Goal: Communication & Community: Answer question/provide support

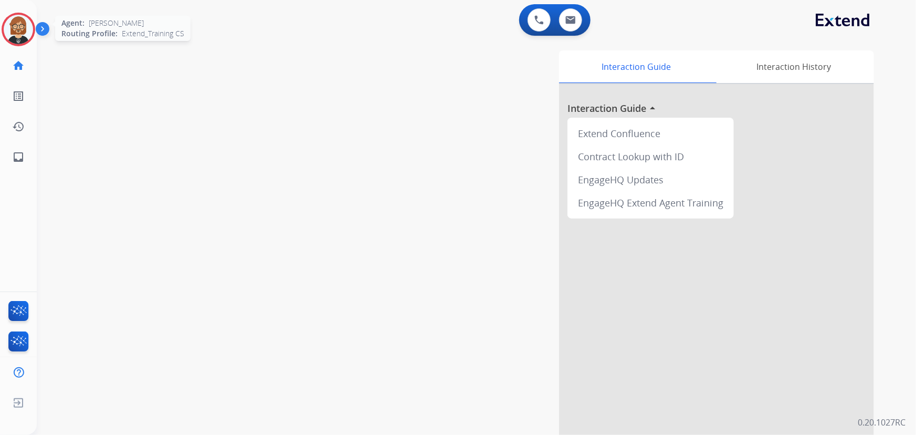
click at [27, 27] on img at bounding box center [18, 29] width 29 height 29
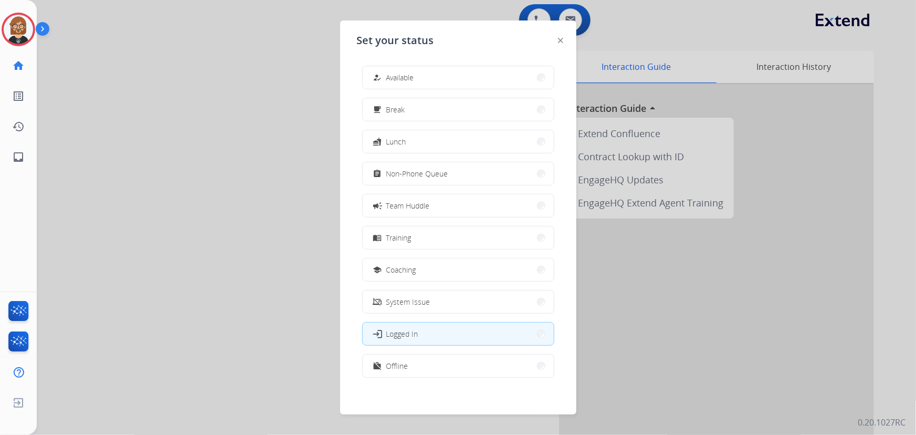
click at [456, 90] on div "how_to_reg Available free_breakfast Break fastfood Lunch assignment Non-Phone Q…" at bounding box center [458, 222] width 203 height 331
click at [453, 84] on button "how_to_reg Available" at bounding box center [458, 77] width 191 height 23
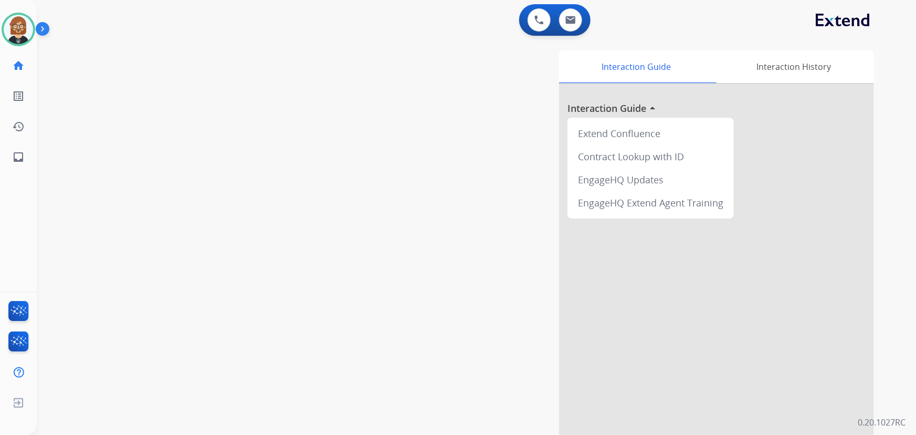
click at [36, 24] on img at bounding box center [45, 31] width 18 height 20
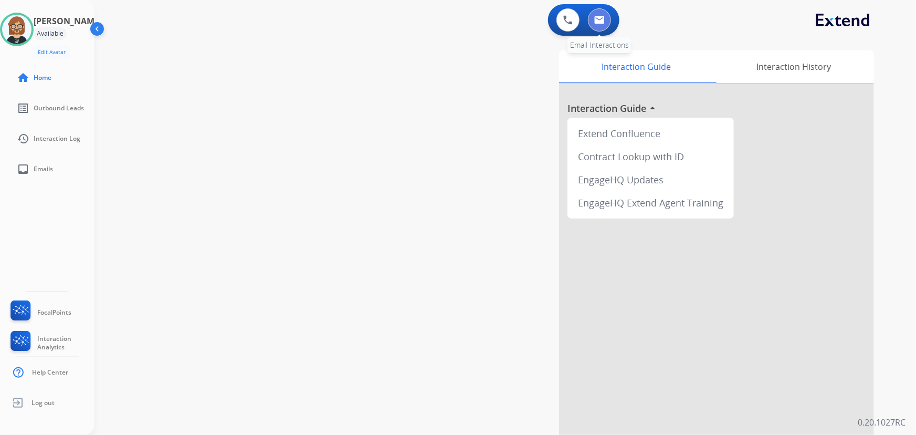
click at [600, 14] on button at bounding box center [599, 19] width 23 height 23
select select "**********"
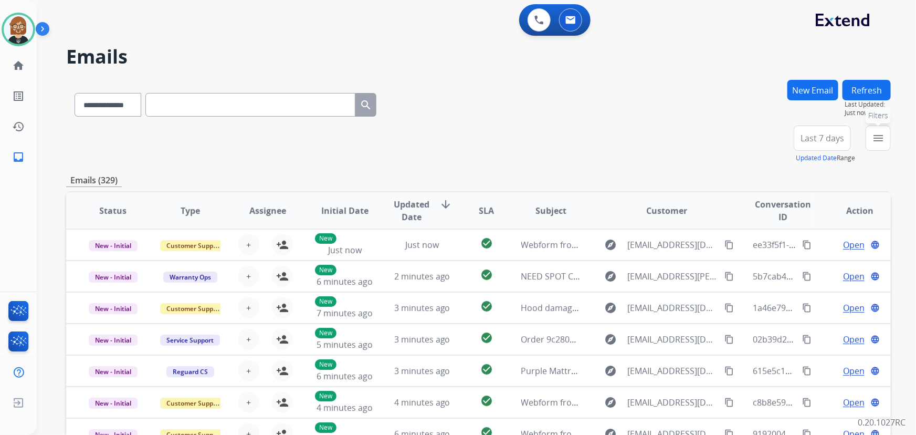
click at [886, 142] on button "menu Filters" at bounding box center [877, 137] width 25 height 25
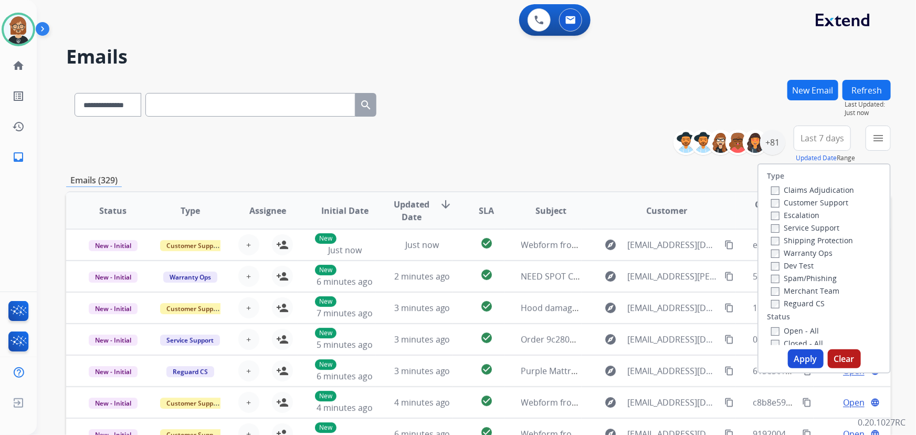
click at [785, 332] on label "Open - All" at bounding box center [795, 330] width 48 height 10
click at [800, 362] on button "Apply" at bounding box center [806, 358] width 36 height 19
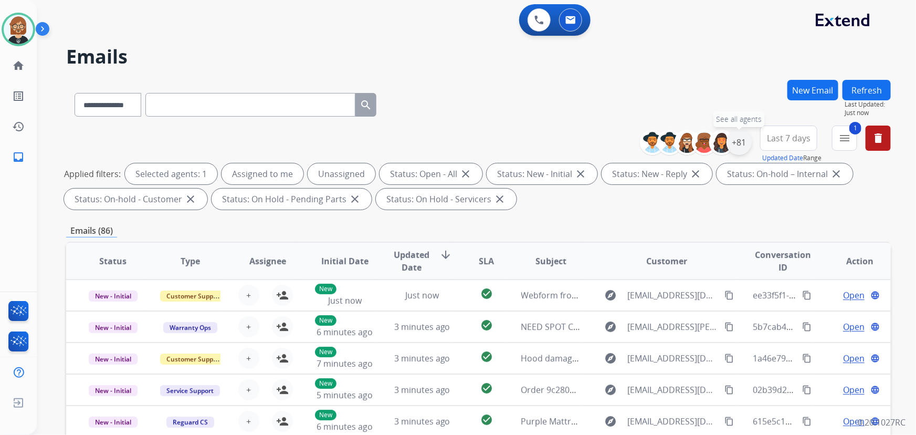
click at [741, 137] on div "+81" at bounding box center [738, 142] width 25 height 25
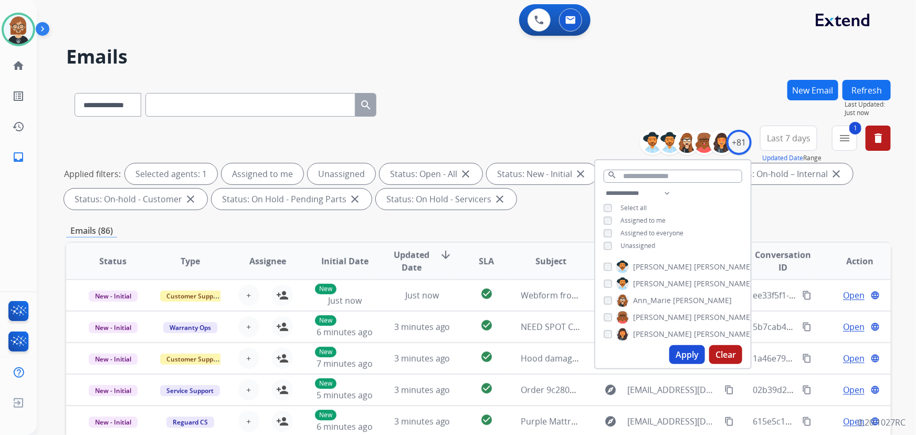
click at [635, 247] on span "Unassigned" at bounding box center [637, 245] width 35 height 9
click at [688, 357] on button "Apply" at bounding box center [687, 354] width 36 height 19
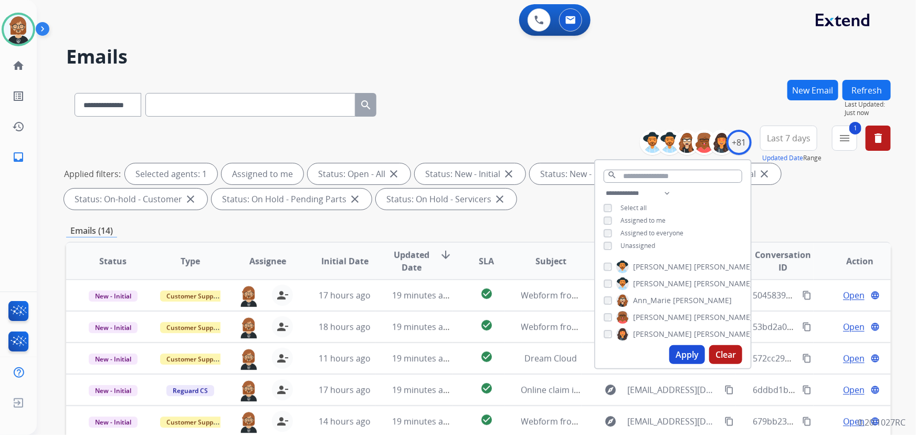
click at [473, 236] on div "Emails (14)" at bounding box center [478, 230] width 824 height 13
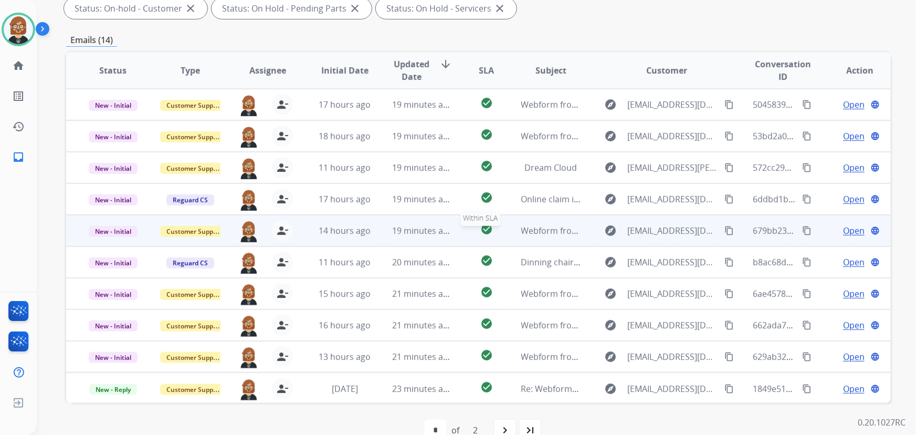
scroll to position [1, 0]
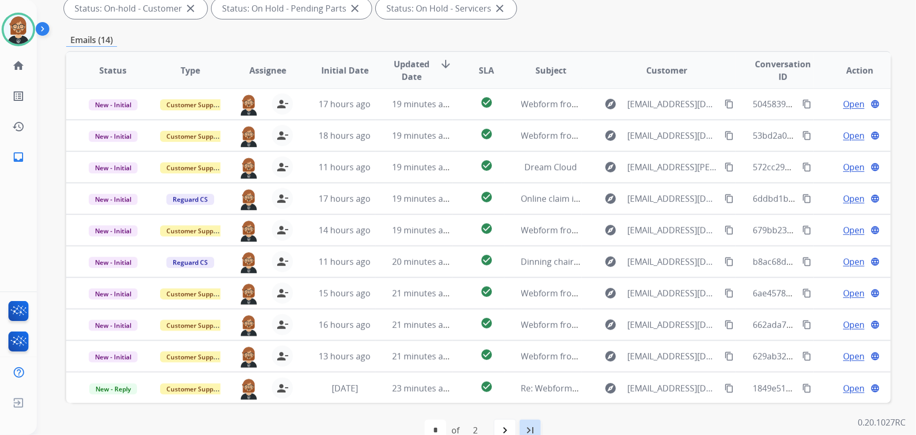
click at [525, 425] on mat-icon "last_page" at bounding box center [530, 429] width 13 height 13
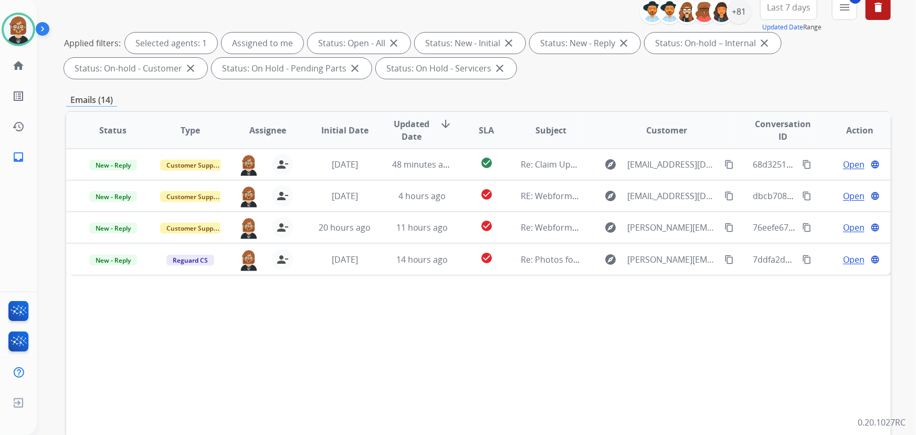
scroll to position [143, 0]
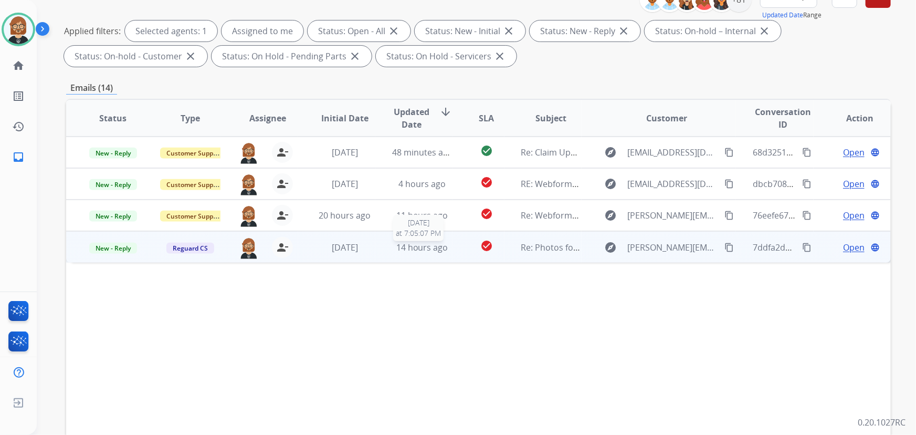
click at [400, 246] on span "14 hours ago" at bounding box center [422, 247] width 52 height 12
click at [724, 247] on mat-icon "content_copy" at bounding box center [728, 246] width 9 height 9
click at [845, 245] on span "Open" at bounding box center [854, 246] width 22 height 13
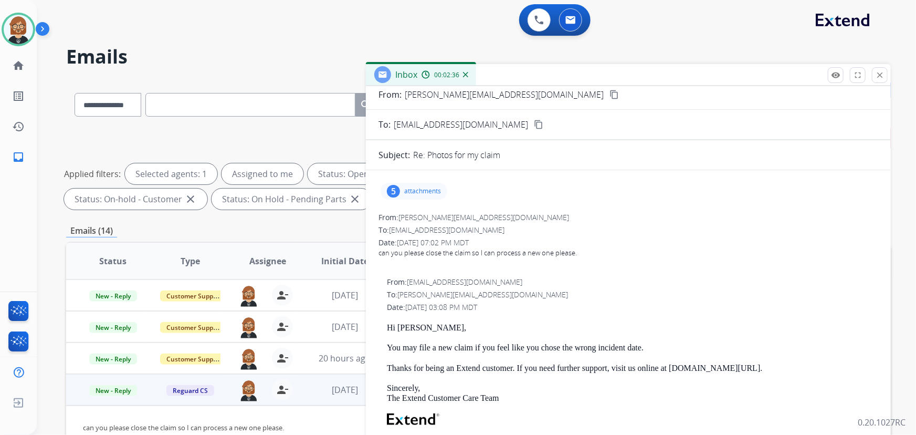
scroll to position [0, 0]
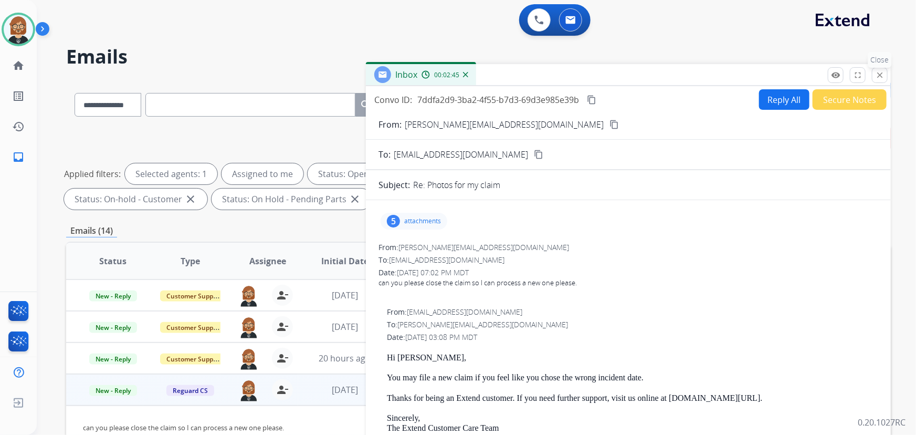
click at [882, 76] on mat-icon "close" at bounding box center [879, 74] width 9 height 9
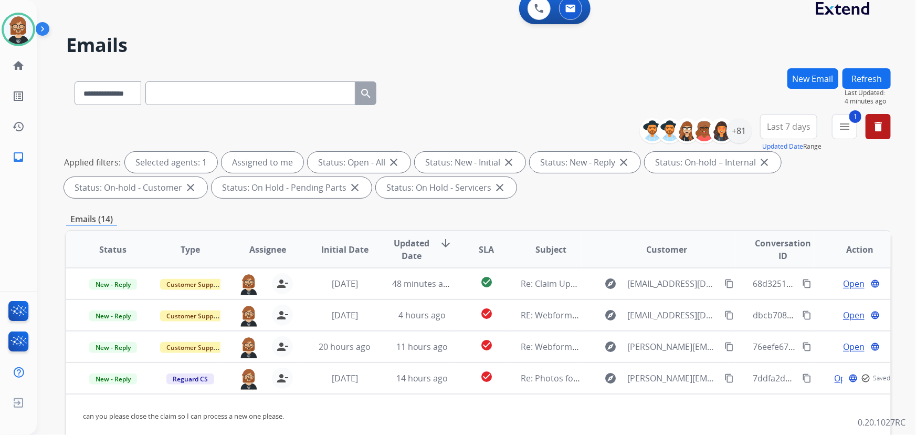
scroll to position [143, 0]
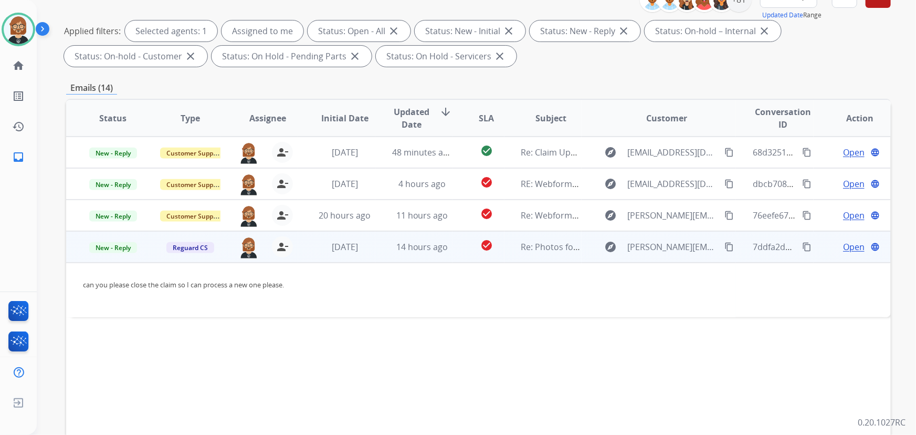
click at [845, 246] on span "Open" at bounding box center [854, 246] width 22 height 13
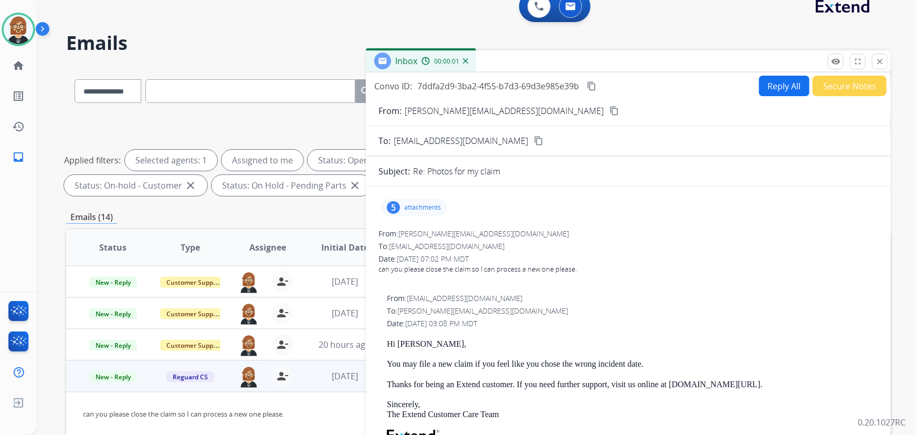
scroll to position [0, 0]
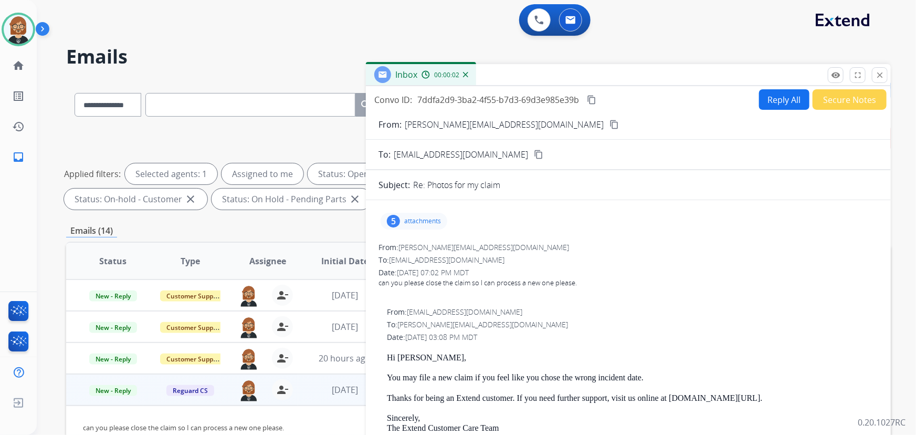
click at [771, 99] on button "Reply All" at bounding box center [784, 99] width 50 height 20
select select "**********"
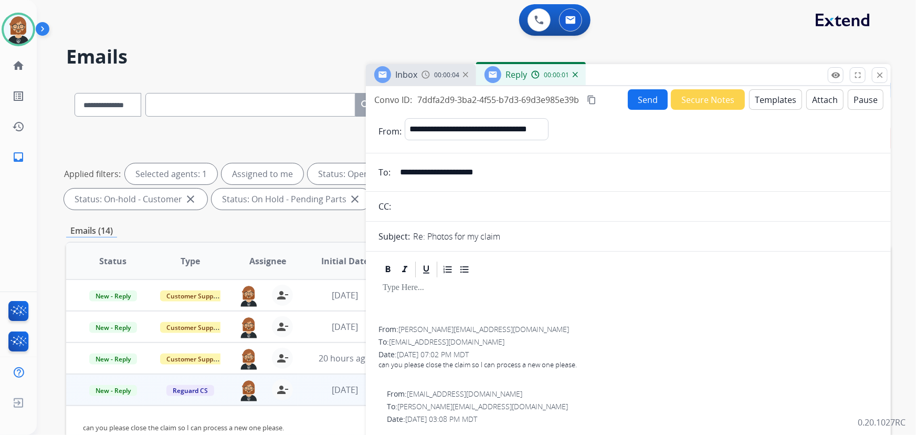
click at [768, 100] on button "Templates" at bounding box center [775, 99] width 53 height 20
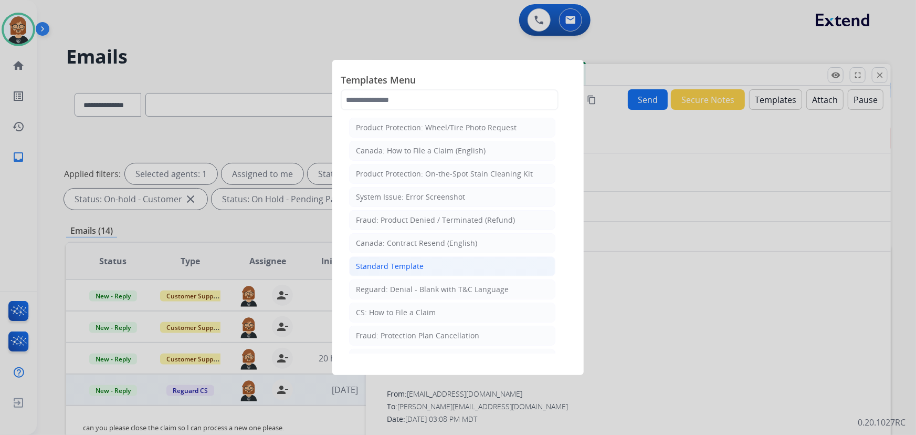
click at [411, 266] on div "Standard Template" at bounding box center [390, 266] width 68 height 10
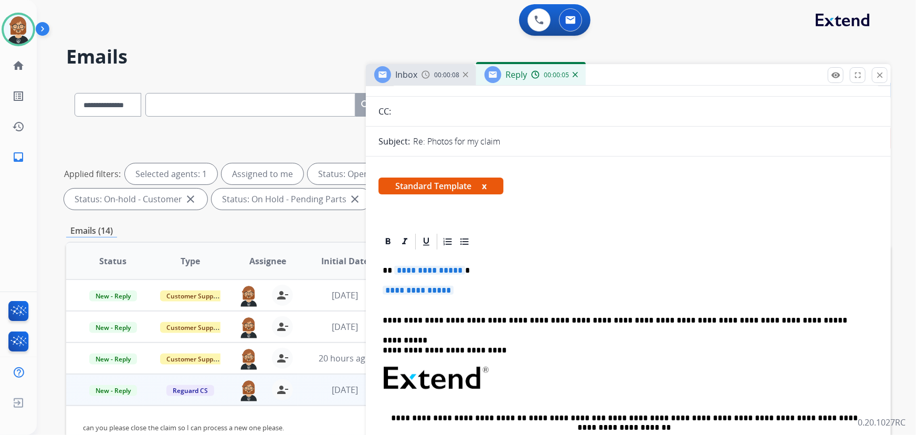
scroll to position [143, 0]
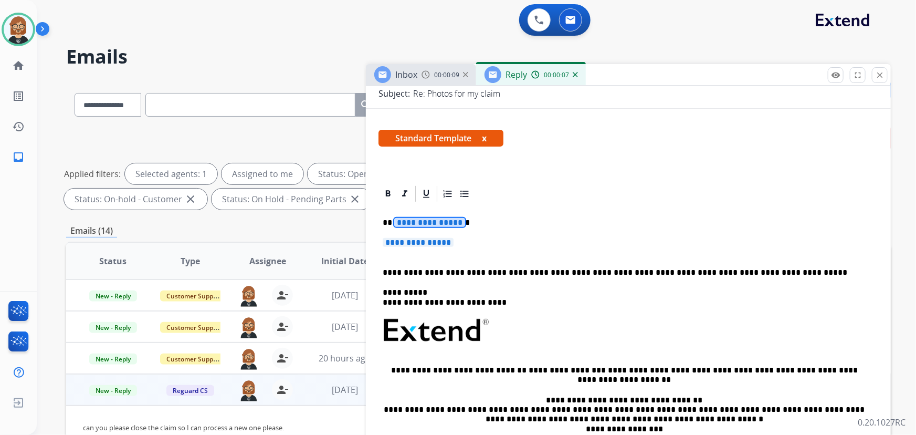
click at [428, 220] on span "**********" at bounding box center [429, 222] width 71 height 9
click at [442, 242] on span "**********" at bounding box center [418, 242] width 71 height 9
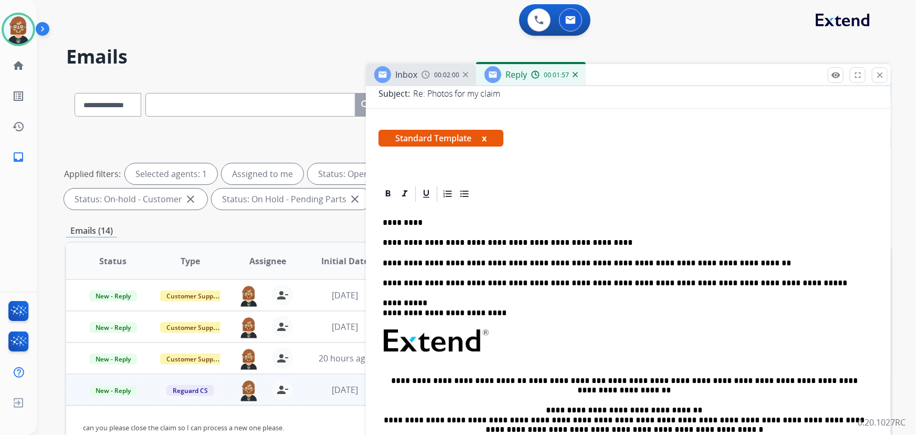
click at [503, 241] on p "**********" at bounding box center [624, 242] width 483 height 9
click at [534, 243] on p "**********" at bounding box center [624, 242] width 483 height 9
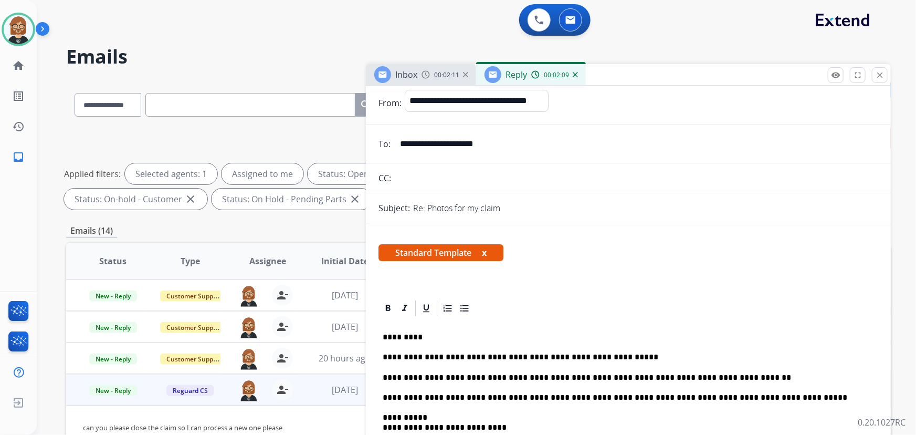
scroll to position [0, 0]
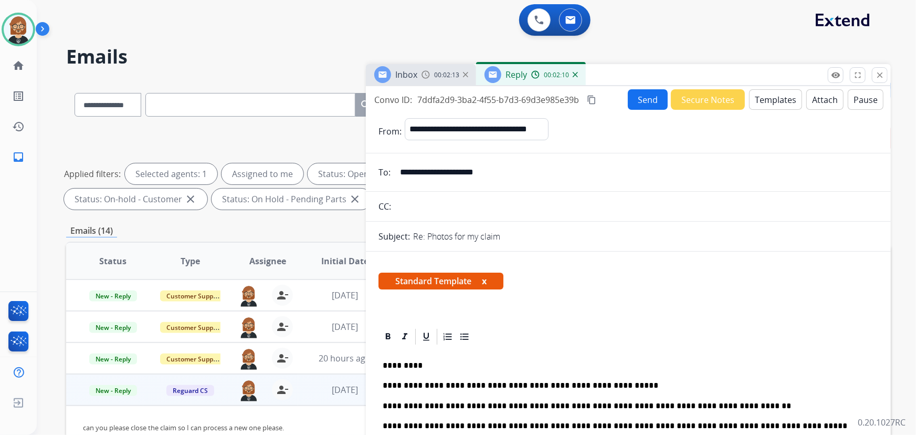
click at [647, 105] on button "Send" at bounding box center [648, 99] width 40 height 20
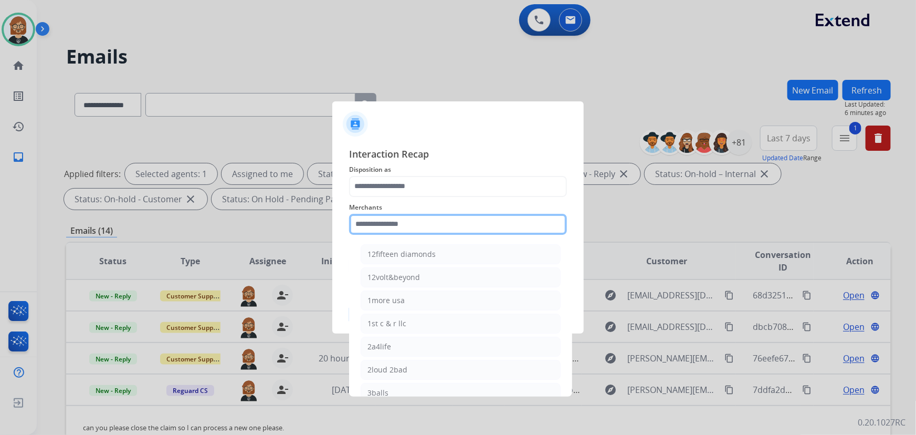
click at [449, 220] on input "text" at bounding box center [458, 224] width 218 height 21
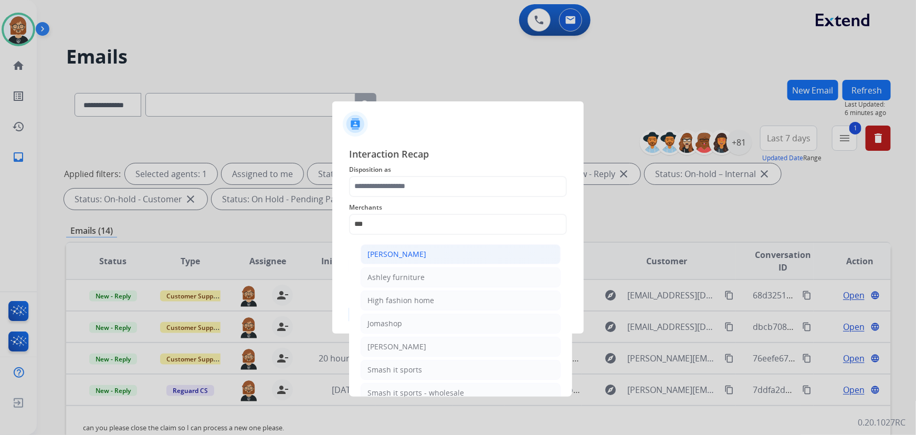
click at [451, 257] on li "[PERSON_NAME]" at bounding box center [461, 254] width 200 height 20
type input "**********"
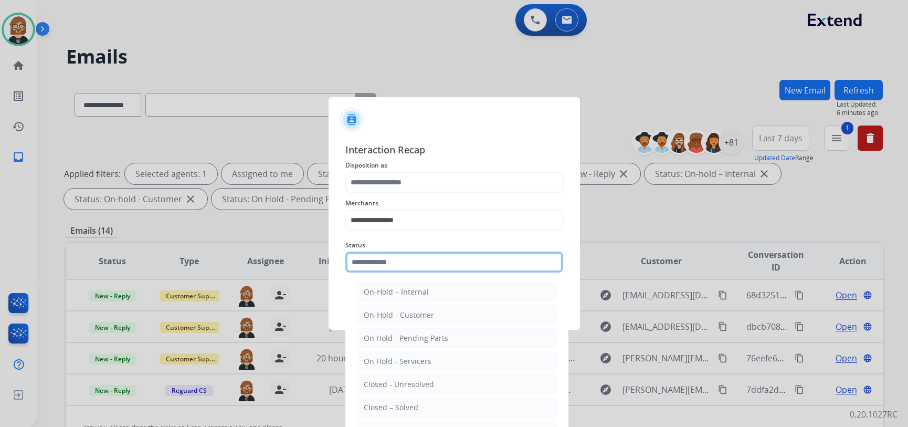
click at [450, 264] on input "text" at bounding box center [454, 261] width 218 height 21
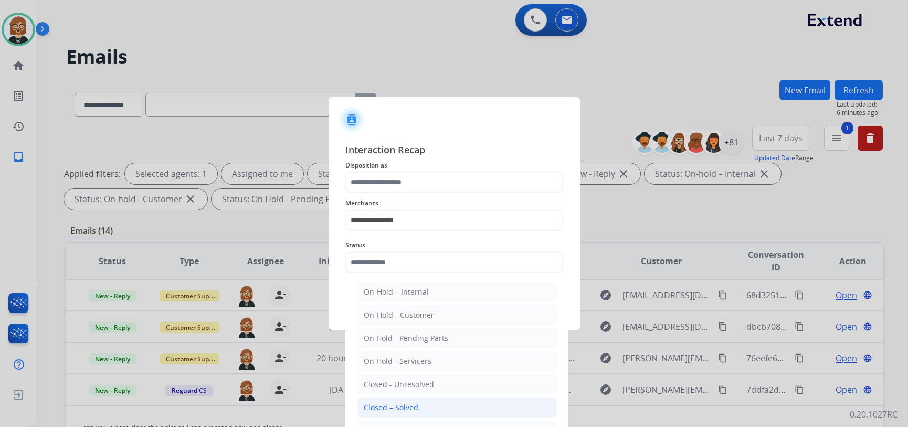
click at [422, 415] on li "Closed – Solved" at bounding box center [457, 407] width 200 height 20
type input "**********"
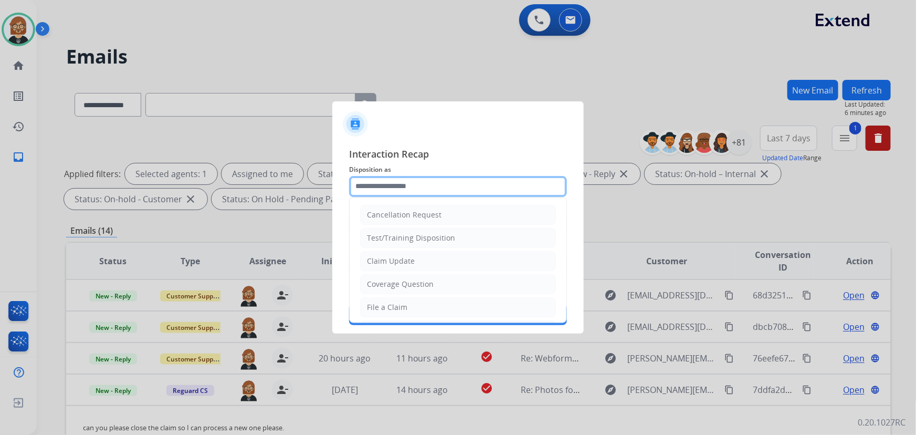
click at [456, 195] on input "text" at bounding box center [458, 186] width 218 height 21
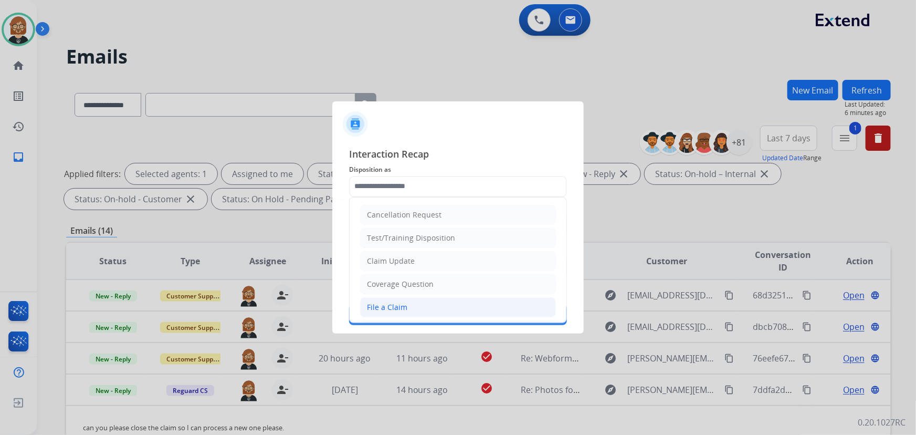
click at [447, 298] on li "File a Claim" at bounding box center [458, 307] width 196 height 20
type input "**********"
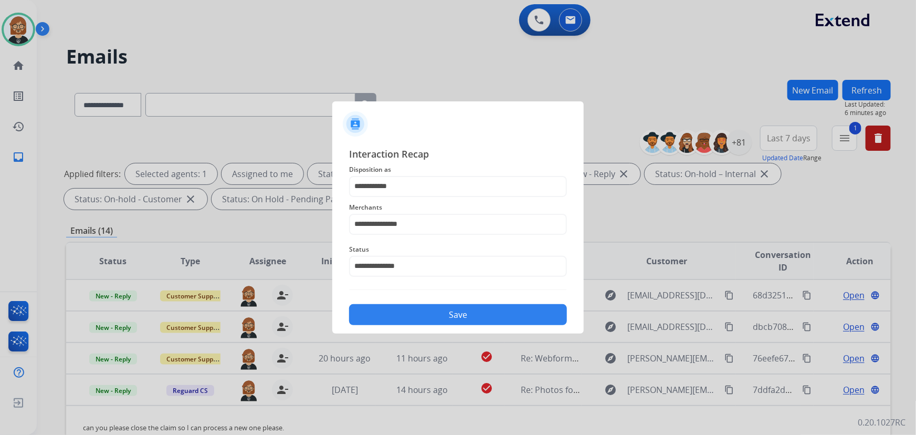
click at [449, 309] on button "Save" at bounding box center [458, 314] width 218 height 21
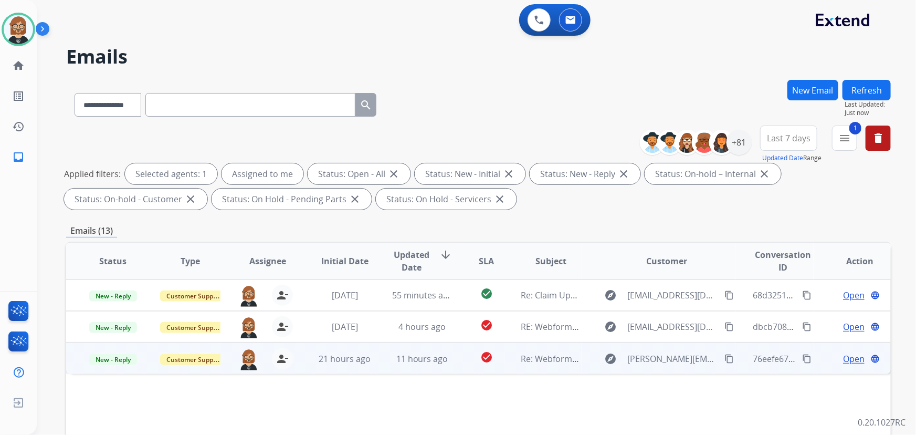
click at [452, 359] on td "check_circle" at bounding box center [477, 357] width 51 height 31
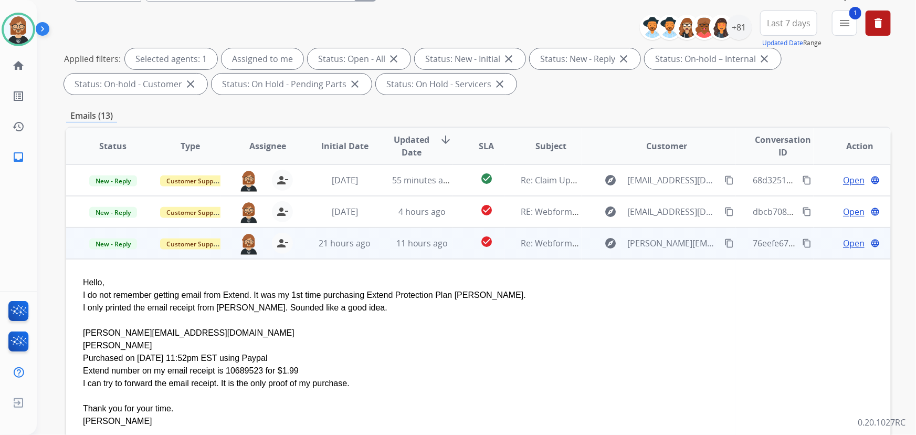
scroll to position [190, 0]
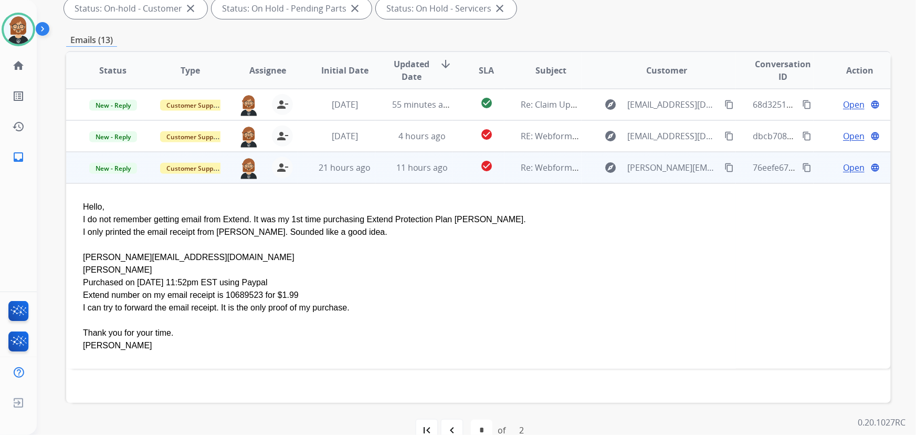
click at [850, 167] on span "Open" at bounding box center [854, 167] width 22 height 13
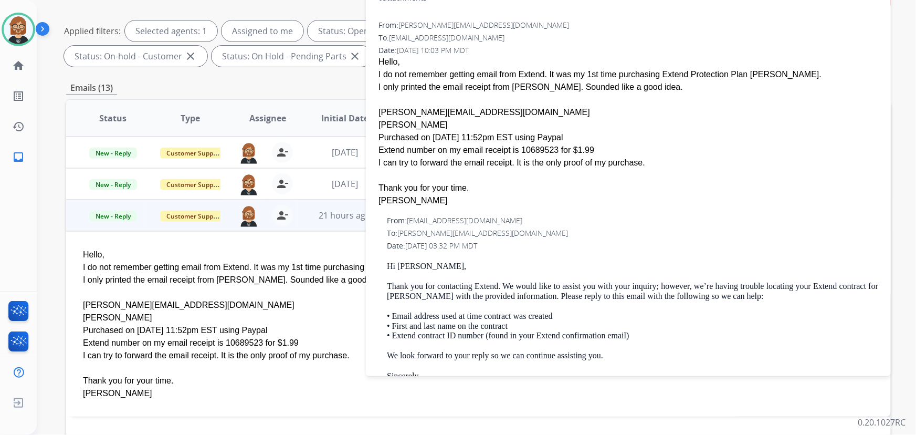
scroll to position [63, 0]
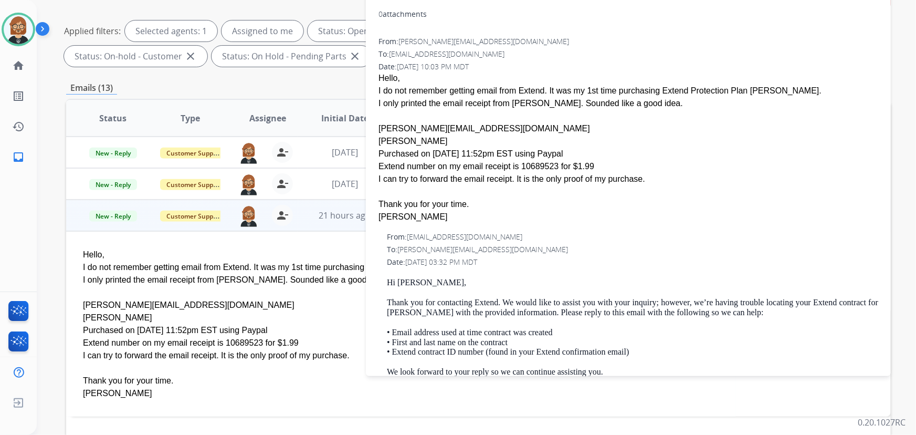
click at [359, 273] on div "I only printed the email receipt from [PERSON_NAME]. Sounded like a good idea." at bounding box center [401, 279] width 636 height 13
click at [335, 273] on div "I only printed the email receipt from [PERSON_NAME]. Sounded like a good idea." at bounding box center [401, 279] width 636 height 13
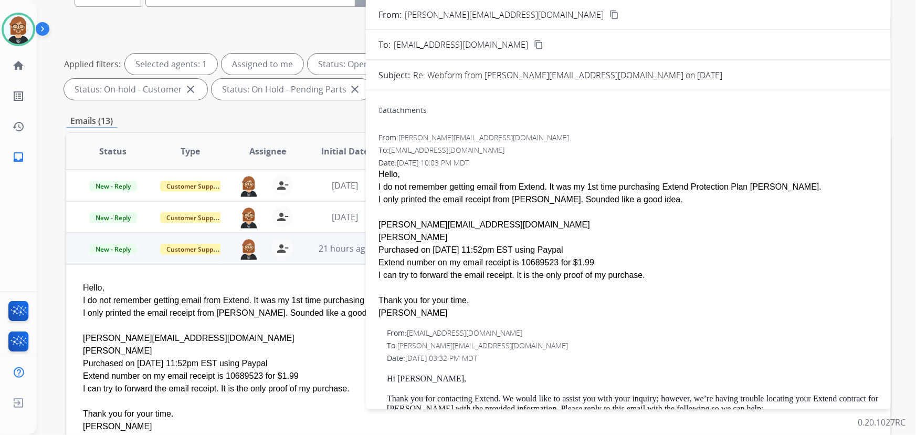
scroll to position [0, 0]
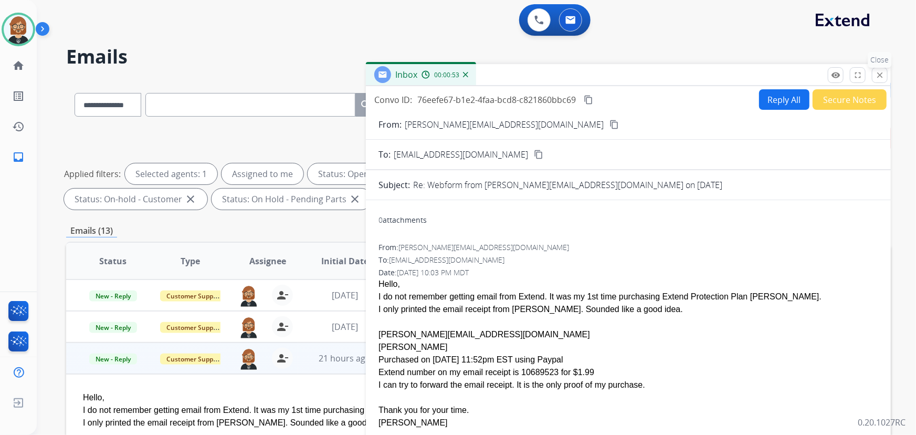
click at [880, 73] on mat-icon "close" at bounding box center [879, 74] width 9 height 9
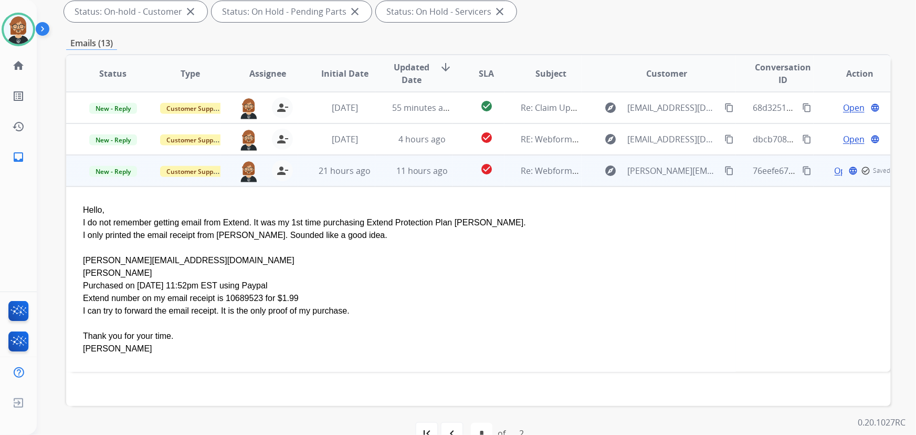
scroll to position [190, 0]
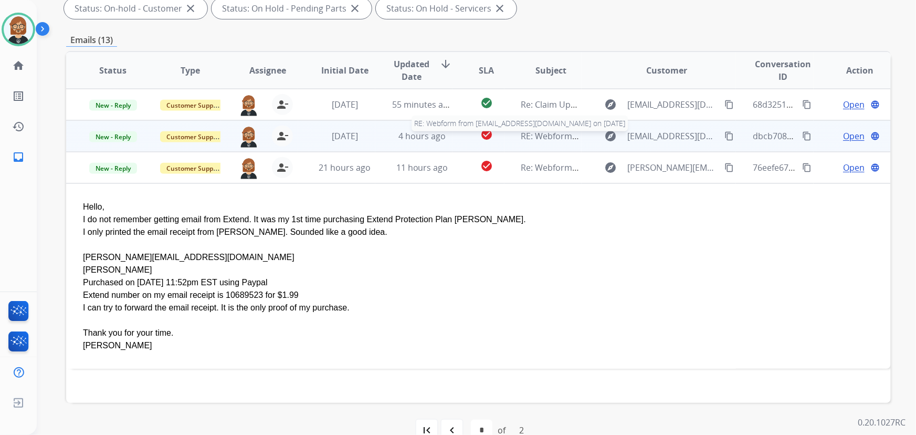
click at [545, 135] on span "RE: Webform from kevinrbowes@gmail.com on 09/02/2025" at bounding box center [647, 136] width 252 height 12
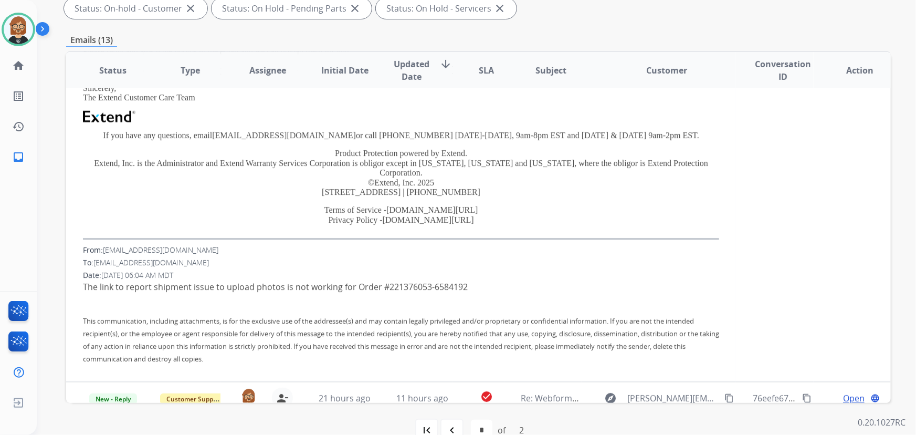
scroll to position [213, 0]
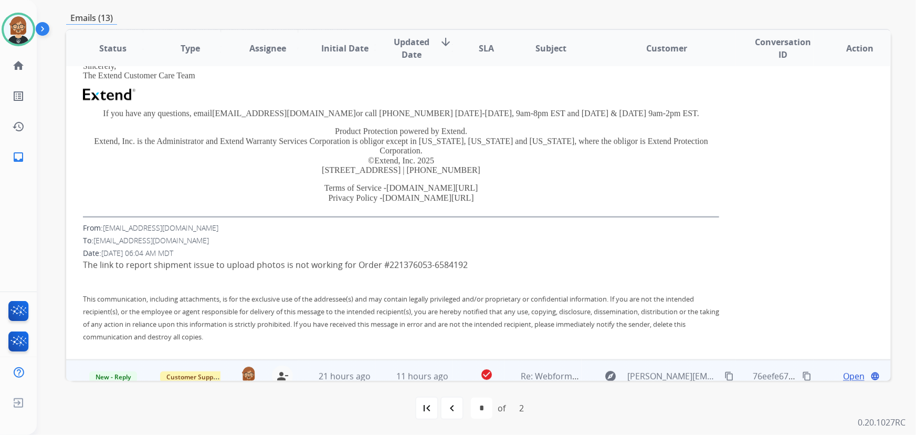
click at [460, 365] on td "check_circle" at bounding box center [477, 374] width 51 height 31
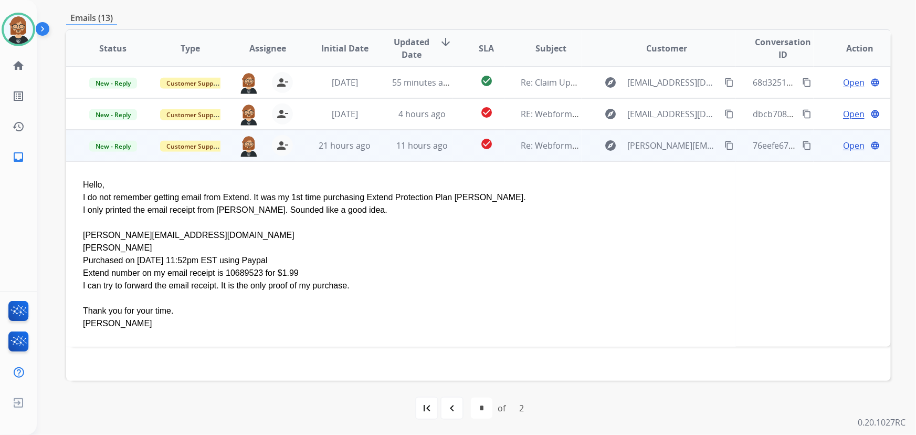
click at [843, 146] on span "Open" at bounding box center [854, 145] width 22 height 13
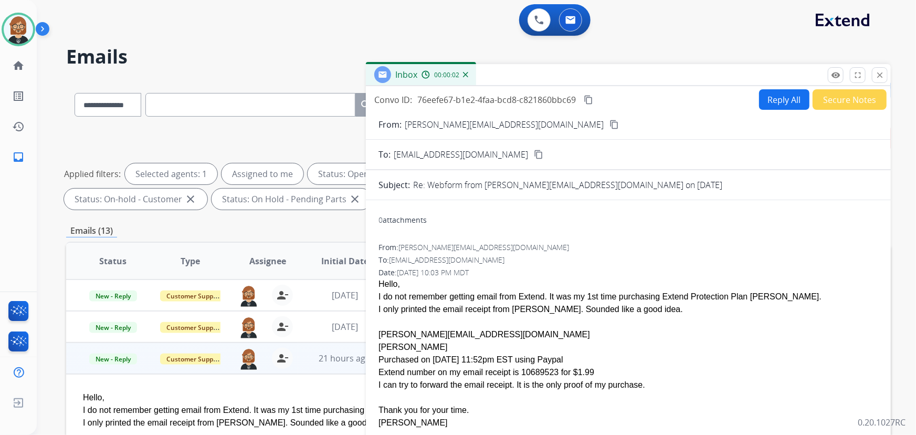
click at [783, 102] on button "Reply All" at bounding box center [784, 99] width 50 height 20
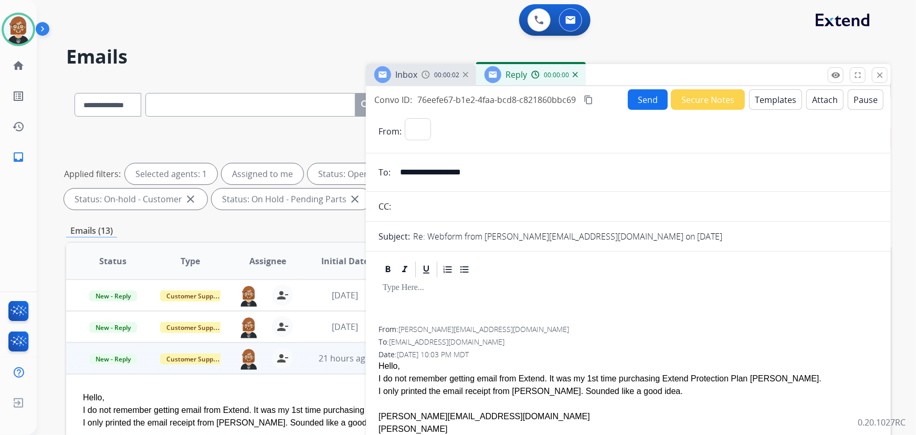
select select "**********"
click at [760, 94] on button "Templates" at bounding box center [775, 99] width 53 height 20
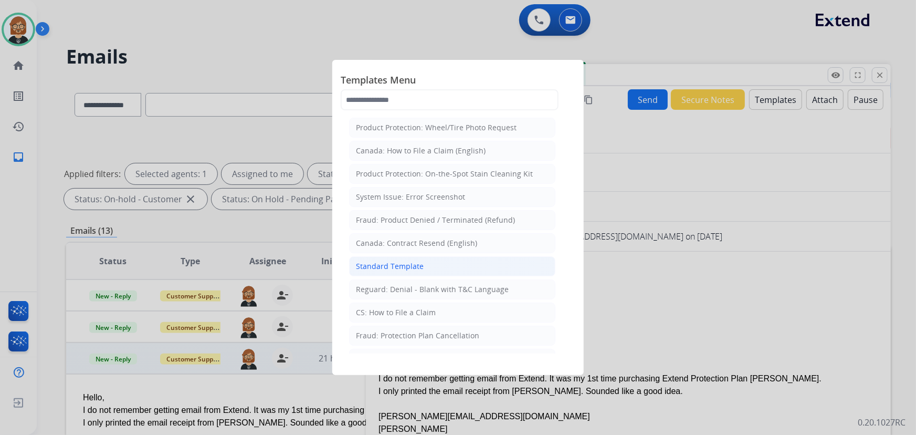
click at [430, 271] on li "Standard Template" at bounding box center [452, 266] width 206 height 20
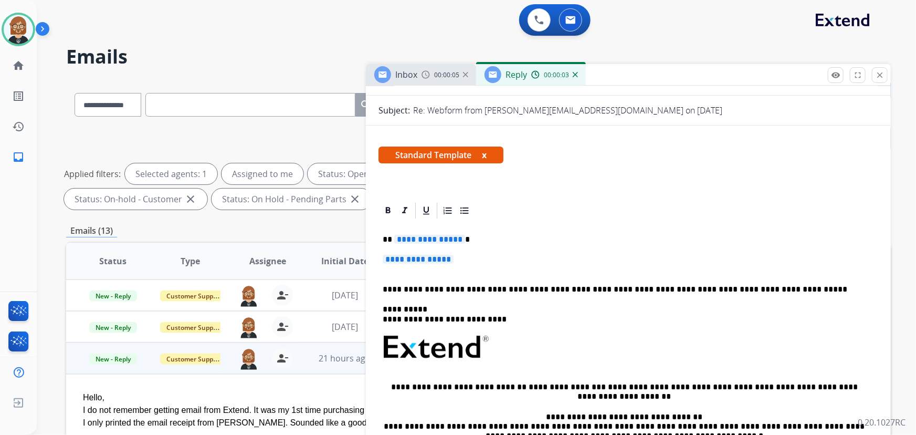
scroll to position [143, 0]
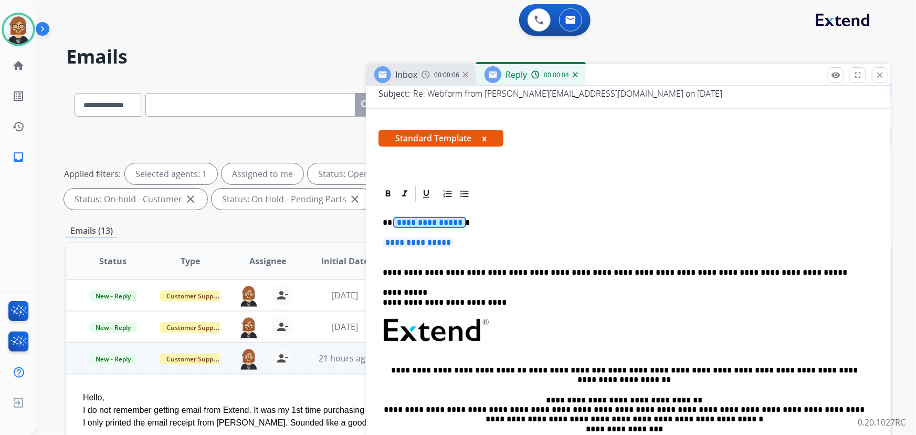
click at [421, 222] on span "**********" at bounding box center [429, 222] width 71 height 9
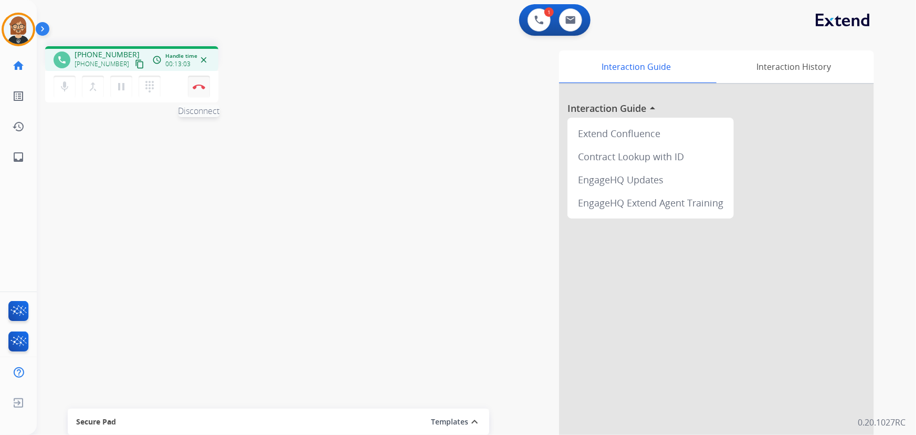
click at [203, 84] on img at bounding box center [199, 86] width 13 height 5
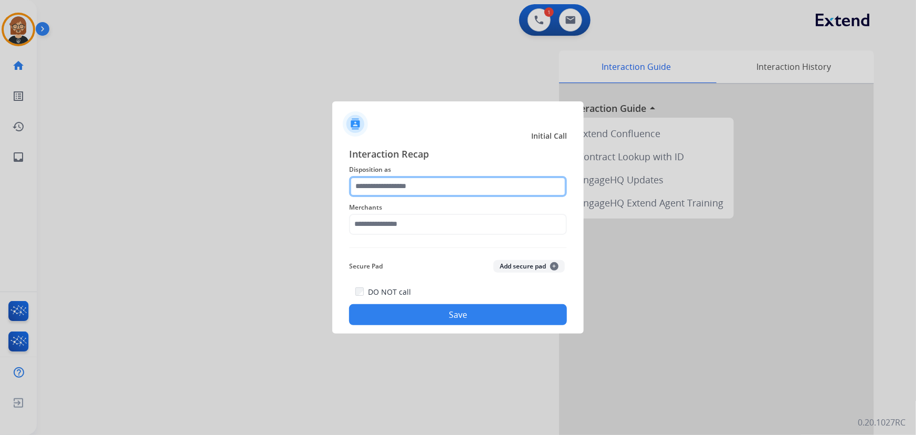
click at [463, 185] on input "text" at bounding box center [458, 186] width 218 height 21
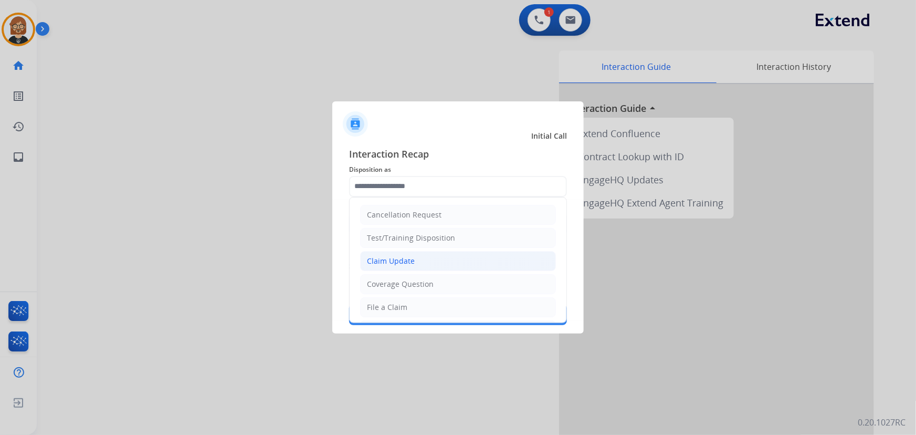
click at [475, 257] on li "Claim Update" at bounding box center [458, 261] width 196 height 20
type input "**********"
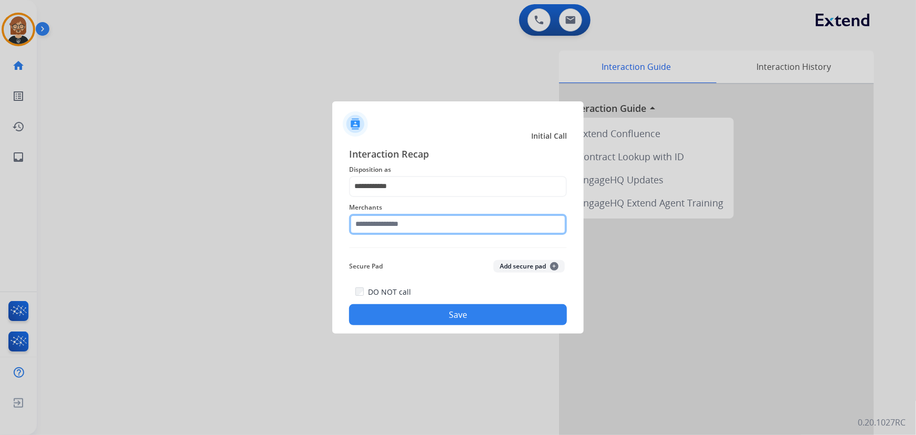
click at [441, 230] on input "text" at bounding box center [458, 224] width 218 height 21
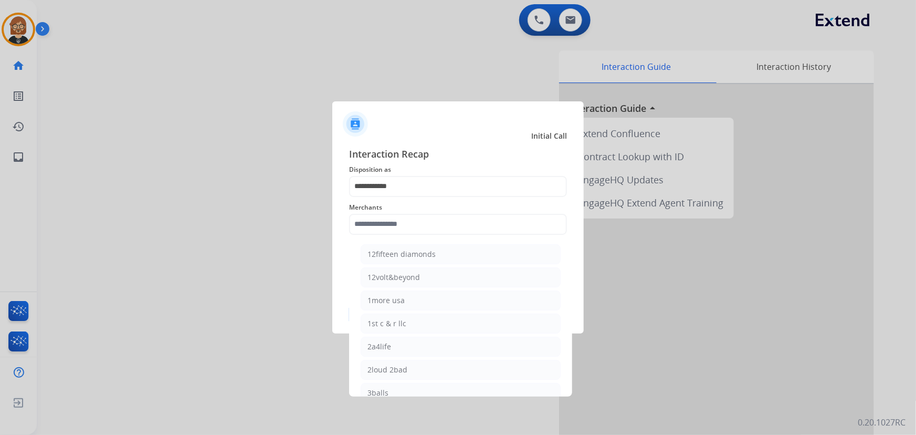
click at [452, 204] on span "Merchants" at bounding box center [458, 207] width 218 height 13
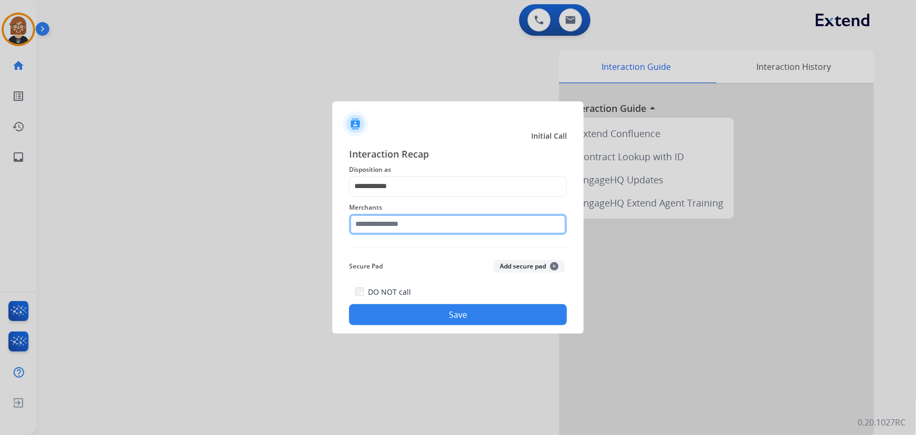
click at [442, 227] on input "text" at bounding box center [458, 224] width 218 height 21
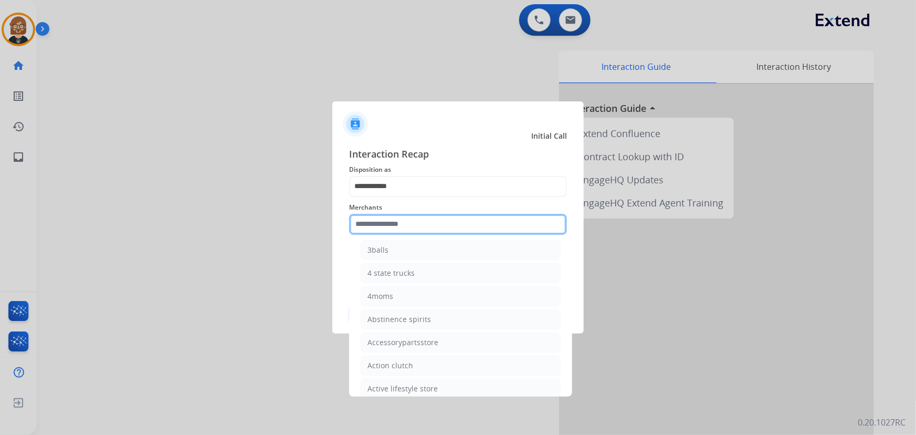
scroll to position [238, 0]
click at [462, 224] on input "text" at bounding box center [458, 224] width 218 height 21
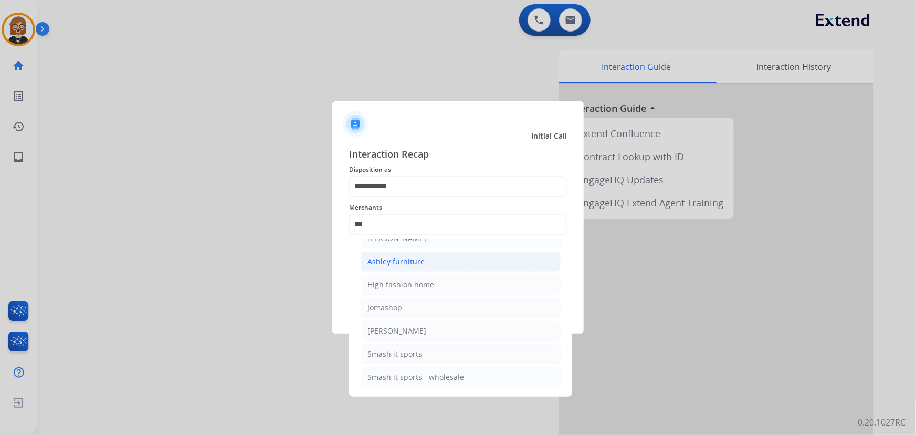
click at [459, 260] on li "Ashley furniture" at bounding box center [461, 261] width 200 height 20
type input "**********"
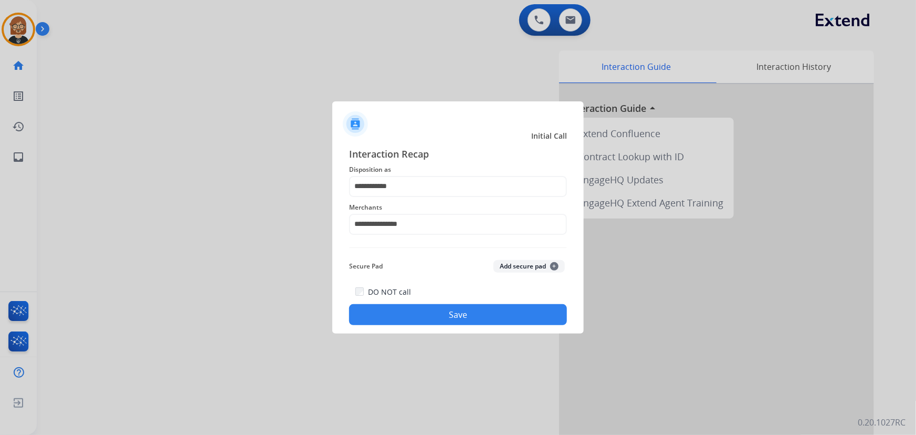
click at [475, 306] on button "Save" at bounding box center [458, 314] width 218 height 21
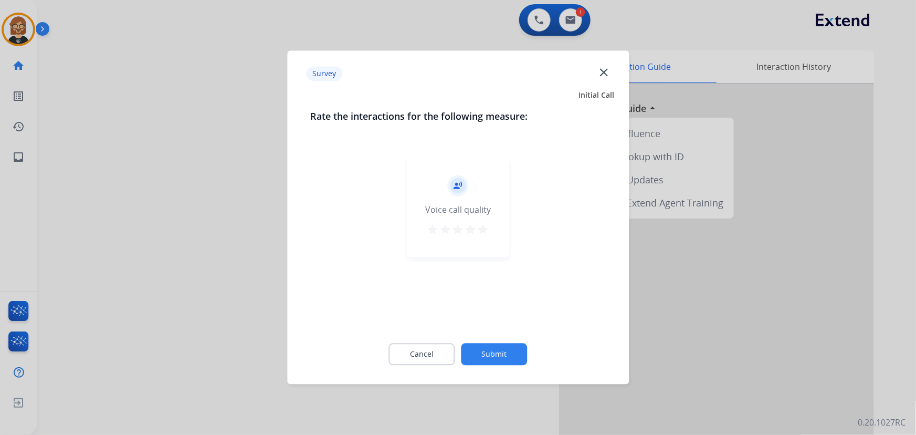
click at [498, 360] on button "Submit" at bounding box center [494, 354] width 66 height 22
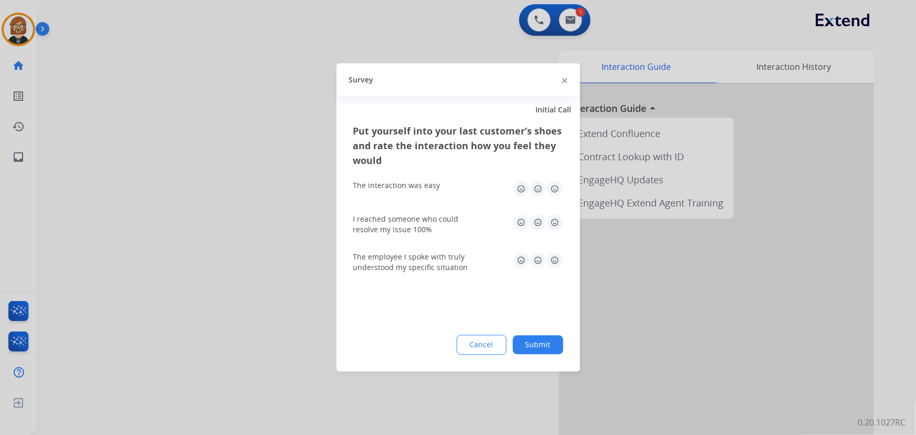
click at [543, 342] on button "Submit" at bounding box center [538, 344] width 50 height 19
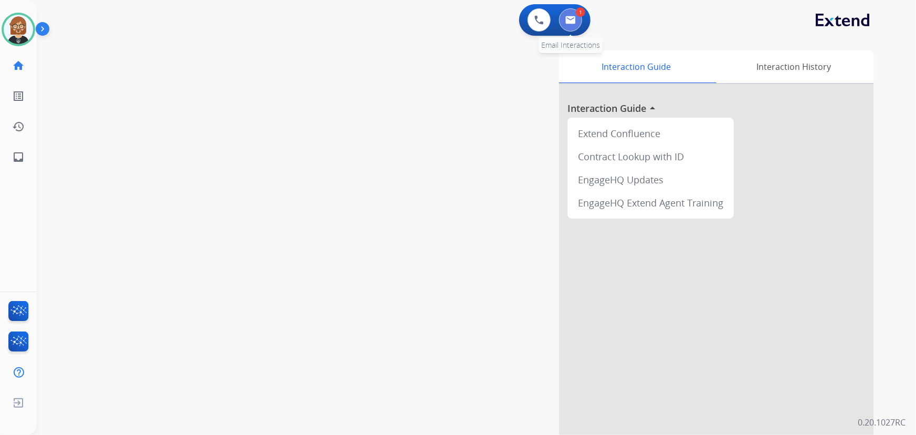
click at [567, 18] on img at bounding box center [570, 20] width 10 height 8
select select "**********"
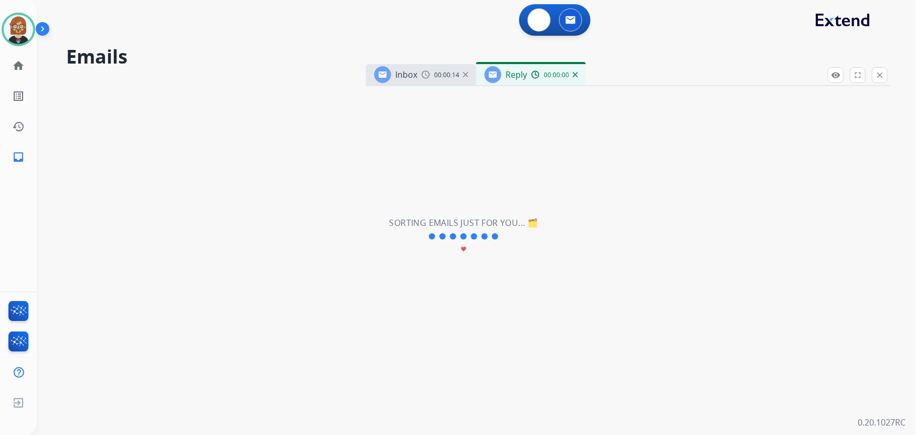
select select "**********"
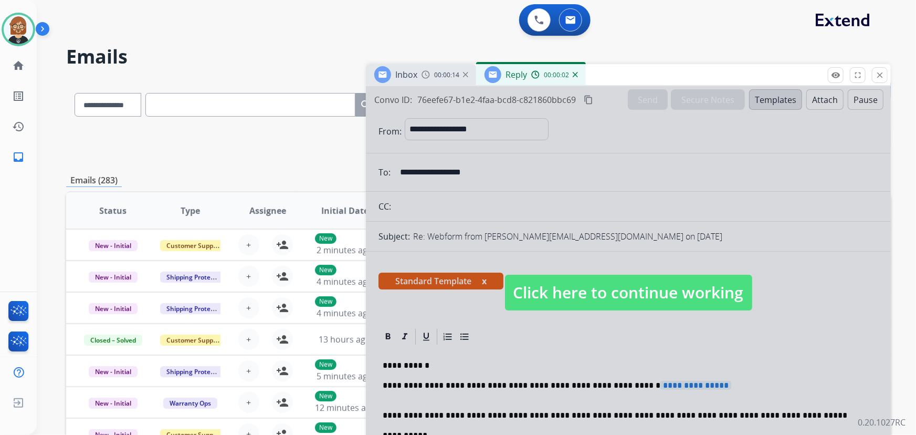
click at [620, 273] on div at bounding box center [628, 282] width 525 height 392
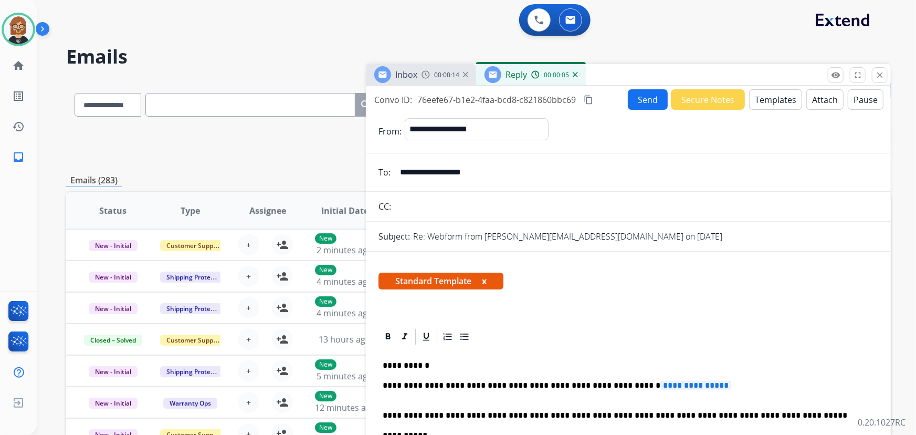
click at [576, 81] on div "Reply 00:00:05" at bounding box center [531, 74] width 110 height 21
click at [575, 73] on img at bounding box center [575, 74] width 5 height 5
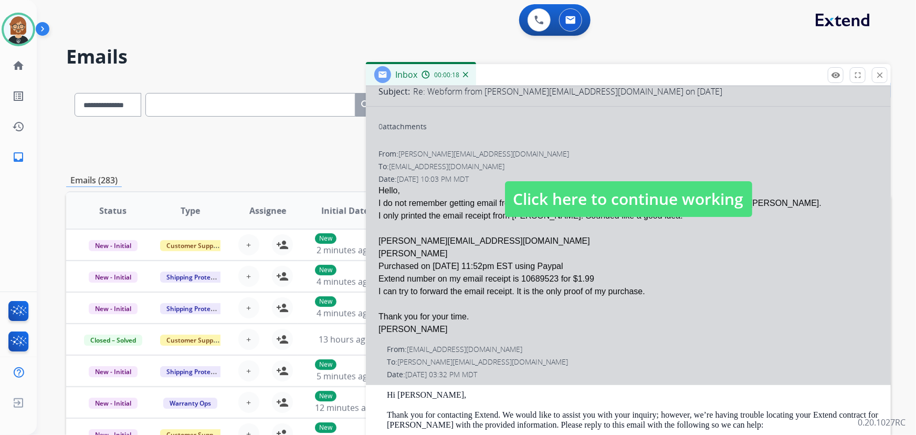
scroll to position [95, 0]
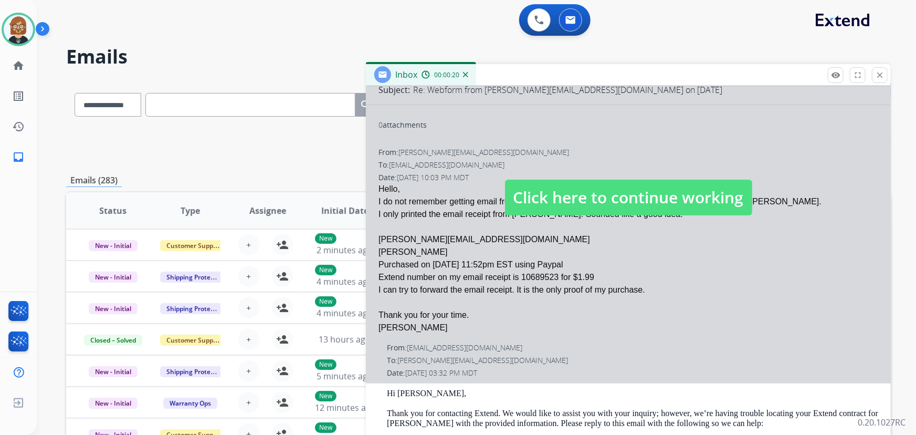
click at [588, 197] on span "Click here to continue working" at bounding box center [628, 197] width 247 height 36
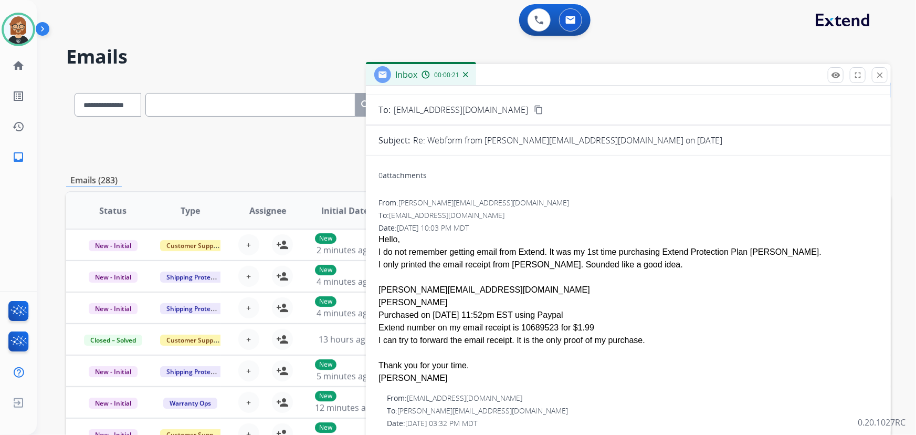
scroll to position [0, 0]
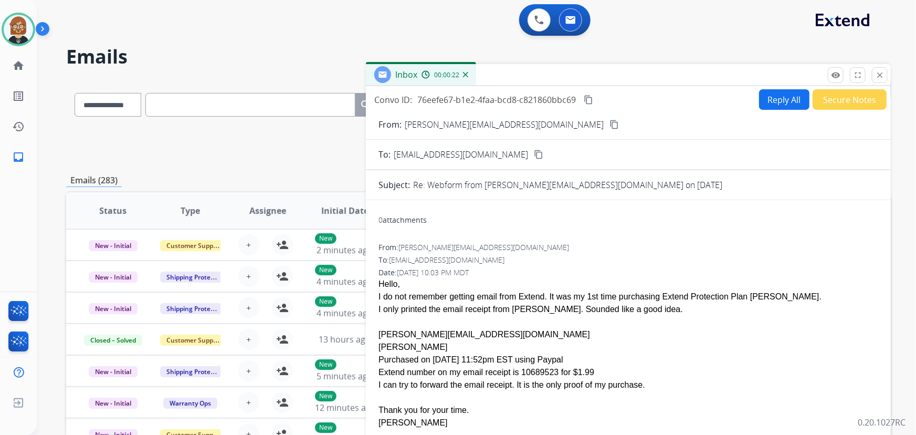
click at [780, 105] on button "Reply All" at bounding box center [784, 99] width 50 height 20
select select "**********"
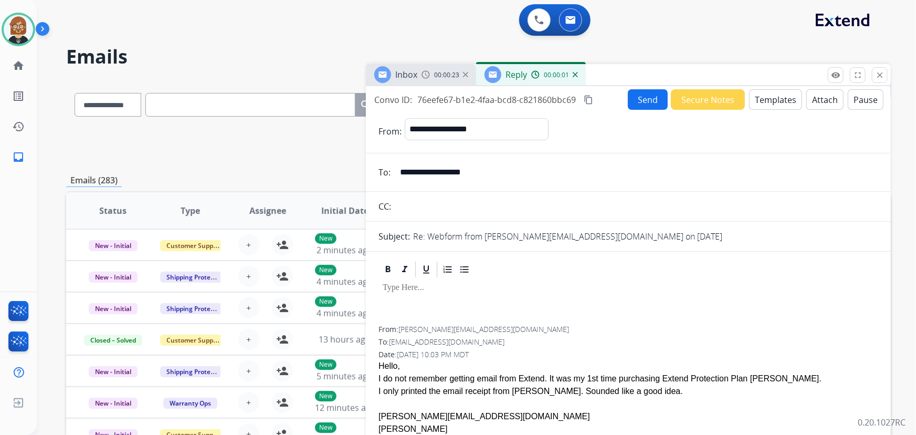
click at [764, 98] on button "Templates" at bounding box center [775, 99] width 53 height 20
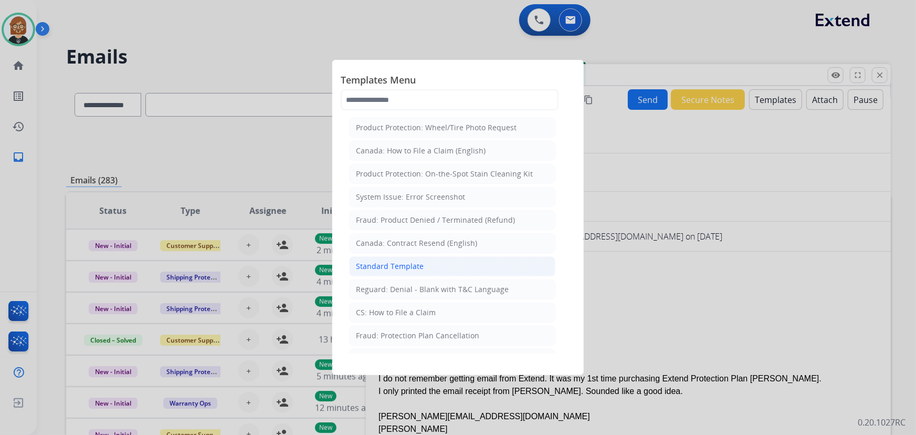
click at [449, 263] on li "Standard Template" at bounding box center [452, 266] width 206 height 20
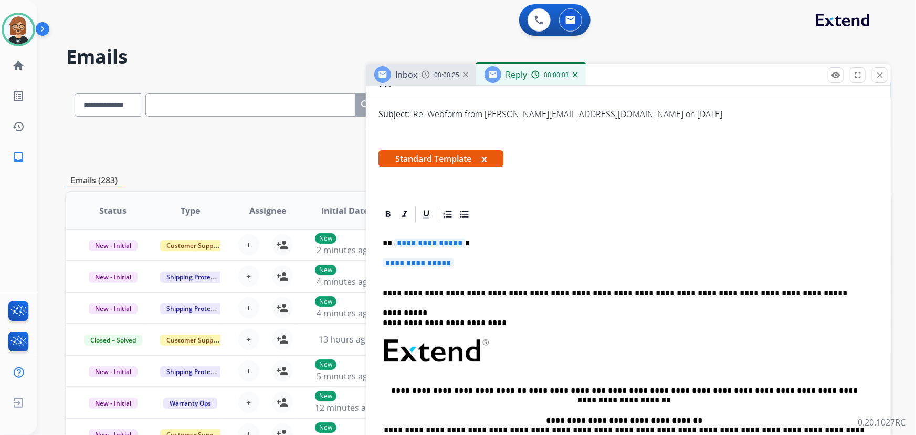
scroll to position [143, 0]
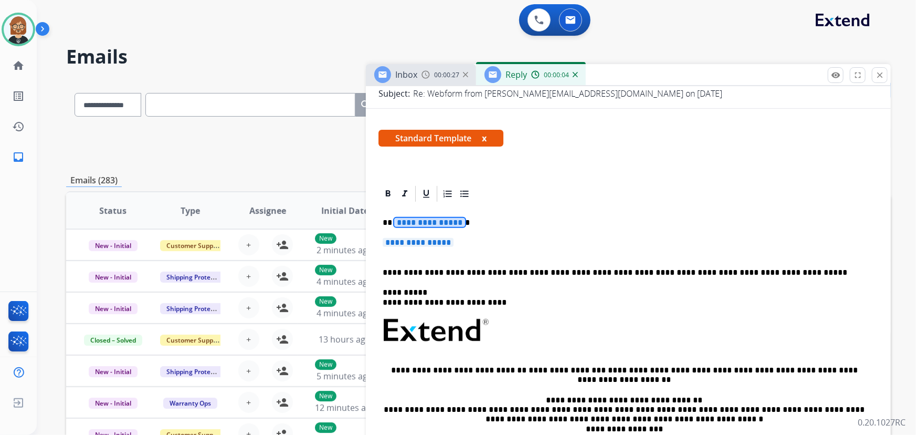
click at [444, 220] on span "**********" at bounding box center [429, 222] width 71 height 9
click at [419, 245] on span "**********" at bounding box center [418, 242] width 71 height 9
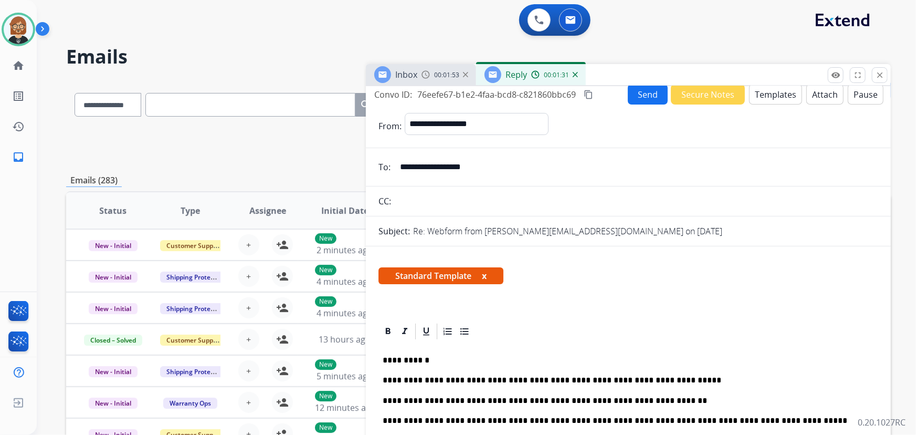
scroll to position [0, 0]
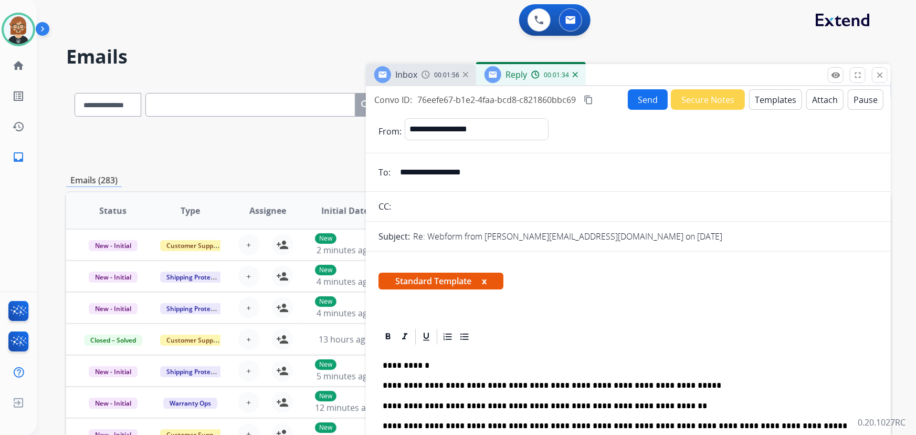
drag, startPoint x: 489, startPoint y: 170, endPoint x: 399, endPoint y: 172, distance: 90.3
click at [399, 172] on input "**********" at bounding box center [636, 172] width 484 height 21
click at [644, 101] on button "Send" at bounding box center [648, 99] width 40 height 20
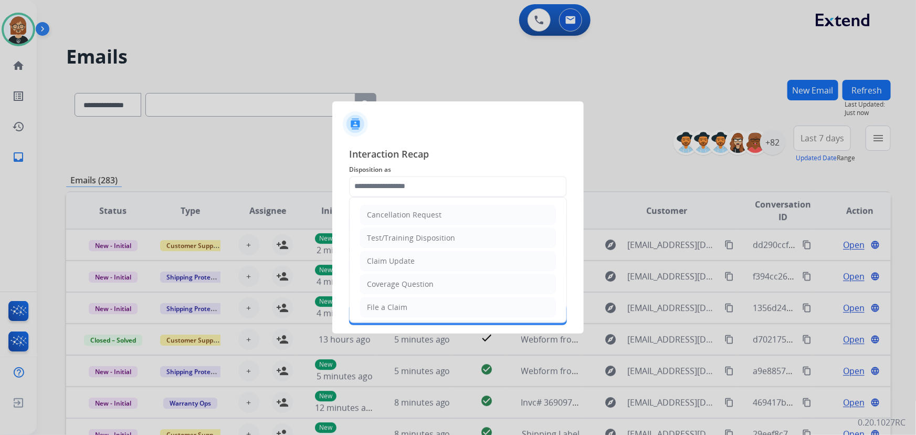
click at [461, 190] on input "text" at bounding box center [458, 186] width 218 height 21
click at [449, 299] on li "File a Claim" at bounding box center [458, 307] width 196 height 20
type input "**********"
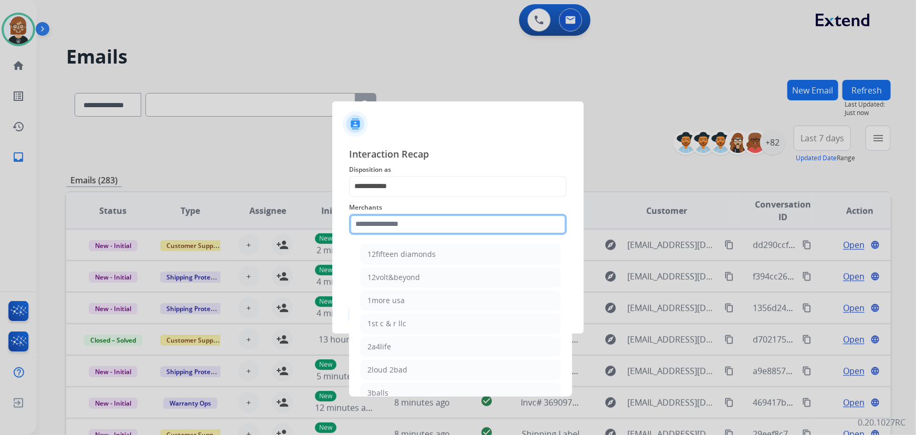
click at [457, 221] on input "text" at bounding box center [458, 224] width 218 height 21
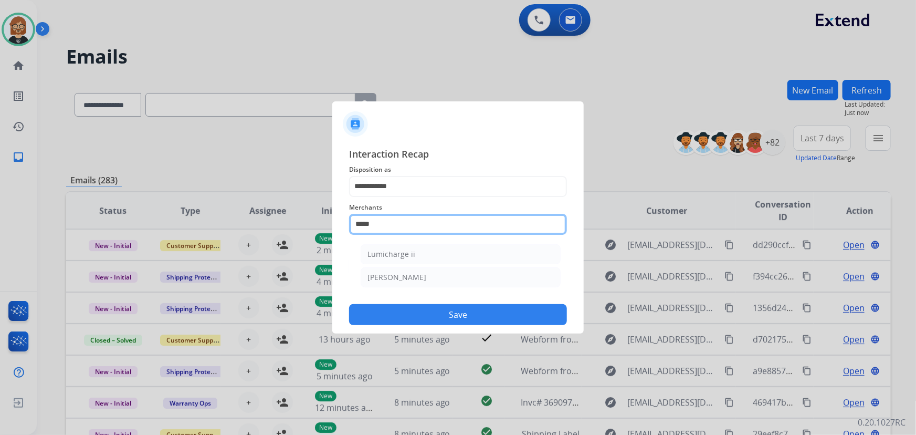
type input "*****"
click at [431, 287] on ul "Lumicharge ii Michaels" at bounding box center [460, 268] width 206 height 59
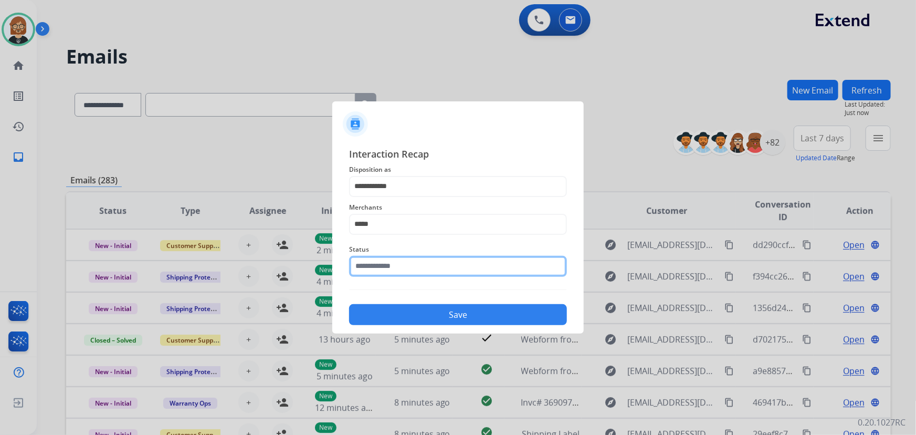
click at [437, 267] on input "text" at bounding box center [458, 266] width 218 height 21
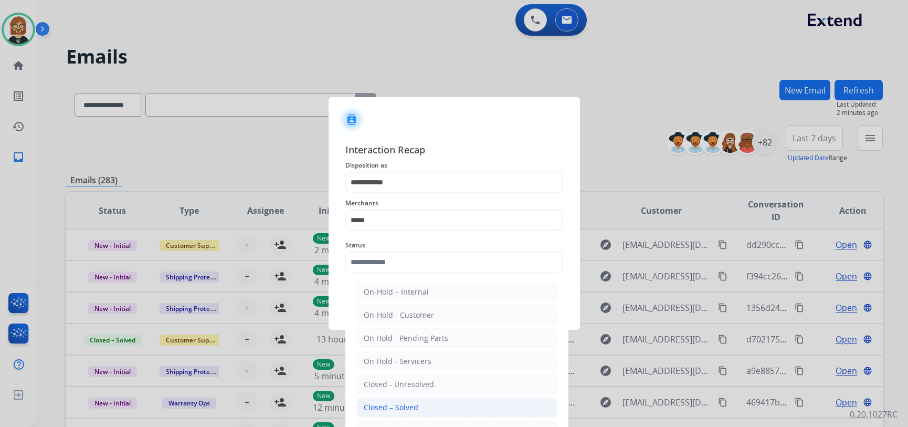
click at [437, 407] on li "Closed – Solved" at bounding box center [457, 407] width 200 height 20
type input "**********"
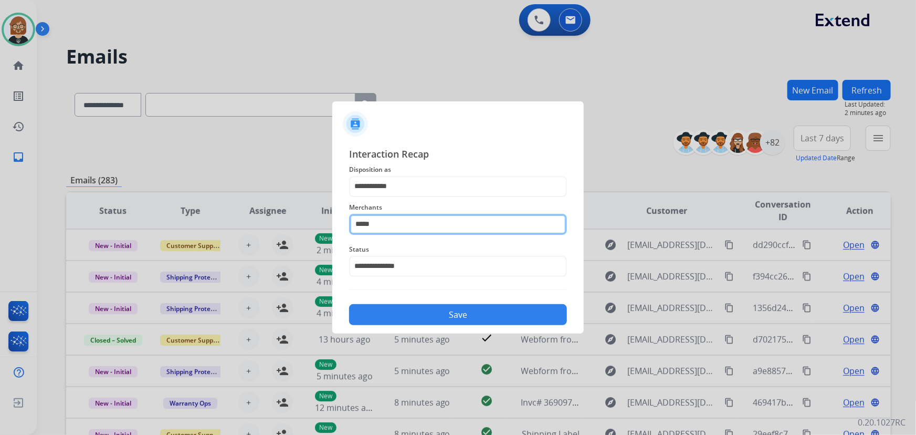
click at [434, 223] on input "*****" at bounding box center [458, 224] width 218 height 21
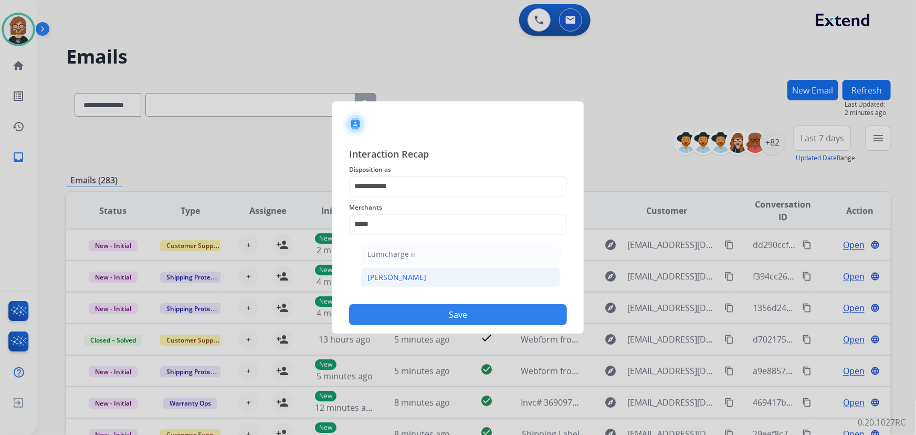
click at [422, 278] on li "Michaels" at bounding box center [461, 277] width 200 height 20
type input "********"
click at [453, 313] on button "Save" at bounding box center [458, 314] width 218 height 21
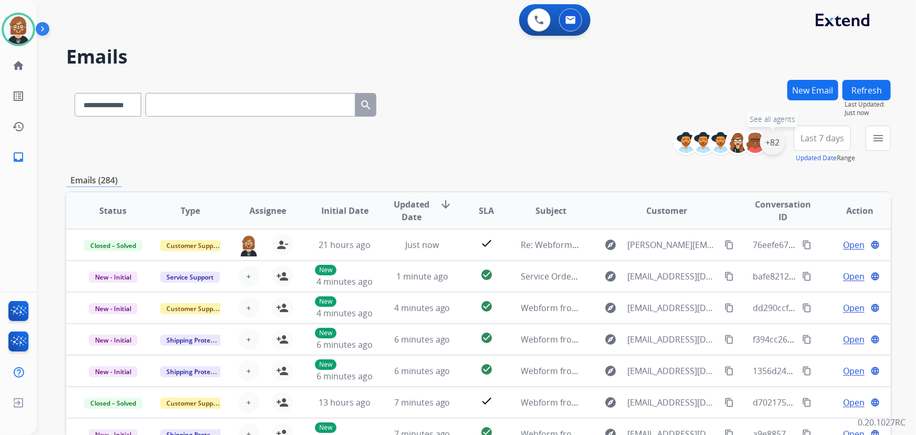
click at [779, 142] on div "+82" at bounding box center [772, 142] width 25 height 25
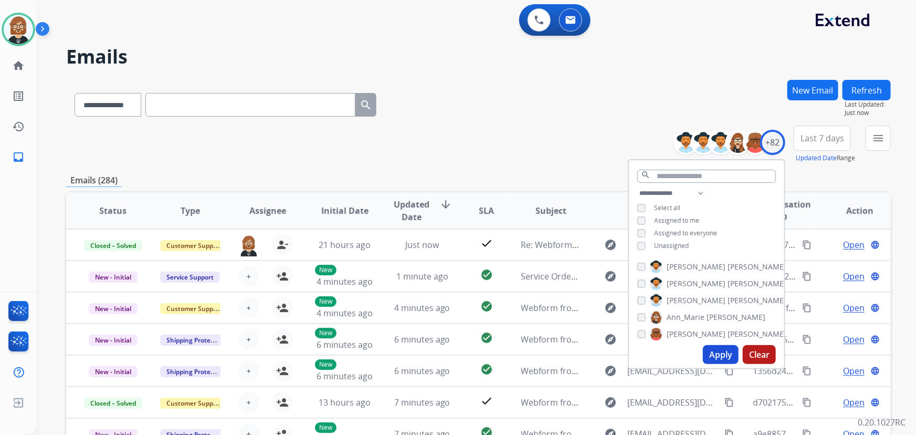
click at [676, 245] on span "Unassigned" at bounding box center [671, 245] width 35 height 9
click at [717, 347] on button "Apply" at bounding box center [721, 354] width 36 height 19
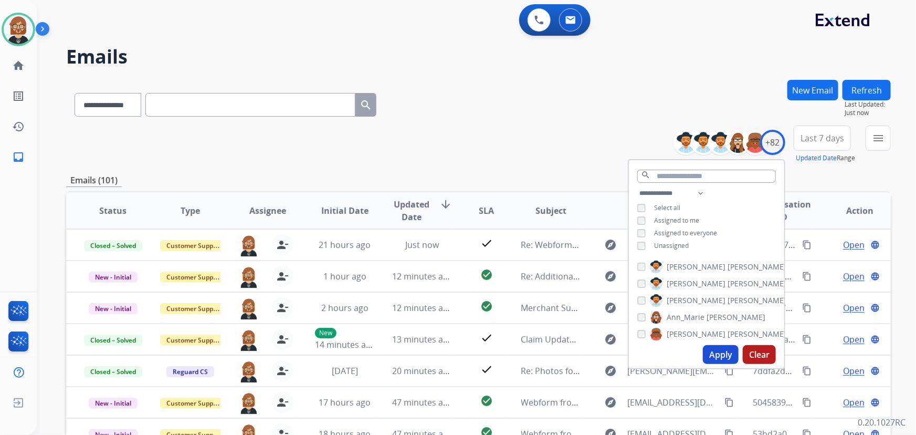
click at [523, 122] on div "**********" at bounding box center [478, 103] width 824 height 46
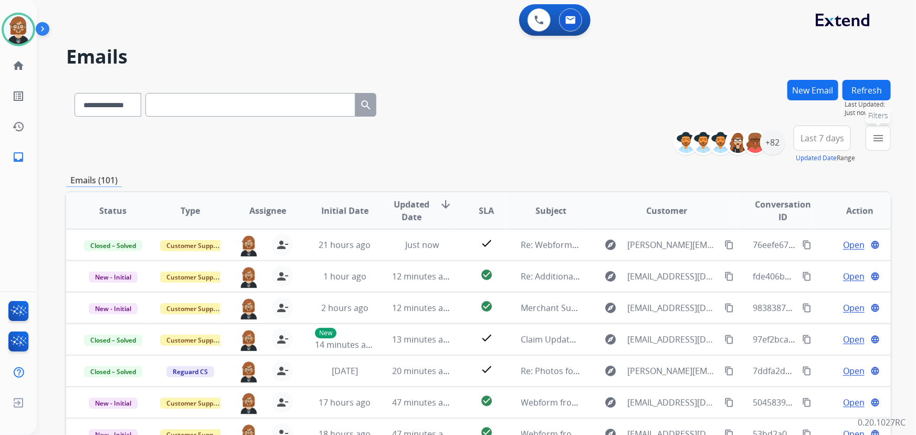
click at [873, 136] on mat-icon "menu" at bounding box center [878, 138] width 13 height 13
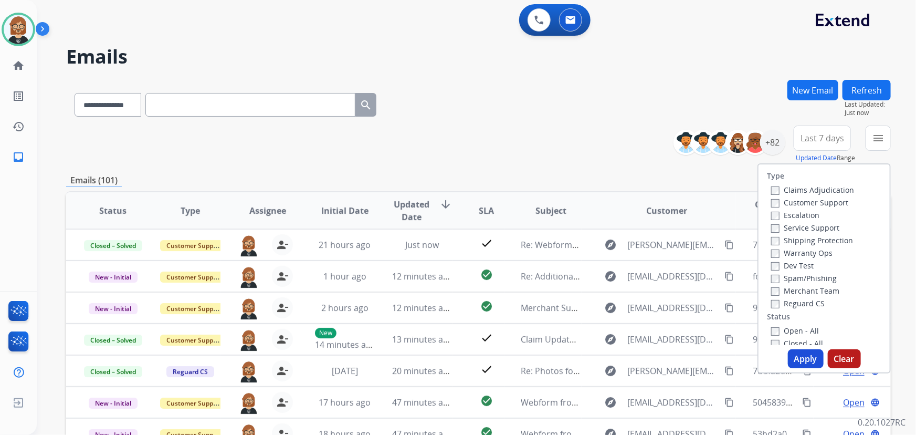
click at [804, 332] on label "Open - All" at bounding box center [795, 330] width 48 height 10
click at [812, 373] on div "Type Claims Adjudication Customer Support Escalation Service Support Shipping P…" at bounding box center [823, 268] width 133 height 210
click at [810, 366] on button "Apply" at bounding box center [806, 358] width 36 height 19
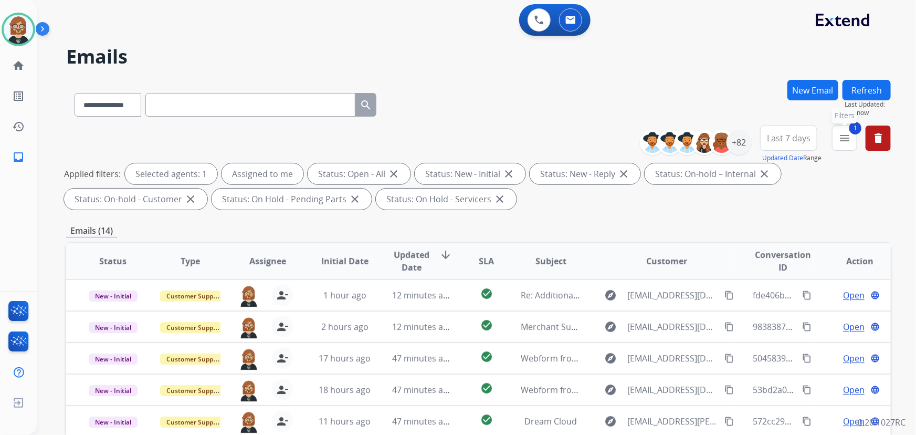
click at [846, 137] on mat-icon "menu" at bounding box center [844, 138] width 13 height 13
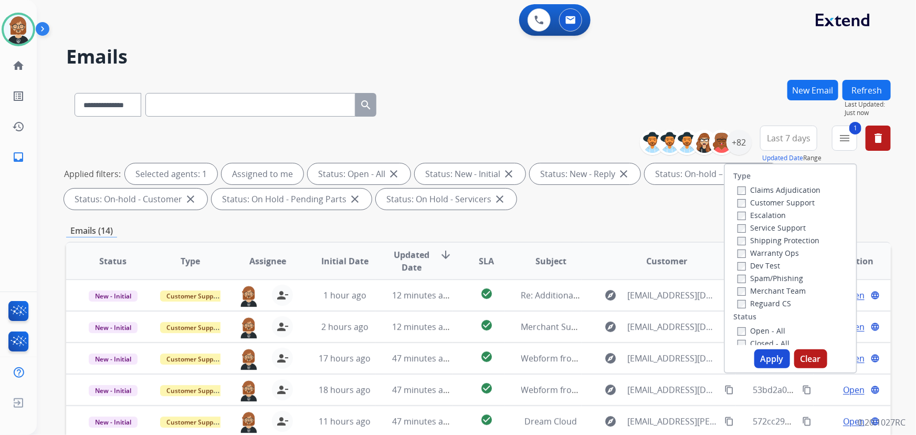
click at [756, 302] on label "Reguard CS" at bounding box center [764, 303] width 54 height 10
click at [753, 239] on label "Shipping Protection" at bounding box center [778, 240] width 82 height 10
click at [754, 199] on label "Customer Support" at bounding box center [775, 202] width 77 height 10
click at [758, 355] on button "Apply" at bounding box center [772, 358] width 36 height 19
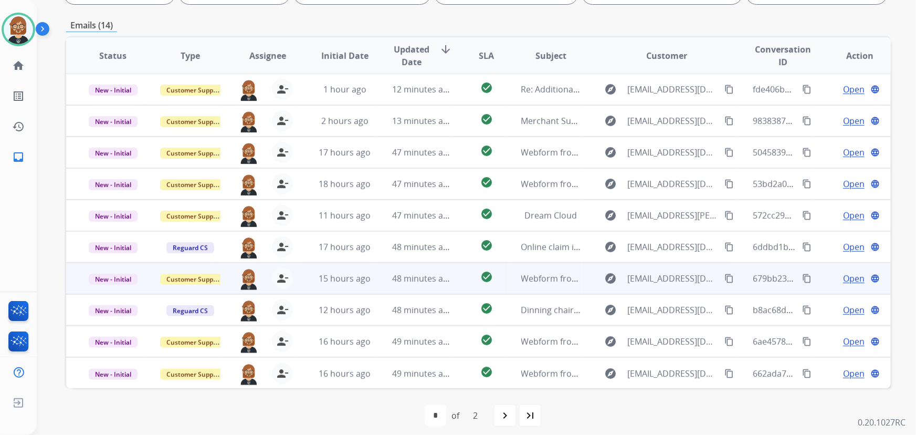
scroll to position [213, 0]
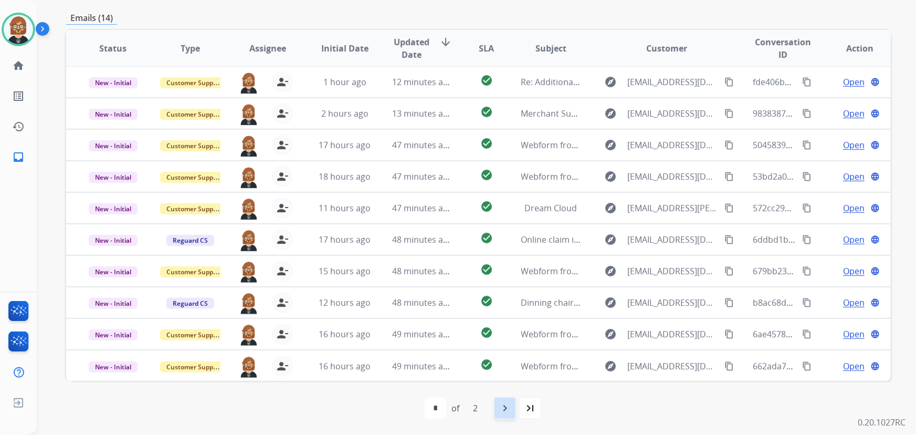
click at [504, 411] on mat-icon "navigate_next" at bounding box center [505, 407] width 13 height 13
select select "*"
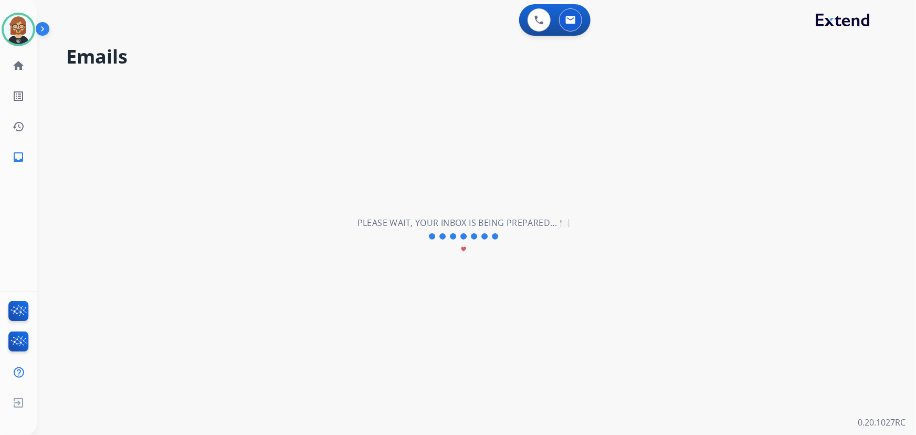
scroll to position [0, 0]
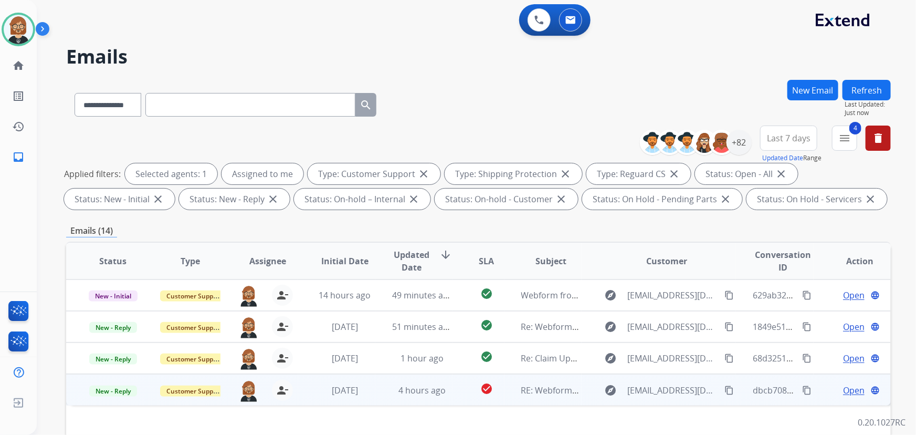
click at [452, 391] on td "check_circle" at bounding box center [477, 389] width 51 height 31
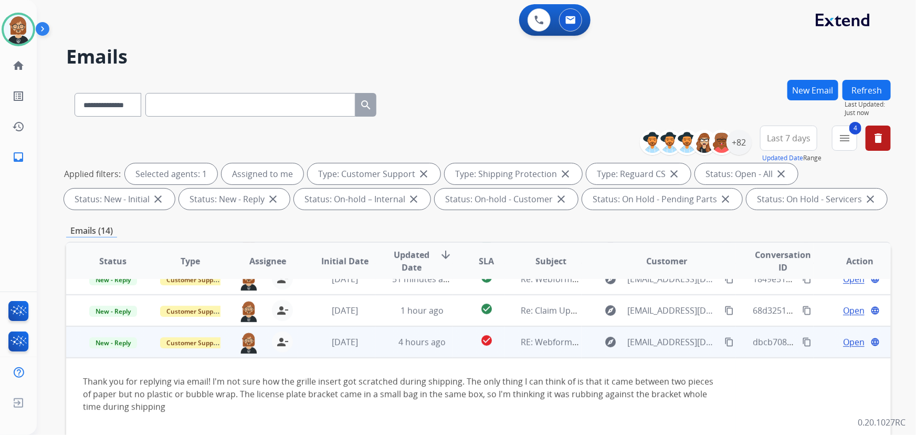
scroll to position [47, 0]
click at [849, 342] on span "Open" at bounding box center [854, 342] width 22 height 13
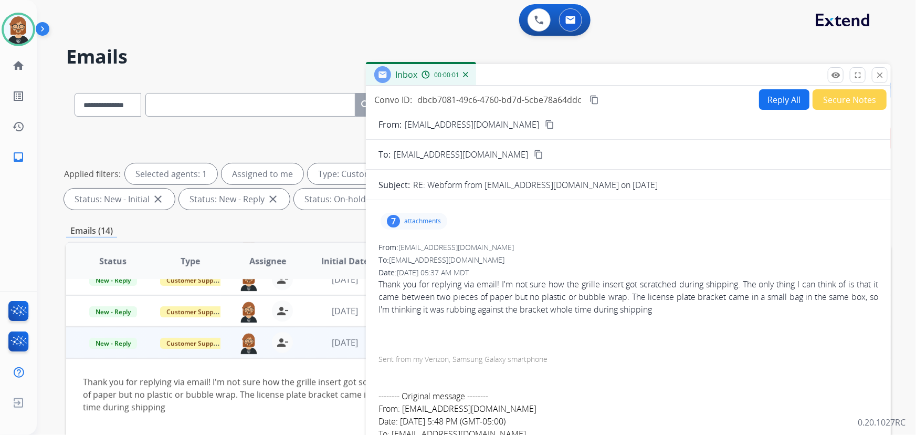
click at [408, 220] on p "attachments" at bounding box center [422, 221] width 37 height 8
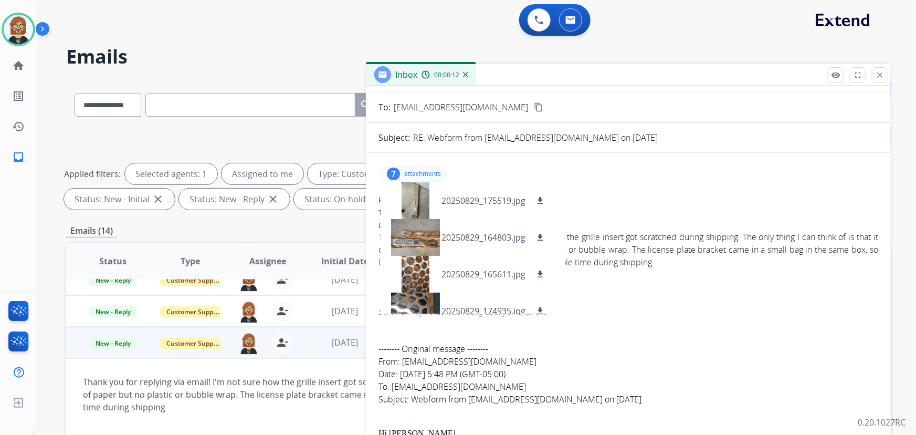
scroll to position [0, 0]
click at [418, 231] on div at bounding box center [415, 237] width 52 height 37
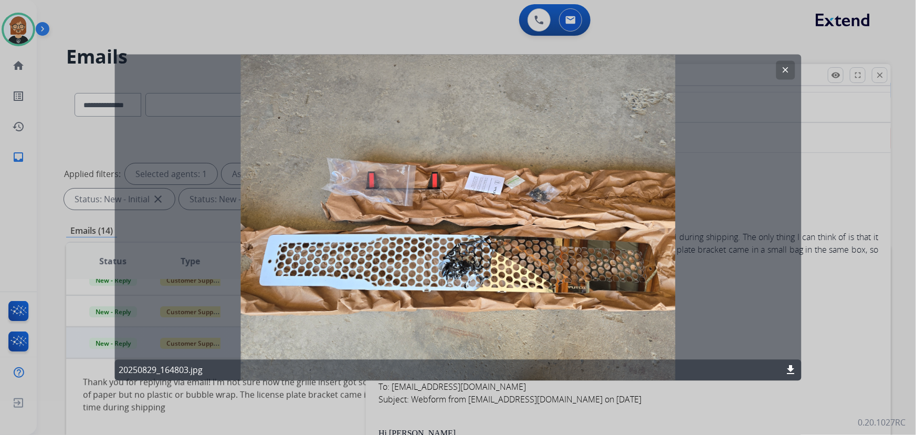
click at [785, 69] on mat-icon "clear" at bounding box center [785, 70] width 9 height 9
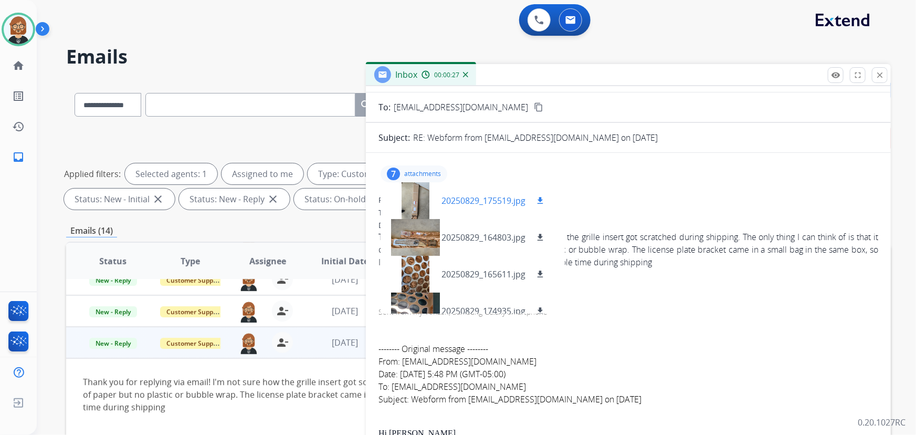
click at [419, 199] on div at bounding box center [415, 200] width 52 height 37
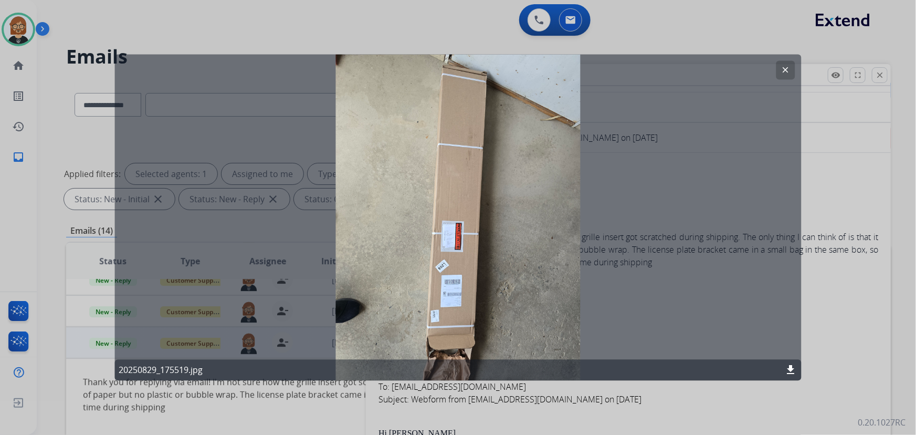
click at [788, 70] on mat-icon "clear" at bounding box center [785, 70] width 9 height 9
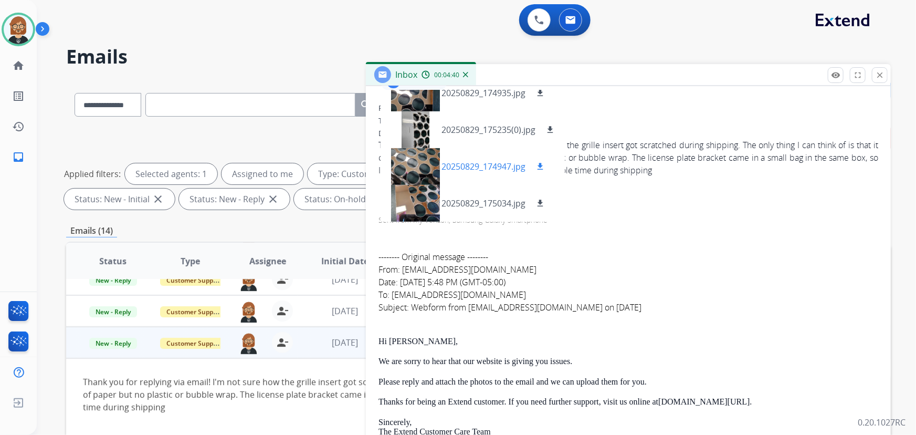
scroll to position [143, 0]
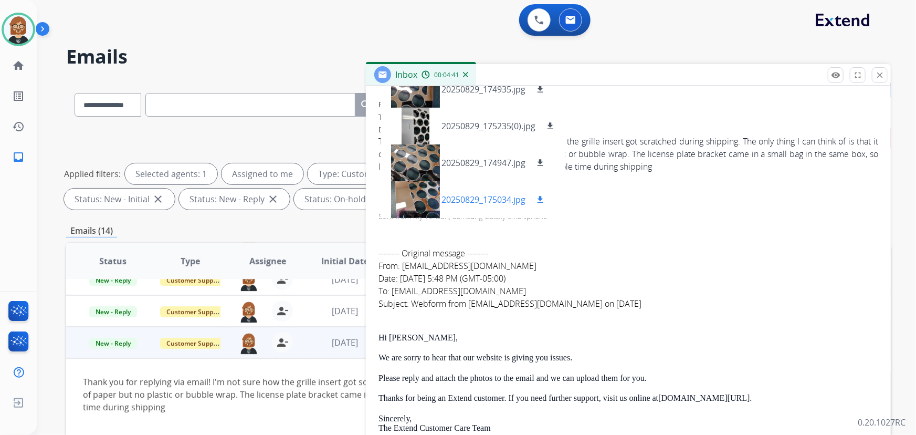
click at [411, 198] on div at bounding box center [415, 199] width 52 height 37
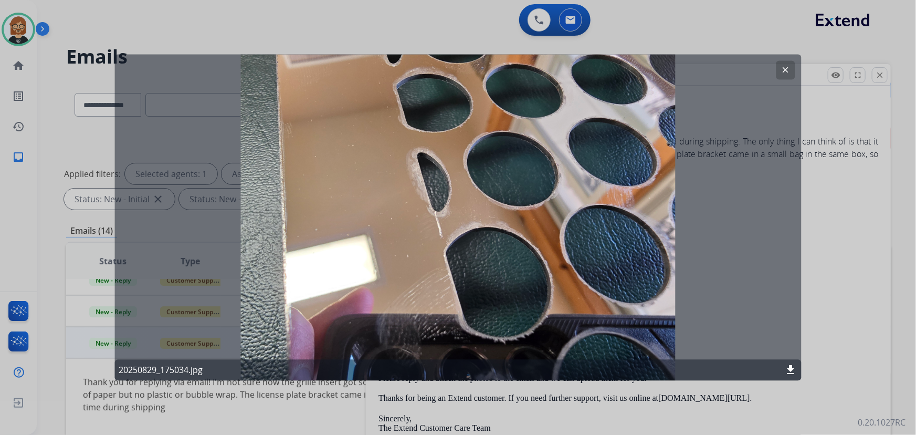
click at [791, 369] on mat-icon "download" at bounding box center [791, 370] width 13 height 13
click at [729, 208] on div "clear 20250829_175034.jpg download" at bounding box center [457, 218] width 687 height 326
click at [785, 68] on mat-icon "clear" at bounding box center [785, 70] width 9 height 9
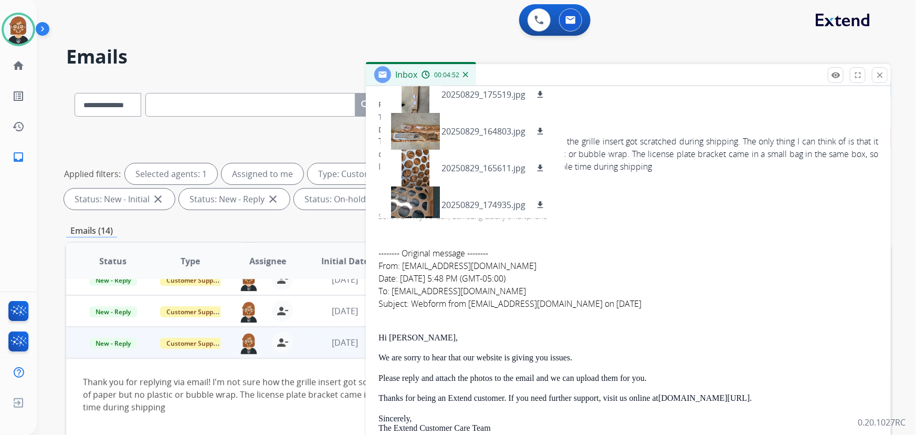
scroll to position [0, 0]
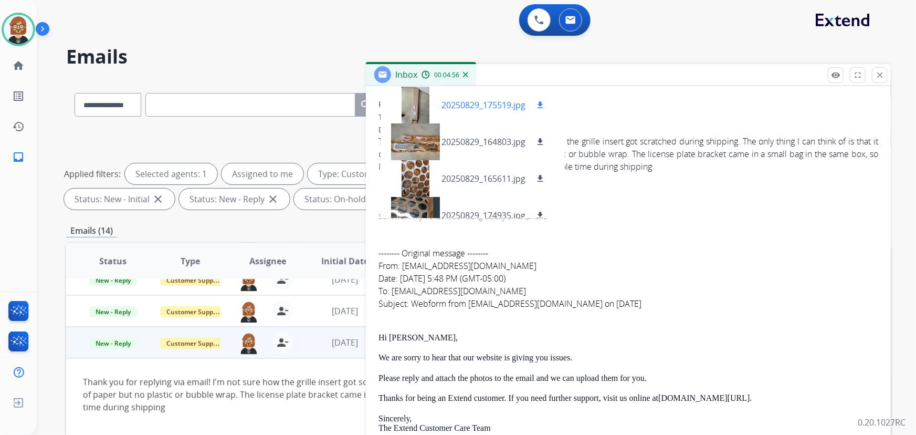
click at [539, 105] on mat-icon "download" at bounding box center [539, 104] width 9 height 9
click at [239, 147] on div "**********" at bounding box center [478, 169] width 824 height 88
click at [875, 84] on div "Inbox 00:05:04" at bounding box center [628, 75] width 525 height 22
click at [874, 78] on button "close Close" at bounding box center [880, 75] width 16 height 16
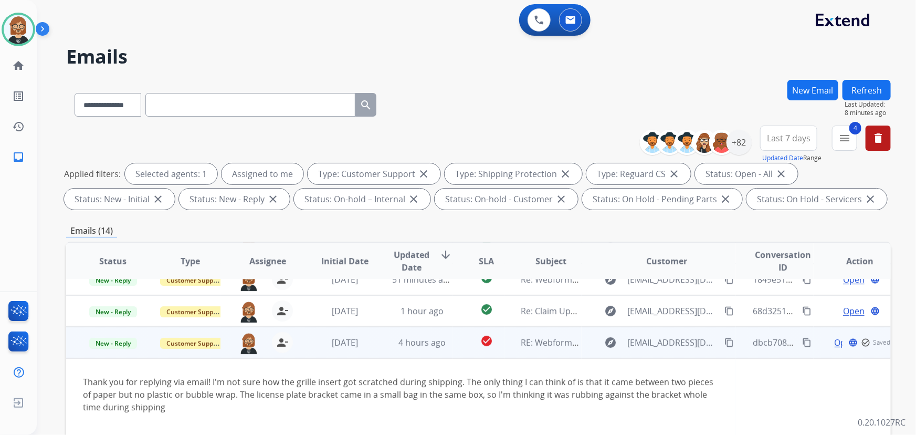
click at [724, 340] on mat-icon "content_copy" at bounding box center [728, 341] width 9 height 9
click at [851, 345] on span "Open" at bounding box center [854, 342] width 22 height 13
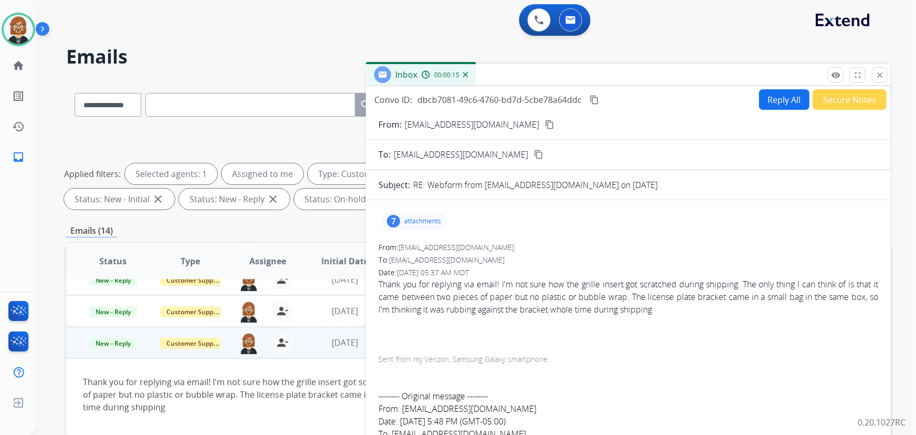
click at [417, 214] on div "7 attachments" at bounding box center [413, 221] width 67 height 17
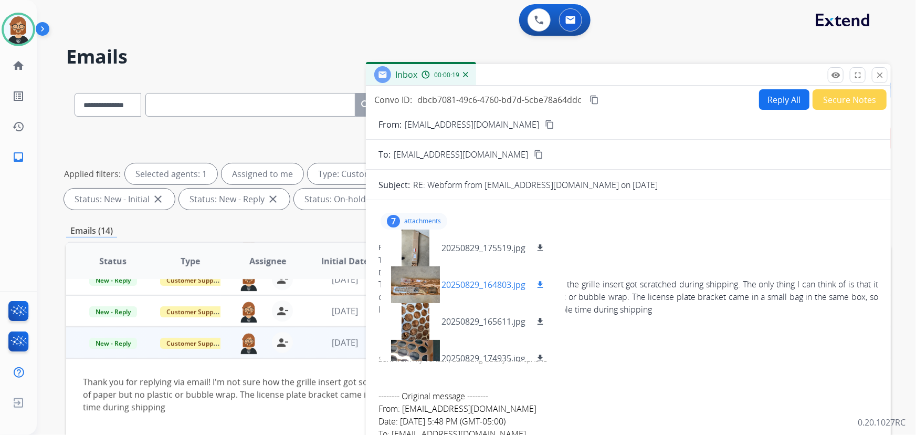
click at [416, 282] on div at bounding box center [415, 284] width 52 height 37
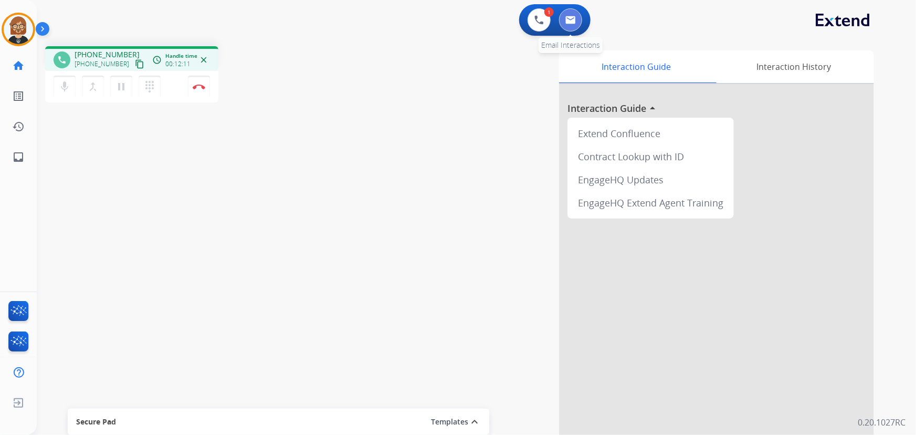
click at [572, 16] on img at bounding box center [570, 20] width 10 height 8
select select "**********"
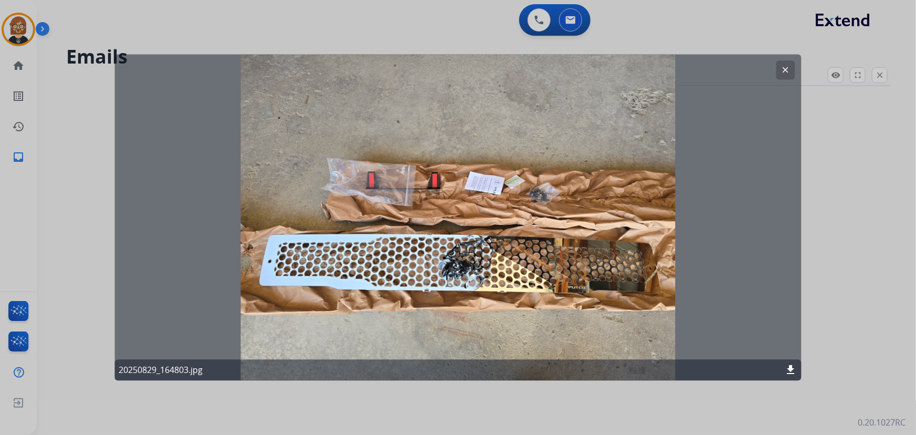
select select "**********"
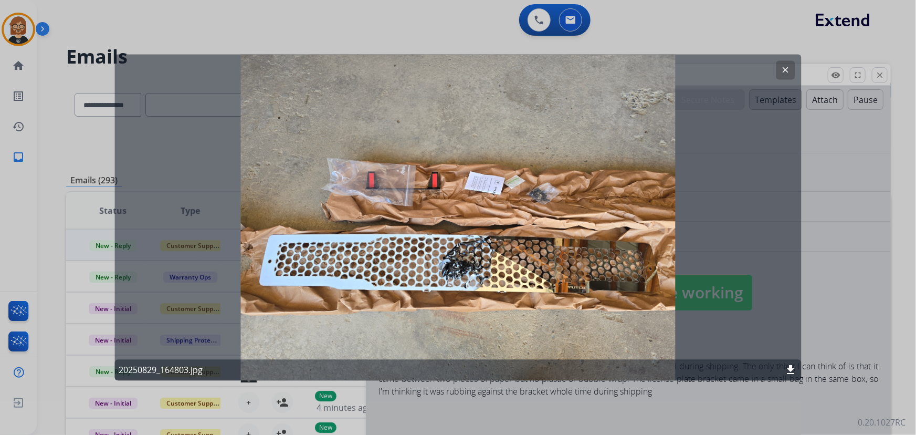
click at [781, 68] on mat-icon "clear" at bounding box center [785, 70] width 9 height 9
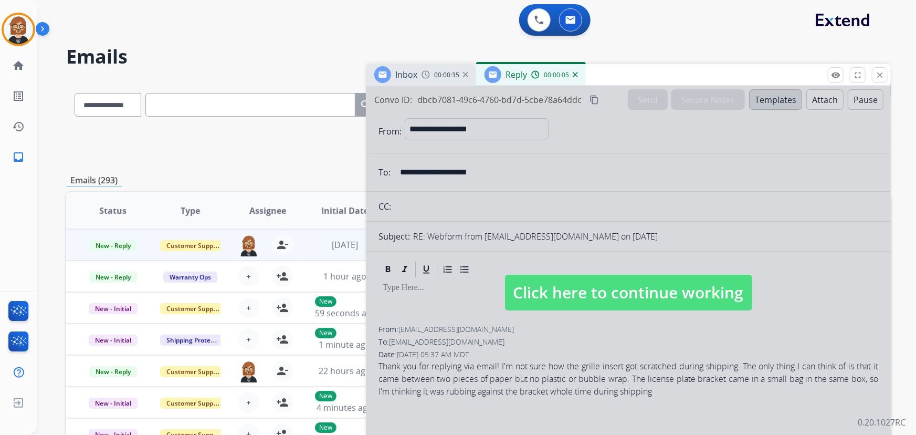
click at [599, 296] on span "Click here to continue working" at bounding box center [628, 292] width 247 height 36
select select
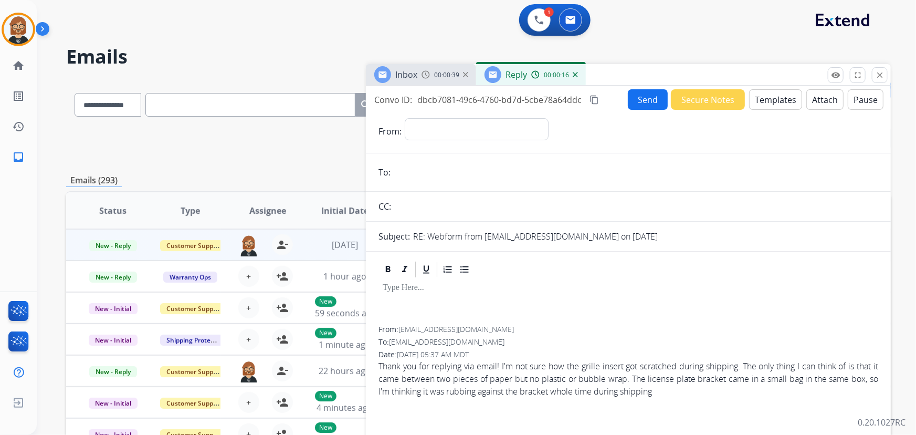
click at [574, 76] on img at bounding box center [575, 74] width 5 height 5
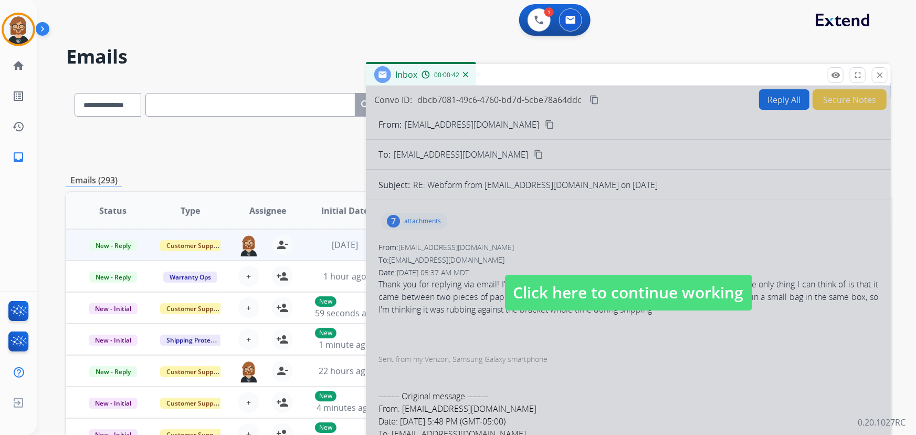
click at [465, 72] on img at bounding box center [465, 74] width 5 height 5
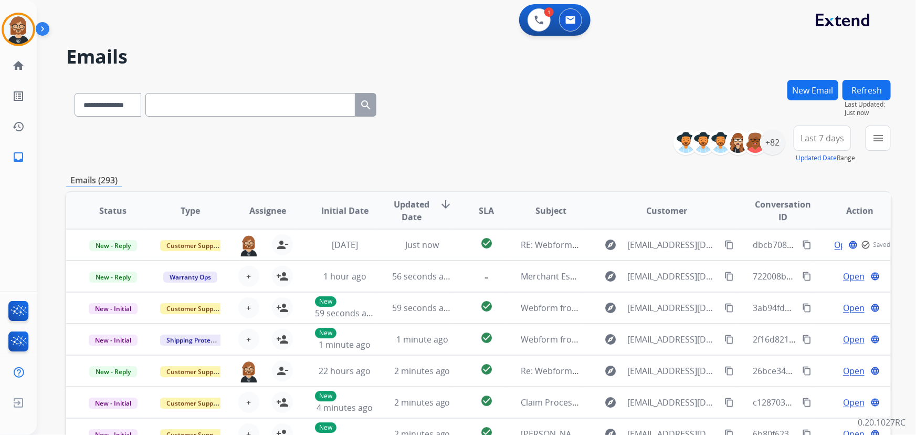
click at [816, 91] on button "New Email" at bounding box center [812, 90] width 51 height 20
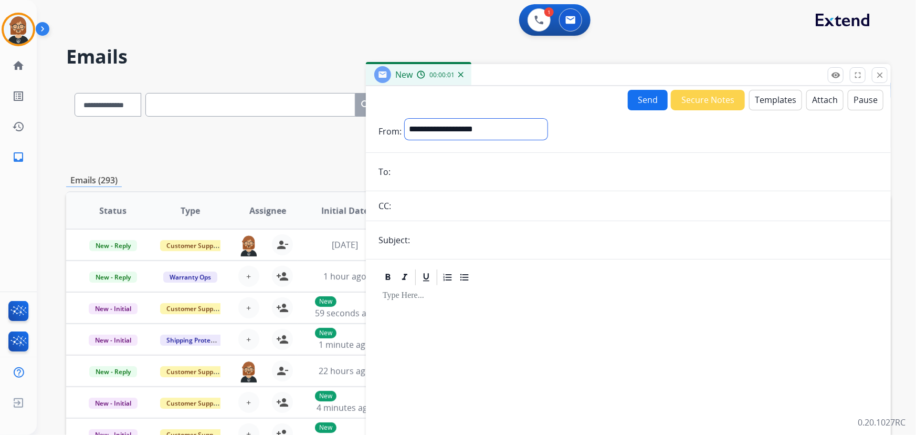
click at [480, 123] on select "**********" at bounding box center [476, 129] width 143 height 21
select select "**********"
click at [405, 119] on select "**********" at bounding box center [476, 129] width 143 height 21
click at [481, 174] on input "email" at bounding box center [636, 172] width 484 height 21
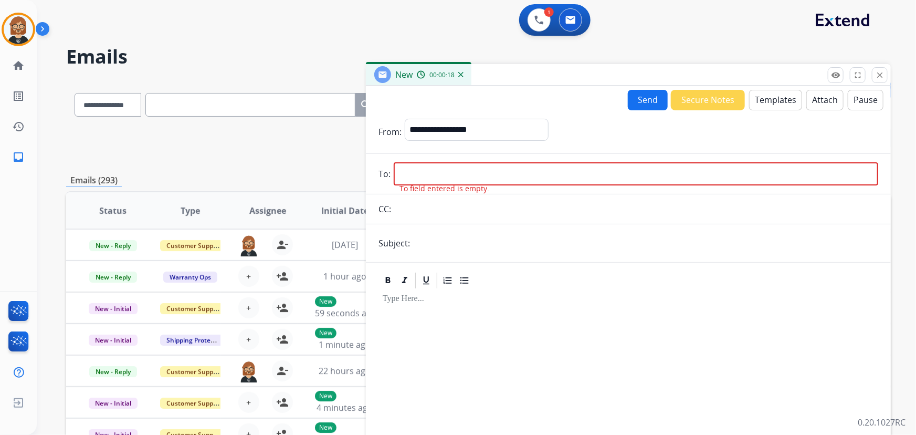
click at [459, 180] on input "email" at bounding box center [636, 173] width 484 height 23
paste input "**********"
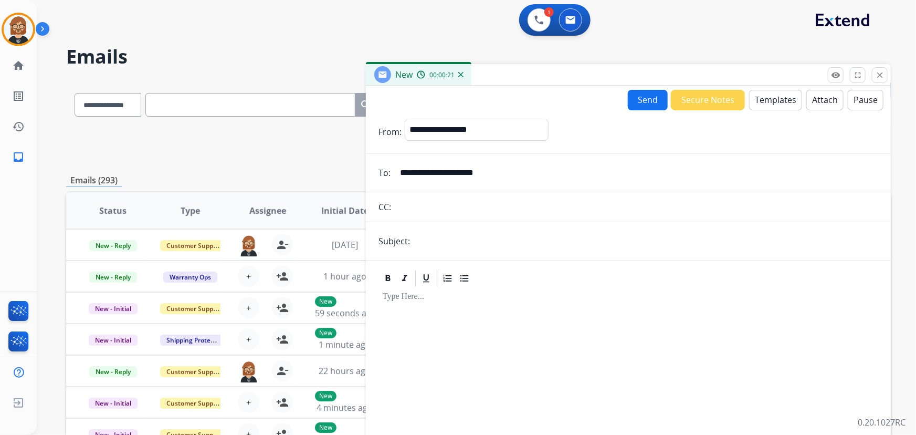
type input "**********"
click at [453, 212] on input "text" at bounding box center [636, 206] width 484 height 21
paste input "**********"
type input "**********"
click at [506, 231] on form "**********" at bounding box center [628, 292] width 525 height 364
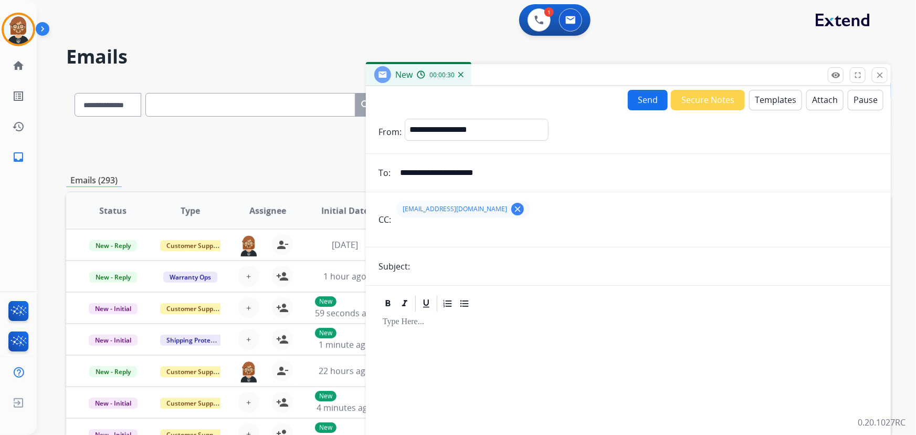
click at [490, 257] on input "text" at bounding box center [645, 266] width 465 height 21
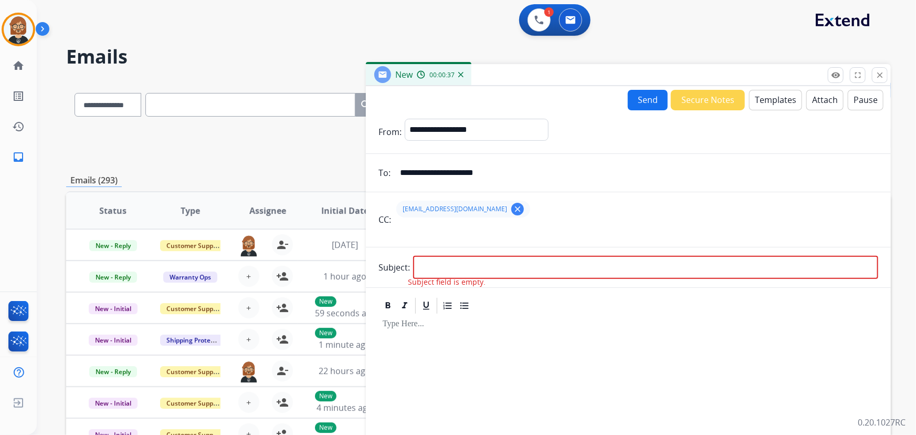
click at [771, 102] on button "Templates" at bounding box center [775, 100] width 53 height 20
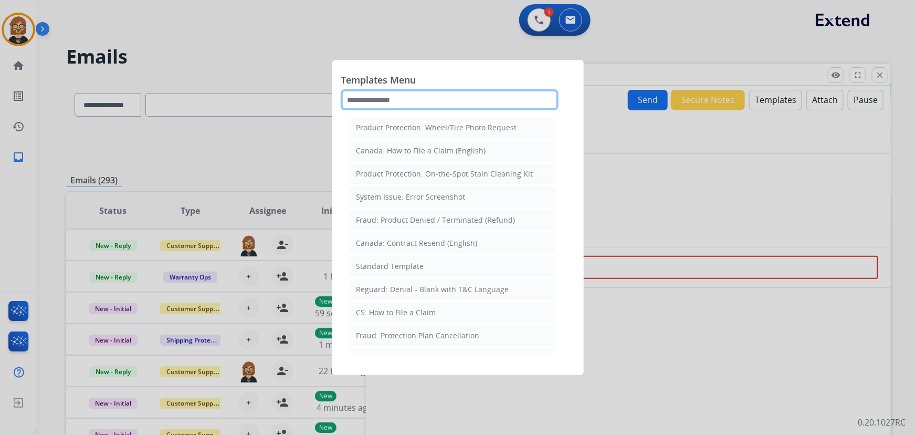
click at [396, 100] on input "text" at bounding box center [450, 99] width 218 height 21
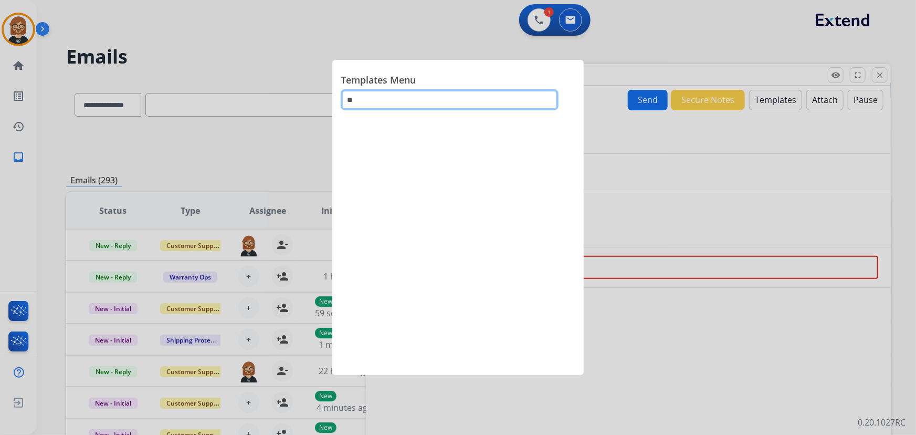
type input "*"
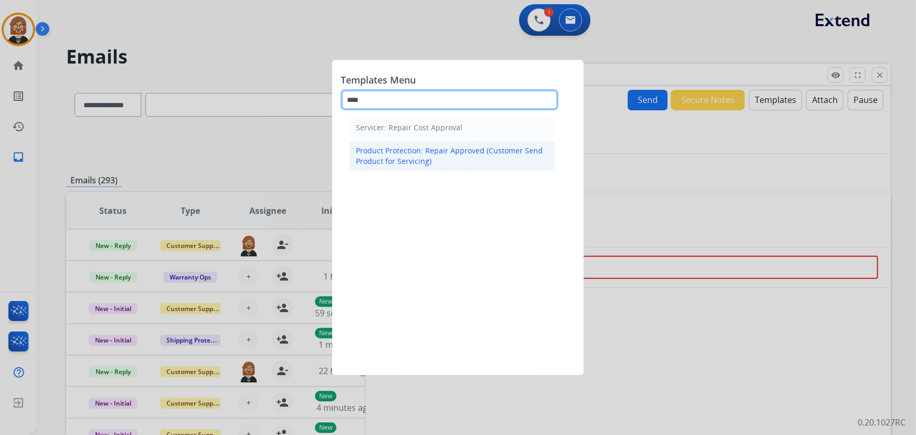
type input "****"
click at [453, 152] on div "Product Protection: Repair Approved (Customer Send Product for Servicing)" at bounding box center [452, 155] width 193 height 21
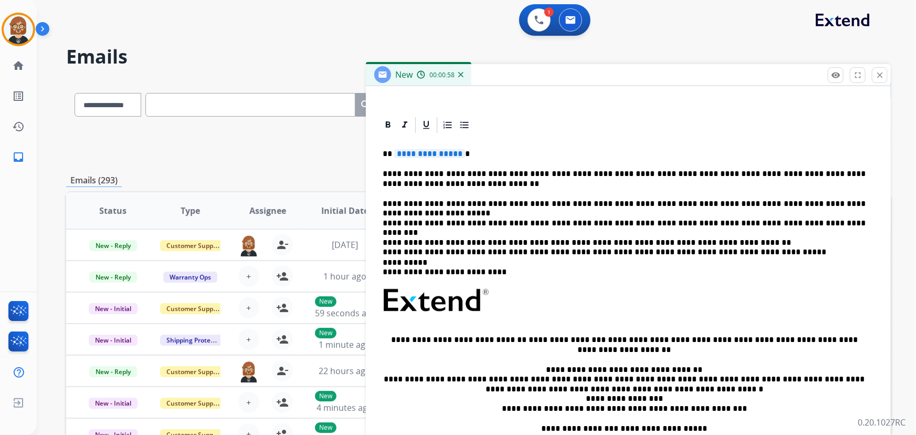
scroll to position [250, 0]
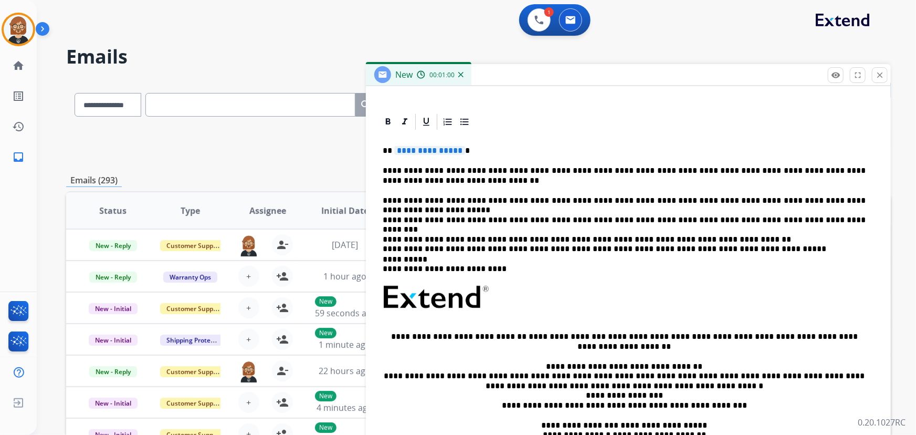
click at [430, 147] on span "**********" at bounding box center [429, 150] width 71 height 9
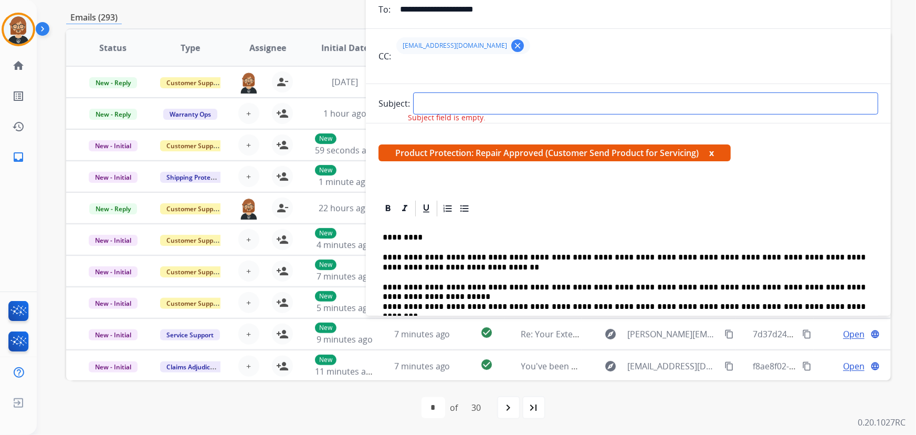
scroll to position [162, 0]
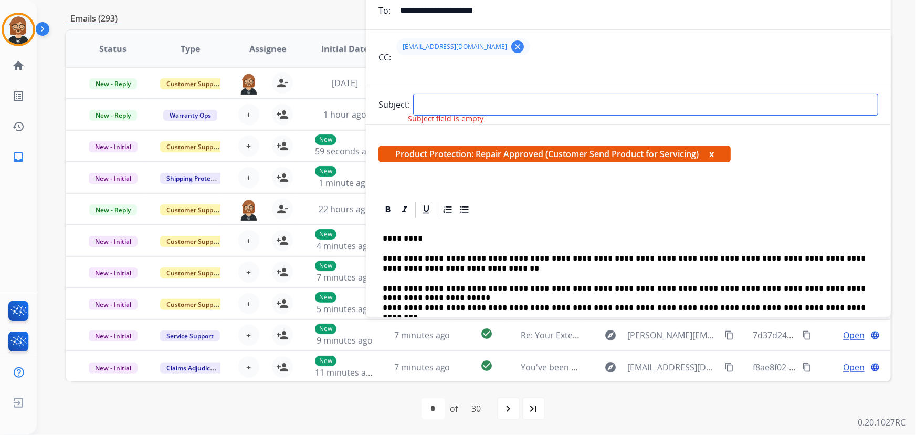
click at [582, 104] on input "text" at bounding box center [645, 104] width 465 height 22
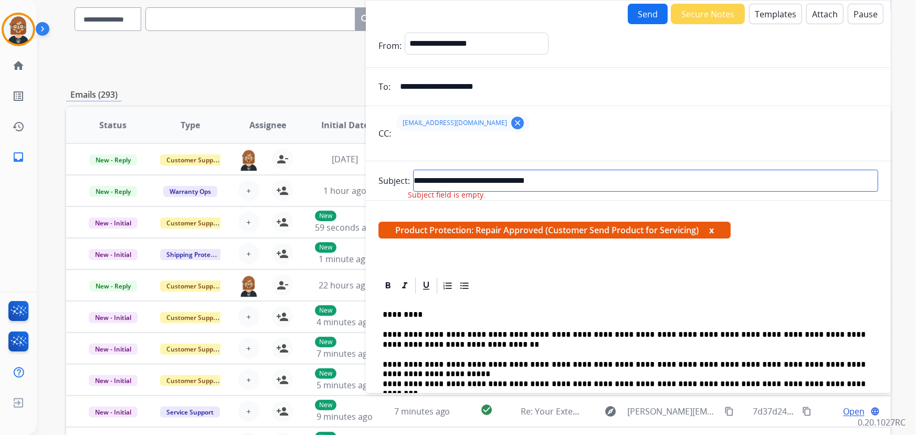
scroll to position [0, 0]
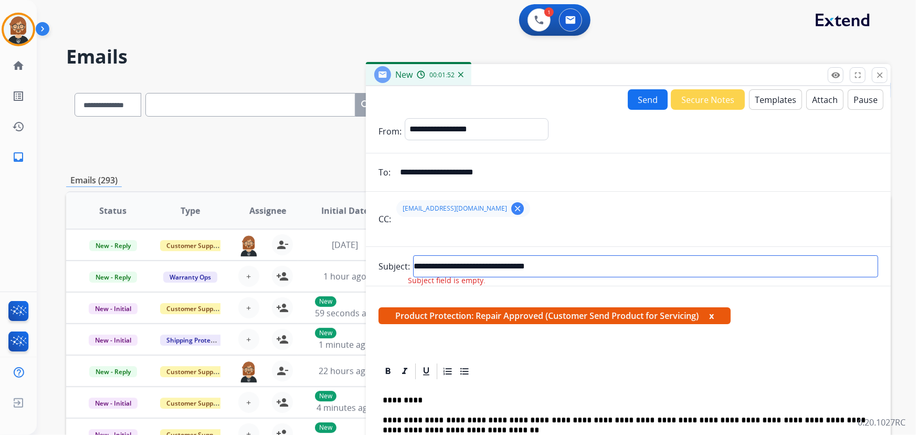
type input "**********"
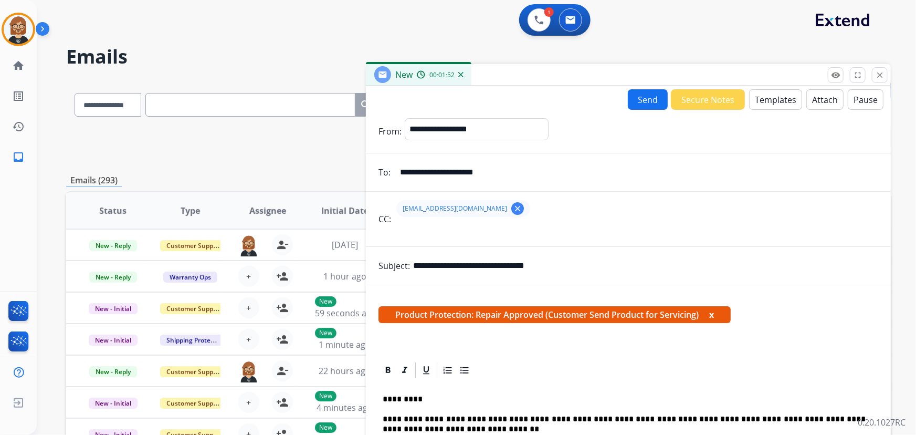
click at [817, 100] on button "Attach" at bounding box center [824, 99] width 37 height 20
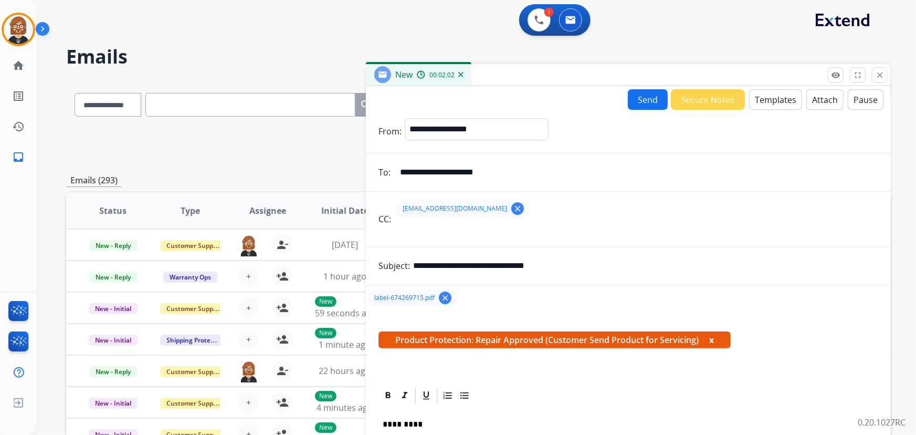
click at [647, 101] on button "Send" at bounding box center [648, 99] width 40 height 20
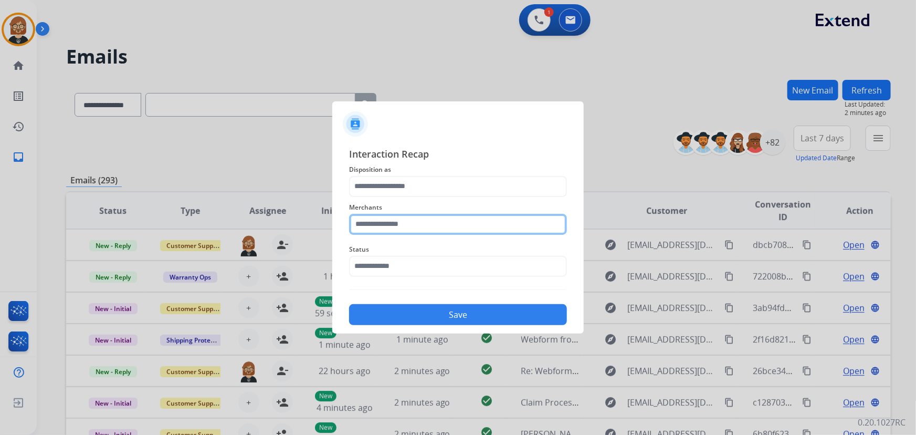
click at [514, 226] on input "text" at bounding box center [458, 224] width 218 height 21
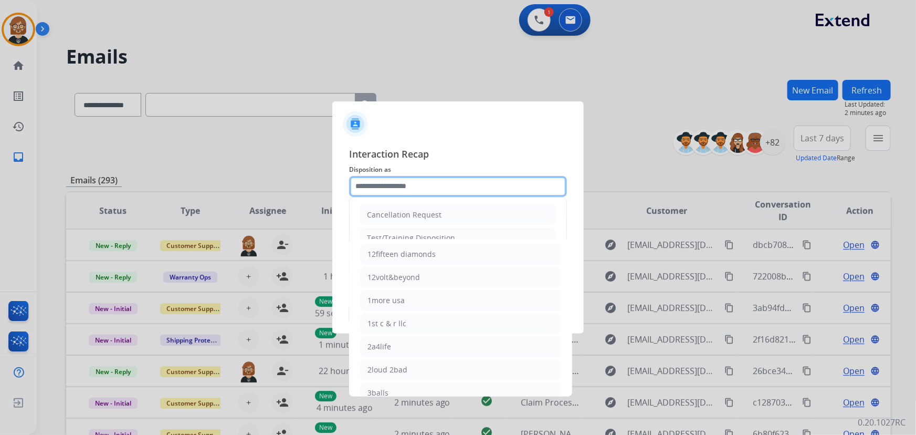
click at [470, 183] on input "text" at bounding box center [458, 186] width 218 height 21
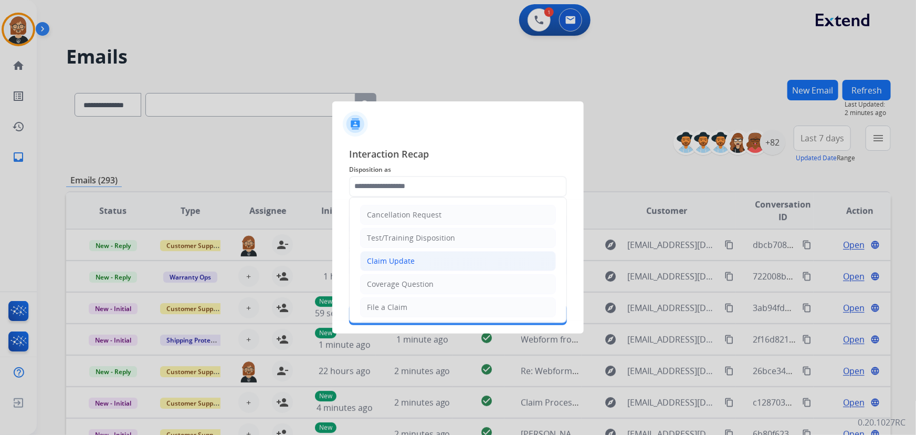
click at [469, 261] on li "Claim Update" at bounding box center [458, 261] width 196 height 20
type input "**********"
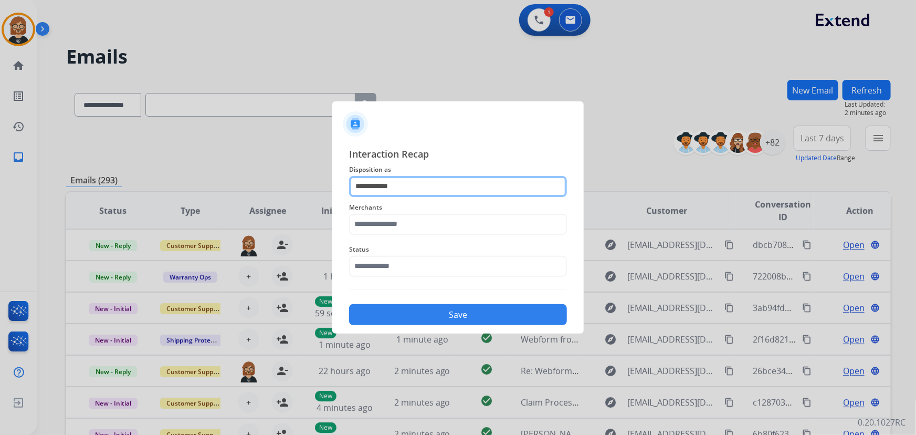
click at [479, 191] on input "**********" at bounding box center [458, 186] width 218 height 21
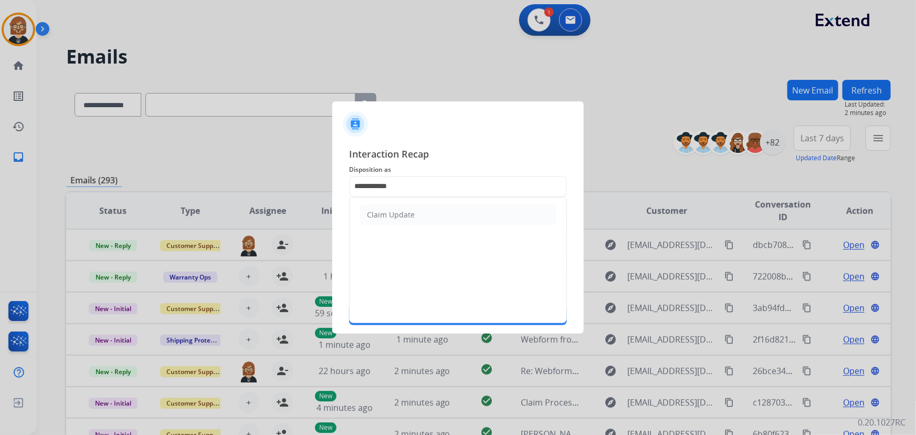
click at [456, 209] on li "Claim Update" at bounding box center [458, 215] width 196 height 20
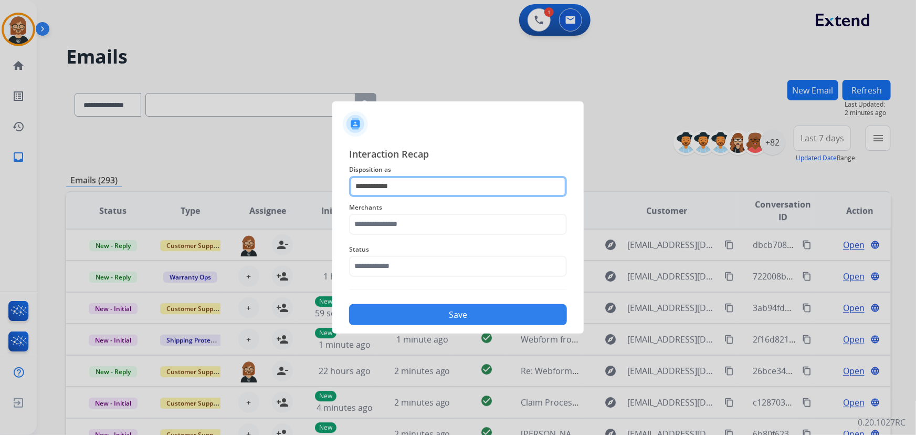
click at [457, 183] on input "**********" at bounding box center [458, 186] width 218 height 21
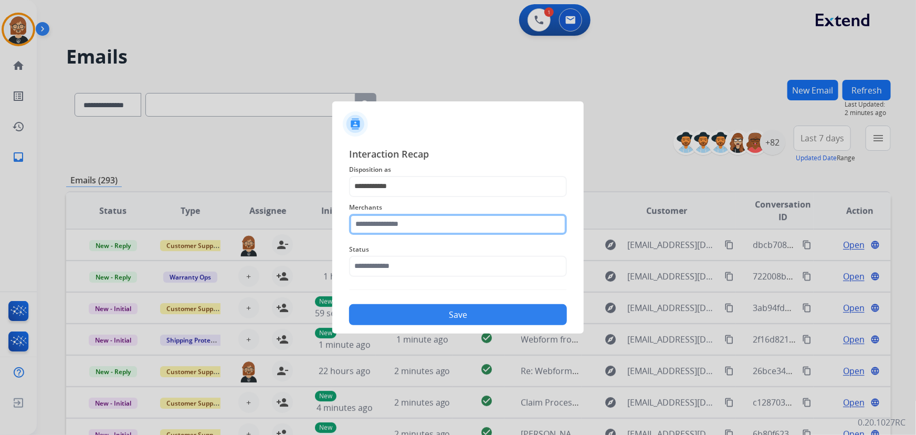
click at [467, 228] on input "text" at bounding box center [458, 224] width 218 height 21
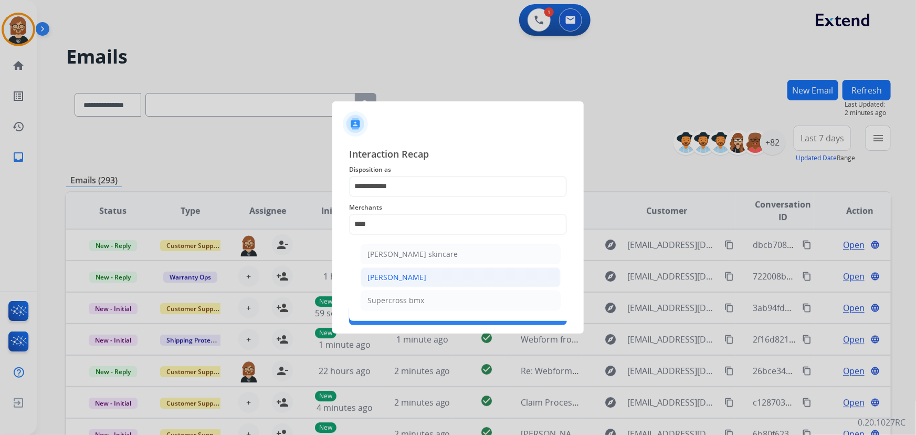
click at [483, 283] on li "Ross-simons" at bounding box center [461, 277] width 200 height 20
type input "**********"
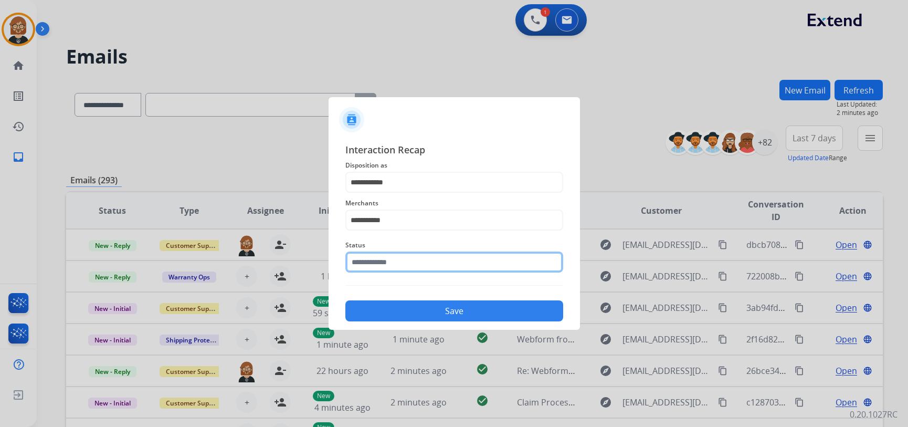
click at [436, 271] on input "text" at bounding box center [454, 261] width 218 height 21
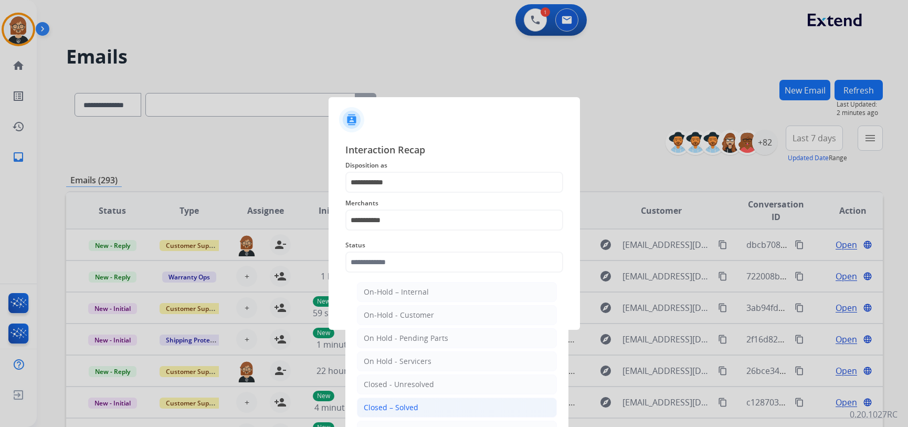
click at [439, 403] on li "Closed – Solved" at bounding box center [457, 407] width 200 height 20
type input "**********"
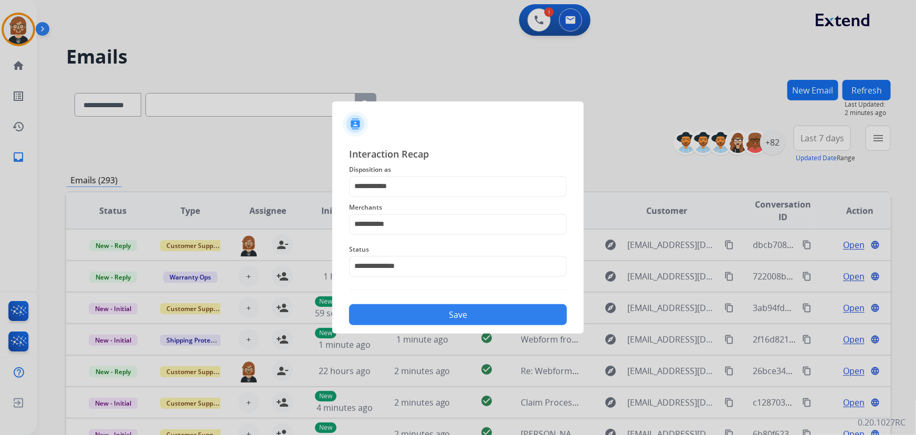
click at [478, 312] on button "Save" at bounding box center [458, 314] width 218 height 21
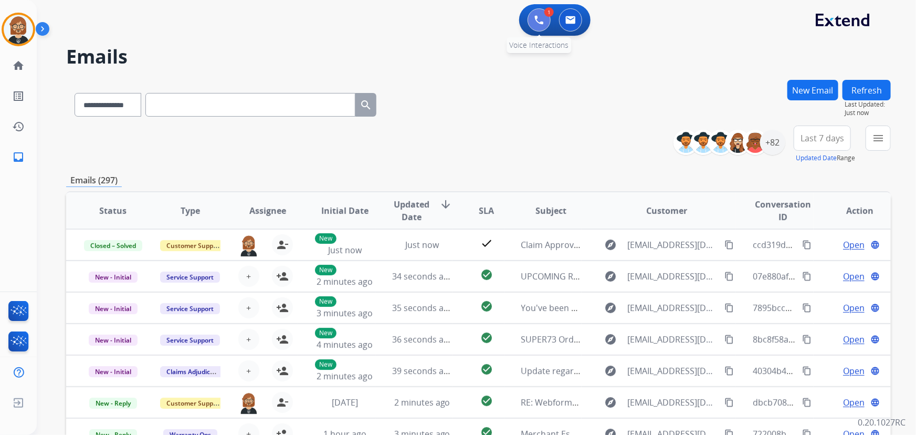
click at [532, 21] on button at bounding box center [538, 19] width 23 height 23
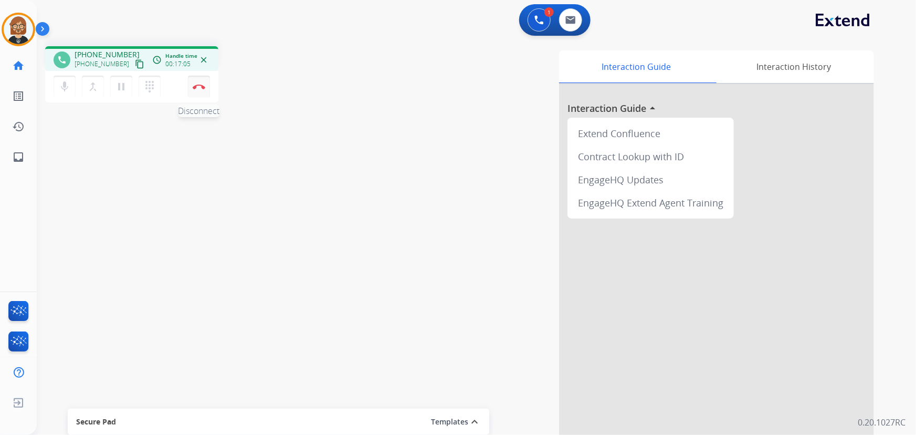
click at [197, 86] on img at bounding box center [199, 86] width 13 height 5
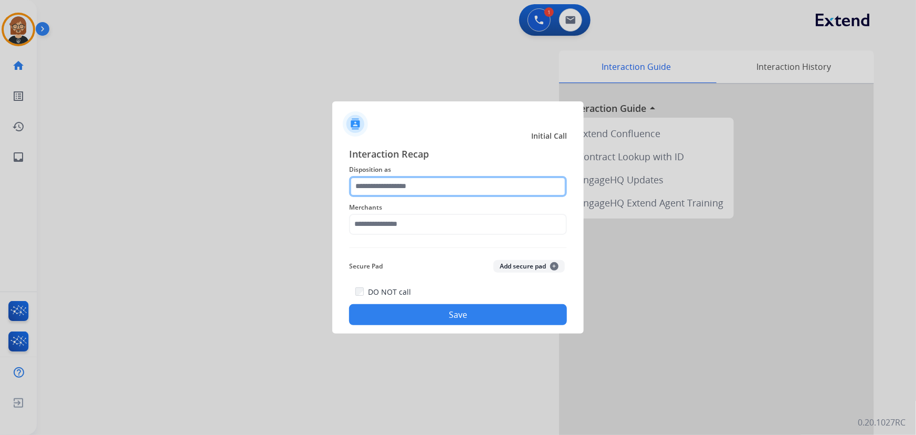
click at [421, 182] on input "text" at bounding box center [458, 186] width 218 height 21
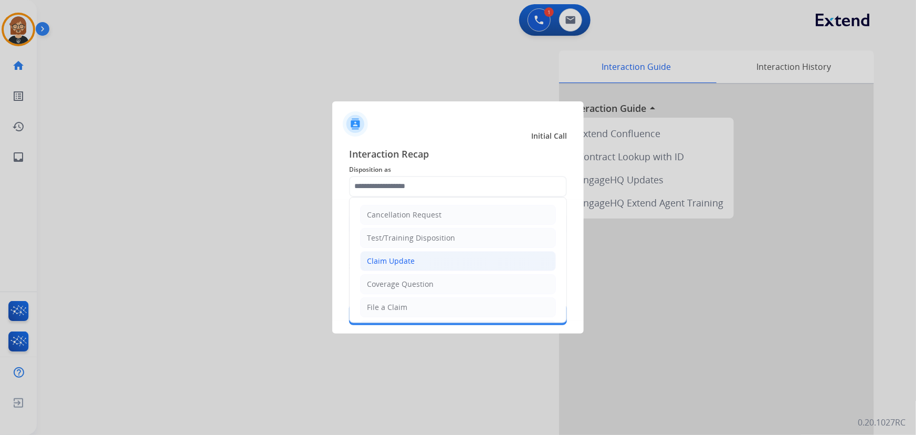
click at [455, 259] on li "Claim Update" at bounding box center [458, 261] width 196 height 20
type input "**********"
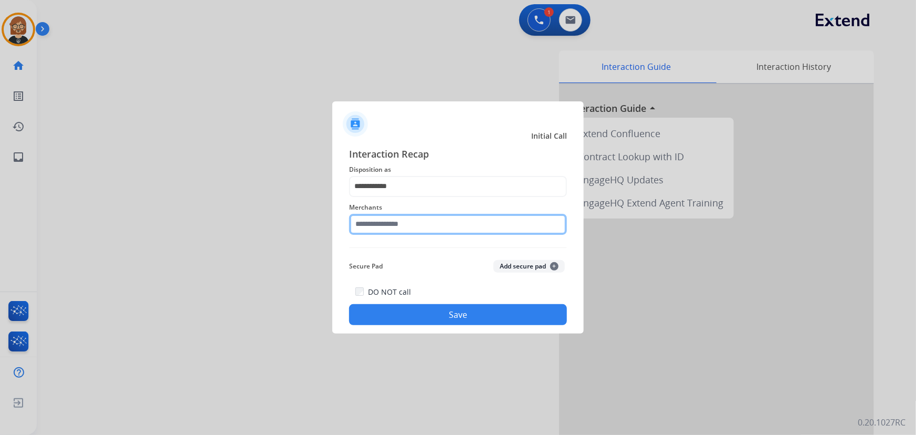
click at [450, 218] on input "text" at bounding box center [458, 224] width 218 height 21
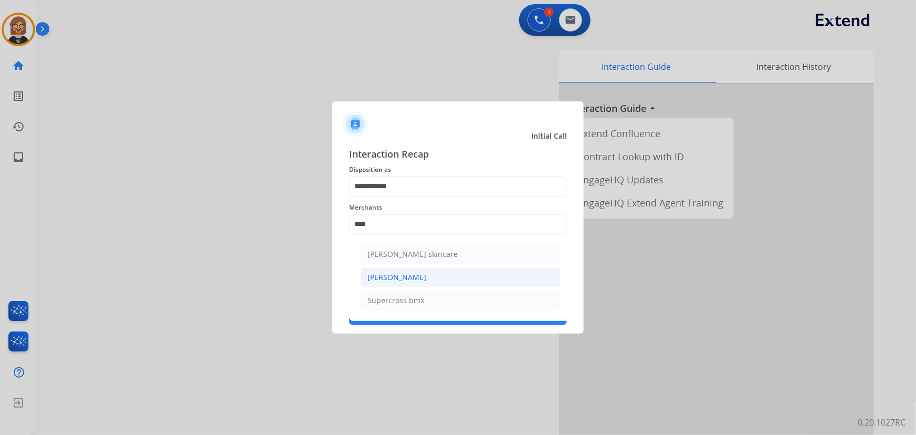
click at [453, 278] on li "Ross-simons" at bounding box center [461, 277] width 200 height 20
type input "**********"
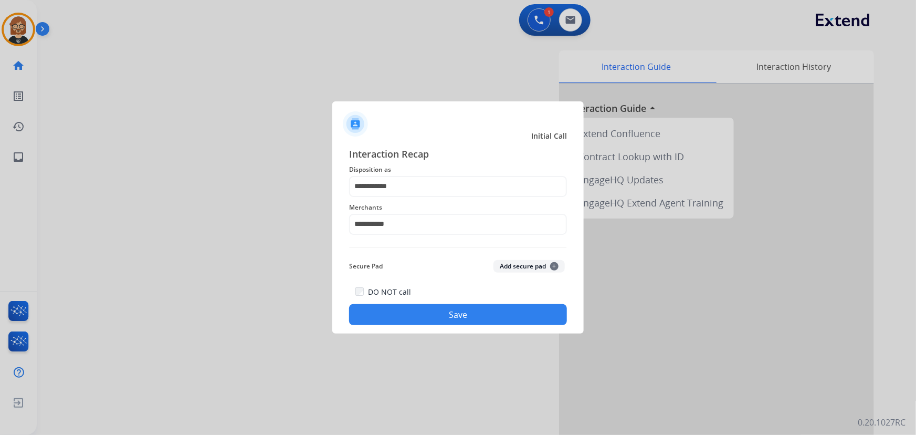
click at [469, 316] on button "Save" at bounding box center [458, 314] width 218 height 21
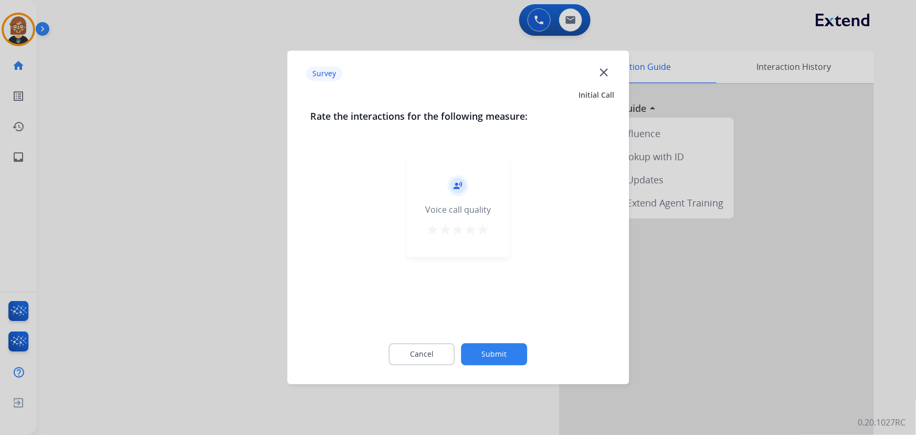
click at [501, 356] on button "Submit" at bounding box center [494, 354] width 66 height 22
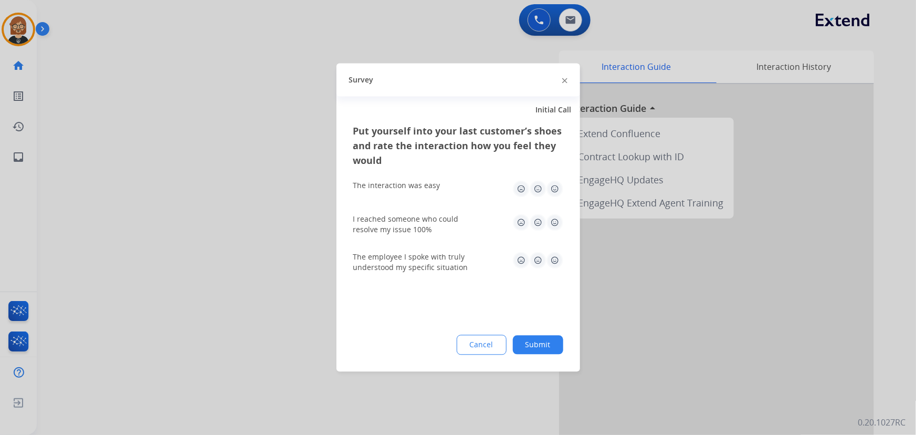
click at [526, 347] on button "Submit" at bounding box center [538, 344] width 50 height 19
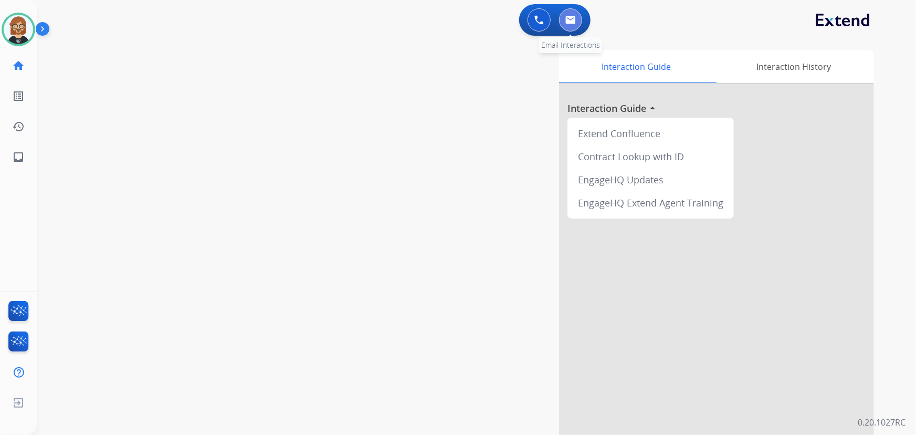
click at [576, 19] on button at bounding box center [570, 19] width 23 height 23
select select "**********"
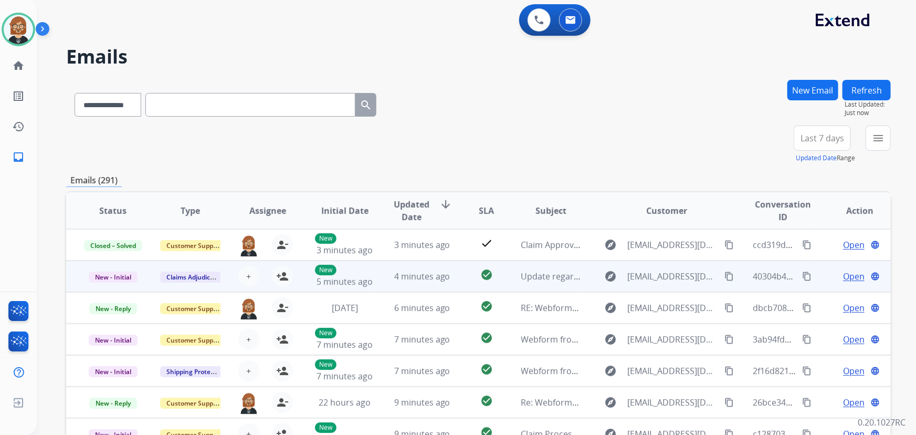
scroll to position [1, 0]
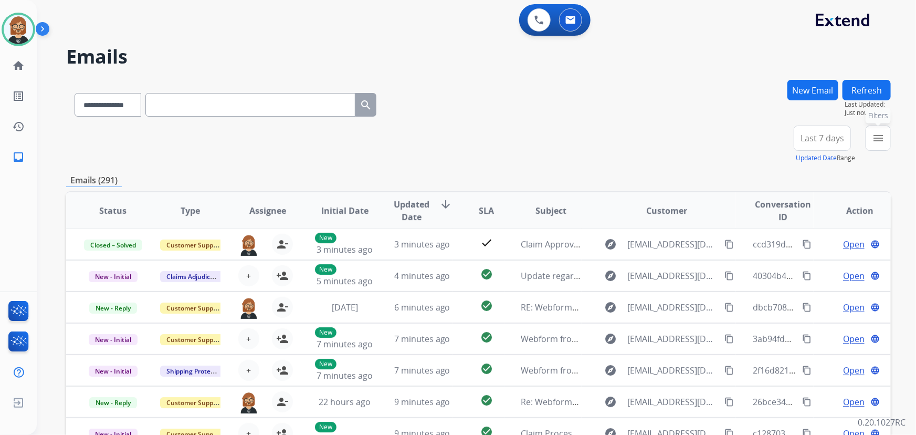
click at [877, 140] on mat-icon "menu" at bounding box center [878, 138] width 13 height 13
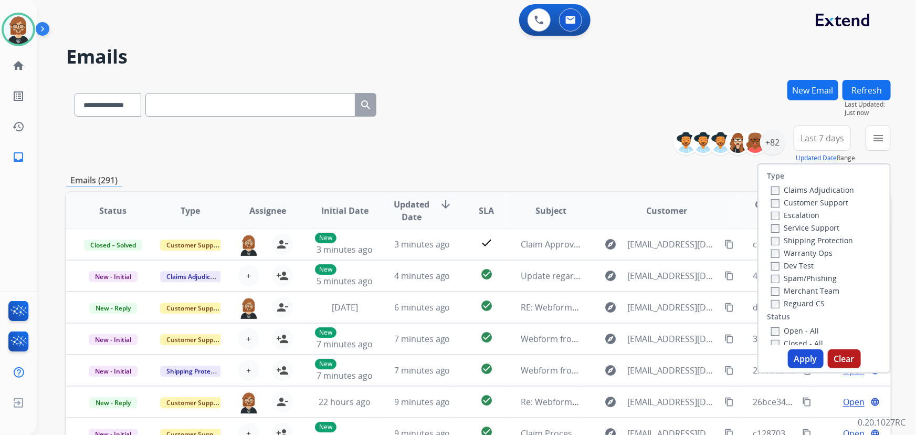
click at [798, 299] on div "Reguard CS" at bounding box center [812, 302] width 83 height 13
click at [799, 303] on label "Reguard CS" at bounding box center [798, 303] width 54 height 10
click at [798, 200] on label "Customer Support" at bounding box center [809, 202] width 77 height 10
click at [797, 238] on label "Shipping Protection" at bounding box center [812, 240] width 82 height 10
click at [793, 328] on label "Open - All" at bounding box center [795, 330] width 48 height 10
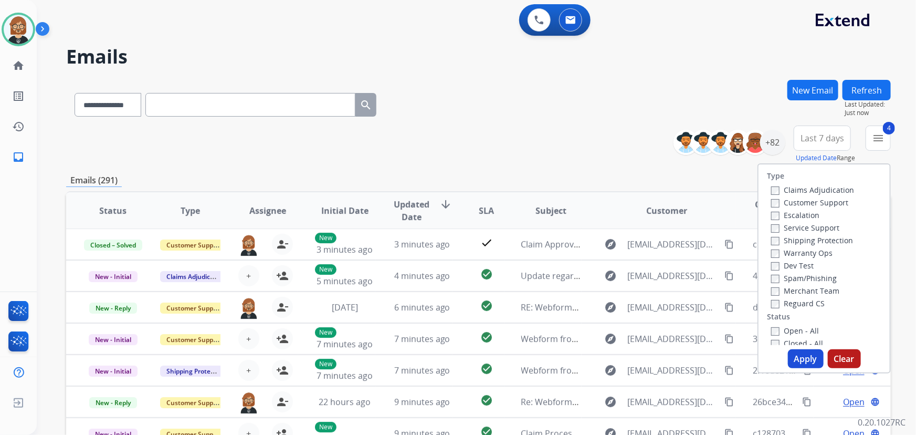
click at [796, 351] on button "Apply" at bounding box center [806, 358] width 36 height 19
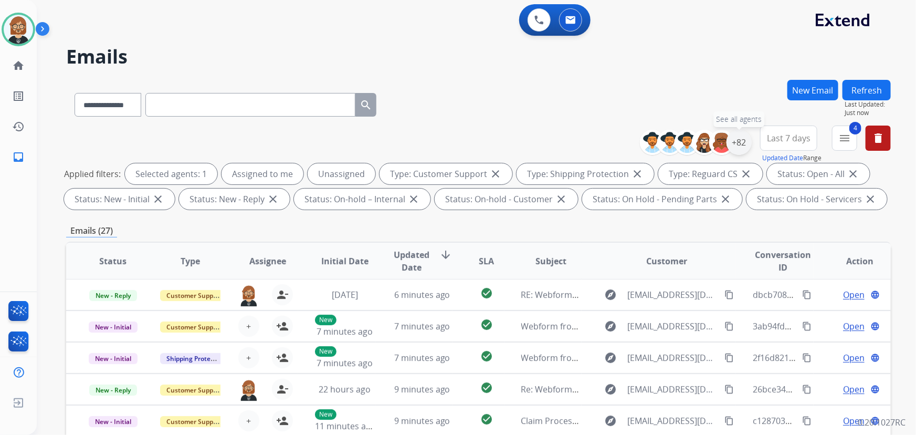
click at [745, 139] on div "+82" at bounding box center [738, 142] width 25 height 25
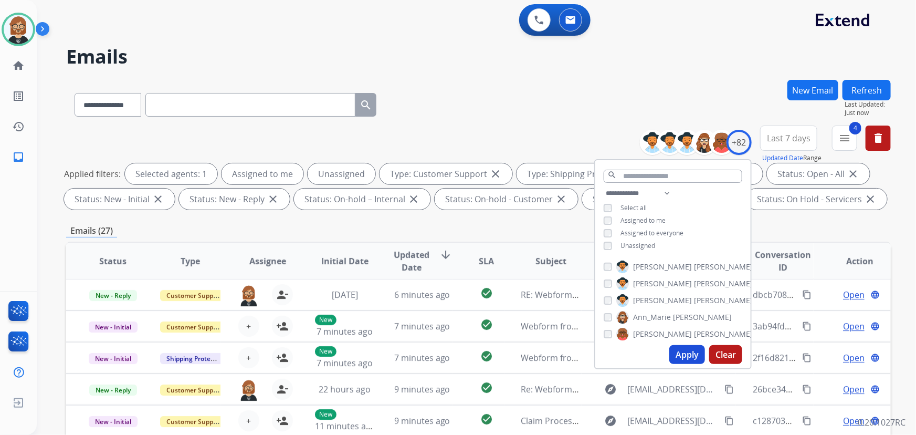
click at [648, 244] on span "Unassigned" at bounding box center [637, 245] width 35 height 9
click at [685, 358] on button "Apply" at bounding box center [687, 354] width 36 height 19
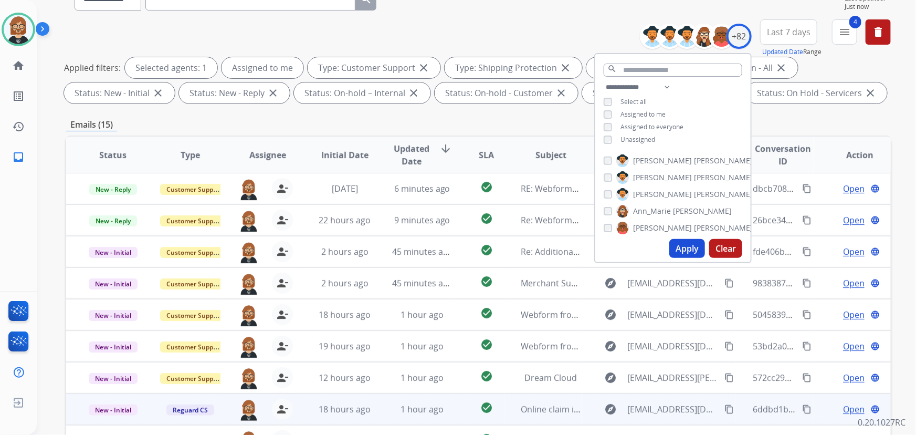
scroll to position [213, 0]
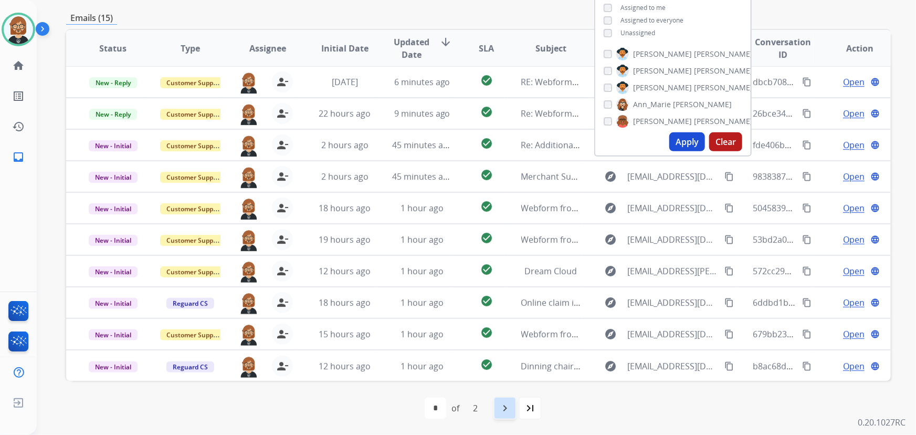
click at [509, 401] on mat-icon "navigate_next" at bounding box center [505, 407] width 13 height 13
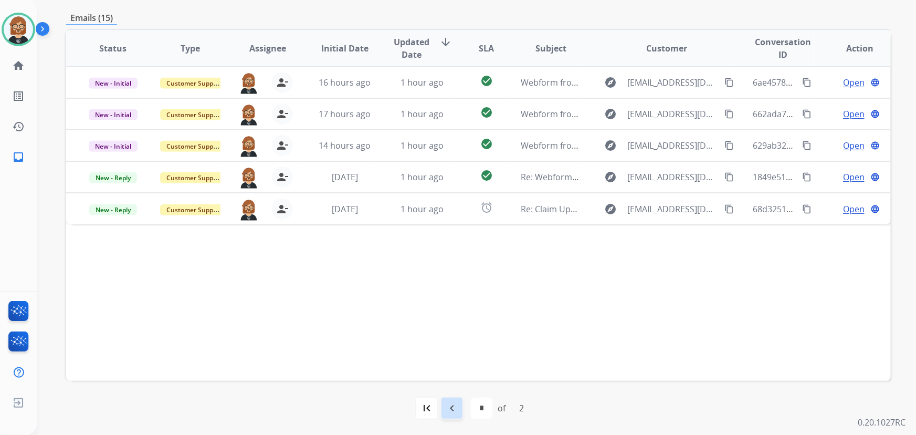
click at [450, 405] on mat-icon "navigate_before" at bounding box center [452, 407] width 13 height 13
select select "*"
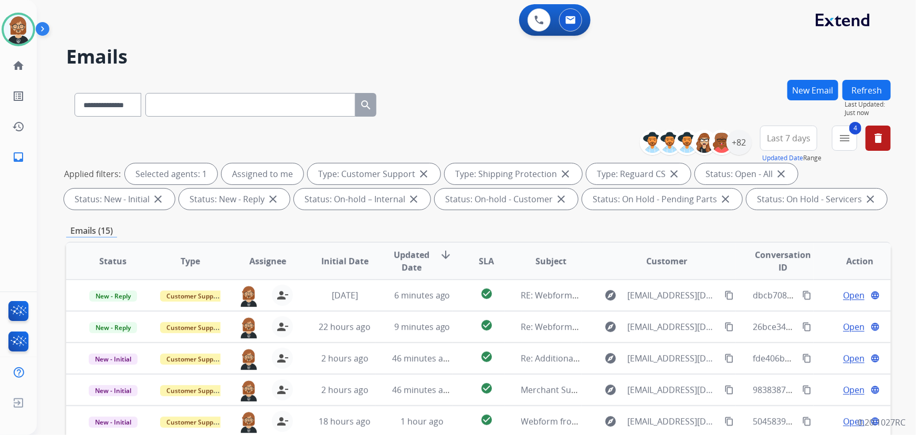
scroll to position [1, 0]
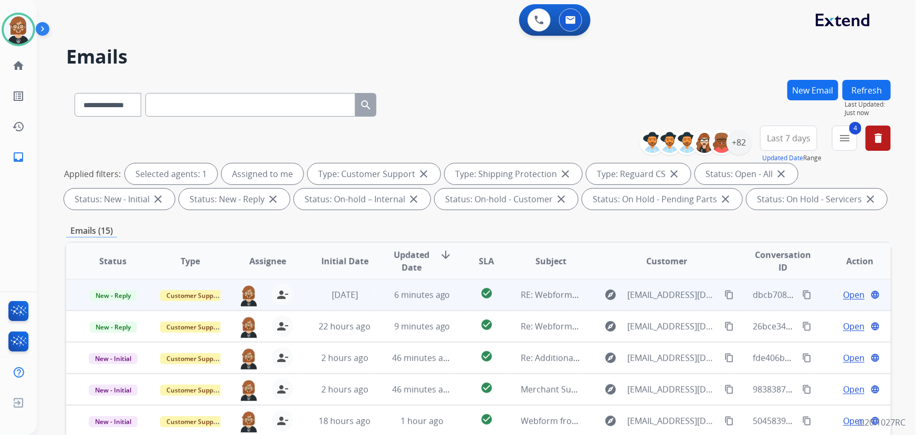
click at [843, 292] on span "Open" at bounding box center [854, 294] width 22 height 13
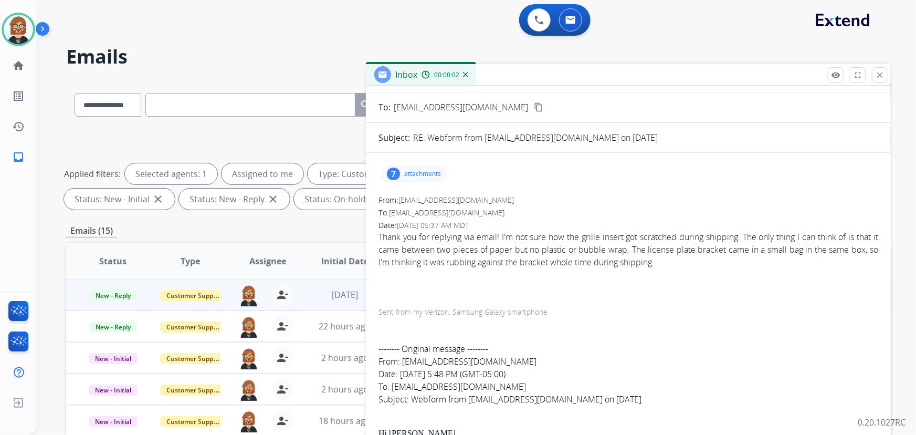
scroll to position [0, 0]
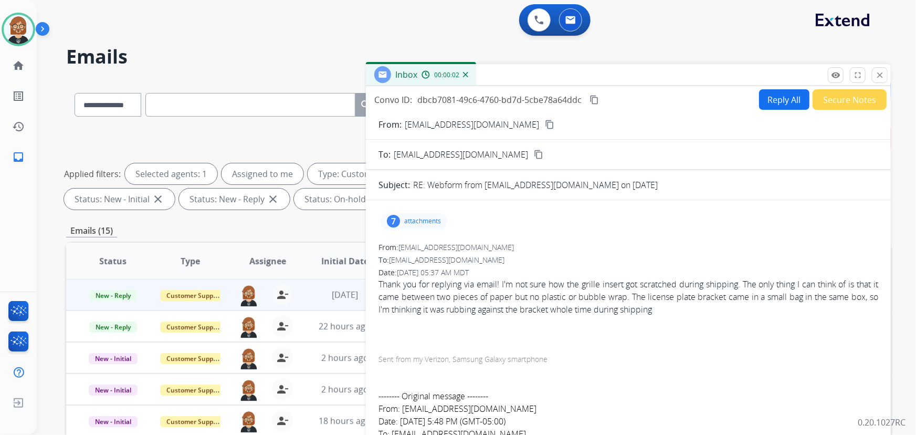
click at [777, 111] on div "Convo ID: dbcb7081-49c6-4760-bd7d-5cbe78a64ddc content_copy Reply All Secure No…" at bounding box center [628, 300] width 525 height 428
click at [779, 101] on button "Reply All" at bounding box center [784, 99] width 50 height 20
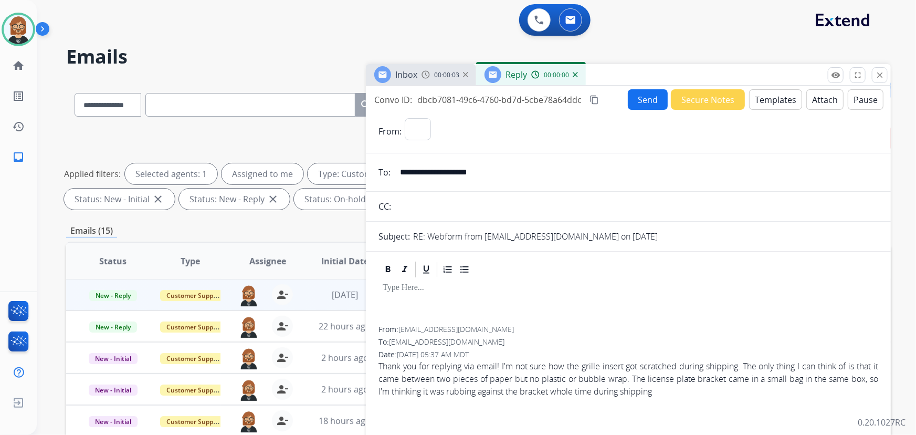
select select "**********"
click at [777, 98] on button "Templates" at bounding box center [775, 99] width 53 height 20
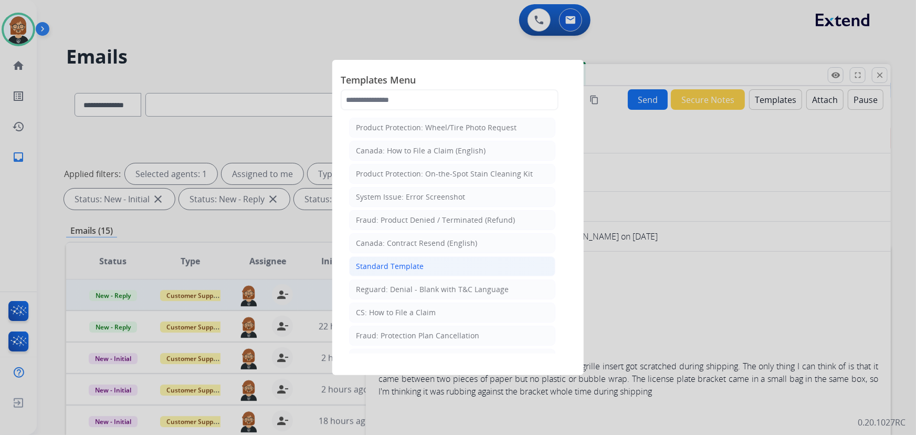
click at [467, 270] on li "Standard Template" at bounding box center [452, 266] width 206 height 20
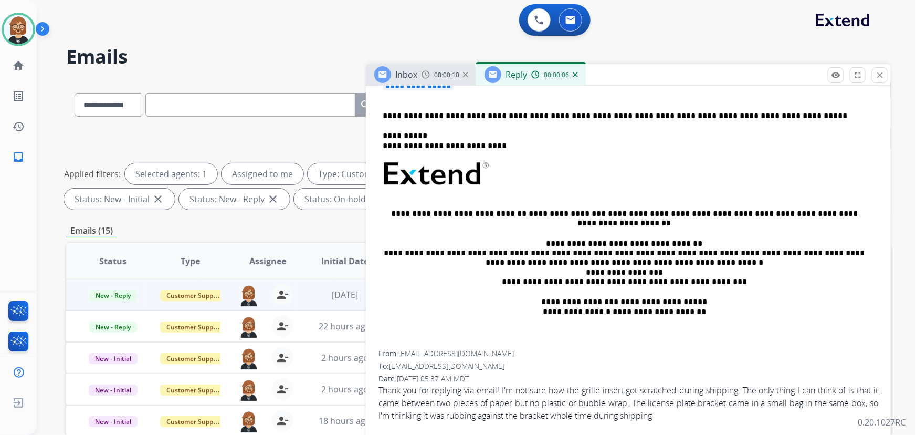
scroll to position [190, 0]
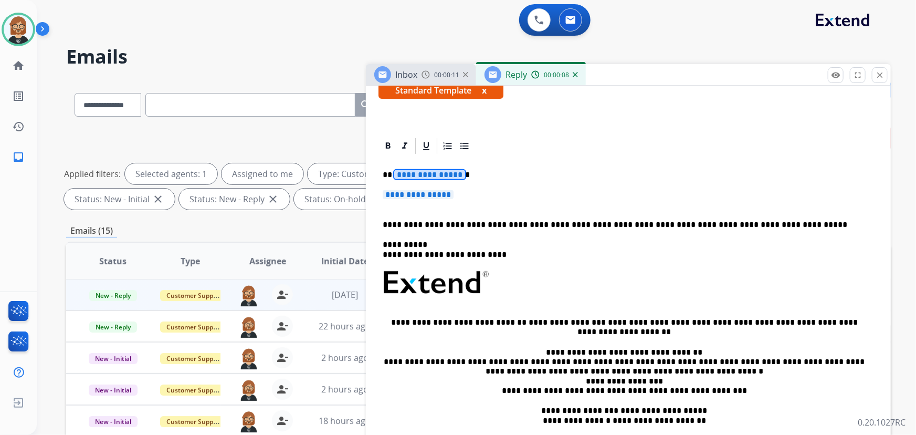
click at [425, 176] on span "**********" at bounding box center [429, 174] width 71 height 9
click at [426, 200] on p "**********" at bounding box center [628, 199] width 491 height 19
click at [427, 194] on span "**********" at bounding box center [418, 194] width 71 height 9
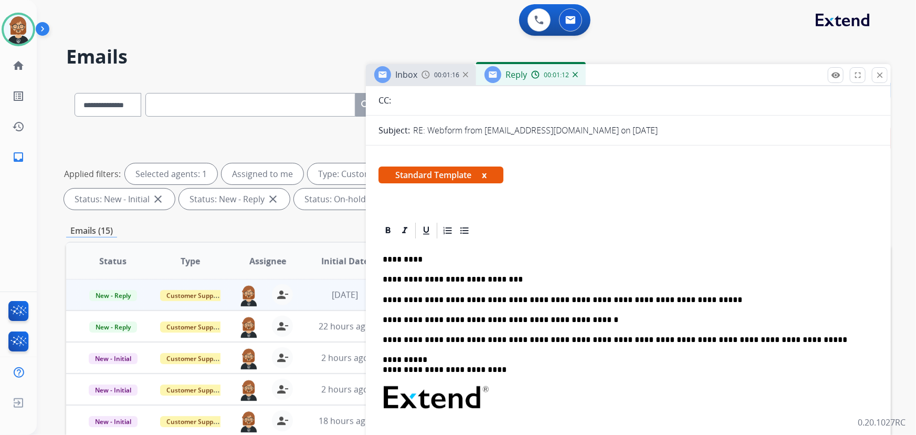
scroll to position [0, 0]
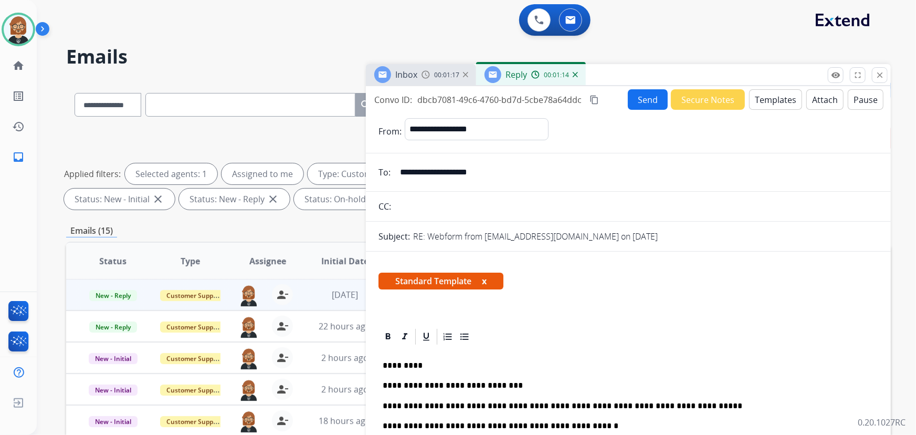
click at [645, 108] on button "Send" at bounding box center [648, 99] width 40 height 20
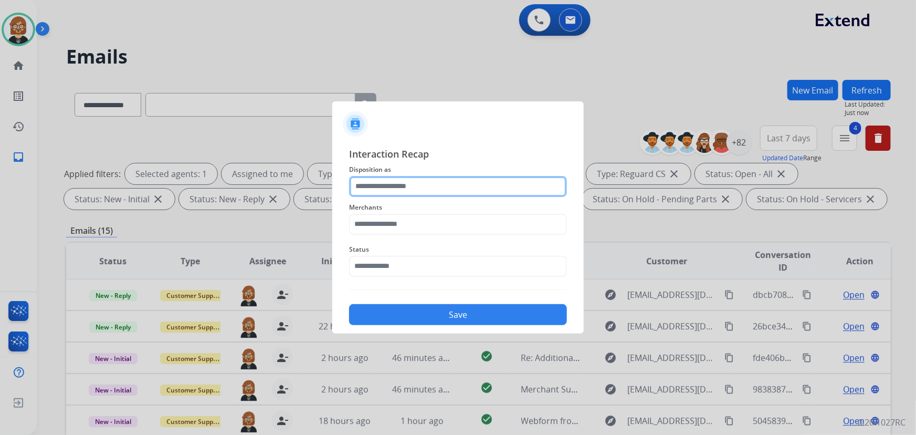
click at [476, 189] on input "text" at bounding box center [458, 186] width 218 height 21
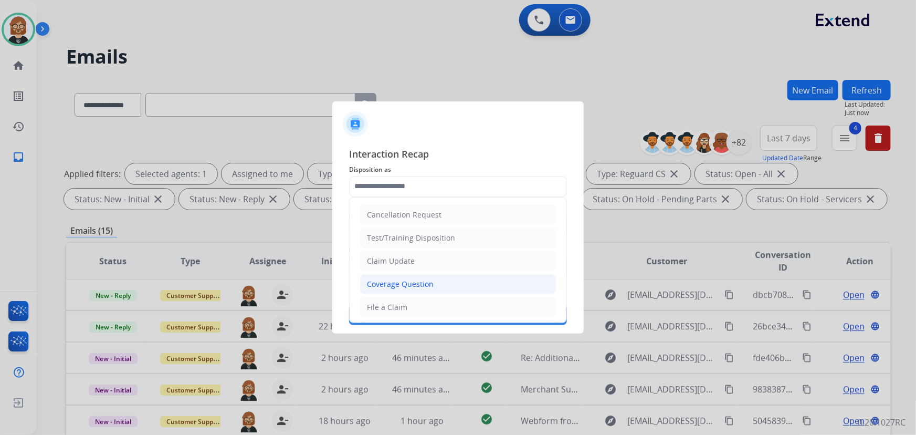
click at [468, 281] on li "Coverage Question" at bounding box center [458, 284] width 196 height 20
type input "**********"
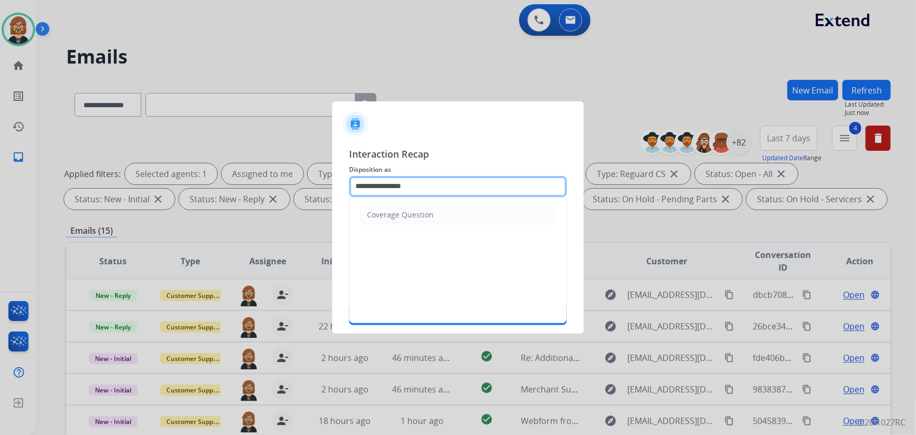
click at [479, 191] on input "**********" at bounding box center [458, 186] width 218 height 21
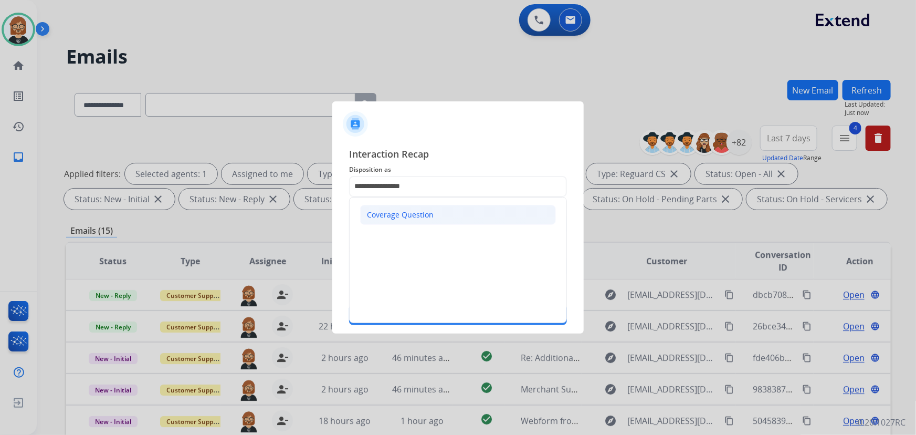
click at [466, 220] on li "Coverage Question" at bounding box center [458, 215] width 196 height 20
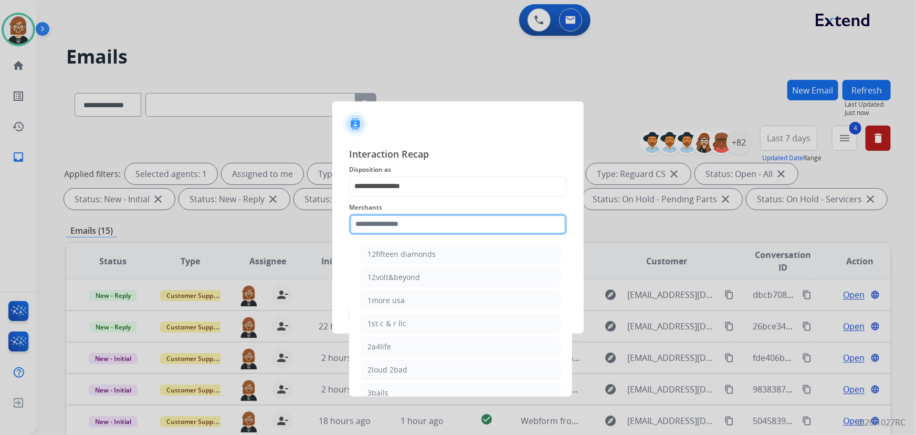
click at [460, 228] on input "text" at bounding box center [458, 224] width 218 height 21
click at [404, 224] on input "text" at bounding box center [458, 224] width 218 height 21
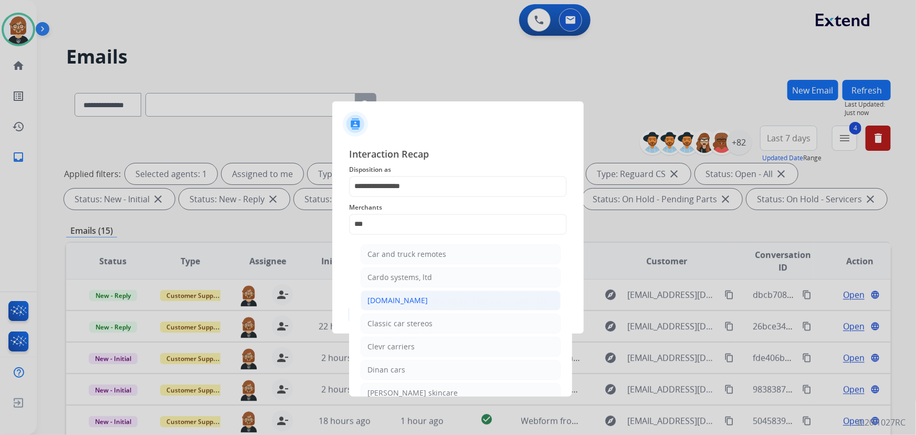
click at [429, 301] on li "Carparts.com" at bounding box center [461, 300] width 200 height 20
type input "**********"
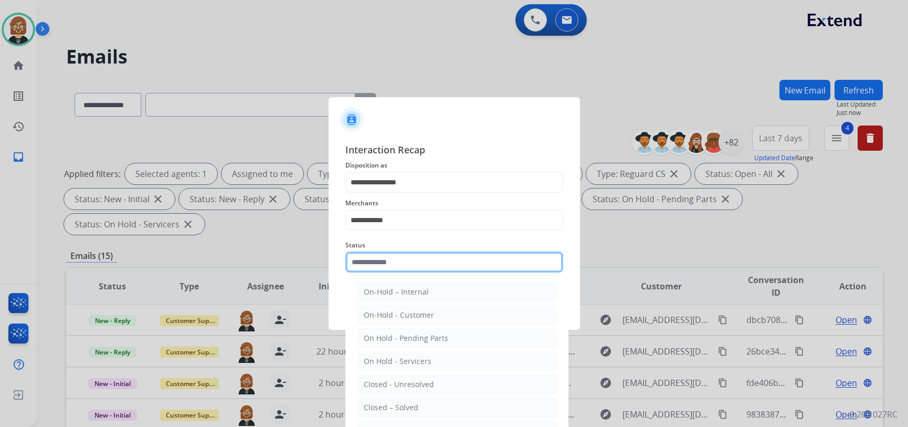
click at [440, 265] on input "text" at bounding box center [454, 261] width 218 height 21
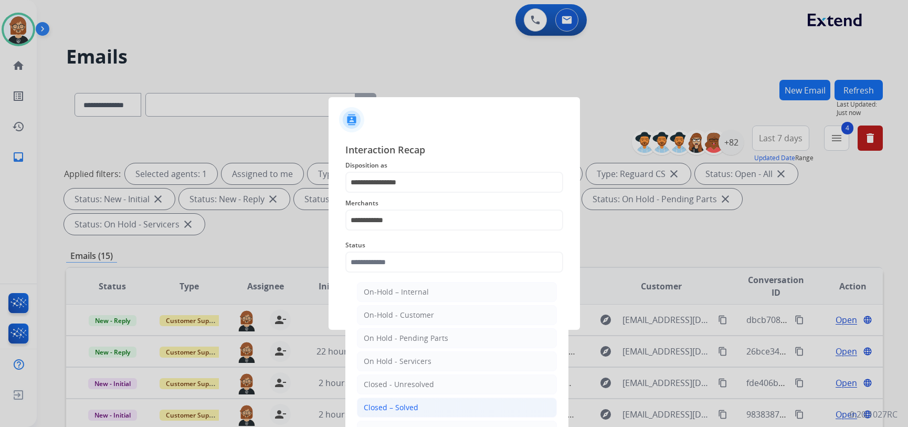
click at [457, 404] on li "Closed – Solved" at bounding box center [457, 407] width 200 height 20
type input "**********"
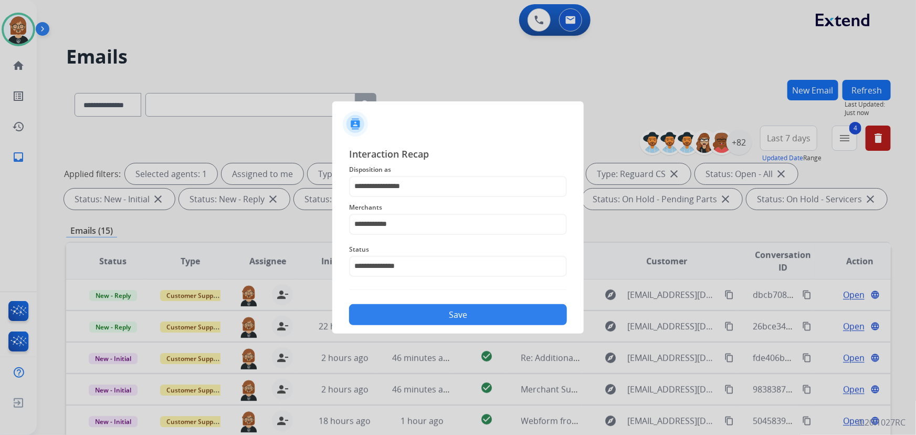
click at [485, 307] on button "Save" at bounding box center [458, 314] width 218 height 21
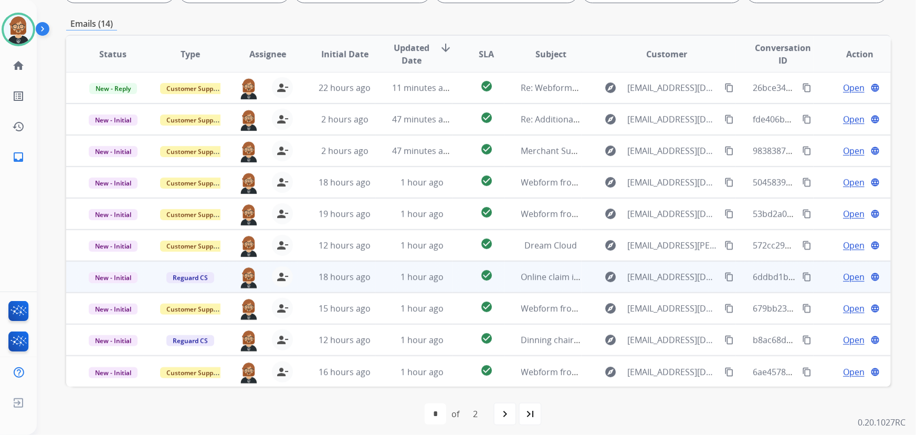
scroll to position [213, 0]
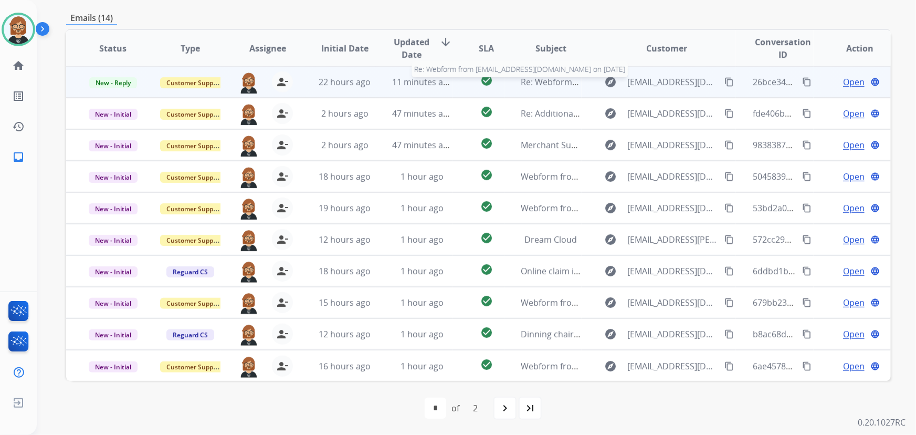
click at [544, 81] on span "Re: Webform from nathankusie@yahoo.com on 09/02/2025" at bounding box center [647, 82] width 252 height 12
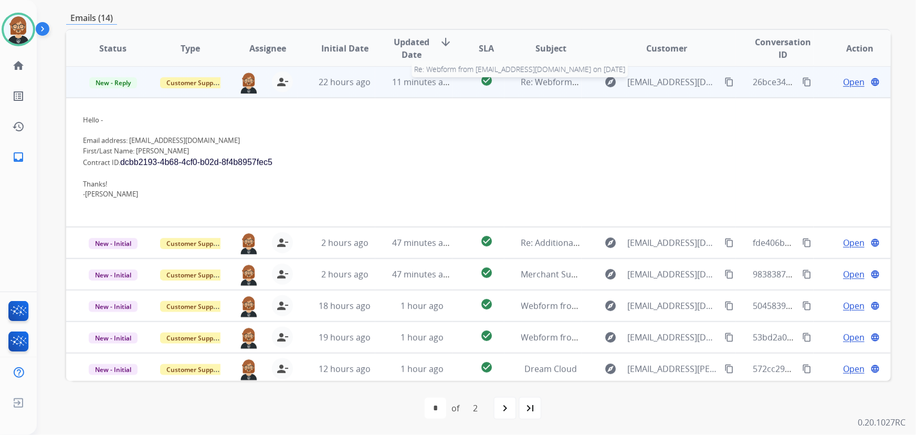
scroll to position [0, 0]
click at [544, 81] on span "Re: Webform from nathankusie@yahoo.com on 09/02/2025" at bounding box center [647, 83] width 252 height 12
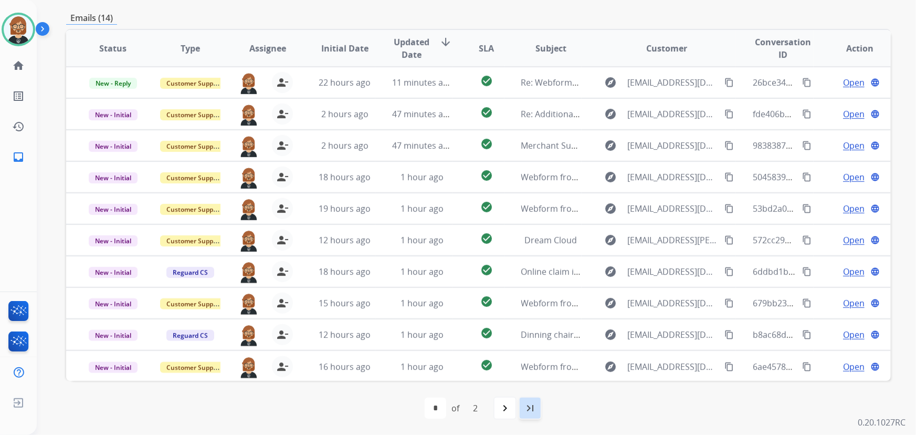
click at [531, 409] on mat-icon "last_page" at bounding box center [530, 407] width 13 height 13
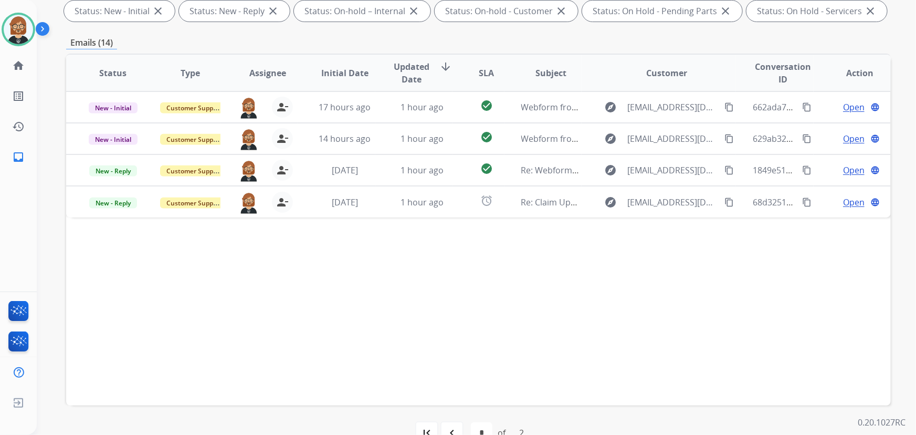
scroll to position [165, 0]
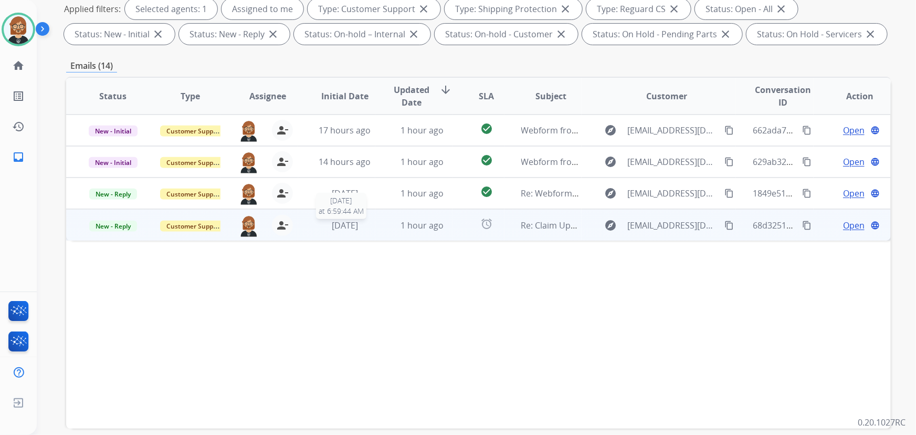
click at [367, 228] on div "1 week ago" at bounding box center [345, 225] width 60 height 13
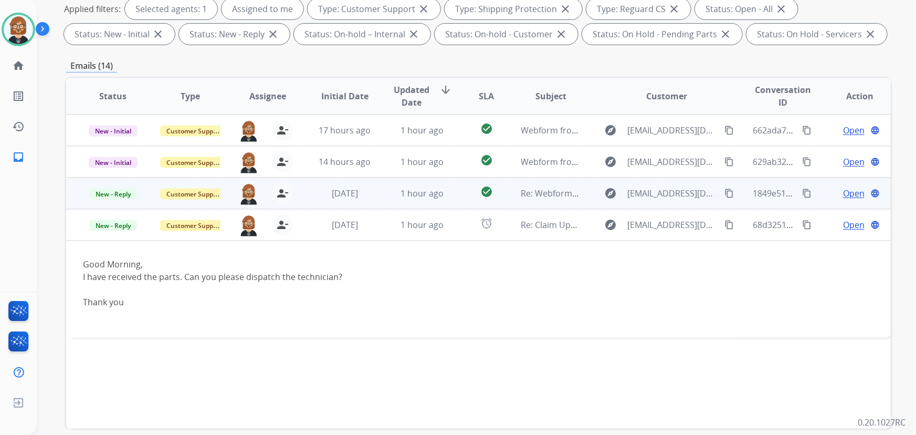
click at [510, 189] on td "Re: Webform from Majeedhummera@gmail.com on 08/31/2025" at bounding box center [542, 192] width 77 height 31
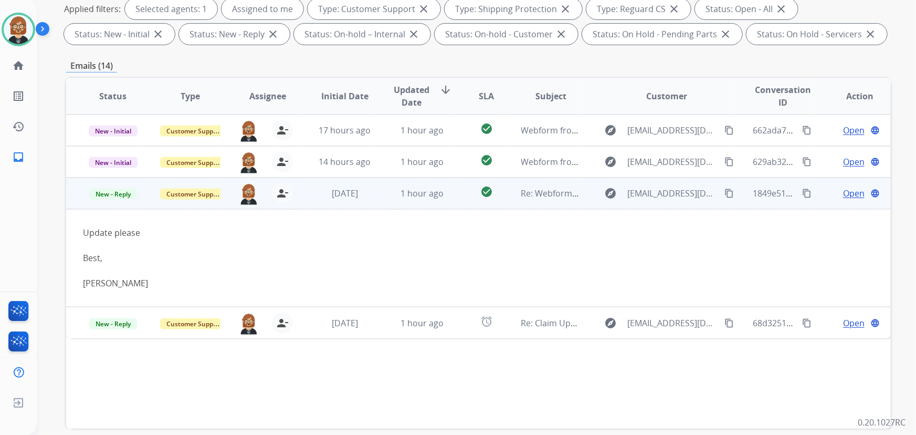
click at [846, 189] on span "Open" at bounding box center [854, 193] width 22 height 13
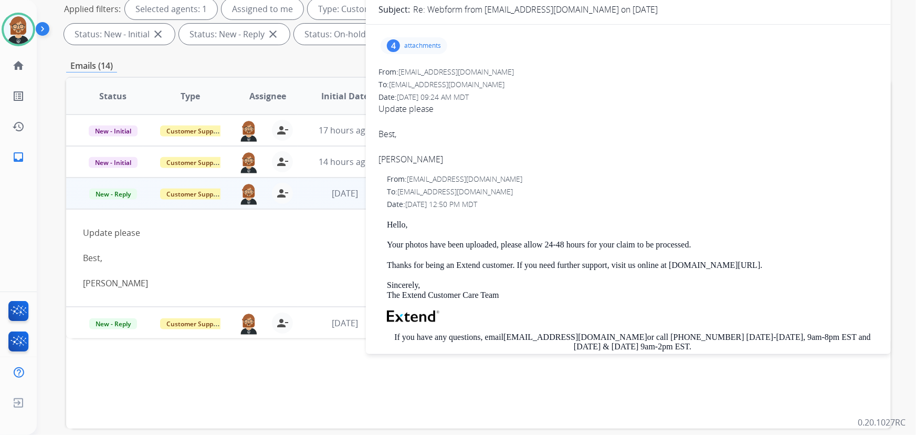
scroll to position [0, 0]
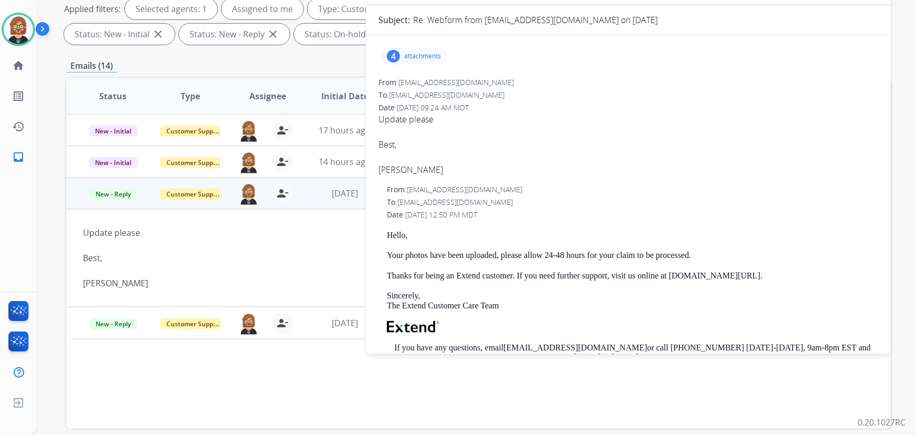
click at [423, 56] on p "attachments" at bounding box center [422, 56] width 37 height 8
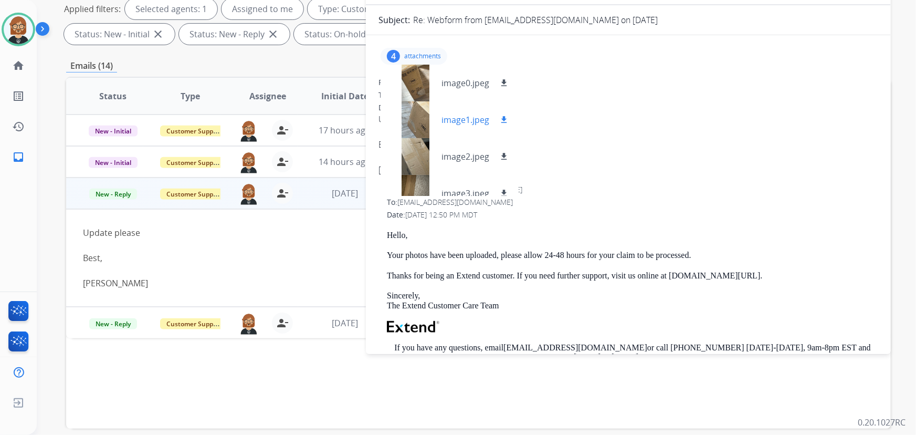
click at [419, 121] on div at bounding box center [415, 119] width 52 height 37
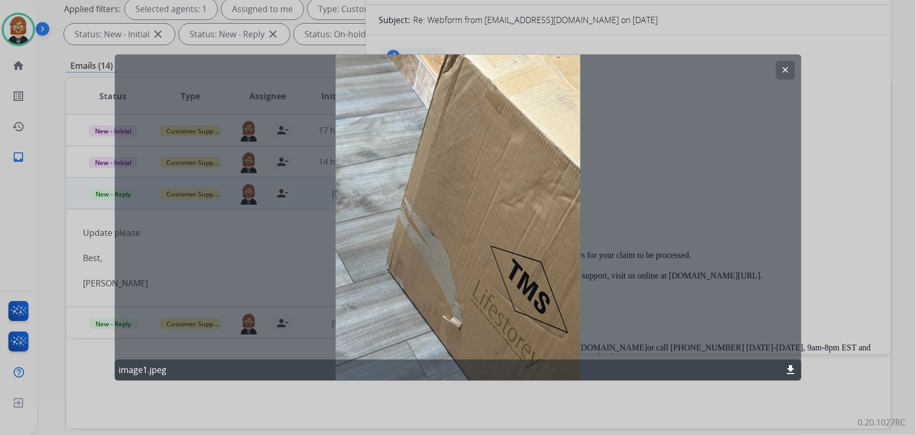
click at [841, 217] on div at bounding box center [458, 217] width 916 height 435
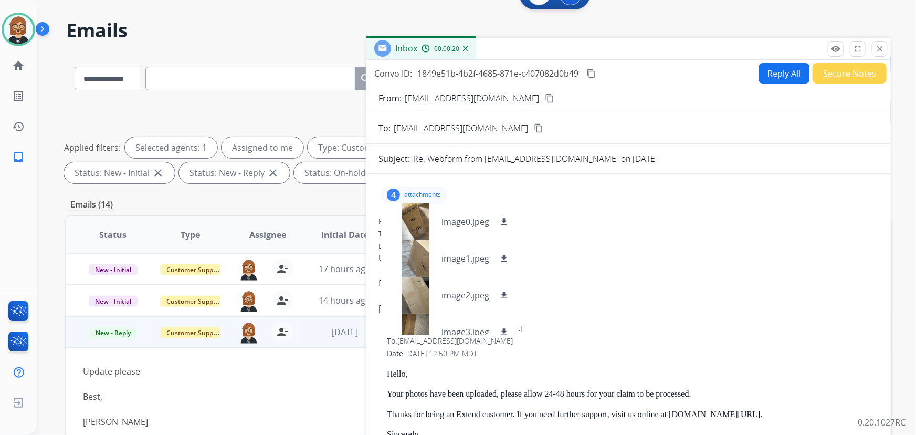
scroll to position [22, 0]
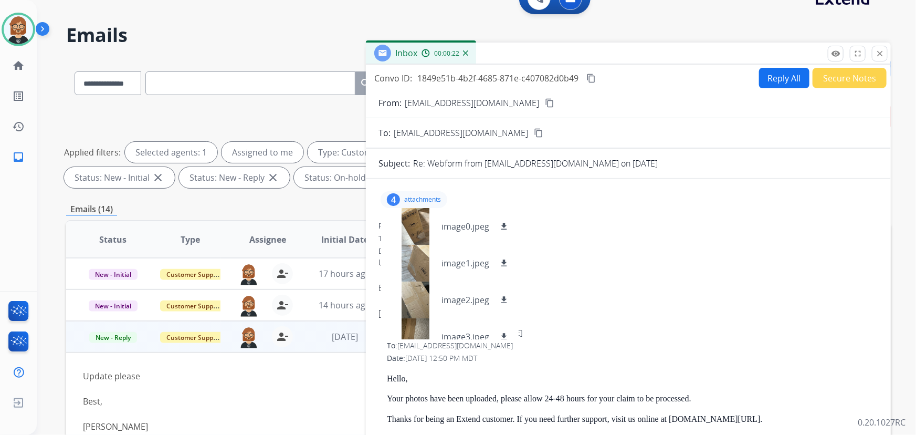
click at [545, 104] on mat-icon "content_copy" at bounding box center [549, 102] width 9 height 9
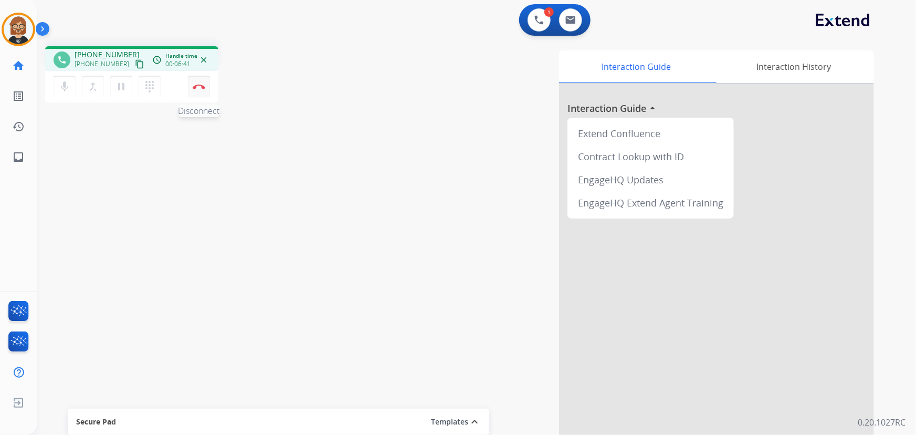
click at [198, 84] on img at bounding box center [199, 86] width 13 height 5
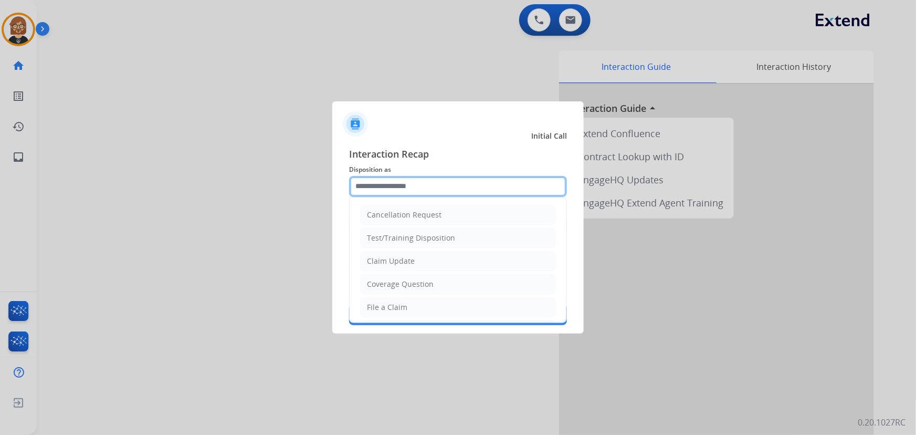
click at [444, 189] on input "text" at bounding box center [458, 186] width 218 height 21
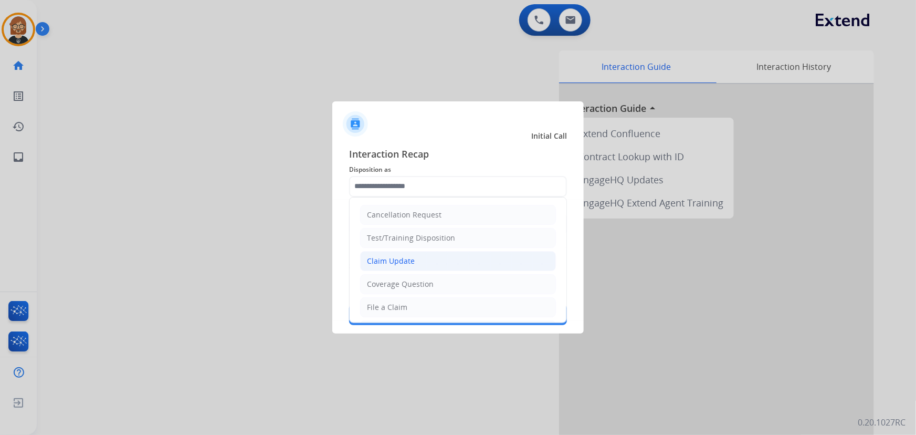
click at [443, 259] on li "Claim Update" at bounding box center [458, 261] width 196 height 20
type input "**********"
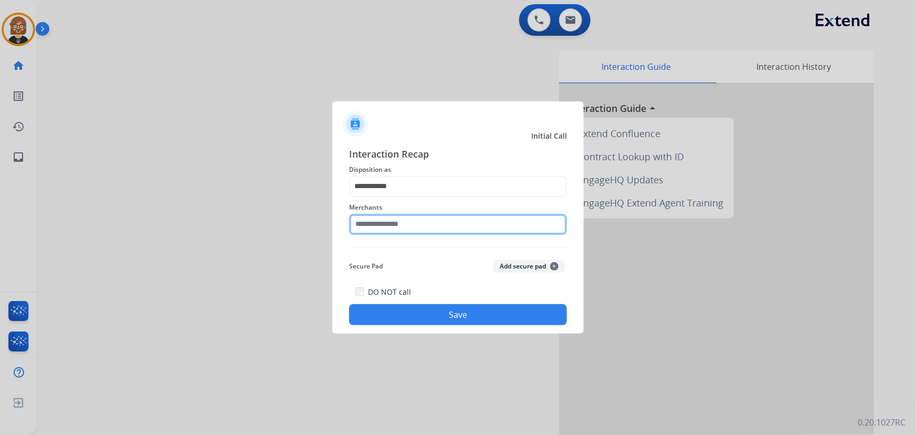
click at [451, 218] on input "text" at bounding box center [458, 224] width 218 height 21
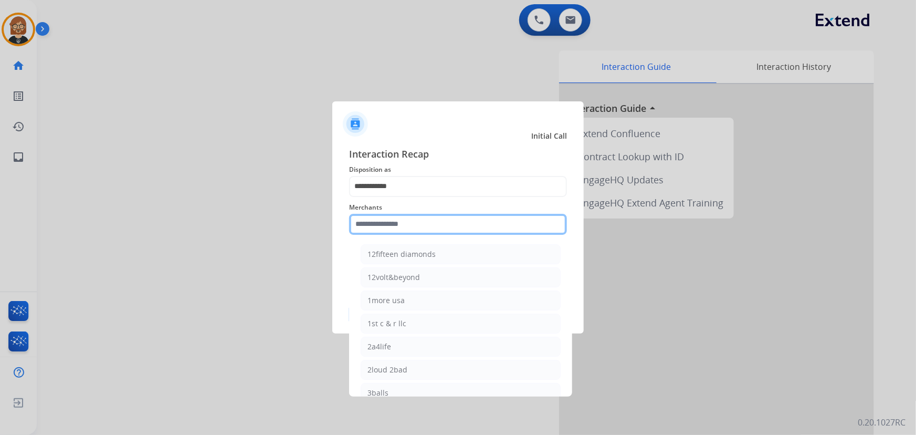
click at [449, 227] on input "text" at bounding box center [458, 224] width 218 height 21
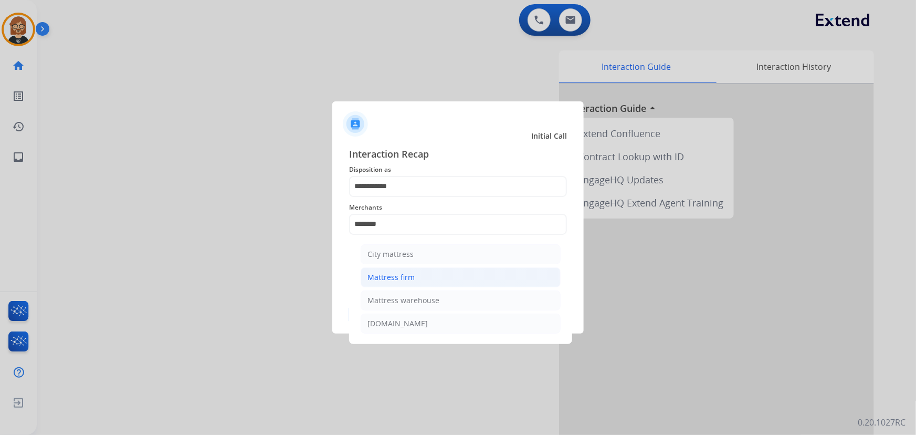
click at [390, 273] on div "Mattress firm" at bounding box center [390, 277] width 47 height 10
type input "**********"
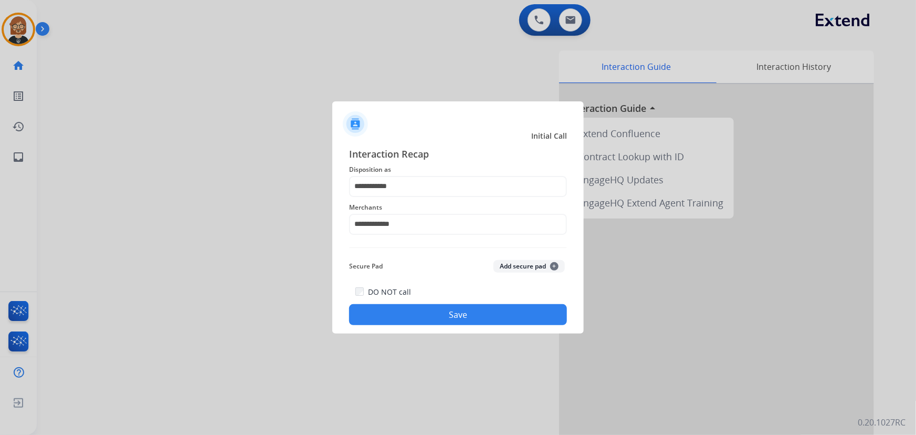
click at [453, 319] on button "Save" at bounding box center [458, 314] width 218 height 21
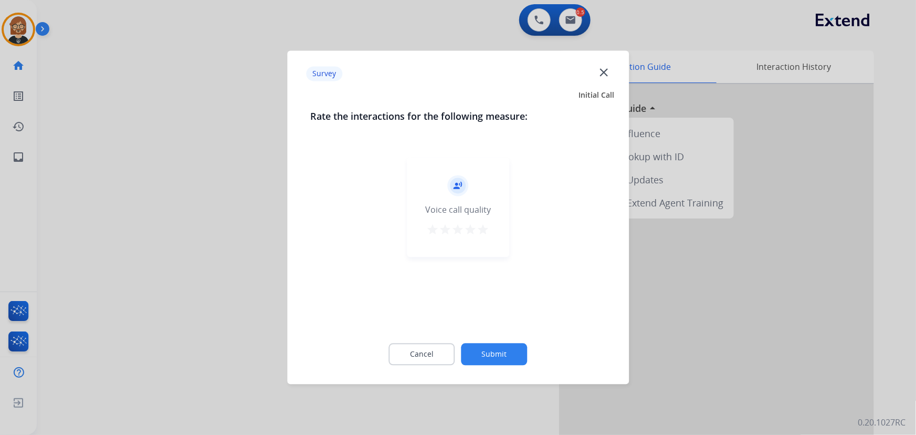
click at [490, 346] on button "Submit" at bounding box center [494, 354] width 66 height 22
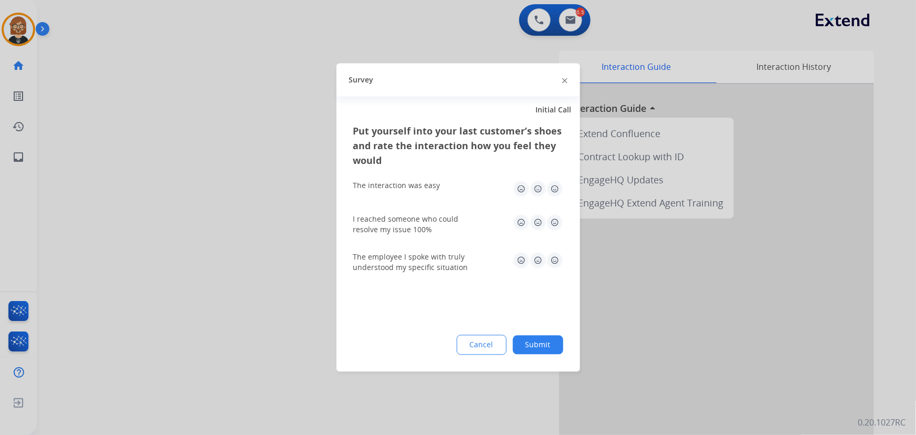
click at [532, 349] on button "Submit" at bounding box center [538, 344] width 50 height 19
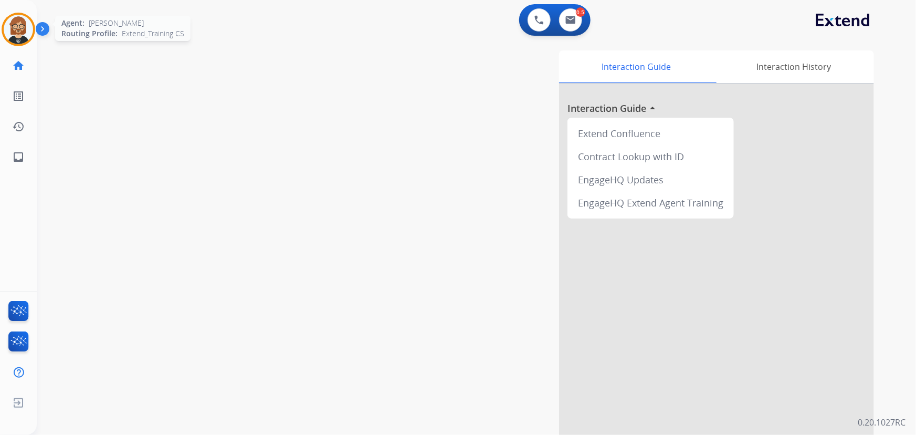
click at [16, 24] on img at bounding box center [18, 29] width 29 height 29
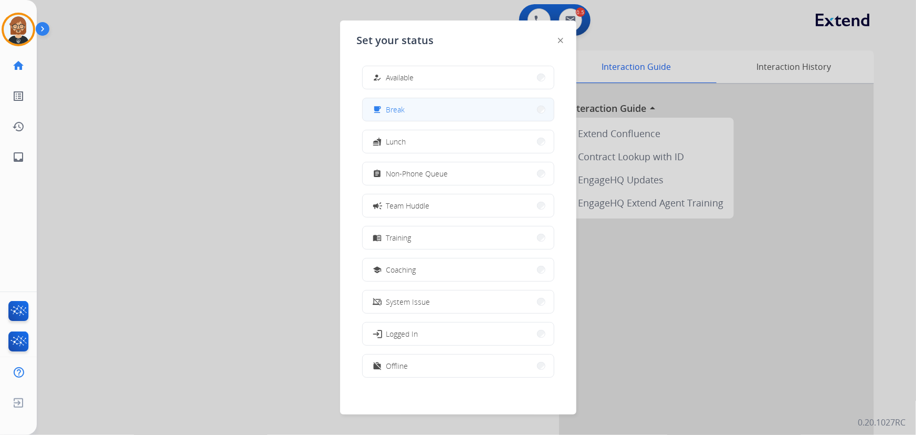
click at [445, 115] on button "free_breakfast Break" at bounding box center [458, 109] width 191 height 23
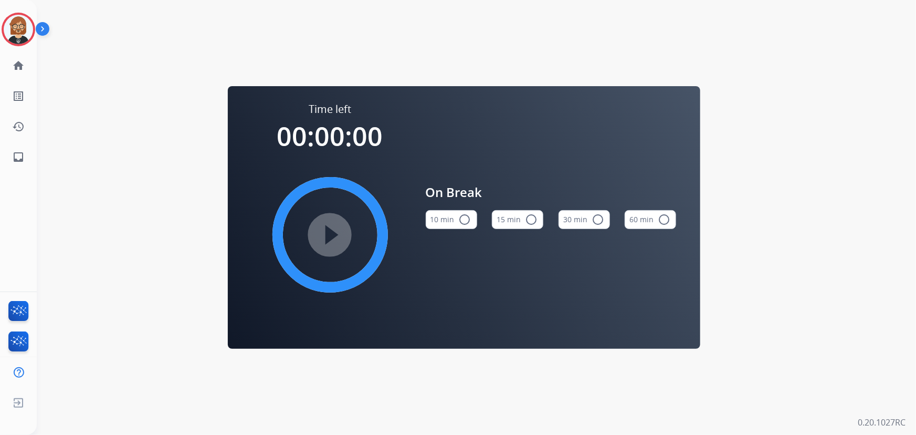
click at [451, 221] on button "10 min radio_button_unchecked" at bounding box center [451, 219] width 51 height 19
click at [324, 233] on mat-icon "play_circle_filled" at bounding box center [330, 234] width 13 height 13
click at [18, 159] on mat-icon "inbox" at bounding box center [18, 157] width 13 height 13
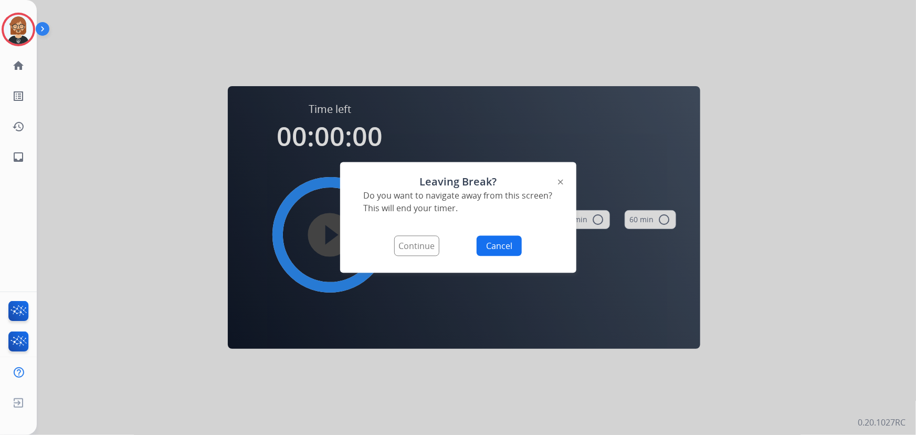
click at [416, 254] on button "Continue" at bounding box center [416, 246] width 45 height 20
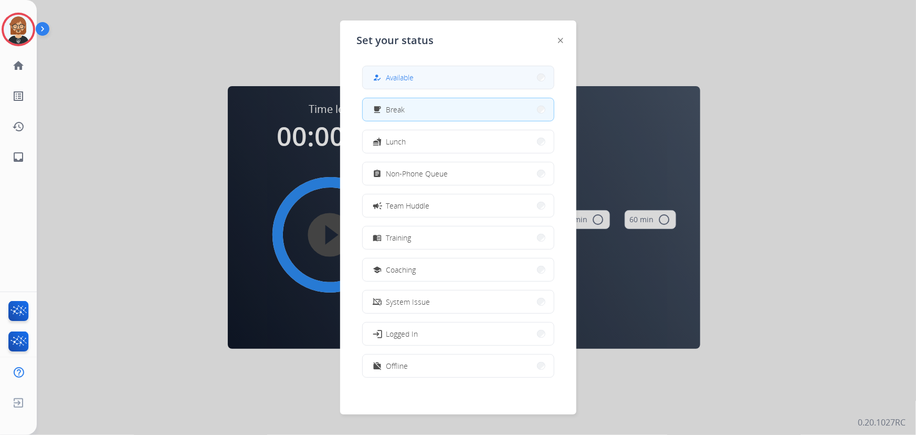
click at [451, 75] on button "how_to_reg Available" at bounding box center [458, 77] width 191 height 23
select select "**********"
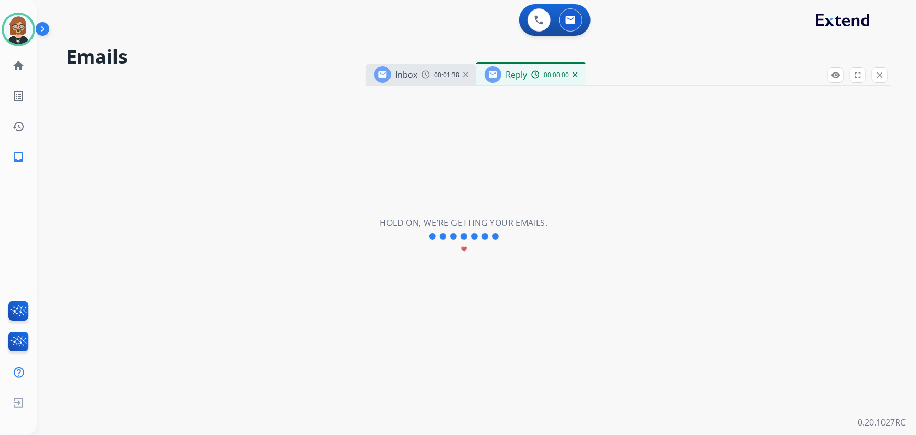
select select "**********"
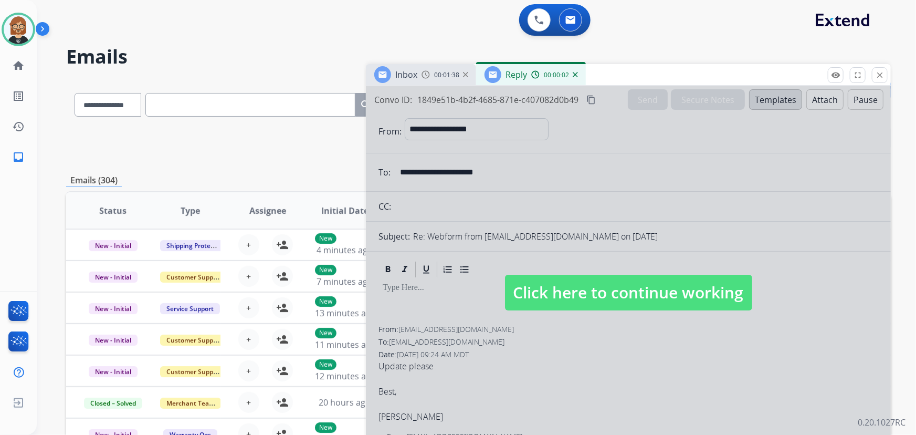
click at [631, 294] on span "Click here to continue working" at bounding box center [628, 292] width 247 height 36
select select
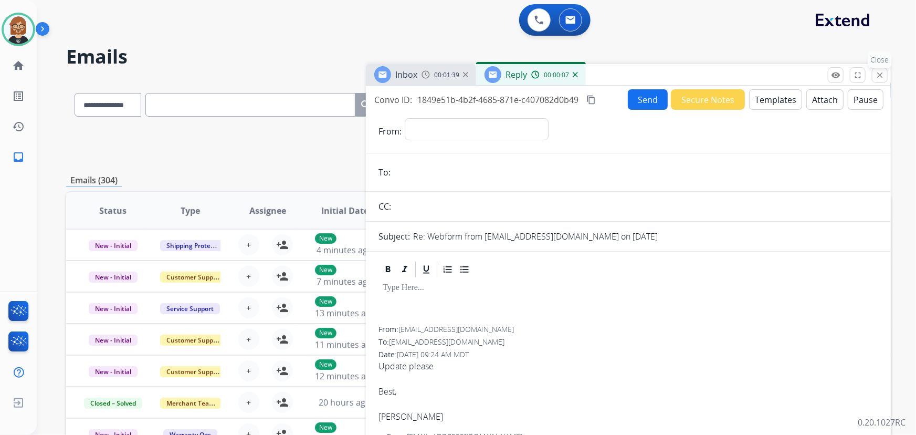
click at [878, 72] on mat-icon "close" at bounding box center [879, 74] width 9 height 9
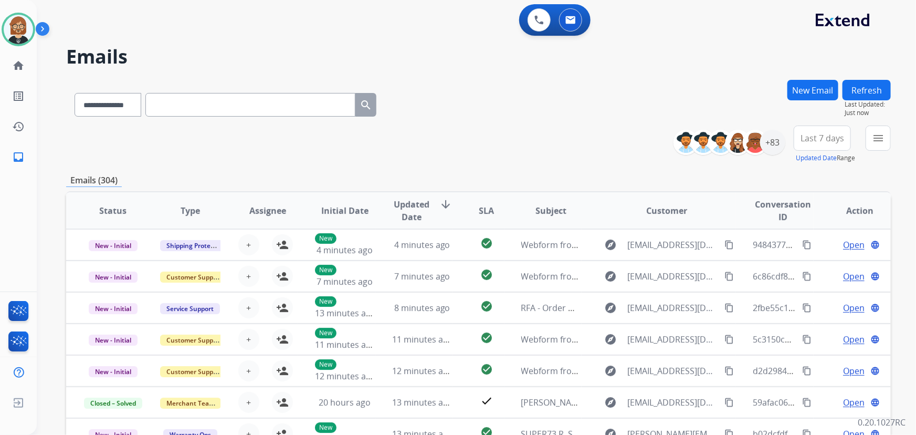
click at [806, 92] on button "New Email" at bounding box center [812, 90] width 51 height 20
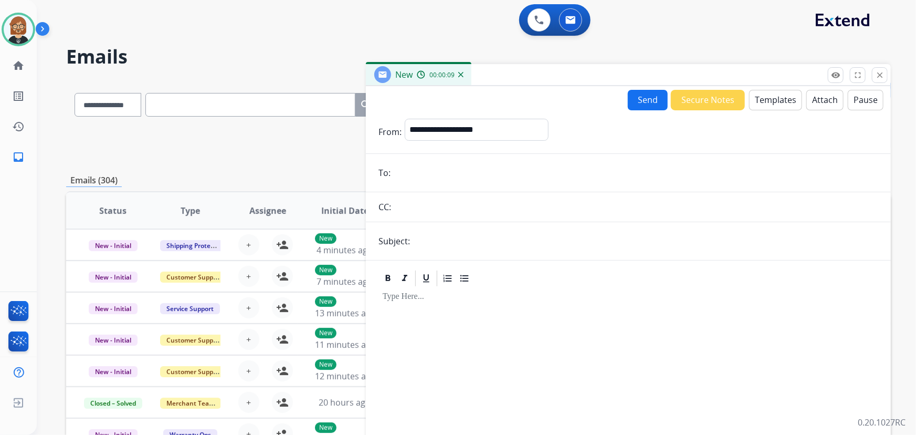
click at [455, 171] on input "email" at bounding box center [636, 172] width 484 height 21
paste input "**********"
type input "**********"
click at [509, 131] on select "**********" at bounding box center [476, 129] width 143 height 21
select select "**********"
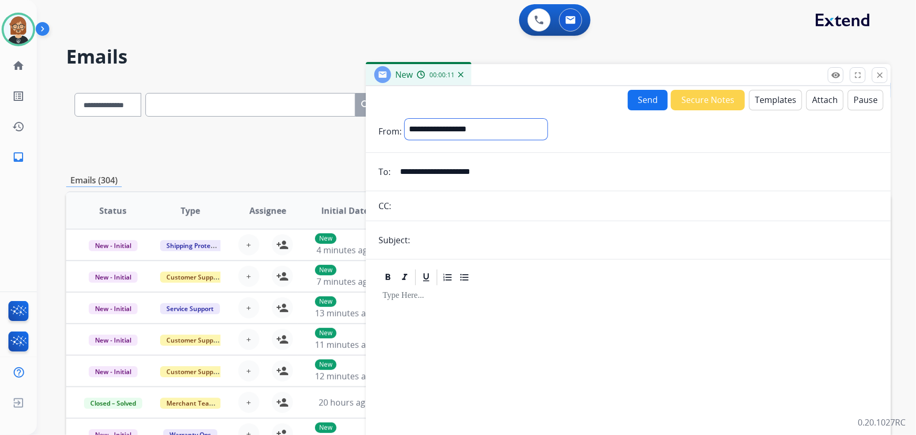
click at [405, 119] on select "**********" at bounding box center [476, 129] width 143 height 21
click at [490, 238] on input "text" at bounding box center [645, 240] width 465 height 21
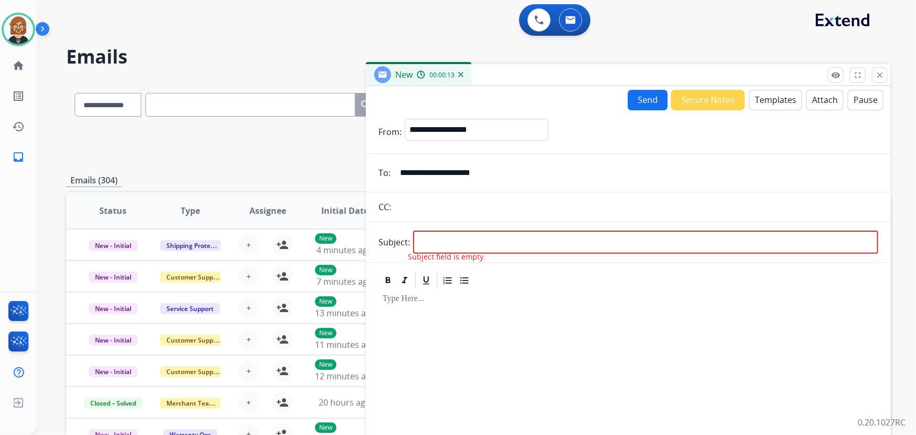
click at [771, 108] on button "Templates" at bounding box center [775, 100] width 53 height 20
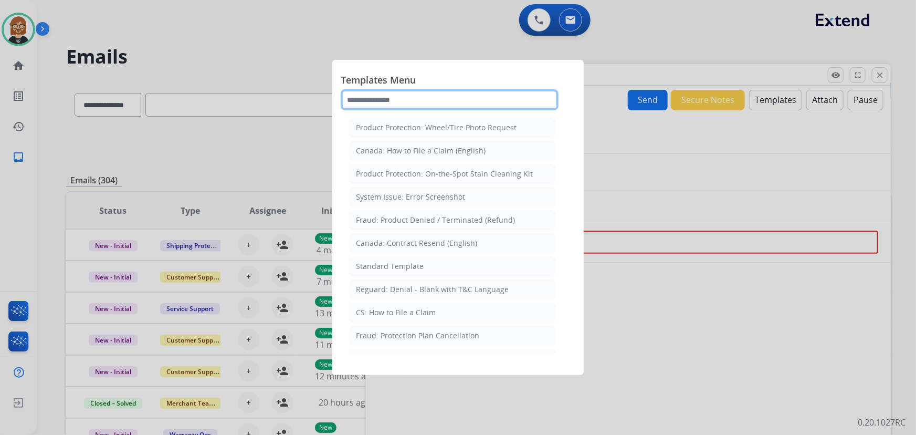
click at [443, 104] on input "text" at bounding box center [450, 99] width 218 height 21
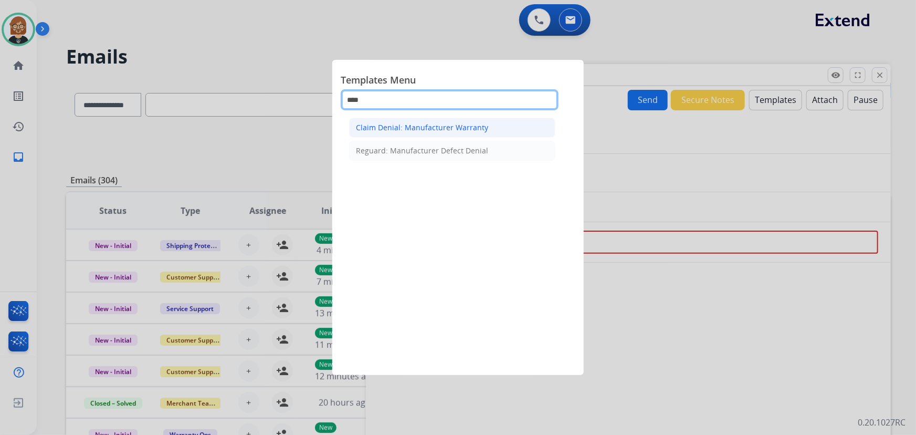
type input "****"
click at [428, 130] on div "Claim Denial: Manufacturer Warranty" at bounding box center [422, 127] width 132 height 10
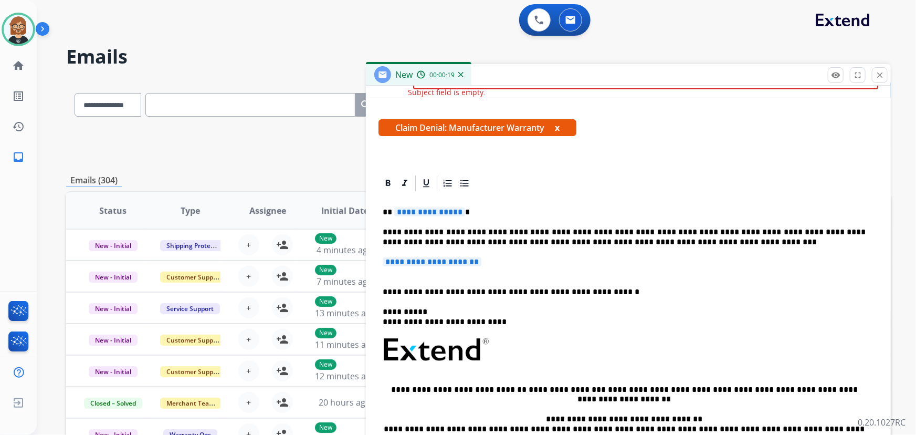
scroll to position [190, 0]
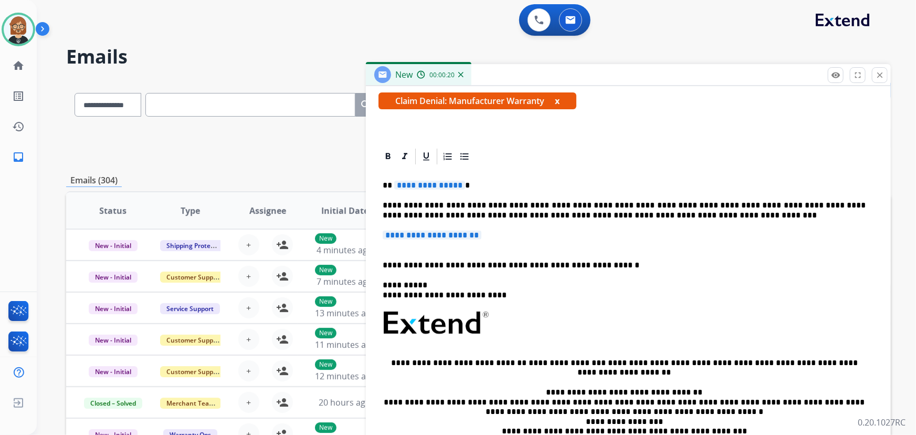
click at [437, 183] on span "**********" at bounding box center [429, 185] width 71 height 9
click at [444, 238] on span "**********" at bounding box center [432, 234] width 99 height 9
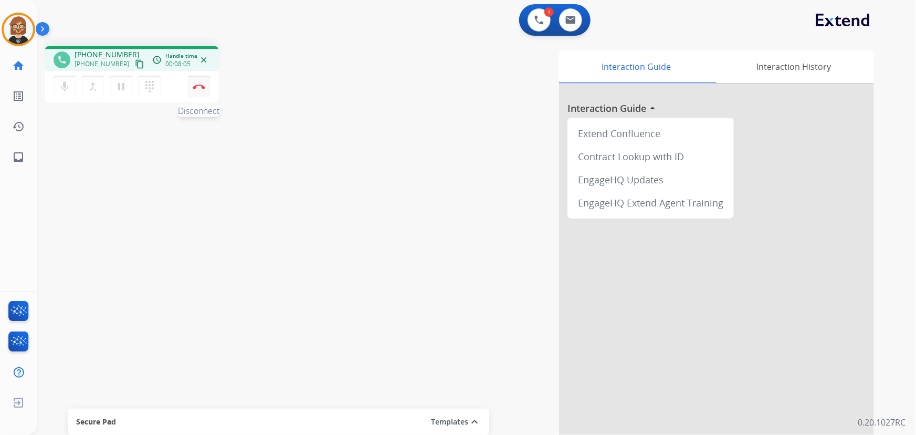
click at [204, 85] on img at bounding box center [199, 86] width 13 height 5
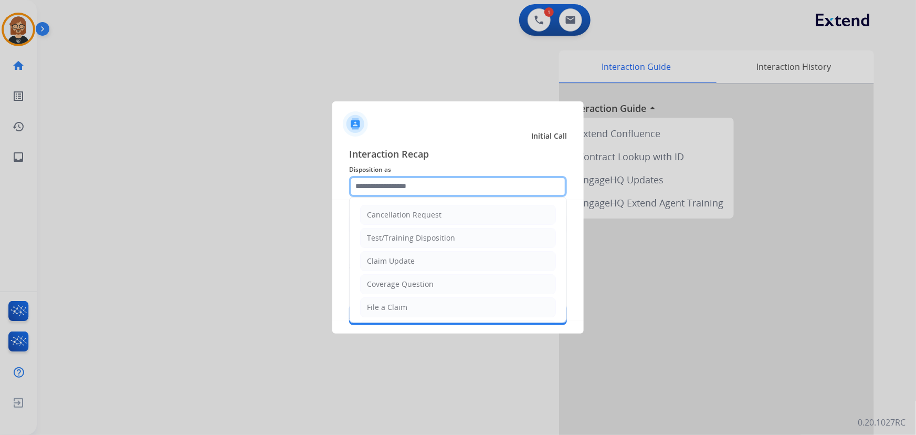
click at [430, 182] on input "text" at bounding box center [458, 186] width 218 height 21
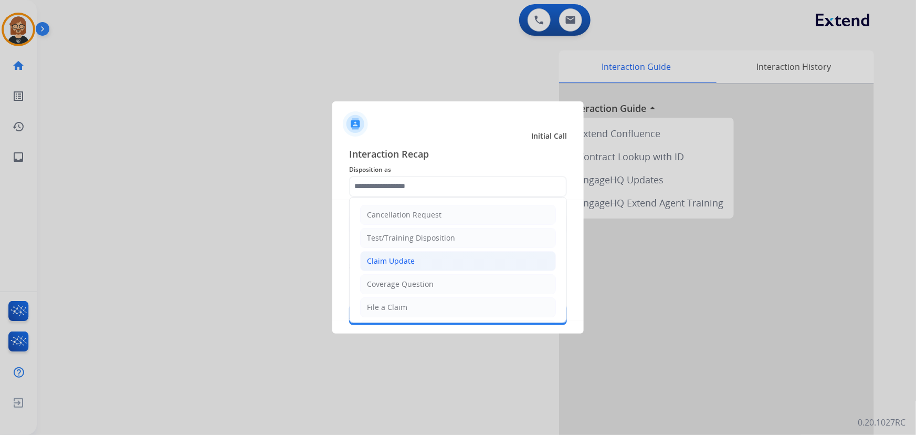
click at [442, 257] on li "Claim Update" at bounding box center [458, 261] width 196 height 20
type input "**********"
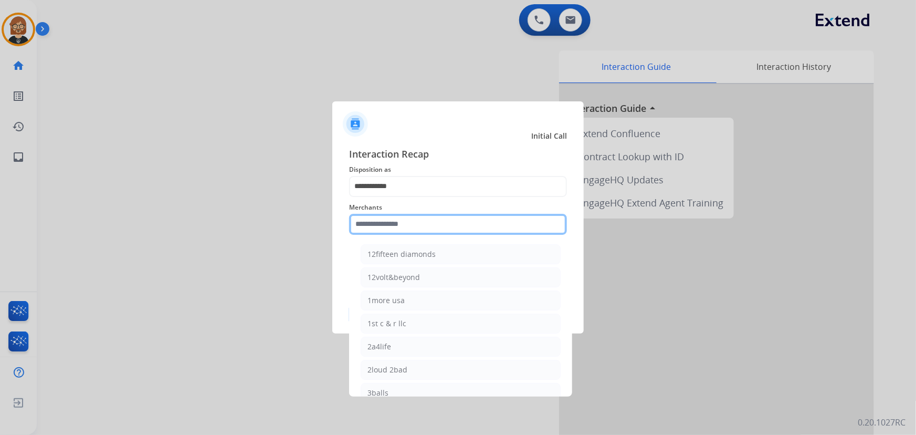
click at [450, 223] on input "text" at bounding box center [458, 224] width 218 height 21
type input "*"
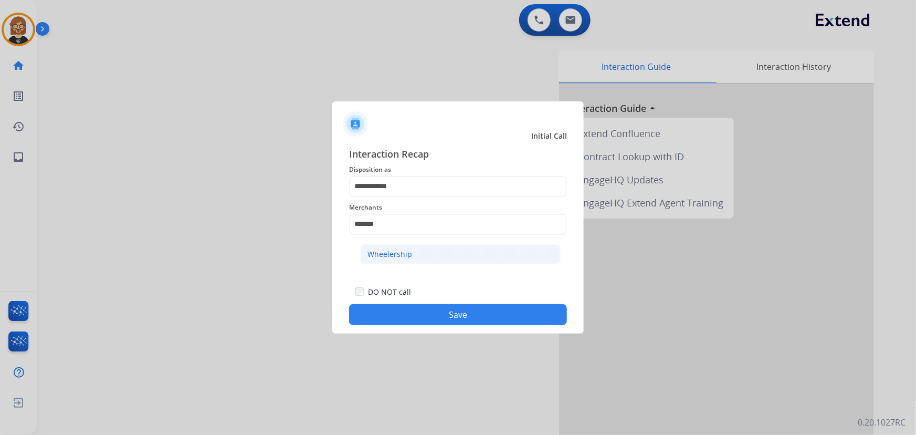
click at [399, 259] on li "Wheelership" at bounding box center [461, 254] width 200 height 20
type input "**********"
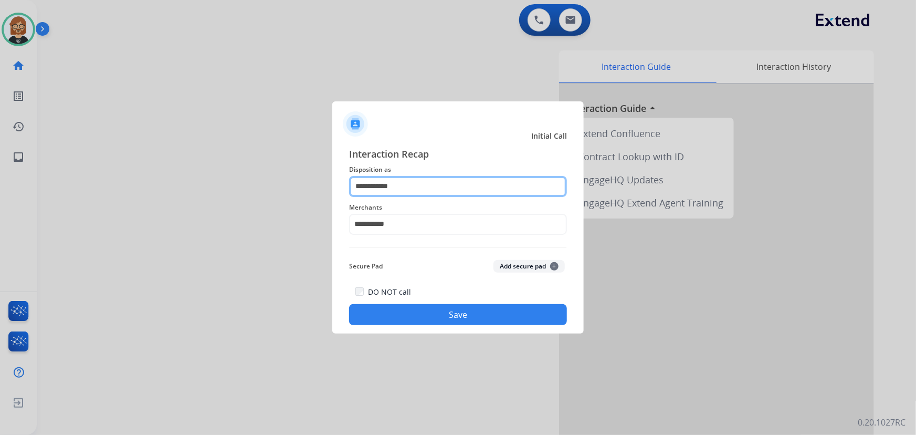
click at [445, 192] on input "**********" at bounding box center [458, 186] width 218 height 21
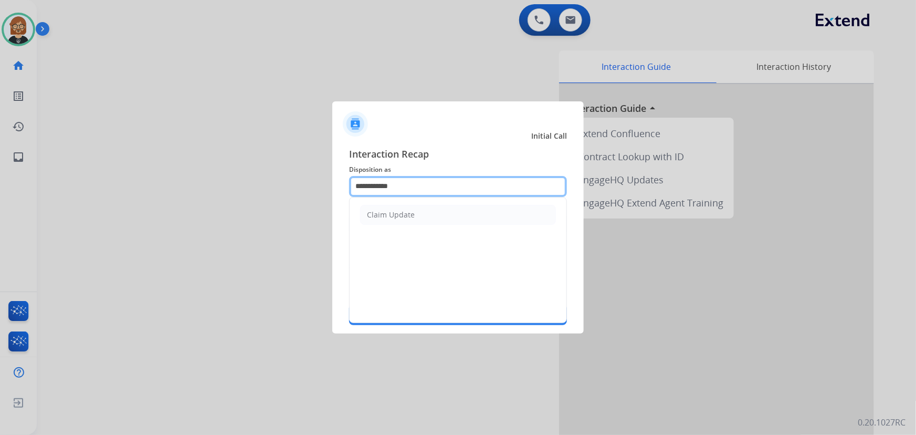
click at [445, 192] on input "**********" at bounding box center [458, 186] width 218 height 21
click at [475, 147] on span "Interaction Recap" at bounding box center [458, 154] width 218 height 17
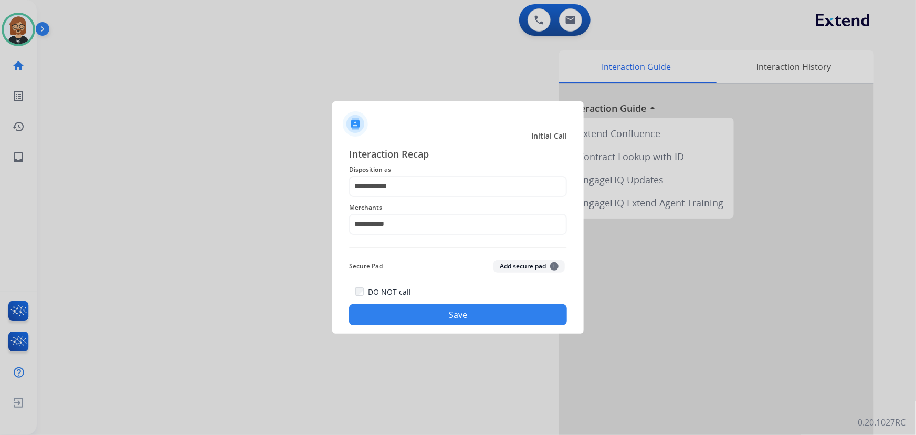
click at [440, 325] on div "**********" at bounding box center [457, 236] width 251 height 196
click at [464, 316] on button "Save" at bounding box center [458, 314] width 218 height 21
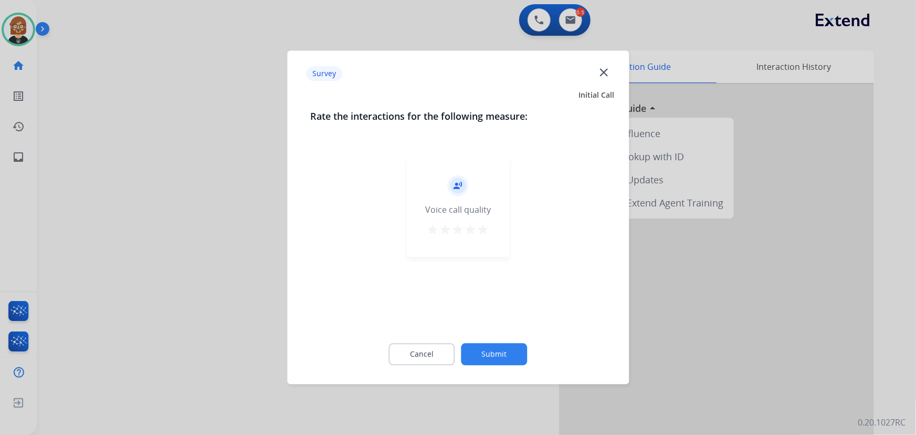
click at [486, 346] on button "Submit" at bounding box center [494, 354] width 66 height 22
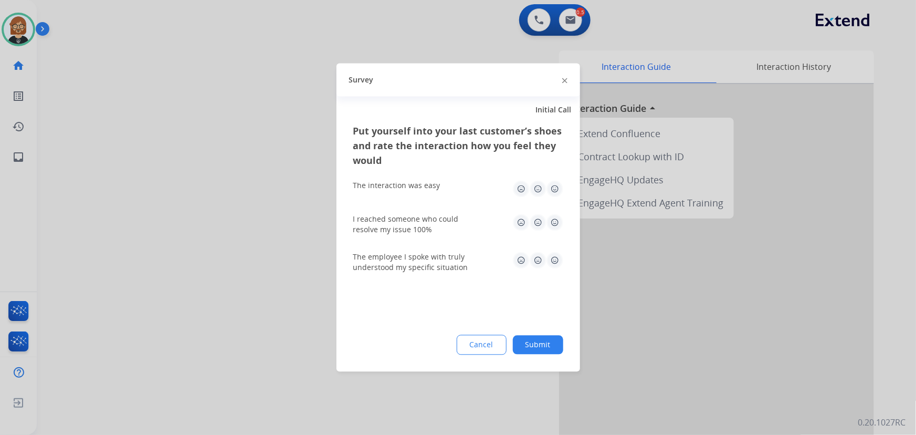
click at [518, 342] on button "Submit" at bounding box center [538, 344] width 50 height 19
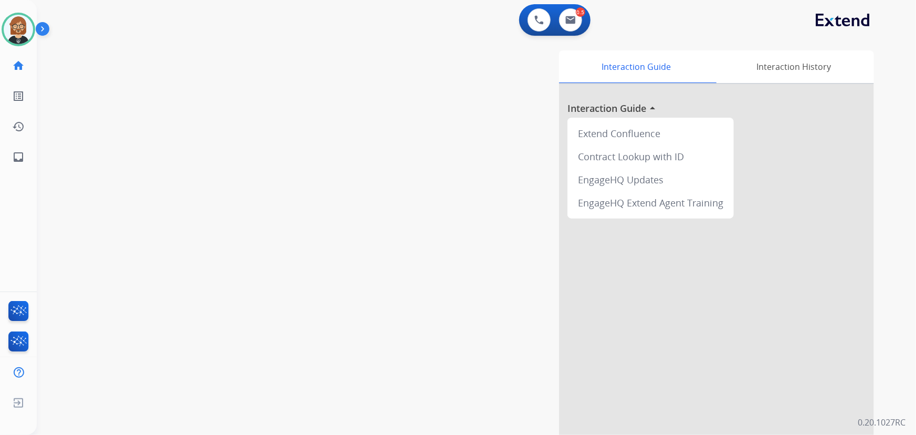
click at [533, 349] on div "Interaction Guide Interaction History Interaction Guide arrow_drop_up Extend Co…" at bounding box center [605, 262] width 537 height 425
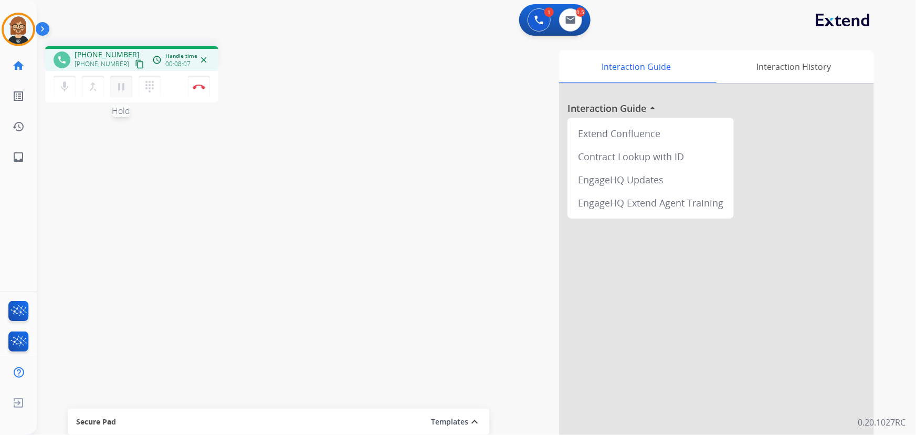
click at [119, 88] on mat-icon "pause" at bounding box center [121, 86] width 13 height 13
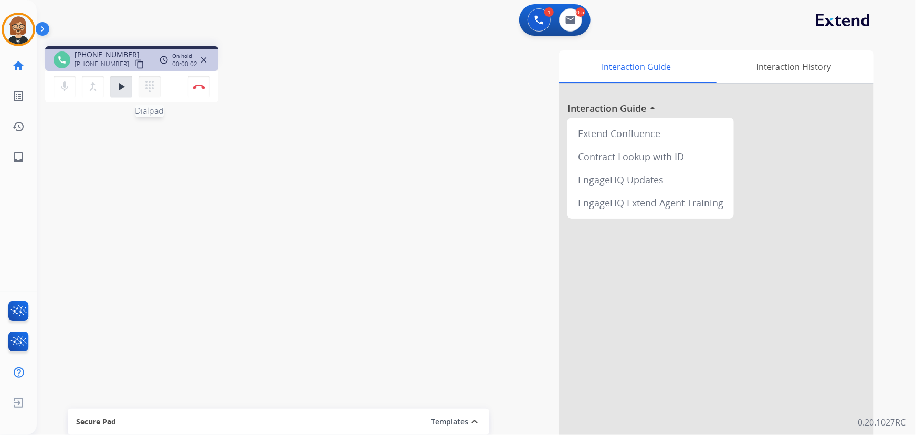
click at [149, 89] on mat-icon "dialpad" at bounding box center [149, 86] width 13 height 13
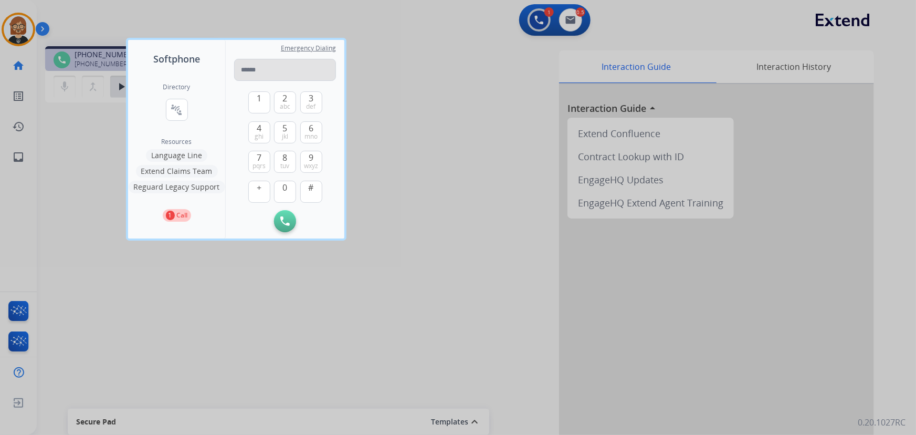
click at [272, 75] on input "tel" at bounding box center [285, 70] width 102 height 22
type input "**********"
click at [283, 220] on img at bounding box center [284, 220] width 9 height 9
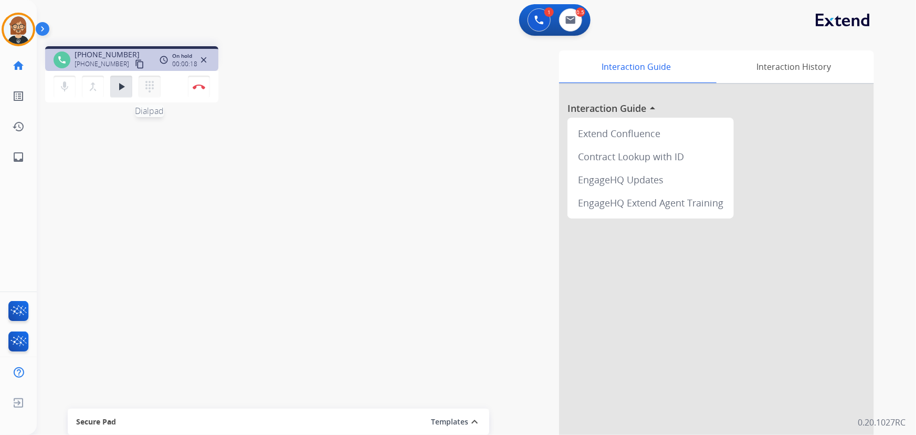
click at [150, 86] on mat-icon "dialpad" at bounding box center [149, 86] width 13 height 13
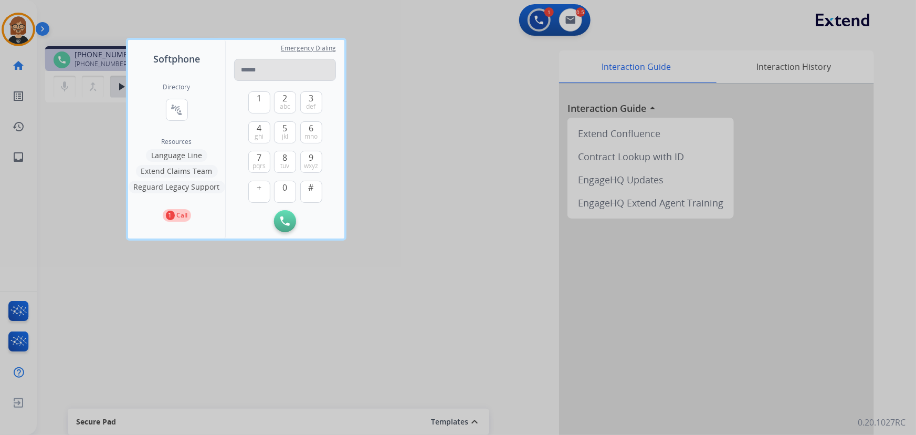
click at [320, 73] on input "tel" at bounding box center [285, 70] width 102 height 22
type input "**********"
click at [287, 219] on img at bounding box center [284, 220] width 9 height 9
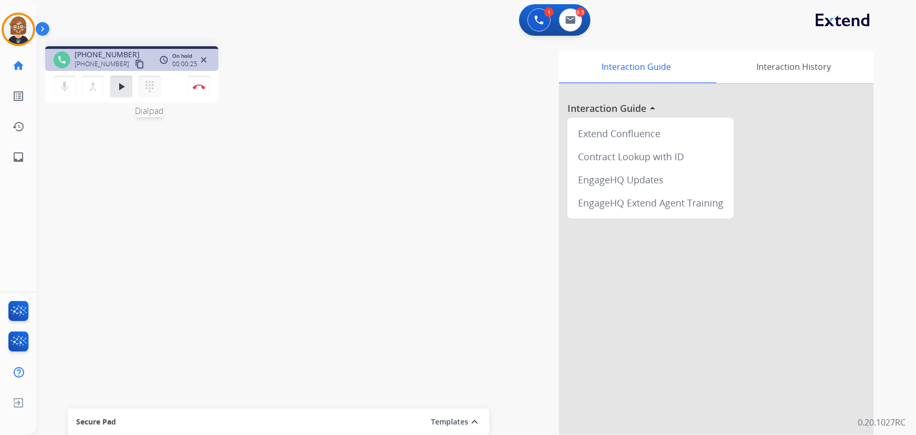
click at [146, 87] on mat-icon "dialpad" at bounding box center [149, 86] width 13 height 13
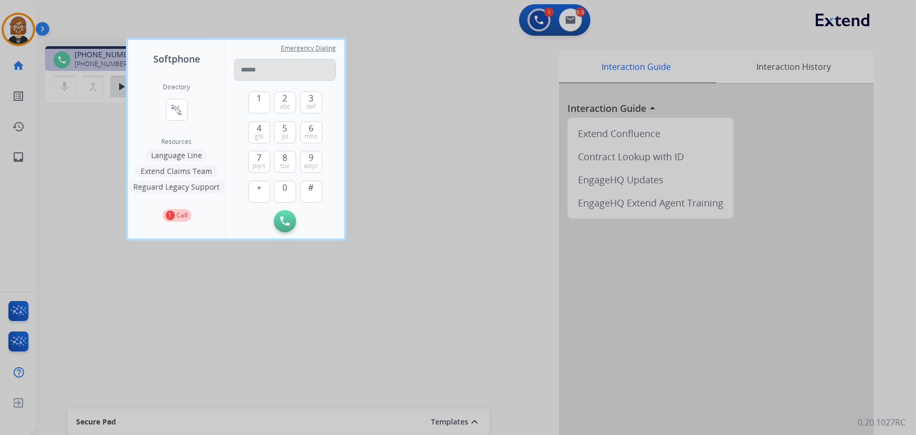
click at [286, 68] on input "tel" at bounding box center [285, 70] width 102 height 22
type input "**********"
click at [278, 221] on button "Initiate Call" at bounding box center [285, 221] width 22 height 22
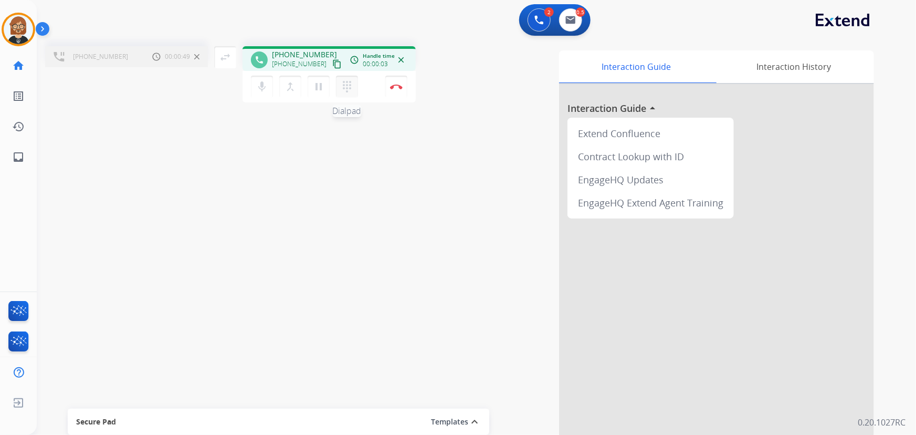
click at [346, 89] on mat-icon "dialpad" at bounding box center [347, 86] width 13 height 13
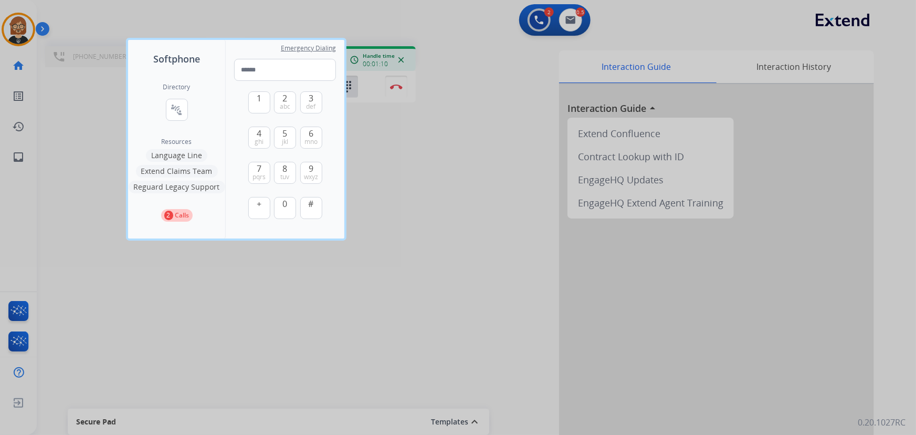
click at [370, 177] on div at bounding box center [458, 217] width 916 height 435
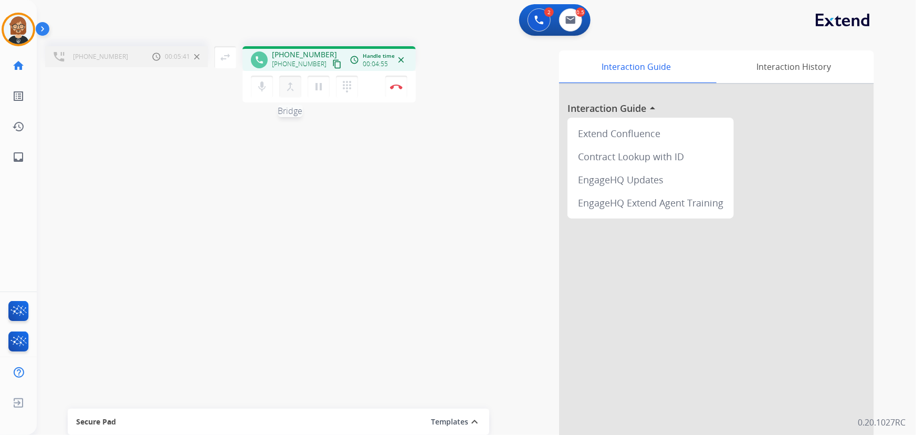
click at [290, 86] on mat-icon "merge_type" at bounding box center [290, 86] width 13 height 13
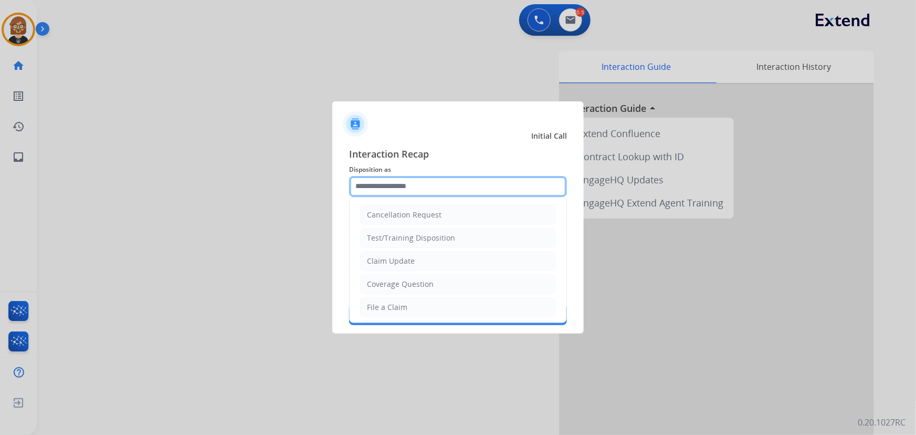
click at [401, 186] on input "text" at bounding box center [458, 186] width 218 height 21
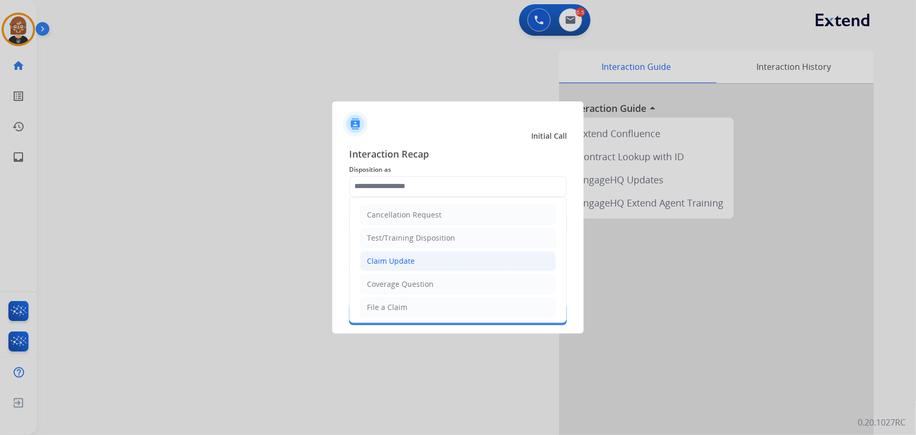
click at [441, 262] on li "Claim Update" at bounding box center [458, 261] width 196 height 20
type input "**********"
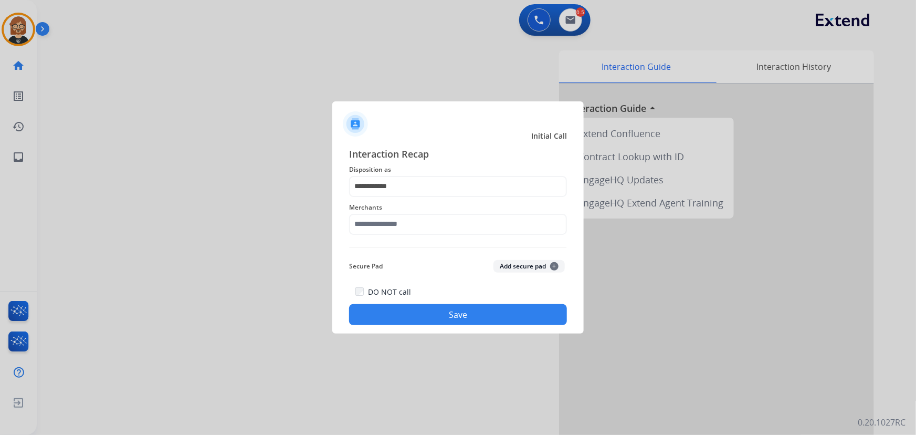
click at [442, 213] on span "Merchants" at bounding box center [458, 207] width 218 height 13
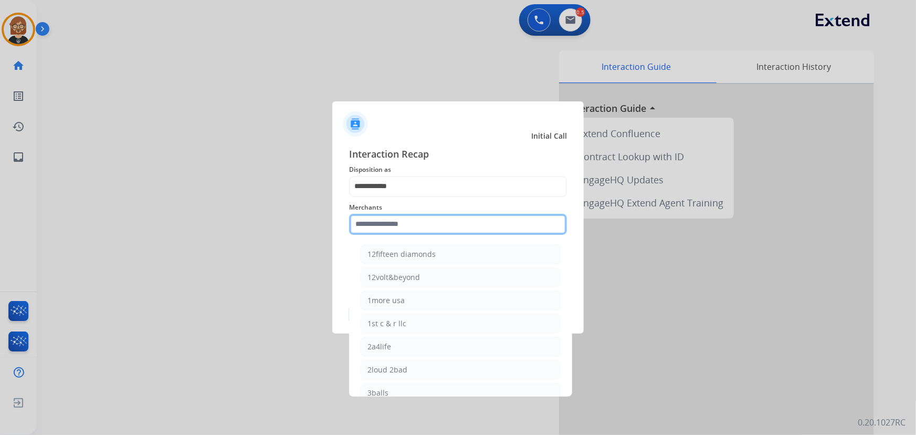
click at [441, 221] on input "text" at bounding box center [458, 224] width 218 height 21
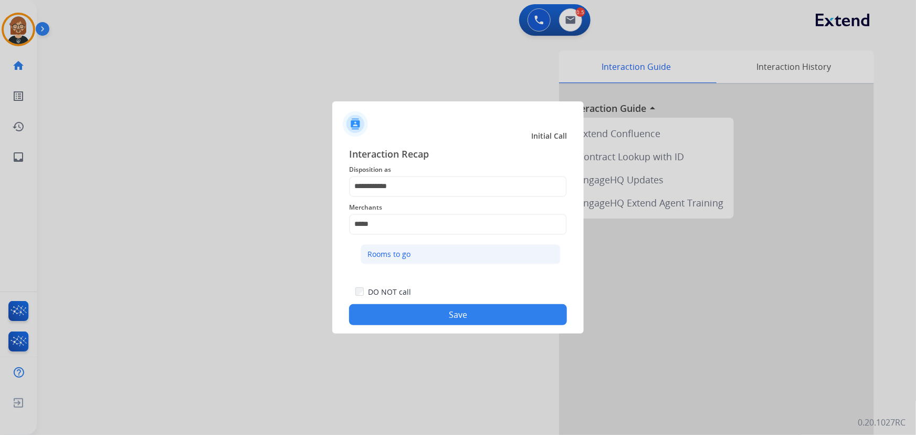
click at [458, 253] on li "Rooms to go" at bounding box center [461, 254] width 200 height 20
type input "**********"
click at [501, 315] on button "Save" at bounding box center [458, 314] width 218 height 21
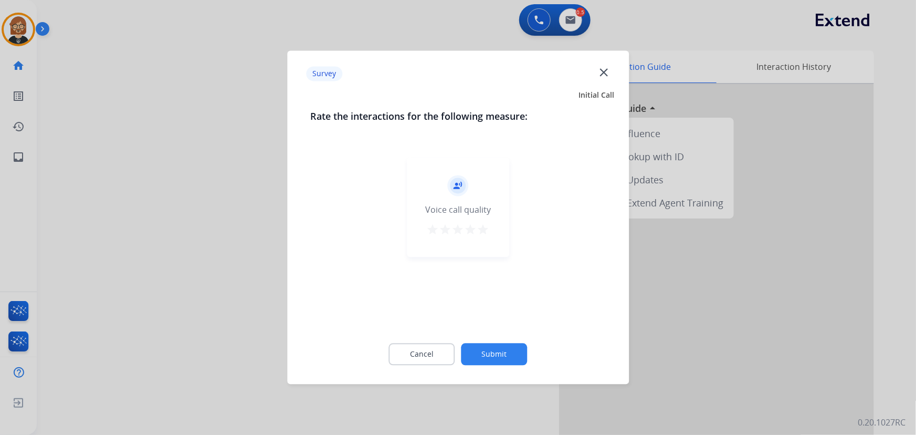
click at [506, 353] on button "Submit" at bounding box center [494, 354] width 66 height 22
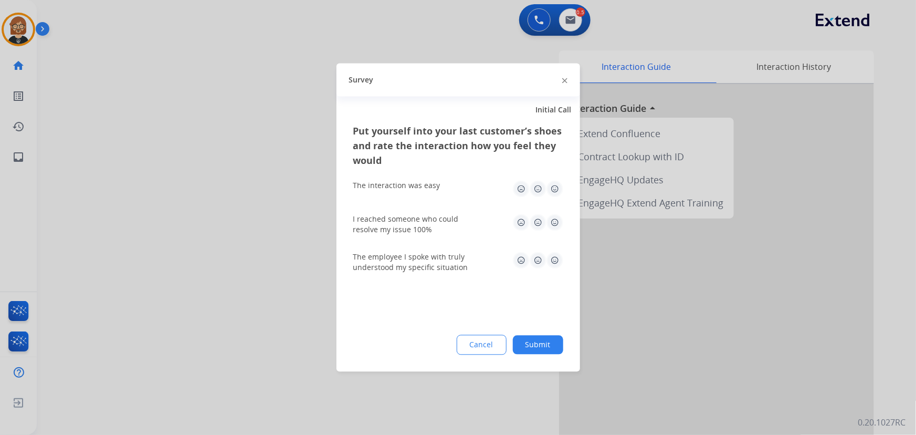
click at [546, 351] on button "Submit" at bounding box center [538, 344] width 50 height 19
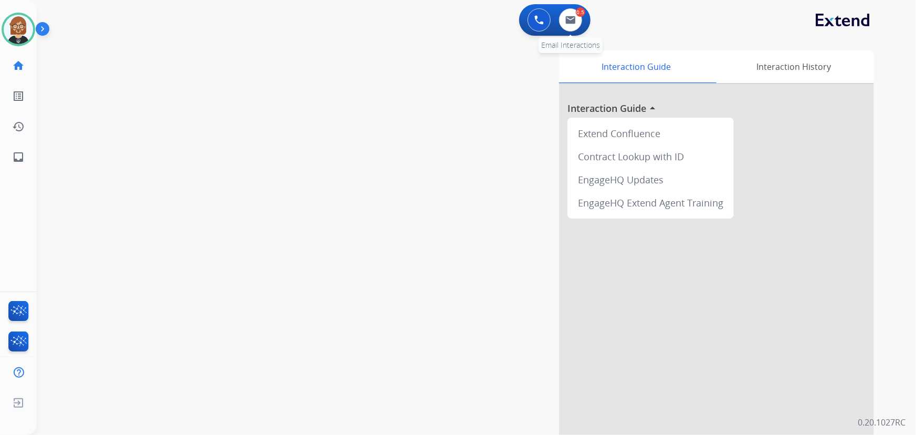
click at [556, 23] on div "0.5 Email Interactions" at bounding box center [570, 19] width 31 height 23
click at [564, 23] on button at bounding box center [570, 19] width 23 height 23
select select "**********"
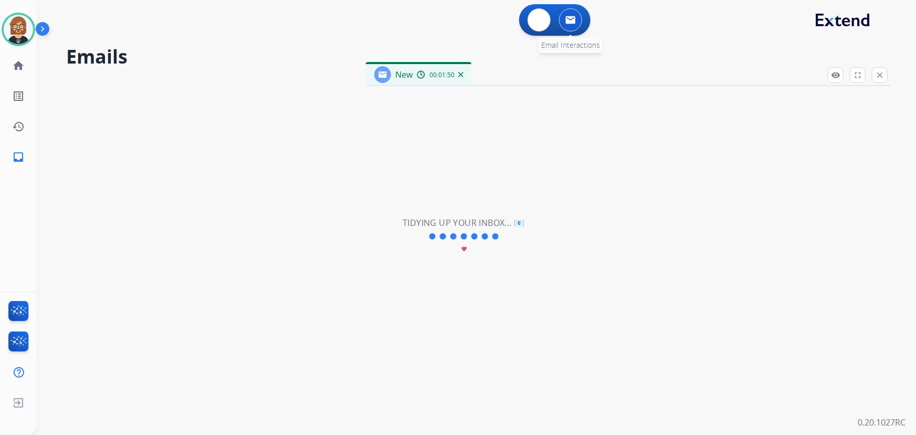
select select "**********"
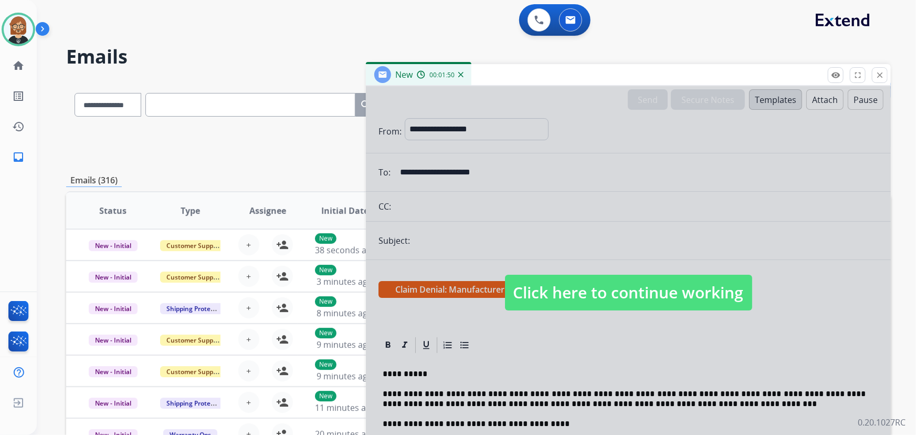
click at [672, 294] on span "Click here to continue working" at bounding box center [628, 292] width 247 height 36
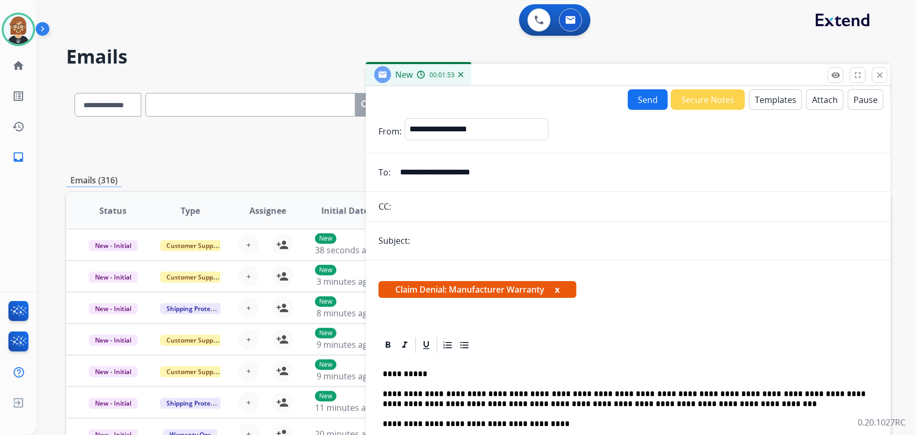
click at [459, 80] on div "New 00:01:53" at bounding box center [418, 74] width 105 height 21
click at [462, 70] on div "00:01:53" at bounding box center [440, 74] width 46 height 9
click at [460, 75] on img at bounding box center [460, 74] width 5 height 5
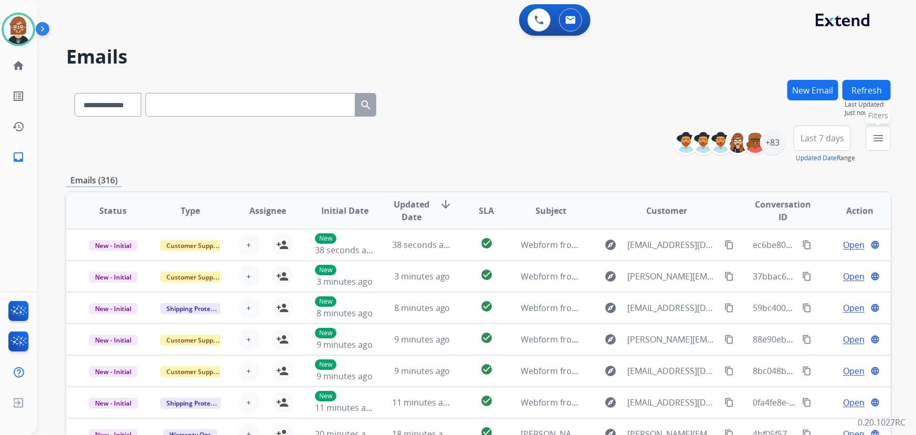
click at [879, 143] on mat-icon "menu" at bounding box center [878, 138] width 13 height 13
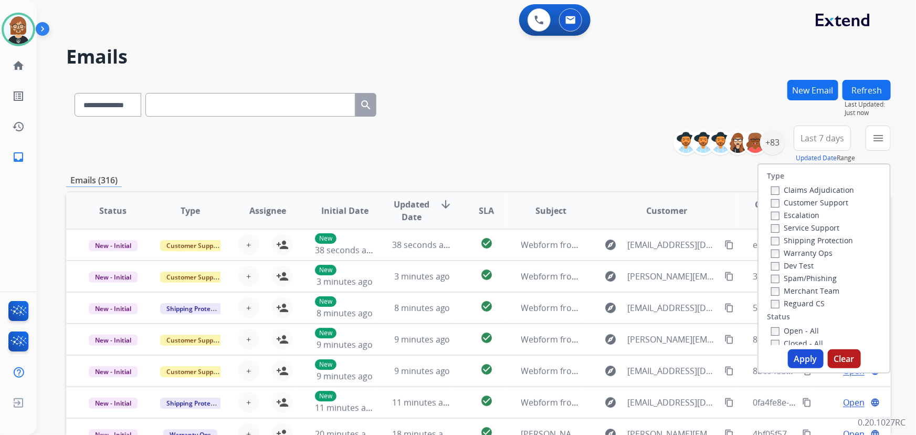
click at [797, 336] on div "Closed - All" at bounding box center [826, 342] width 110 height 13
drag, startPoint x: 781, startPoint y: 335, endPoint x: 787, endPoint y: 328, distance: 9.3
click at [785, 331] on label "Open - All" at bounding box center [795, 330] width 48 height 10
click at [811, 359] on button "Apply" at bounding box center [806, 358] width 36 height 19
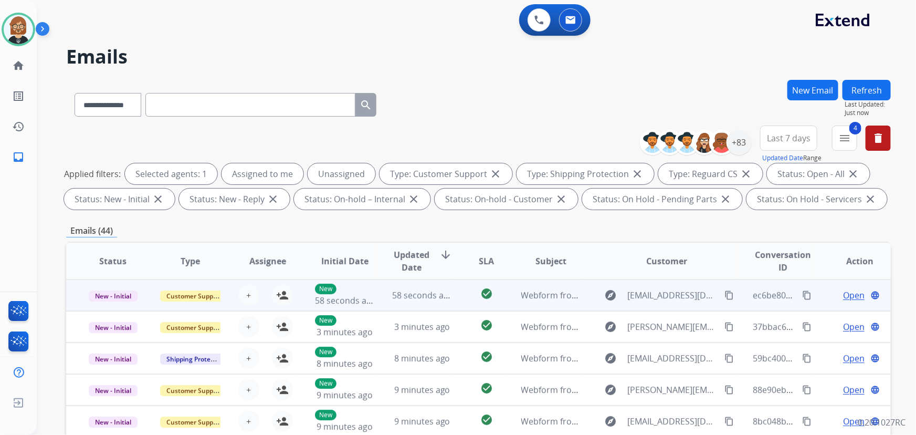
scroll to position [1, 0]
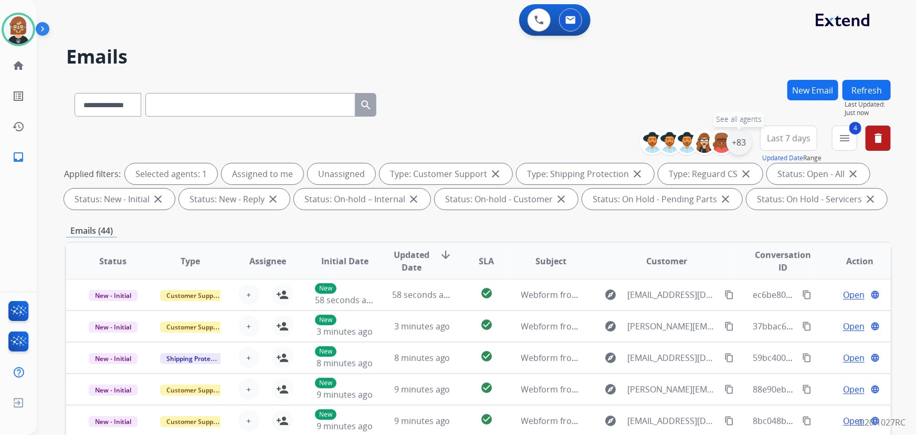
click at [736, 140] on div "+83" at bounding box center [738, 142] width 25 height 25
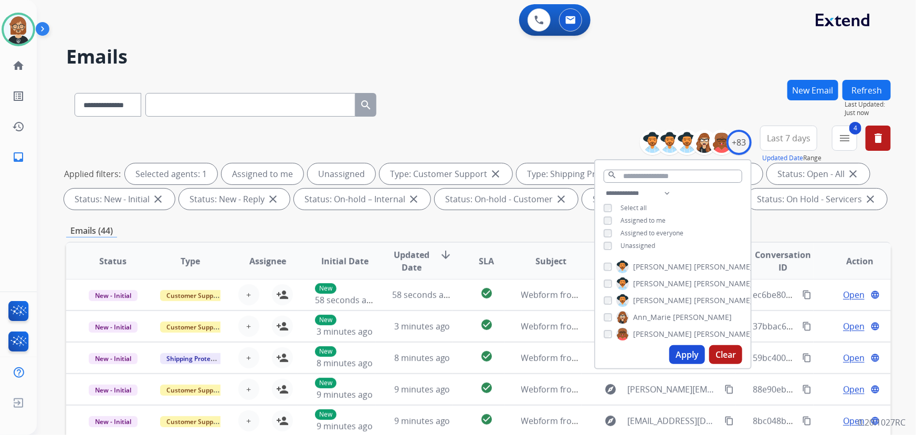
click at [639, 242] on span "Unassigned" at bounding box center [637, 245] width 35 height 9
click at [698, 342] on div "Apply Clear" at bounding box center [672, 354] width 155 height 27
click at [694, 352] on button "Apply" at bounding box center [687, 354] width 36 height 19
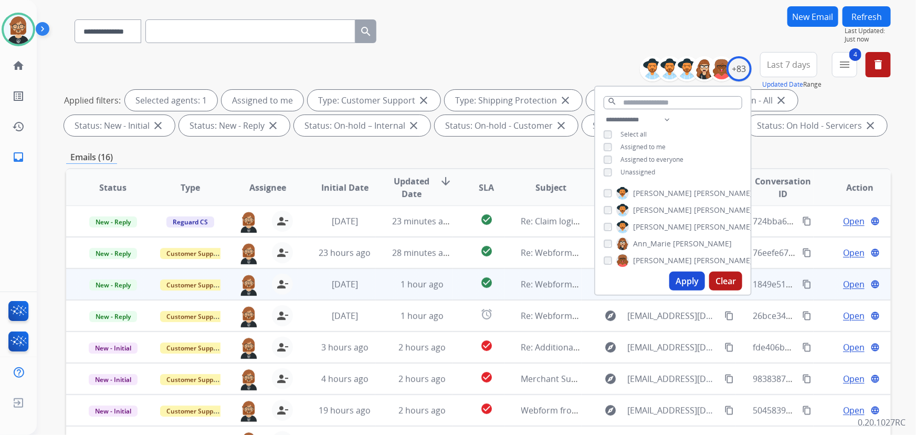
scroll to position [213, 0]
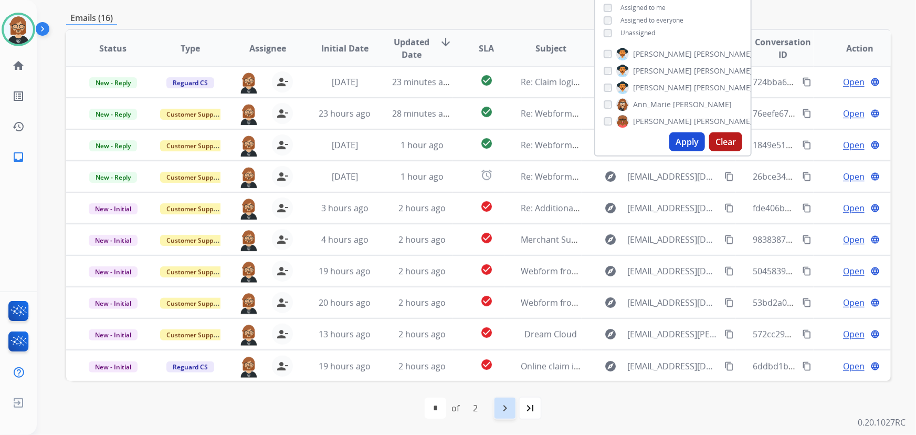
click at [508, 414] on mat-icon "navigate_next" at bounding box center [505, 407] width 13 height 13
select select "*"
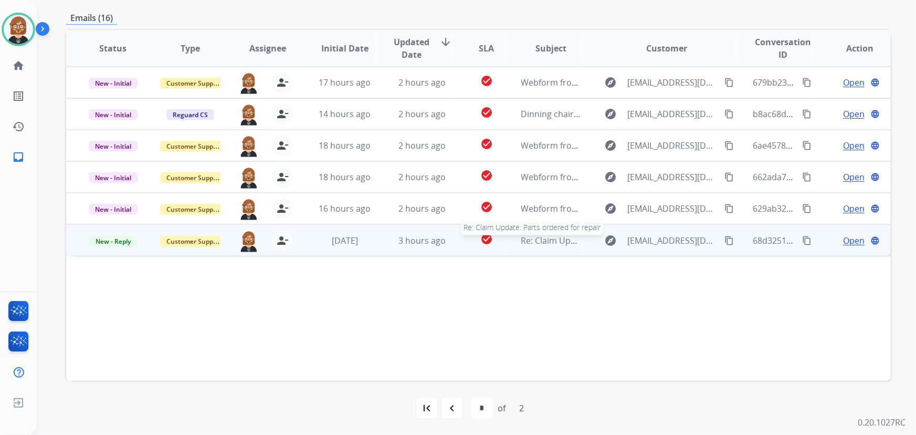
click at [544, 244] on span "Re: Claim Update: Parts ordered for repair" at bounding box center [604, 241] width 167 height 12
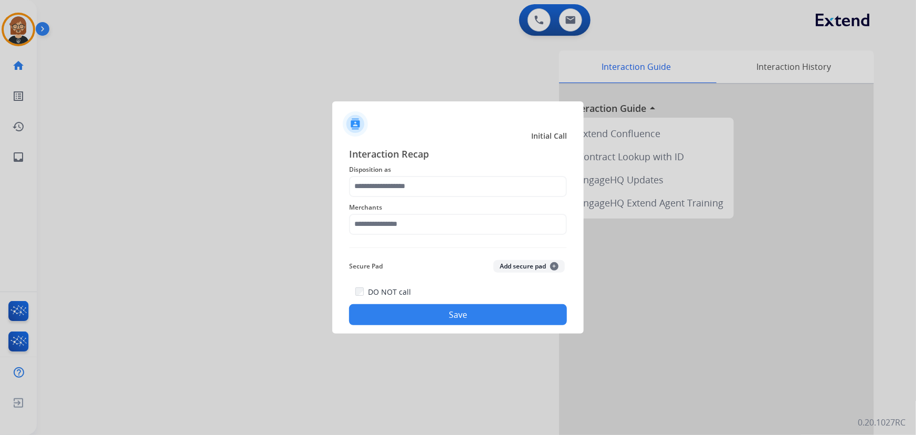
click at [489, 315] on button "Save" at bounding box center [458, 314] width 218 height 21
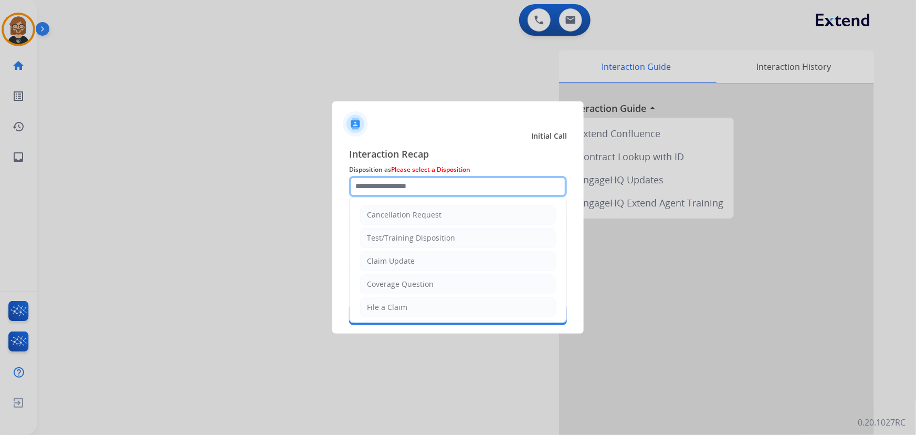
click at [448, 190] on input "text" at bounding box center [458, 186] width 218 height 21
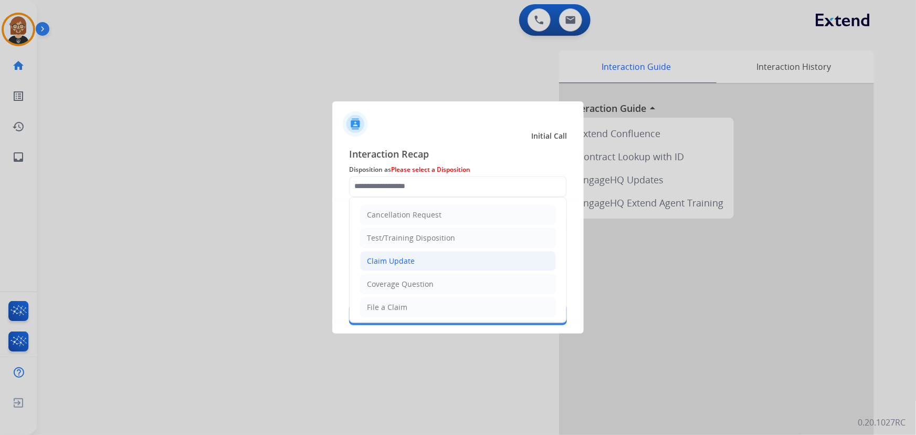
click at [436, 261] on li "Claim Update" at bounding box center [458, 261] width 196 height 20
type input "**********"
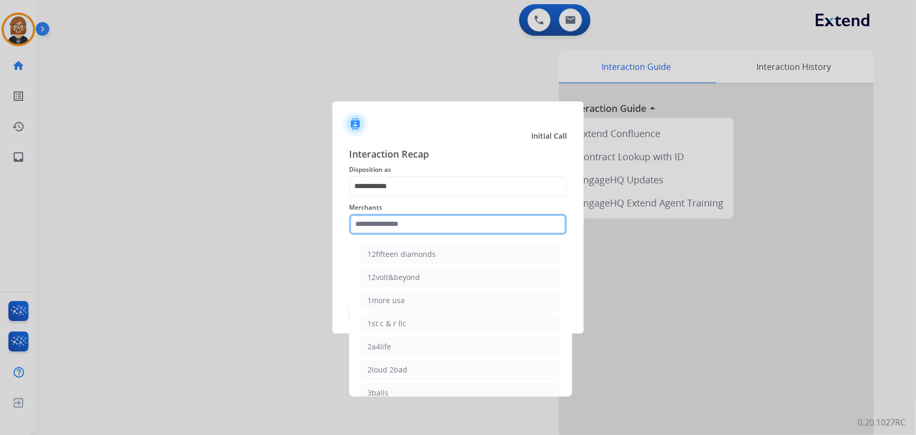
click at [451, 223] on input "text" at bounding box center [458, 224] width 218 height 21
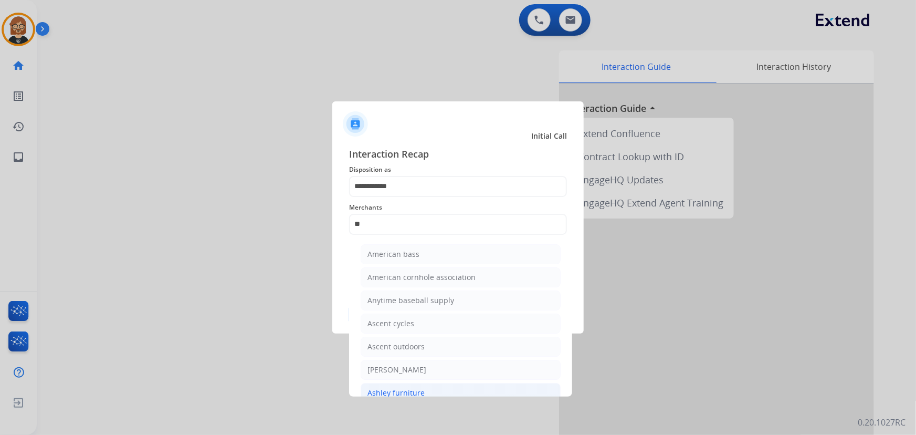
click at [420, 391] on div "Ashley furniture" at bounding box center [395, 392] width 57 height 10
type input "**********"
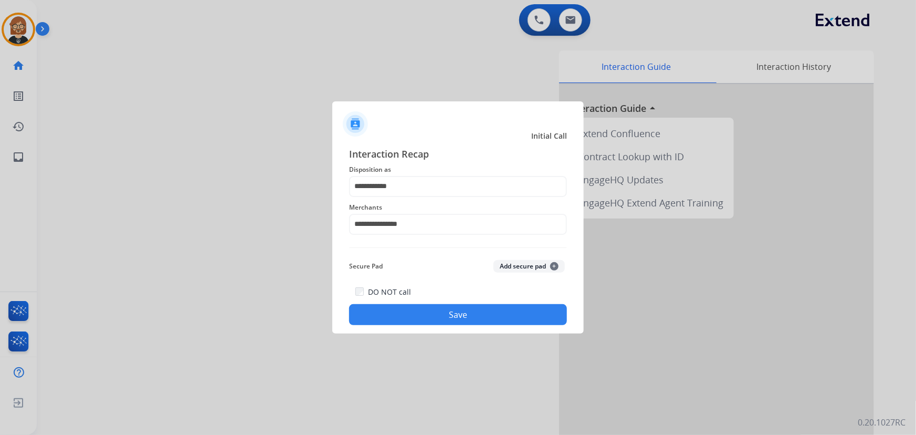
click at [471, 317] on button "Save" at bounding box center [458, 314] width 218 height 21
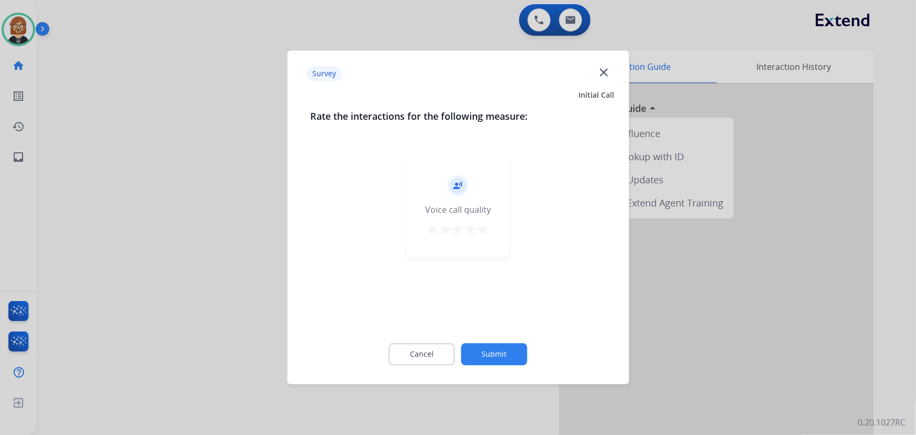
click at [510, 341] on div "Cancel Submit" at bounding box center [457, 354] width 295 height 47
click at [496, 358] on button "Submit" at bounding box center [494, 354] width 66 height 22
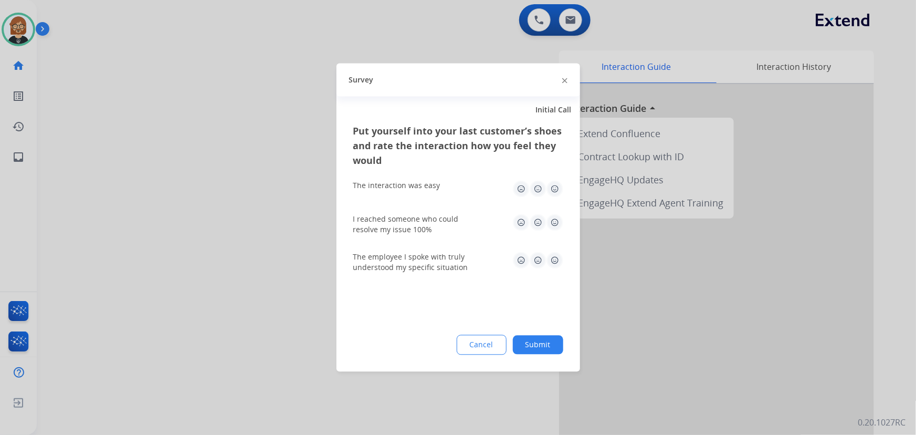
click at [562, 83] on div at bounding box center [564, 79] width 5 height 13
click at [567, 76] on div "Survey" at bounding box center [457, 79] width 243 height 33
click at [564, 79] on img at bounding box center [564, 80] width 5 height 5
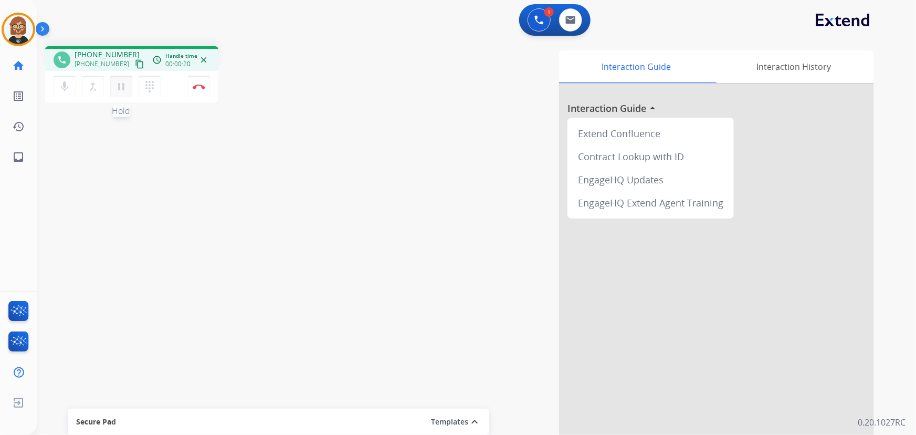
click at [118, 86] on mat-icon "pause" at bounding box center [121, 86] width 13 height 13
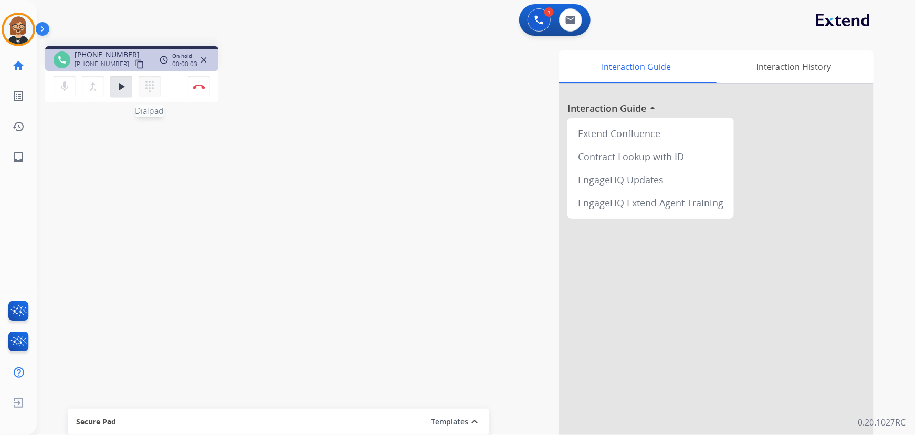
click at [151, 88] on mat-icon "dialpad" at bounding box center [149, 86] width 13 height 13
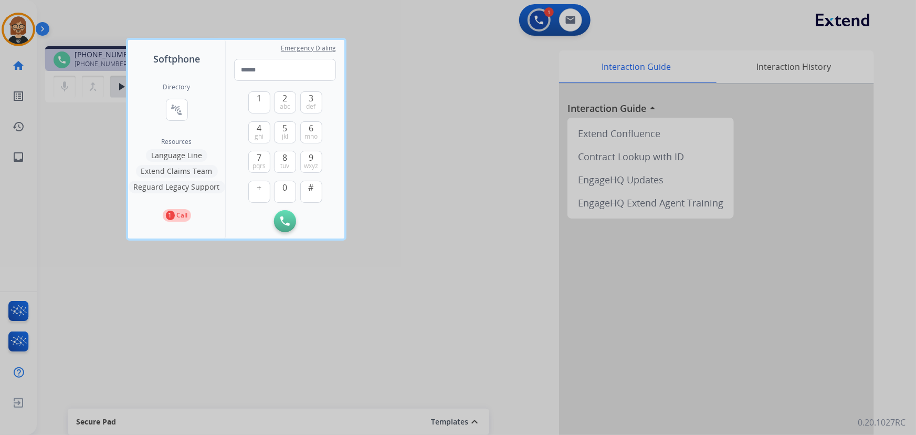
click at [182, 150] on button "Language Line" at bounding box center [176, 155] width 61 height 13
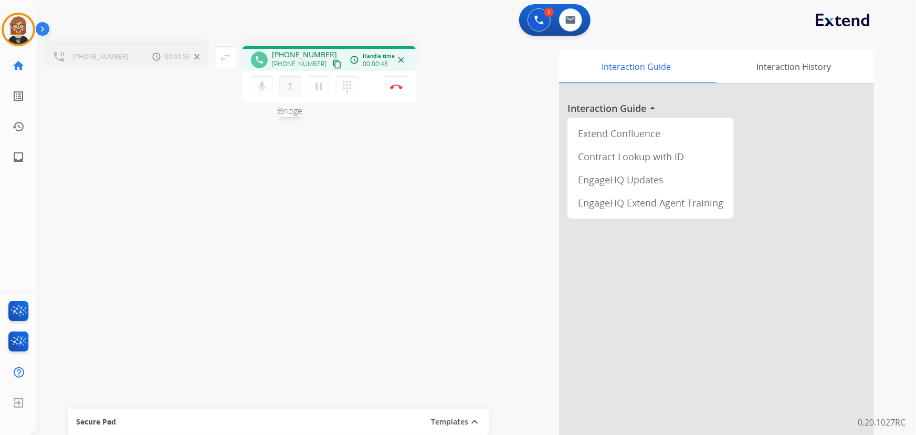
click at [288, 86] on mat-icon "merge_type" at bounding box center [290, 86] width 13 height 13
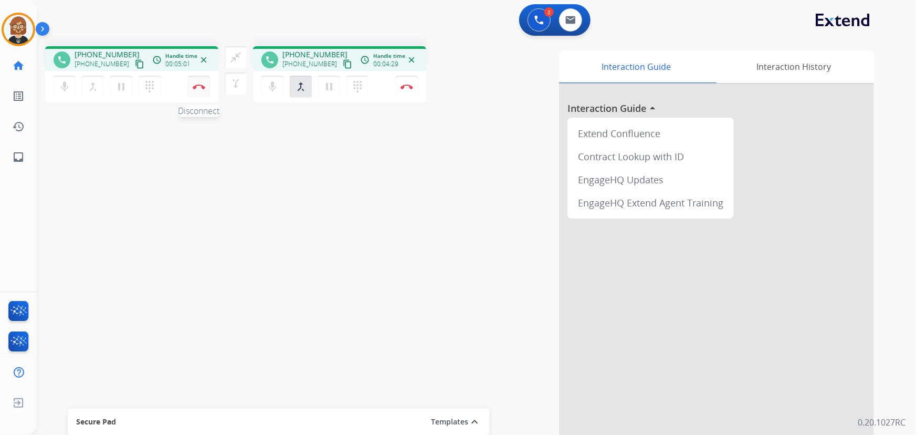
click at [194, 89] on button "Disconnect" at bounding box center [199, 87] width 22 height 22
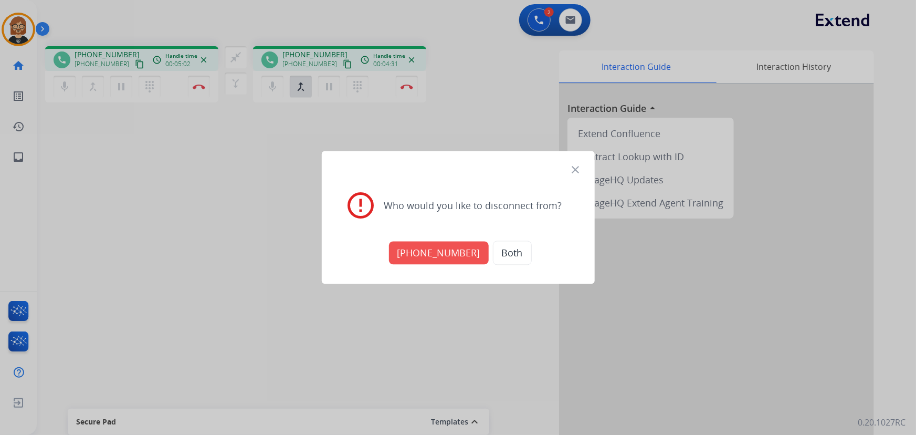
click at [420, 242] on button "+19564039182" at bounding box center [439, 252] width 100 height 23
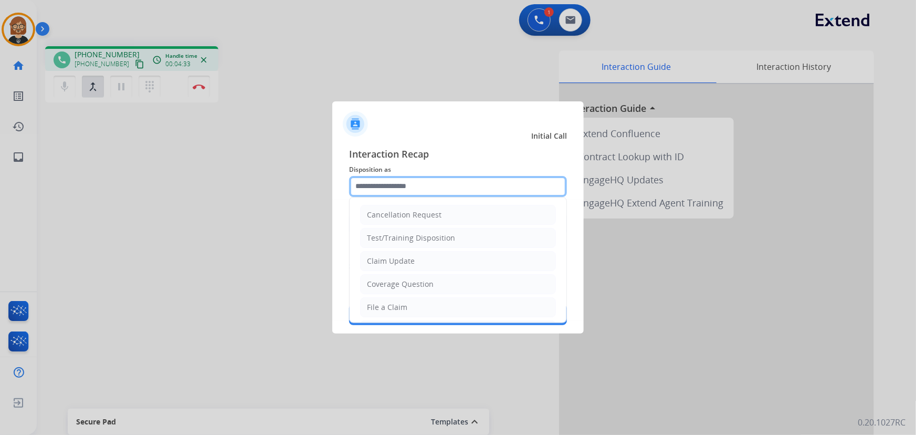
click at [458, 194] on input "text" at bounding box center [458, 186] width 218 height 21
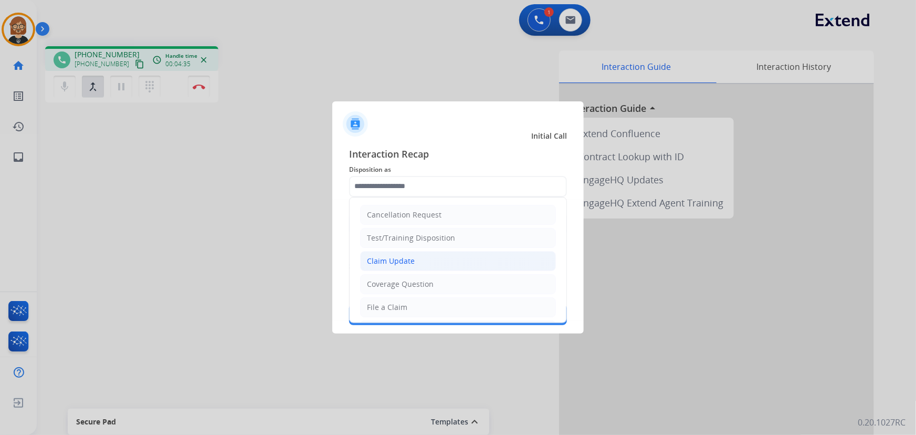
click at [450, 258] on li "Claim Update" at bounding box center [458, 261] width 196 height 20
type input "**********"
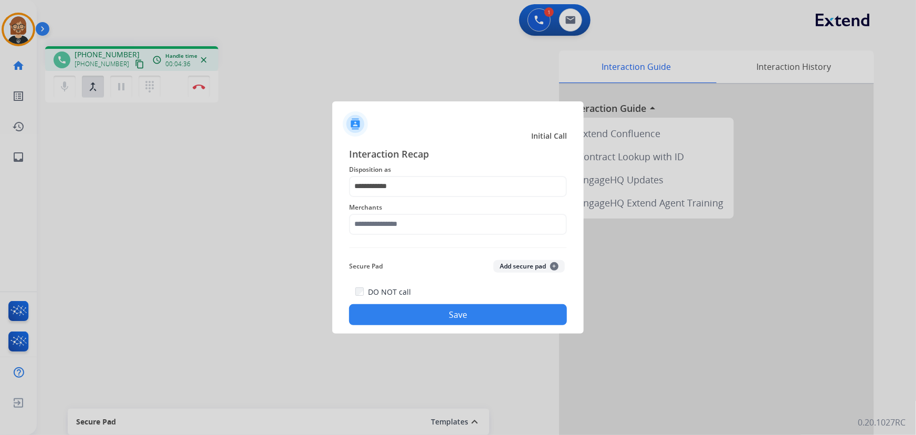
drag, startPoint x: 436, startPoint y: 199, endPoint x: 428, endPoint y: 217, distance: 19.0
click at [429, 215] on div "Merchants" at bounding box center [458, 218] width 218 height 42
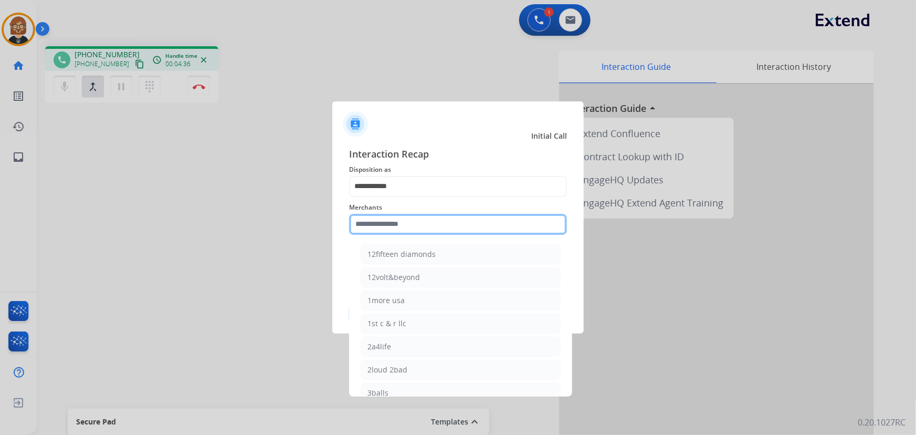
click at [430, 225] on input "text" at bounding box center [458, 224] width 218 height 21
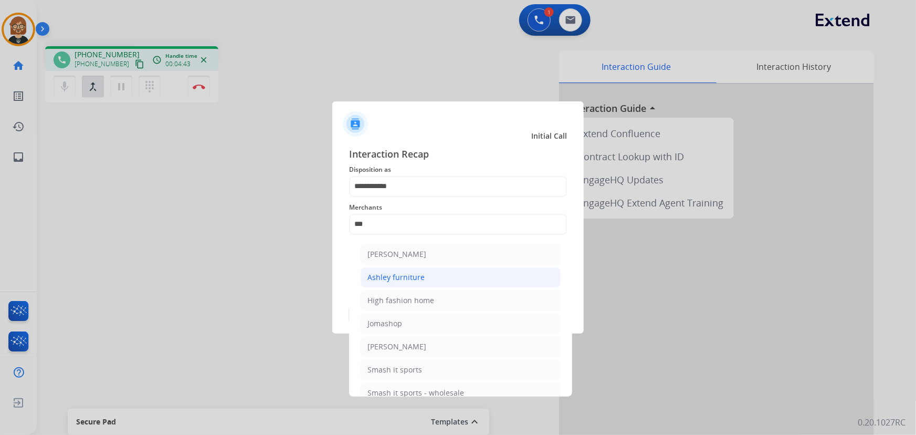
click at [417, 281] on div "Ashley furniture" at bounding box center [395, 277] width 57 height 10
type input "**********"
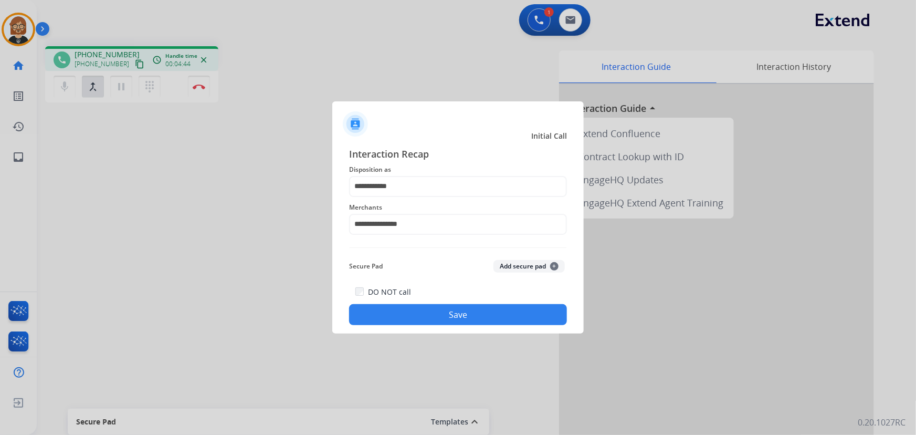
click at [446, 314] on button "Save" at bounding box center [458, 314] width 218 height 21
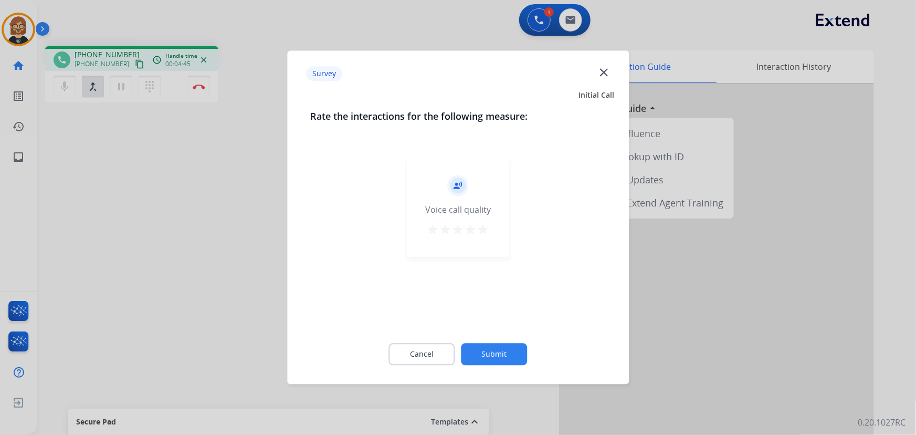
click at [492, 351] on button "Submit" at bounding box center [494, 354] width 66 height 22
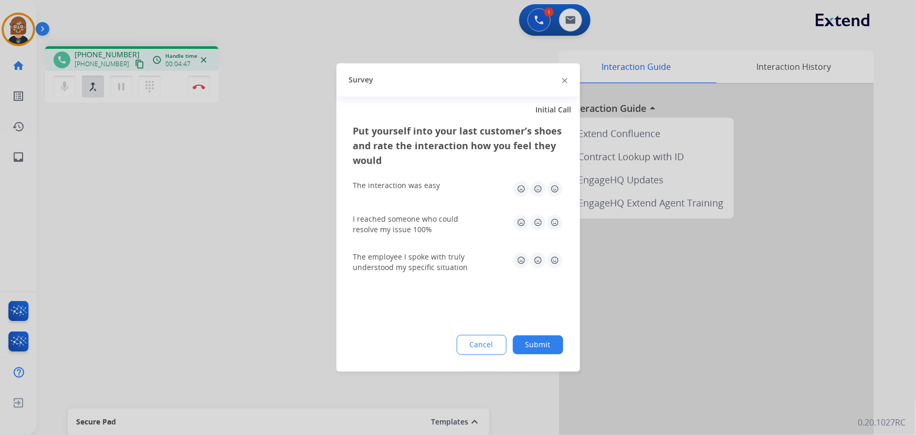
click at [533, 345] on button "Submit" at bounding box center [538, 344] width 50 height 19
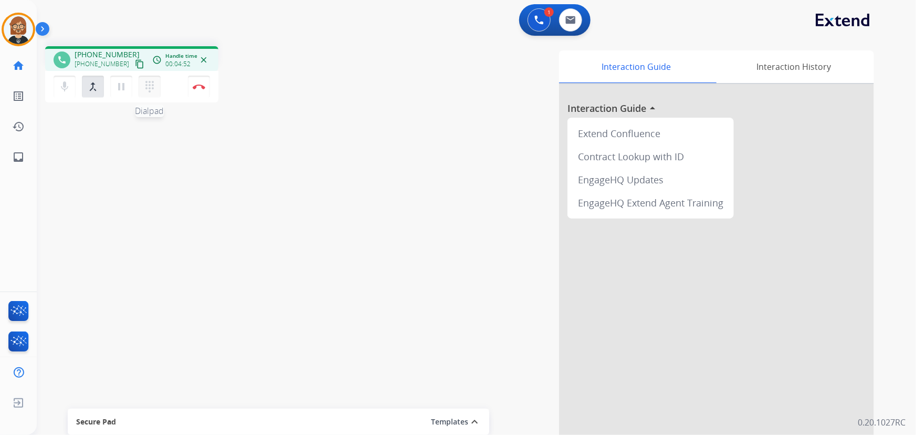
click at [150, 91] on mat-icon "dialpad" at bounding box center [149, 86] width 13 height 13
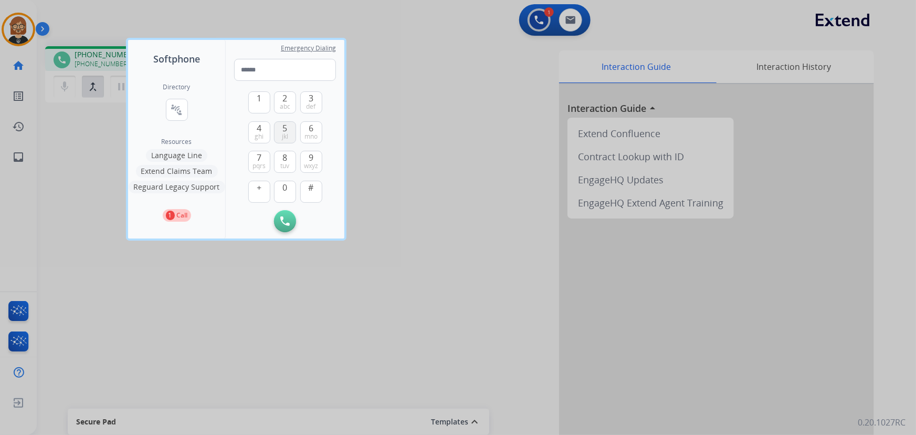
click at [288, 132] on span "jkl" at bounding box center [285, 136] width 6 height 8
type input "*"
click at [437, 116] on div at bounding box center [458, 217] width 916 height 435
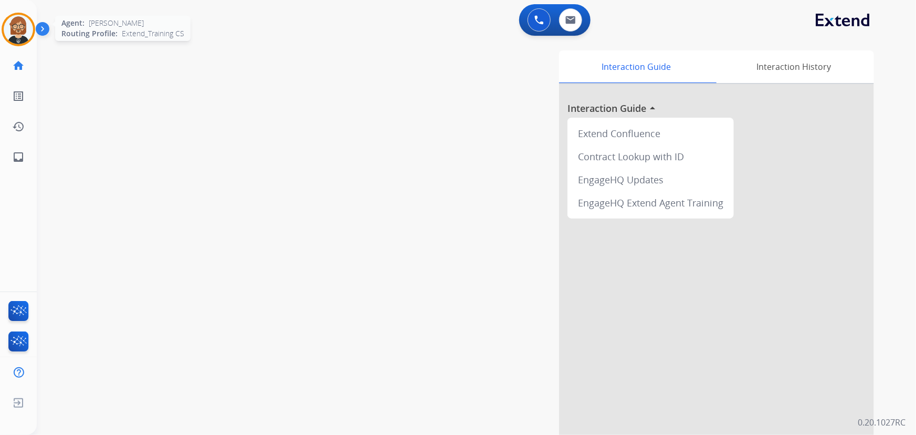
click at [14, 37] on img at bounding box center [18, 29] width 29 height 29
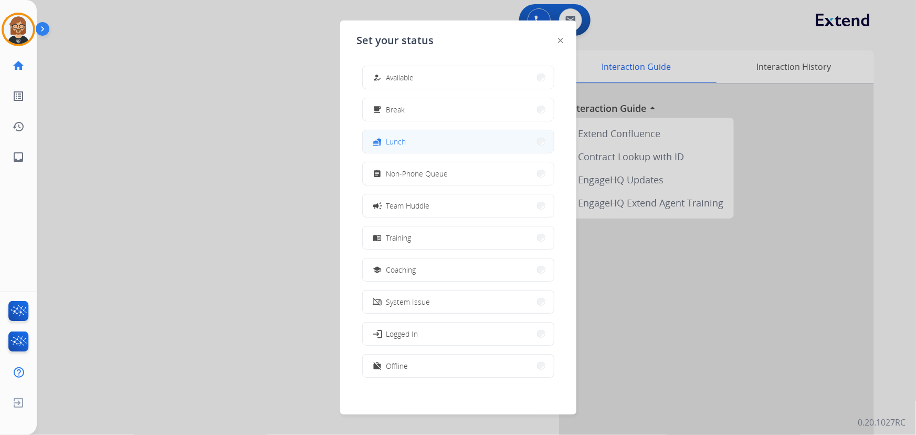
click at [458, 136] on button "fastfood Lunch" at bounding box center [458, 141] width 191 height 23
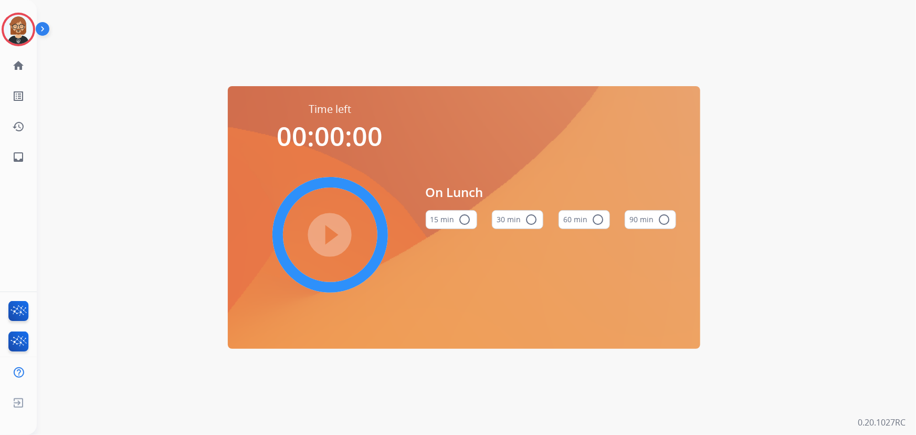
click at [512, 221] on button "30 min radio_button_unchecked" at bounding box center [517, 219] width 51 height 19
click at [325, 233] on mat-icon "play_circle_filled" at bounding box center [330, 234] width 13 height 13
click at [19, 167] on link "inbox Emails" at bounding box center [18, 156] width 29 height 29
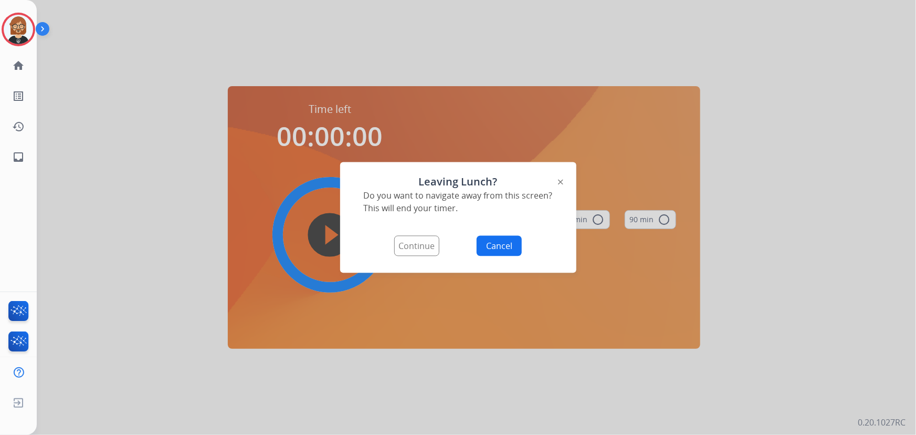
click at [402, 239] on button "Continue" at bounding box center [416, 246] width 45 height 20
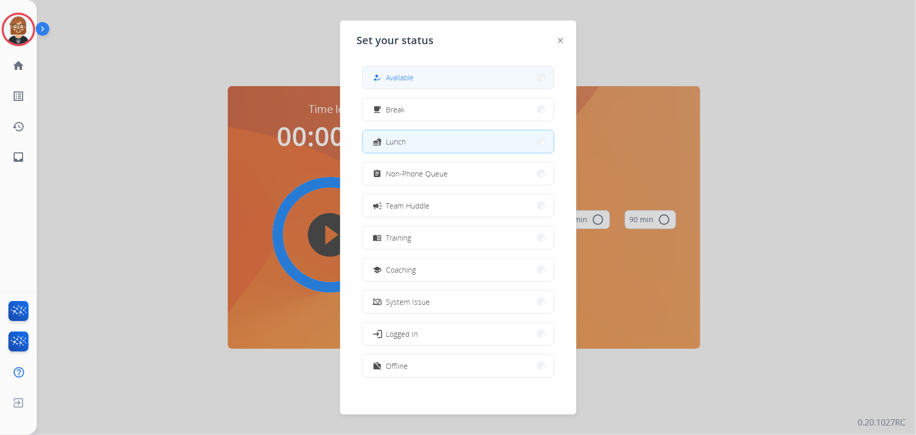
click at [424, 86] on button "how_to_reg Available" at bounding box center [458, 77] width 191 height 23
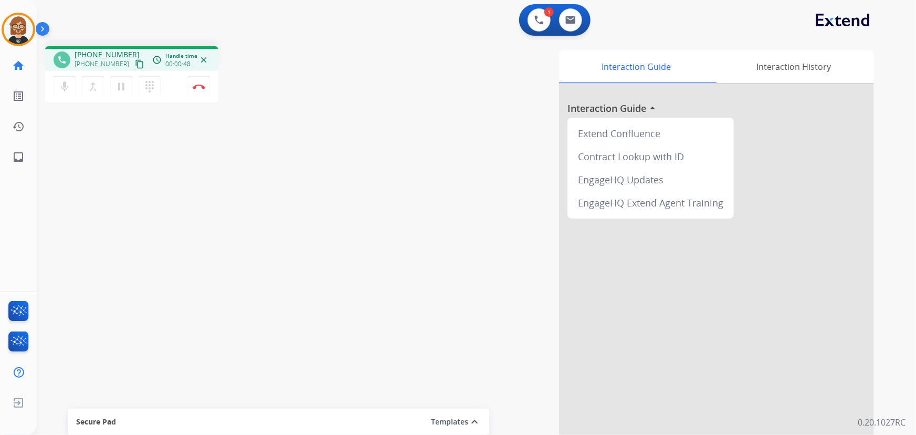
click at [120, 153] on div "phone +16016679196 +16016679196 content_copy access_time Call metrics Queue 00:…" at bounding box center [464, 257] width 854 height 438
click at [196, 87] on img at bounding box center [199, 86] width 13 height 5
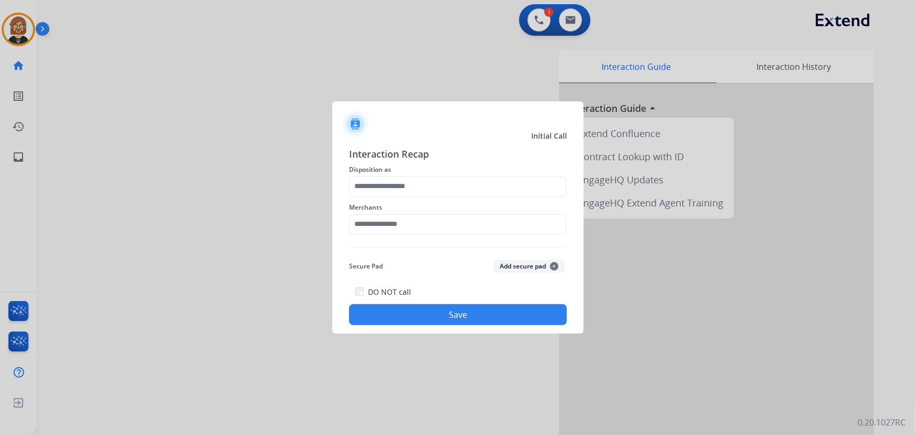
click at [440, 198] on div "Merchants" at bounding box center [458, 218] width 218 height 42
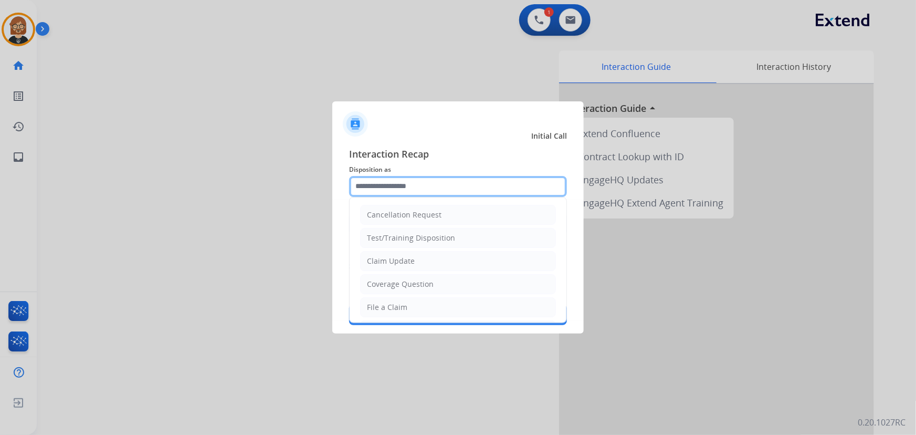
click at [449, 189] on input "text" at bounding box center [458, 186] width 218 height 21
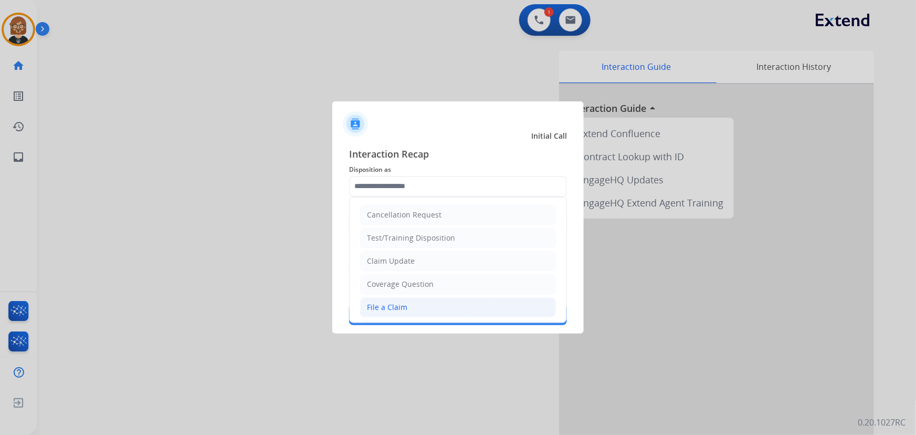
click at [448, 303] on li "File a Claim" at bounding box center [458, 307] width 196 height 20
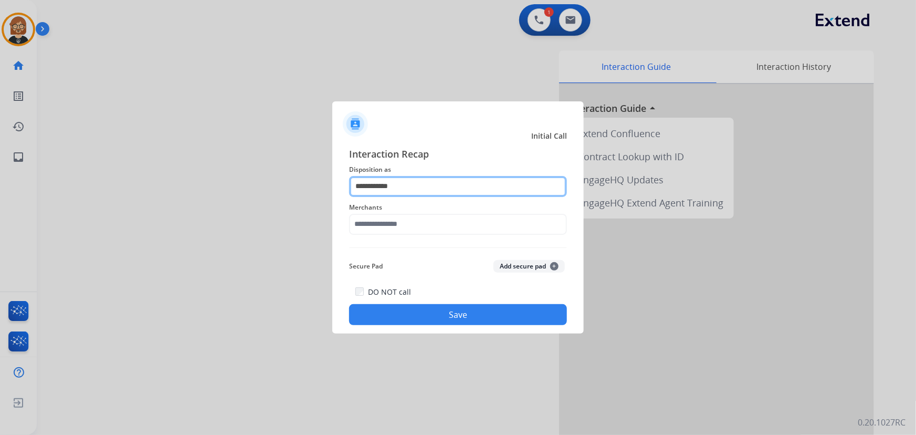
click at [425, 181] on input "**********" at bounding box center [458, 186] width 218 height 21
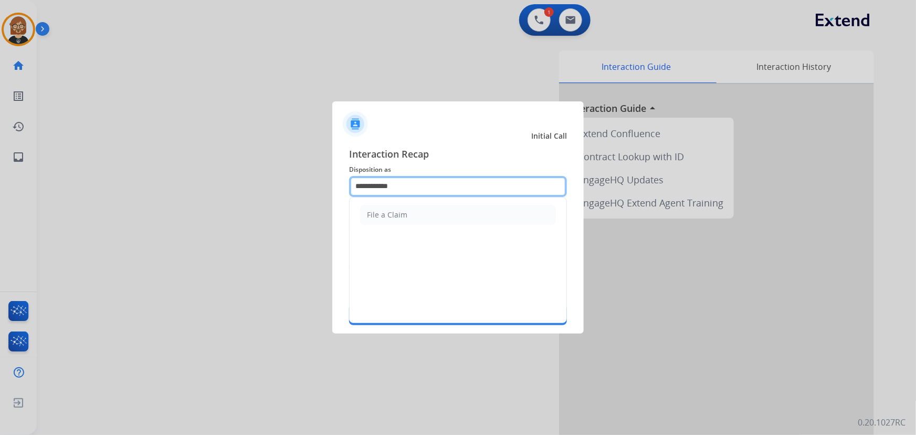
drag, startPoint x: 400, startPoint y: 181, endPoint x: 199, endPoint y: 157, distance: 202.4
click at [0, 158] on app-contact-recap-modal "**********" at bounding box center [0, 217] width 0 height 435
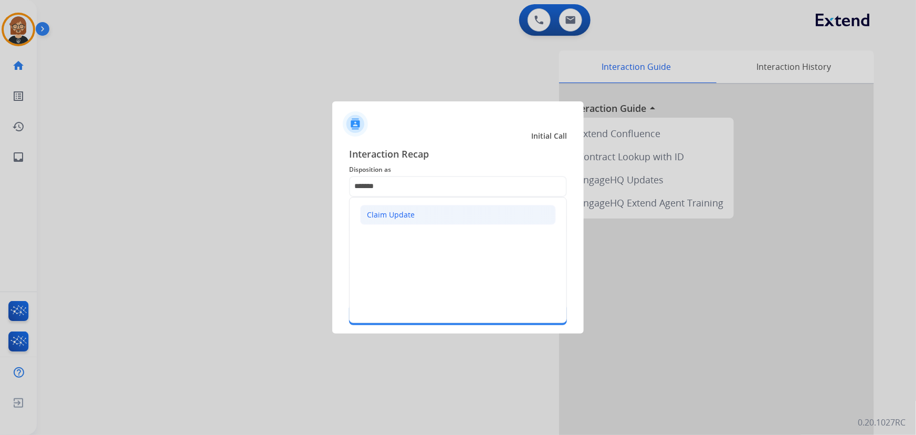
click at [374, 214] on div "Claim Update" at bounding box center [391, 214] width 48 height 10
type input "**********"
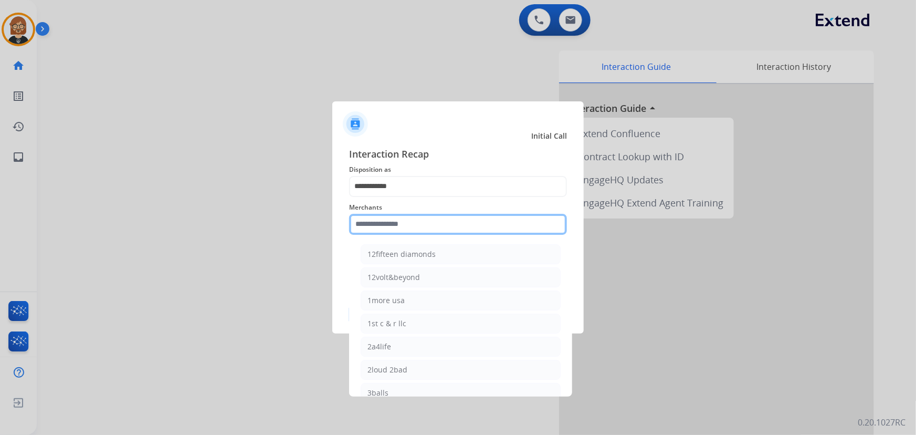
click at [389, 230] on input "text" at bounding box center [458, 224] width 218 height 21
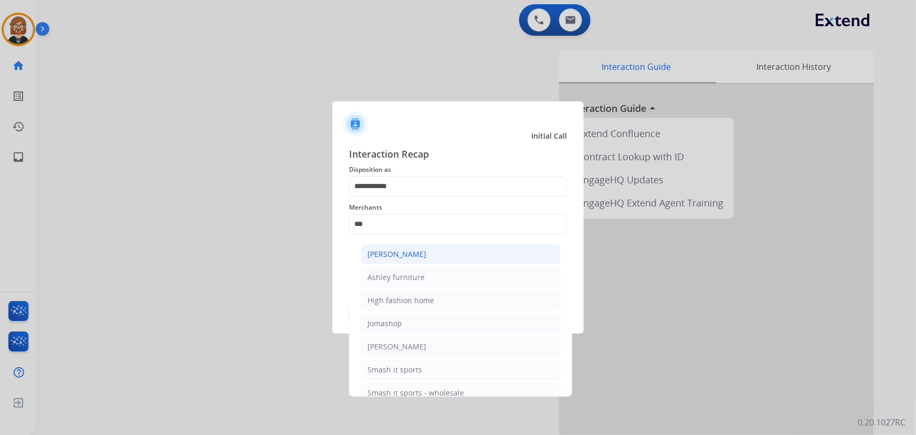
click at [422, 257] on div "[PERSON_NAME]" at bounding box center [396, 254] width 59 height 10
type input "**********"
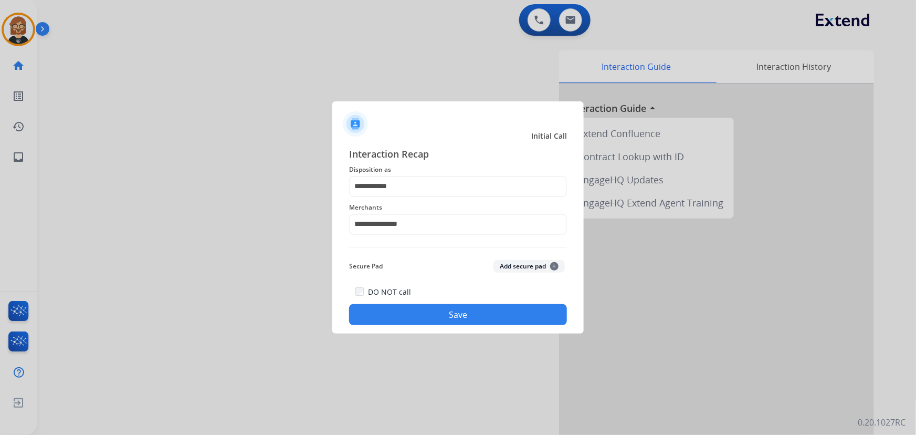
click at [493, 317] on button "Save" at bounding box center [458, 314] width 218 height 21
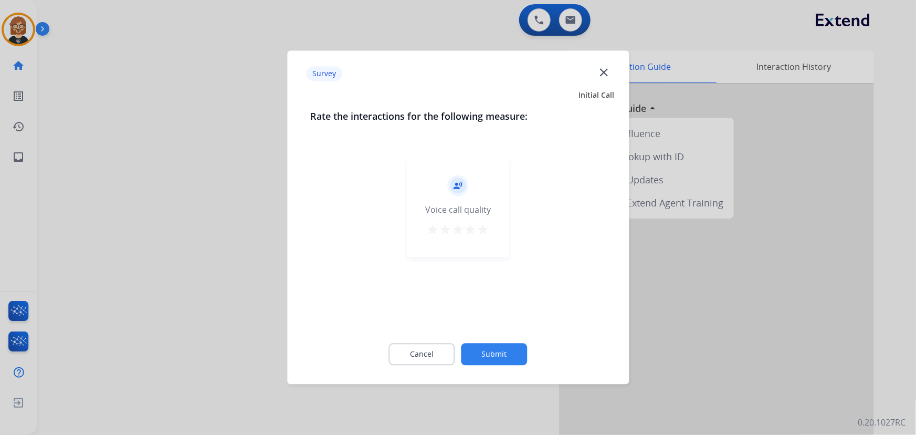
click at [510, 355] on button "Submit" at bounding box center [494, 354] width 66 height 22
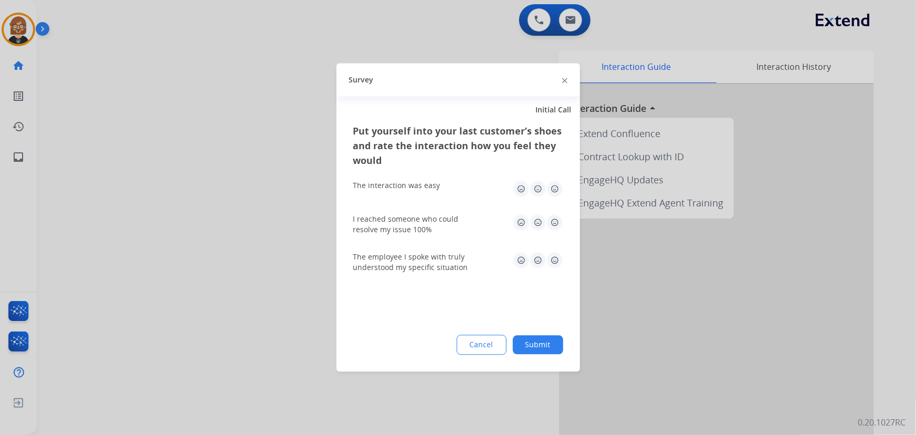
click at [529, 351] on button "Submit" at bounding box center [538, 344] width 50 height 19
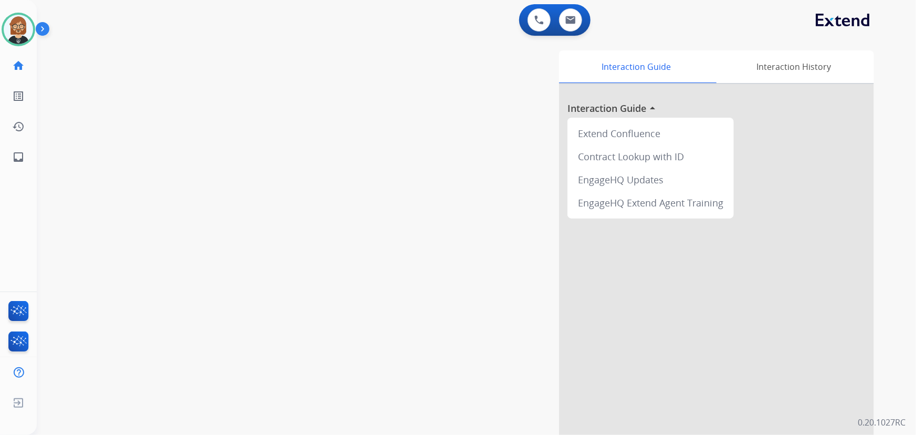
click at [94, 142] on div "swap_horiz Break voice bridge close_fullscreen Connect 3-Way Call merge_type Se…" at bounding box center [464, 257] width 854 height 438
click at [128, 244] on div "swap_horiz Break voice bridge close_fullscreen Connect 3-Way Call merge_type Se…" at bounding box center [464, 257] width 854 height 438
click at [572, 20] on img at bounding box center [570, 20] width 10 height 8
select select "**********"
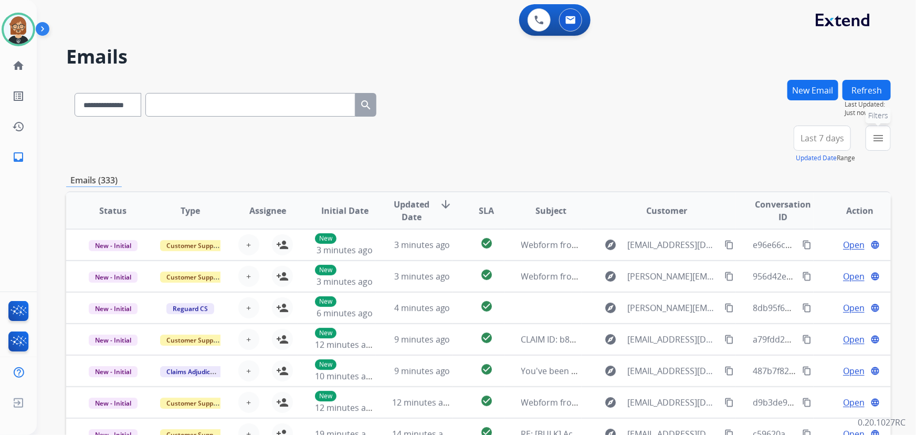
click at [877, 144] on button "menu Filters" at bounding box center [877, 137] width 25 height 25
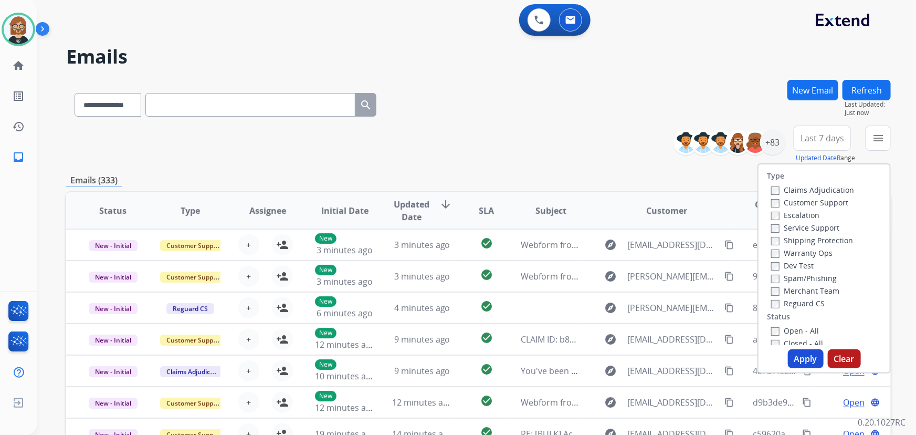
click at [793, 331] on label "Open - All" at bounding box center [795, 330] width 48 height 10
click at [802, 357] on button "Apply" at bounding box center [806, 358] width 36 height 19
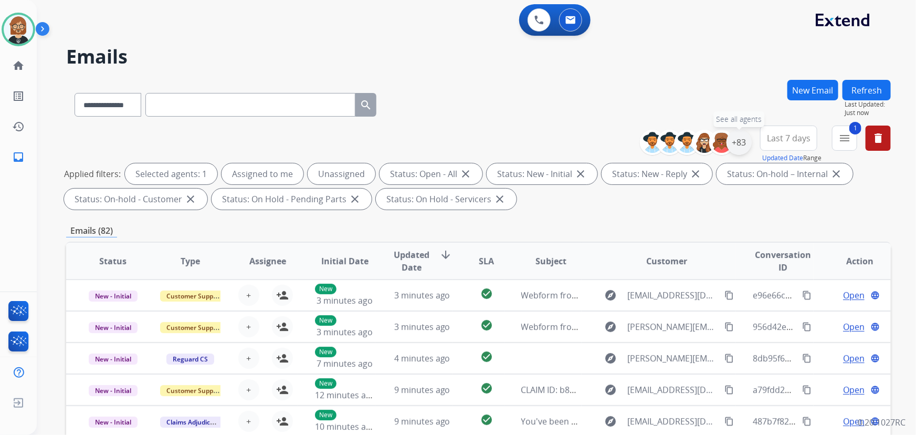
click at [739, 142] on div "+83" at bounding box center [738, 142] width 25 height 25
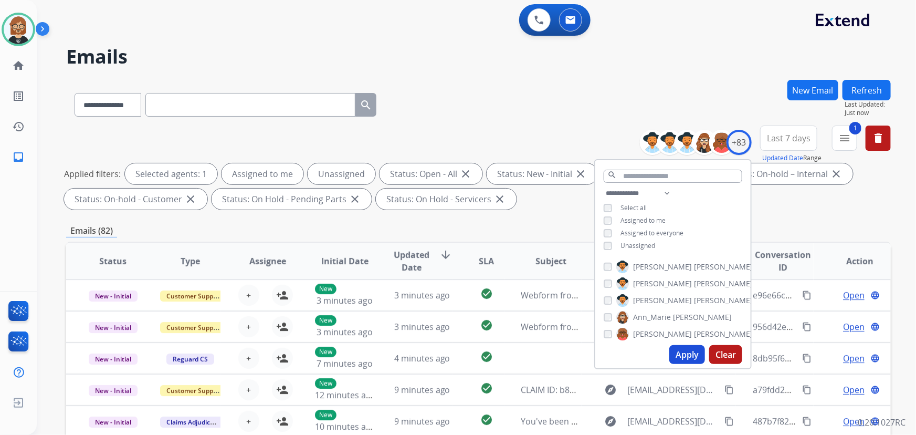
click at [642, 246] on span "Unassigned" at bounding box center [637, 245] width 35 height 9
click at [682, 360] on button "Apply" at bounding box center [687, 354] width 36 height 19
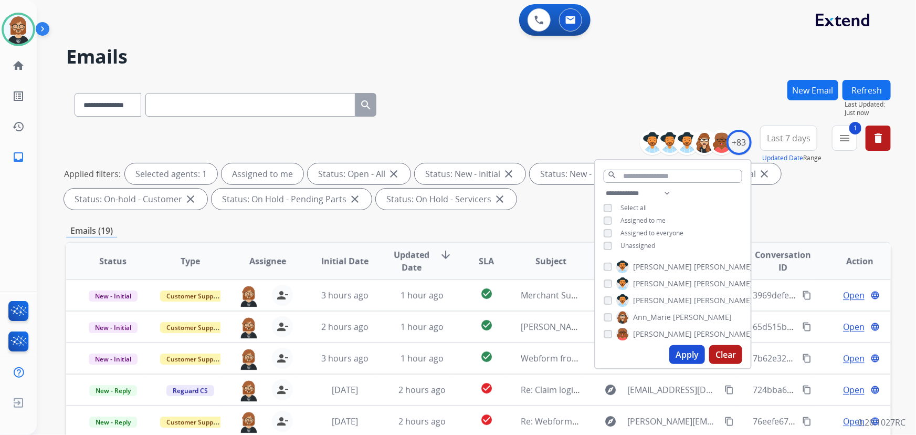
click at [531, 238] on div "**********" at bounding box center [478, 364] width 824 height 568
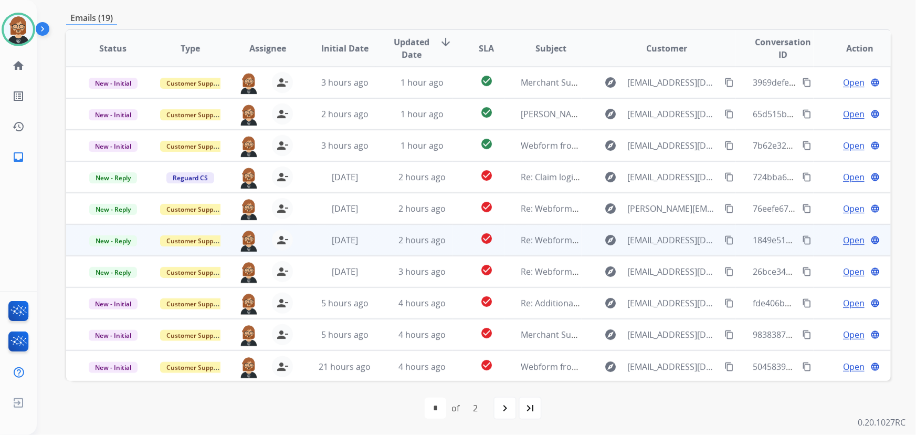
scroll to position [1, 0]
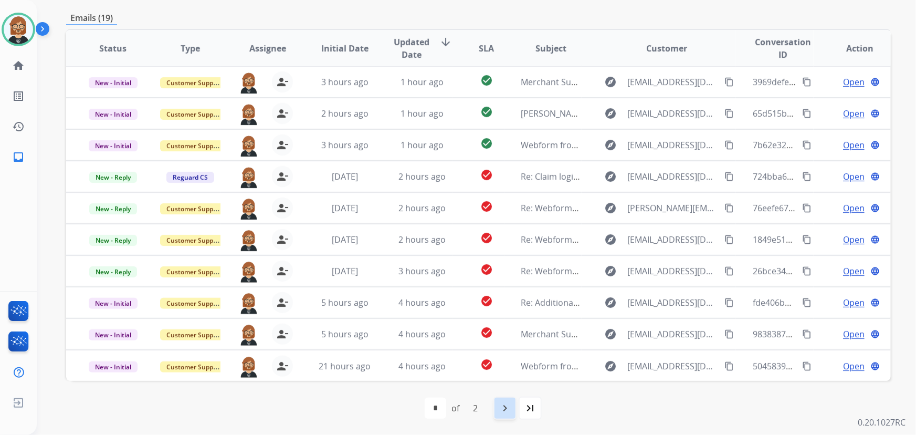
click at [513, 406] on div "navigate_next" at bounding box center [504, 407] width 23 height 23
select select "*"
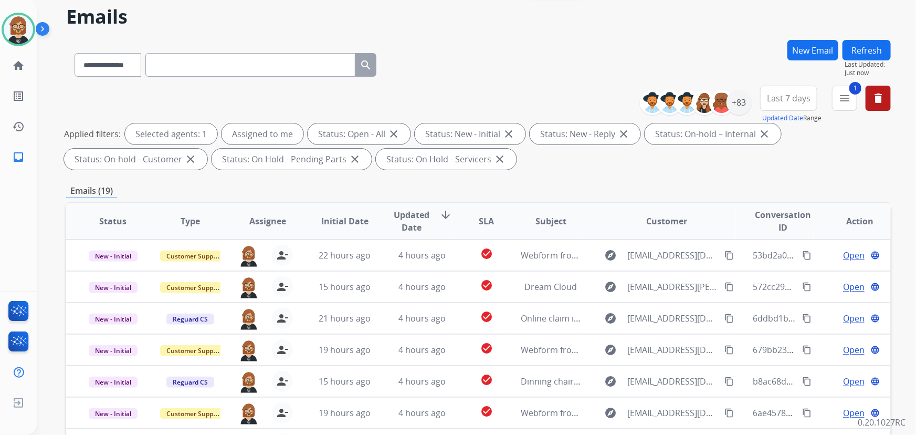
scroll to position [0, 0]
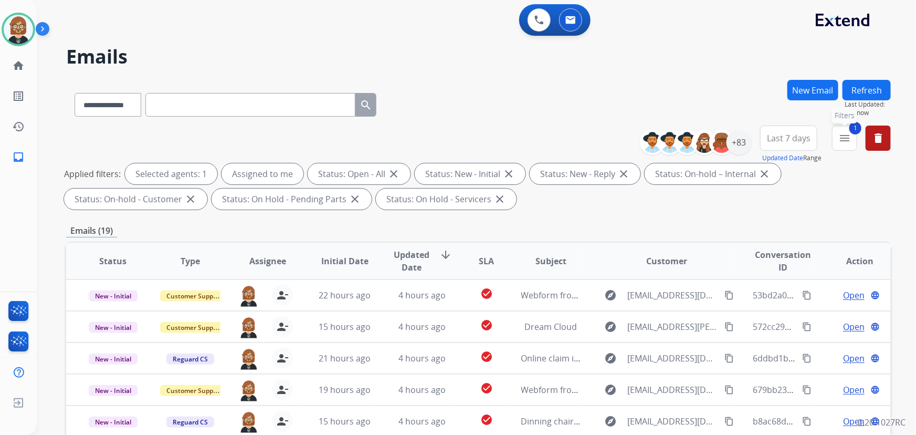
click at [838, 140] on button "1 menu Filters" at bounding box center [844, 137] width 25 height 25
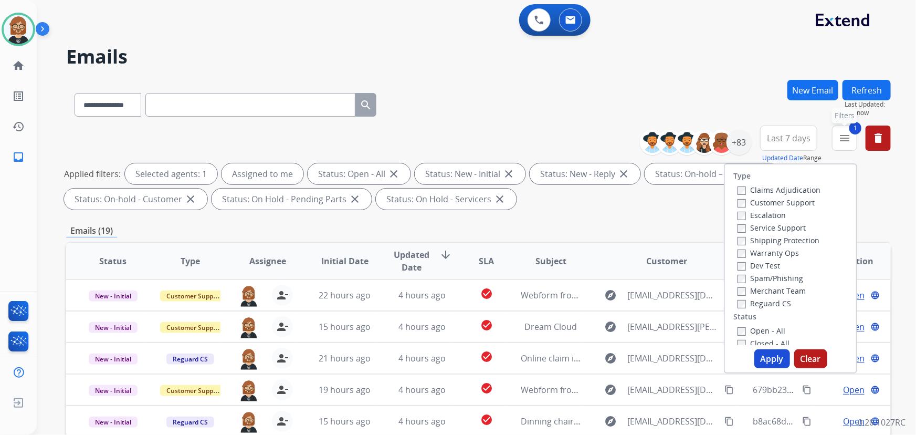
click at [838, 140] on mat-icon "menu" at bounding box center [844, 138] width 13 height 13
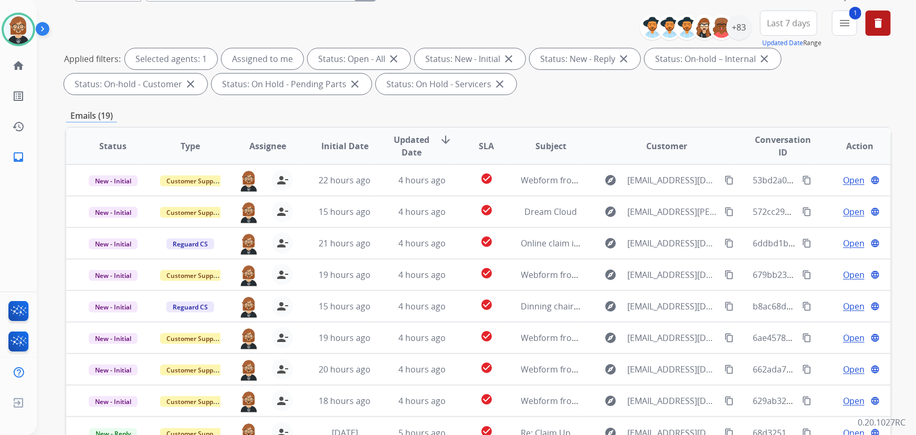
scroll to position [213, 0]
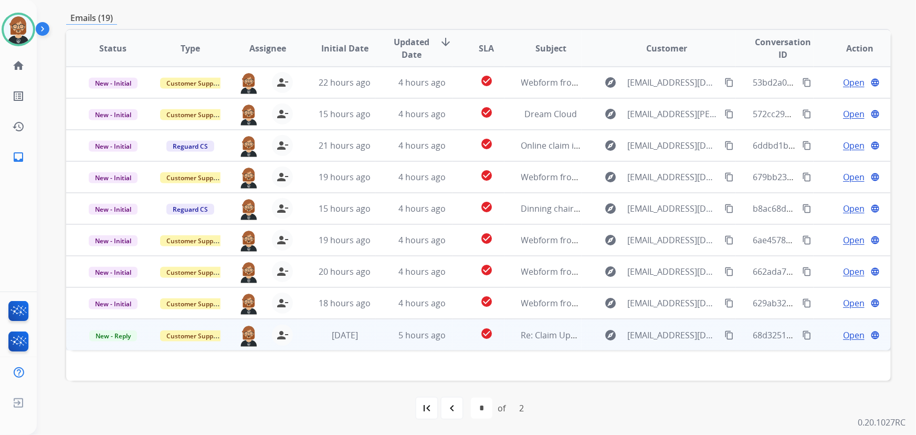
click at [457, 337] on td "check_circle" at bounding box center [477, 334] width 51 height 31
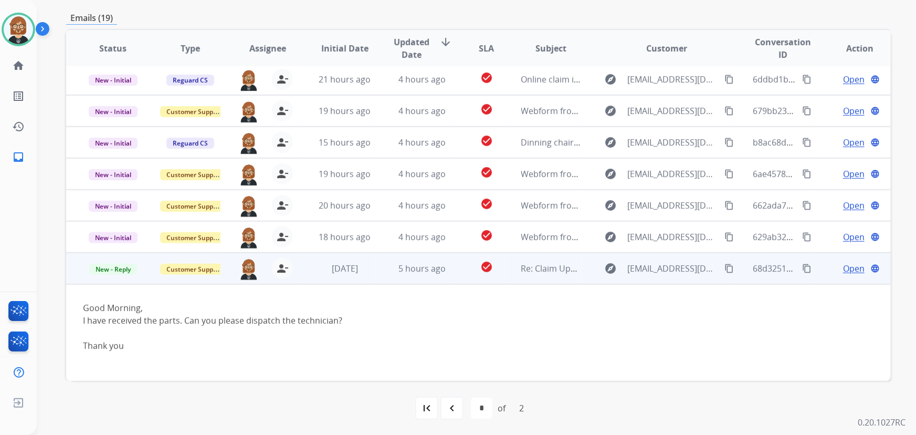
click at [724, 268] on mat-icon "content_copy" at bounding box center [728, 267] width 9 height 9
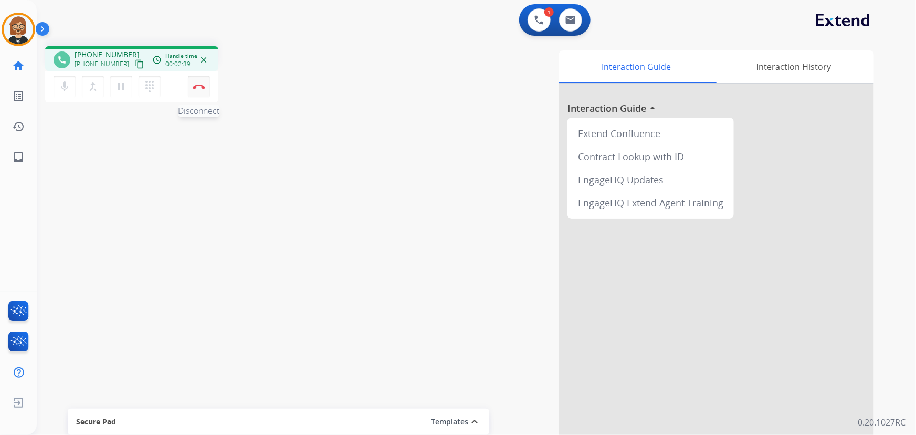
click at [200, 88] on img at bounding box center [199, 86] width 13 height 5
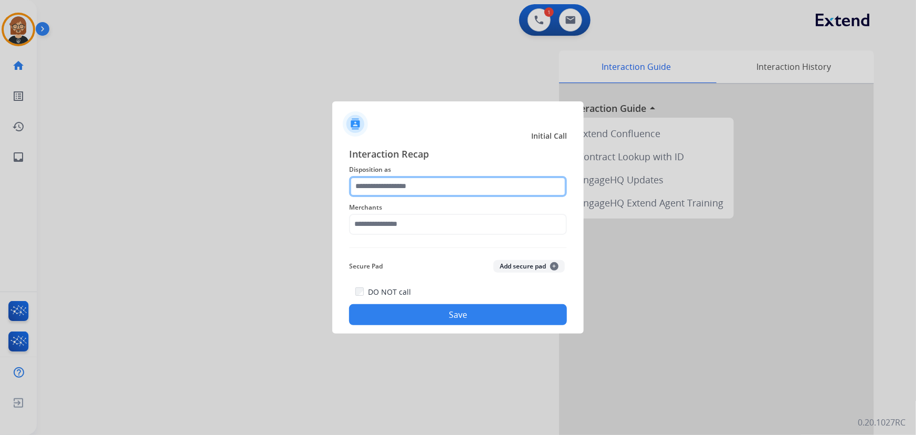
click at [425, 178] on input "text" at bounding box center [458, 186] width 218 height 21
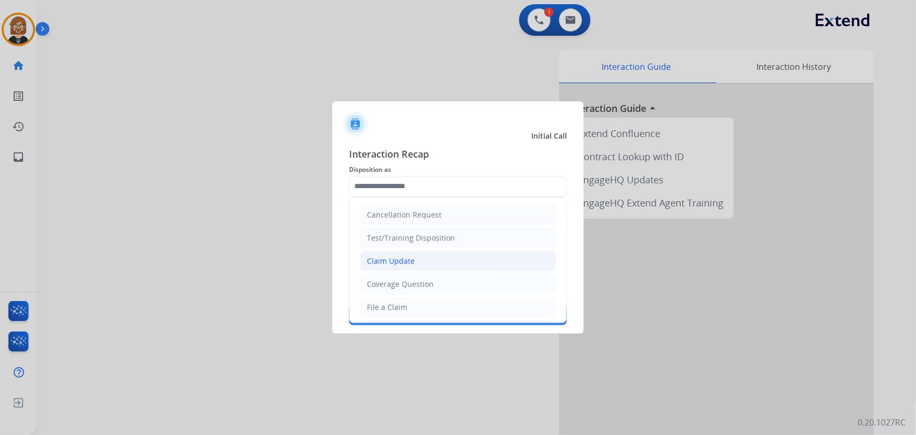
click at [430, 254] on li "Claim Update" at bounding box center [458, 261] width 196 height 20
type input "**********"
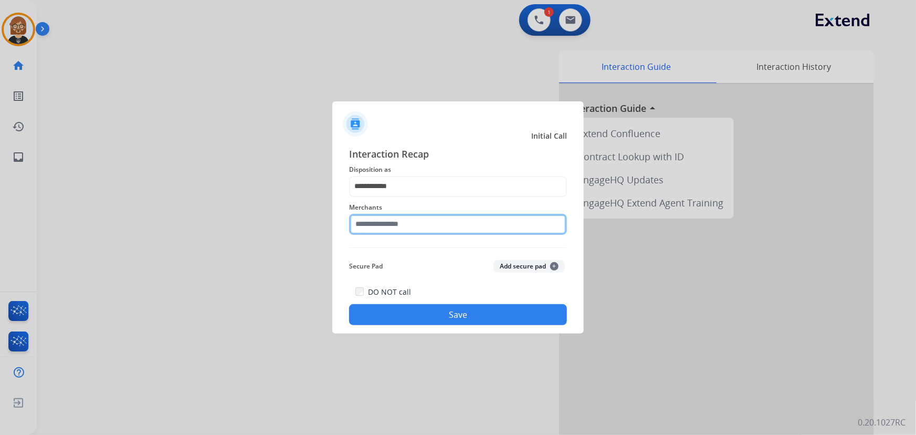
click at [430, 227] on input "text" at bounding box center [458, 224] width 218 height 21
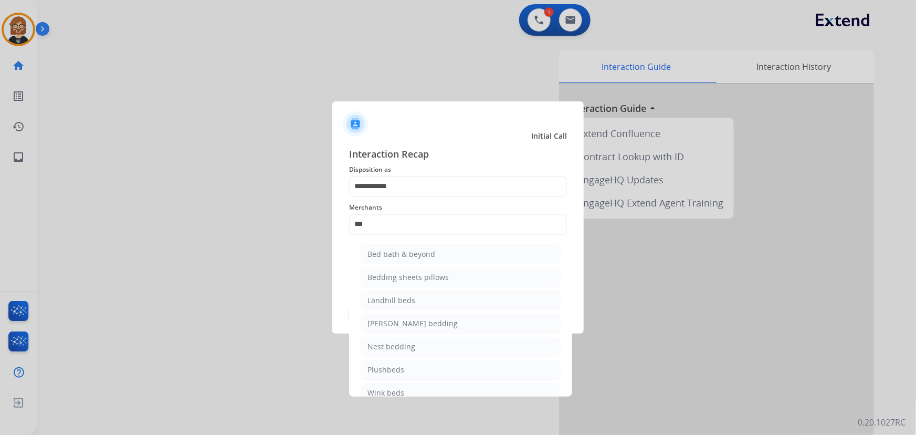
click at [432, 265] on ul "Bed bath & beyond Bedding sheets pillows Landhill beds Milliard bedding Nest be…" at bounding box center [460, 326] width 206 height 174
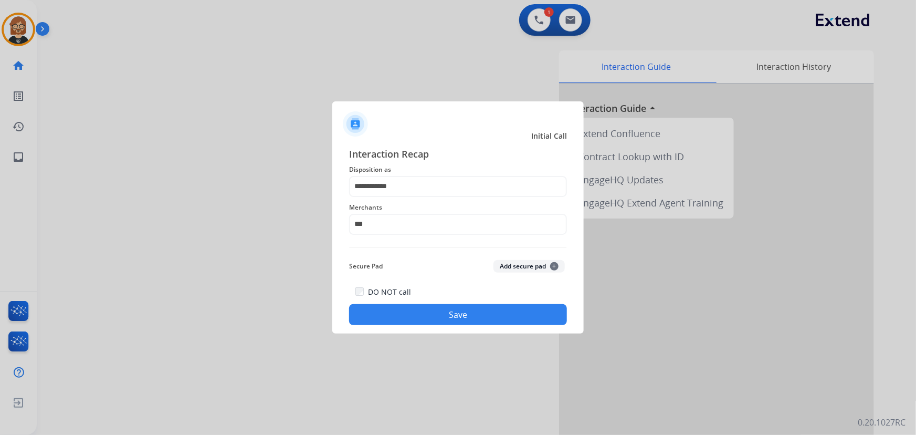
click at [446, 316] on button "Save" at bounding box center [458, 314] width 218 height 21
click at [436, 223] on input "***" at bounding box center [458, 224] width 218 height 21
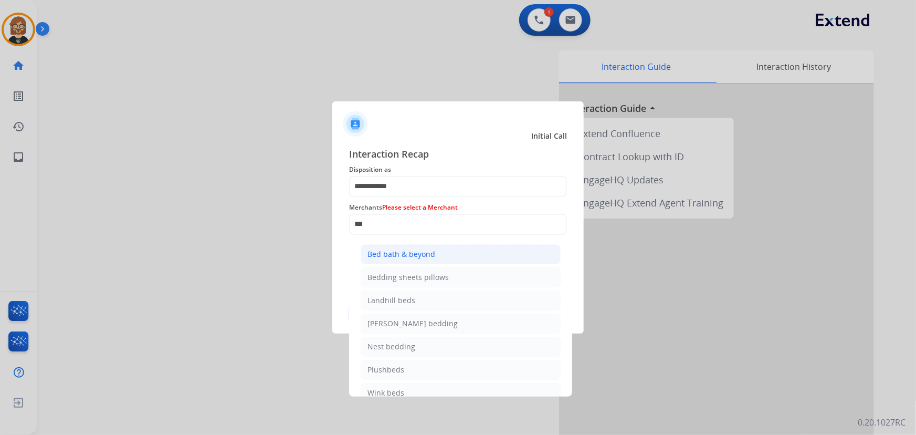
click at [428, 259] on li "Bed bath & beyond" at bounding box center [461, 254] width 200 height 20
type input "**********"
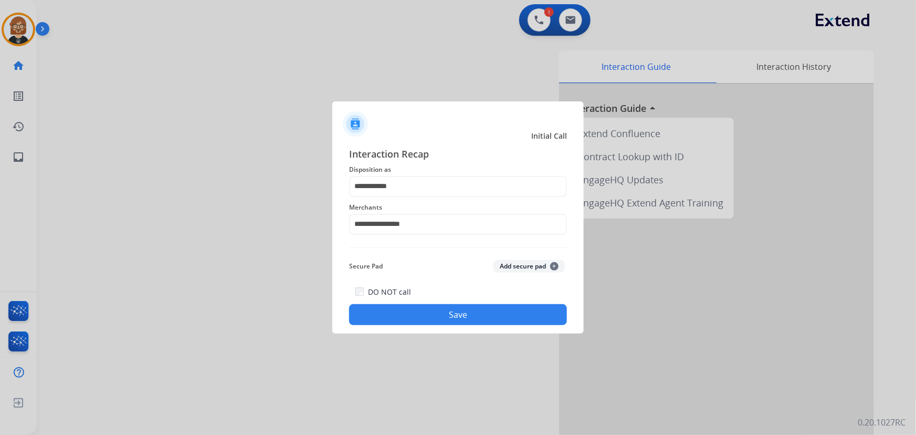
click at [452, 315] on button "Save" at bounding box center [458, 314] width 218 height 21
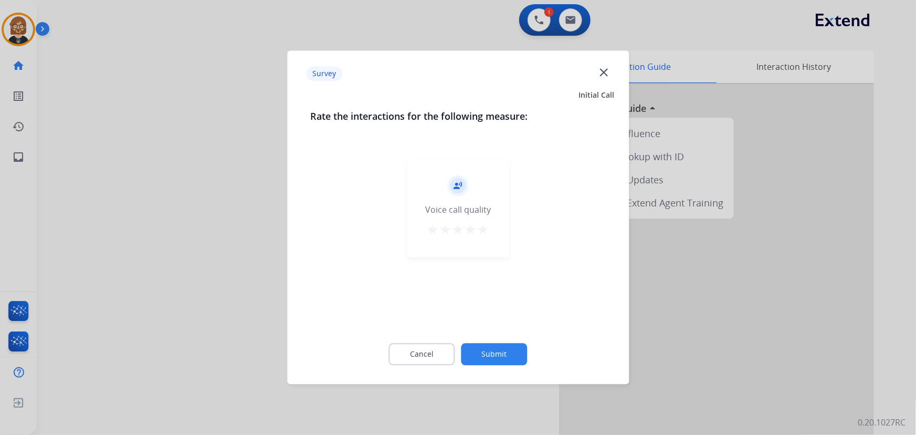
click at [480, 359] on button "Submit" at bounding box center [494, 354] width 66 height 22
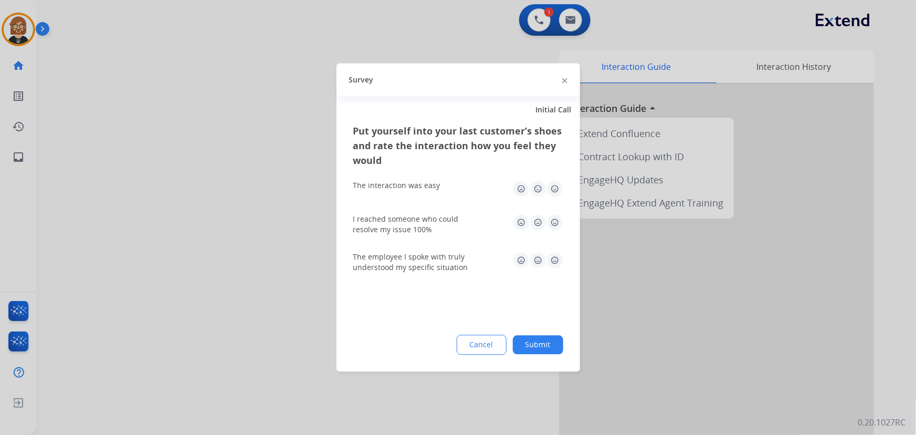
click at [529, 345] on button "Submit" at bounding box center [538, 344] width 50 height 19
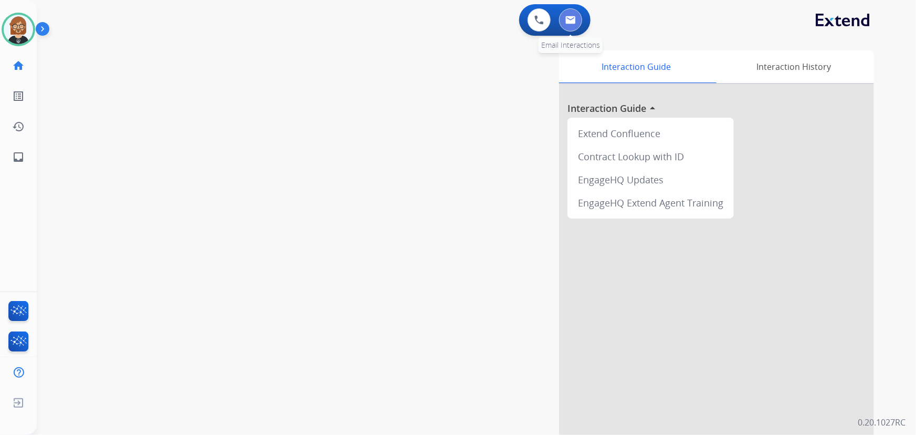
click at [569, 22] on img at bounding box center [570, 20] width 10 height 8
select select "**********"
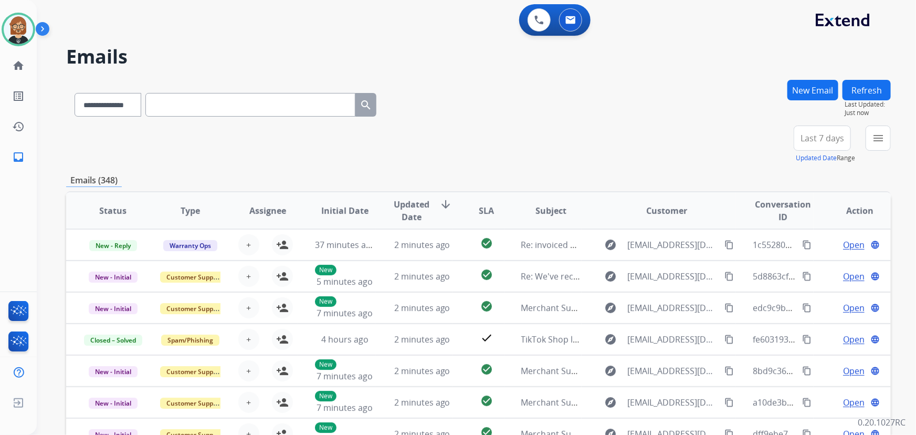
click at [882, 151] on div "menu Type Claims Adjudication Customer Support Escalation Service Support Shipp…" at bounding box center [877, 144] width 25 height 38
click at [886, 142] on button "menu Filters" at bounding box center [877, 137] width 25 height 25
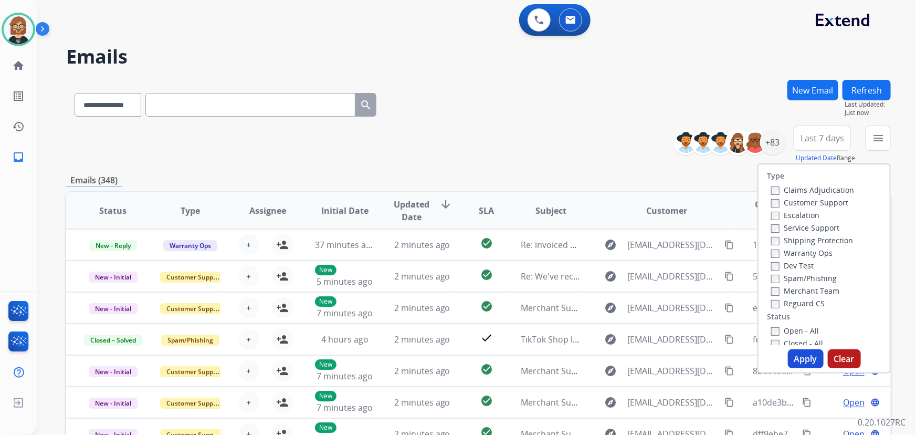
click at [793, 331] on label "Open - All" at bounding box center [795, 330] width 48 height 10
click at [798, 352] on button "Apply" at bounding box center [806, 358] width 36 height 19
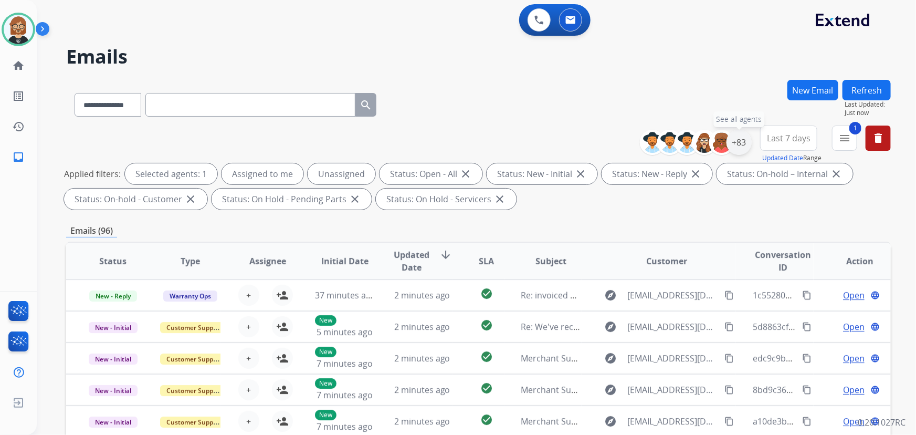
click at [738, 139] on div "+83" at bounding box center [738, 142] width 25 height 25
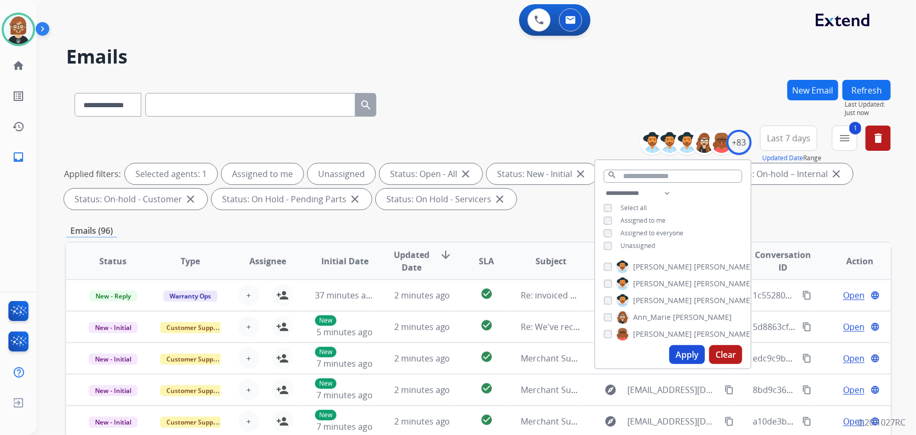
click at [631, 243] on span "Unassigned" at bounding box center [637, 245] width 35 height 9
click at [691, 357] on button "Apply" at bounding box center [687, 354] width 36 height 19
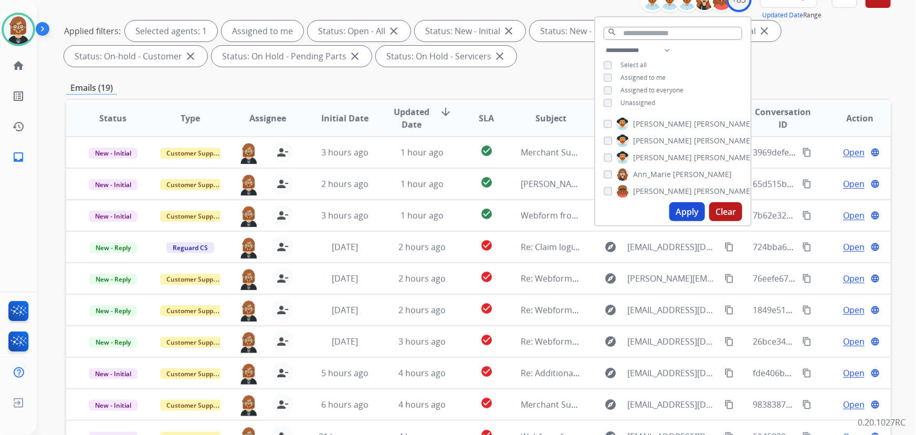
scroll to position [190, 0]
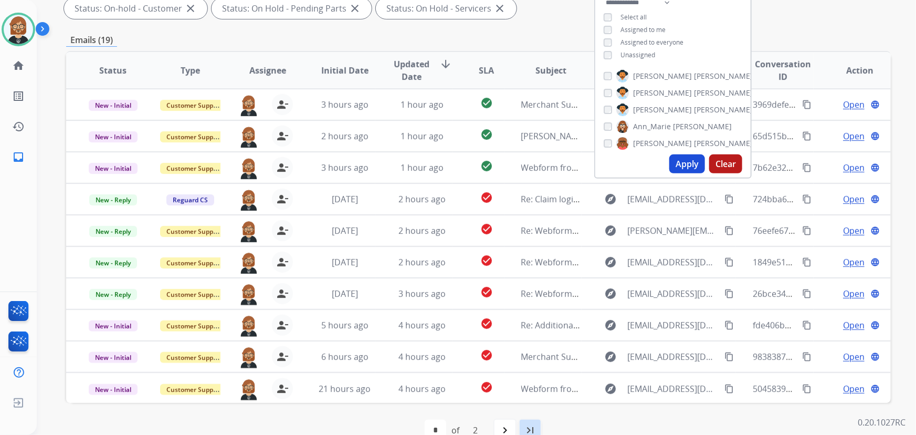
click at [536, 429] on div "last_page" at bounding box center [529, 429] width 23 height 23
select select "*"
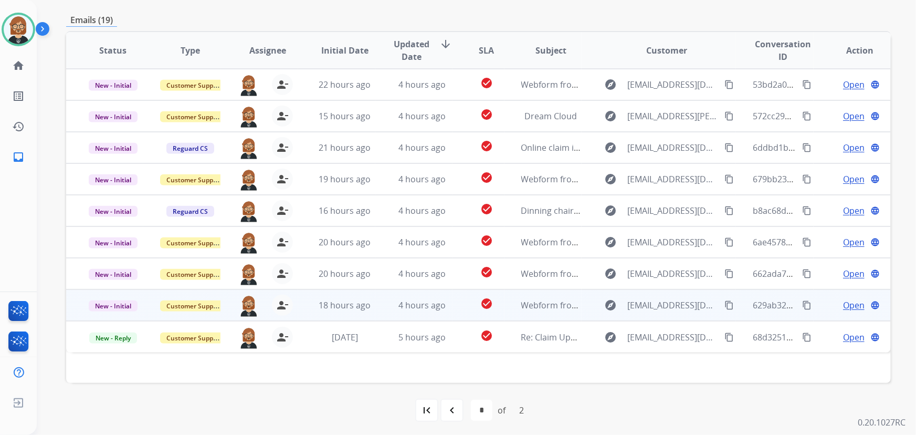
scroll to position [213, 0]
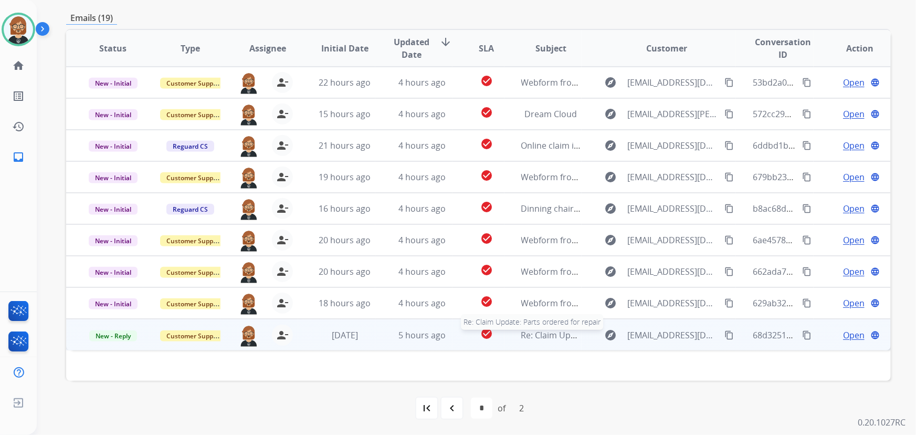
click at [531, 340] on div "Re: Claim Update: Parts ordered for repair" at bounding box center [551, 335] width 60 height 13
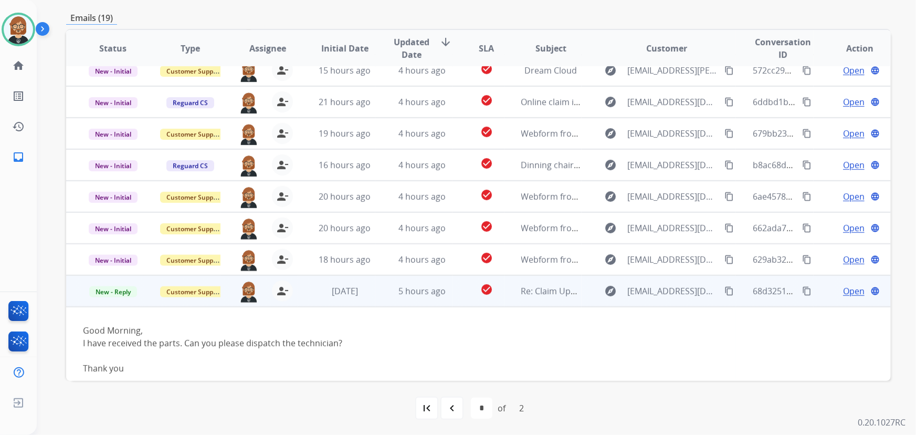
scroll to position [66, 0]
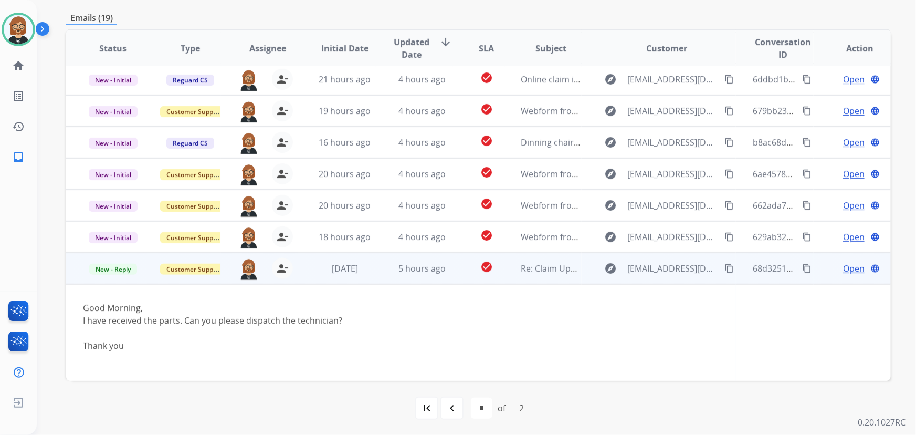
click at [845, 264] on span "Open" at bounding box center [854, 268] width 22 height 13
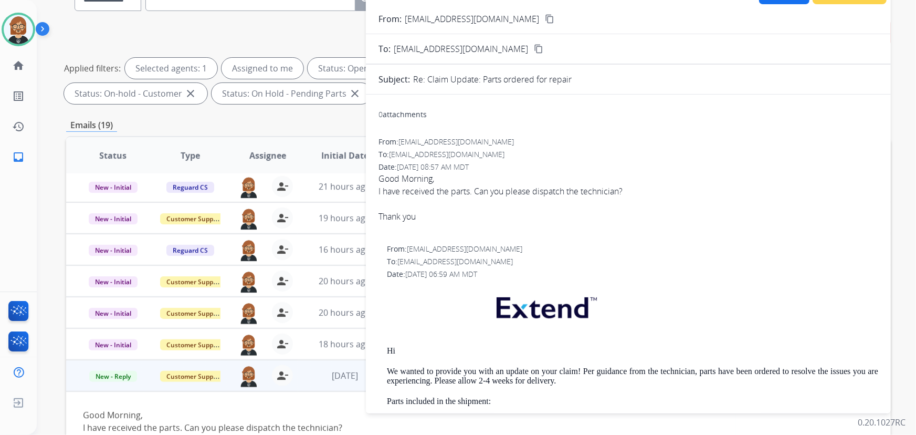
scroll to position [0, 0]
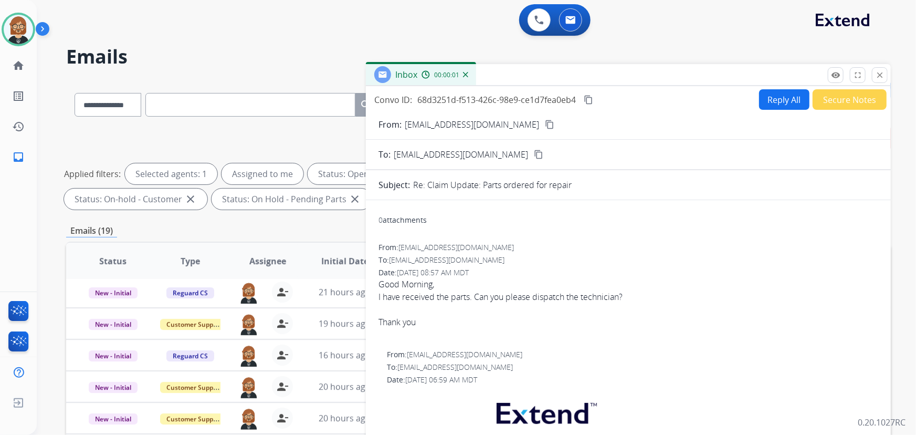
click at [846, 96] on button "Secure Notes" at bounding box center [849, 99] width 74 height 20
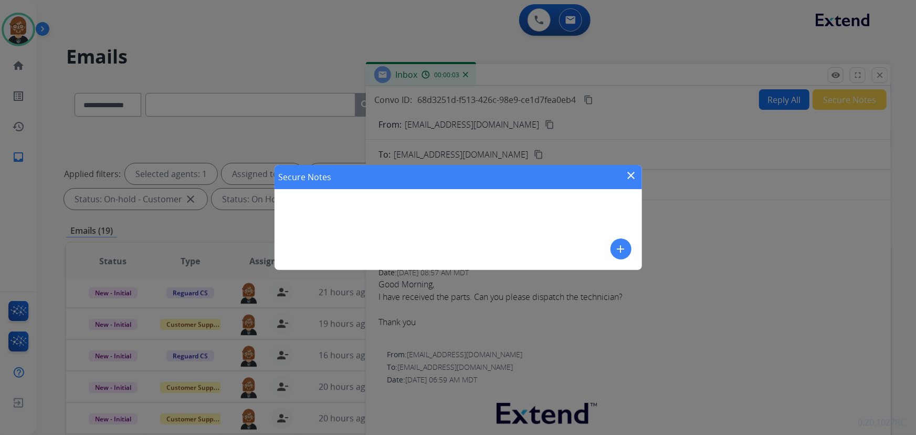
click at [621, 246] on mat-icon "add" at bounding box center [621, 248] width 13 height 13
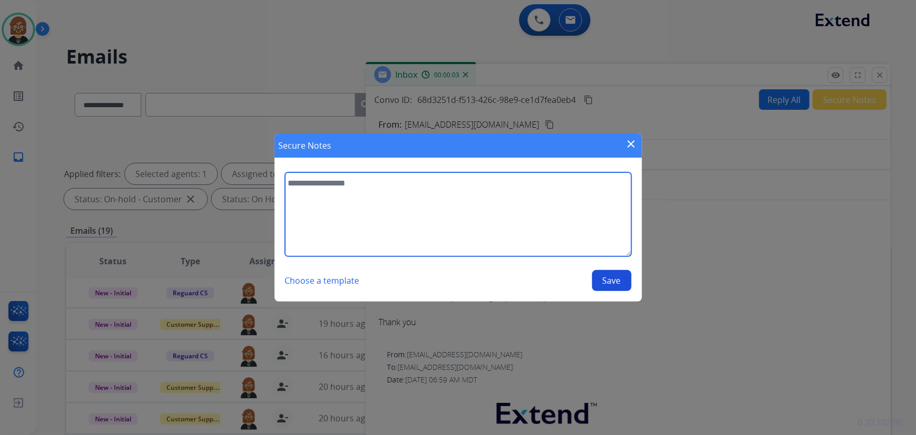
click at [504, 229] on textarea at bounding box center [458, 214] width 346 height 84
click at [303, 182] on textarea "**********" at bounding box center [458, 214] width 346 height 84
type textarea "**********"
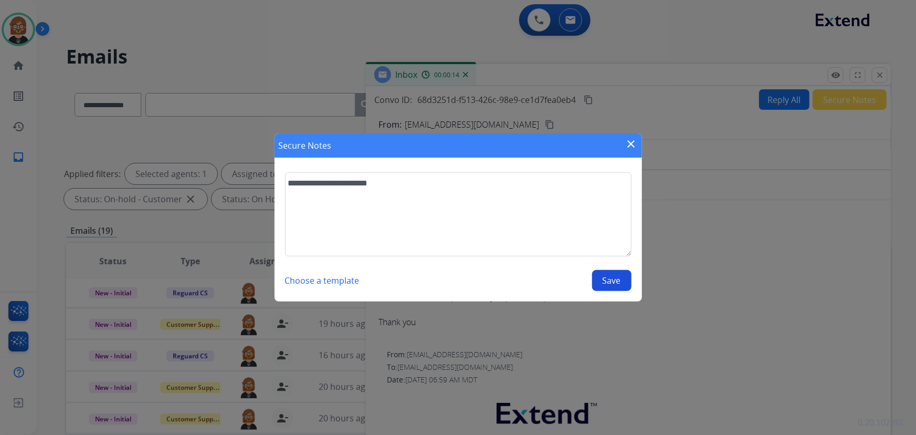
click at [615, 282] on button "Save" at bounding box center [611, 280] width 39 height 21
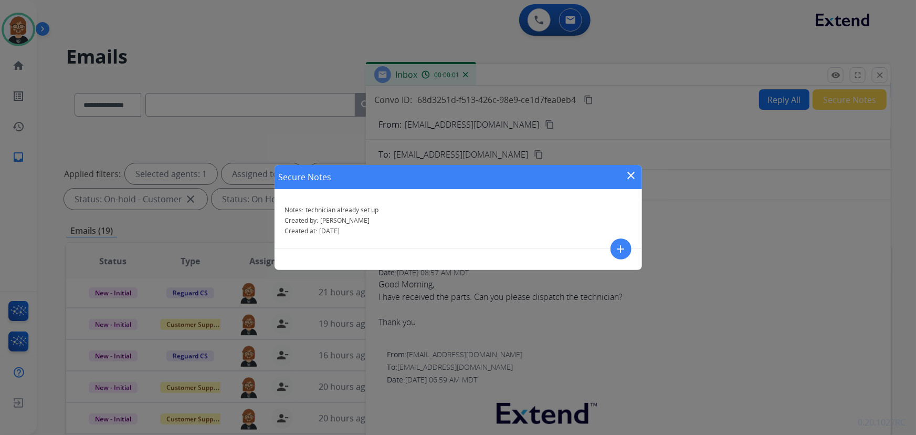
click at [633, 177] on mat-icon "close" at bounding box center [631, 175] width 13 height 13
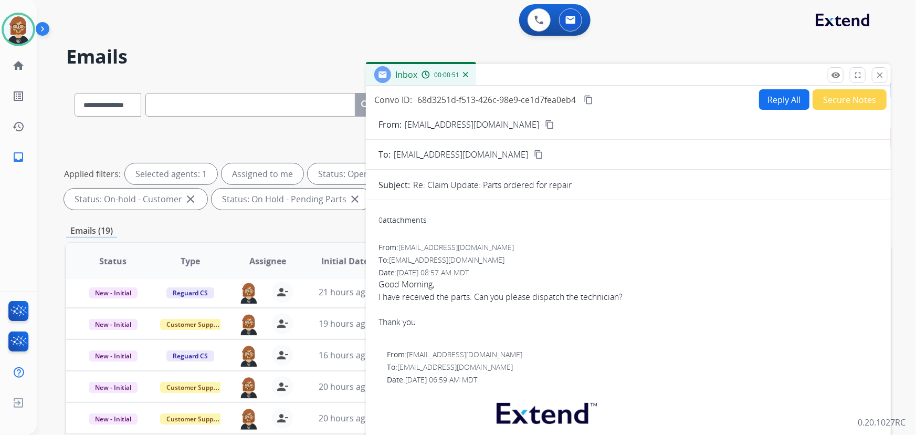
scroll to position [213, 0]
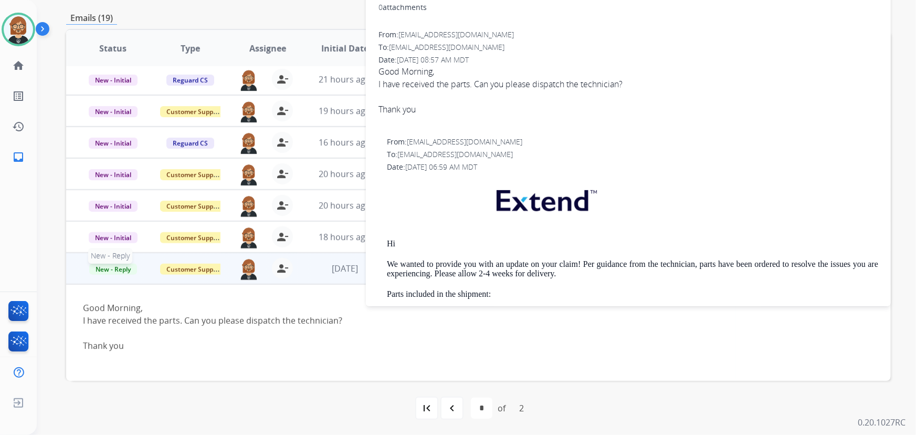
click at [105, 267] on span "New - Reply" at bounding box center [113, 268] width 48 height 11
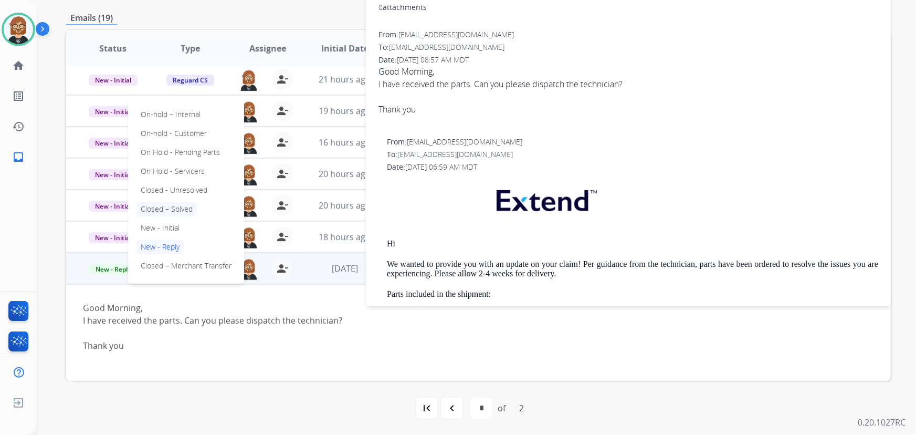
click at [184, 206] on p "Closed – Solved" at bounding box center [166, 209] width 60 height 15
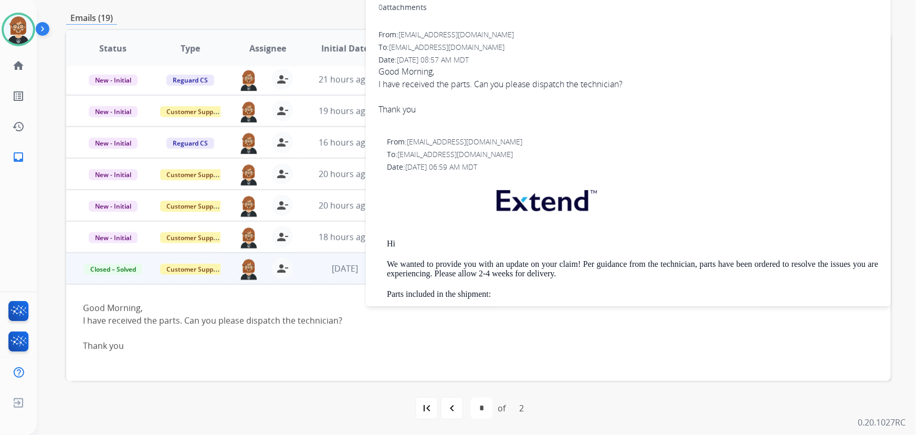
click at [280, 352] on div "Good Morning, I have received the parts. Can you please dispatch the technician…" at bounding box center [401, 332] width 636 height 63
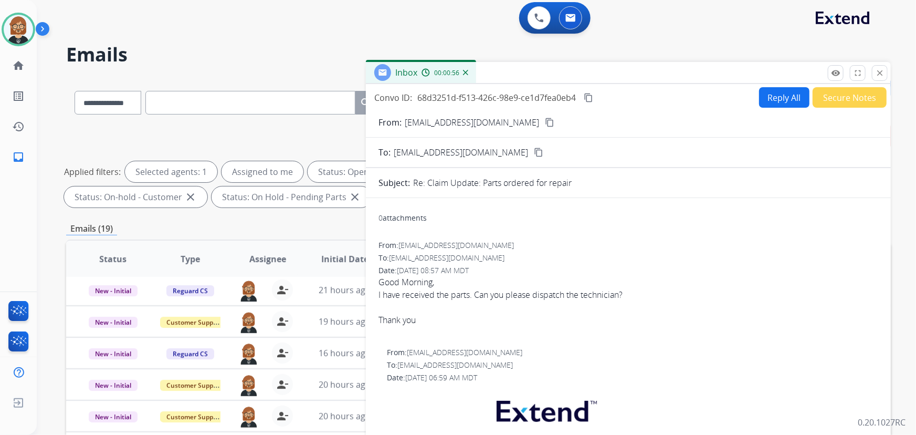
scroll to position [0, 0]
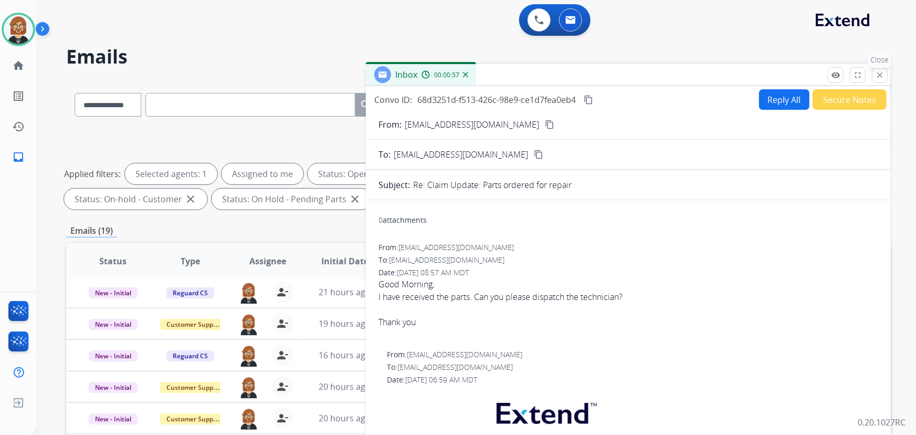
click at [882, 78] on mat-icon "close" at bounding box center [879, 74] width 9 height 9
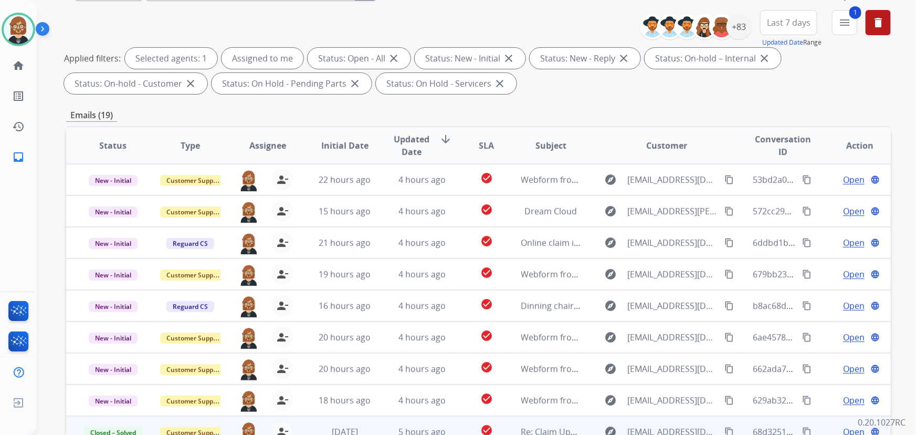
scroll to position [69, 0]
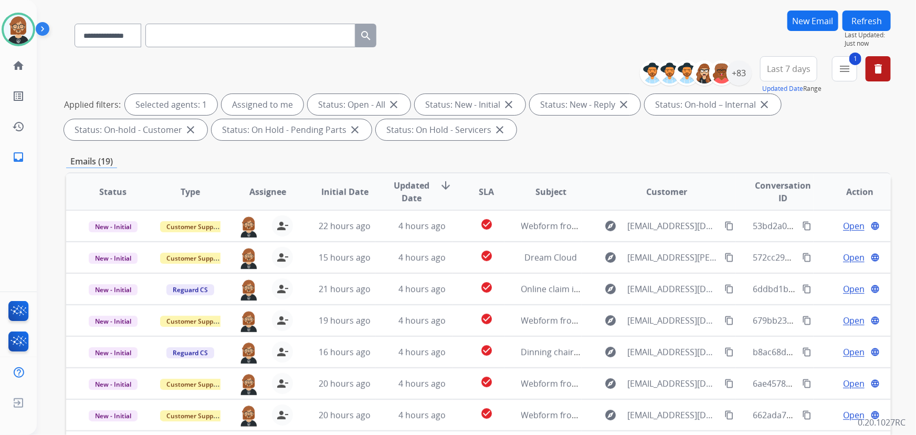
click at [863, 15] on button "Refresh" at bounding box center [866, 20] width 48 height 20
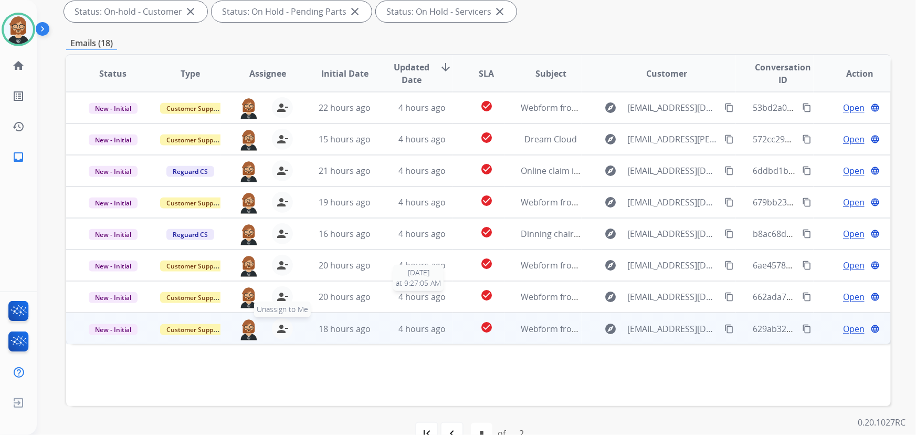
scroll to position [213, 0]
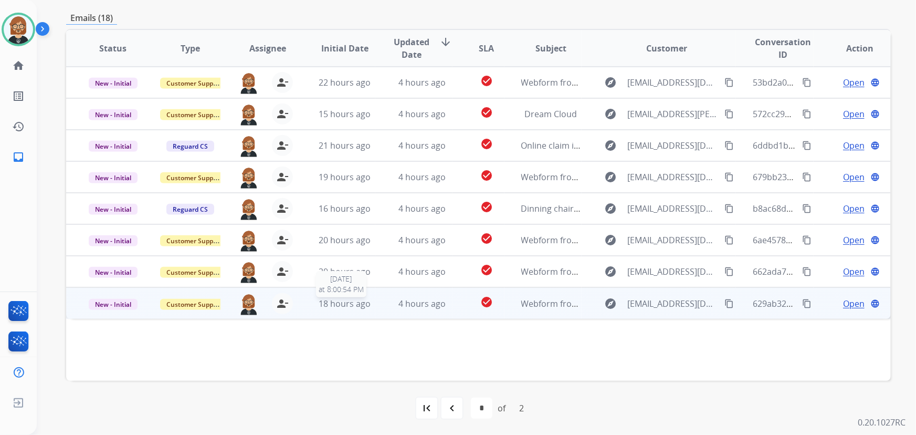
click at [327, 301] on span "18 hours ago" at bounding box center [345, 304] width 52 height 12
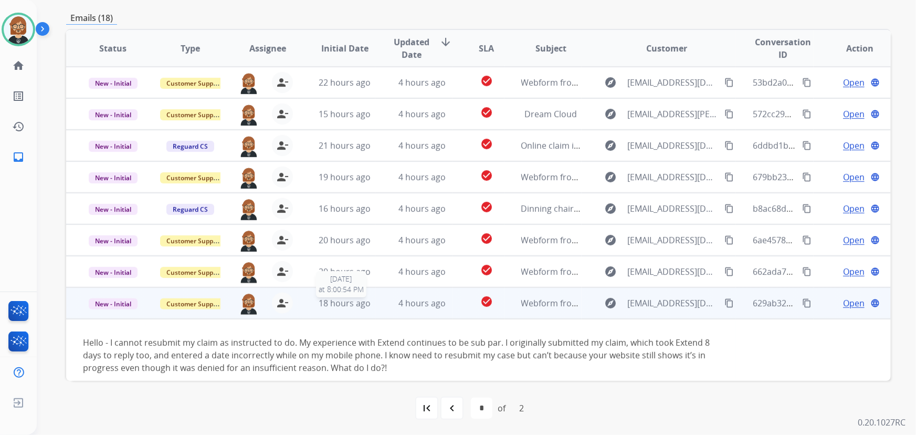
scroll to position [9, 0]
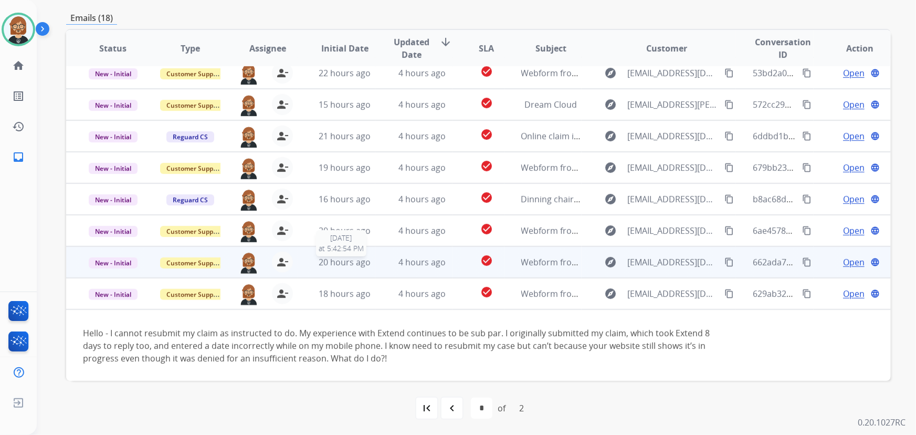
click at [352, 257] on span "20 hours ago" at bounding box center [345, 262] width 52 height 12
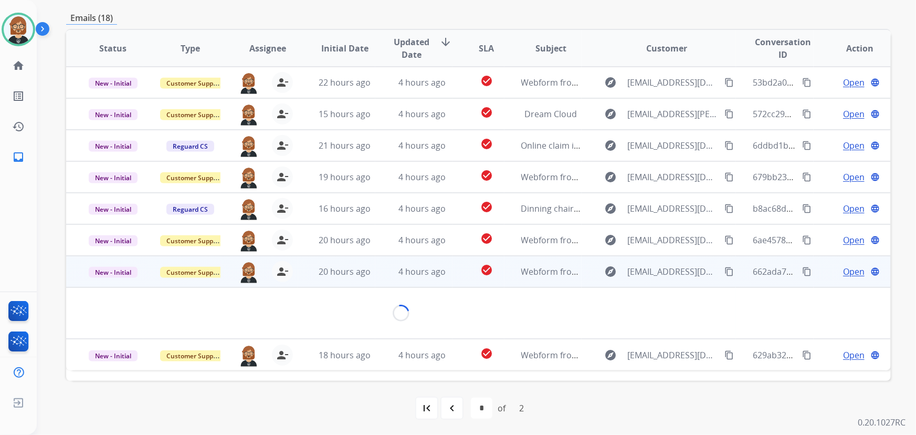
scroll to position [0, 0]
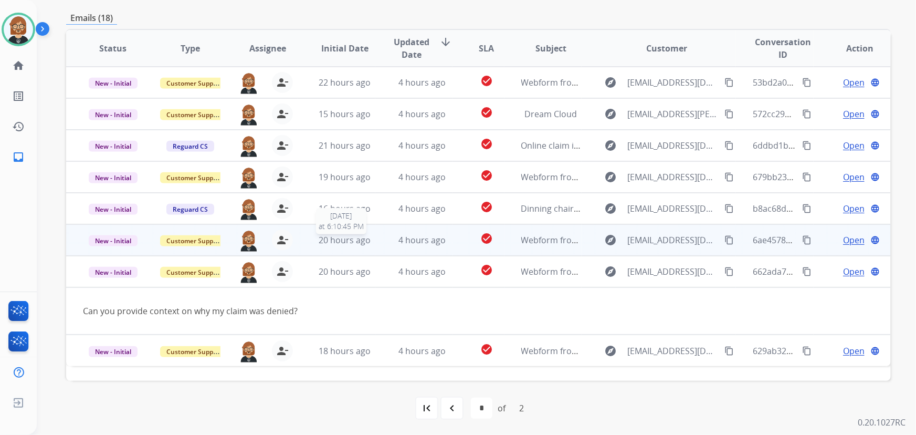
click at [344, 238] on span "20 hours ago" at bounding box center [345, 240] width 52 height 12
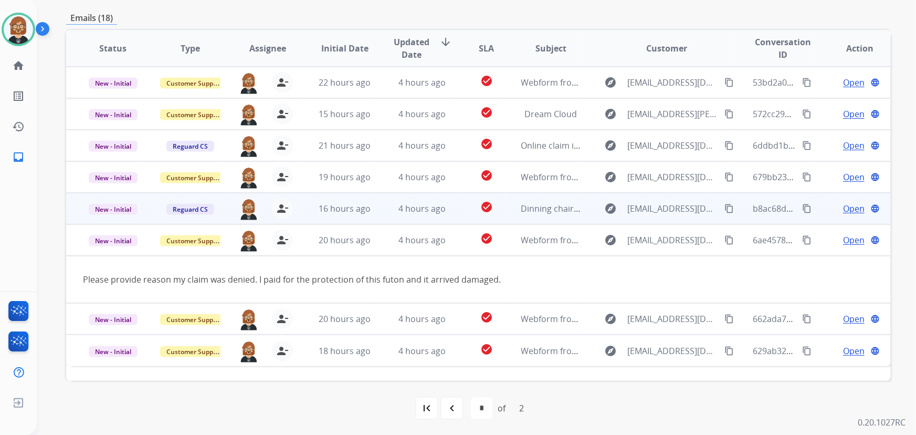
click at [362, 198] on td "16 hours ago" at bounding box center [336, 208] width 77 height 31
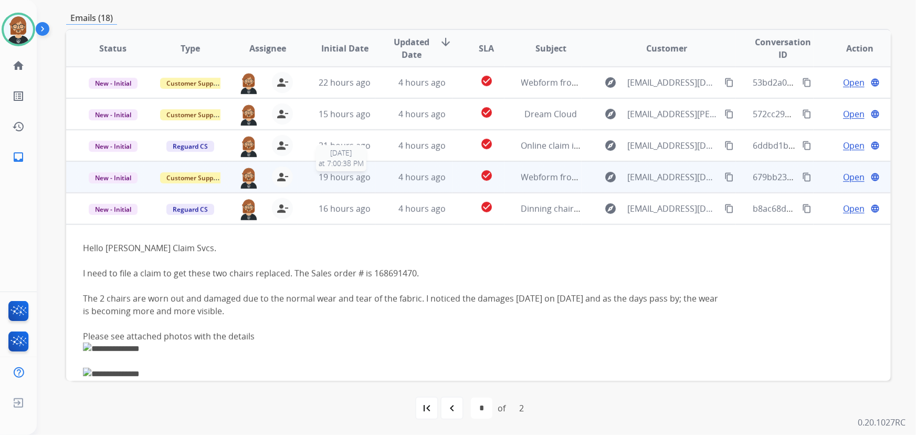
click at [347, 173] on span "19 hours ago" at bounding box center [345, 177] width 52 height 12
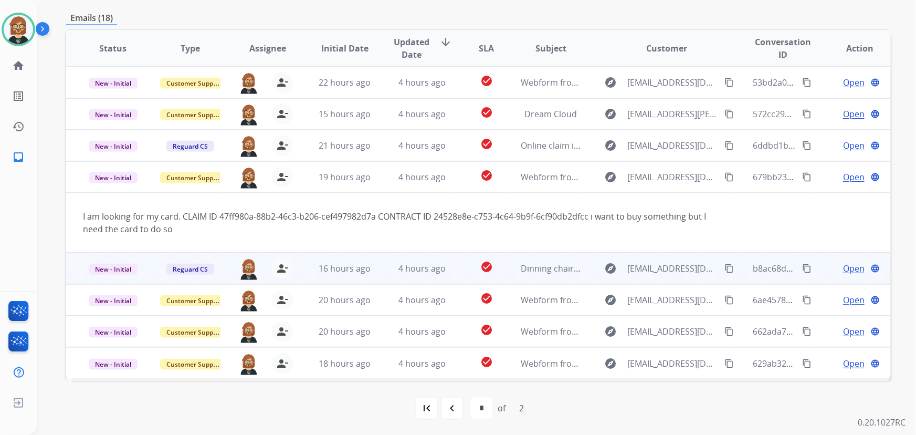
click at [338, 274] on td "16 hours ago" at bounding box center [336, 267] width 77 height 31
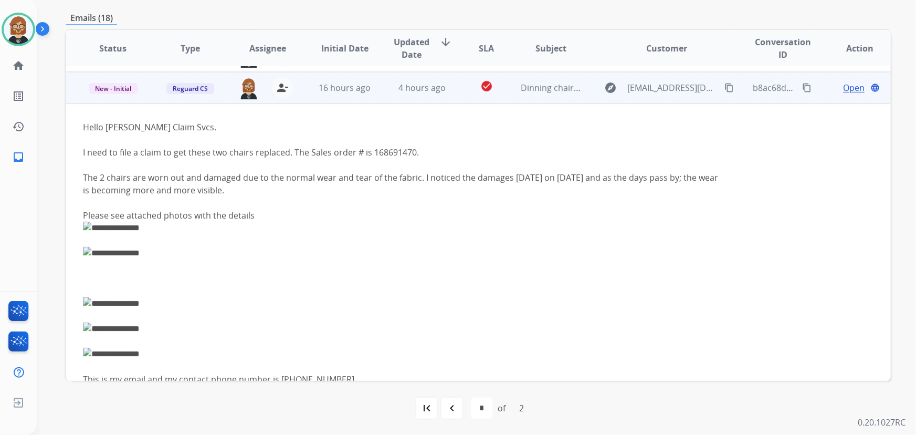
scroll to position [126, 0]
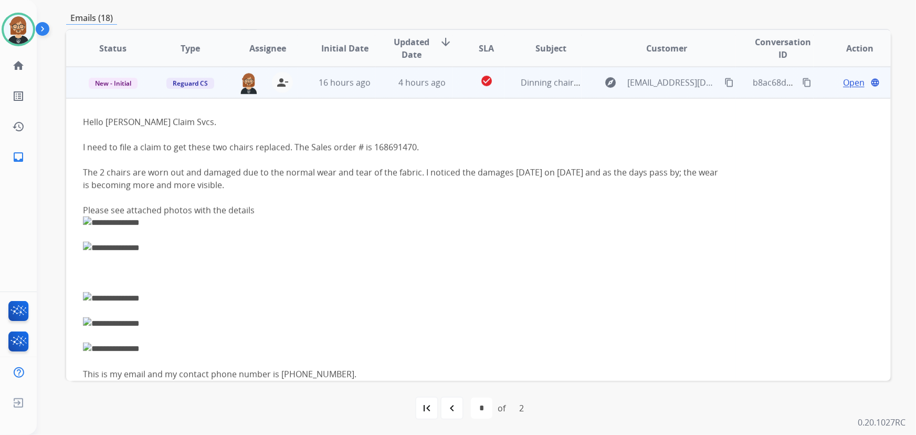
click at [843, 87] on span "Open" at bounding box center [854, 82] width 22 height 13
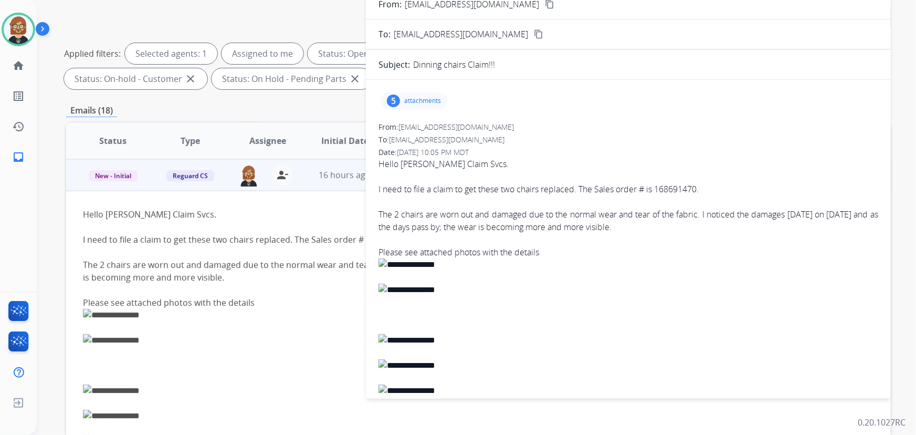
scroll to position [0, 0]
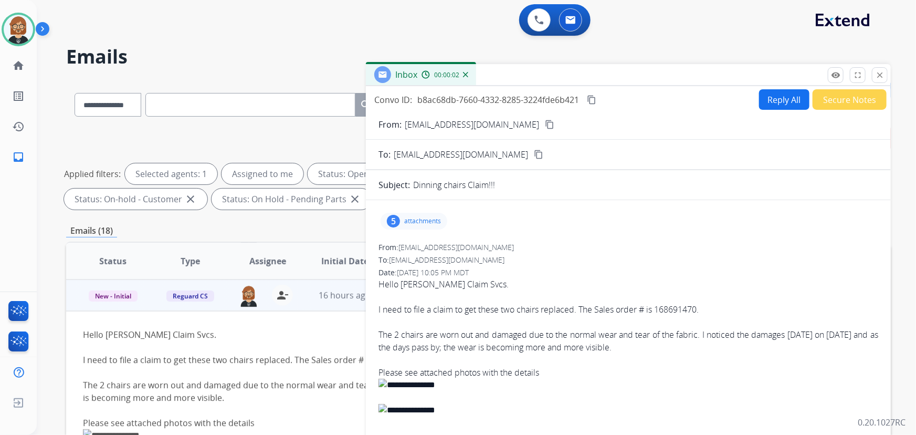
click at [792, 102] on button "Reply All" at bounding box center [784, 99] width 50 height 20
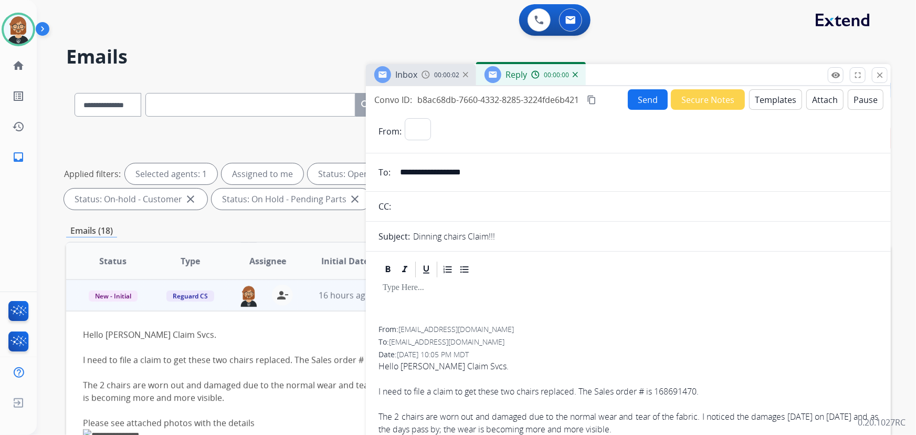
select select "**********"
click at [766, 104] on button "Templates" at bounding box center [775, 99] width 53 height 20
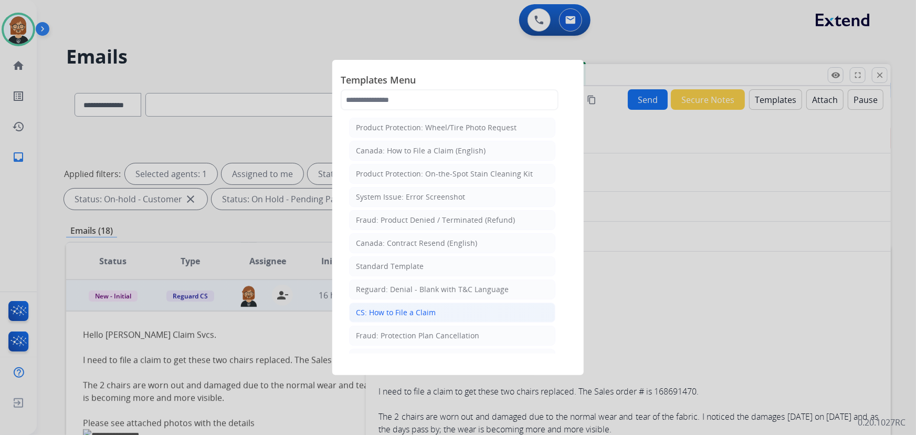
click at [427, 314] on div "CS: How to File a Claim" at bounding box center [396, 312] width 80 height 10
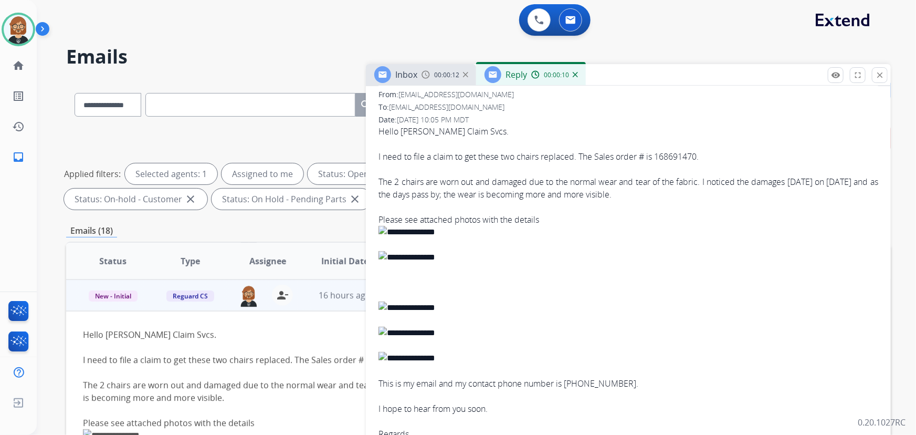
scroll to position [143, 0]
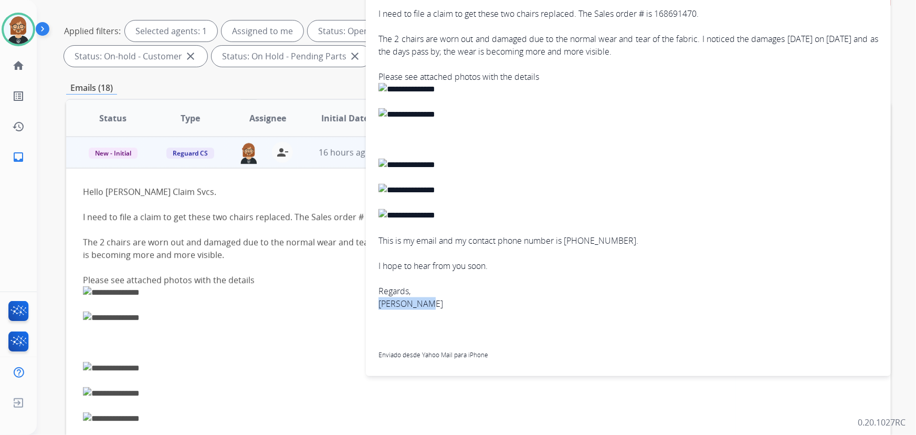
drag, startPoint x: 425, startPoint y: 303, endPoint x: 379, endPoint y: 305, distance: 45.7
click at [379, 305] on div "Rosadanelia Z Cruz" at bounding box center [628, 303] width 500 height 13
copy div "Rosadanelia"
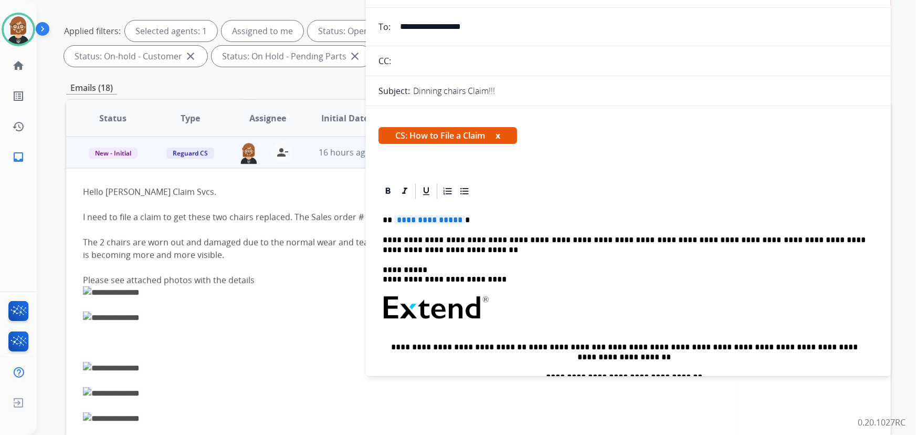
scroll to position [0, 0]
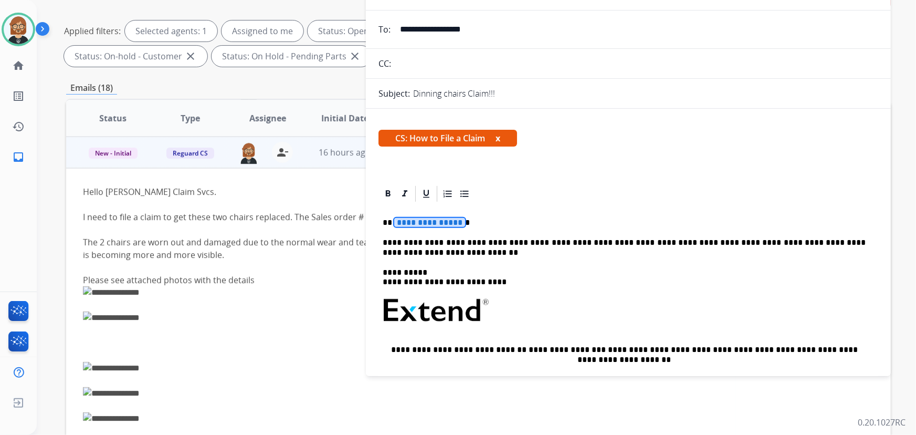
click at [420, 221] on span "**********" at bounding box center [429, 222] width 71 height 9
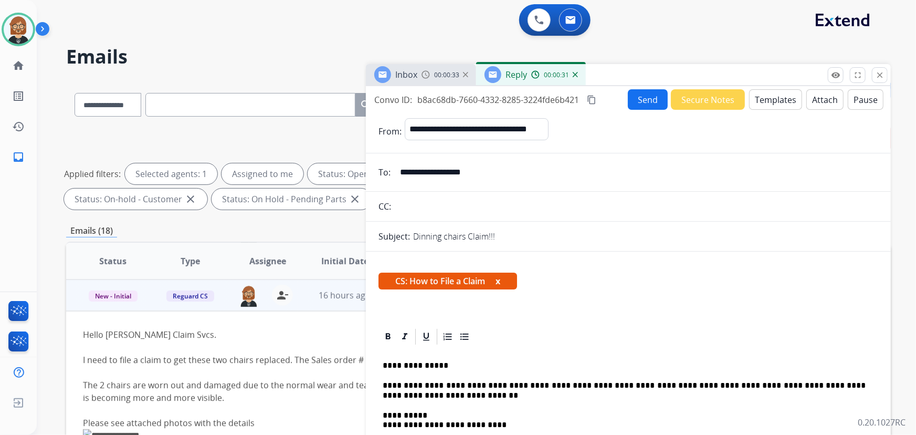
click at [640, 100] on button "Send" at bounding box center [648, 99] width 40 height 20
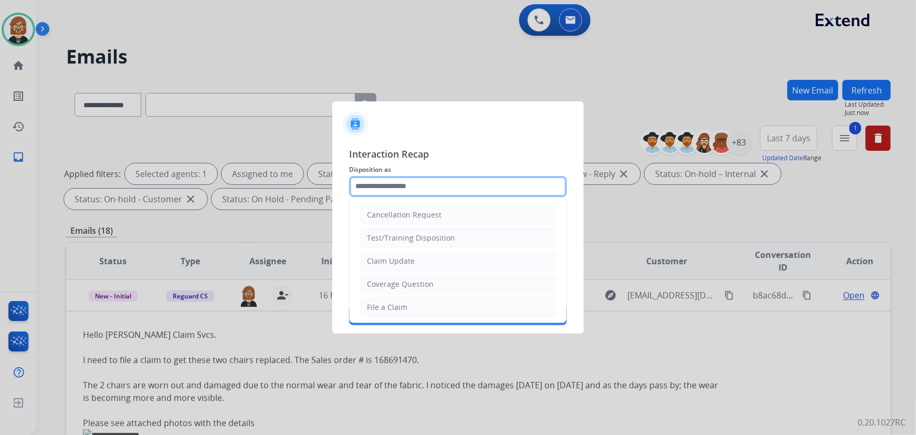
click at [449, 178] on input "text" at bounding box center [458, 186] width 218 height 21
click at [446, 265] on li "Claim Update" at bounding box center [458, 261] width 196 height 20
type input "**********"
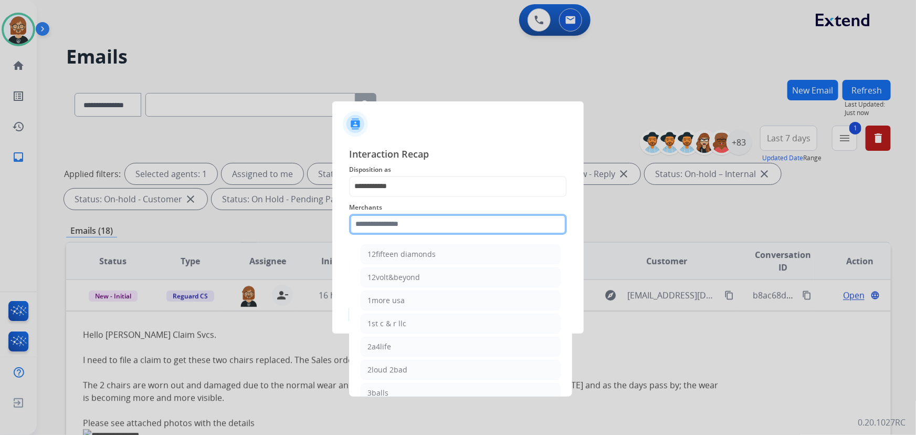
click at [481, 220] on input "text" at bounding box center [458, 224] width 218 height 21
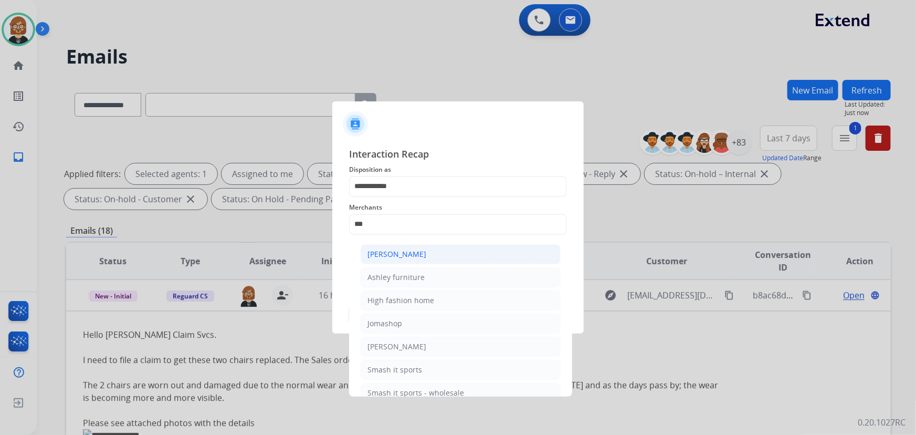
click at [464, 259] on li "Ashley - Reguard" at bounding box center [461, 254] width 200 height 20
type input "**********"
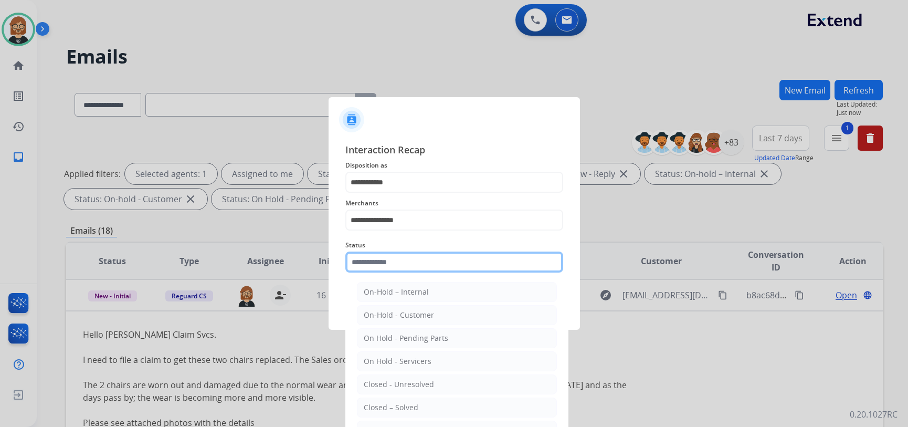
click at [454, 275] on div "Status On-Hold – Internal On-Hold - Customer On Hold - Pending Parts On Hold - …" at bounding box center [454, 256] width 218 height 42
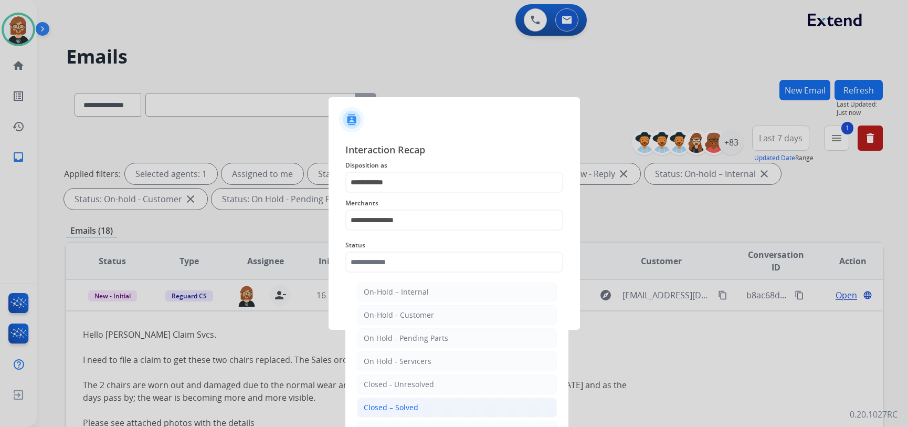
click at [453, 405] on li "Closed – Solved" at bounding box center [457, 407] width 200 height 20
type input "**********"
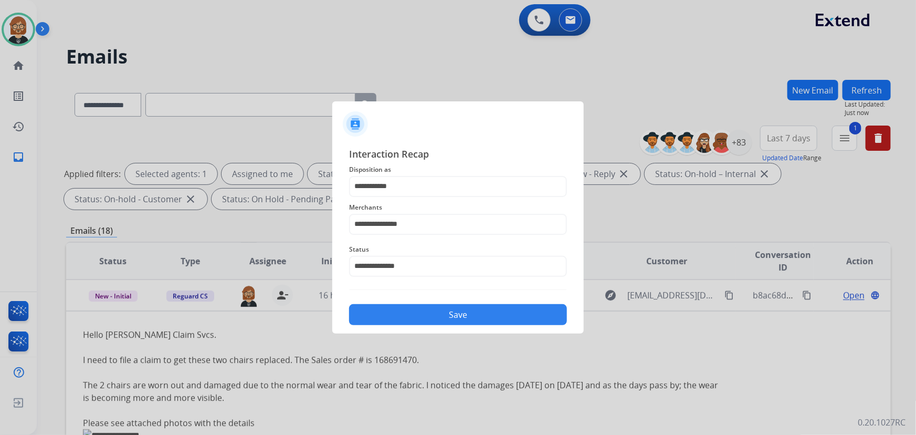
click at [476, 308] on button "Save" at bounding box center [458, 314] width 218 height 21
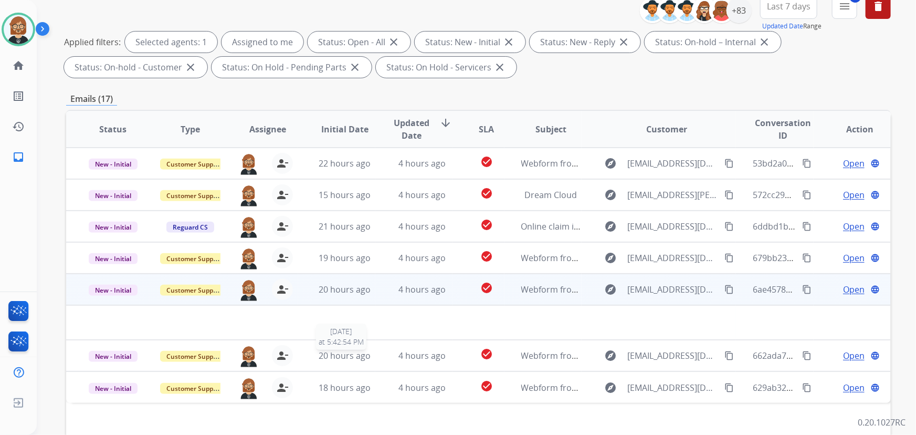
scroll to position [143, 0]
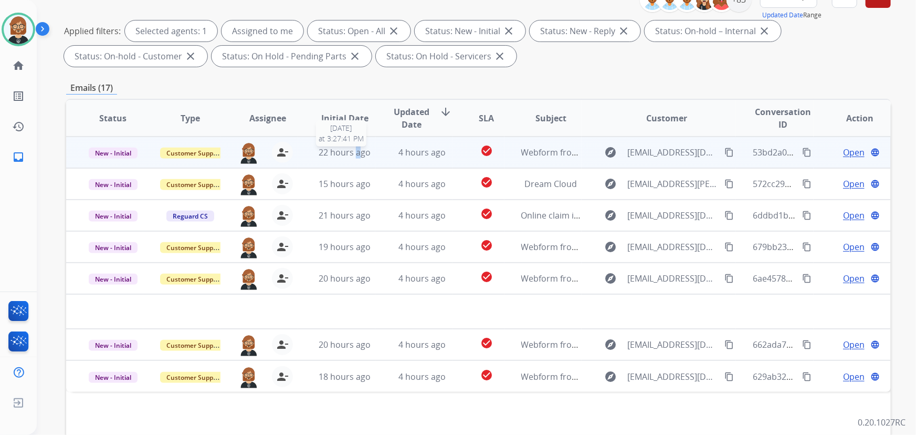
click at [355, 157] on div "22 hours ago" at bounding box center [345, 152] width 60 height 13
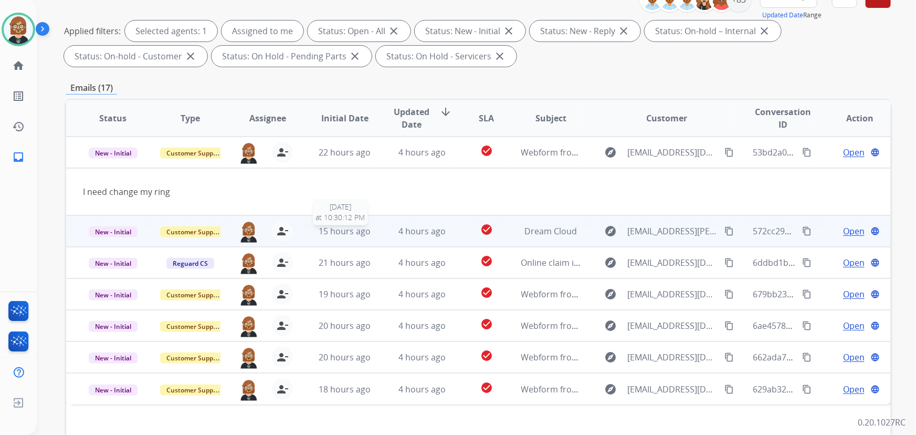
click at [340, 231] on span "15 hours ago" at bounding box center [345, 231] width 52 height 12
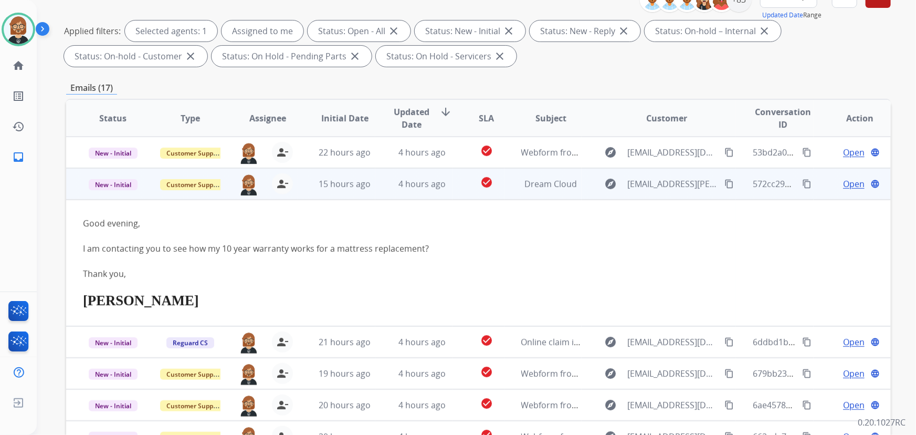
scroll to position [31, 0]
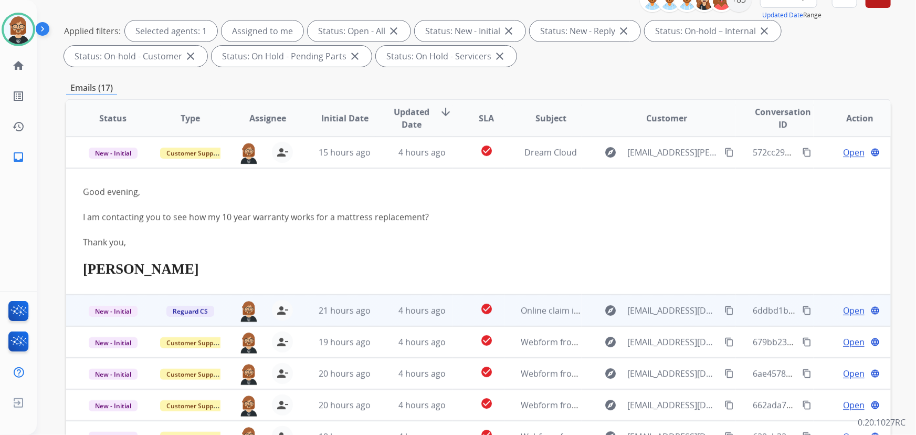
click at [367, 316] on td "21 hours ago" at bounding box center [336, 309] width 77 height 31
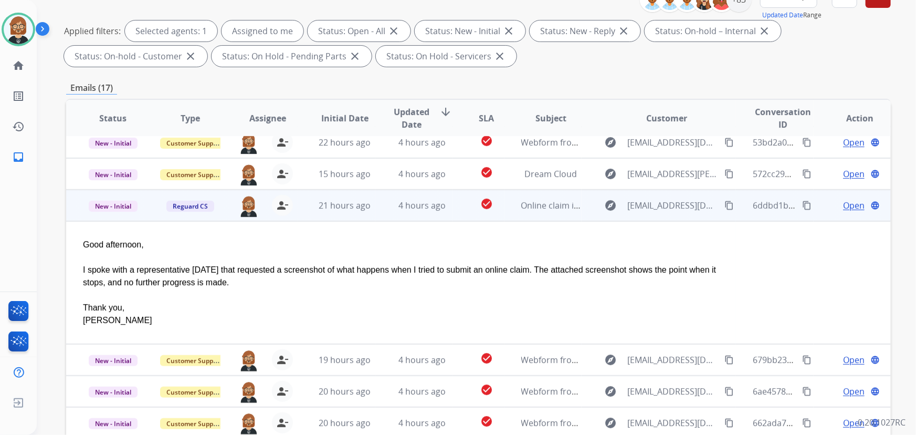
scroll to position [0, 0]
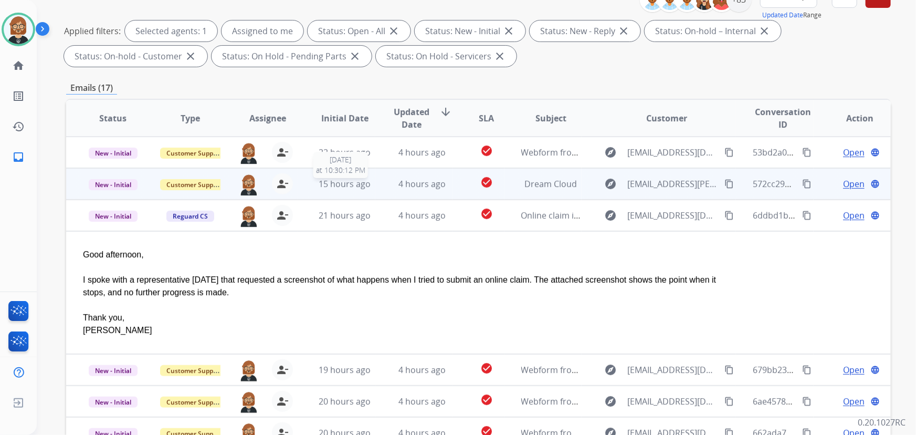
click at [366, 183] on span "15 hours ago" at bounding box center [345, 184] width 52 height 12
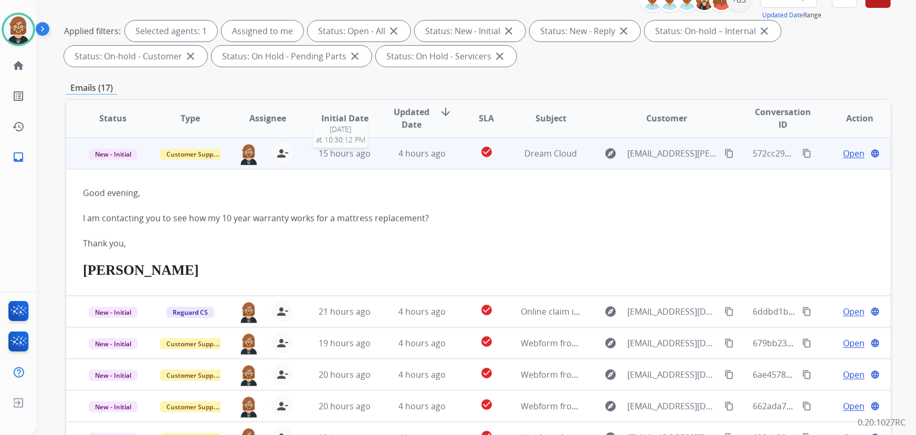
scroll to position [31, 0]
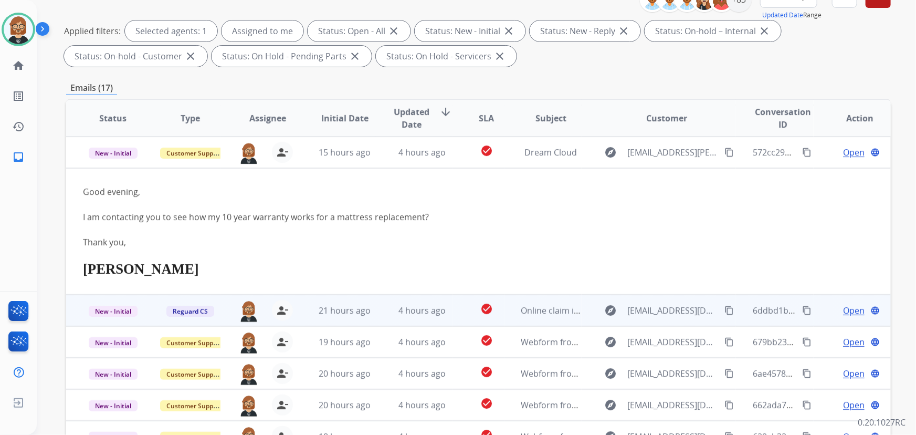
click at [388, 302] on td "4 hours ago" at bounding box center [413, 309] width 77 height 31
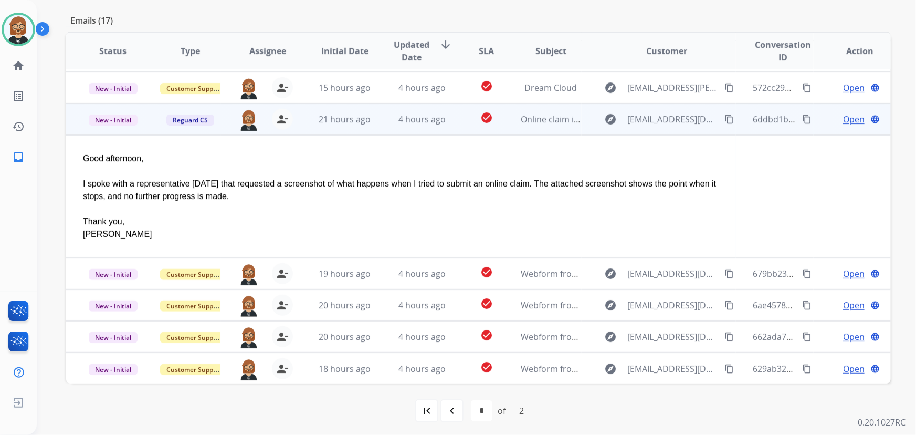
scroll to position [213, 0]
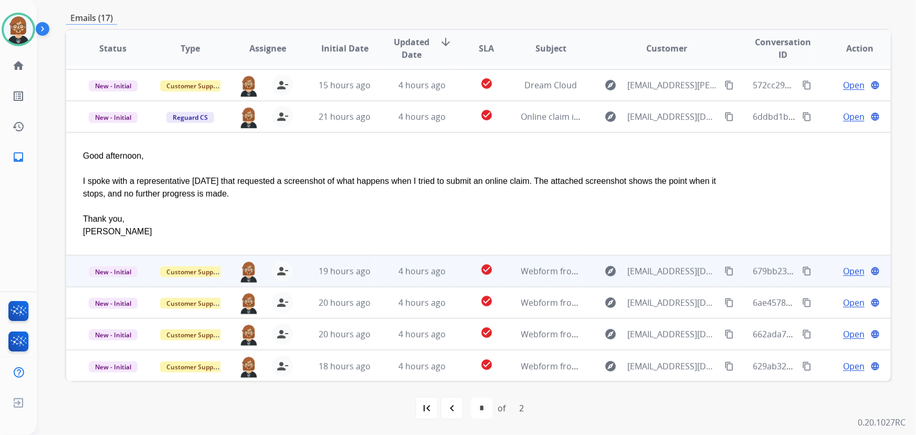
click at [379, 279] on td "4 hours ago" at bounding box center [413, 270] width 77 height 31
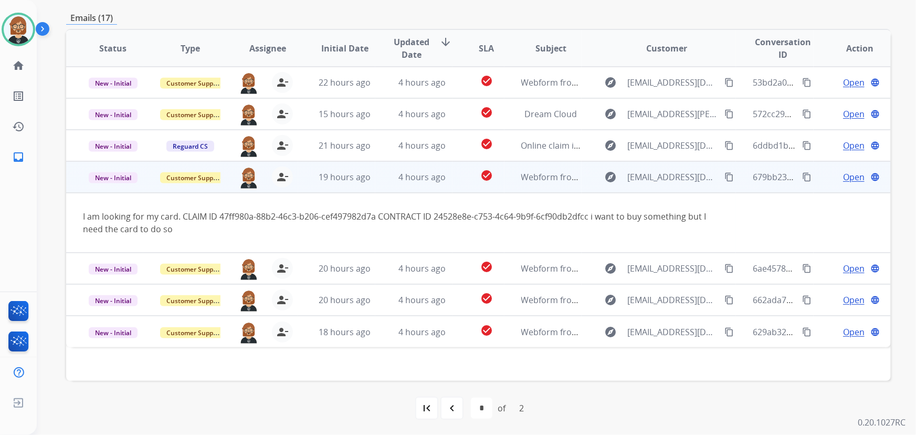
click at [219, 216] on div "I am looking for my card. CLAIM ID 47ff980a-88b2-46c3-b206-cef497982d7a CONTRAC…" at bounding box center [401, 222] width 636 height 25
click at [220, 216] on div "I am looking for my card. CLAIM ID 47ff980a-88b2-46c3-b206-cef497982d7a CONTRAC…" at bounding box center [401, 222] width 636 height 25
drag, startPoint x: 220, startPoint y: 216, endPoint x: 377, endPoint y: 215, distance: 157.4
click at [377, 215] on div "I am looking for my card. CLAIM ID 47ff980a-88b2-46c3-b206-cef497982d7a CONTRAC…" at bounding box center [401, 222] width 636 height 25
copy div "47ff980a-88b2-46c3-b206-cef497982d7a"
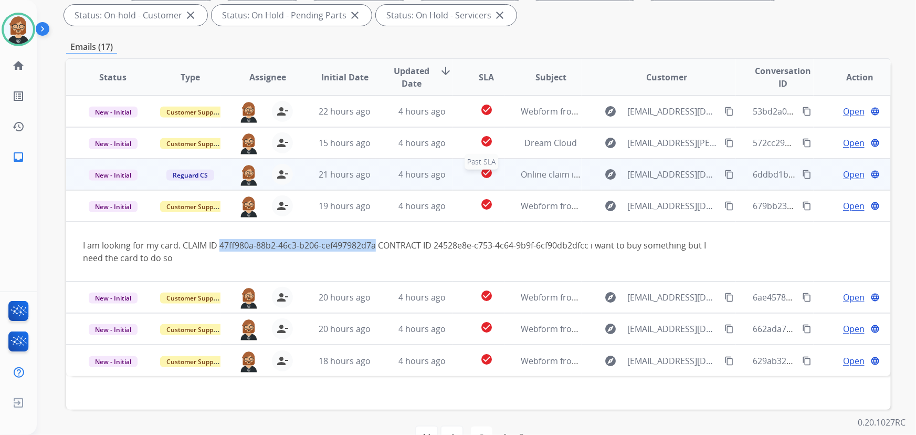
scroll to position [213, 0]
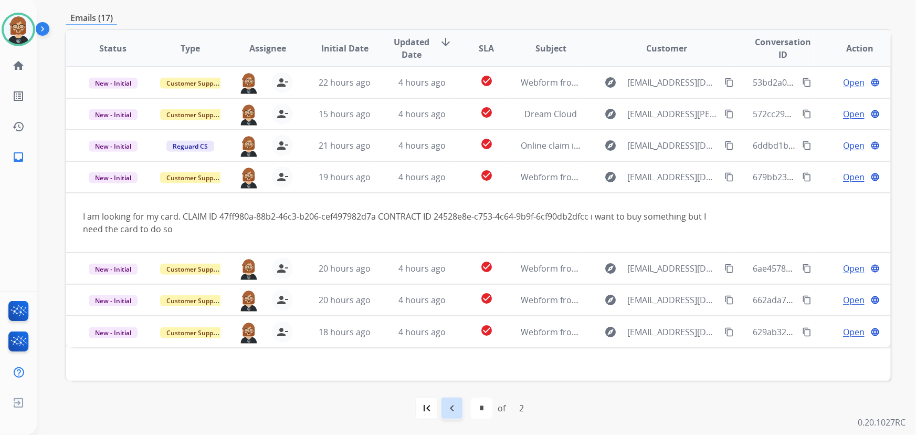
click at [451, 415] on div "navigate_before" at bounding box center [451, 407] width 23 height 23
select select "*"
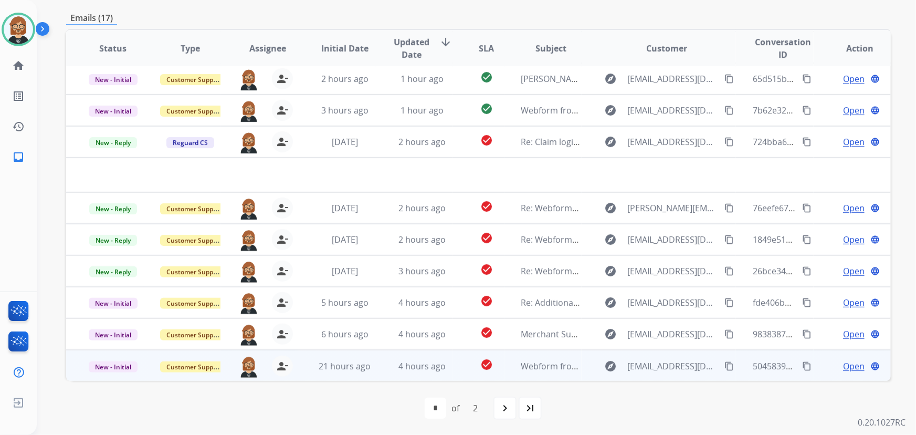
click at [455, 379] on td "check_circle" at bounding box center [477, 364] width 51 height 31
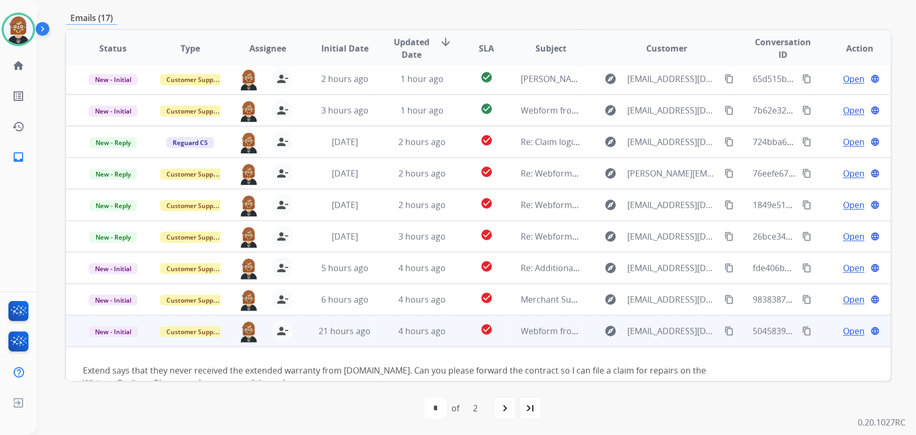
scroll to position [60, 0]
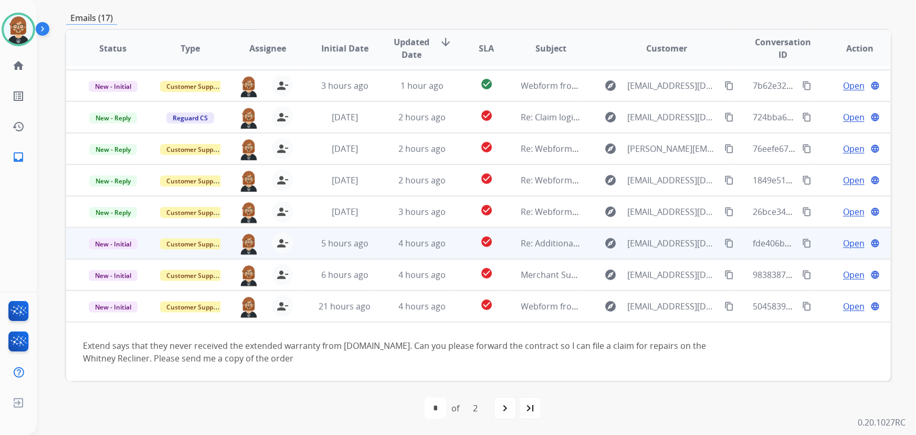
click at [389, 262] on td "4 hours ago" at bounding box center [413, 274] width 77 height 31
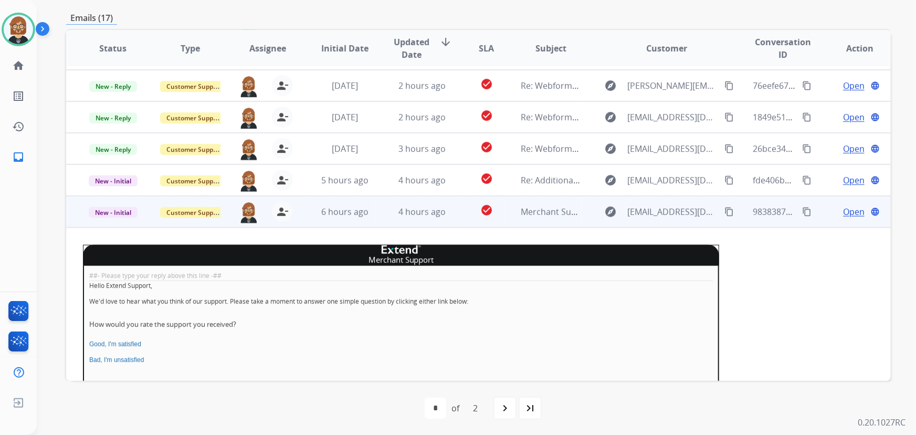
scroll to position [235, 0]
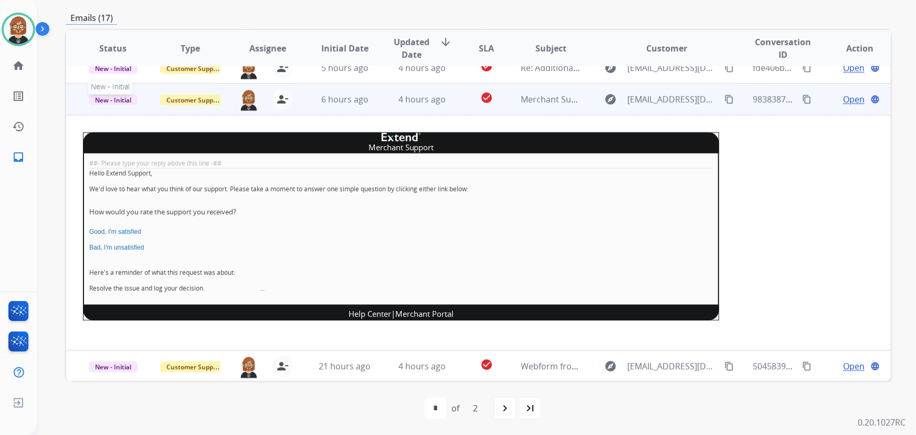
click at [118, 100] on span "New - Initial" at bounding box center [113, 99] width 49 height 11
click at [204, 96] on p "Closed – Merchant Transfer" at bounding box center [185, 96] width 99 height 15
click at [189, 97] on span "Customer Support" at bounding box center [194, 99] width 68 height 11
click at [250, 76] on p "Merchant Team" at bounding box center [244, 77] width 60 height 15
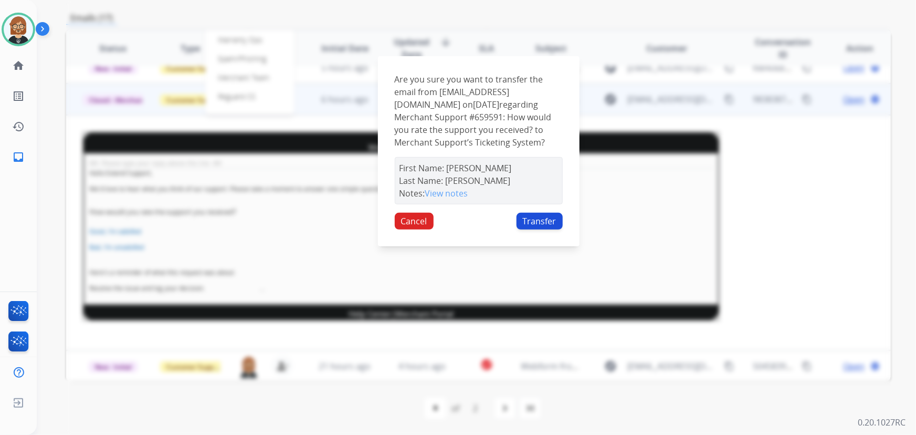
click at [542, 226] on button "Transfer" at bounding box center [539, 221] width 46 height 17
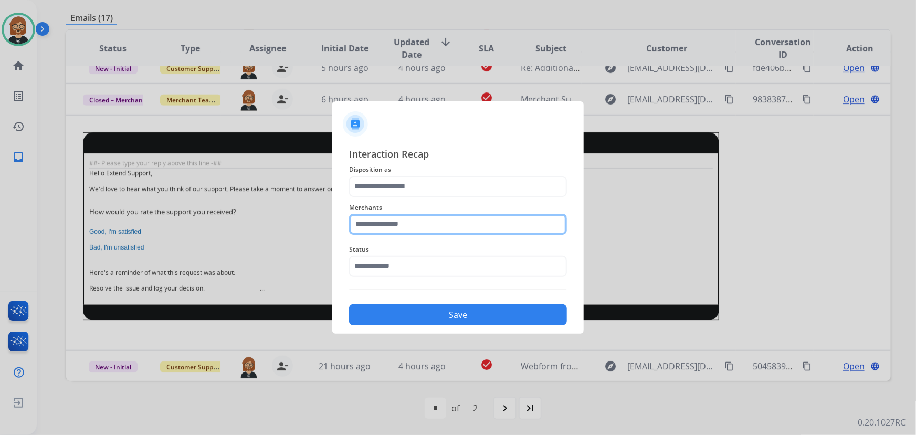
click at [418, 227] on input "text" at bounding box center [458, 224] width 218 height 21
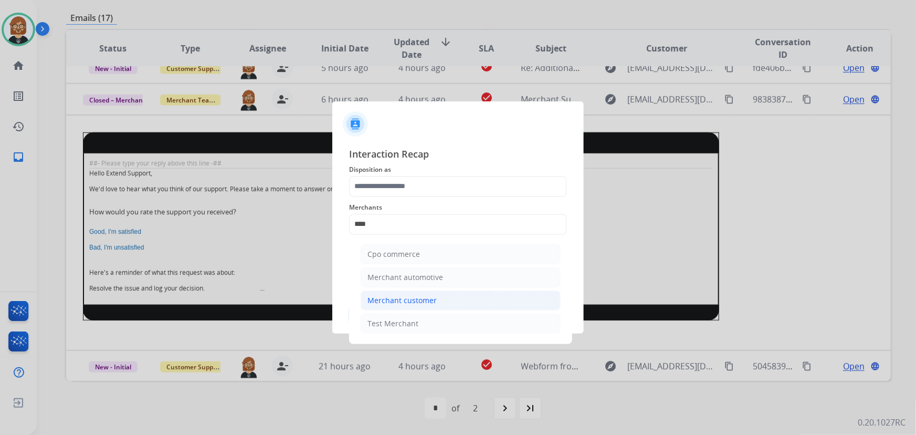
click at [449, 305] on li "Merchant customer" at bounding box center [461, 300] width 200 height 20
type input "**********"
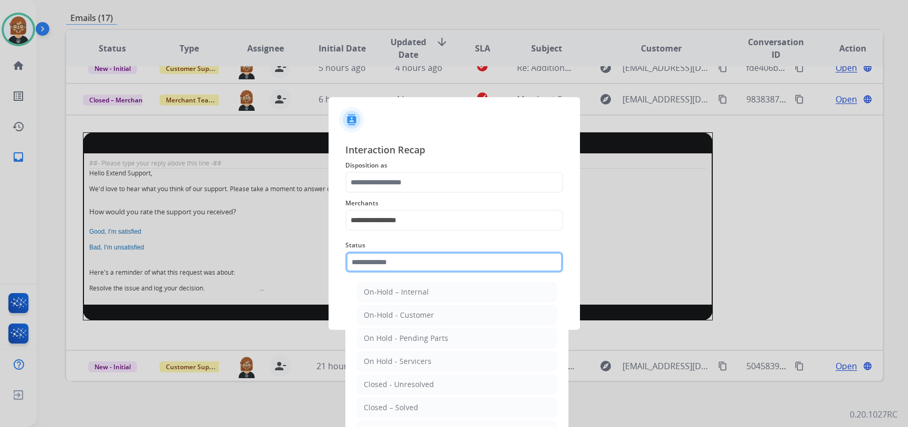
click at [449, 271] on input "text" at bounding box center [454, 261] width 218 height 21
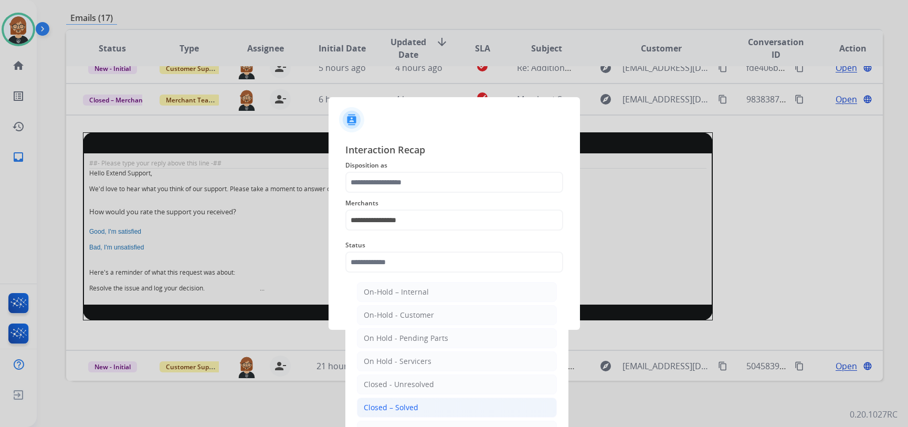
click at [441, 404] on li "Closed – Solved" at bounding box center [457, 407] width 200 height 20
type input "**********"
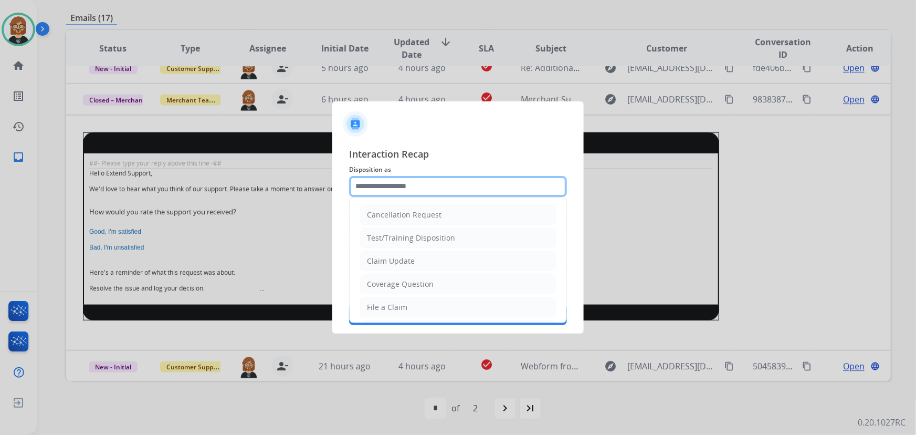
click at [455, 183] on input "text" at bounding box center [458, 186] width 218 height 21
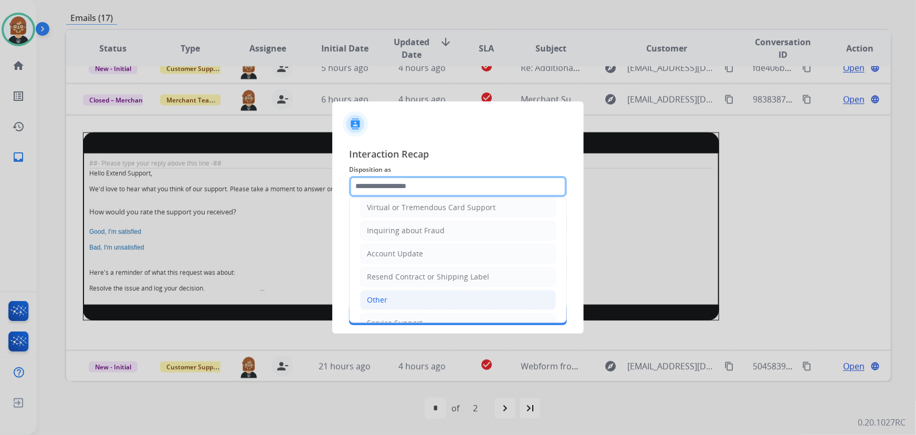
scroll to position [162, 0]
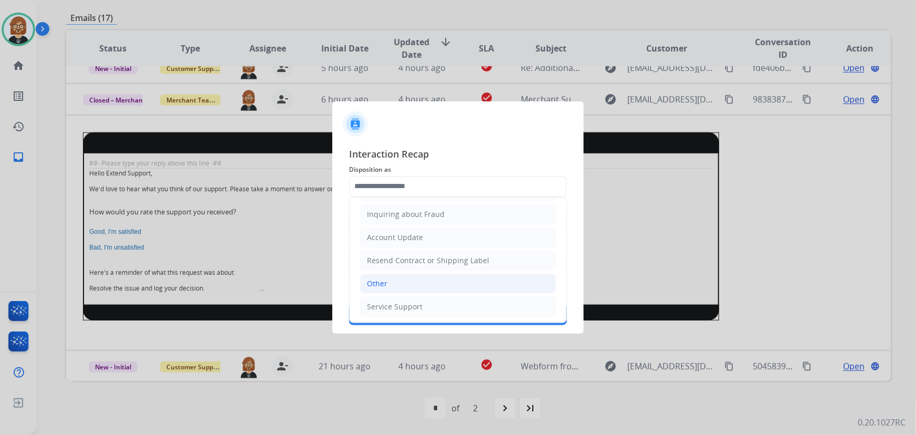
click at [432, 282] on li "Other" at bounding box center [458, 283] width 196 height 20
type input "*****"
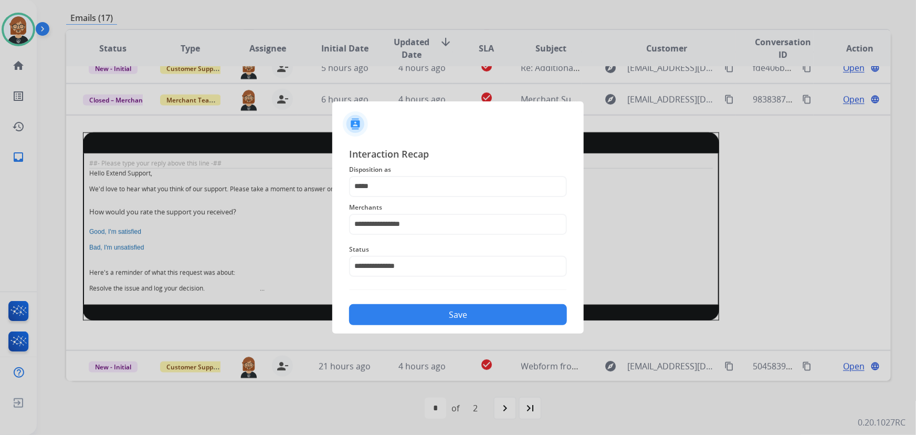
click at [448, 309] on button "Save" at bounding box center [458, 314] width 218 height 21
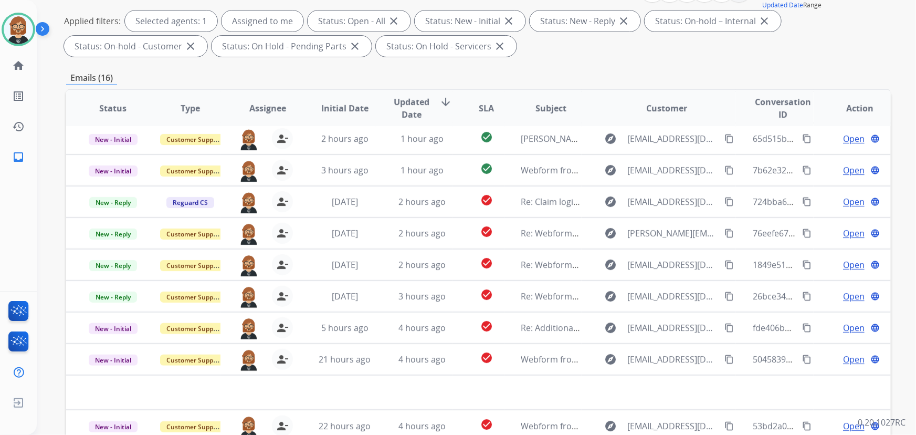
scroll to position [190, 0]
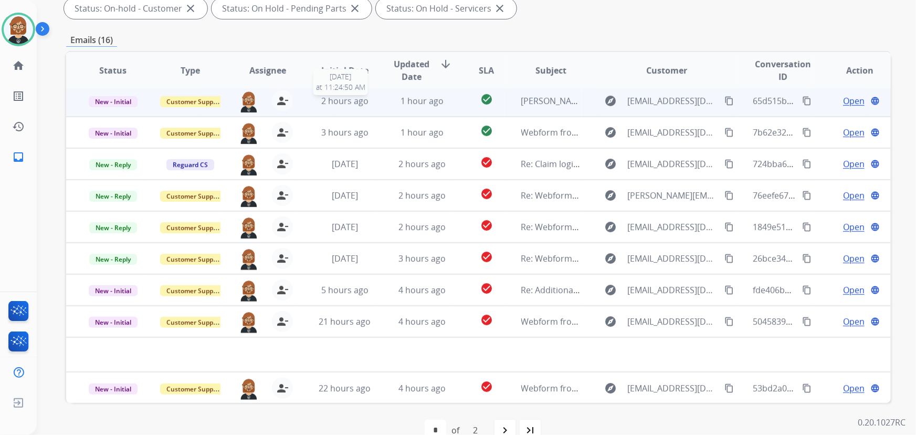
click at [360, 100] on span "2 hours ago" at bounding box center [344, 101] width 47 height 12
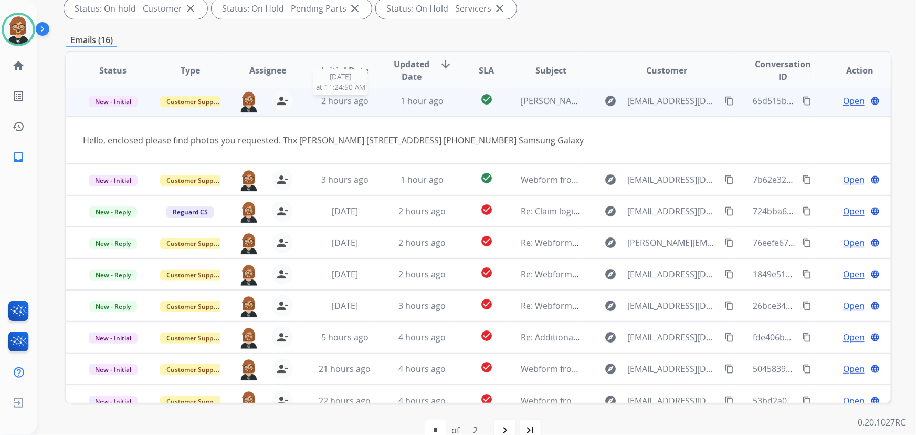
scroll to position [31, 0]
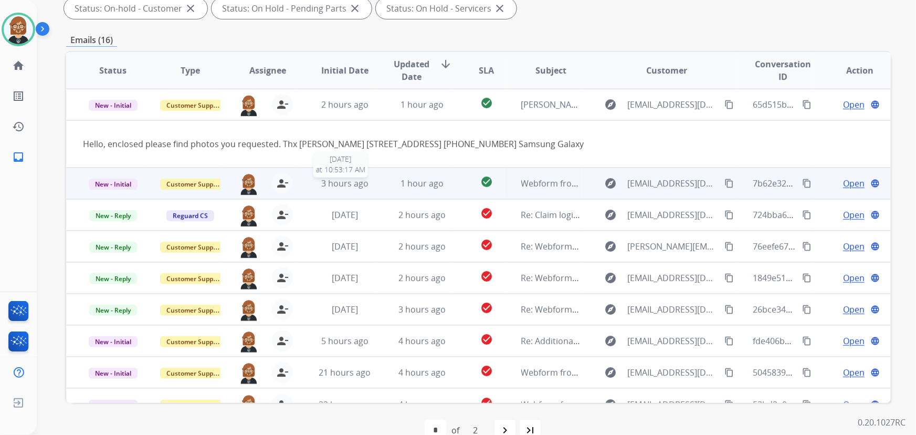
click at [364, 185] on span "3 hours ago" at bounding box center [344, 183] width 47 height 12
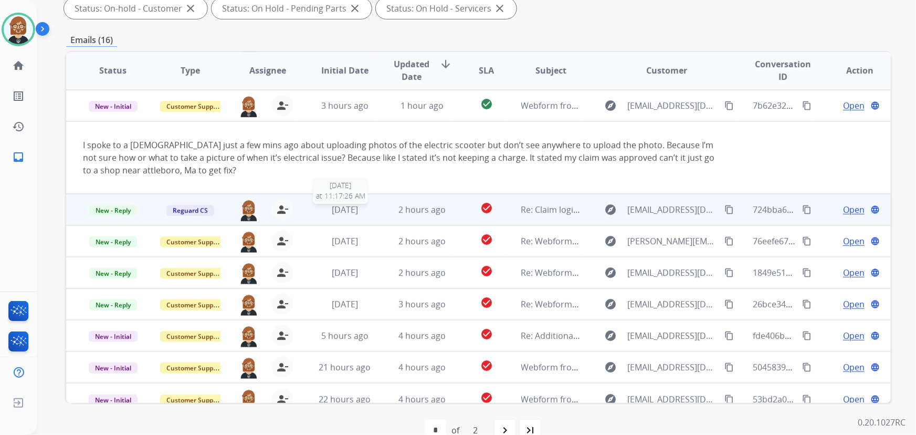
scroll to position [63, 0]
click at [364, 205] on div "4 days ago" at bounding box center [345, 208] width 60 height 13
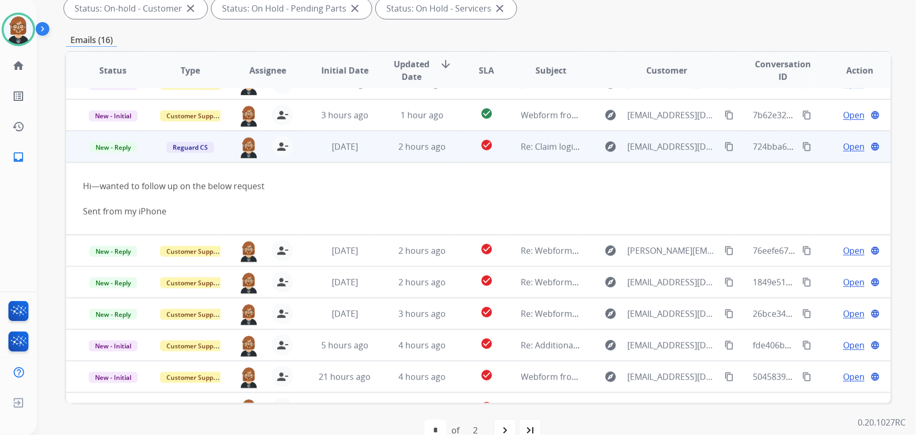
scroll to position [73, 0]
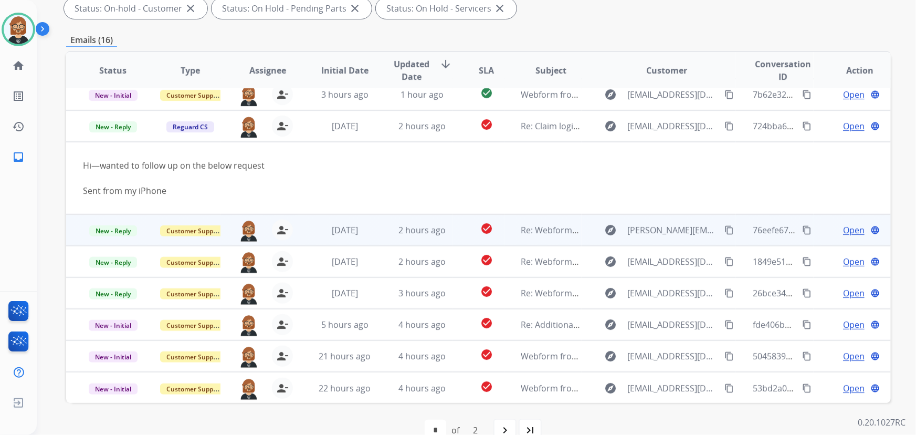
click at [363, 236] on td "1 day ago" at bounding box center [336, 229] width 77 height 31
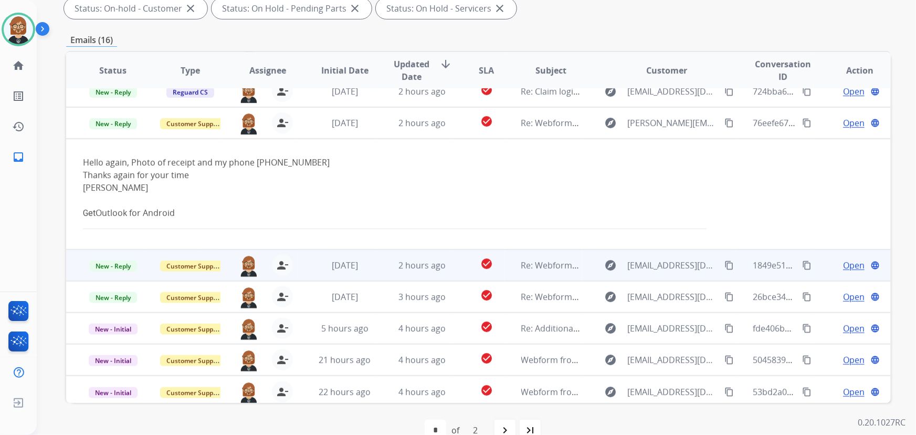
scroll to position [111, 0]
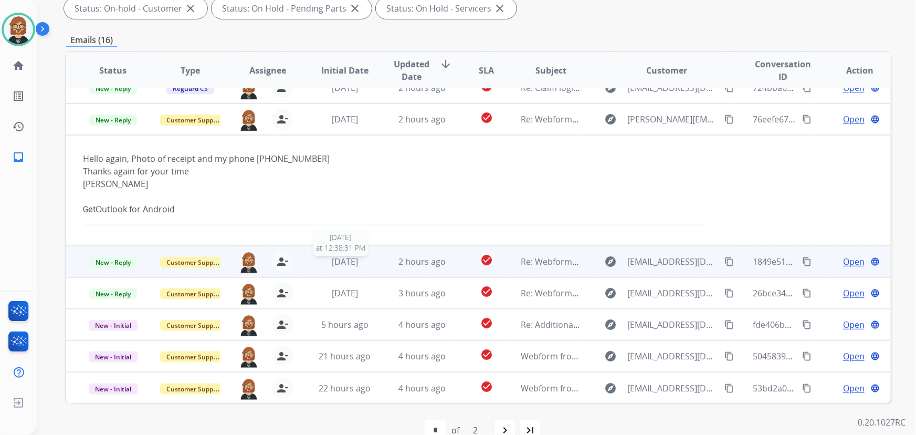
click at [350, 263] on span "3 days ago" at bounding box center [345, 262] width 26 height 12
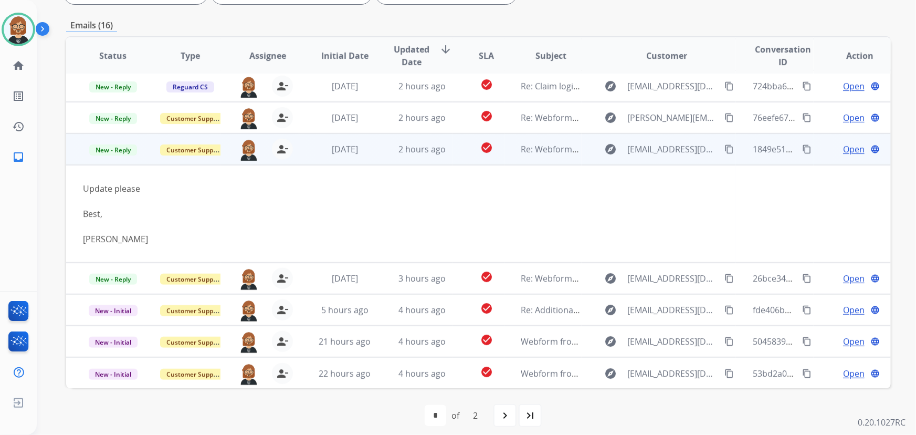
scroll to position [213, 0]
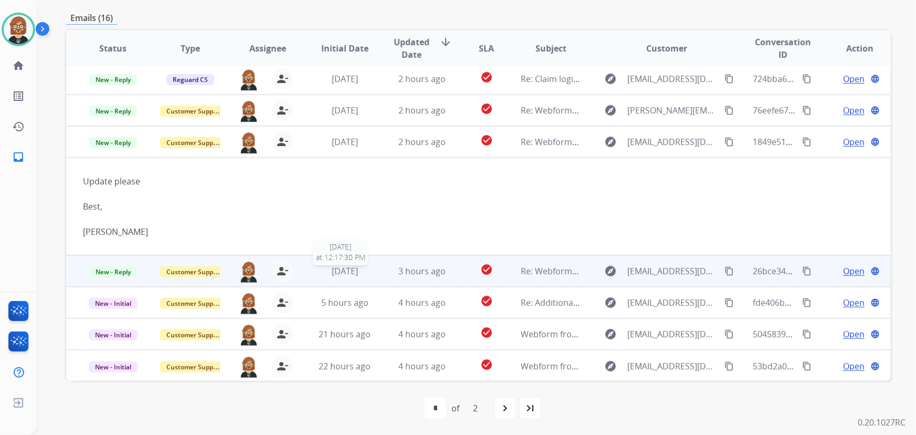
click at [367, 270] on div "1 day ago" at bounding box center [345, 270] width 60 height 13
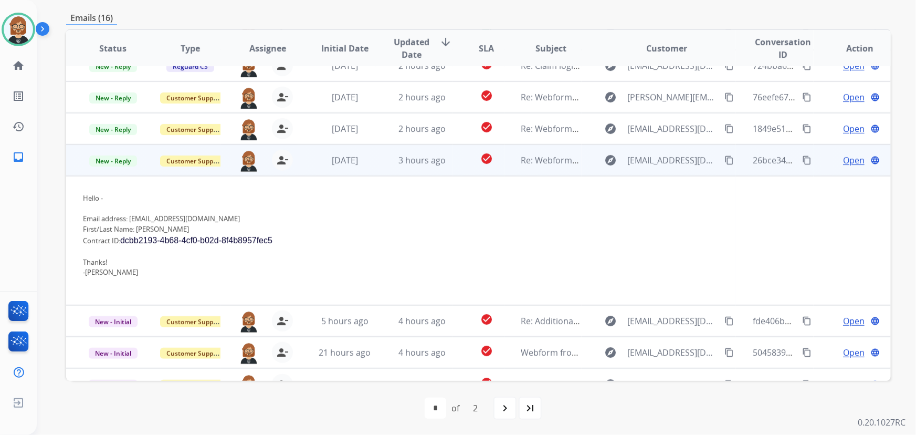
scroll to position [130, 0]
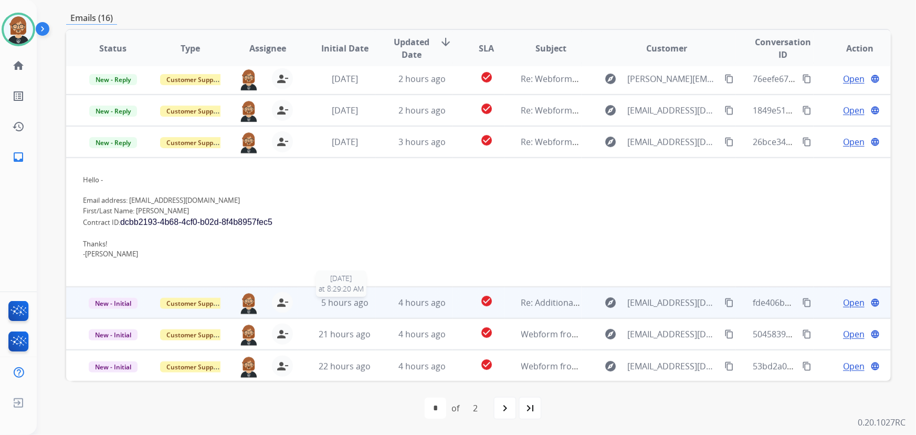
click at [352, 301] on span "5 hours ago" at bounding box center [344, 302] width 47 height 12
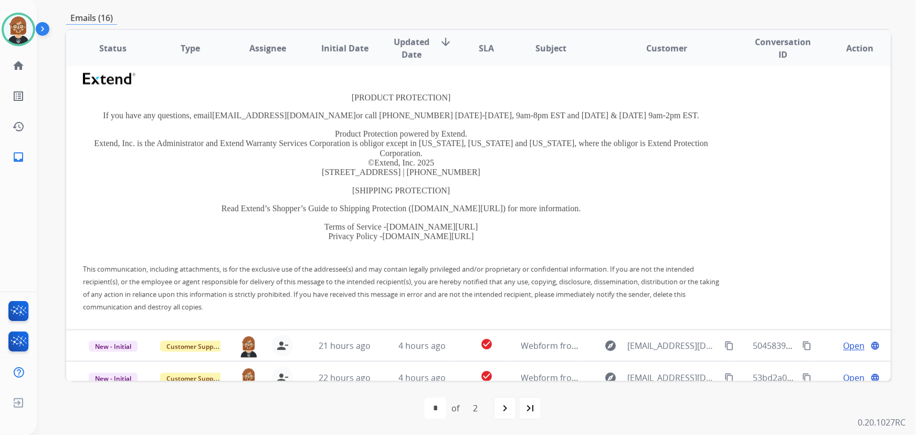
scroll to position [603, 0]
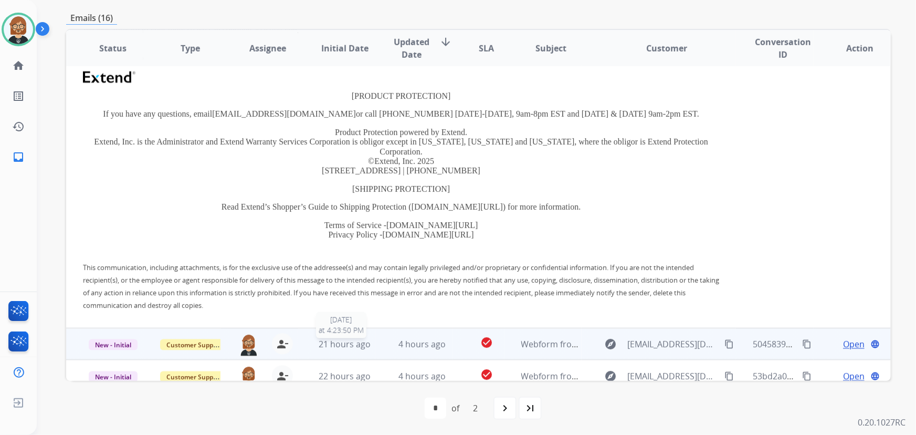
click at [346, 338] on span "21 hours ago" at bounding box center [345, 344] width 52 height 12
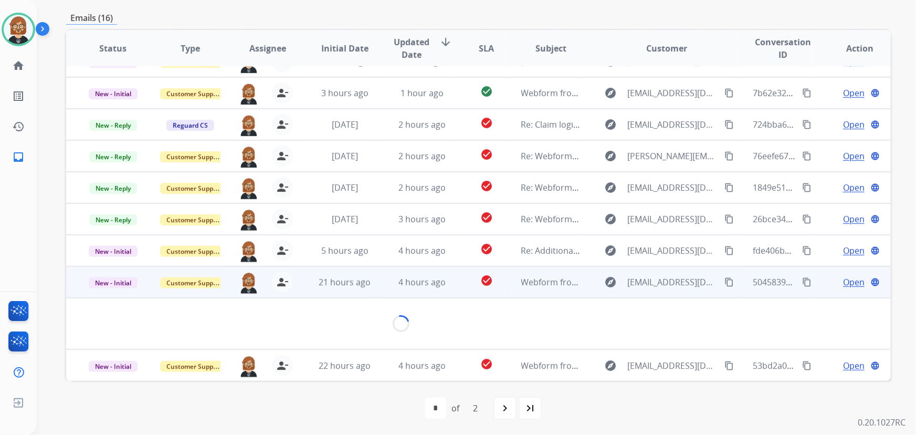
scroll to position [60, 0]
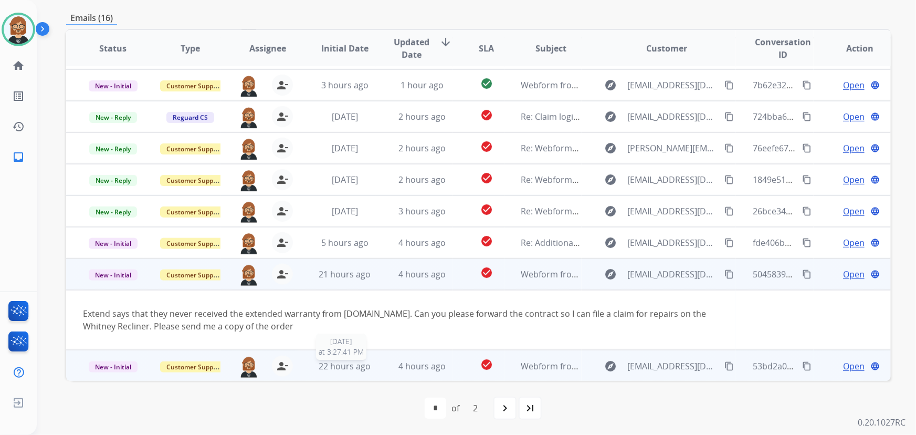
click at [335, 367] on span "22 hours ago" at bounding box center [345, 366] width 52 height 12
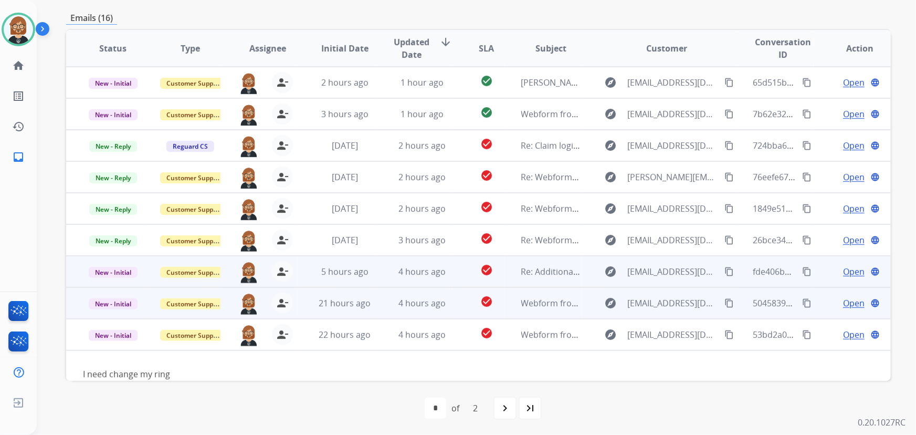
scroll to position [47, 0]
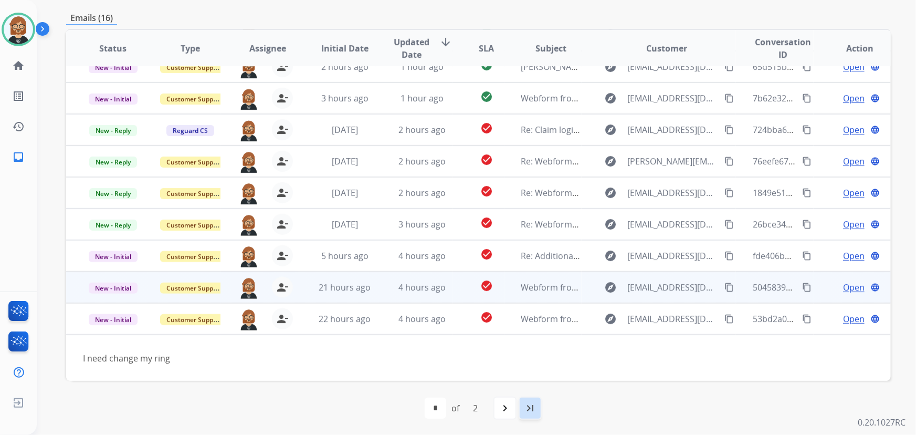
click at [525, 416] on div "last_page" at bounding box center [529, 407] width 23 height 23
select select "*"
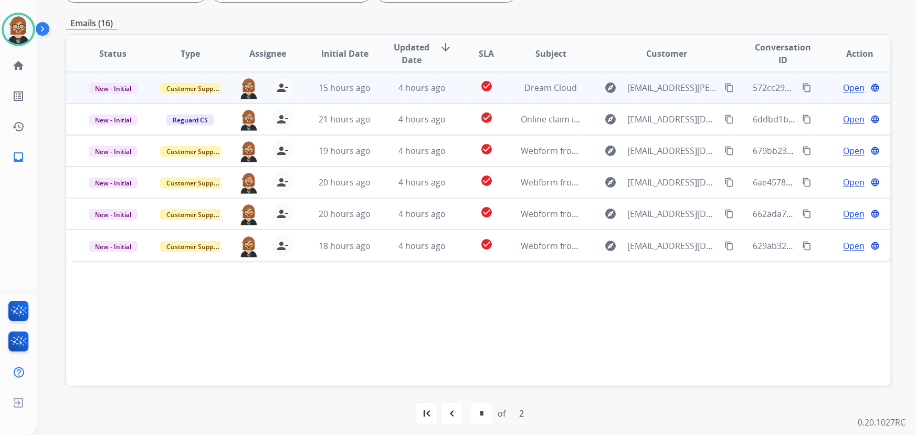
scroll to position [213, 0]
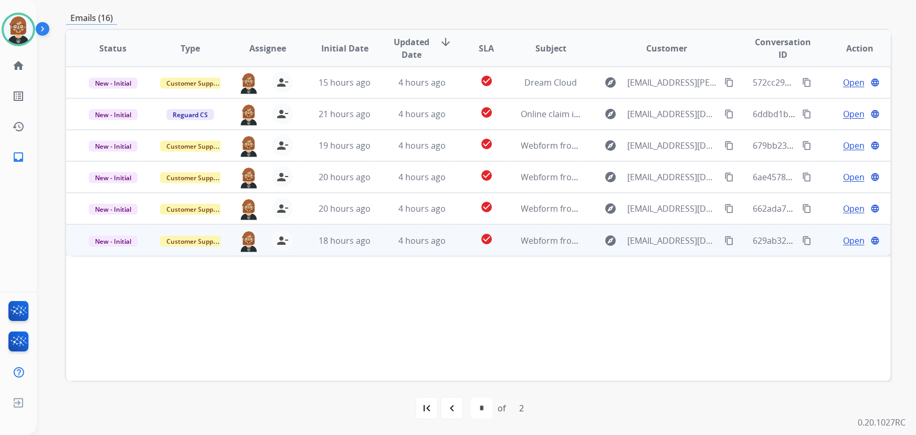
click at [398, 248] on td "4 hours ago" at bounding box center [413, 239] width 77 height 31
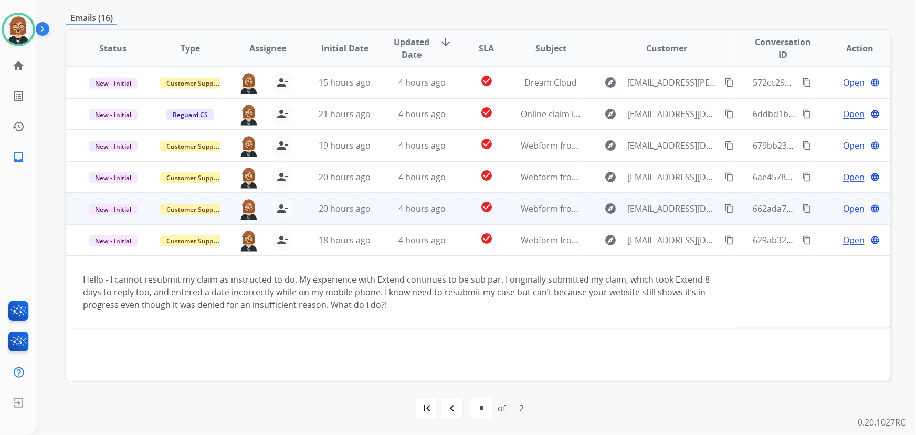
click at [386, 215] on td "4 hours ago" at bounding box center [413, 208] width 77 height 31
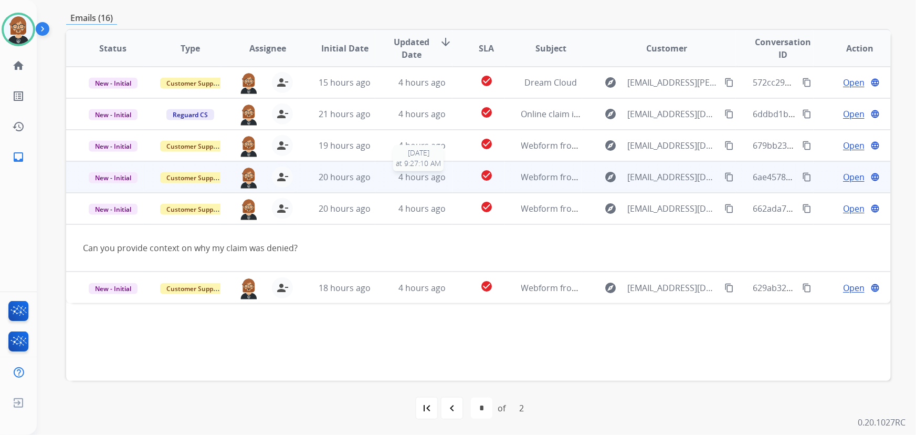
click at [398, 173] on span "4 hours ago" at bounding box center [421, 177] width 47 height 12
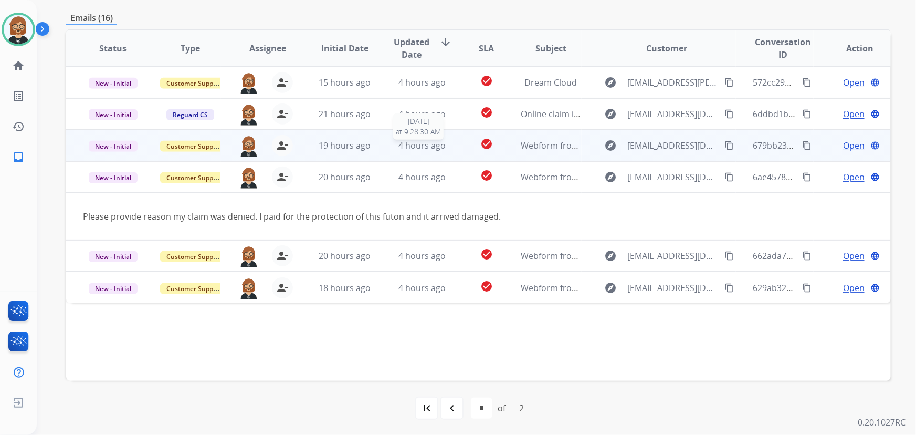
click at [395, 140] on div "4 hours ago" at bounding box center [422, 145] width 60 height 13
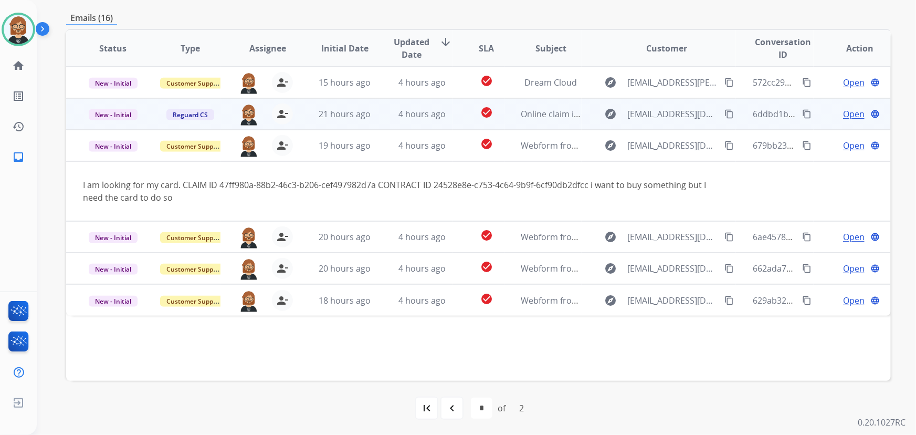
click at [399, 101] on td "4 hours ago" at bounding box center [413, 113] width 77 height 31
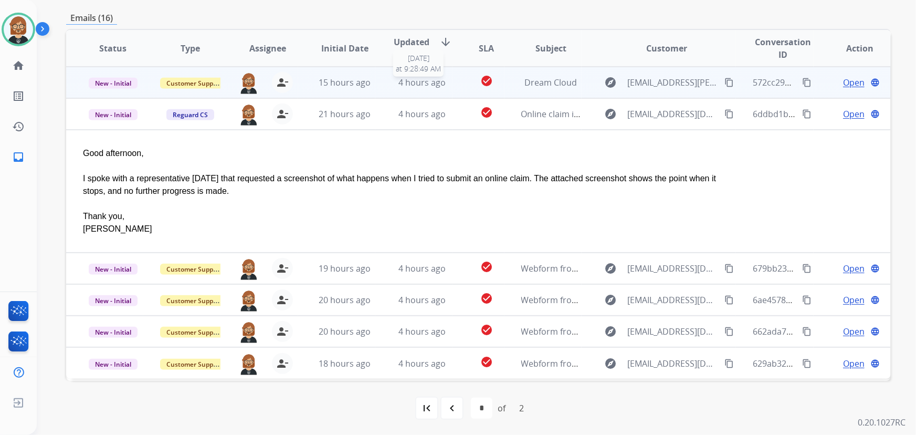
click at [403, 85] on span "4 hours ago" at bounding box center [421, 83] width 47 height 12
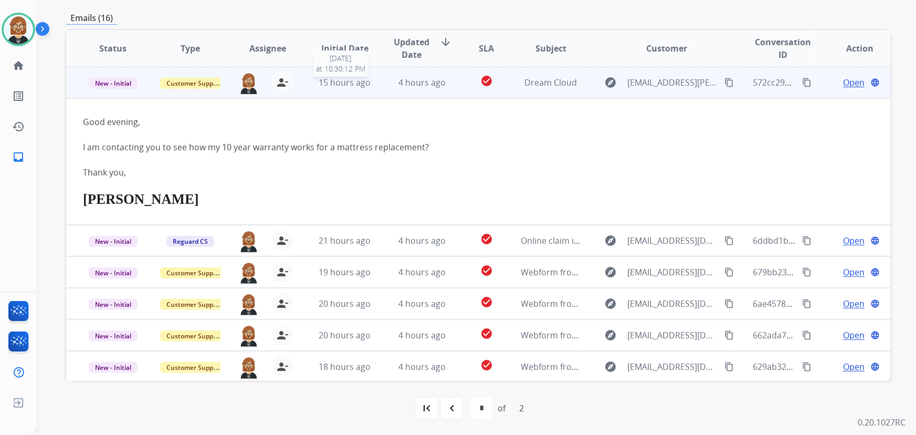
click at [331, 84] on span "15 hours ago" at bounding box center [345, 83] width 52 height 12
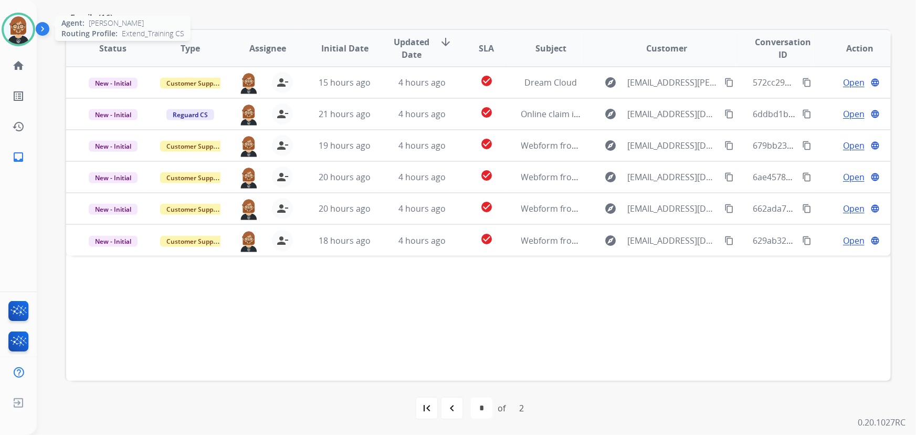
click at [8, 20] on img at bounding box center [18, 29] width 29 height 29
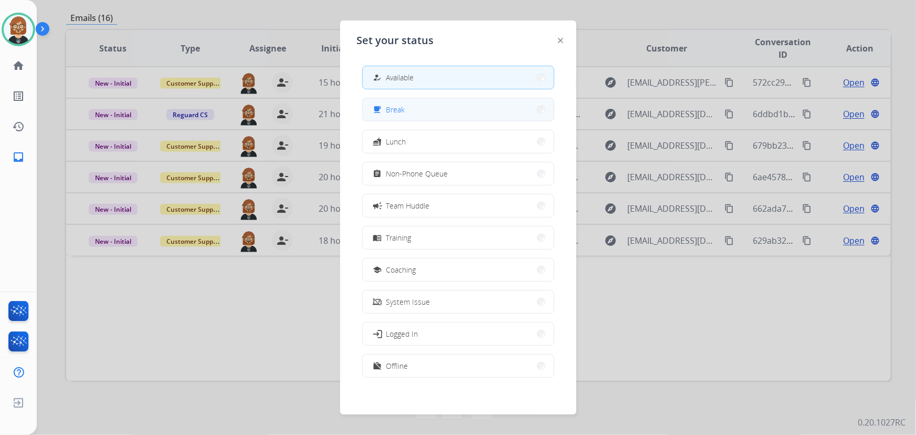
click at [432, 118] on button "free_breakfast Break" at bounding box center [458, 109] width 191 height 23
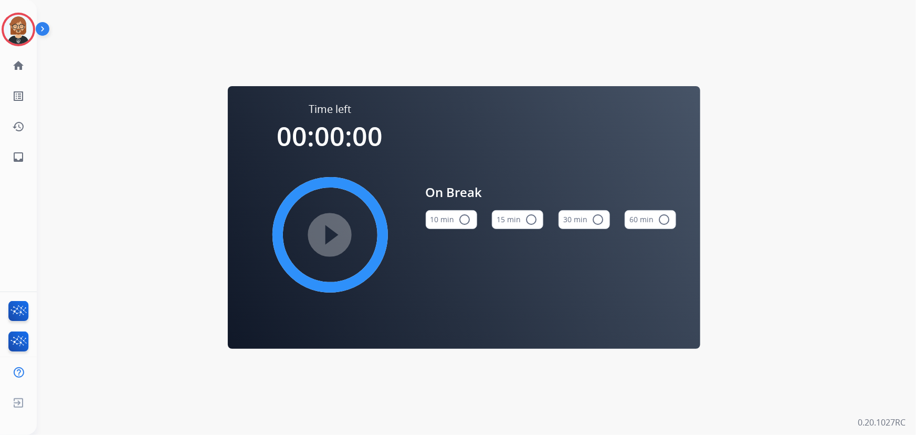
click at [454, 214] on button "10 min radio_button_unchecked" at bounding box center [451, 219] width 51 height 19
click at [324, 232] on mat-icon "play_circle_filled" at bounding box center [330, 234] width 13 height 13
click at [823, 217] on div "Time left 00:00:00 play_circle_filled On Break 10 min check_circle 15 min radio…" at bounding box center [464, 217] width 854 height 435
click at [17, 152] on mat-icon "inbox" at bounding box center [18, 157] width 13 height 13
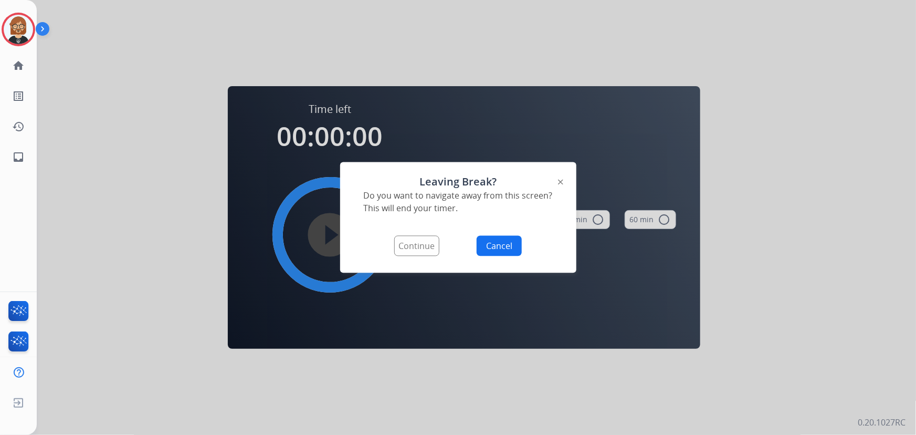
click at [425, 245] on button "Continue" at bounding box center [416, 246] width 45 height 20
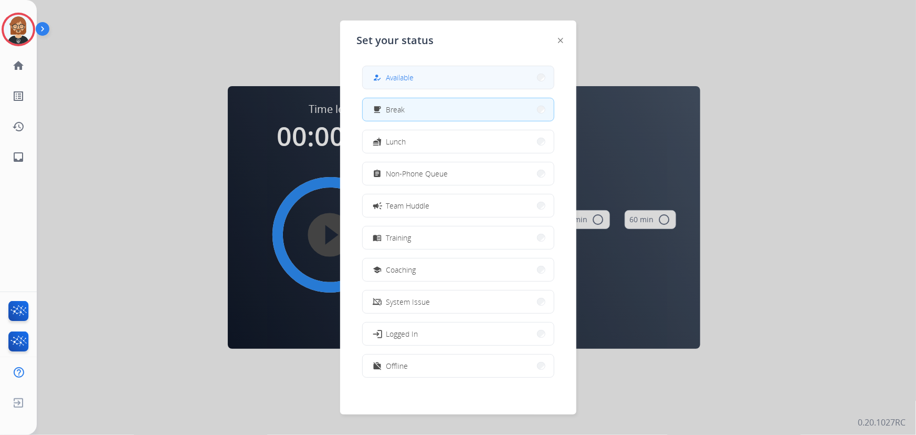
click at [440, 86] on button "how_to_reg Available" at bounding box center [458, 77] width 191 height 23
select select "**********"
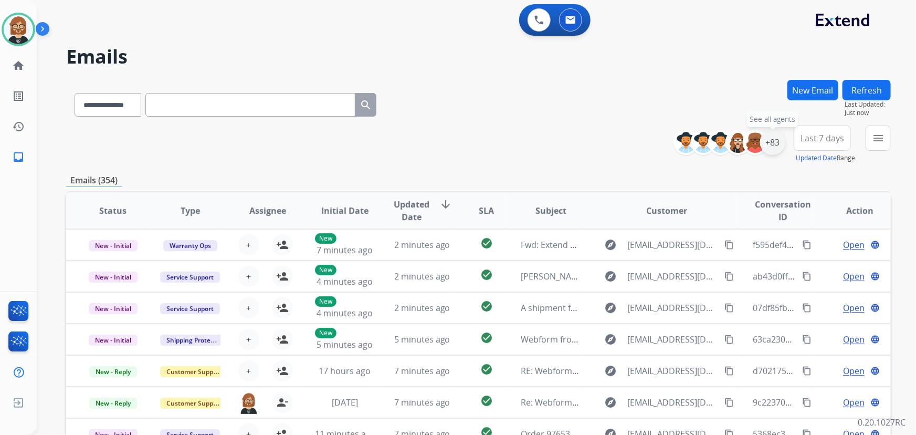
click at [771, 138] on div "+83" at bounding box center [772, 142] width 25 height 25
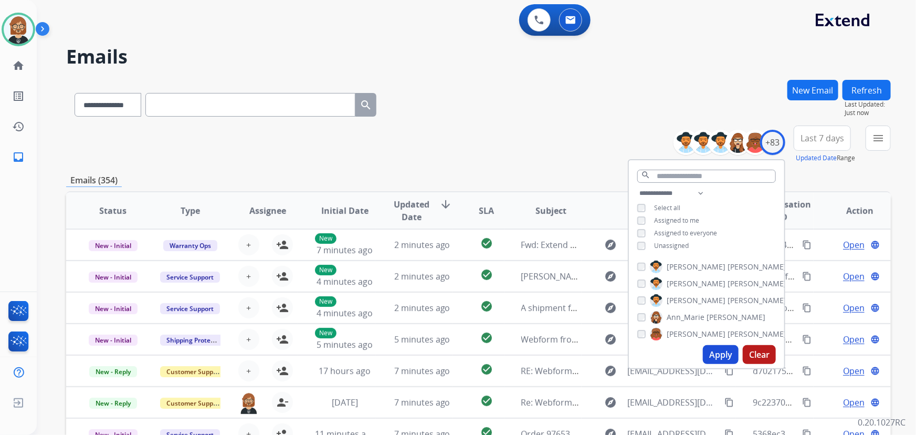
click at [651, 242] on div "Unassigned" at bounding box center [662, 245] width 51 height 8
click at [722, 351] on button "Apply" at bounding box center [721, 354] width 36 height 19
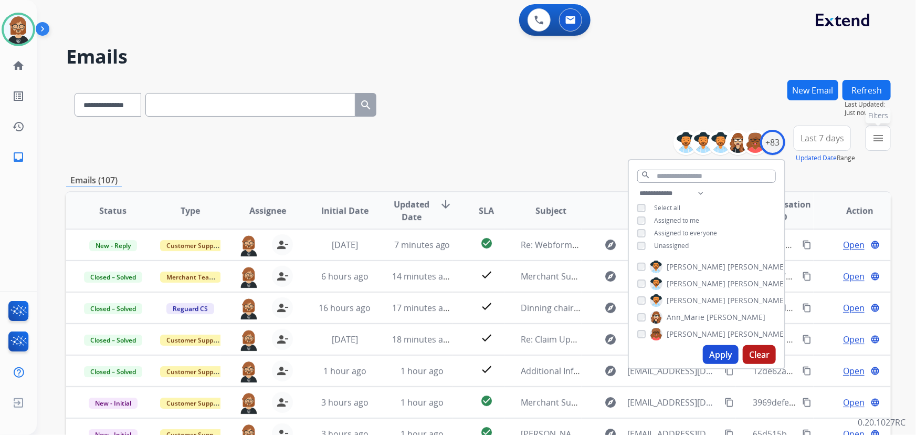
click at [881, 140] on mat-icon "menu" at bounding box center [878, 138] width 13 height 13
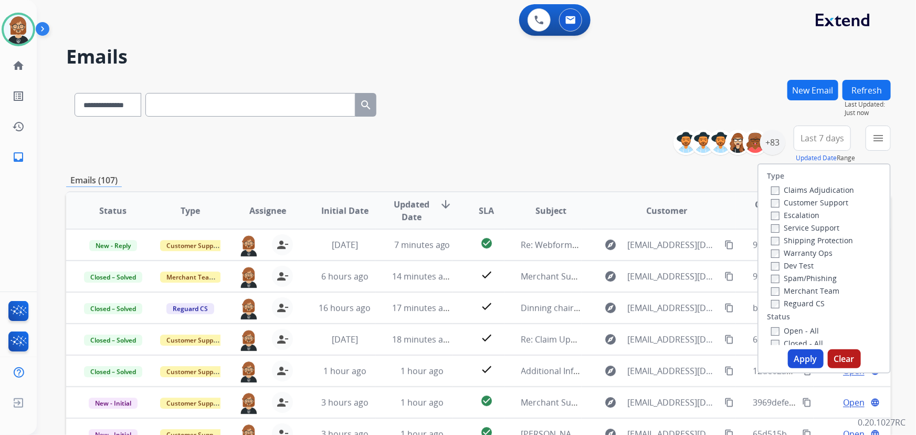
click at [789, 332] on label "Open - All" at bounding box center [795, 330] width 48 height 10
click at [803, 364] on button "Apply" at bounding box center [806, 358] width 36 height 19
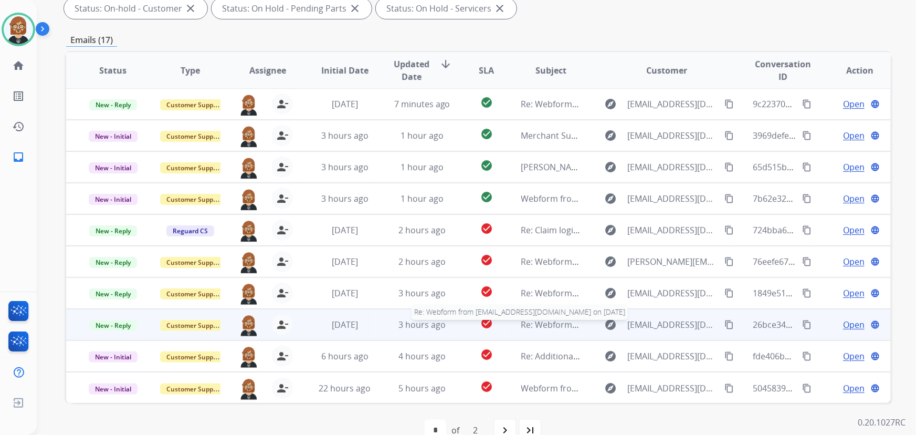
scroll to position [213, 0]
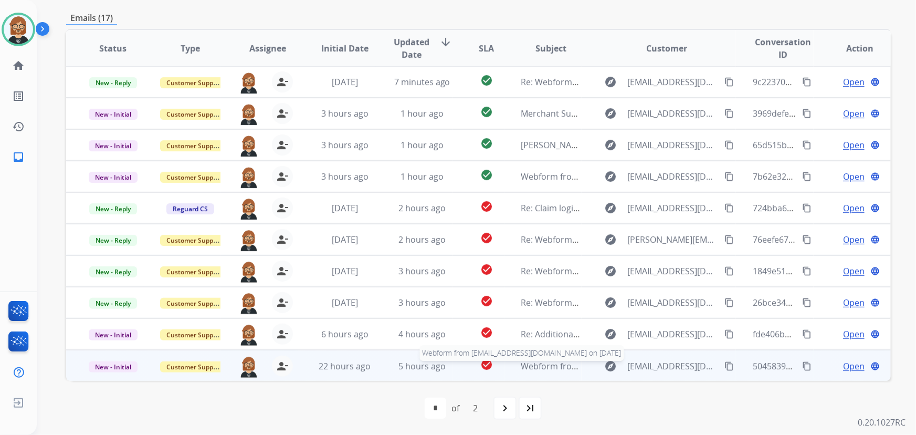
click at [555, 362] on span "Webform from lgreen7350@yahoo.com on 09/02/2025" at bounding box center [640, 366] width 238 height 12
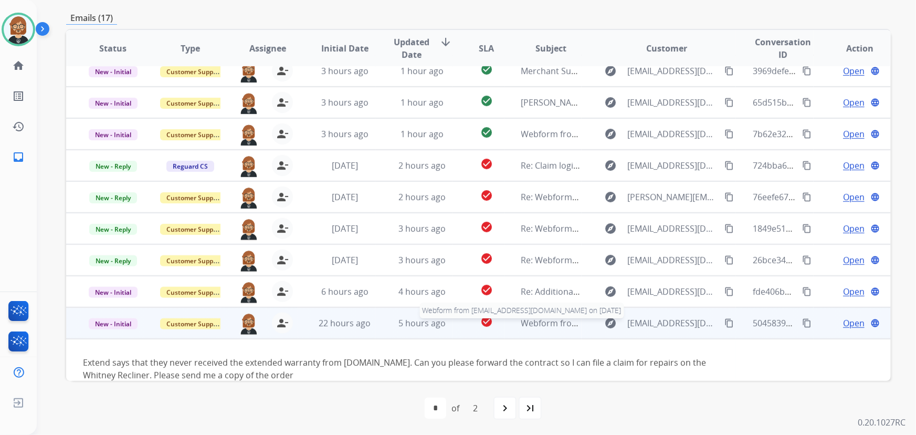
scroll to position [60, 0]
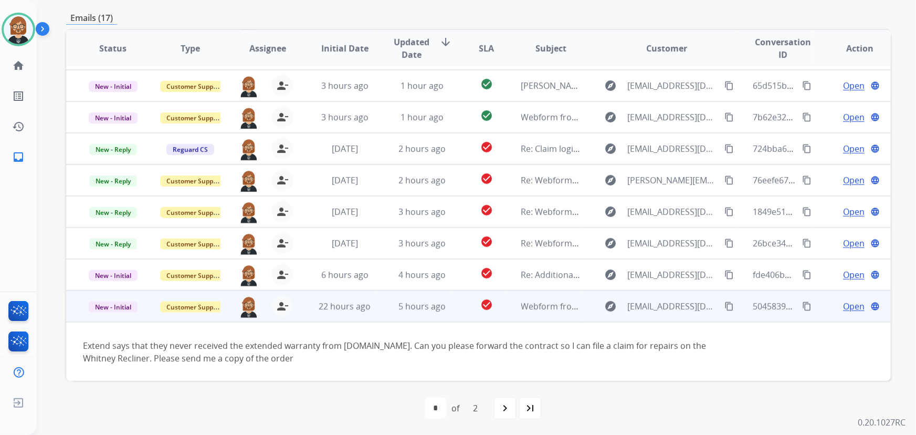
click at [846, 304] on span "Open" at bounding box center [854, 306] width 22 height 13
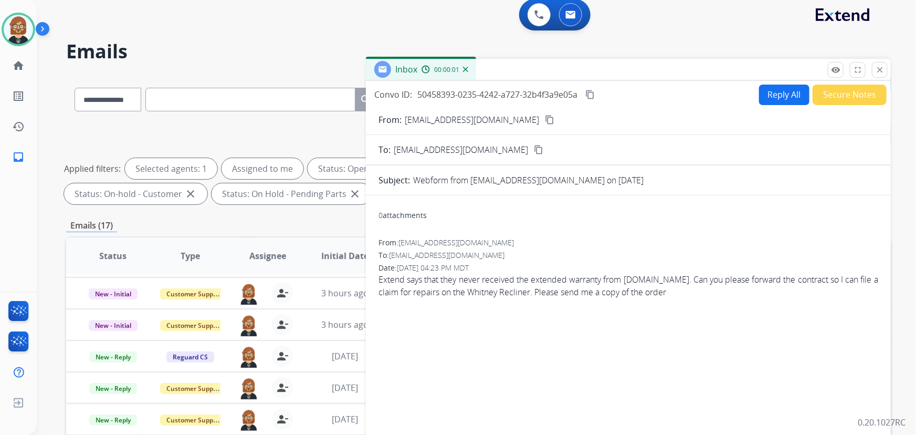
scroll to position [0, 0]
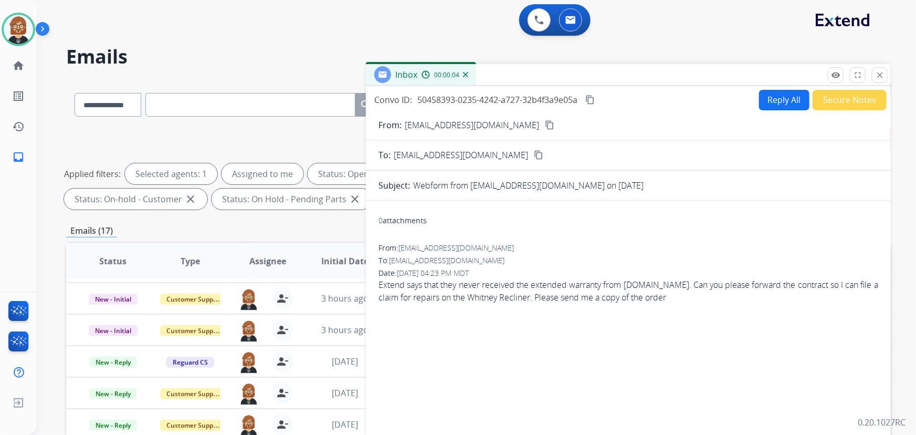
click at [783, 100] on button "Reply All" at bounding box center [784, 100] width 50 height 20
select select "**********"
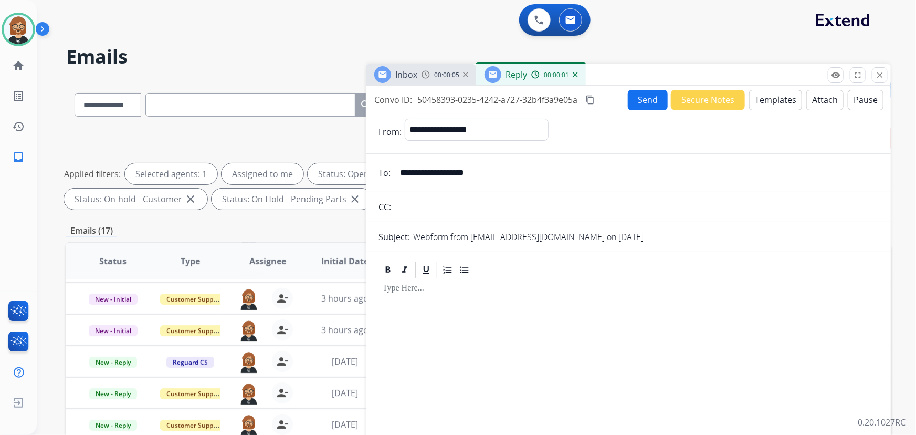
click at [765, 100] on button "Templates" at bounding box center [775, 100] width 53 height 20
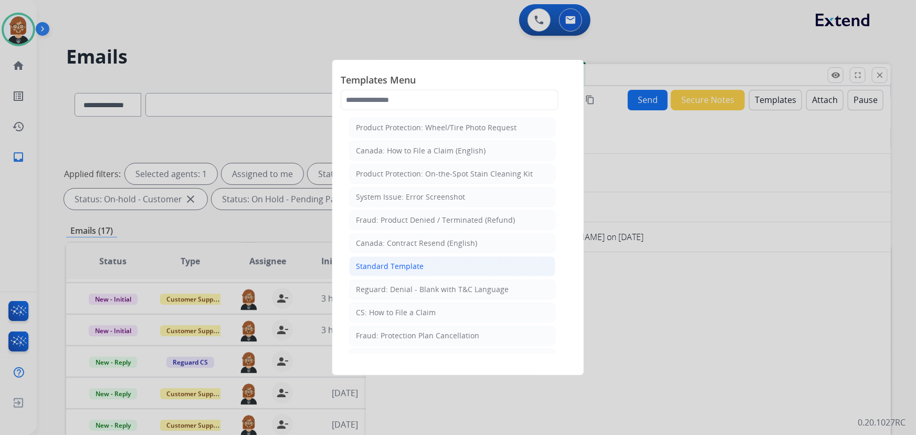
click at [394, 271] on li "Standard Template" at bounding box center [452, 266] width 206 height 20
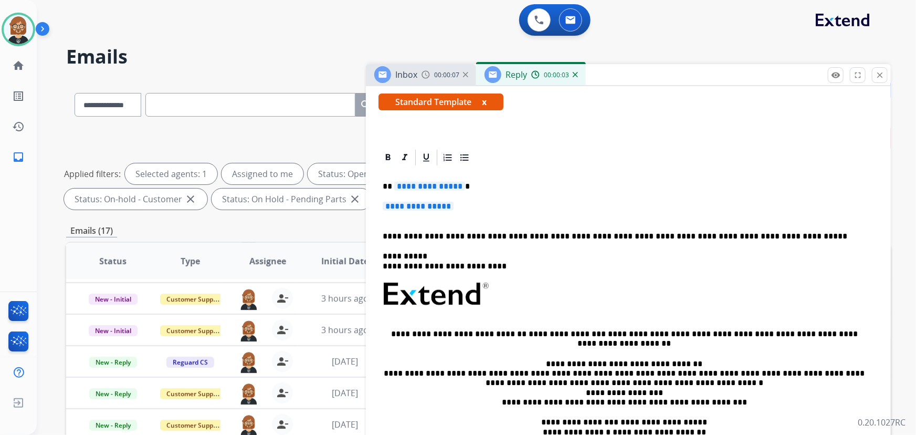
scroll to position [205, 0]
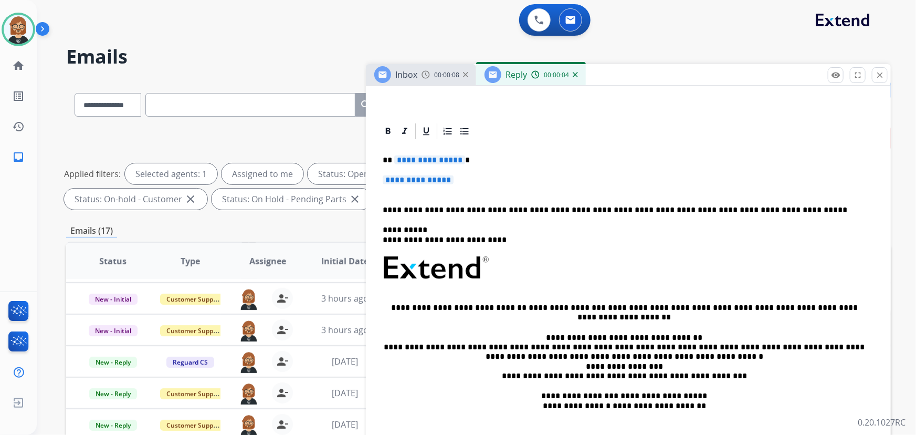
click at [418, 158] on span "**********" at bounding box center [429, 159] width 71 height 9
click at [416, 177] on span "**********" at bounding box center [418, 179] width 71 height 9
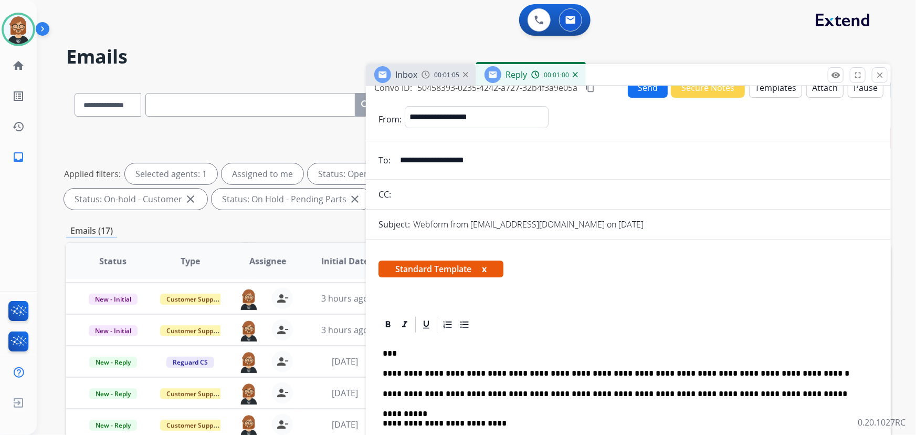
scroll to position [5, 0]
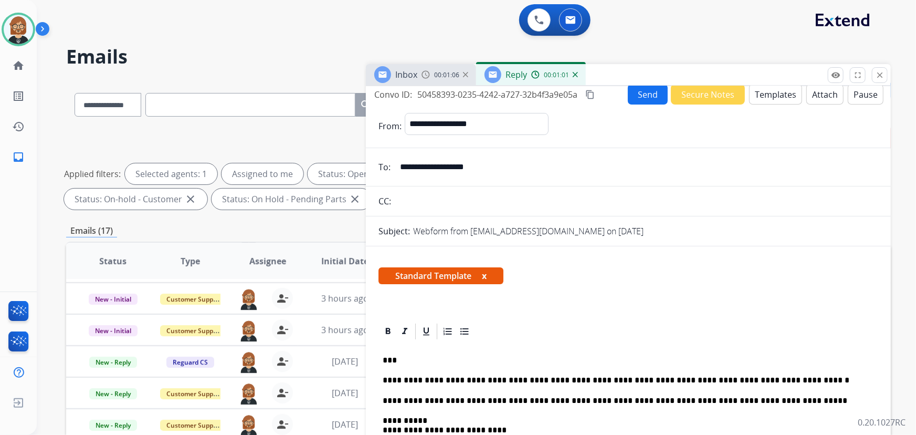
click at [645, 94] on button "Send" at bounding box center [648, 94] width 40 height 20
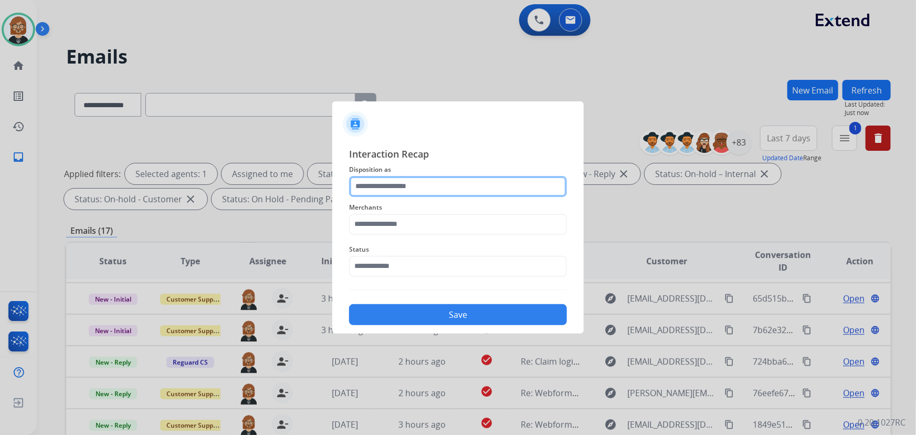
click at [461, 189] on input "text" at bounding box center [458, 186] width 218 height 21
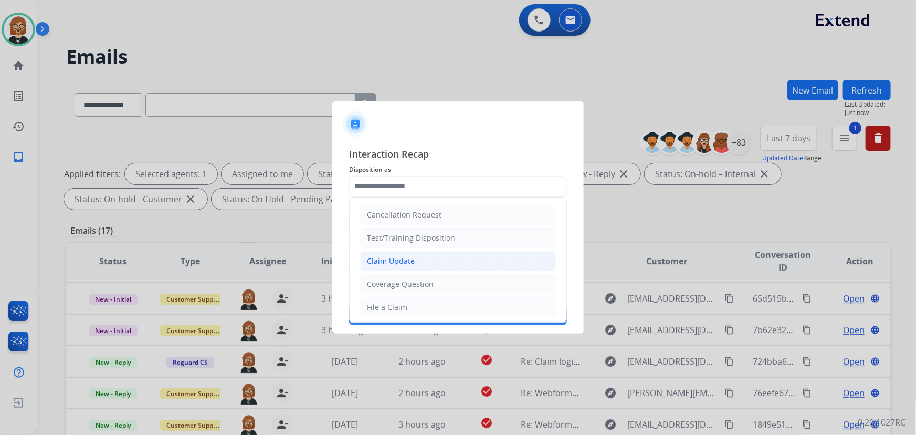
click at [446, 263] on li "Claim Update" at bounding box center [458, 261] width 196 height 20
type input "**********"
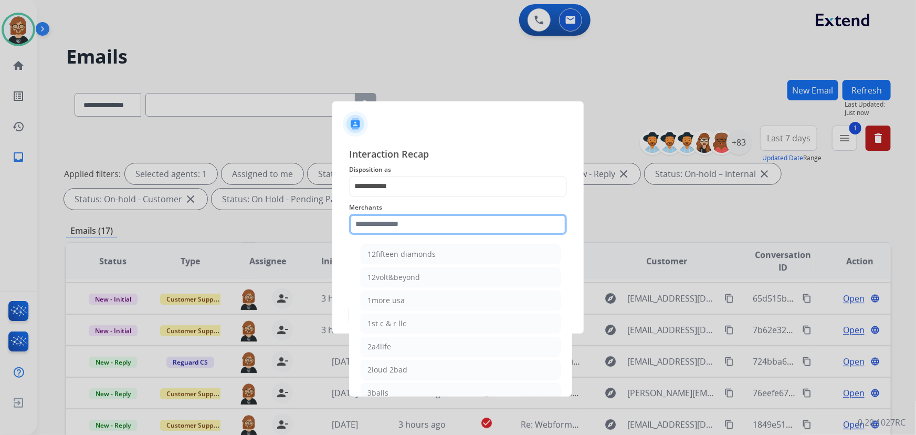
click at [447, 230] on input "text" at bounding box center [458, 224] width 218 height 21
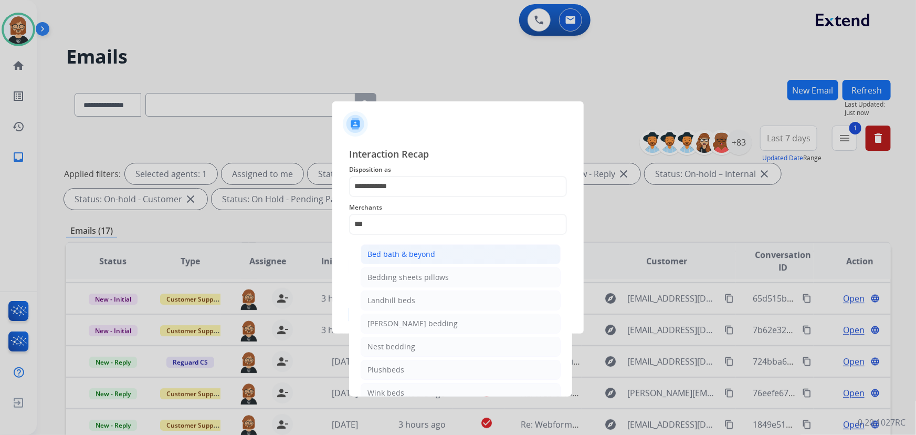
click at [435, 258] on li "Bed bath & beyond" at bounding box center [461, 254] width 200 height 20
type input "**********"
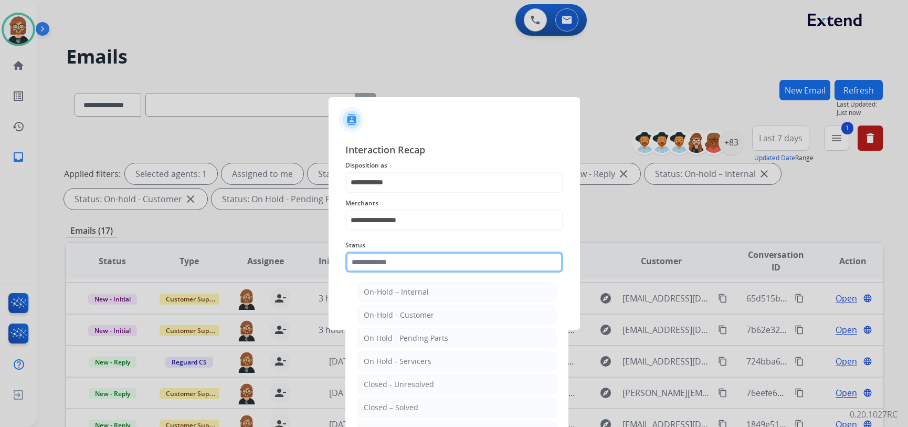
click at [435, 259] on input "text" at bounding box center [454, 261] width 218 height 21
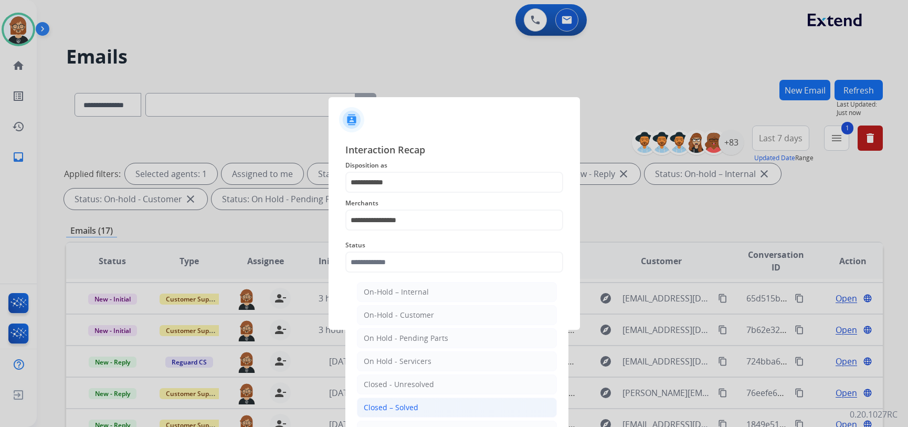
click at [421, 402] on li "Closed – Solved" at bounding box center [457, 407] width 200 height 20
type input "**********"
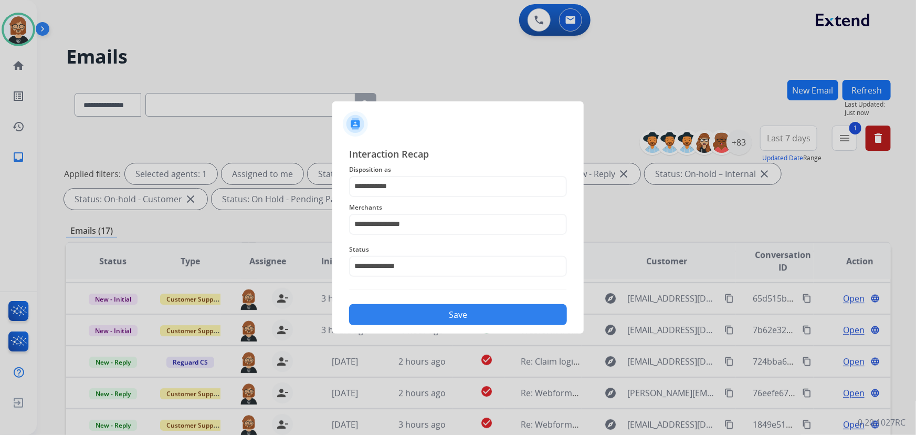
click at [486, 315] on button "Save" at bounding box center [458, 314] width 218 height 21
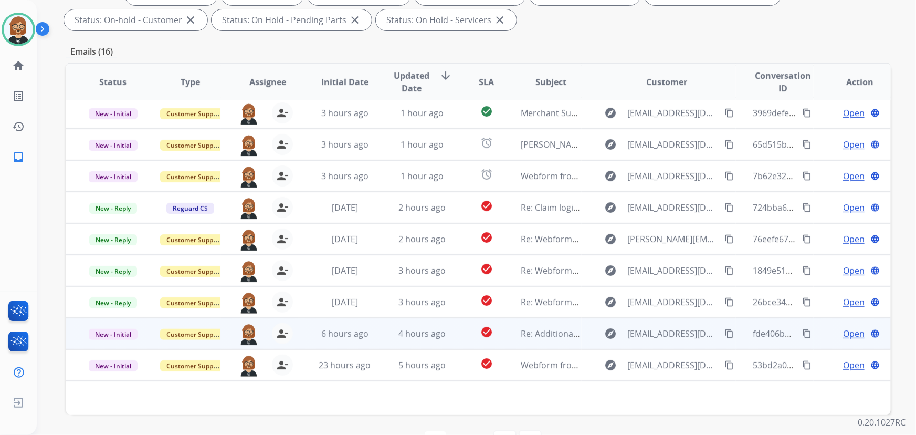
scroll to position [213, 0]
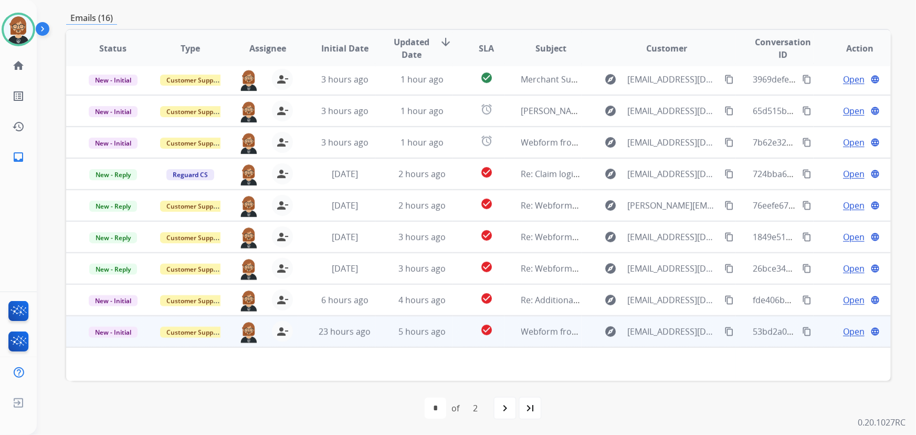
click at [514, 332] on td "Webform from fabianaleri@gmail.com on 09/02/2025" at bounding box center [542, 330] width 77 height 31
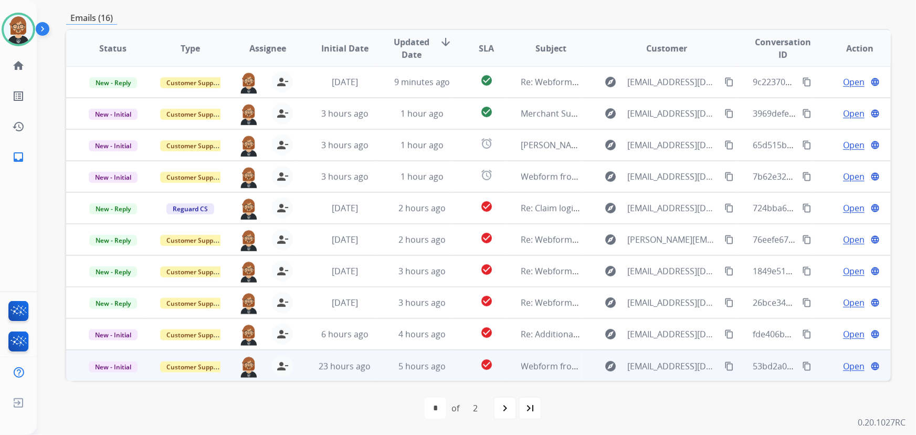
click at [506, 373] on td "Webform from fabianaleri@gmail.com on 09/02/2025" at bounding box center [542, 364] width 77 height 31
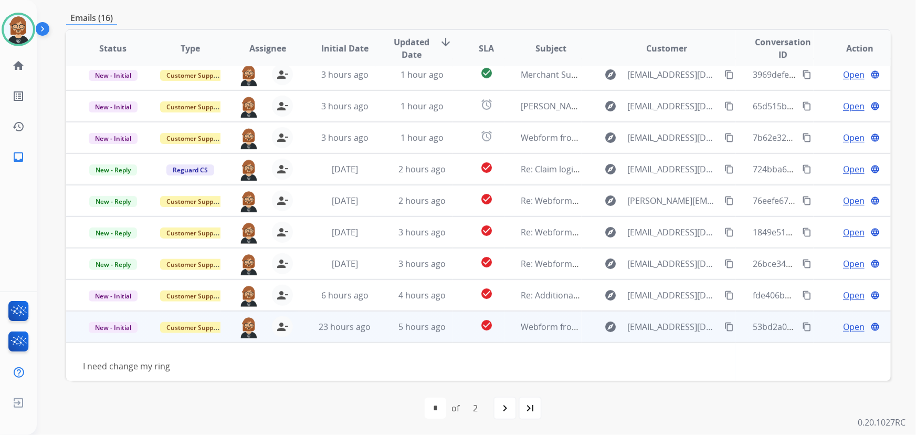
scroll to position [47, 0]
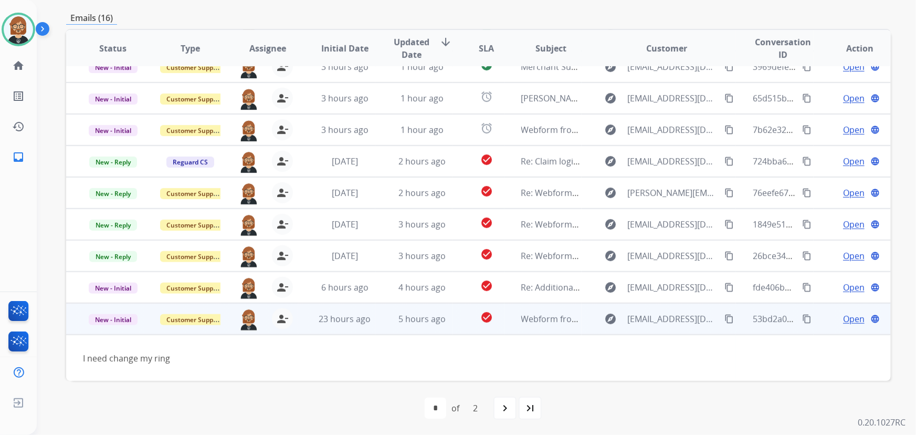
click at [724, 316] on mat-icon "content_copy" at bounding box center [728, 318] width 9 height 9
click at [846, 317] on span "Open" at bounding box center [854, 318] width 22 height 13
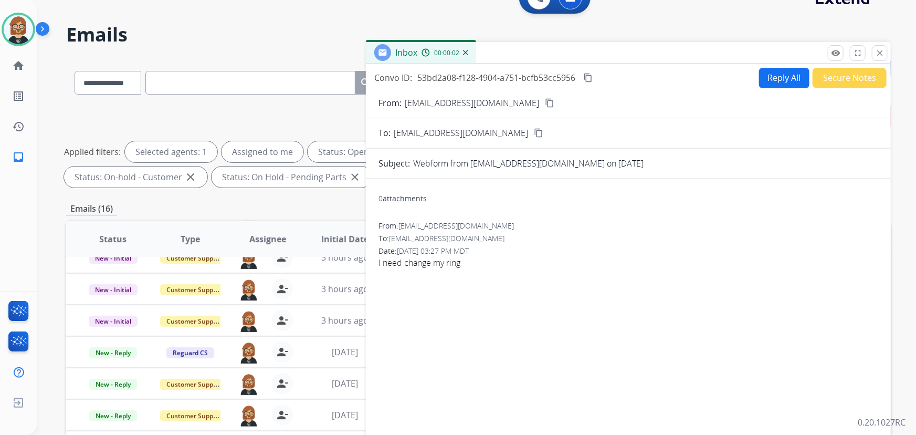
scroll to position [22, 0]
click at [761, 75] on button "Reply All" at bounding box center [784, 78] width 50 height 20
select select "**********"
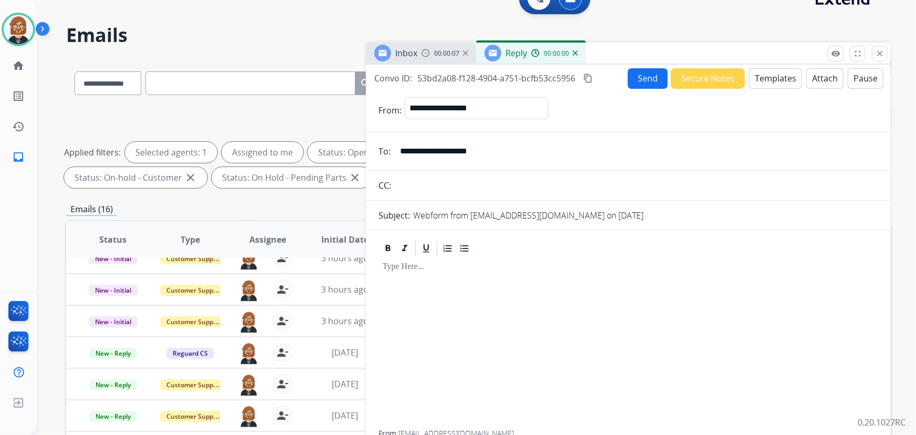
click at [781, 76] on button "Templates" at bounding box center [775, 78] width 53 height 20
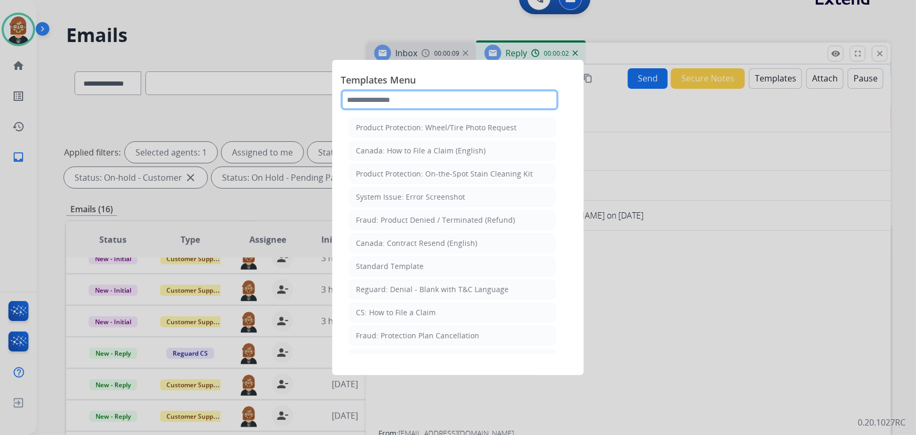
click at [396, 99] on input "text" at bounding box center [450, 99] width 218 height 21
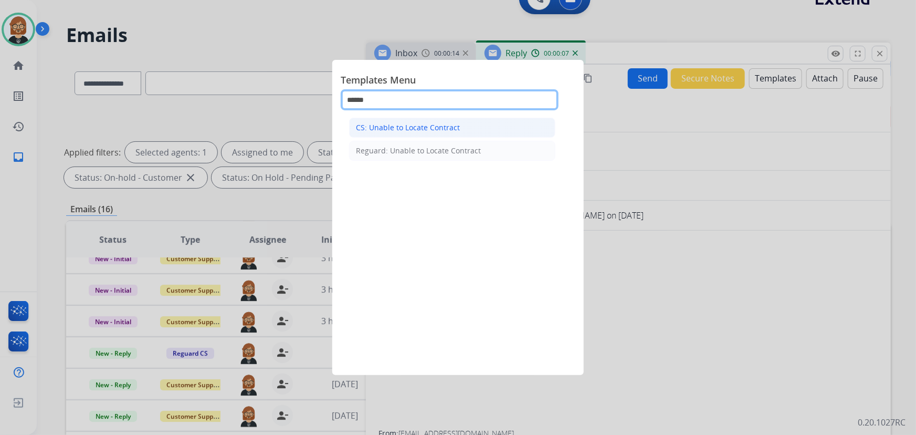
type input "******"
click at [431, 132] on div "CS: Unable to Locate Contract" at bounding box center [408, 127] width 104 height 10
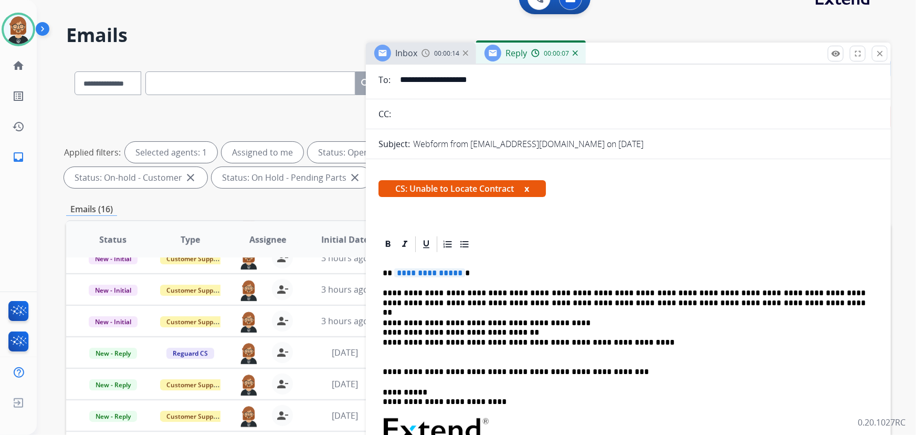
scroll to position [190, 0]
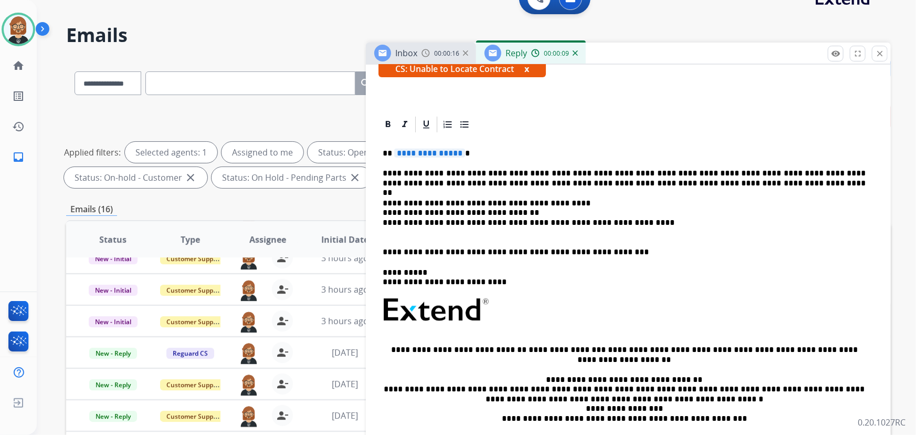
click at [423, 151] on span "**********" at bounding box center [429, 153] width 71 height 9
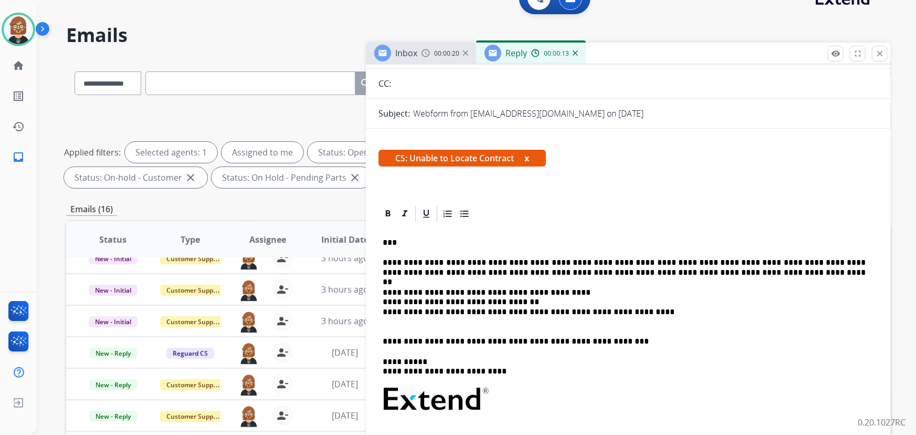
scroll to position [0, 0]
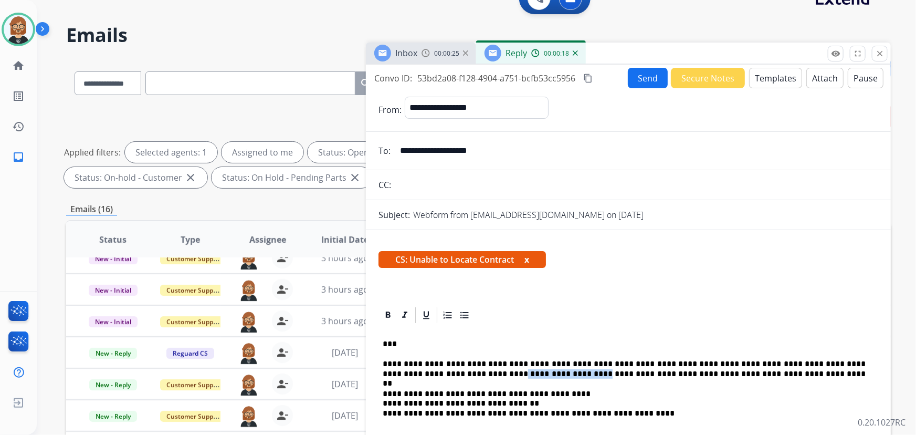
drag, startPoint x: 411, startPoint y: 373, endPoint x: 482, endPoint y: 376, distance: 71.4
click at [482, 376] on p "**********" at bounding box center [624, 368] width 483 height 19
click at [647, 73] on button "Send" at bounding box center [648, 78] width 40 height 20
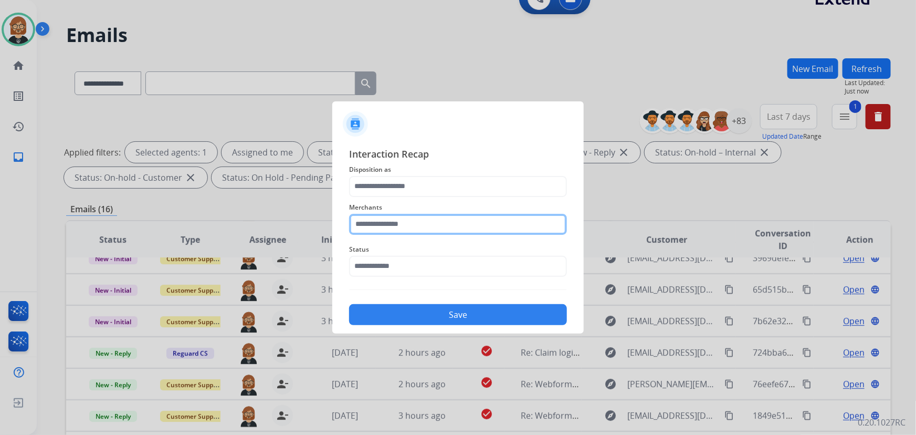
click at [440, 225] on input "text" at bounding box center [458, 224] width 218 height 21
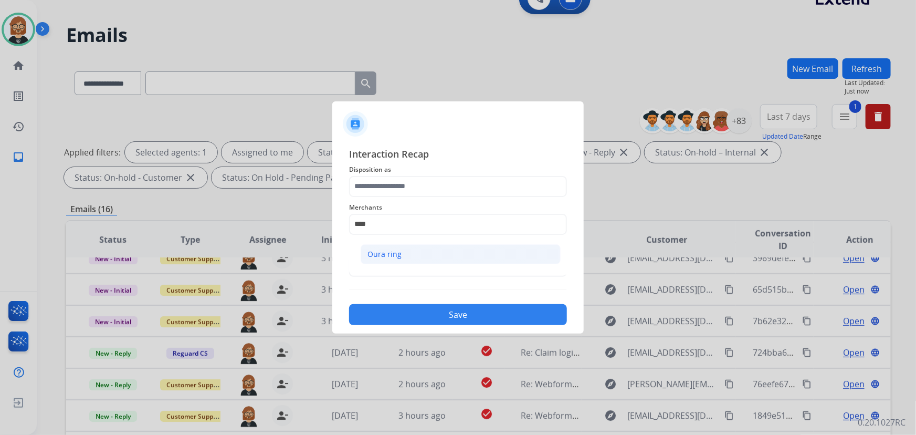
click at [429, 252] on li "Oura ring" at bounding box center [461, 254] width 200 height 20
type input "*********"
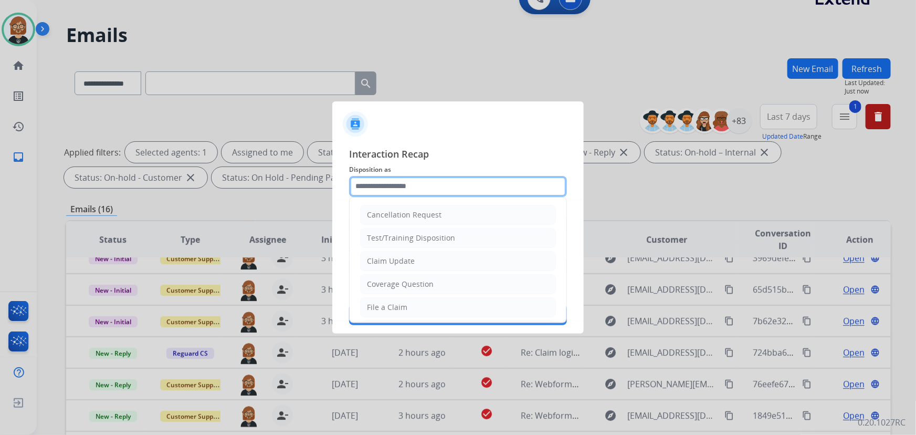
click at [459, 193] on input "text" at bounding box center [458, 186] width 218 height 21
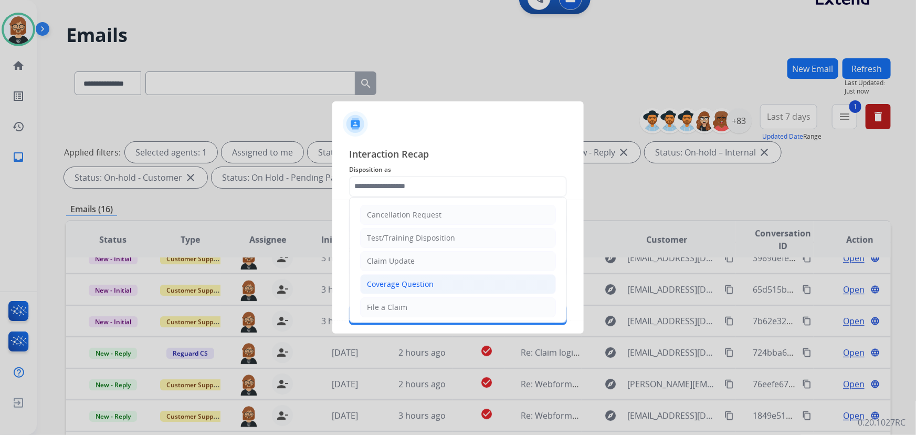
click at [473, 284] on li "Coverage Question" at bounding box center [458, 284] width 196 height 20
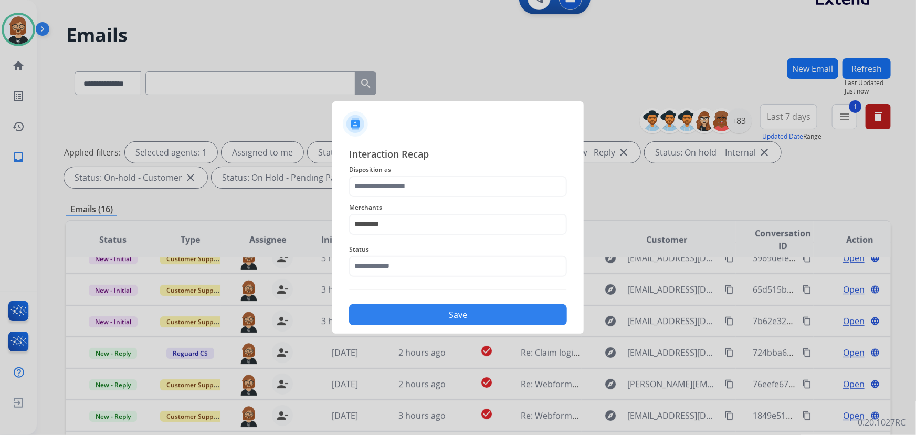
type input "**********"
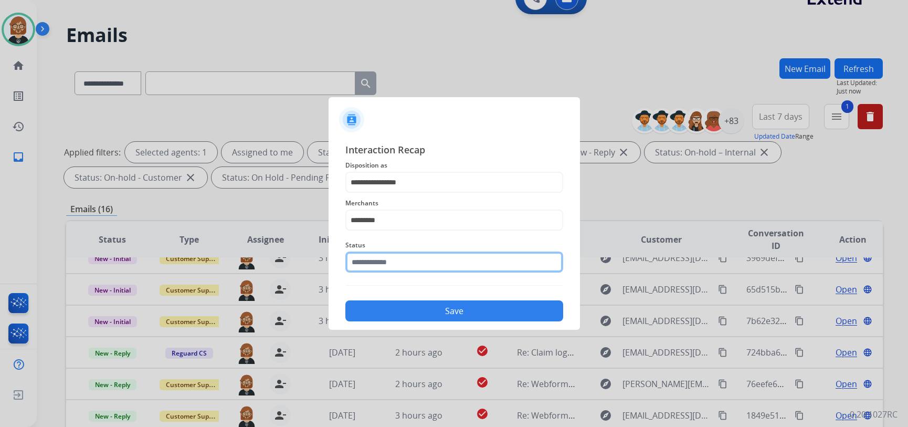
click at [472, 267] on input "text" at bounding box center [454, 261] width 218 height 21
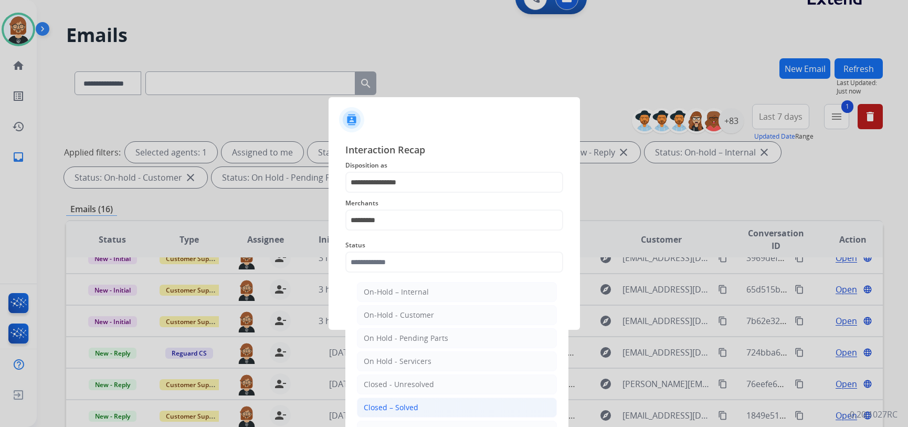
click at [461, 404] on li "Closed – Solved" at bounding box center [457, 407] width 200 height 20
type input "**********"
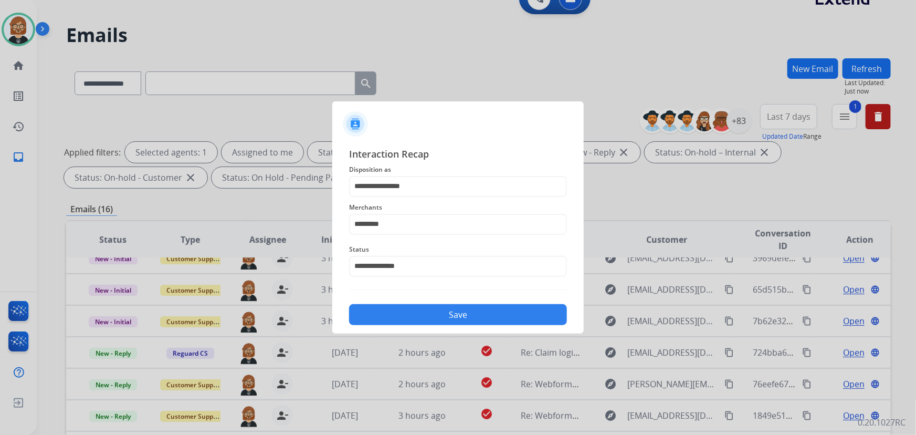
click at [474, 311] on button "Save" at bounding box center [458, 314] width 218 height 21
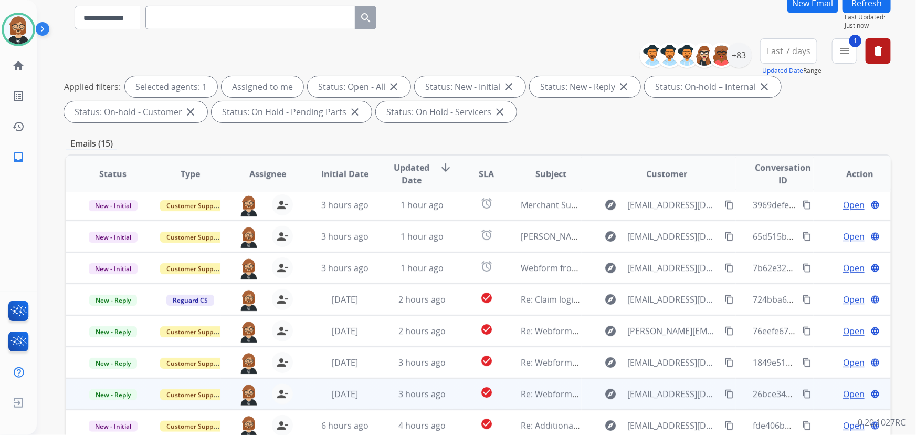
scroll to position [213, 0]
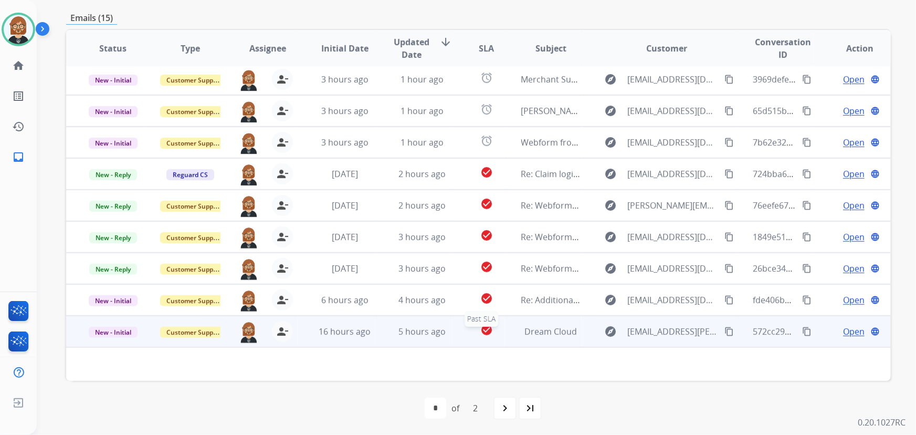
click at [483, 334] on mat-icon "check_circle" at bounding box center [486, 329] width 13 height 13
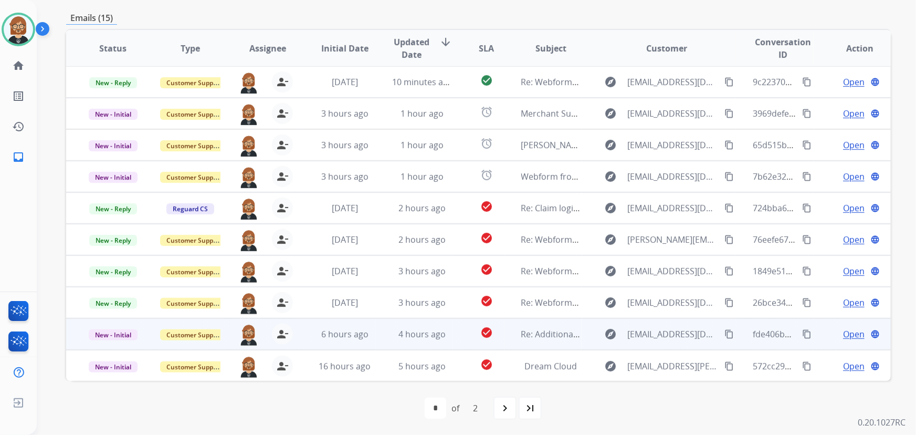
scroll to position [0, 0]
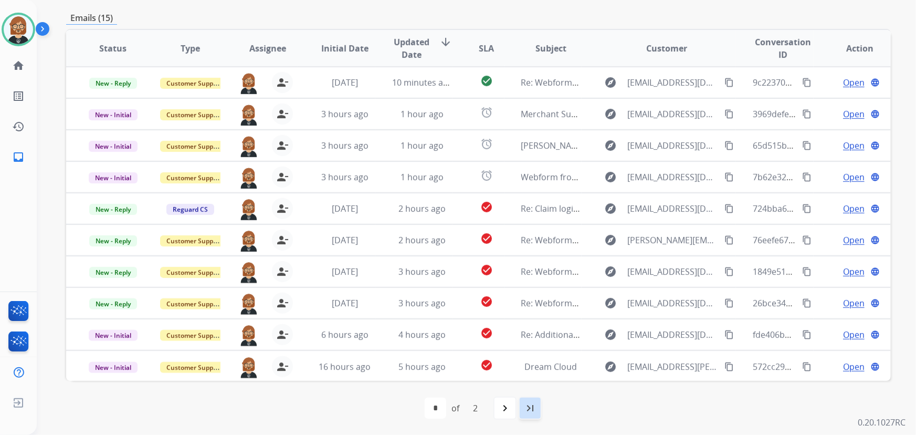
click at [529, 415] on div "last_page" at bounding box center [529, 407] width 23 height 23
select select "*"
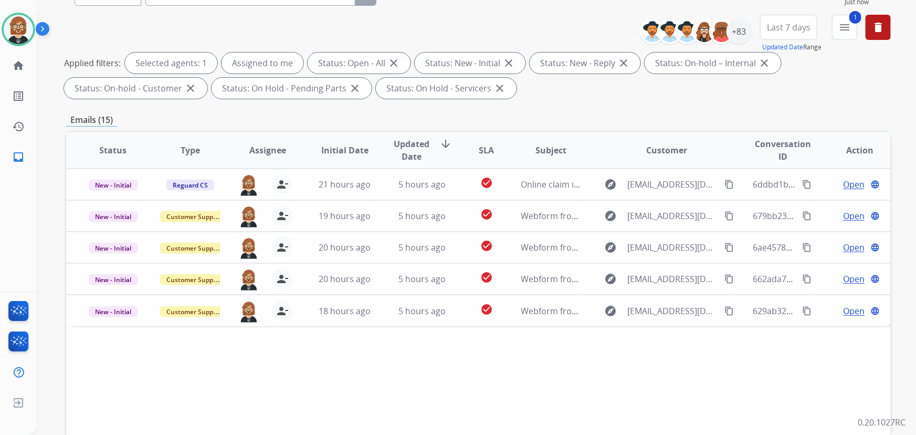
scroll to position [213, 0]
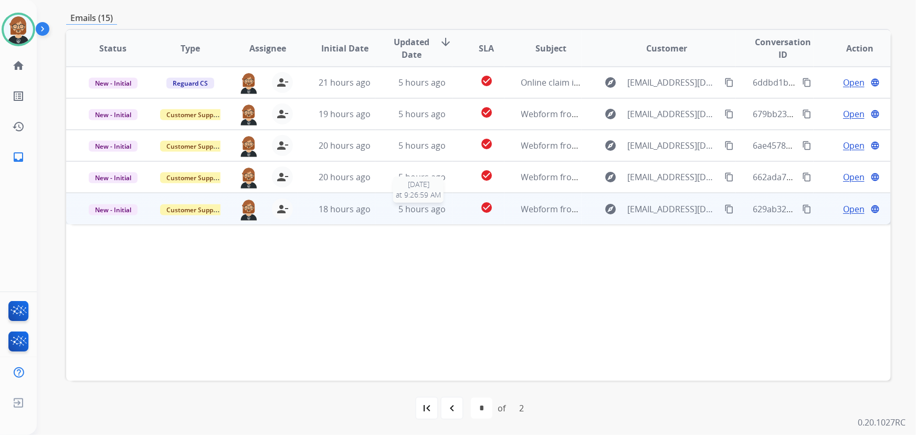
click at [435, 213] on span "5 hours ago" at bounding box center [421, 209] width 47 height 12
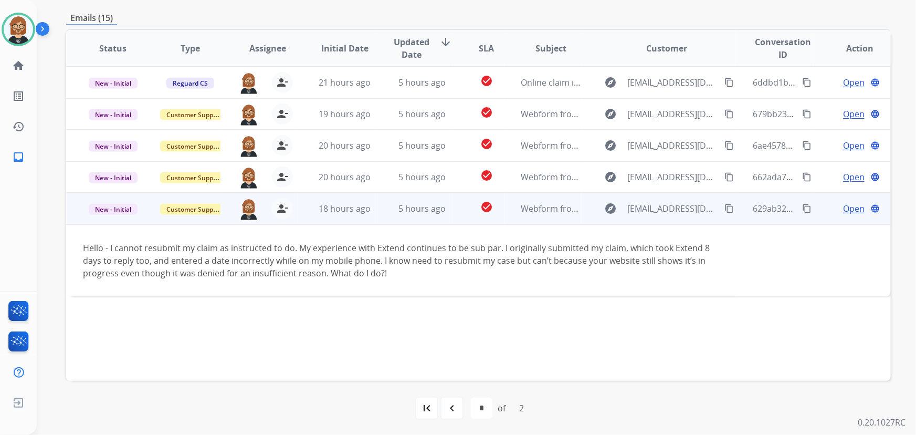
click at [725, 208] on mat-icon "content_copy" at bounding box center [728, 208] width 9 height 9
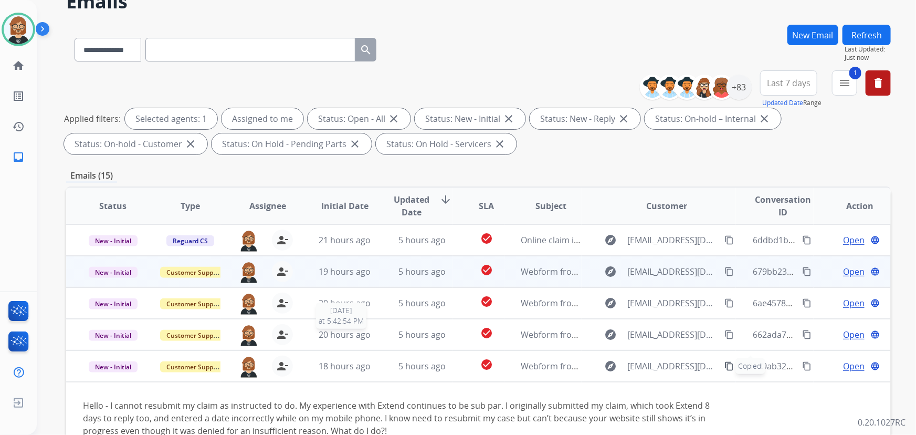
scroll to position [0, 0]
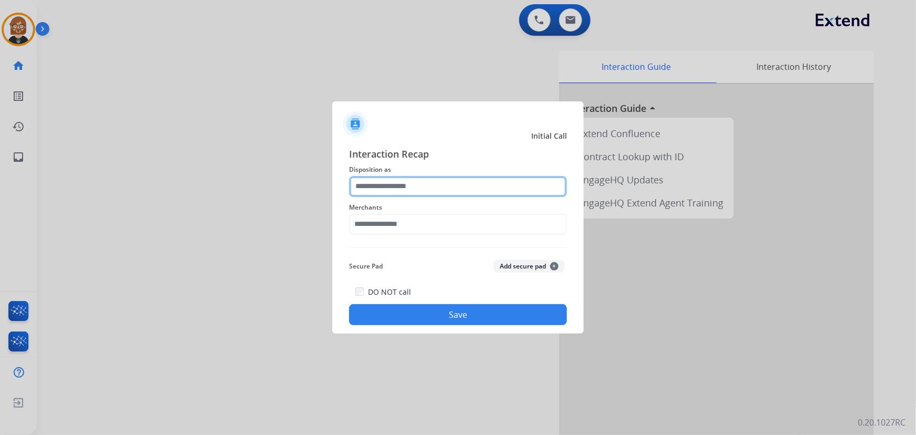
click at [445, 195] on input "text" at bounding box center [458, 186] width 218 height 21
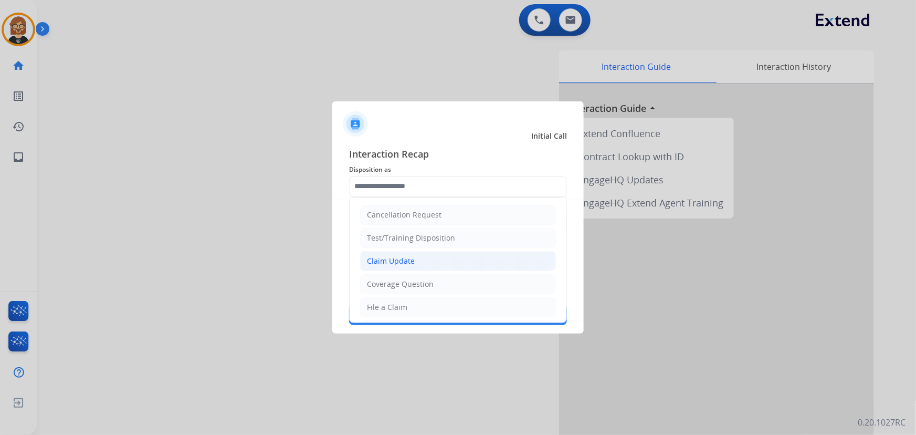
click at [432, 258] on li "Claim Update" at bounding box center [458, 261] width 196 height 20
type input "**********"
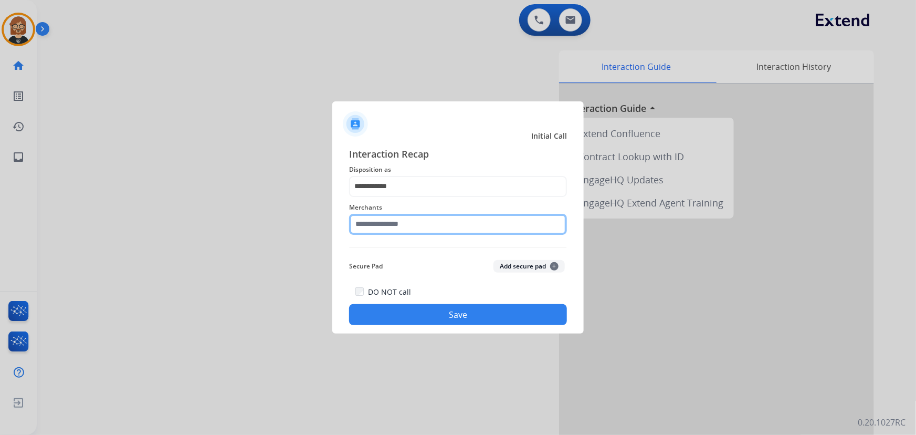
click at [440, 229] on input "text" at bounding box center [458, 224] width 218 height 21
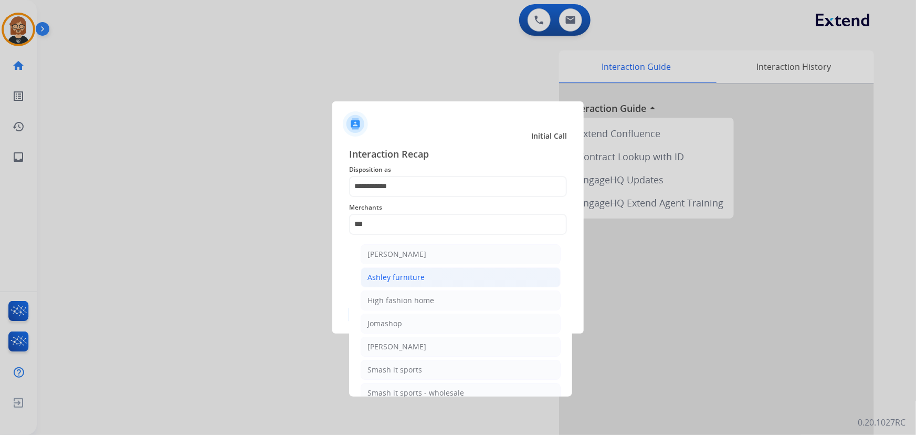
click at [432, 273] on li "Ashley furniture" at bounding box center [461, 277] width 200 height 20
type input "**********"
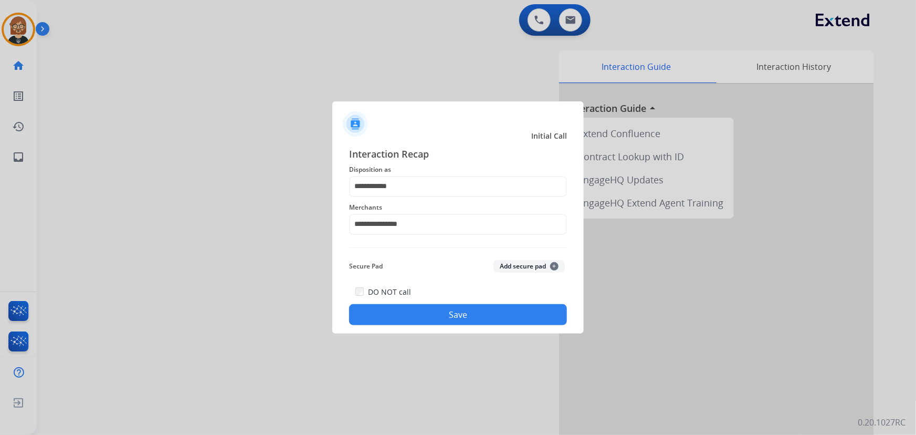
click at [468, 326] on div "**********" at bounding box center [457, 236] width 251 height 196
click at [468, 316] on button "Save" at bounding box center [458, 314] width 218 height 21
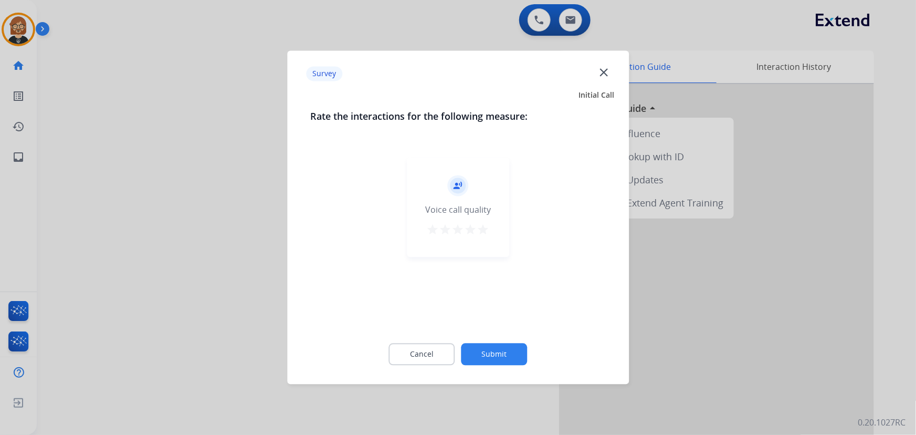
click at [496, 348] on button "Submit" at bounding box center [494, 354] width 66 height 22
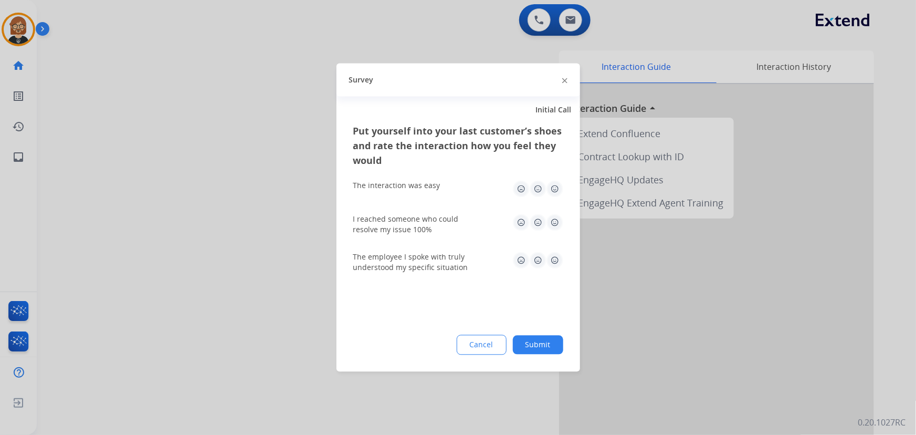
click at [535, 341] on button "Submit" at bounding box center [538, 344] width 50 height 19
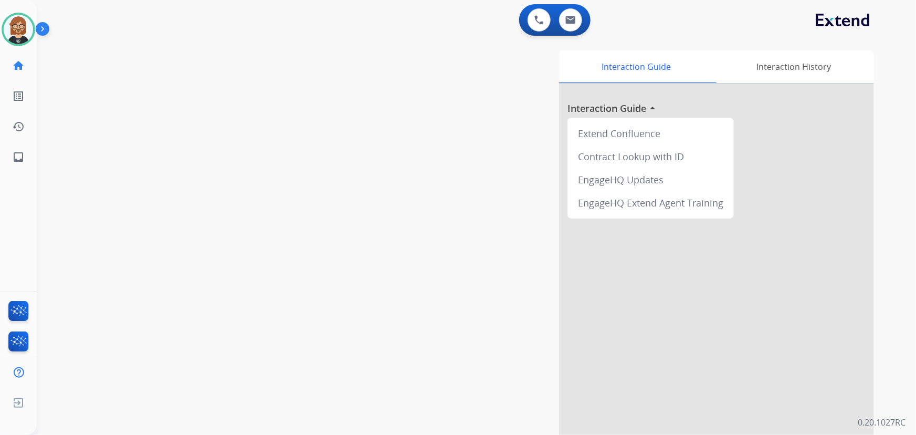
drag, startPoint x: 125, startPoint y: 29, endPoint x: 161, endPoint y: 118, distance: 95.1
click at [161, 118] on div "swap_horiz Break voice bridge close_fullscreen Connect 3-Way Call merge_type Se…" at bounding box center [464, 257] width 854 height 438
click at [563, 15] on button at bounding box center [570, 19] width 23 height 23
select select "**********"
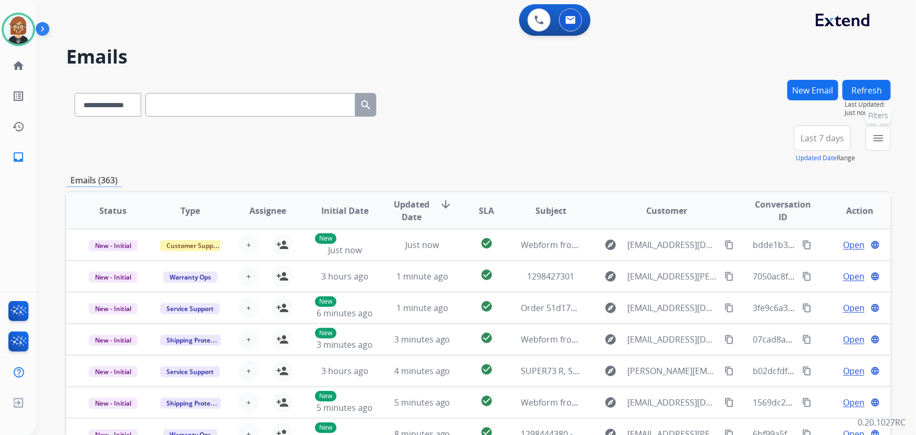
click at [873, 141] on mat-icon "menu" at bounding box center [878, 138] width 13 height 13
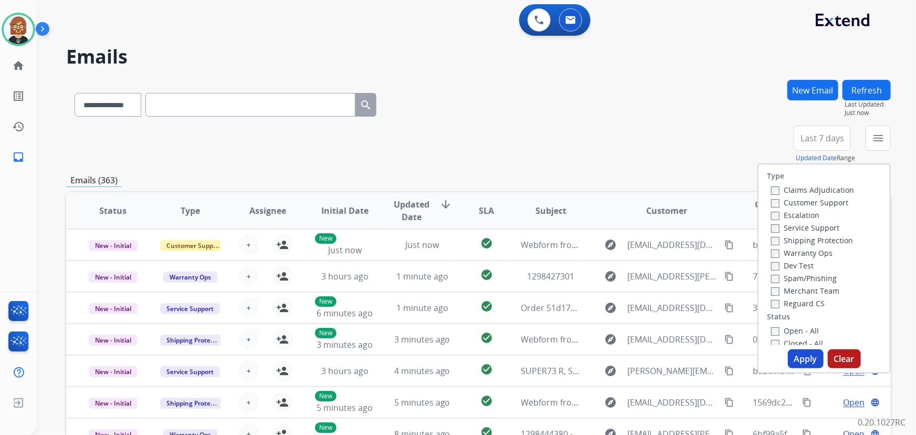
click at [790, 332] on label "Open - All" at bounding box center [795, 330] width 48 height 10
click at [802, 365] on button "Apply" at bounding box center [806, 358] width 36 height 19
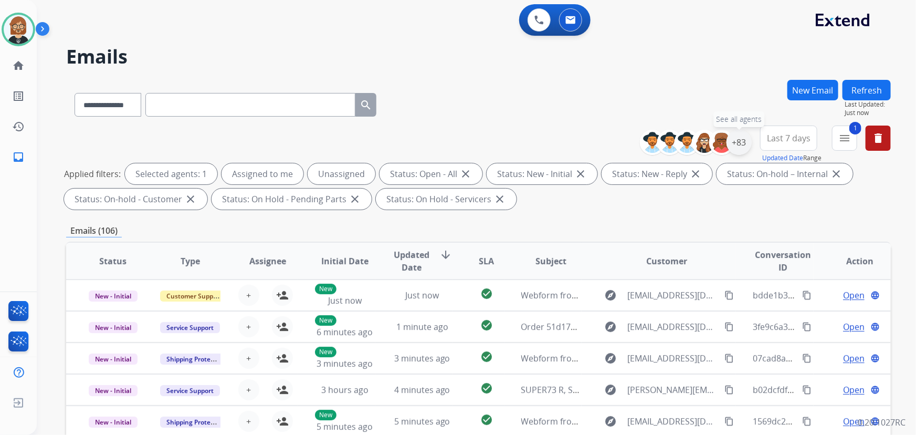
click at [742, 141] on div "+83" at bounding box center [738, 142] width 25 height 25
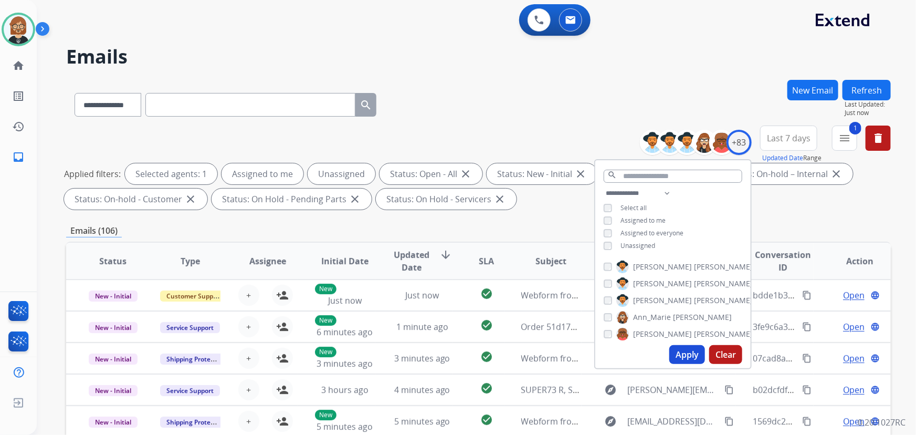
click at [632, 241] on span "Unassigned" at bounding box center [637, 245] width 35 height 9
click at [687, 357] on button "Apply" at bounding box center [687, 354] width 36 height 19
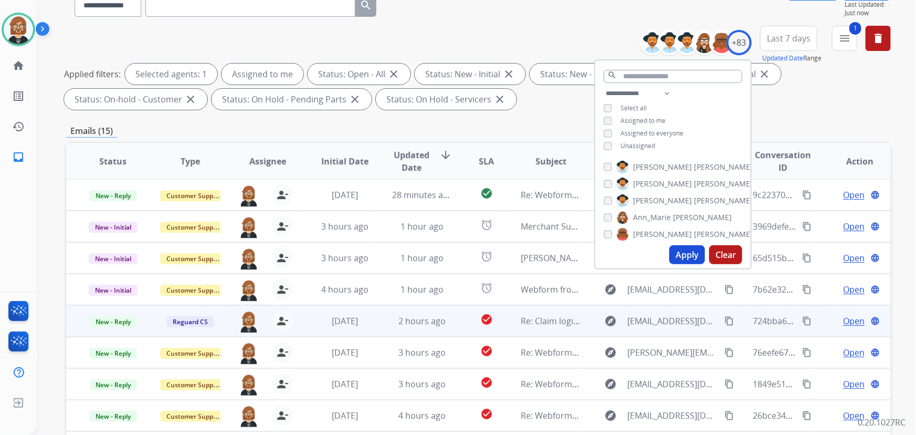
scroll to position [143, 0]
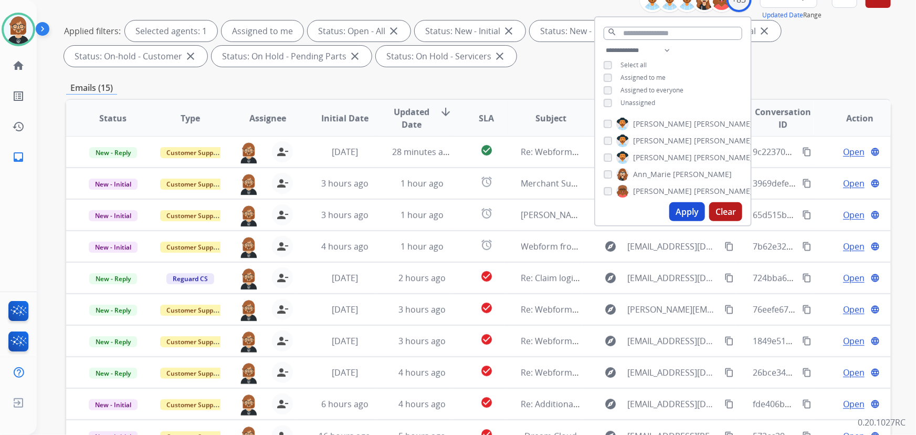
click at [841, 68] on div "**********" at bounding box center [478, 27] width 824 height 88
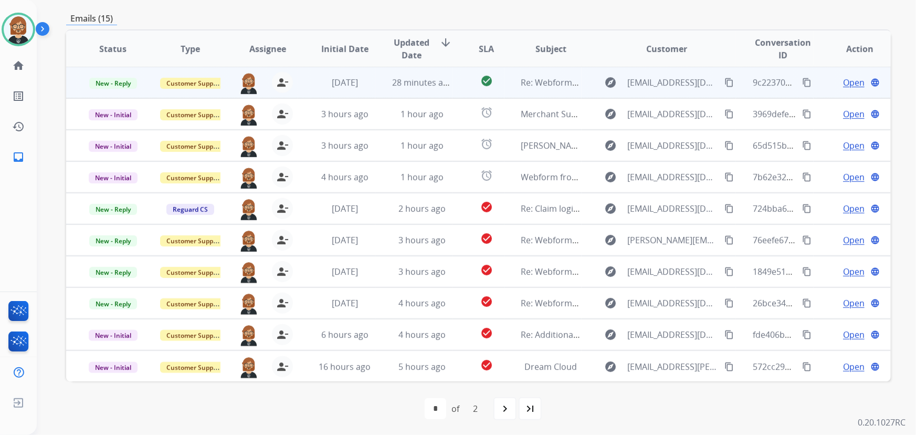
scroll to position [213, 0]
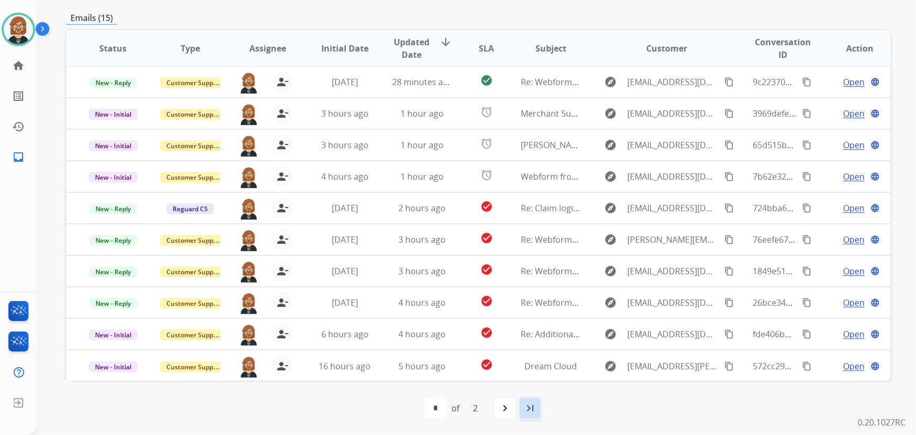
click at [528, 406] on mat-icon "last_page" at bounding box center [530, 407] width 13 height 13
select select "*"
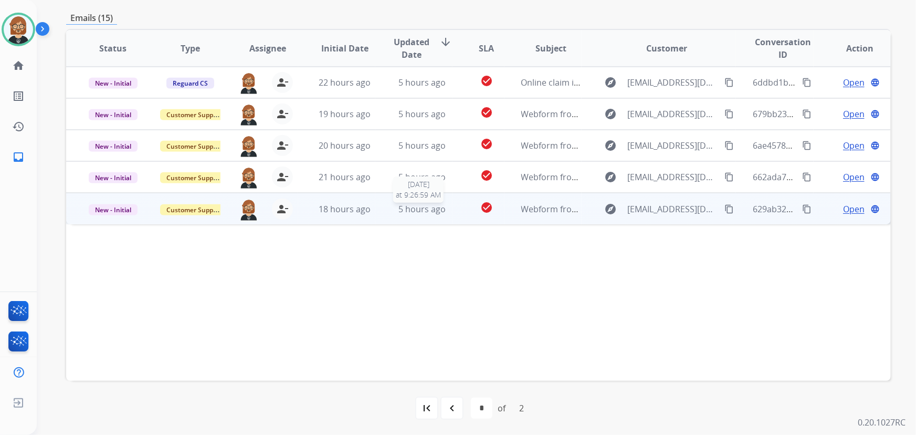
click at [421, 206] on span "5 hours ago" at bounding box center [421, 209] width 47 height 12
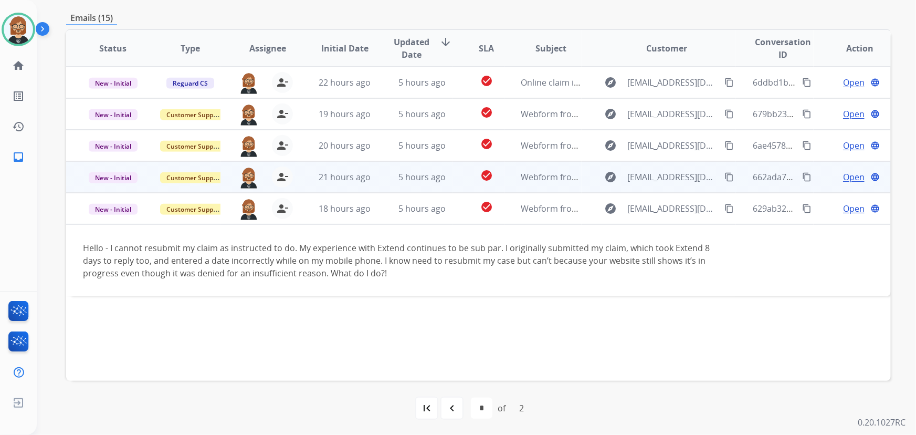
click at [446, 168] on td "5 hours ago" at bounding box center [413, 176] width 77 height 31
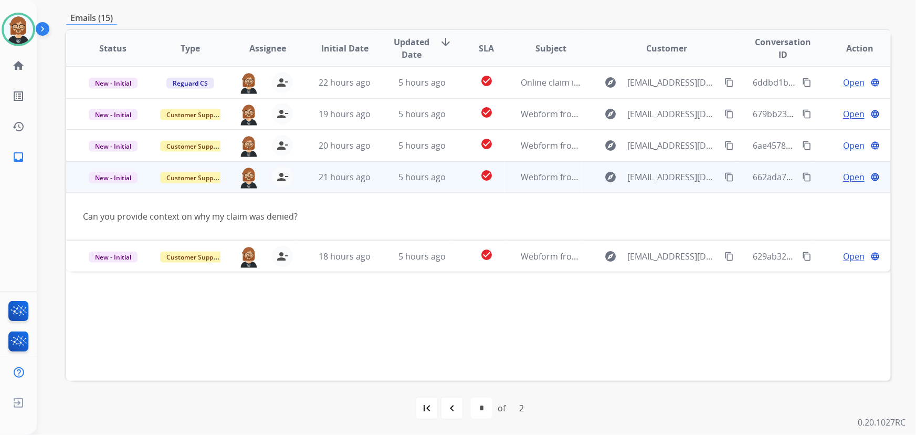
click at [724, 175] on mat-icon "content_copy" at bounding box center [728, 176] width 9 height 9
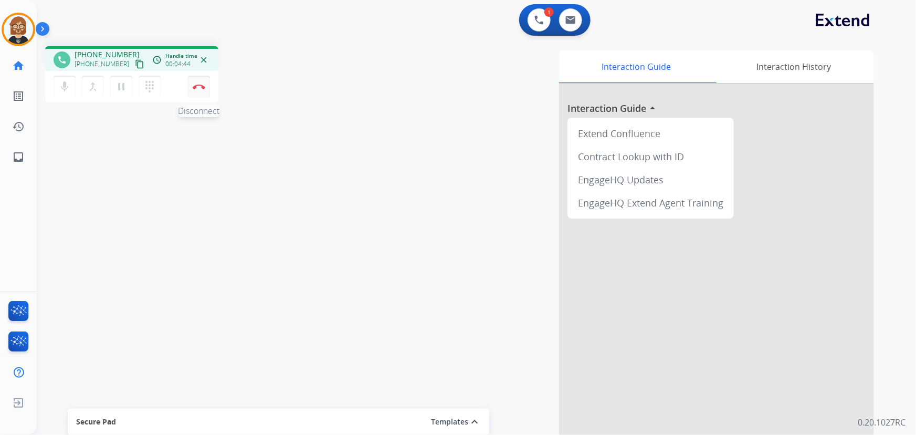
click at [199, 88] on img at bounding box center [199, 86] width 13 height 5
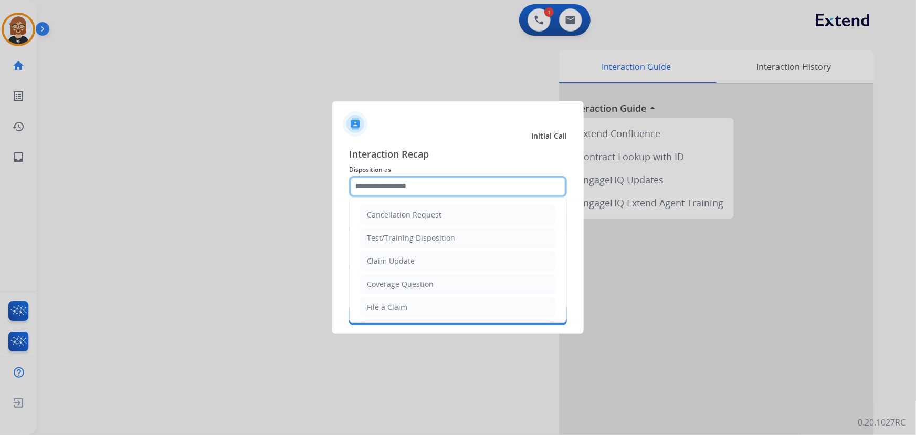
click at [451, 182] on input "text" at bounding box center [458, 186] width 218 height 21
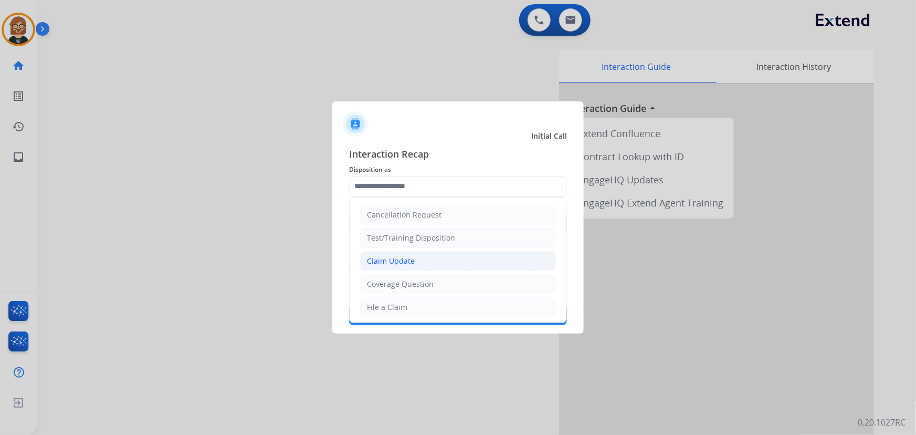
click at [462, 264] on li "Claim Update" at bounding box center [458, 261] width 196 height 20
type input "**********"
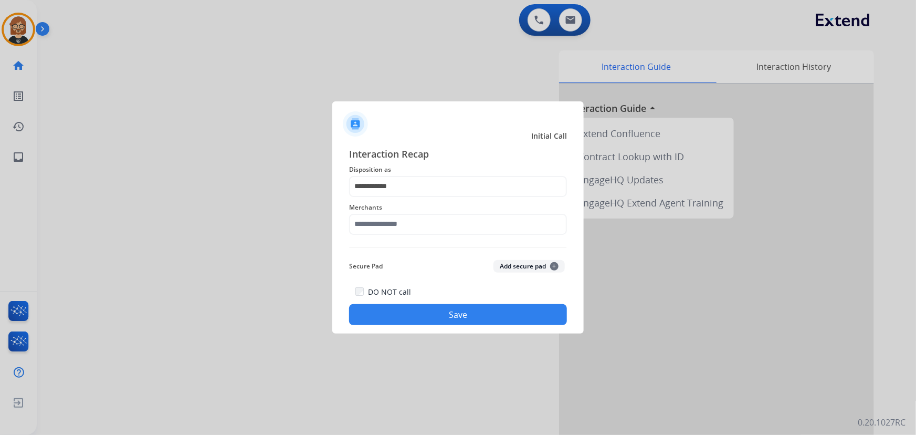
click at [469, 242] on div "**********" at bounding box center [458, 235] width 218 height 179
click at [473, 234] on input "text" at bounding box center [458, 224] width 218 height 21
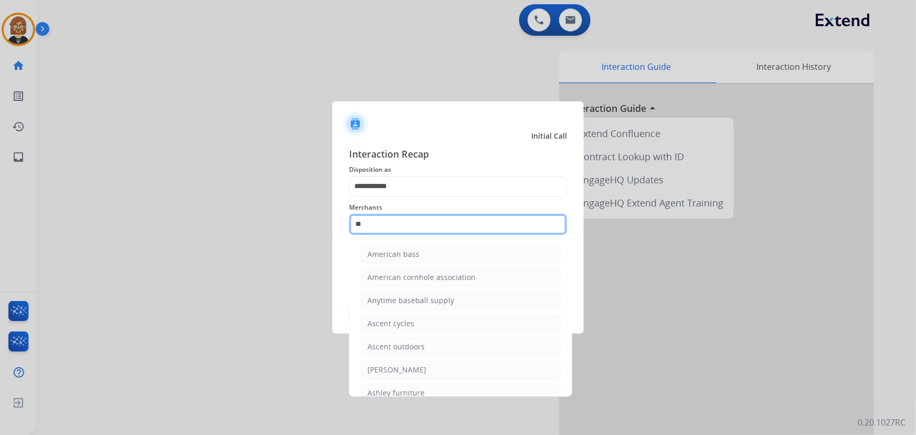
type input "*"
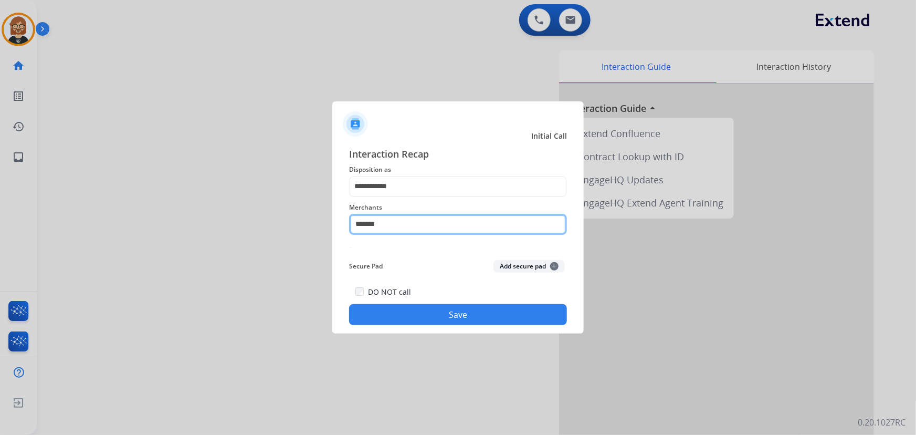
click at [367, 224] on input "*******" at bounding box center [458, 224] width 218 height 21
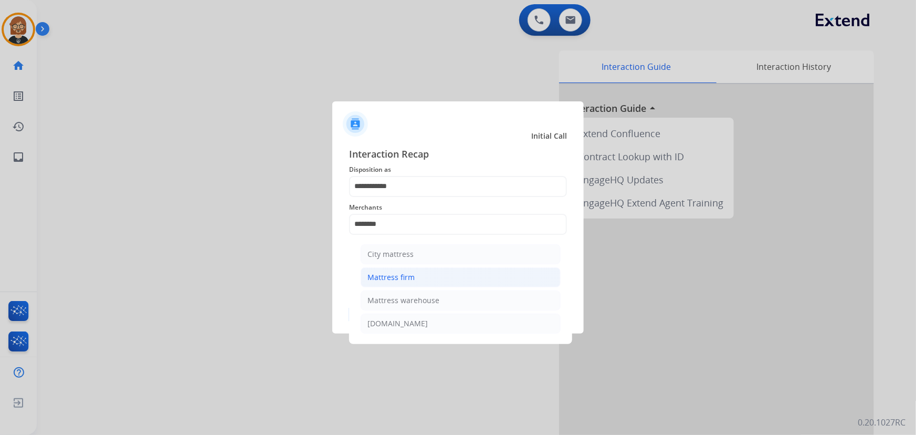
click at [411, 276] on div "Mattress firm" at bounding box center [390, 277] width 47 height 10
type input "**********"
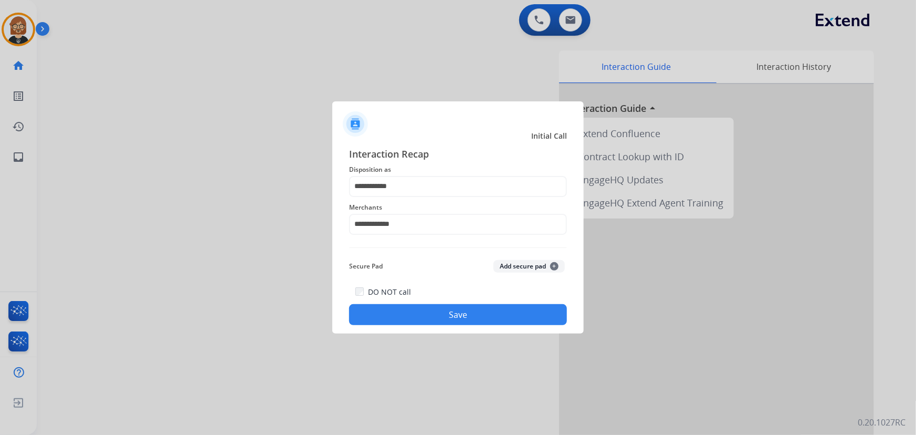
click at [430, 313] on button "Save" at bounding box center [458, 314] width 218 height 21
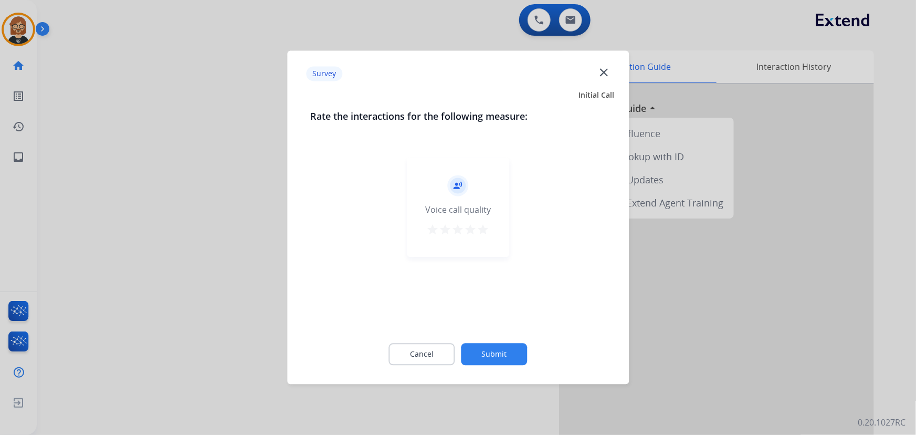
click at [490, 352] on button "Submit" at bounding box center [494, 354] width 66 height 22
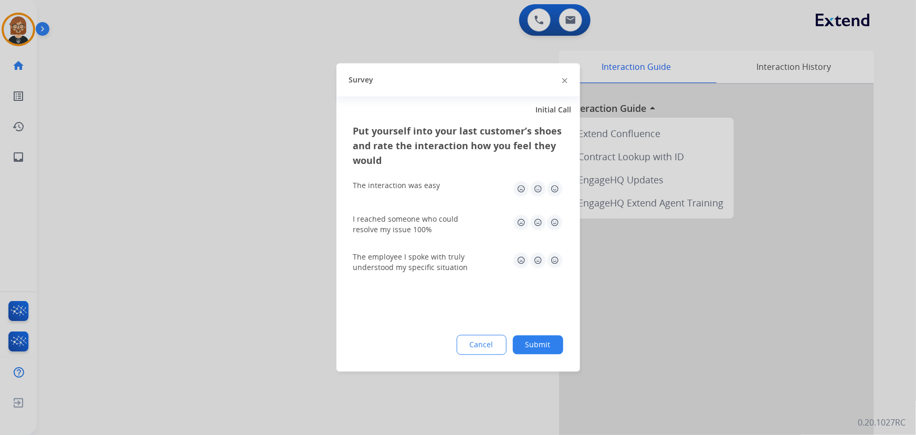
click at [533, 341] on button "Submit" at bounding box center [538, 344] width 50 height 19
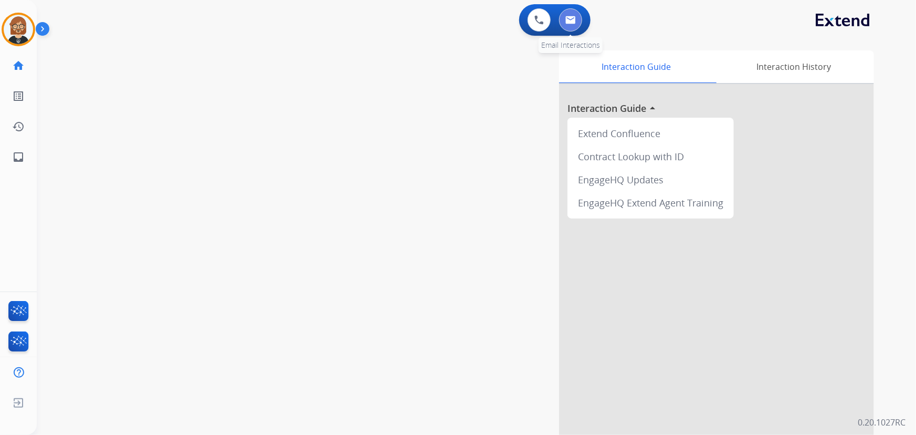
click at [564, 20] on button at bounding box center [570, 19] width 23 height 23
select select "**********"
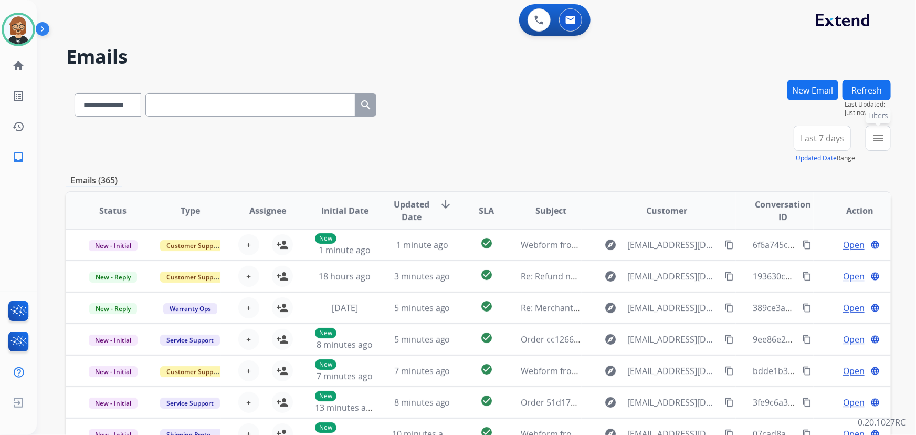
click at [873, 135] on mat-icon "menu" at bounding box center [878, 138] width 13 height 13
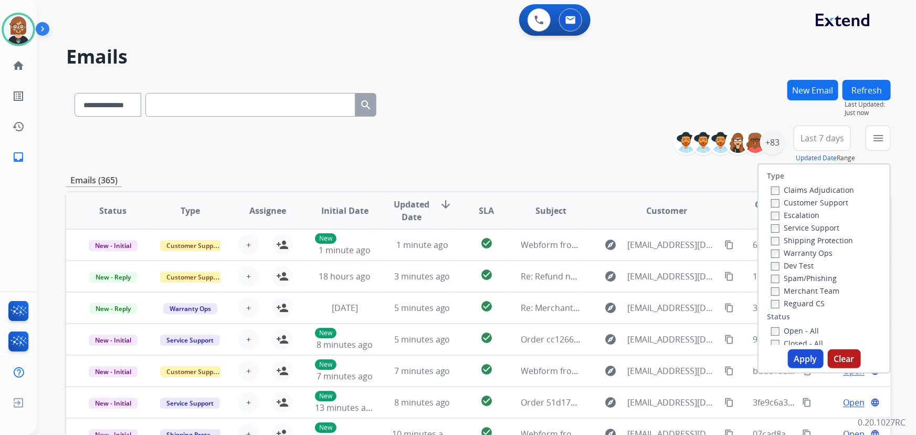
click at [799, 331] on label "Open - All" at bounding box center [795, 330] width 48 height 10
click at [807, 349] on button "Apply" at bounding box center [806, 358] width 36 height 19
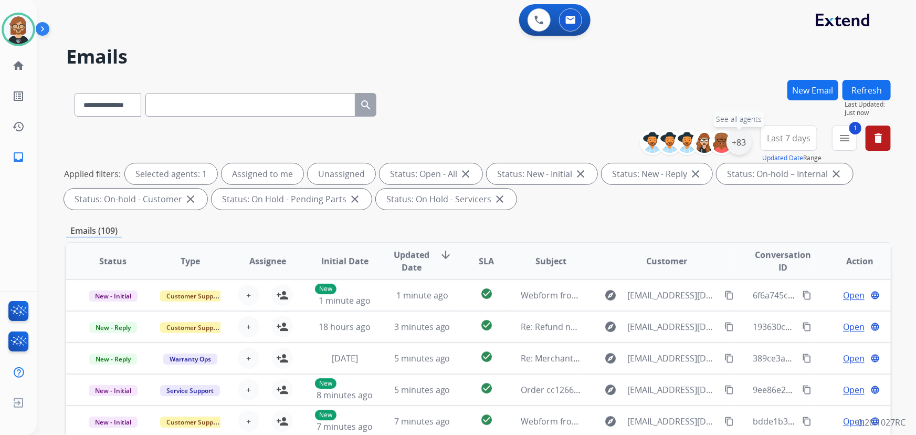
click at [738, 139] on div "+83" at bounding box center [738, 142] width 25 height 25
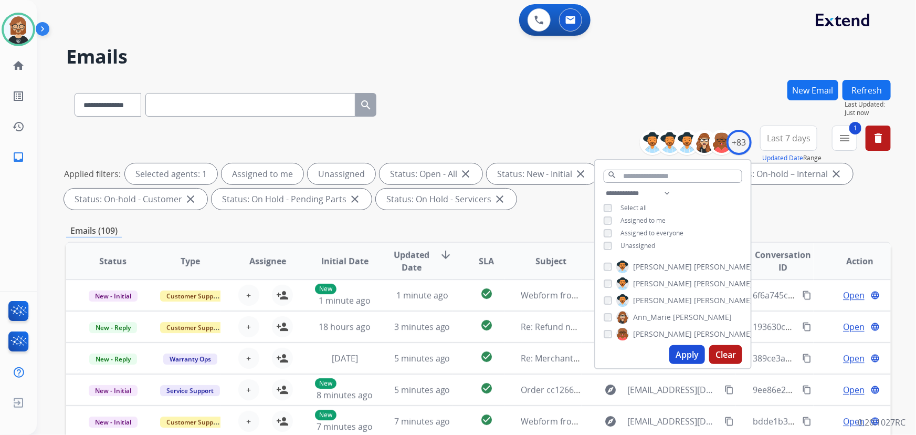
click at [637, 248] on span "Unassigned" at bounding box center [637, 245] width 35 height 9
click at [686, 359] on button "Apply" at bounding box center [687, 354] width 36 height 19
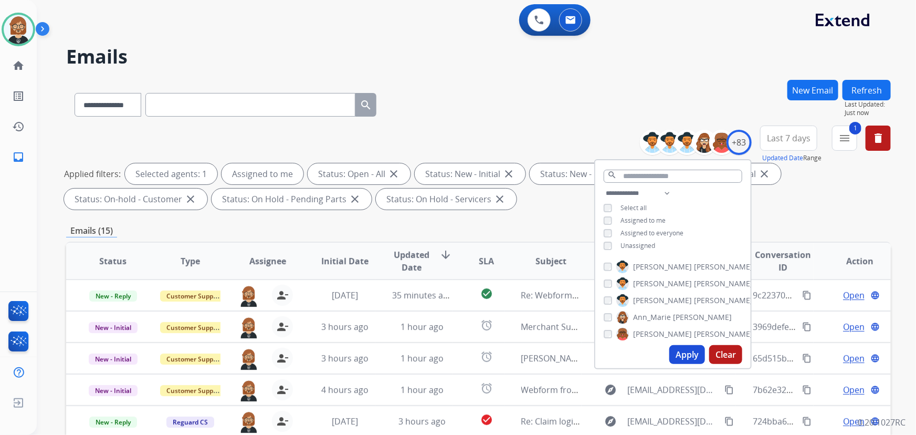
click at [527, 223] on div "**********" at bounding box center [478, 364] width 824 height 568
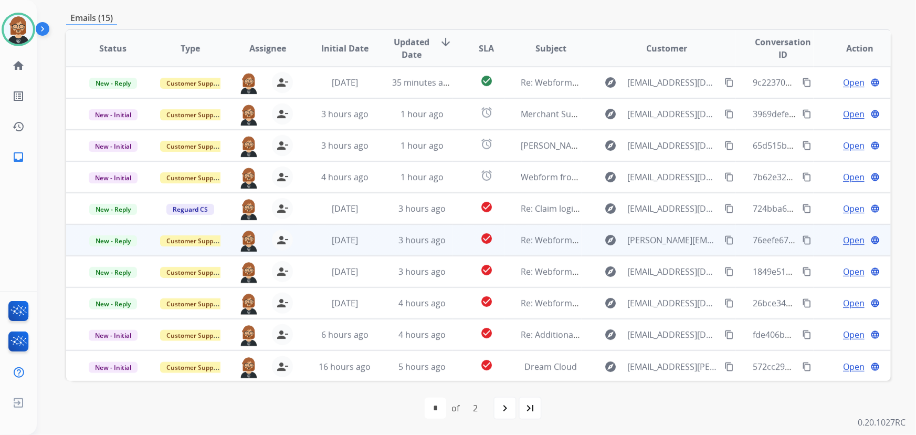
scroll to position [1, 0]
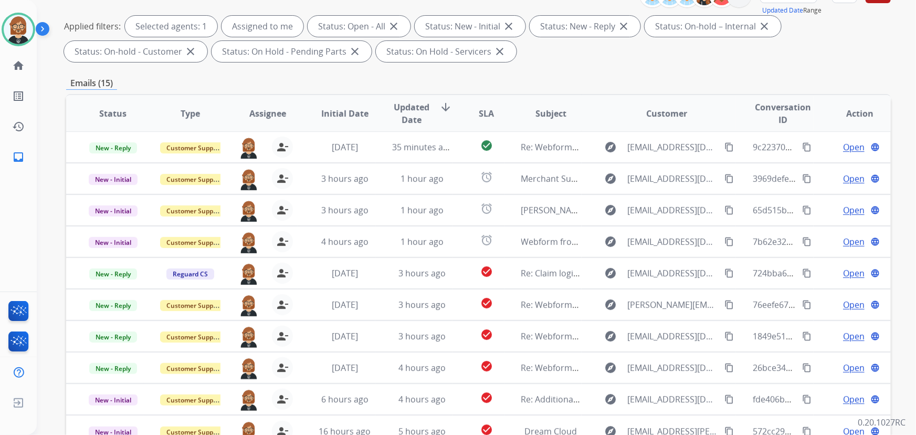
scroll to position [22, 0]
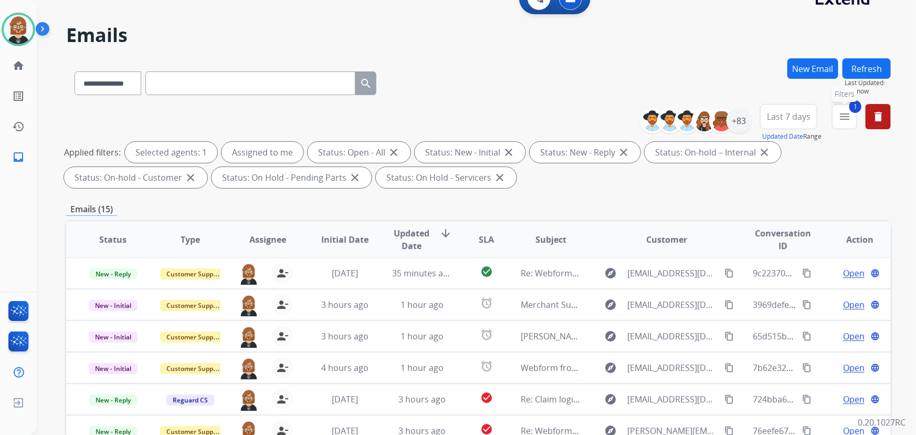
click at [850, 113] on button "1 menu Filters" at bounding box center [844, 116] width 25 height 25
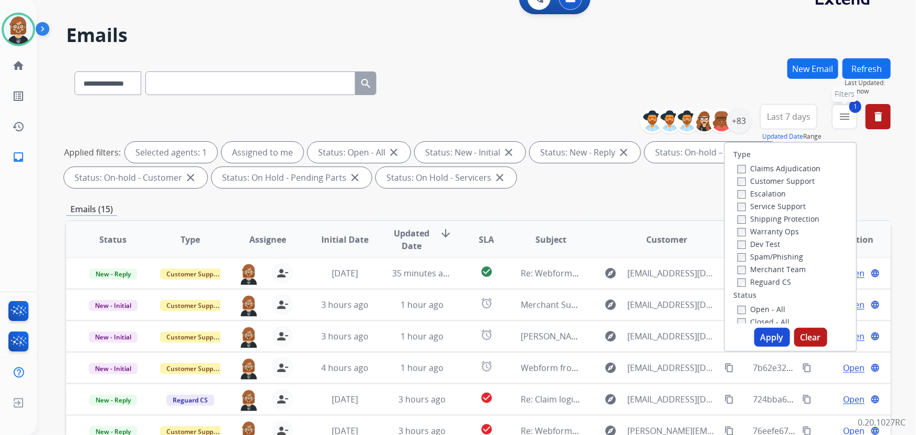
click at [850, 113] on mat-icon "menu" at bounding box center [844, 116] width 13 height 13
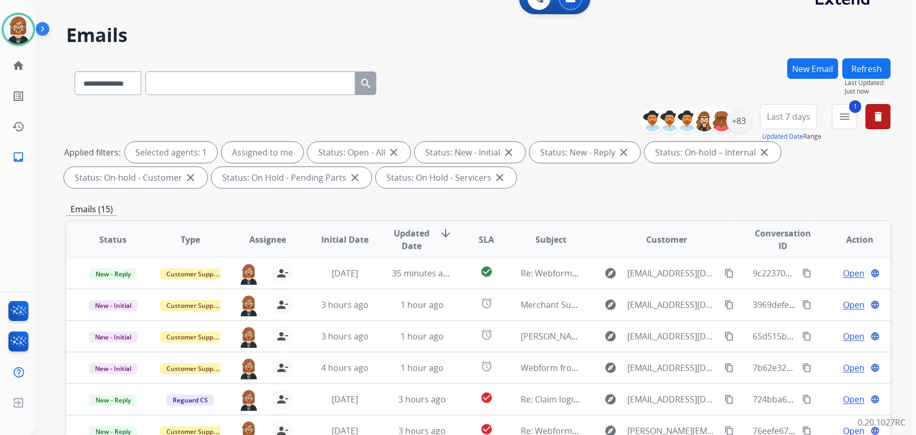
scroll to position [213, 0]
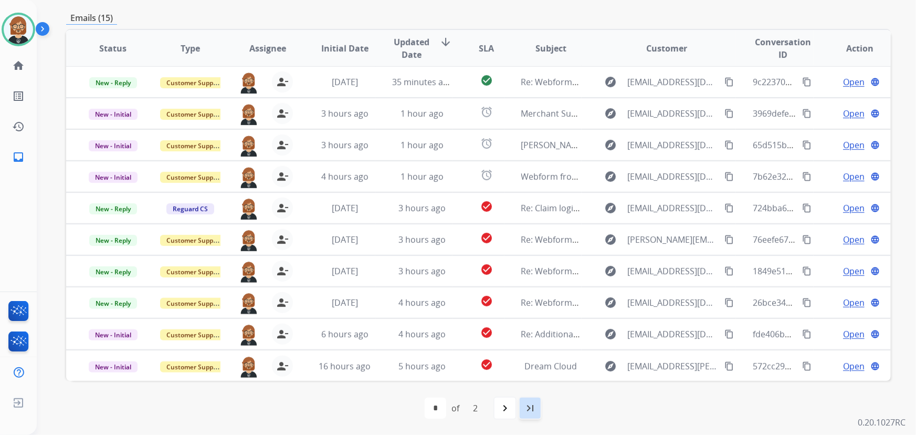
click at [531, 409] on mat-icon "last_page" at bounding box center [530, 407] width 13 height 13
select select "*"
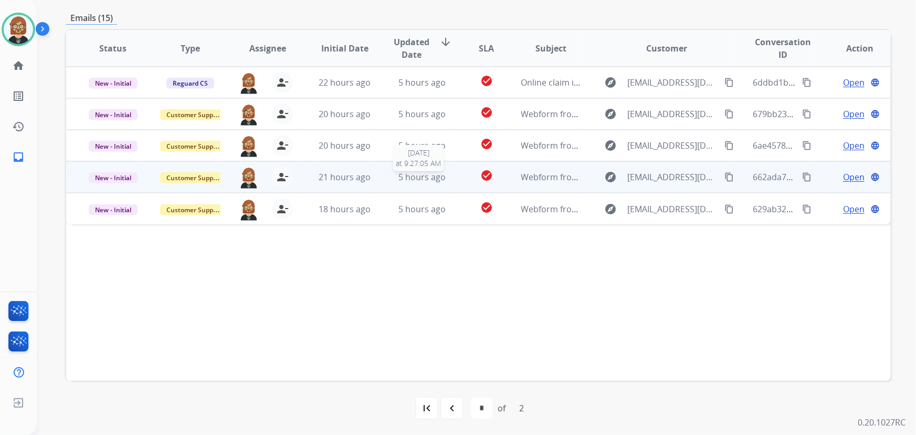
click at [404, 180] on span "5 hours ago" at bounding box center [421, 177] width 47 height 12
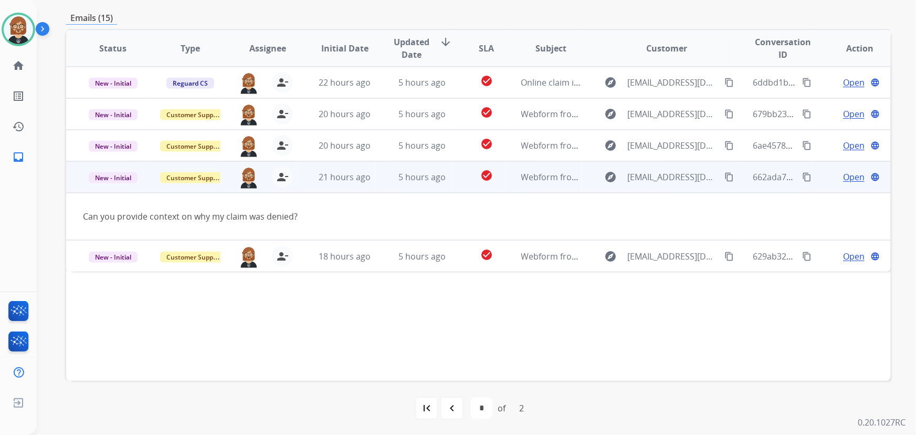
click at [844, 177] on span "Open" at bounding box center [854, 177] width 22 height 13
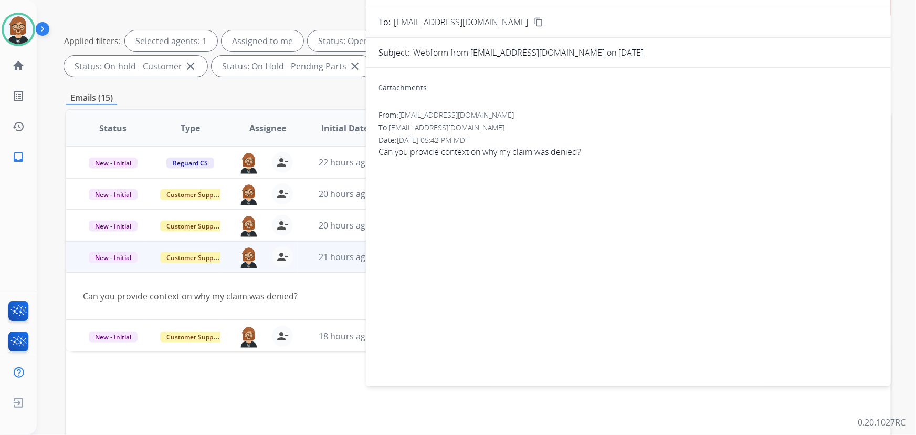
scroll to position [22, 0]
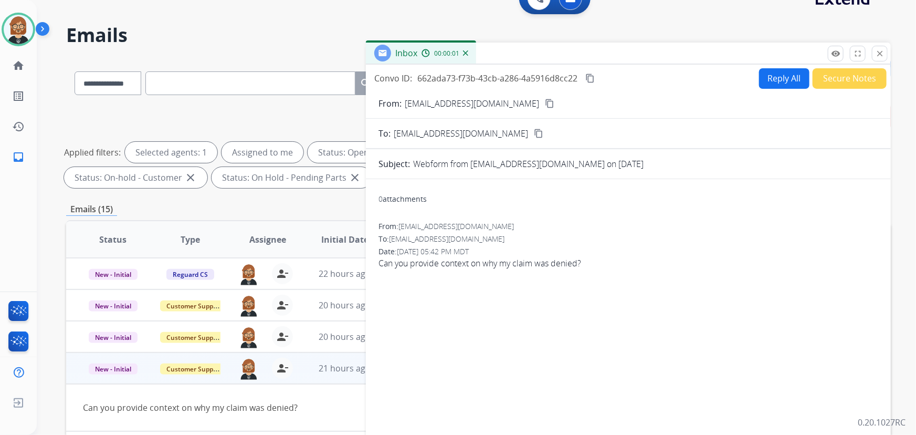
click at [770, 72] on button "Reply All" at bounding box center [784, 78] width 50 height 20
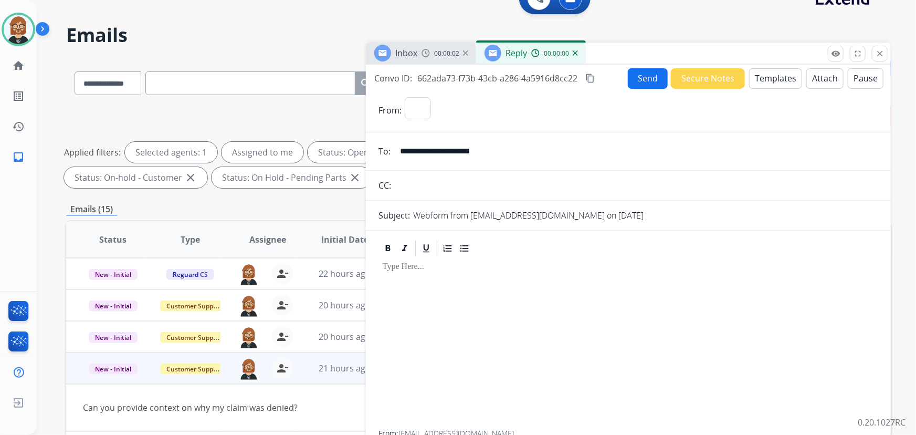
select select "**********"
click at [759, 73] on button "Templates" at bounding box center [775, 78] width 53 height 20
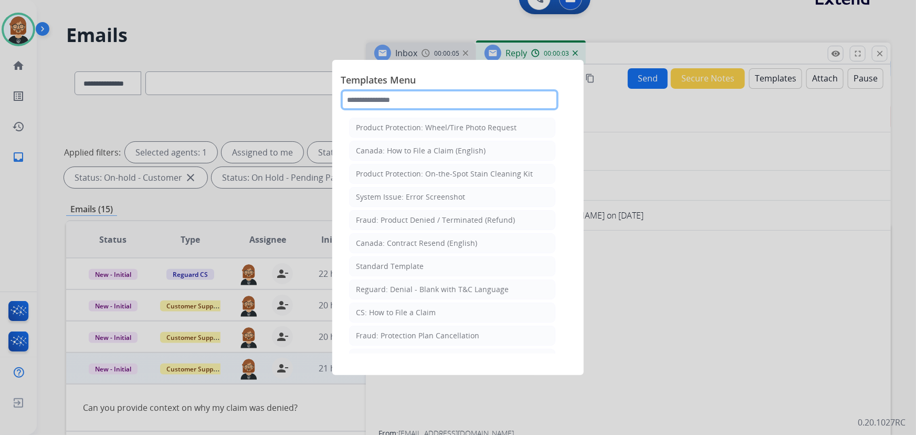
click at [429, 97] on input "text" at bounding box center [450, 99] width 218 height 21
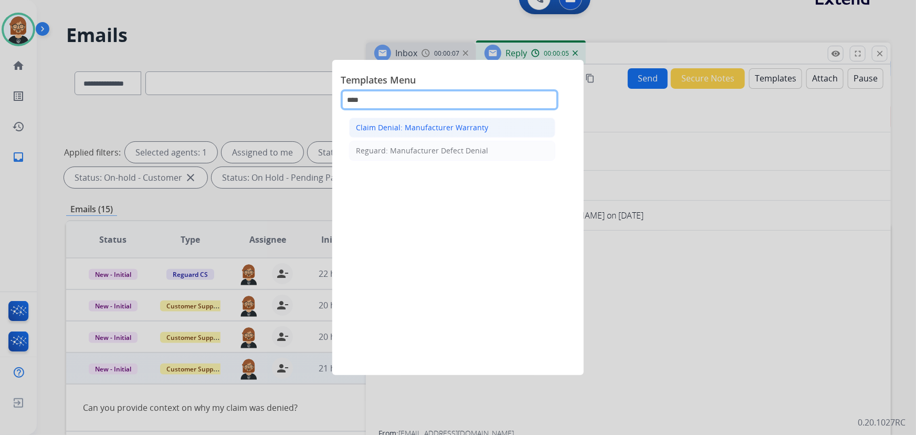
type input "****"
click at [481, 131] on div "Claim Denial: Manufacturer Warranty" at bounding box center [422, 127] width 132 height 10
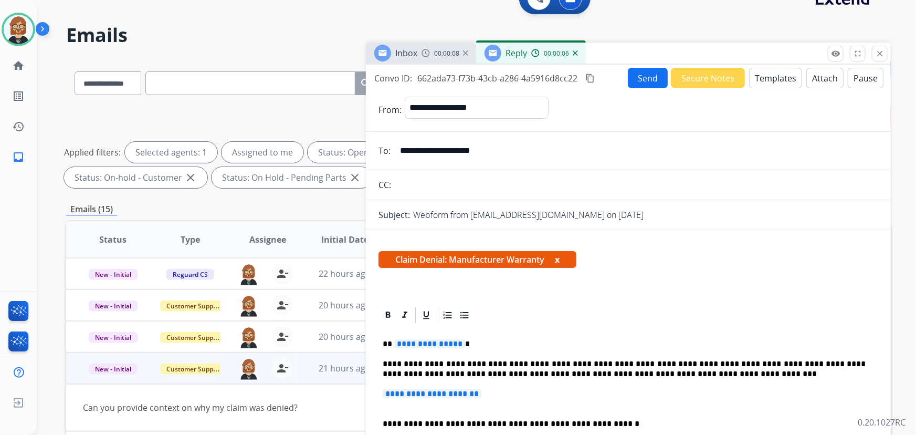
scroll to position [190, 0]
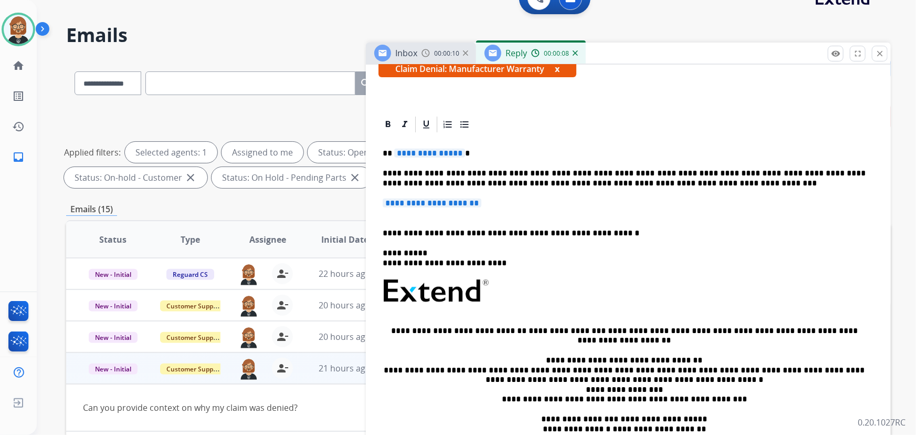
click at [461, 204] on span "**********" at bounding box center [432, 202] width 99 height 9
paste div
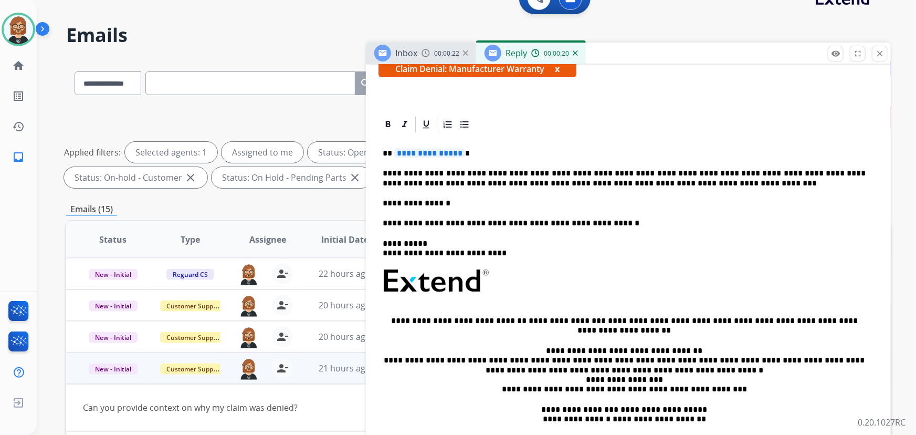
click at [382, 204] on div "**********" at bounding box center [628, 295] width 500 height 323
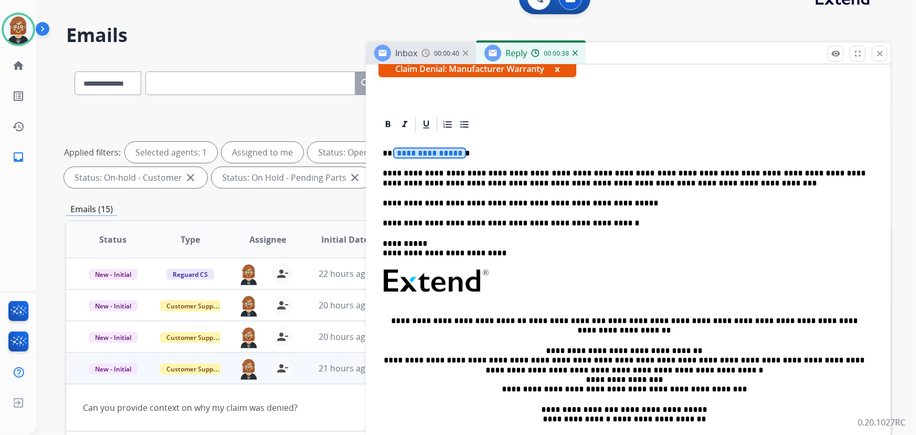
click at [416, 150] on span "**********" at bounding box center [429, 153] width 71 height 9
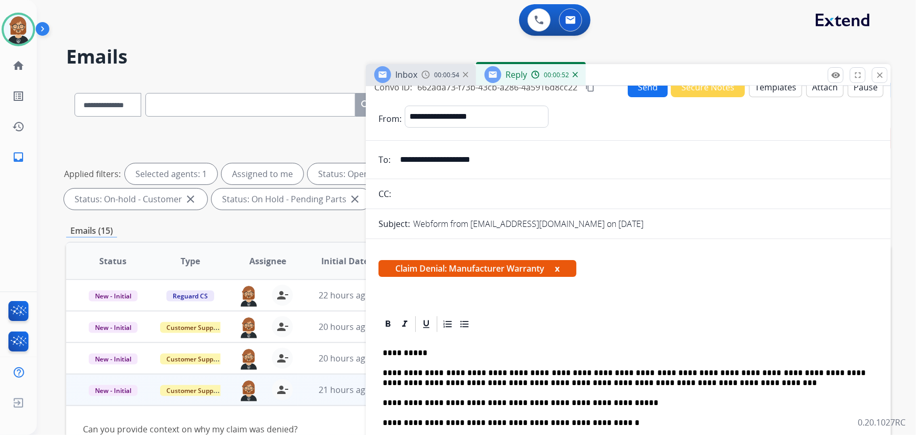
scroll to position [0, 0]
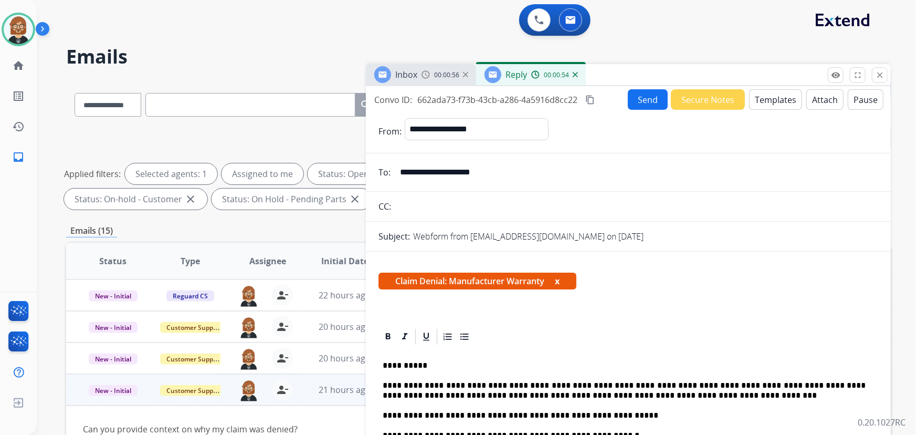
click at [647, 107] on button "Send" at bounding box center [648, 99] width 40 height 20
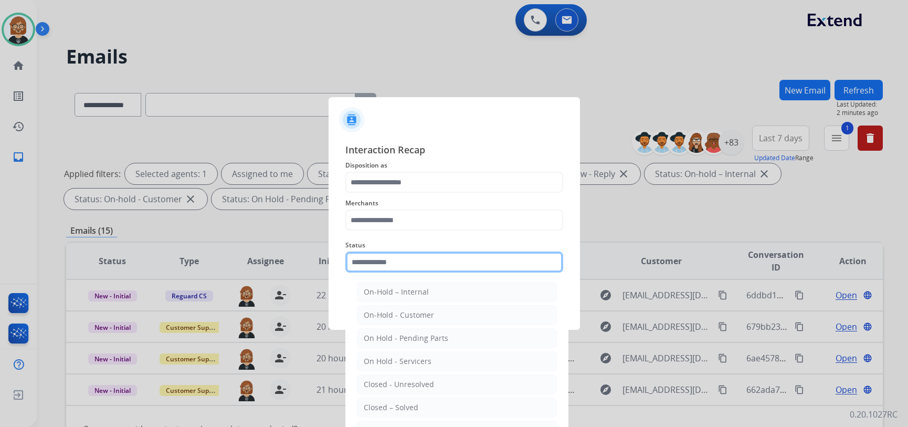
click at [468, 257] on input "text" at bounding box center [454, 261] width 218 height 21
click at [460, 415] on li "Closed – Solved" at bounding box center [457, 407] width 200 height 20
type input "**********"
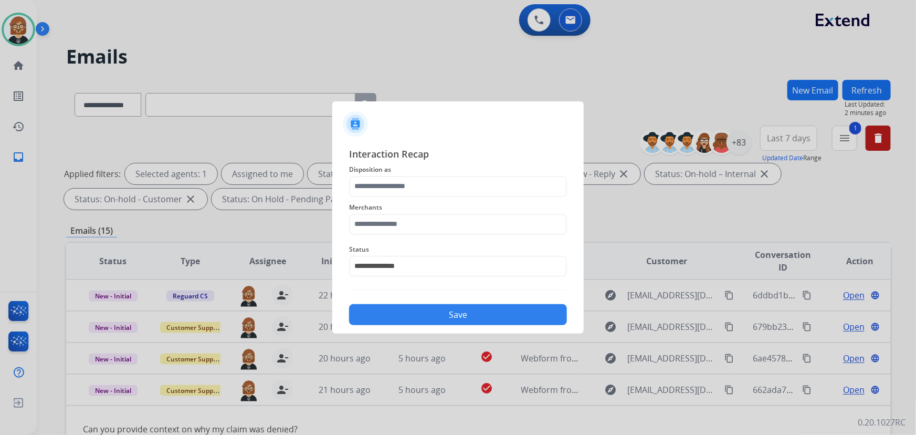
click at [472, 205] on span "Merchants" at bounding box center [458, 207] width 218 height 13
click at [467, 213] on span "Merchants" at bounding box center [458, 207] width 218 height 13
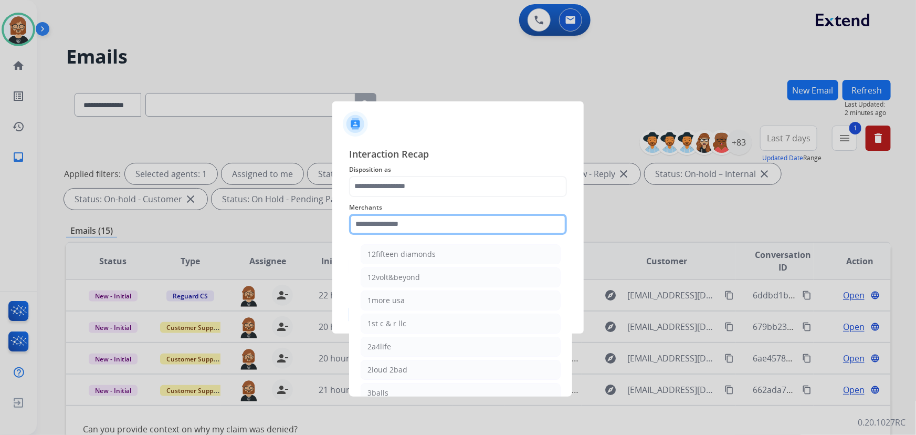
click at [461, 231] on input "text" at bounding box center [458, 224] width 218 height 21
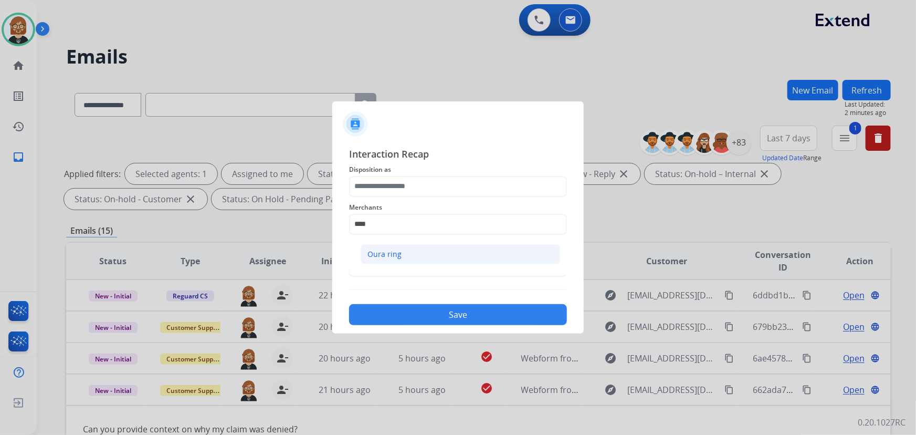
click at [458, 258] on li "Oura ring" at bounding box center [461, 254] width 200 height 20
type input "*********"
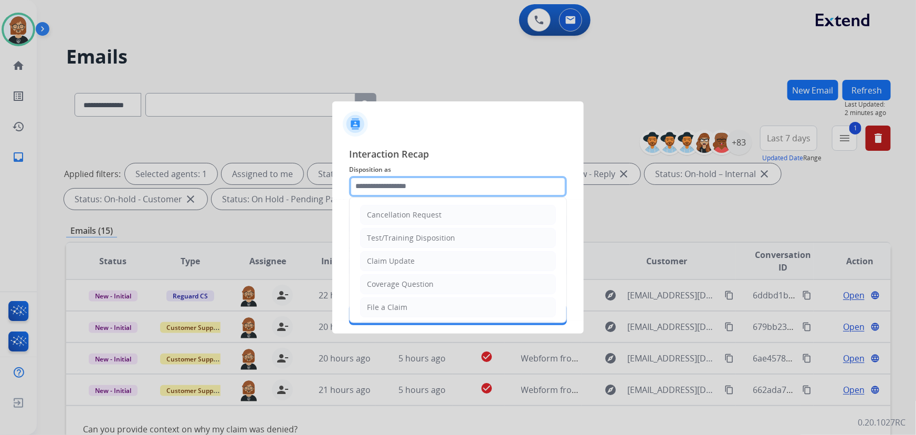
click at [464, 189] on input "text" at bounding box center [458, 186] width 218 height 21
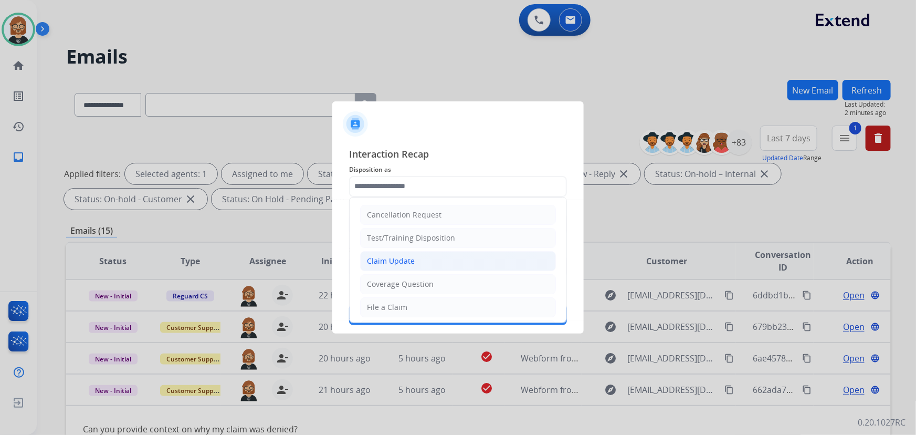
click at [458, 257] on li "Claim Update" at bounding box center [458, 261] width 196 height 20
type input "**********"
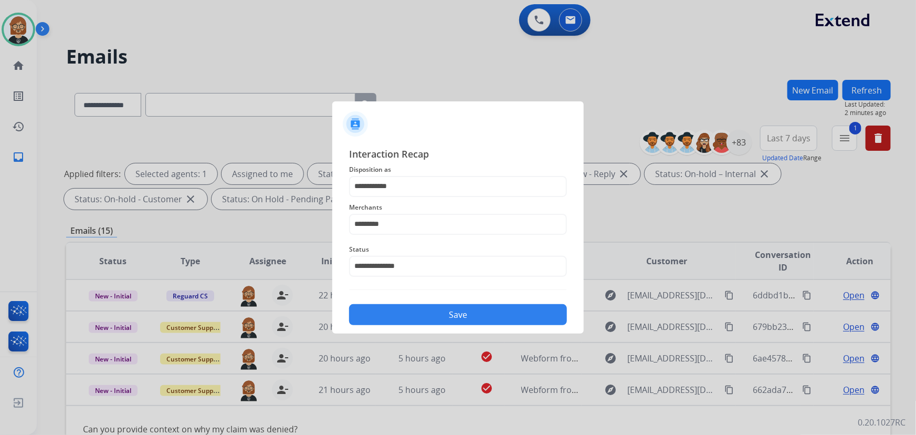
click at [475, 313] on button "Save" at bounding box center [458, 314] width 218 height 21
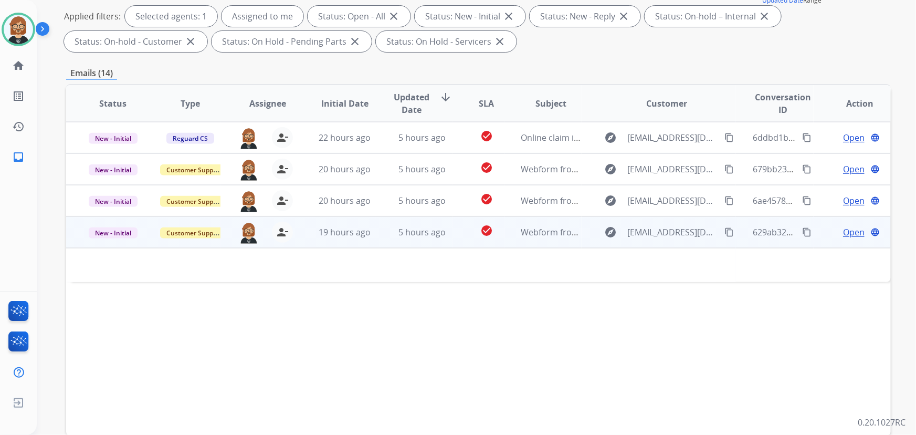
scroll to position [95, 0]
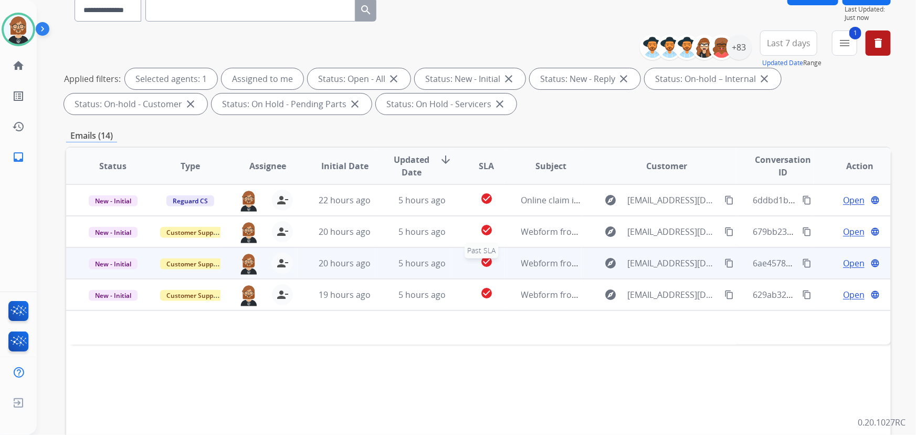
click at [475, 267] on div "check_circle" at bounding box center [486, 263] width 34 height 16
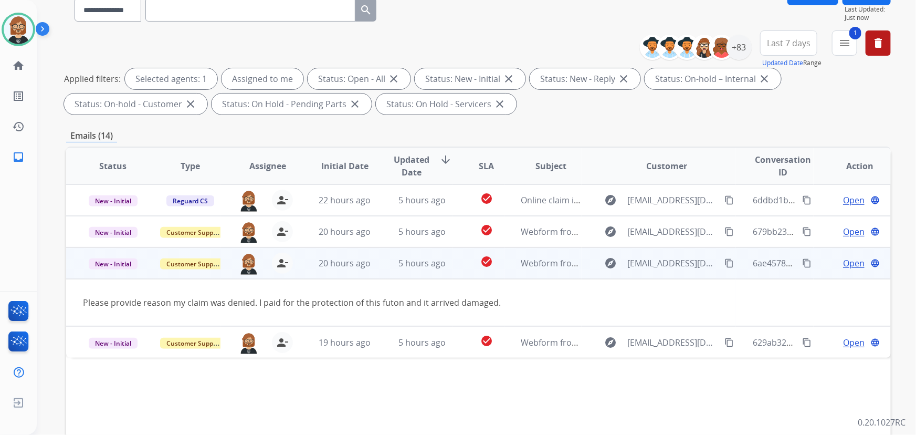
click at [724, 262] on mat-icon "content_copy" at bounding box center [728, 262] width 9 height 9
click at [843, 261] on span "Open" at bounding box center [854, 263] width 22 height 13
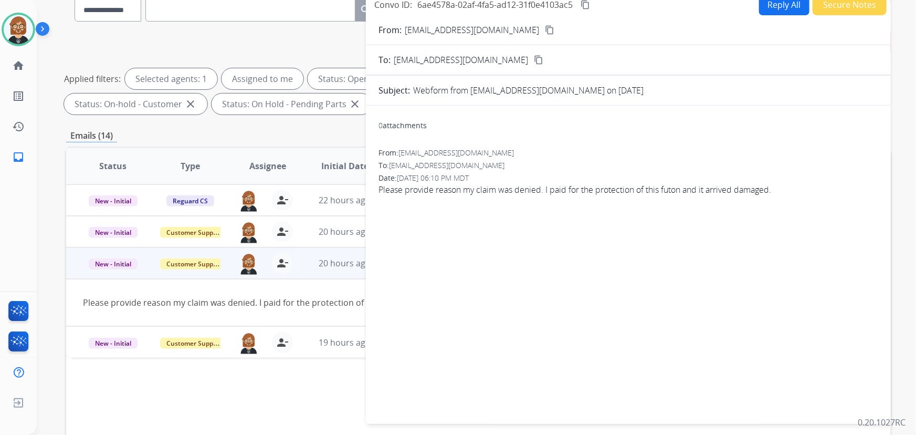
click at [776, 5] on button "Reply All" at bounding box center [784, 5] width 50 height 20
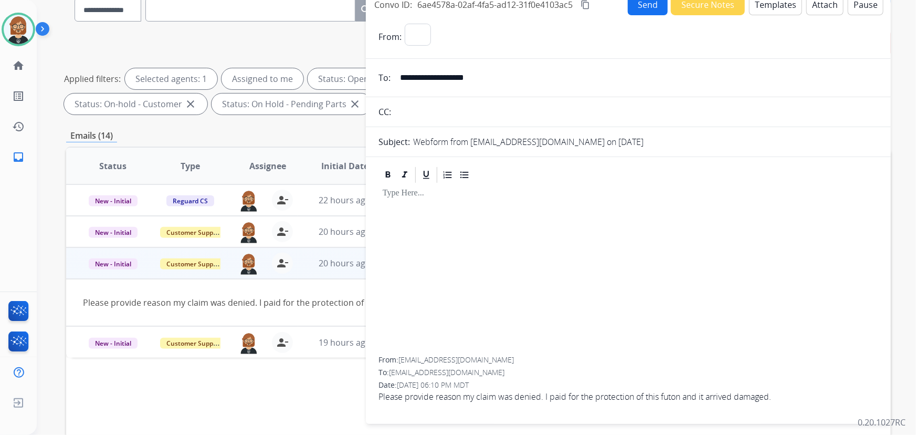
select select "**********"
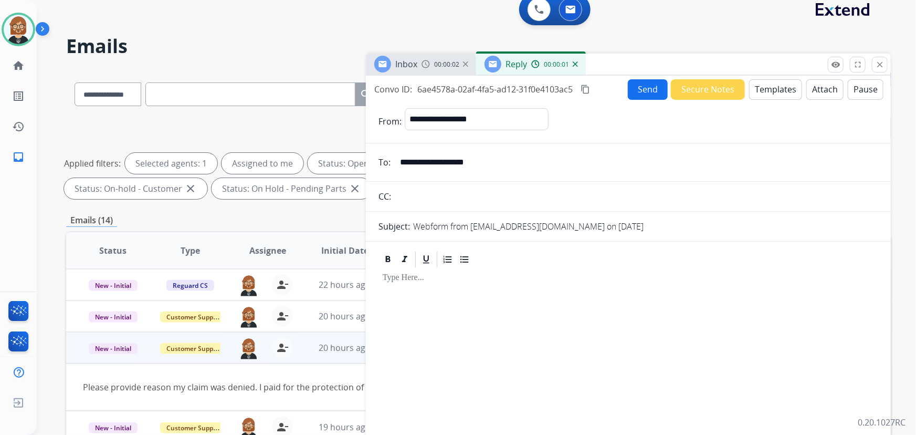
scroll to position [0, 0]
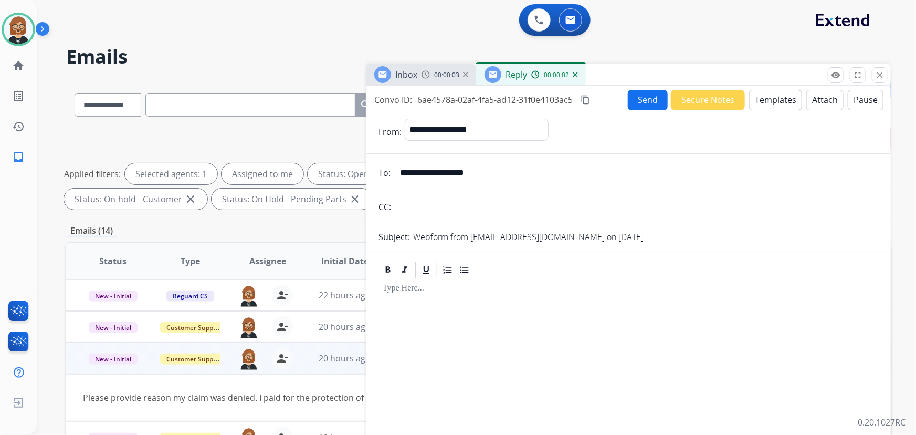
click at [779, 107] on button "Templates" at bounding box center [775, 100] width 53 height 20
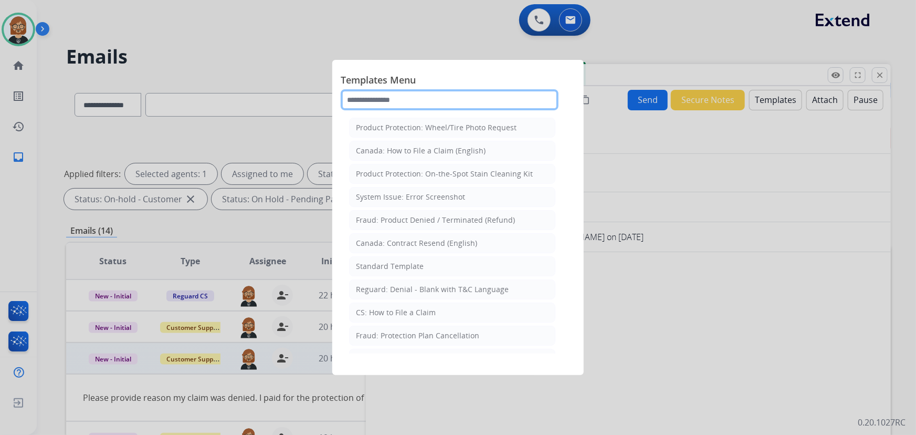
click at [419, 96] on input "text" at bounding box center [450, 99] width 218 height 21
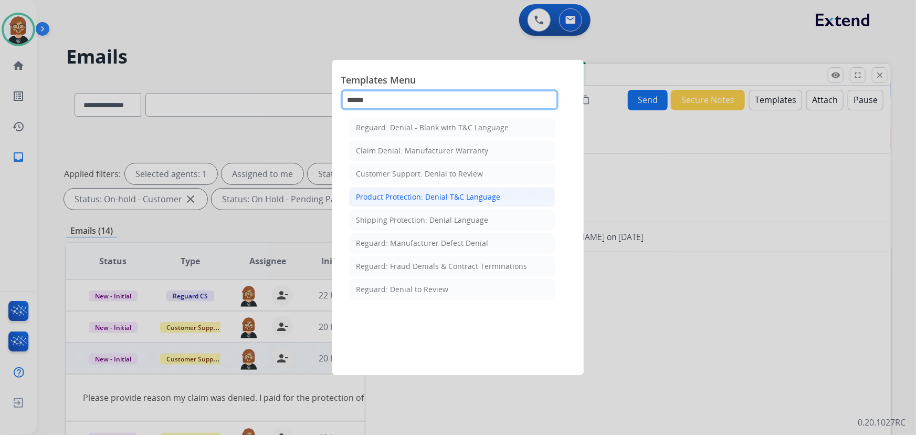
type input "******"
click at [424, 192] on div "Product Protection: Denial T&C Language" at bounding box center [428, 197] width 144 height 10
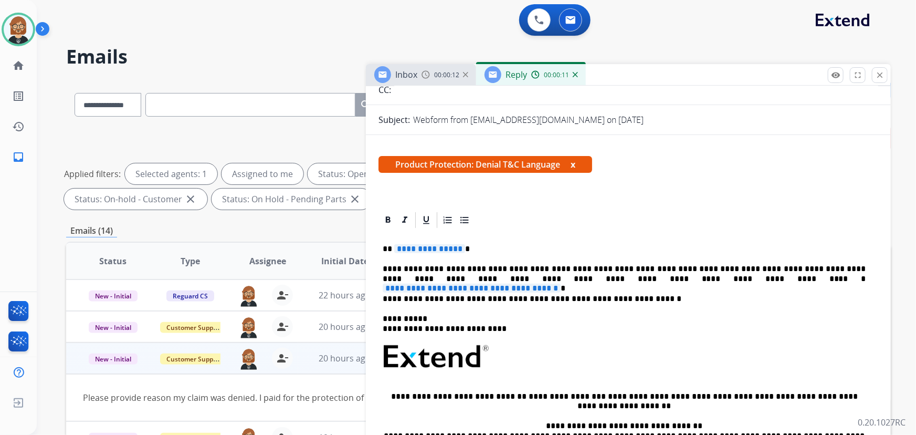
scroll to position [190, 0]
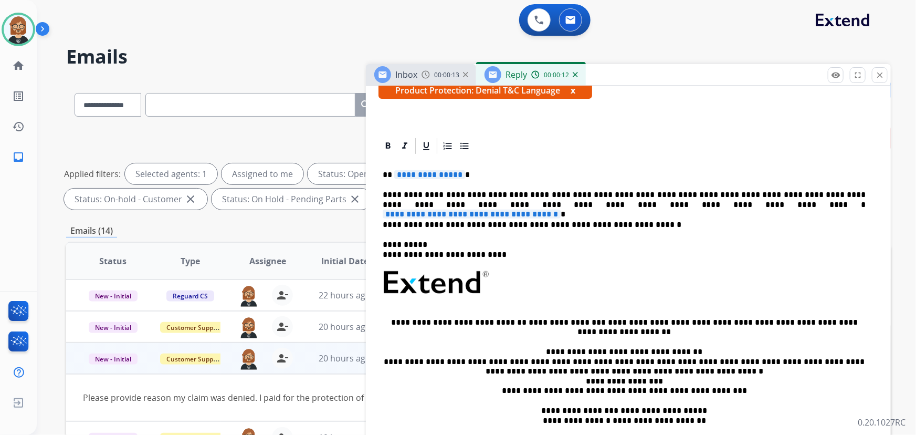
click at [560, 209] on span "**********" at bounding box center [472, 213] width 178 height 9
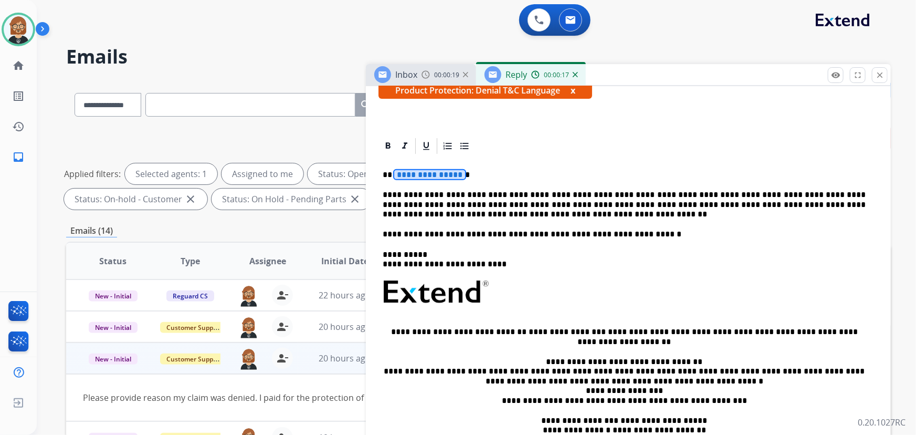
click at [444, 175] on span "**********" at bounding box center [429, 174] width 71 height 9
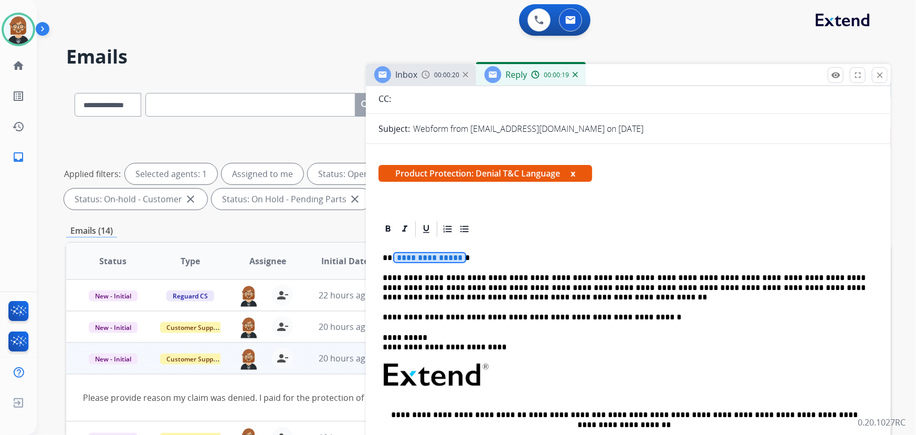
scroll to position [0, 0]
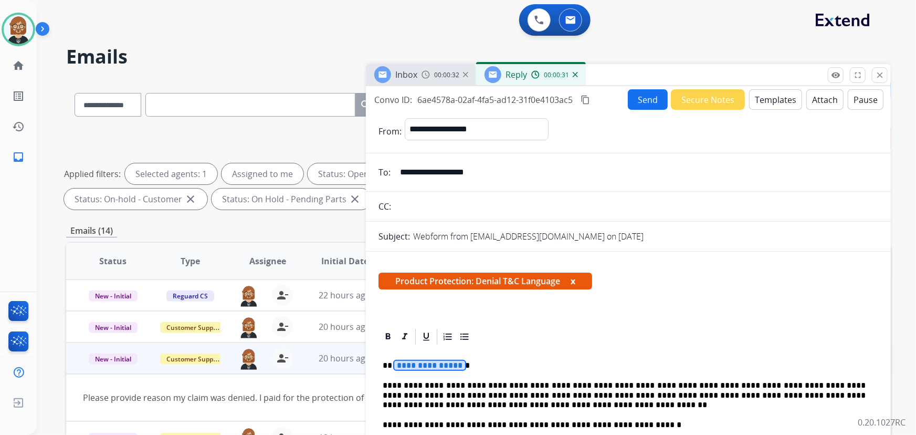
click at [437, 362] on span "**********" at bounding box center [429, 365] width 71 height 9
click at [822, 98] on button "Attach" at bounding box center [824, 99] width 37 height 20
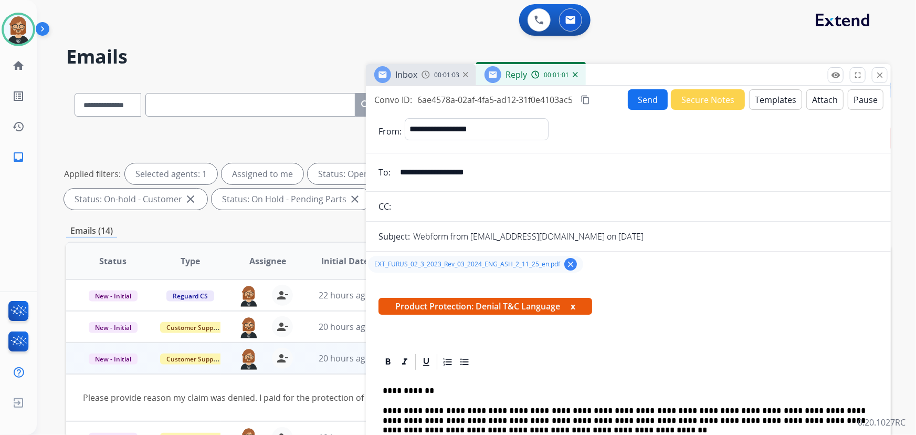
click at [638, 98] on button "Send" at bounding box center [648, 99] width 40 height 20
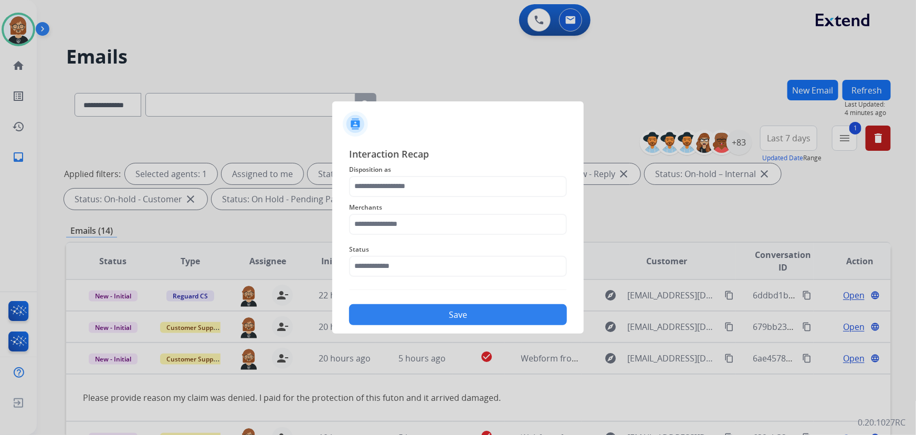
click at [456, 209] on span "Merchants" at bounding box center [458, 207] width 218 height 13
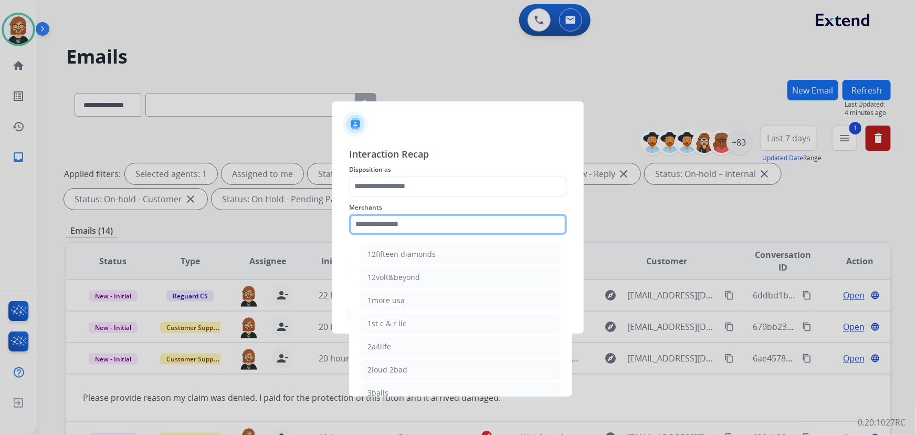
click at [465, 219] on input "text" at bounding box center [458, 224] width 218 height 21
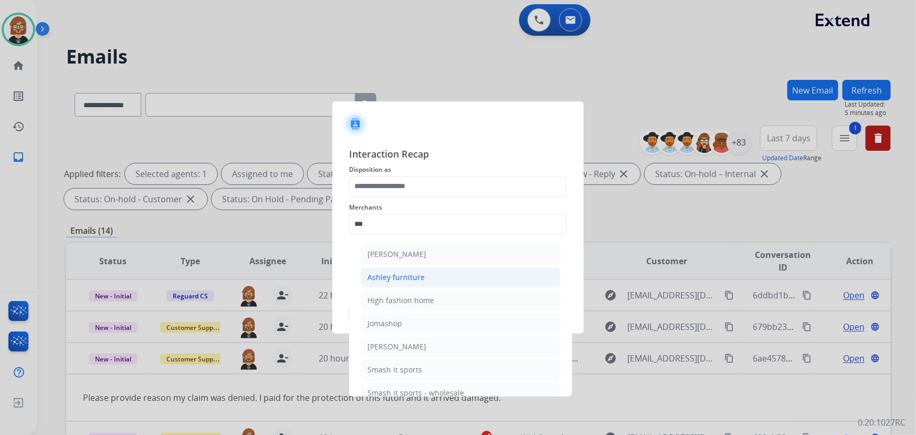
click at [443, 272] on li "Ashley furniture" at bounding box center [461, 277] width 200 height 20
type input "**********"
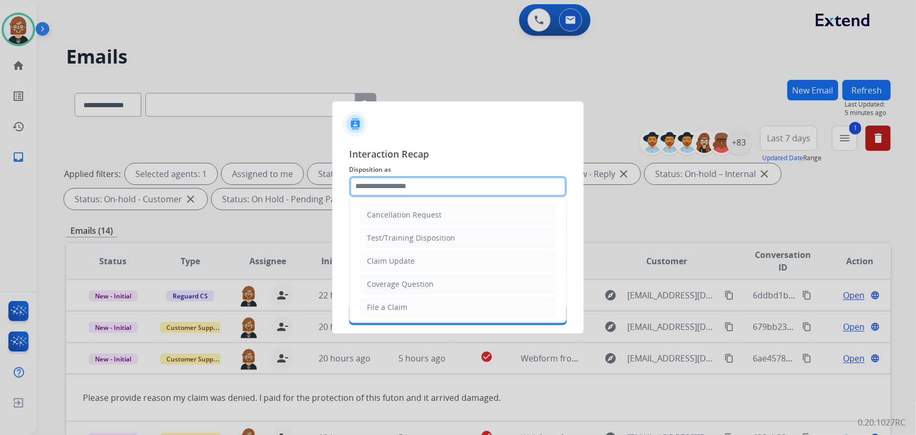
click at [454, 184] on input "text" at bounding box center [458, 186] width 218 height 21
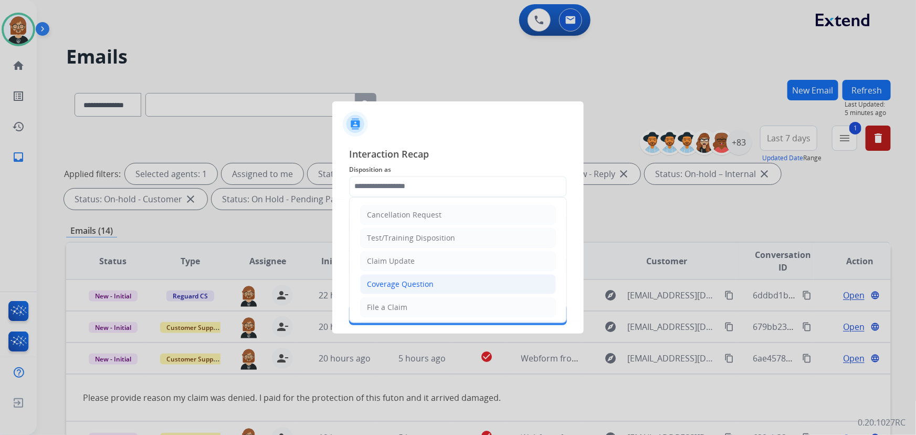
click at [449, 280] on li "Coverage Question" at bounding box center [458, 284] width 196 height 20
type input "**********"
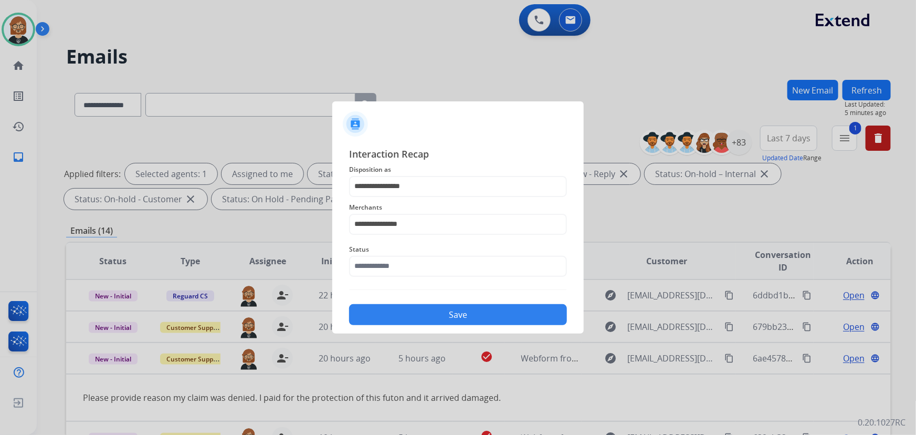
drag, startPoint x: 454, startPoint y: 252, endPoint x: 456, endPoint y: 258, distance: 5.5
click at [456, 258] on div "Status" at bounding box center [458, 260] width 218 height 42
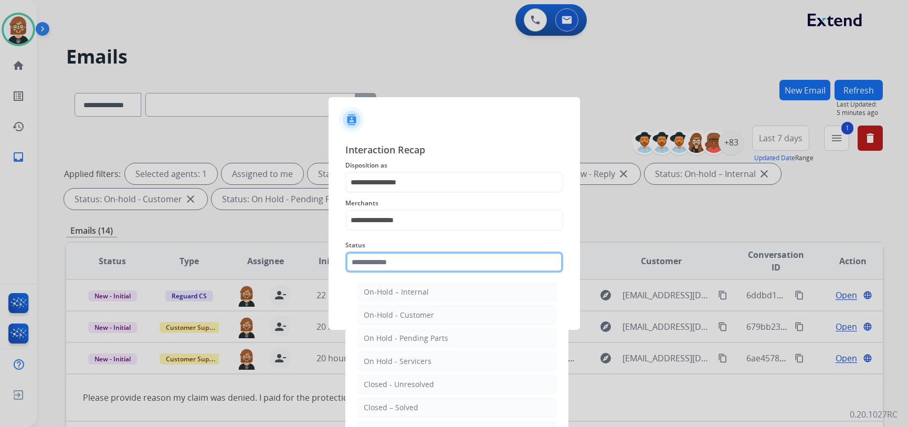
click at [450, 265] on input "text" at bounding box center [454, 261] width 218 height 21
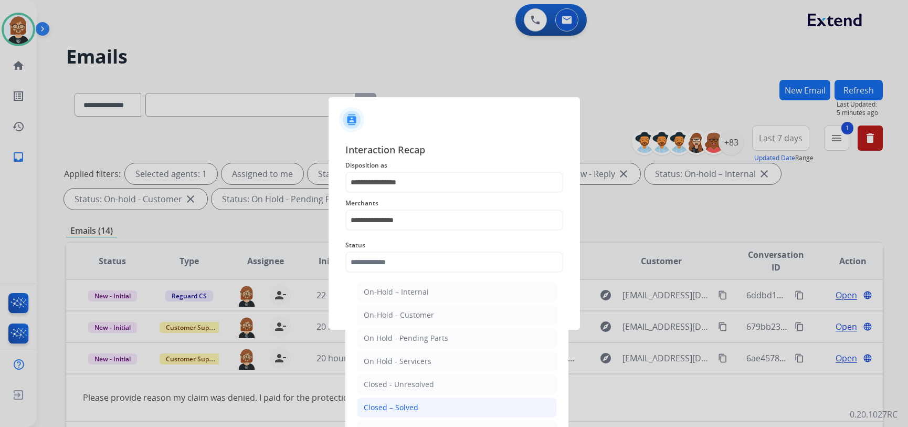
click at [461, 402] on li "Closed – Solved" at bounding box center [457, 407] width 200 height 20
type input "**********"
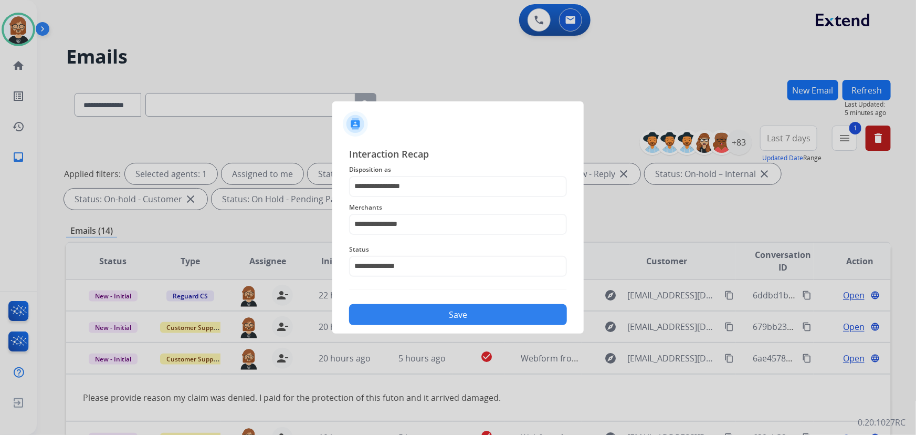
click at [461, 325] on div "Save" at bounding box center [458, 311] width 218 height 27
click at [459, 318] on button "Save" at bounding box center [458, 314] width 218 height 21
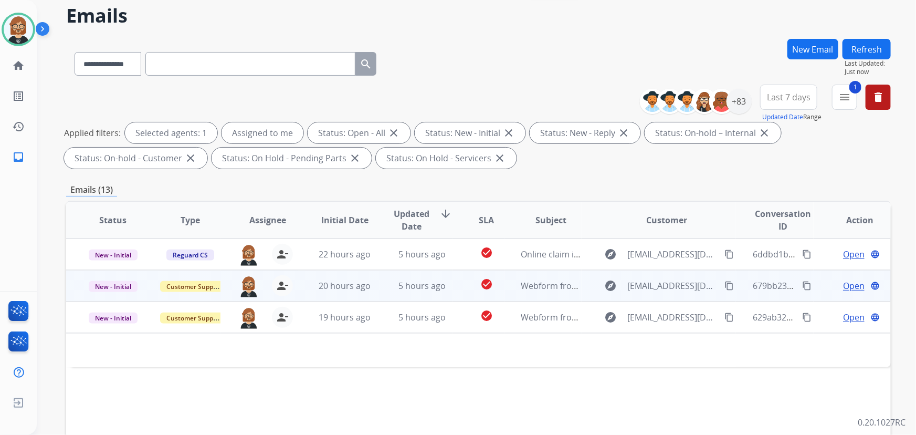
scroll to position [143, 0]
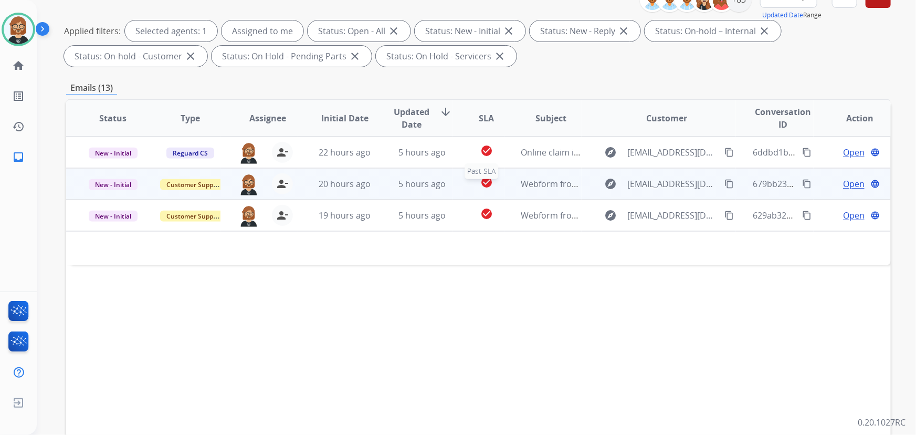
click at [489, 188] on div "check_circle" at bounding box center [486, 184] width 34 height 16
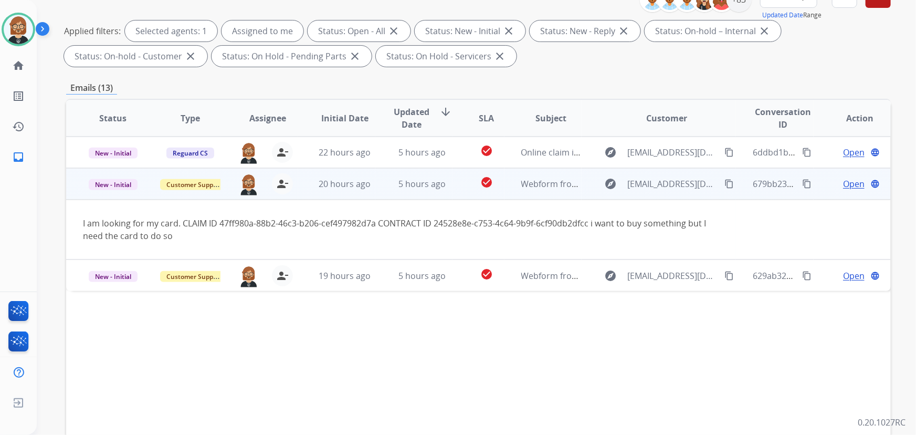
click at [843, 184] on span "Open" at bounding box center [854, 183] width 22 height 13
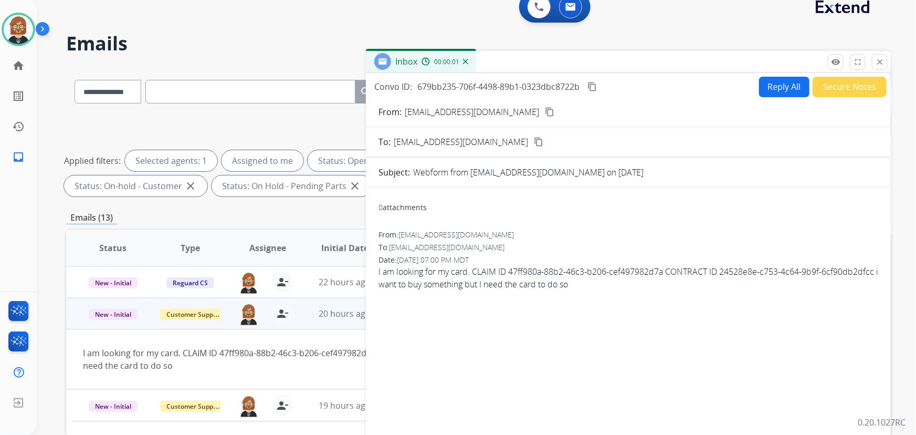
scroll to position [0, 0]
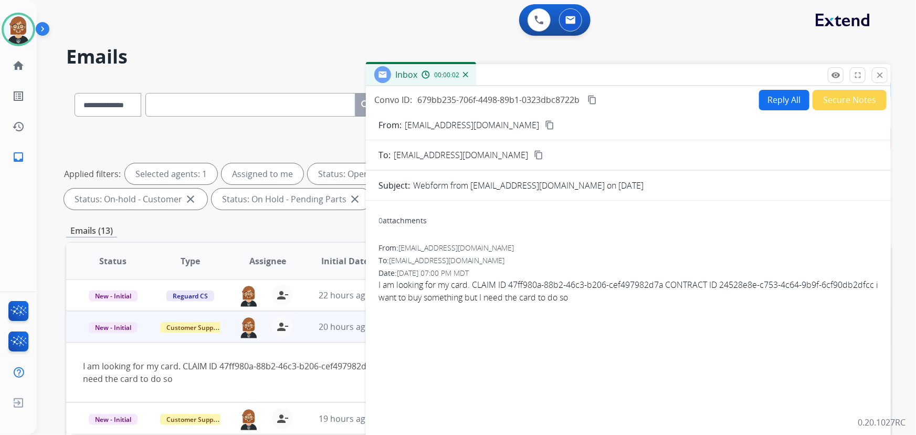
click at [776, 103] on button "Reply All" at bounding box center [784, 100] width 50 height 20
select select "**********"
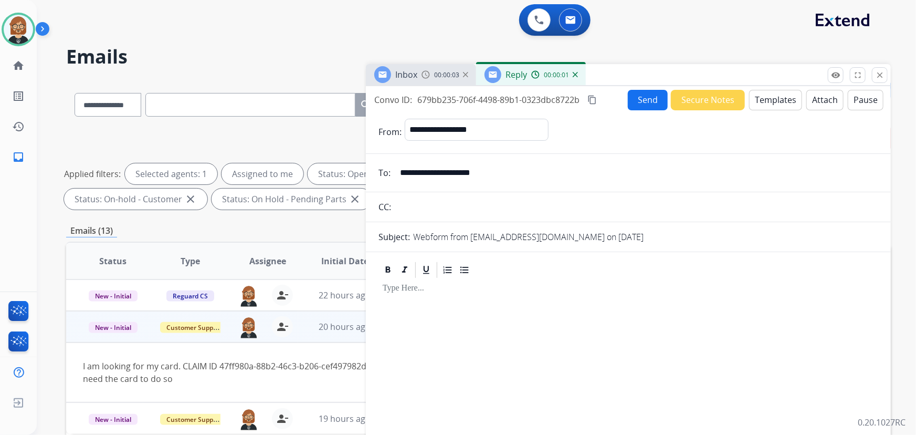
click at [770, 99] on button "Templates" at bounding box center [775, 100] width 53 height 20
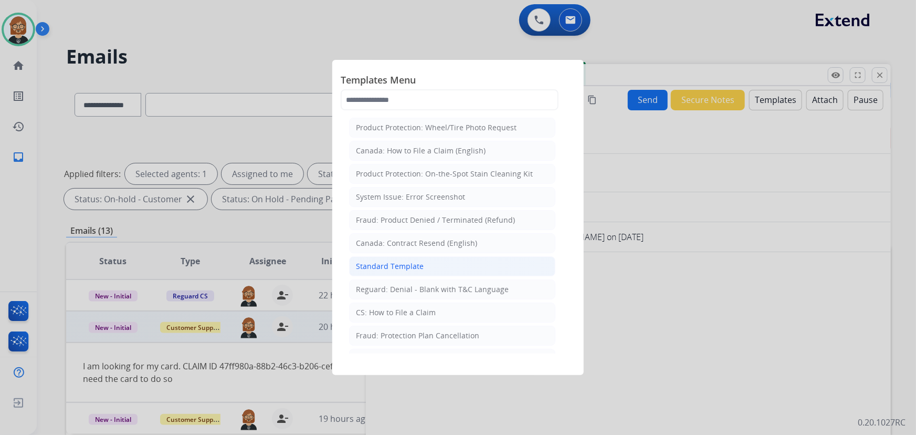
click at [433, 263] on li "Standard Template" at bounding box center [452, 266] width 206 height 20
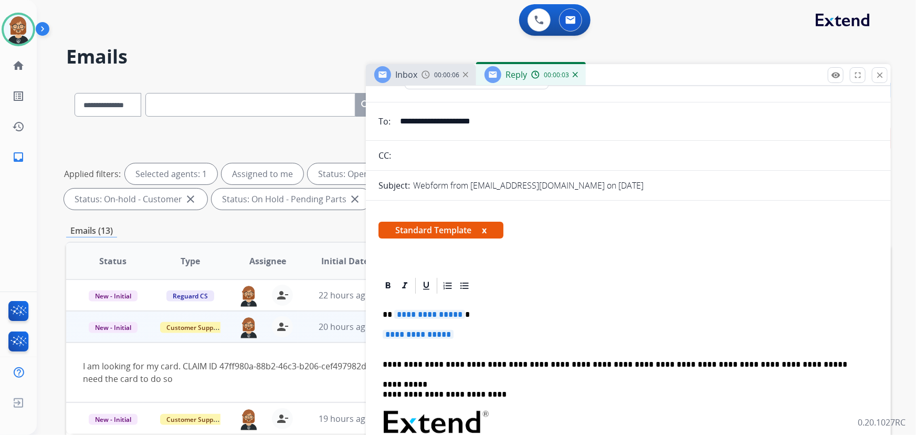
scroll to position [95, 0]
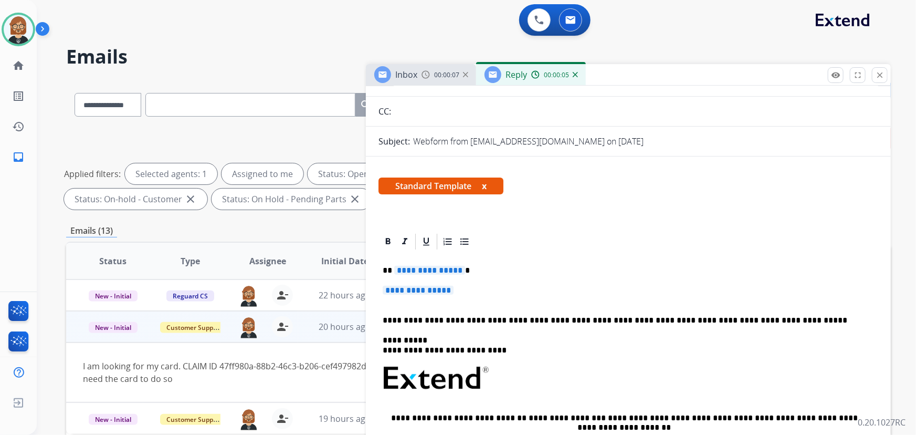
click at [457, 269] on span "**********" at bounding box center [429, 270] width 71 height 9
click at [407, 290] on span "**********" at bounding box center [418, 289] width 71 height 9
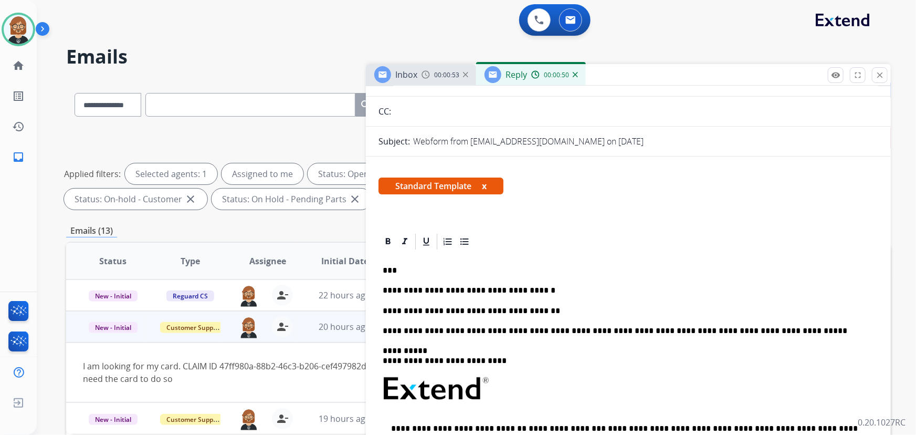
click at [396, 310] on p "**********" at bounding box center [624, 310] width 483 height 9
click at [547, 308] on p "**********" at bounding box center [624, 310] width 483 height 9
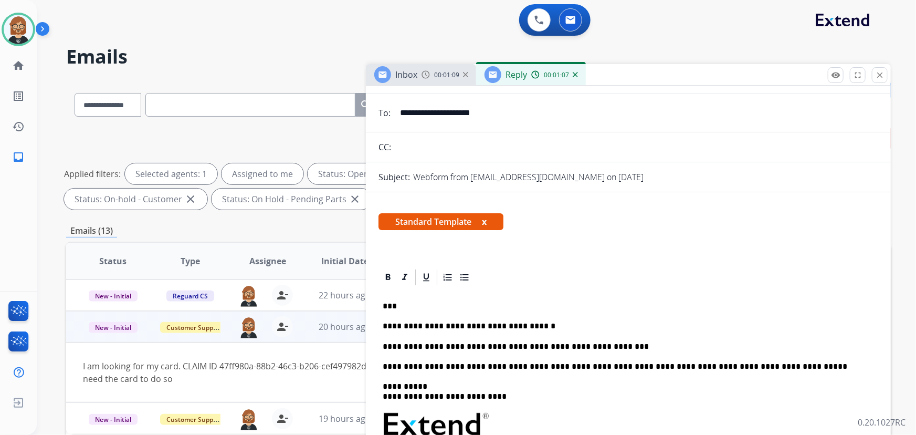
scroll to position [0, 0]
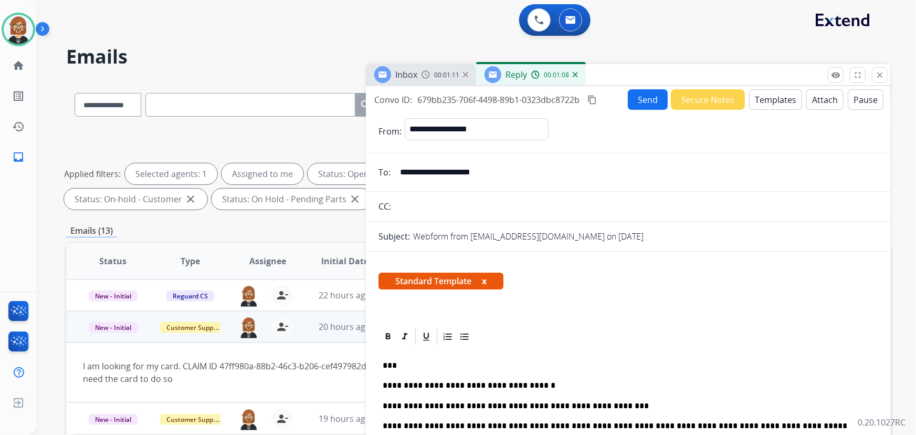
click at [636, 97] on button "Send" at bounding box center [648, 99] width 40 height 20
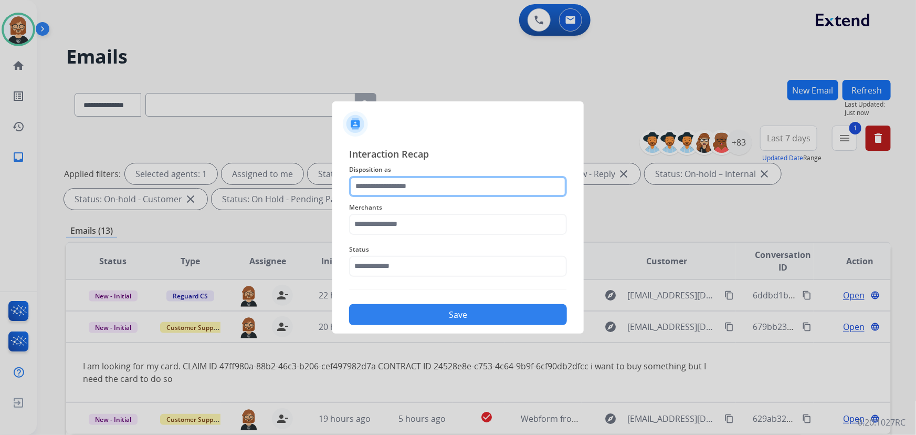
click at [469, 183] on input "text" at bounding box center [458, 186] width 218 height 21
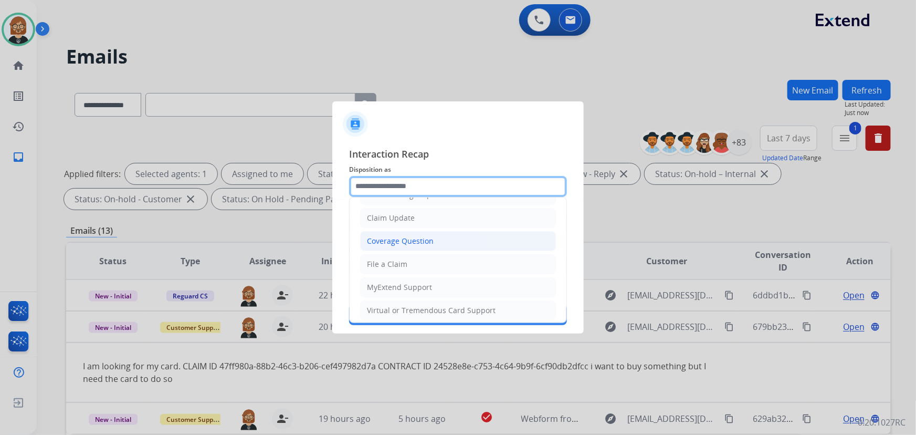
scroll to position [95, 0]
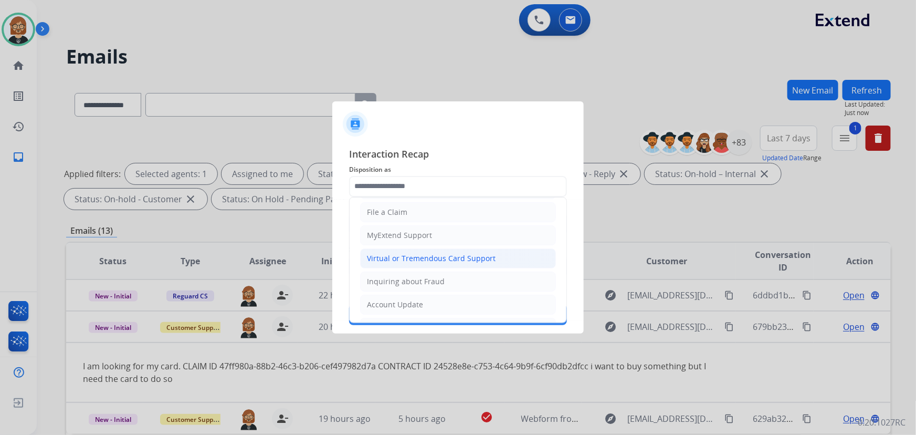
click at [453, 253] on div "Virtual or Tremendous Card Support" at bounding box center [431, 258] width 129 height 10
type input "**********"
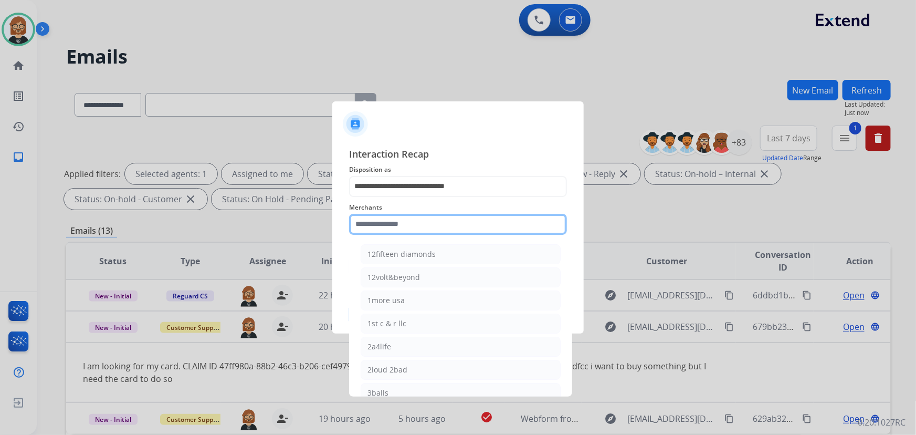
click at [467, 232] on input "text" at bounding box center [458, 224] width 218 height 21
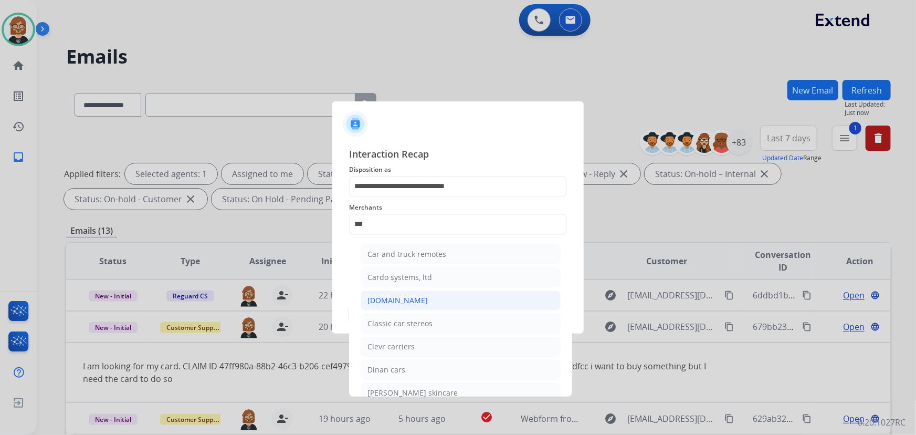
click at [426, 303] on li "Carparts.com" at bounding box center [461, 300] width 200 height 20
type input "**********"
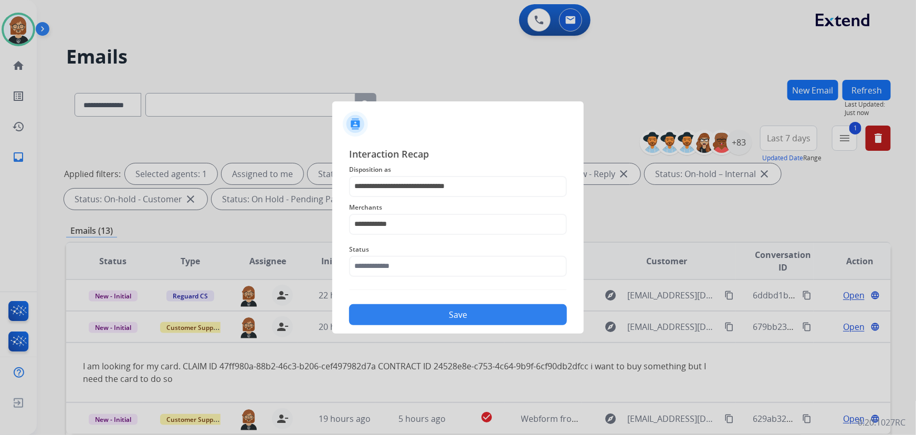
click at [430, 310] on button "Save" at bounding box center [458, 314] width 218 height 21
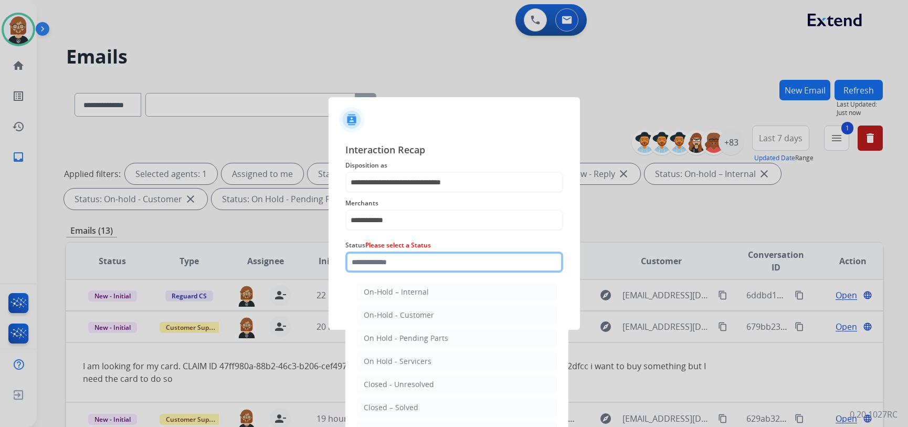
click at [446, 269] on input "text" at bounding box center [454, 261] width 218 height 21
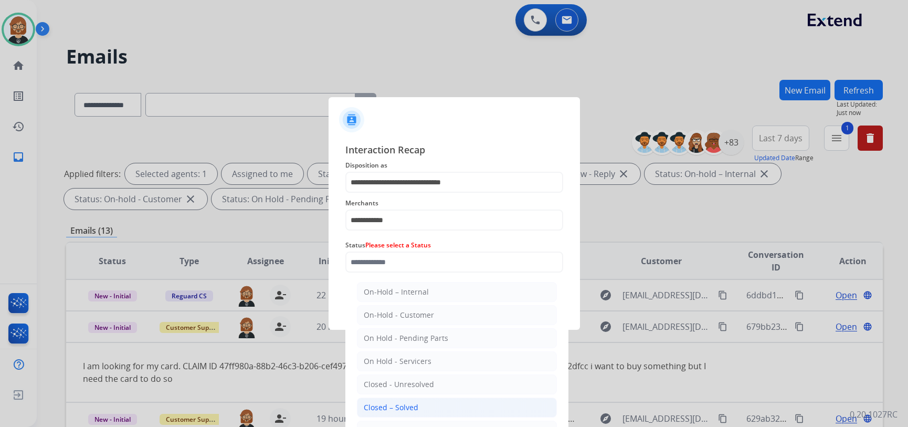
click at [442, 400] on li "Closed – Solved" at bounding box center [457, 407] width 200 height 20
type input "**********"
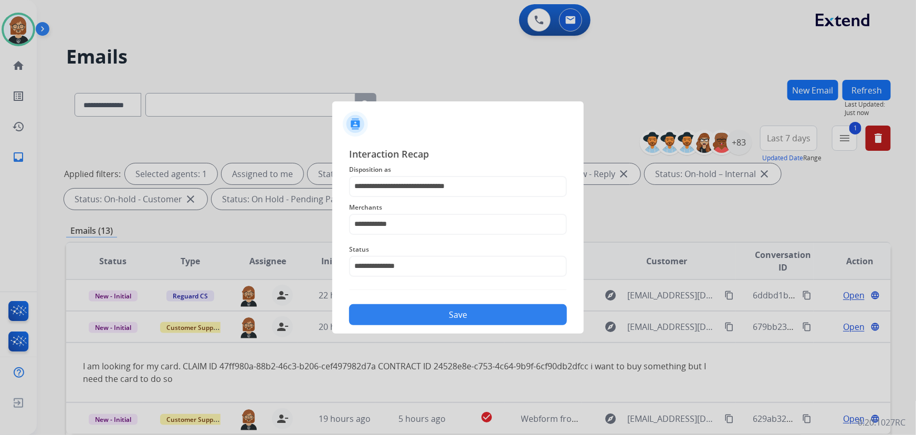
click at [462, 317] on button "Save" at bounding box center [458, 314] width 218 height 21
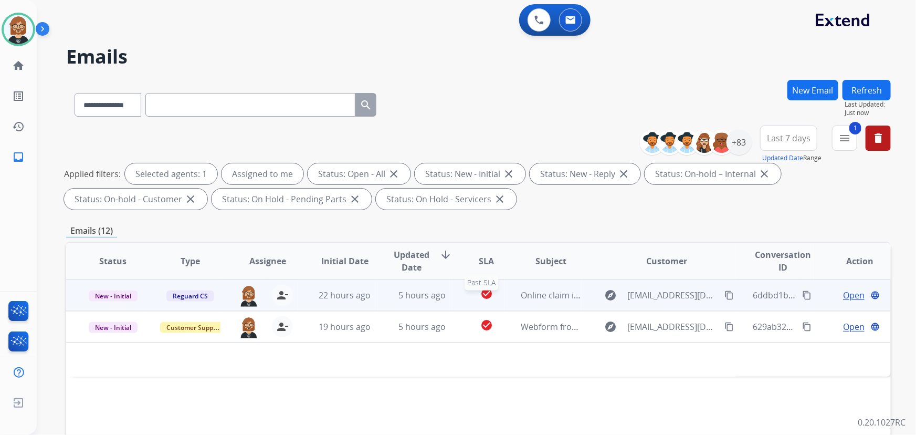
click at [469, 297] on div "check_circle" at bounding box center [486, 295] width 34 height 16
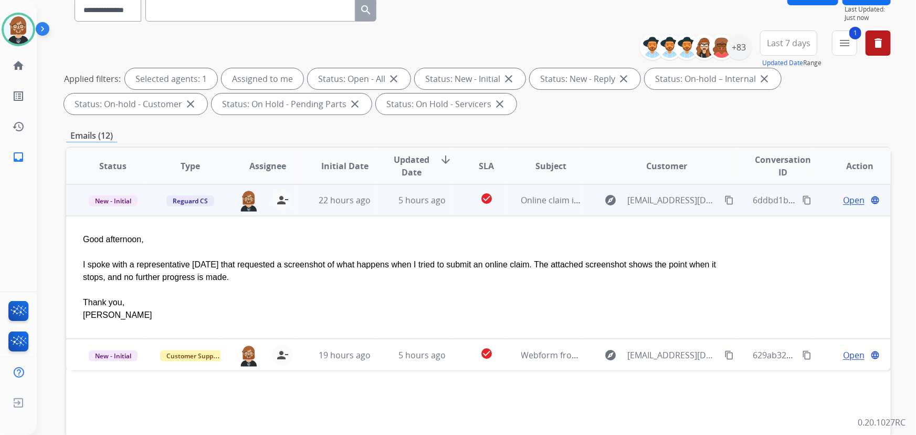
click at [817, 197] on td "Open language" at bounding box center [851, 199] width 77 height 31
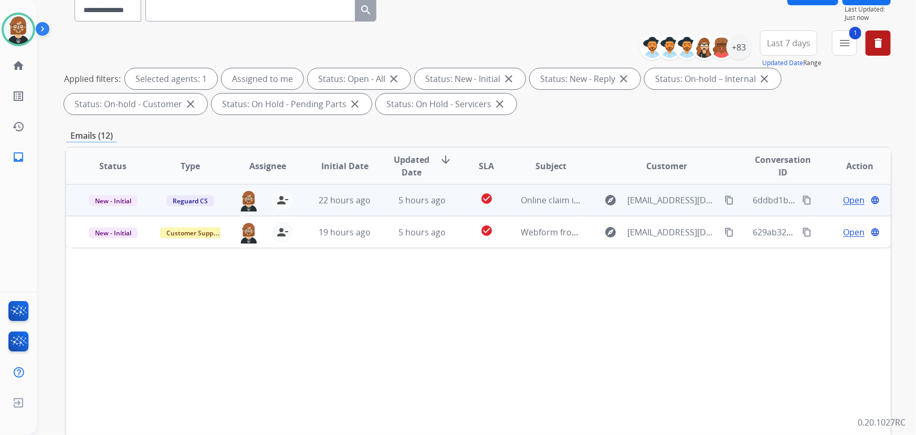
click at [849, 199] on span "Open" at bounding box center [854, 200] width 22 height 13
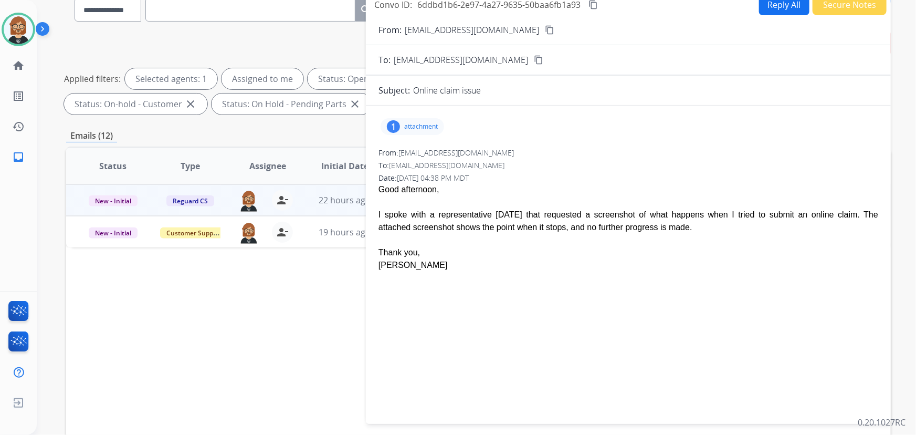
click at [425, 124] on p "attachment" at bounding box center [421, 126] width 34 height 8
click at [402, 151] on div at bounding box center [415, 153] width 52 height 37
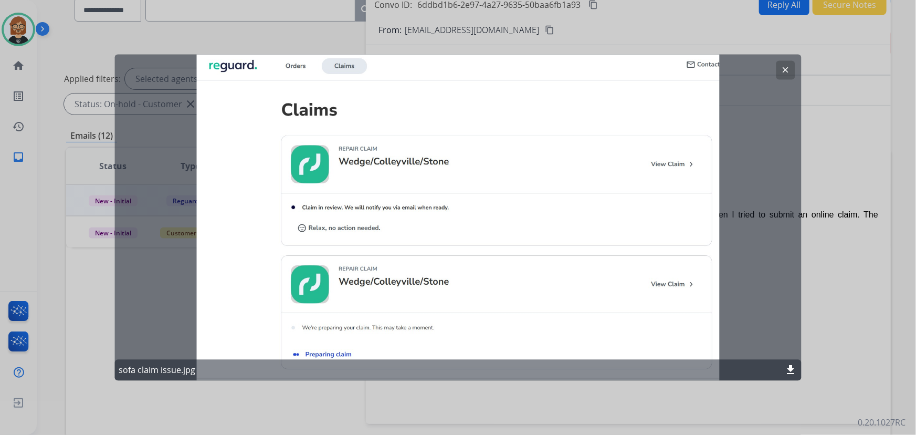
click at [790, 76] on button "clear" at bounding box center [785, 70] width 19 height 19
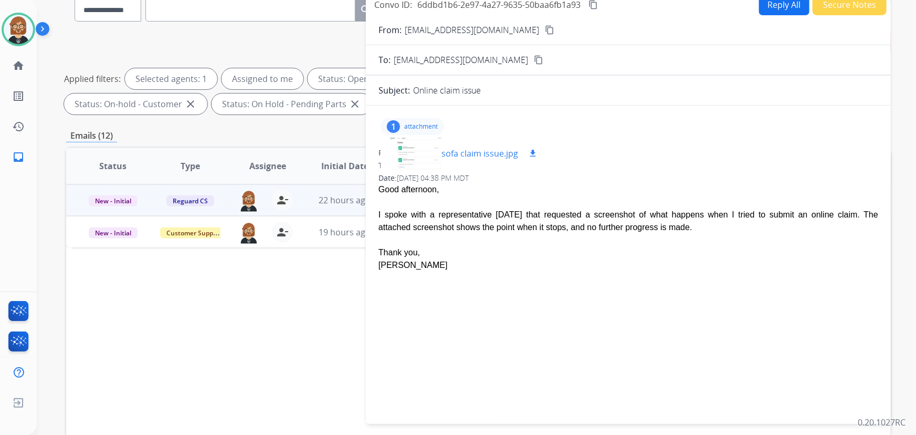
click at [425, 146] on div at bounding box center [415, 153] width 52 height 37
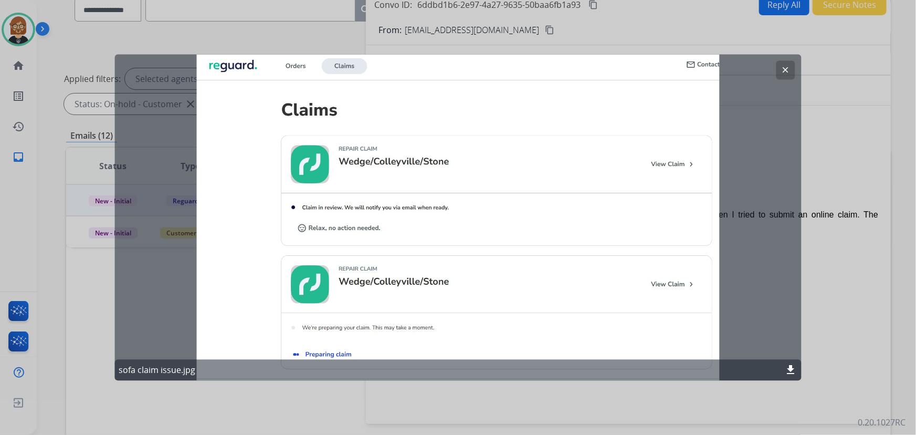
click at [794, 68] on button "clear" at bounding box center [785, 70] width 19 height 19
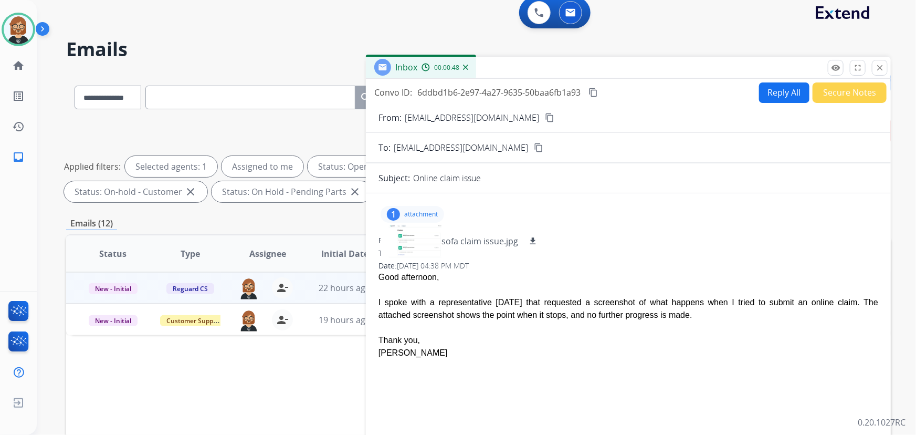
scroll to position [0, 0]
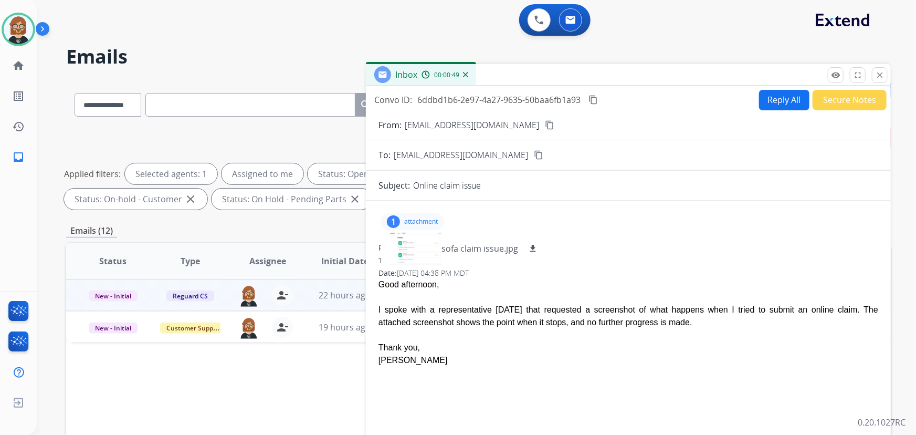
click at [545, 121] on mat-icon "content_copy" at bounding box center [549, 124] width 9 height 9
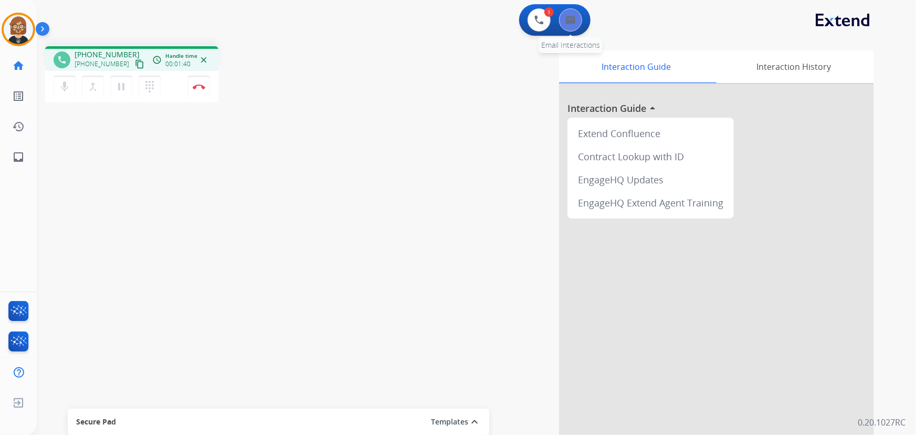
click at [566, 29] on button at bounding box center [570, 19] width 23 height 23
select select "**********"
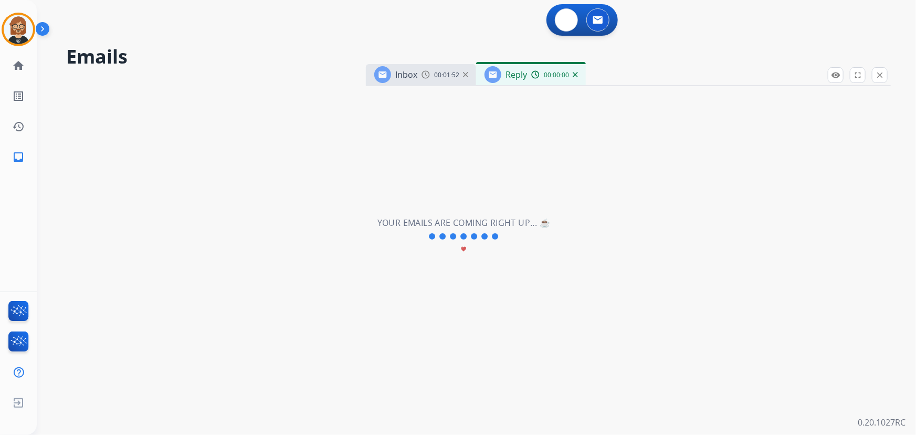
select select "**********"
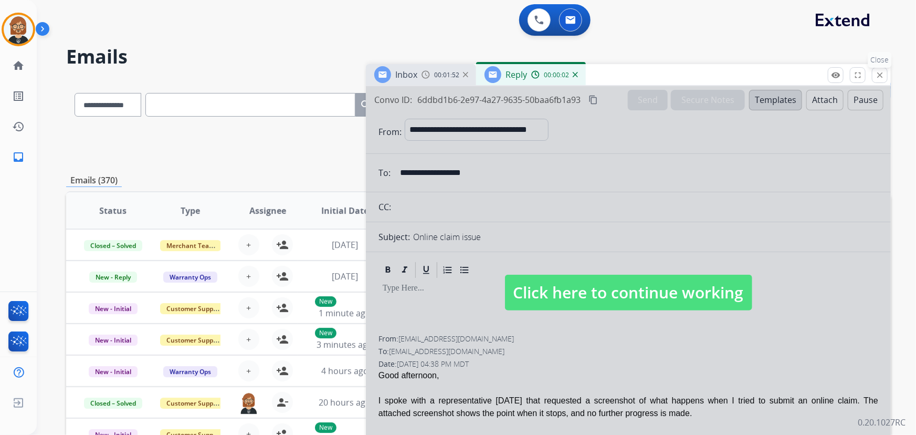
click at [886, 79] on button "close Close" at bounding box center [880, 75] width 16 height 16
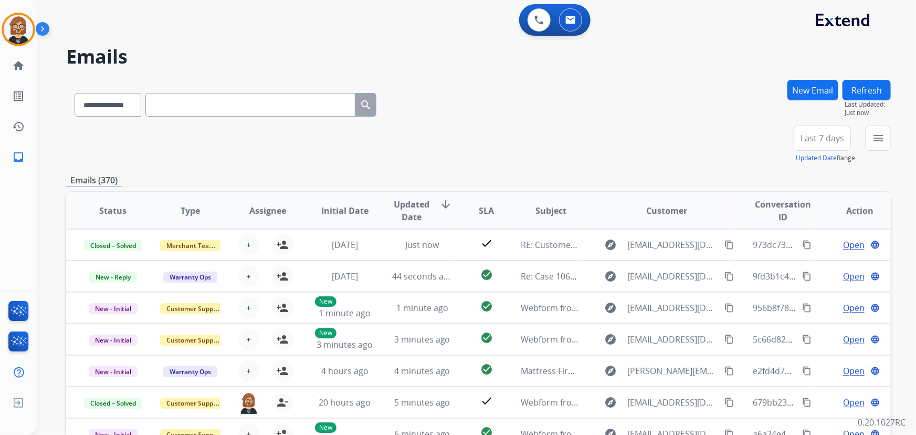
click at [813, 86] on button "New Email" at bounding box center [812, 90] width 51 height 20
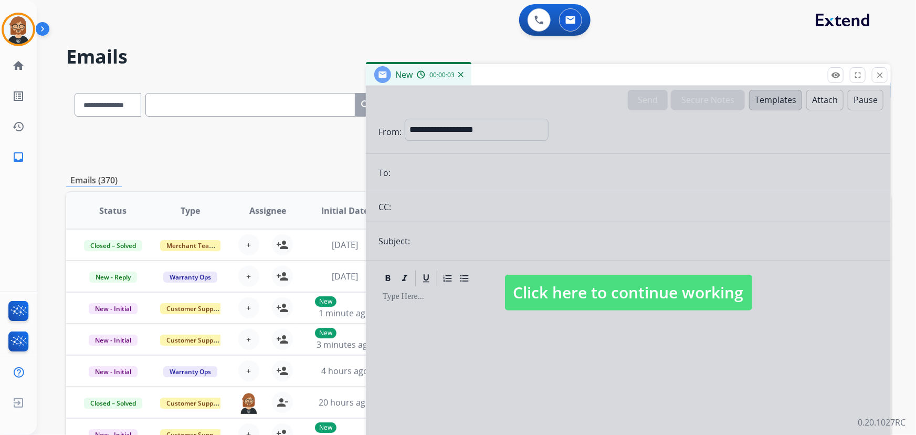
click at [603, 290] on span "Click here to continue working" at bounding box center [628, 292] width 247 height 36
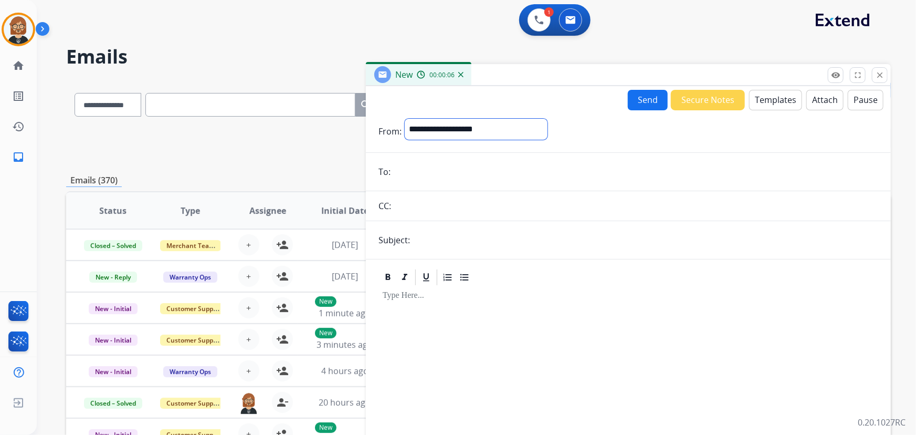
click at [478, 132] on select "**********" at bounding box center [476, 129] width 143 height 21
select select "**********"
click at [405, 119] on select "**********" at bounding box center [476, 129] width 143 height 21
click at [462, 166] on input "email" at bounding box center [636, 172] width 484 height 21
paste input "**********"
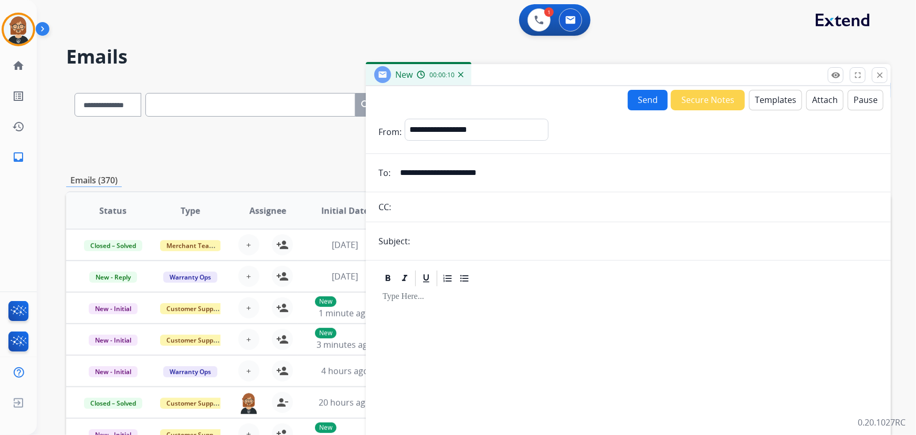
type input "**********"
click at [476, 213] on input "text" at bounding box center [636, 206] width 484 height 21
click at [420, 251] on input "text" at bounding box center [645, 240] width 465 height 21
type input "**********"
click at [754, 106] on button "Templates" at bounding box center [775, 100] width 53 height 20
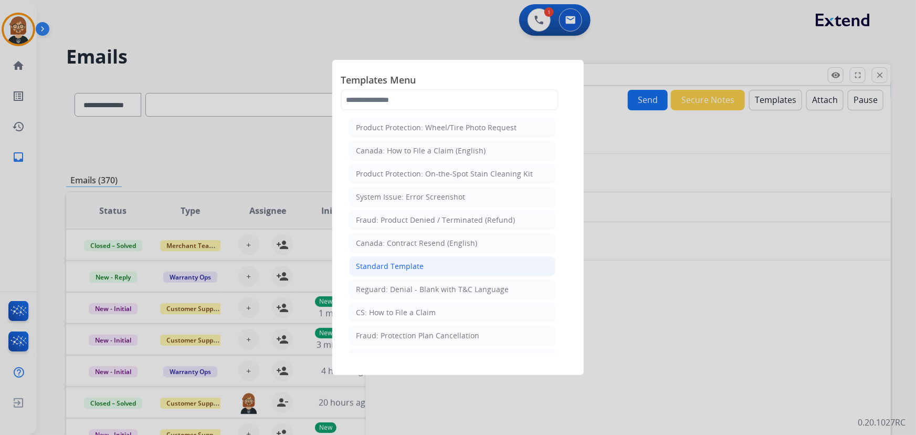
click at [430, 264] on li "Standard Template" at bounding box center [452, 266] width 206 height 20
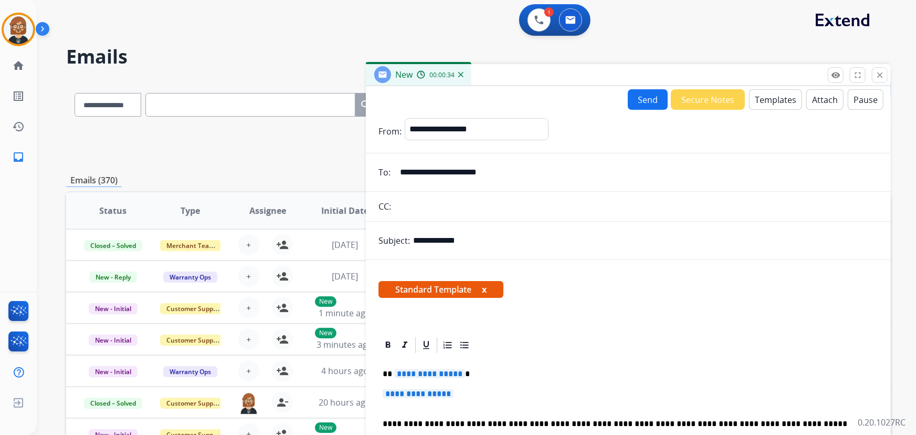
click at [415, 377] on span "**********" at bounding box center [429, 373] width 71 height 9
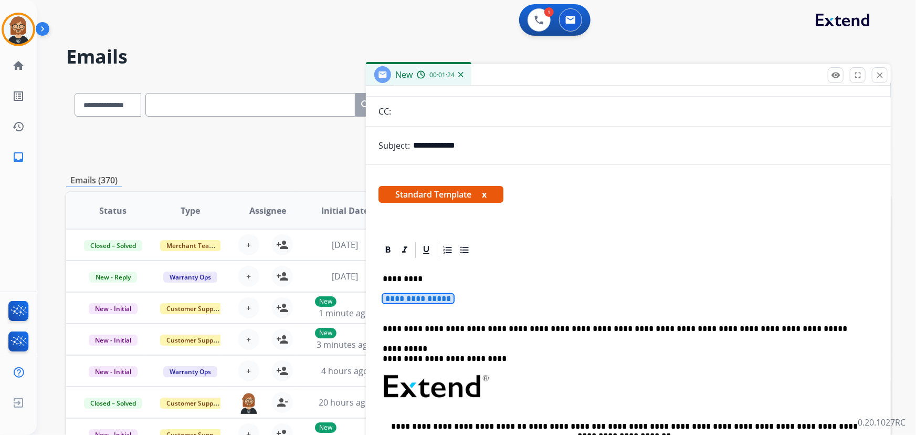
click at [400, 302] on span "**********" at bounding box center [418, 298] width 71 height 9
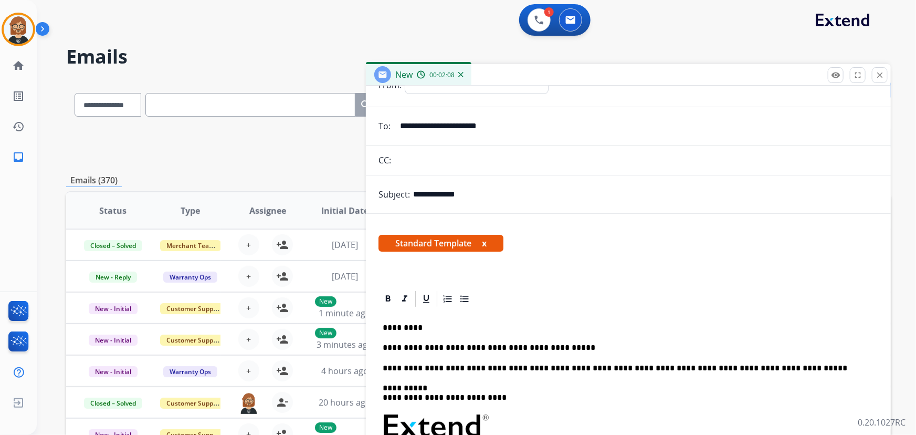
scroll to position [0, 0]
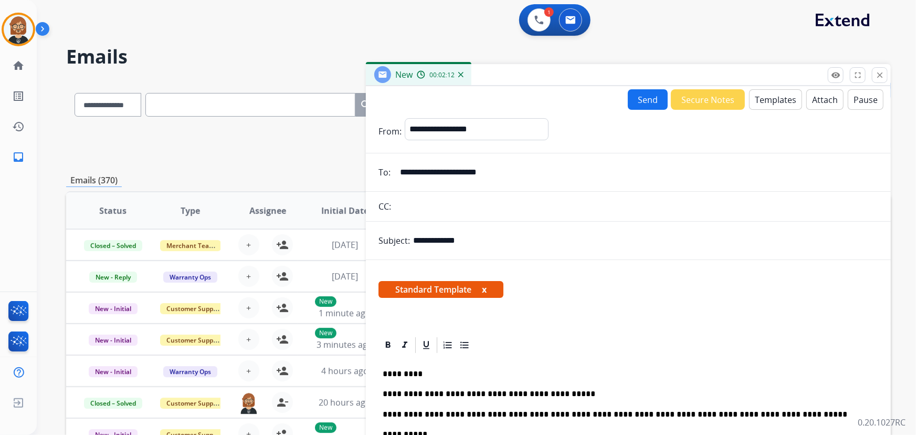
click at [638, 104] on button "Send" at bounding box center [648, 99] width 40 height 20
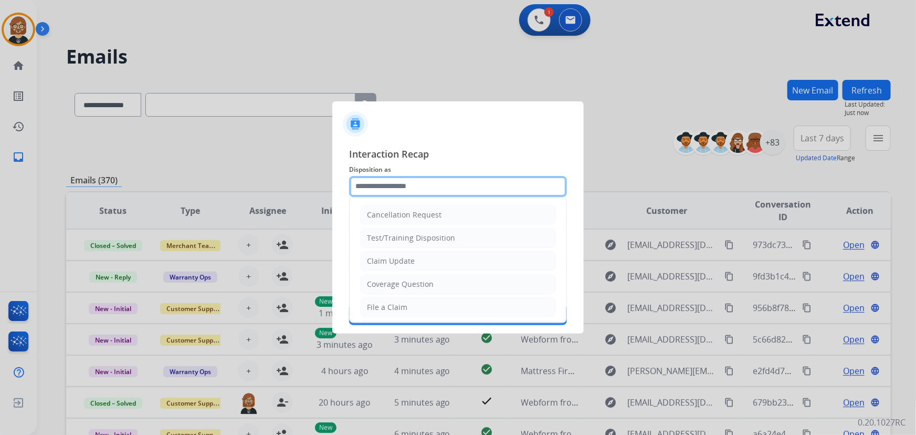
click at [467, 190] on input "text" at bounding box center [458, 186] width 218 height 21
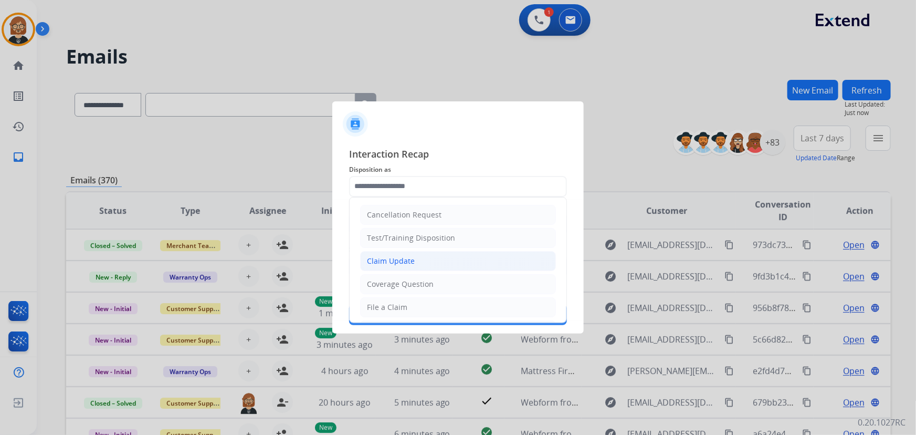
click at [437, 255] on li "Claim Update" at bounding box center [458, 261] width 196 height 20
type input "**********"
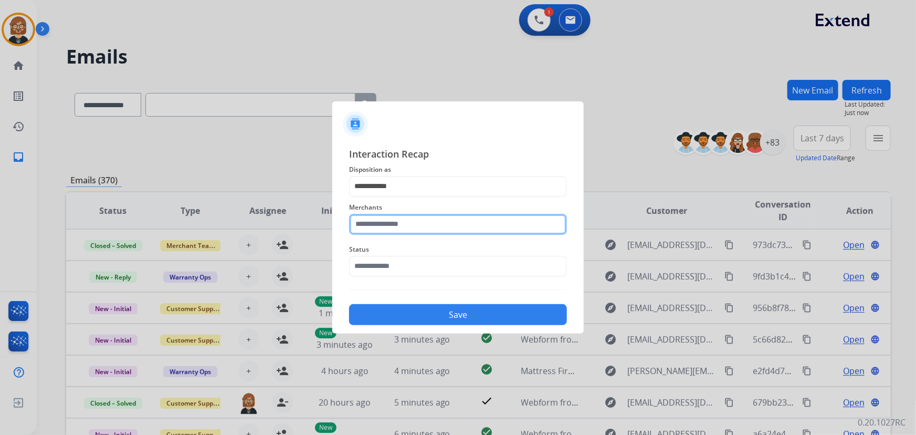
click at [437, 218] on input "text" at bounding box center [458, 224] width 218 height 21
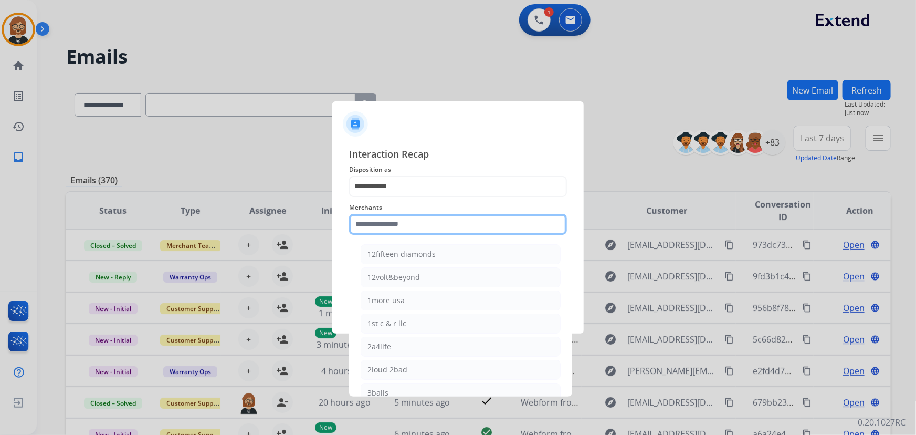
click at [414, 230] on input "text" at bounding box center [458, 224] width 218 height 21
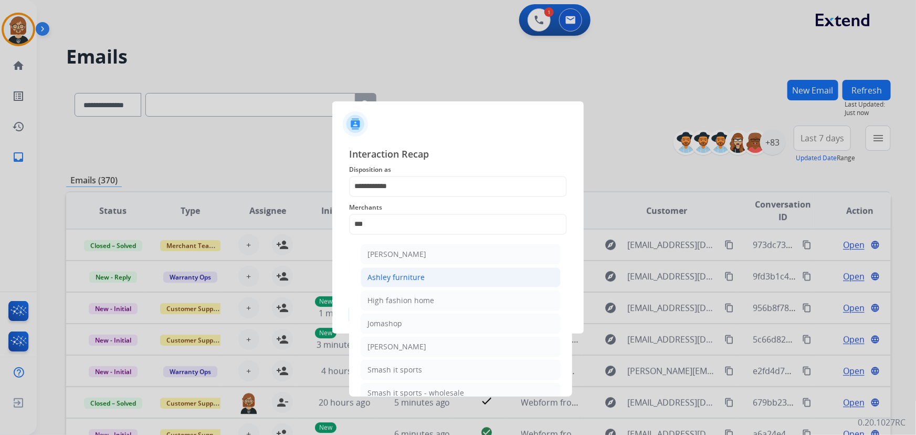
click at [397, 269] on li "Ashley furniture" at bounding box center [461, 277] width 200 height 20
type input "**********"
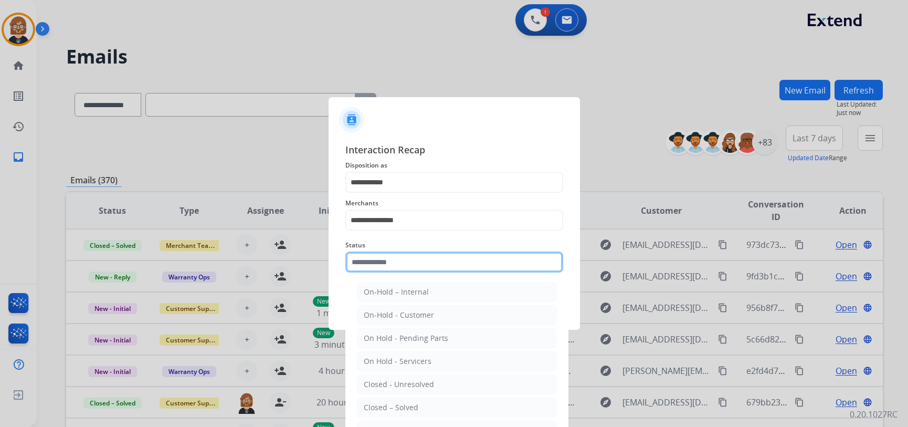
click at [419, 258] on input "text" at bounding box center [454, 261] width 218 height 21
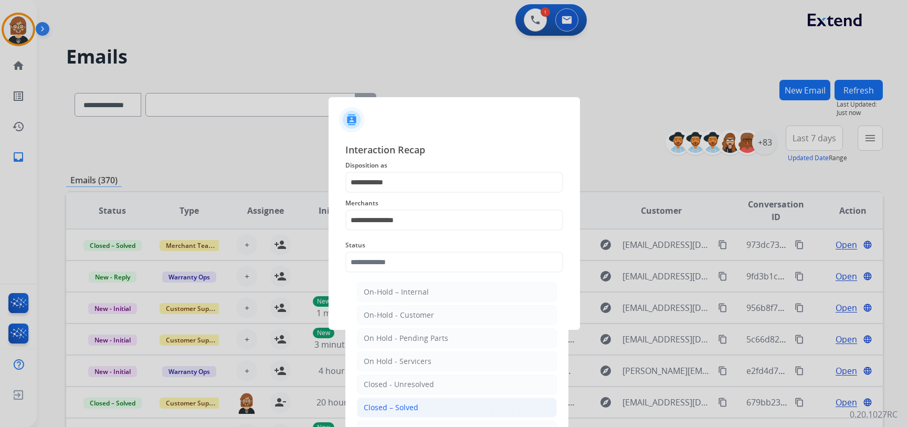
click at [425, 399] on li "Closed – Solved" at bounding box center [457, 407] width 200 height 20
type input "**********"
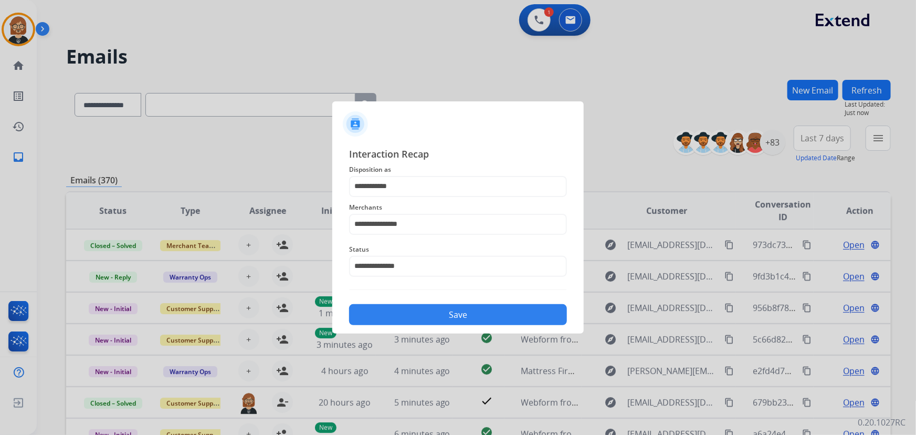
click at [448, 321] on button "Save" at bounding box center [458, 314] width 218 height 21
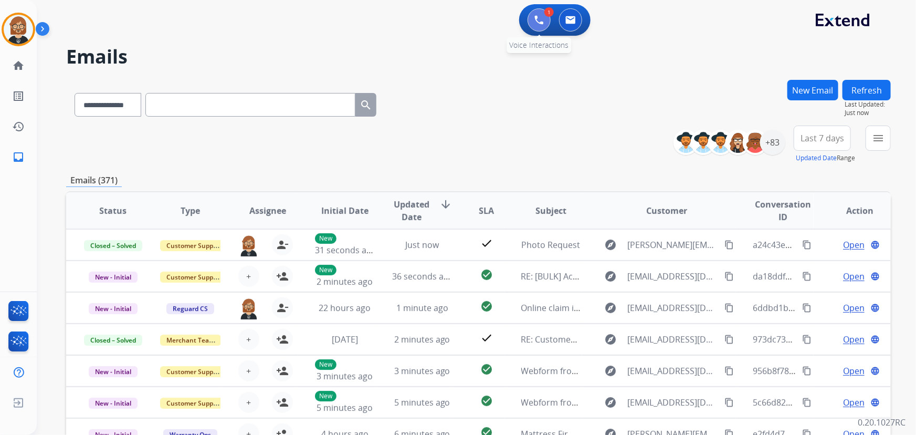
click at [535, 22] on img at bounding box center [538, 19] width 9 height 9
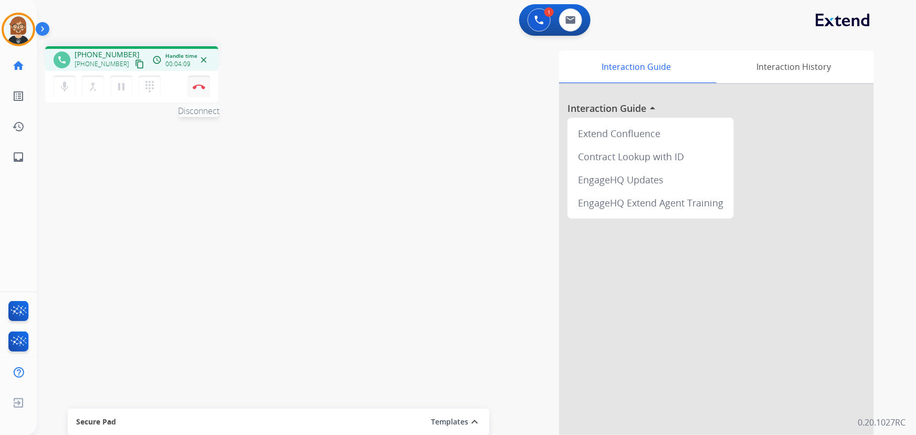
click at [204, 86] on img at bounding box center [199, 86] width 13 height 5
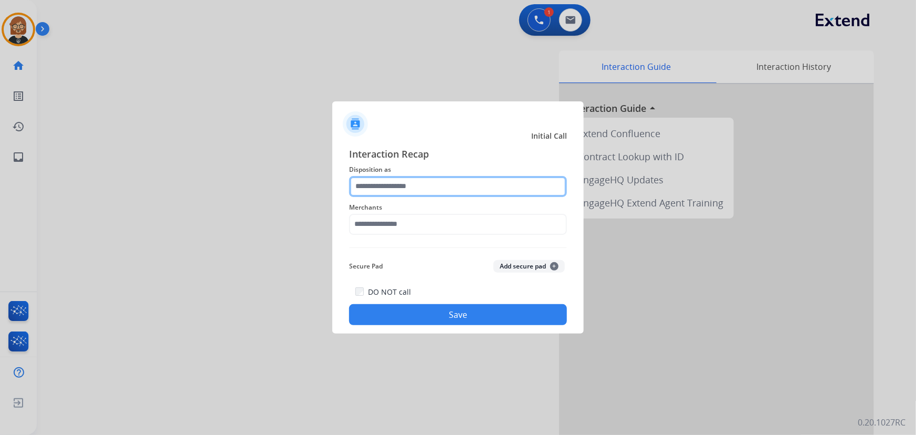
click at [439, 183] on input "text" at bounding box center [458, 186] width 218 height 21
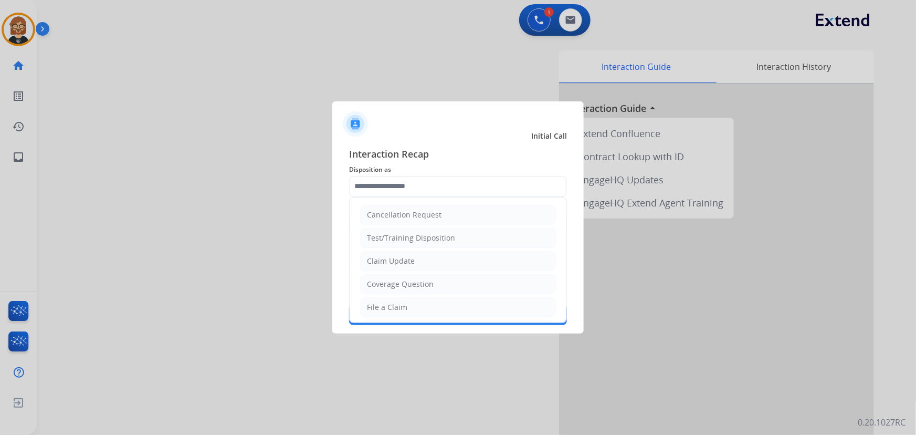
click at [425, 272] on ul "Cancellation Request Test/Training Disposition Claim Update Coverage Question F…" at bounding box center [457, 341] width 217 height 289
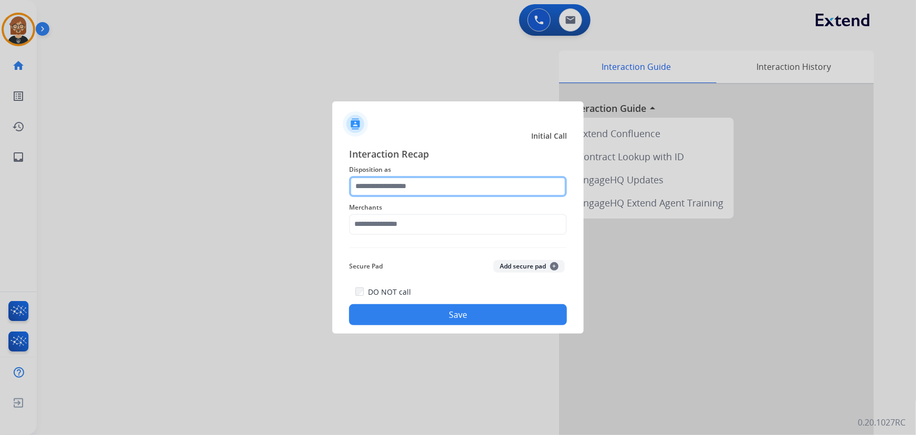
drag, startPoint x: 421, startPoint y: 178, endPoint x: 420, endPoint y: 184, distance: 5.5
click at [420, 184] on input "text" at bounding box center [458, 186] width 218 height 21
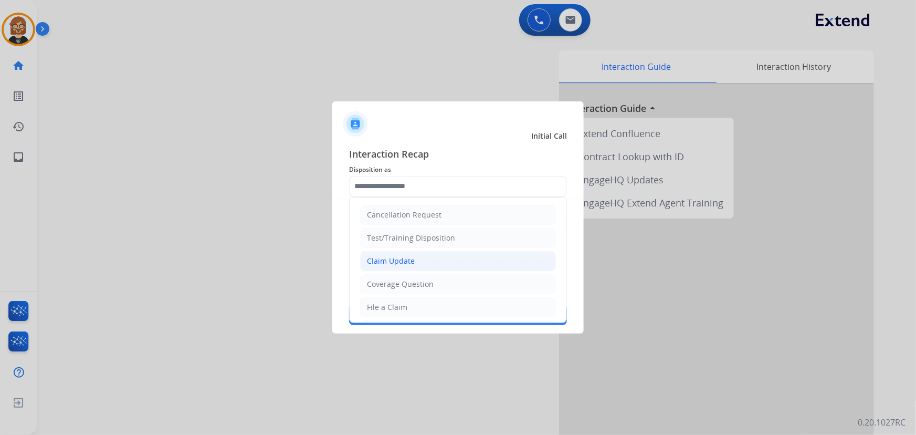
click at [414, 255] on li "Claim Update" at bounding box center [458, 261] width 196 height 20
type input "**********"
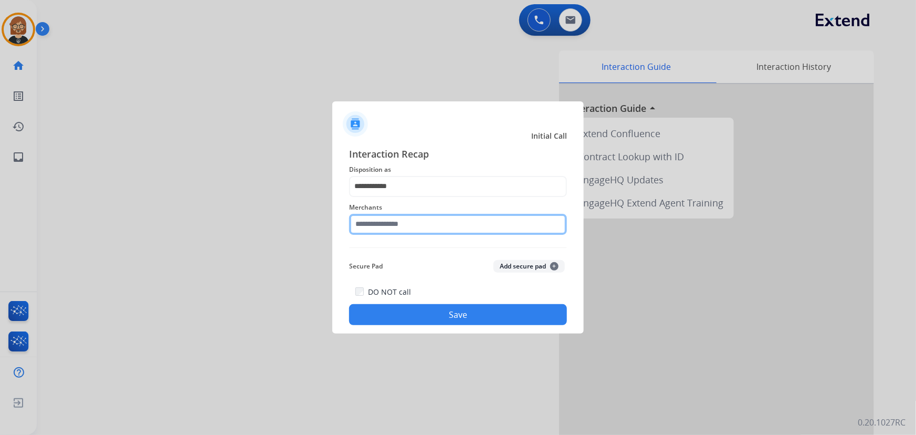
click at [435, 227] on input "text" at bounding box center [458, 224] width 218 height 21
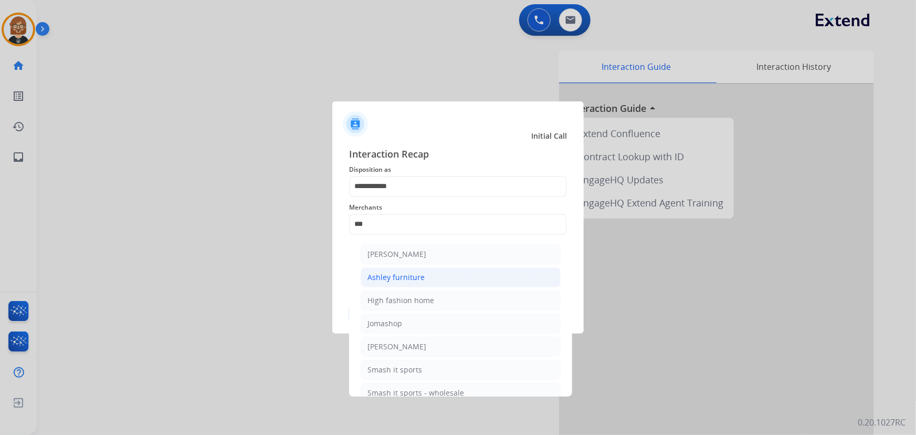
click at [425, 276] on li "Ashley furniture" at bounding box center [461, 277] width 200 height 20
type input "**********"
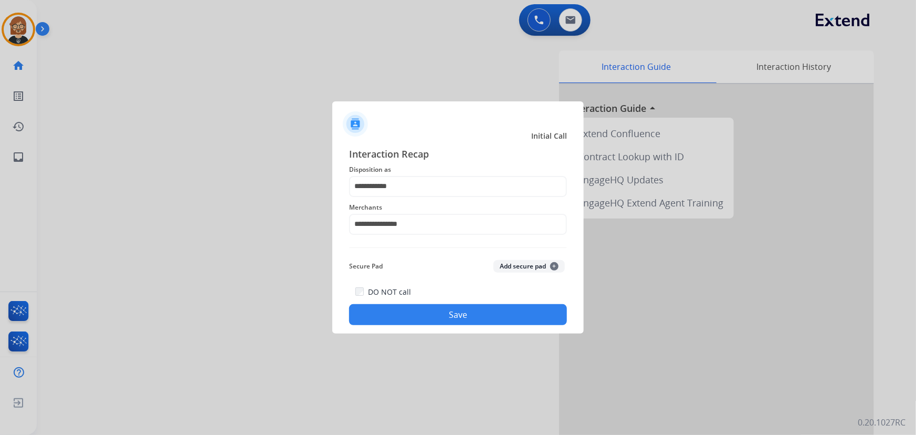
click at [443, 312] on button "Save" at bounding box center [458, 314] width 218 height 21
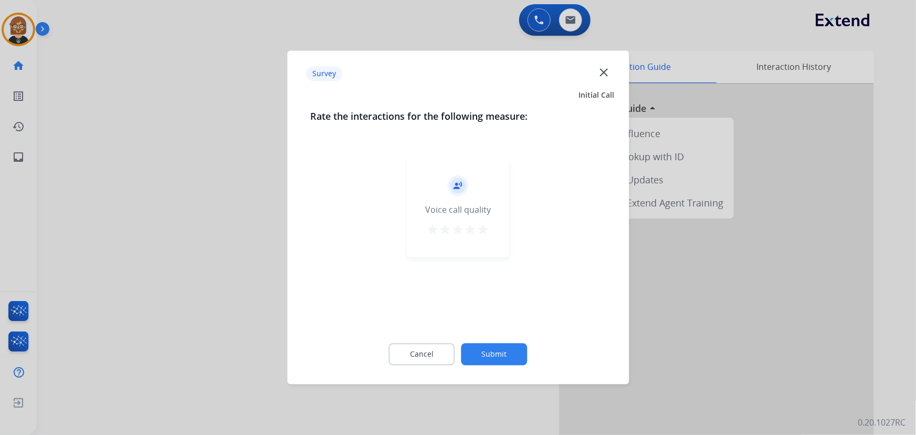
click at [498, 362] on button "Submit" at bounding box center [494, 354] width 66 height 22
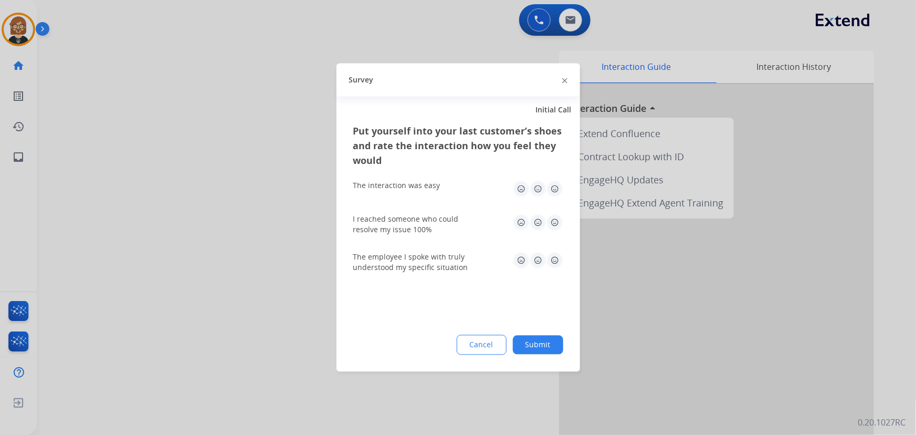
click at [546, 350] on button "Submit" at bounding box center [538, 344] width 50 height 19
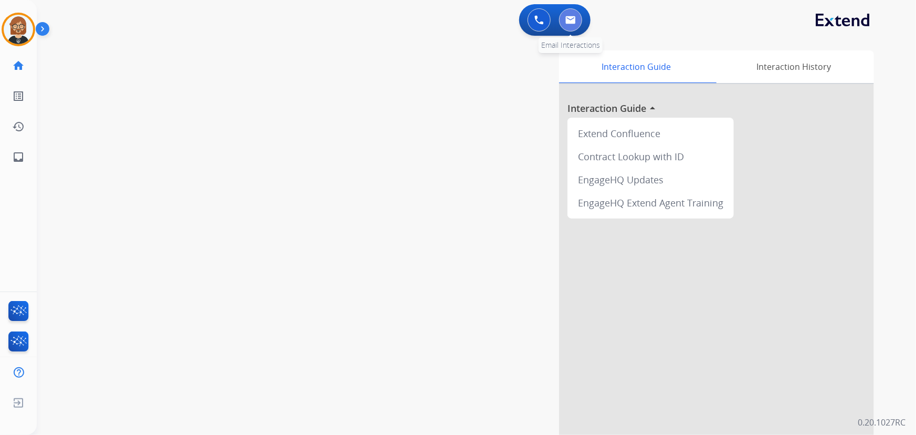
click at [577, 21] on button at bounding box center [570, 19] width 23 height 23
select select "**********"
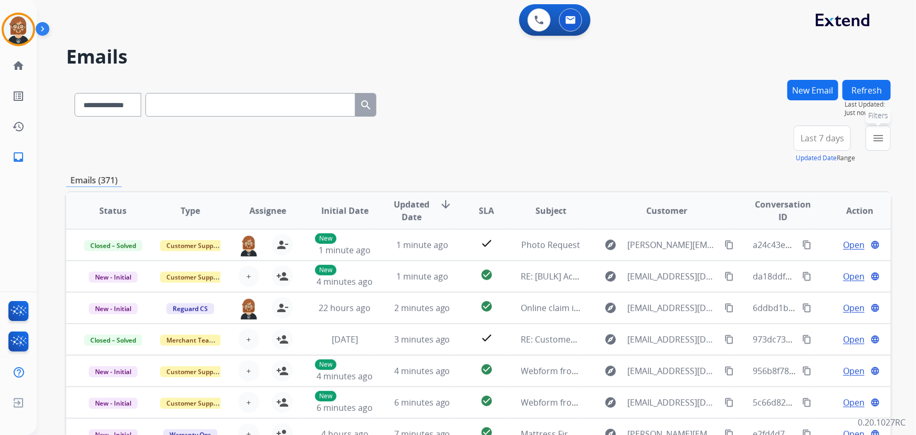
click at [876, 143] on mat-icon "menu" at bounding box center [878, 138] width 13 height 13
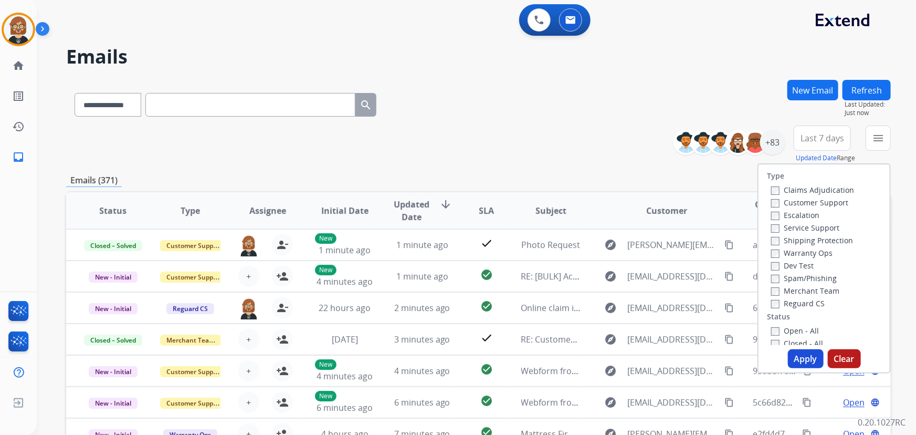
click at [798, 330] on label "Open - All" at bounding box center [795, 330] width 48 height 10
click at [803, 359] on button "Apply" at bounding box center [806, 358] width 36 height 19
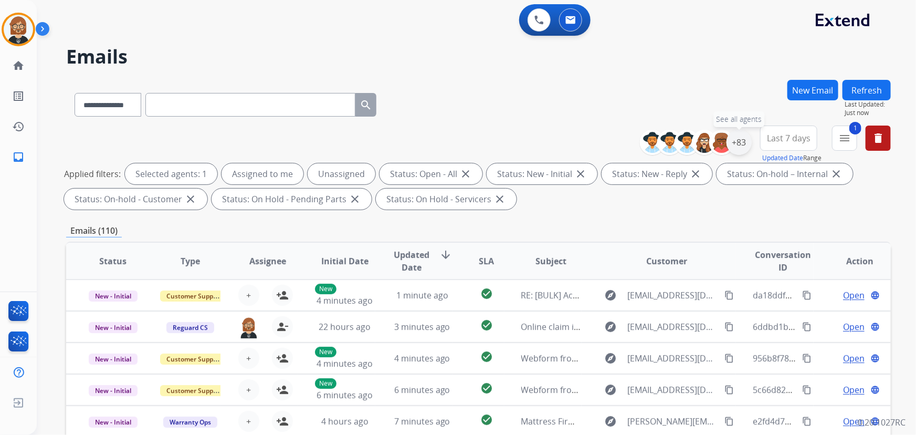
click at [745, 142] on div "+83" at bounding box center [738, 142] width 25 height 25
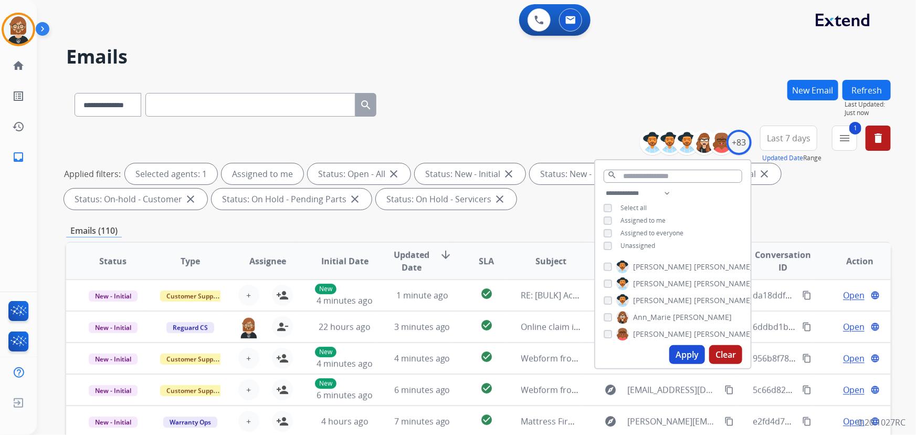
click at [687, 354] on button "Apply" at bounding box center [687, 354] width 36 height 19
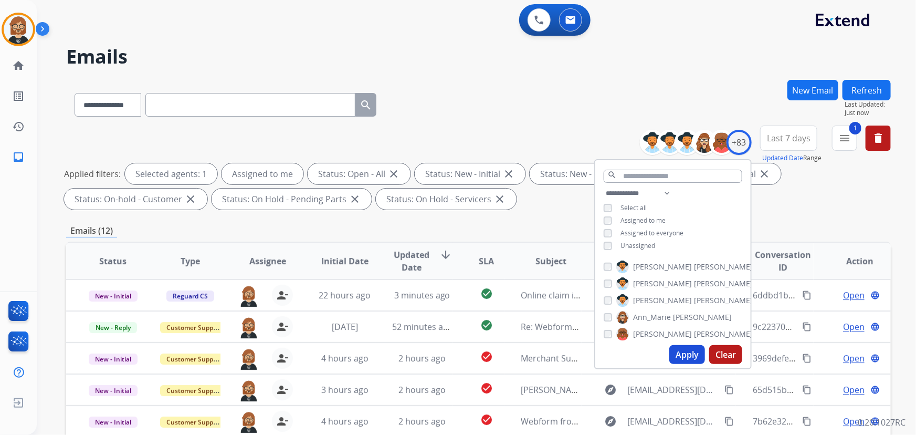
click at [567, 219] on div "**********" at bounding box center [478, 364] width 824 height 568
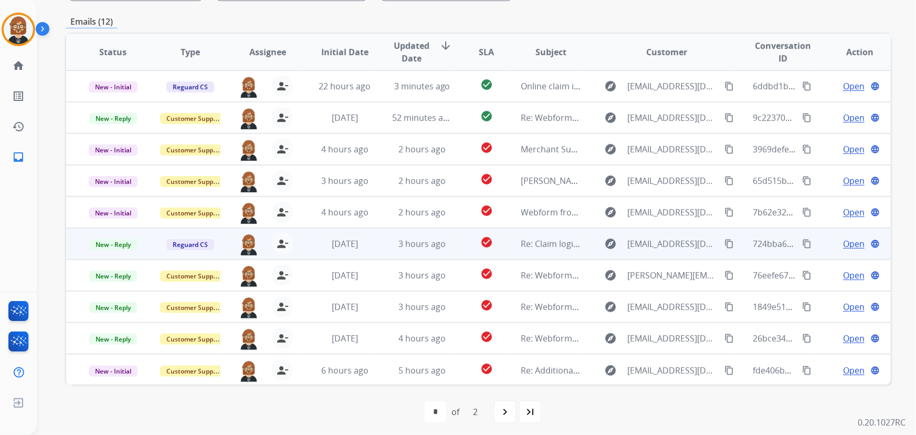
scroll to position [213, 0]
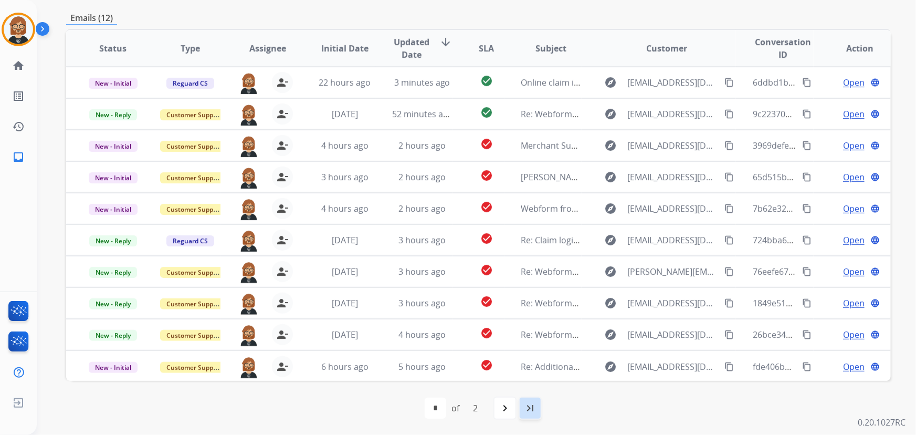
click at [533, 404] on mat-icon "last_page" at bounding box center [530, 407] width 13 height 13
select select "*"
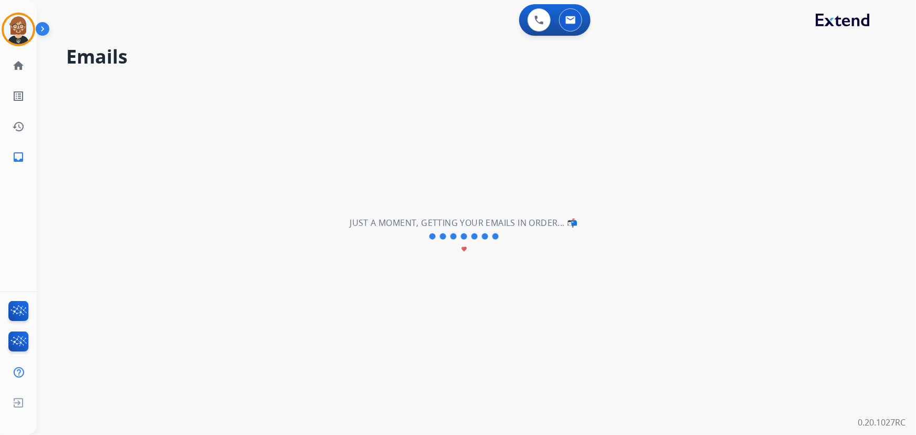
scroll to position [0, 0]
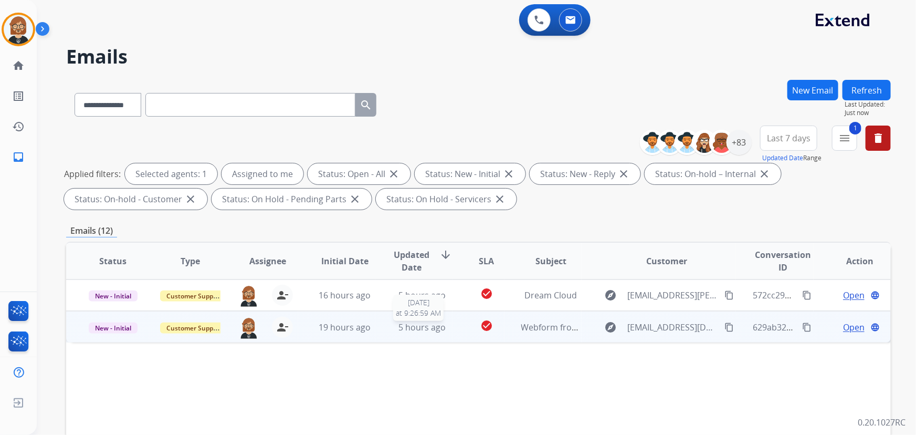
click at [422, 327] on span "5 hours ago" at bounding box center [421, 327] width 47 height 12
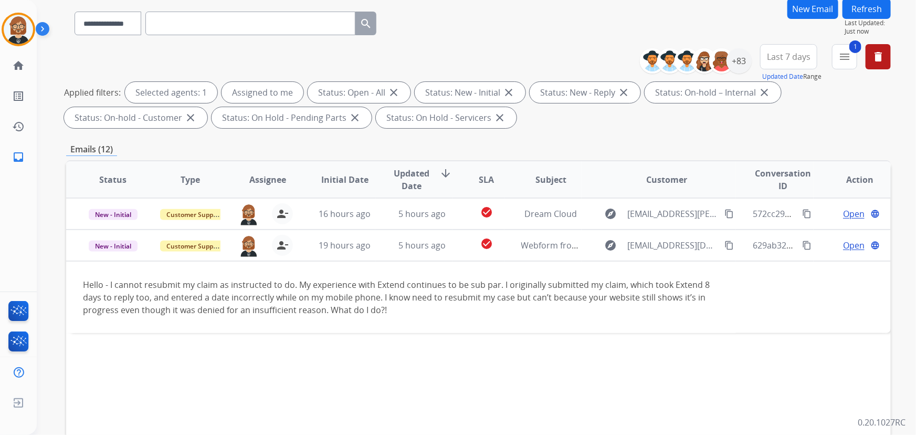
scroll to position [95, 0]
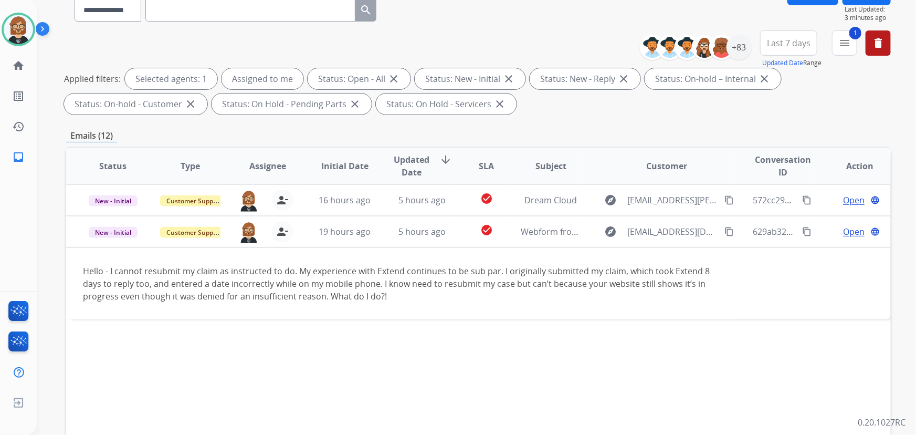
click at [817, 335] on div "Status Type Assignee Initial Date Updated Date arrow_downward SLA Subject Custo…" at bounding box center [478, 322] width 824 height 352
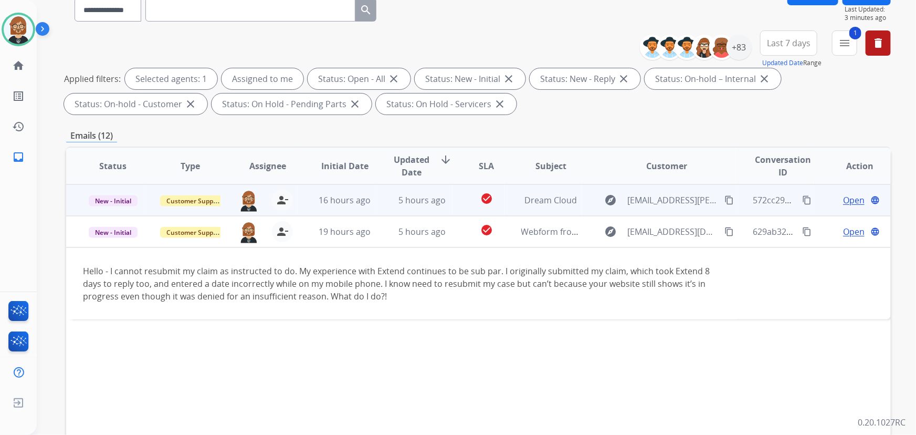
click at [421, 205] on td "5 hours ago" at bounding box center [413, 199] width 77 height 31
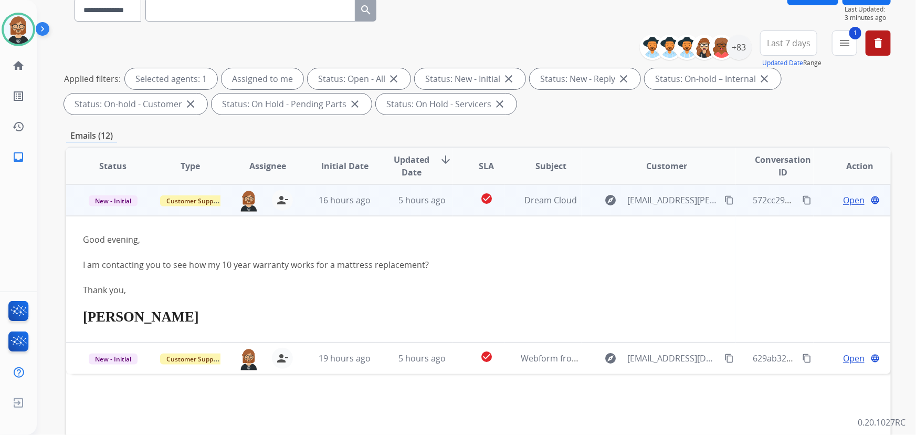
click at [724, 197] on mat-icon "content_copy" at bounding box center [728, 199] width 9 height 9
click at [855, 195] on span "Open" at bounding box center [854, 200] width 22 height 13
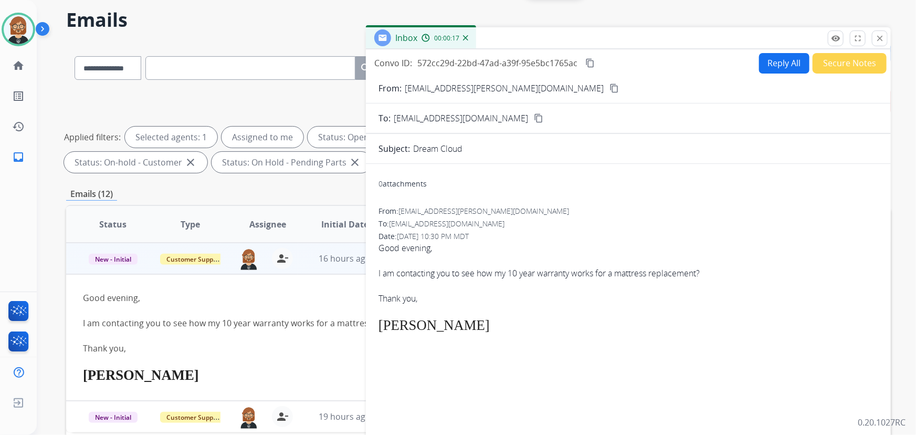
scroll to position [47, 0]
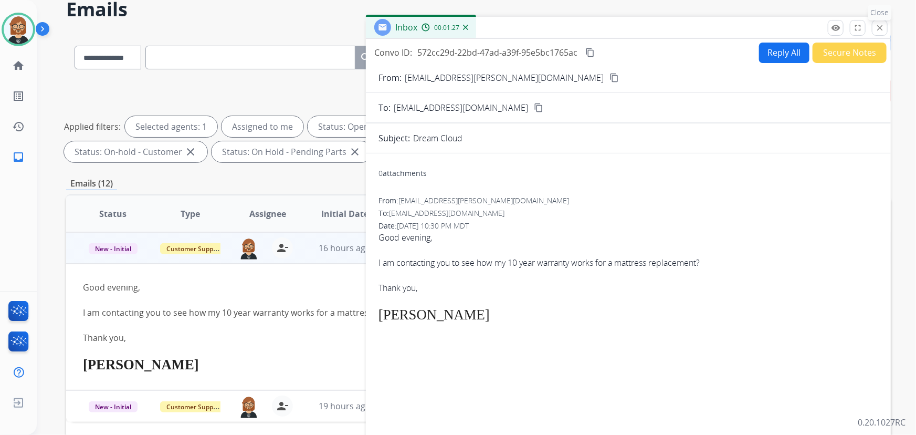
click at [879, 33] on button "close Close" at bounding box center [880, 28] width 16 height 16
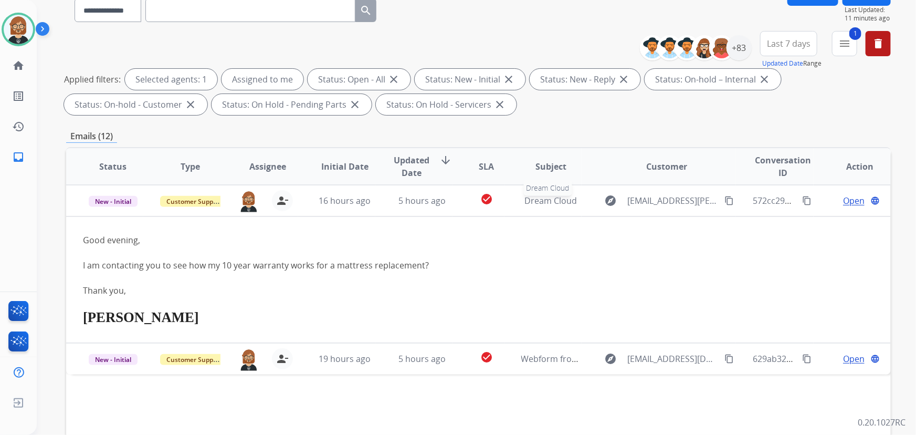
scroll to position [165, 0]
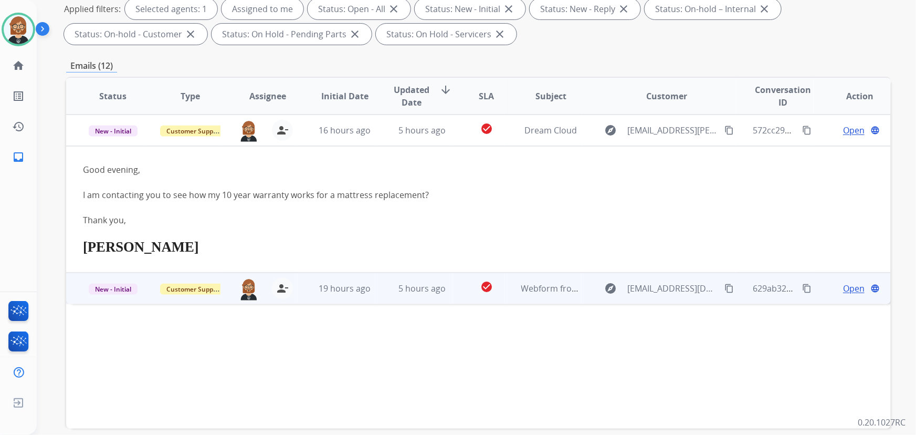
drag, startPoint x: 545, startPoint y: 309, endPoint x: 549, endPoint y: 299, distance: 10.3
click at [548, 302] on div "Status Type Assignee Initial Date Updated Date arrow_downward SLA Subject Custo…" at bounding box center [478, 253] width 824 height 352
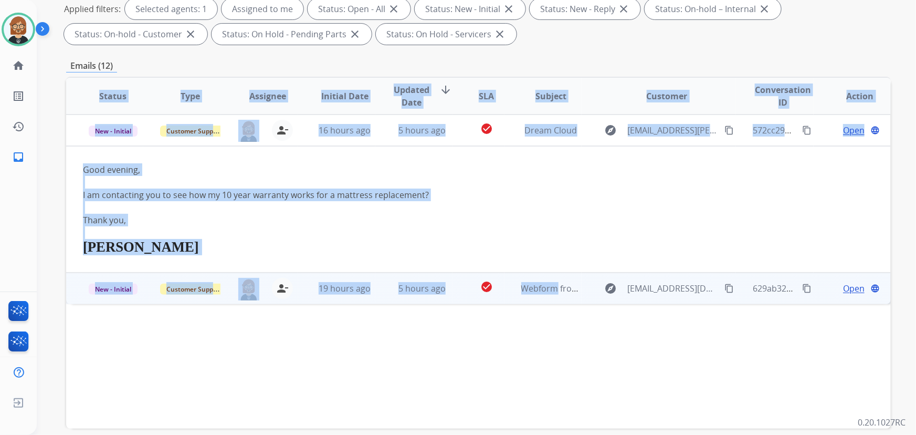
click at [553, 294] on td "Webform from Monty0822@gmail.com on 09/03/2025" at bounding box center [542, 287] width 77 height 31
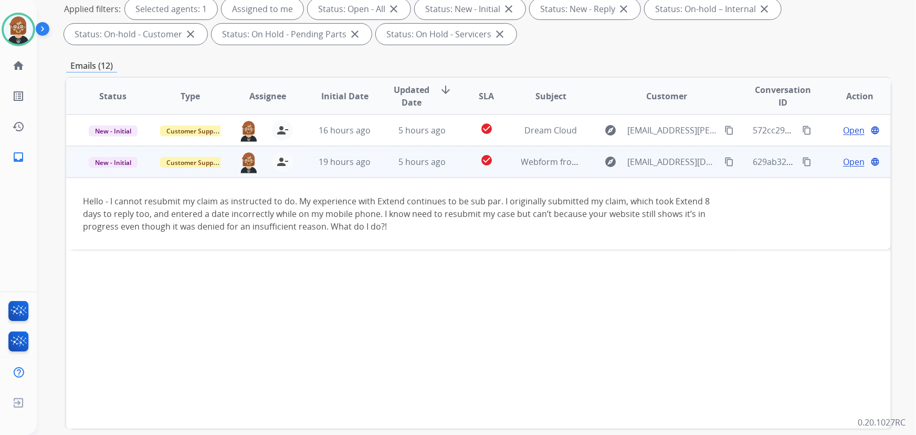
click at [843, 163] on span "Open" at bounding box center [854, 161] width 22 height 13
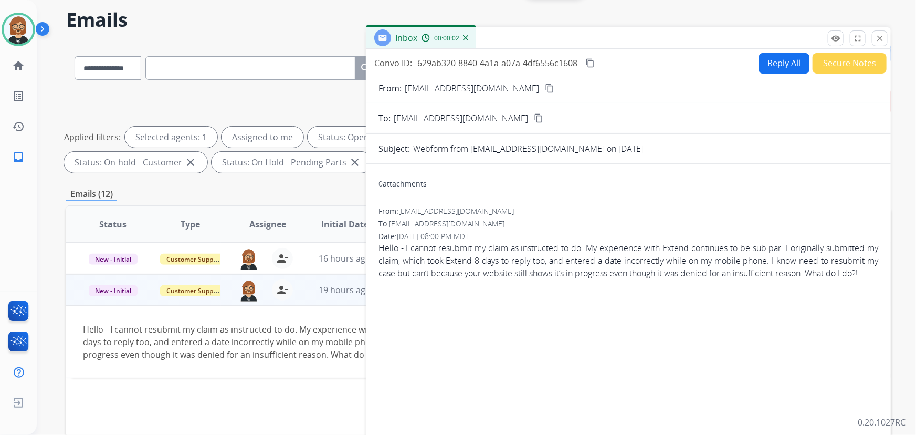
scroll to position [47, 0]
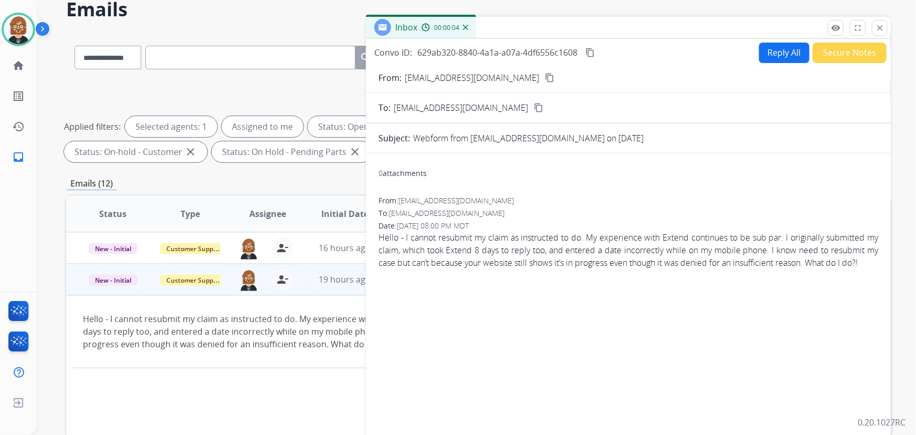
click at [778, 58] on button "Reply All" at bounding box center [784, 53] width 50 height 20
select select "**********"
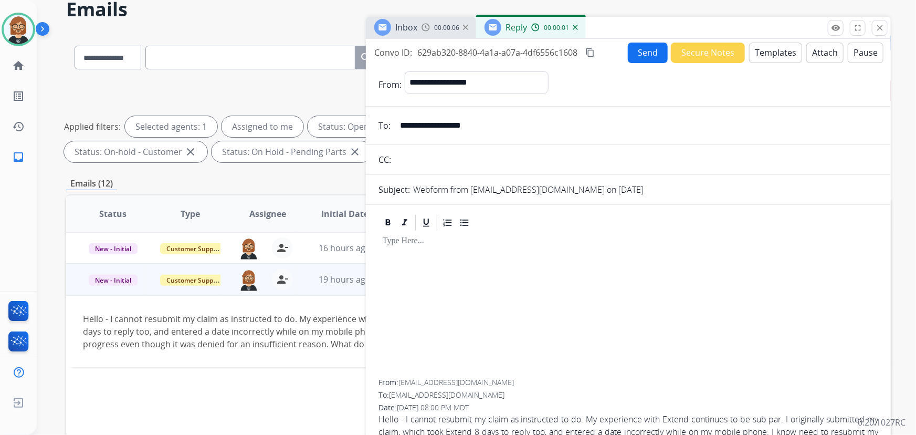
click at [764, 47] on button "Templates" at bounding box center [775, 53] width 53 height 20
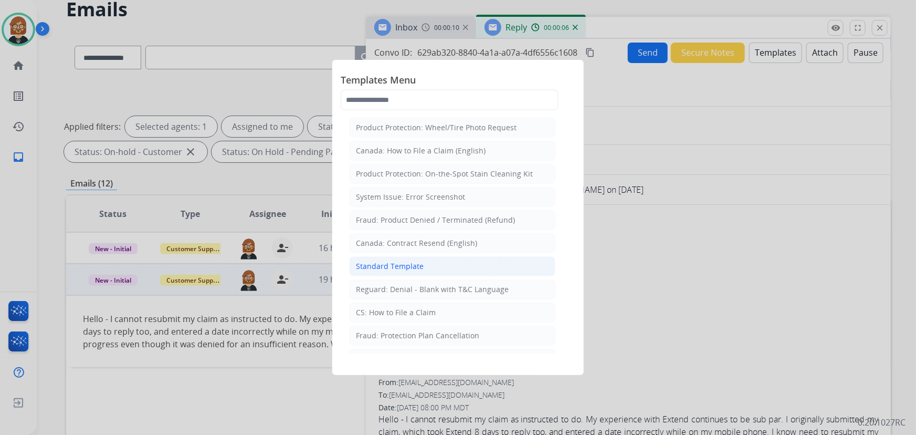
click at [436, 261] on li "Standard Template" at bounding box center [452, 266] width 206 height 20
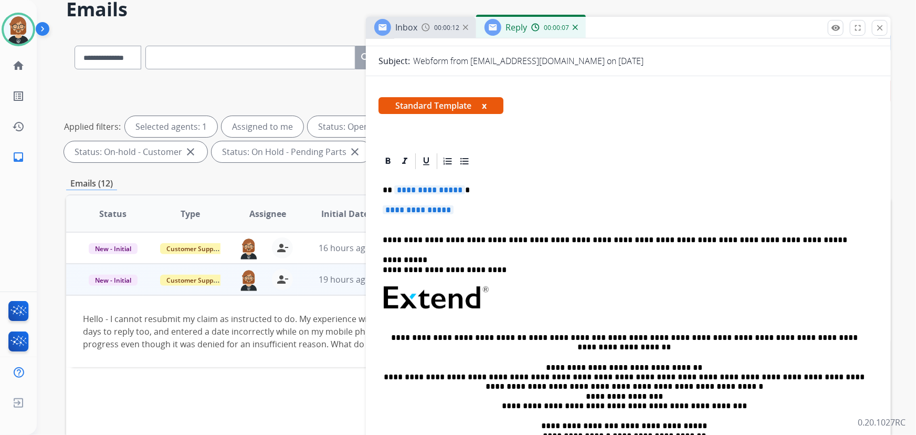
scroll to position [190, 0]
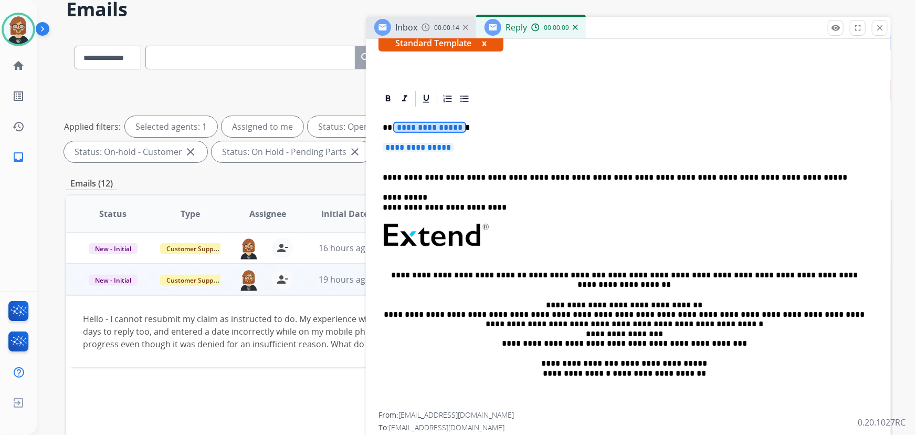
click at [412, 126] on span "**********" at bounding box center [429, 127] width 71 height 9
click at [878, 31] on mat-icon "close" at bounding box center [879, 27] width 9 height 9
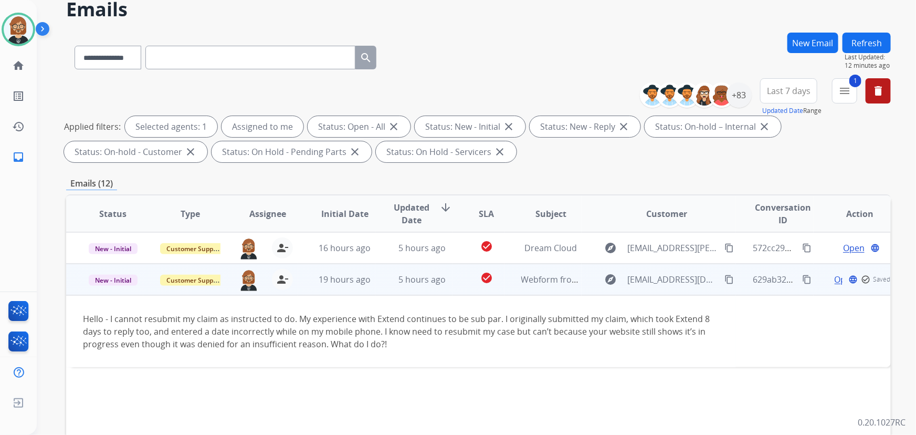
click at [725, 279] on mat-icon "content_copy" at bounding box center [728, 278] width 9 height 9
click at [843, 277] on span "Open" at bounding box center [854, 279] width 22 height 13
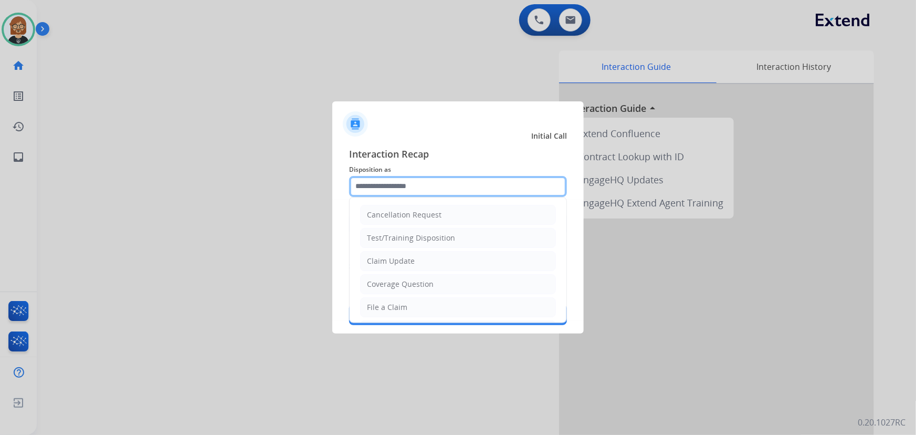
click at [481, 184] on input "text" at bounding box center [458, 186] width 218 height 21
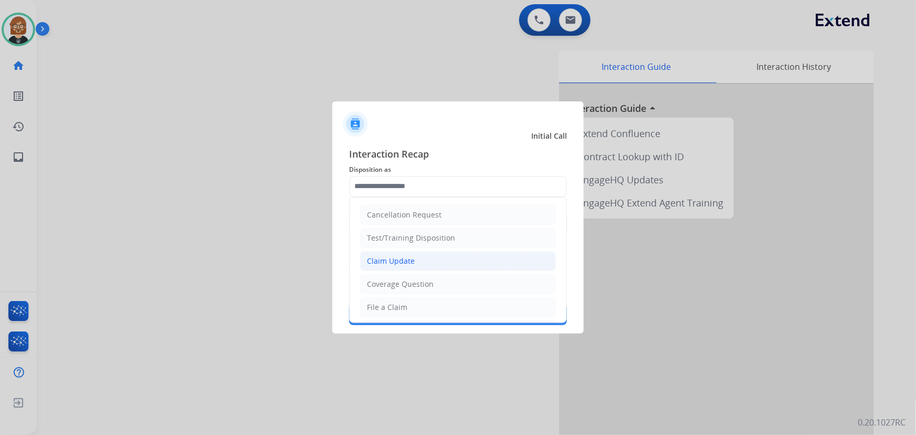
click at [447, 267] on li "Claim Update" at bounding box center [458, 261] width 196 height 20
type input "**********"
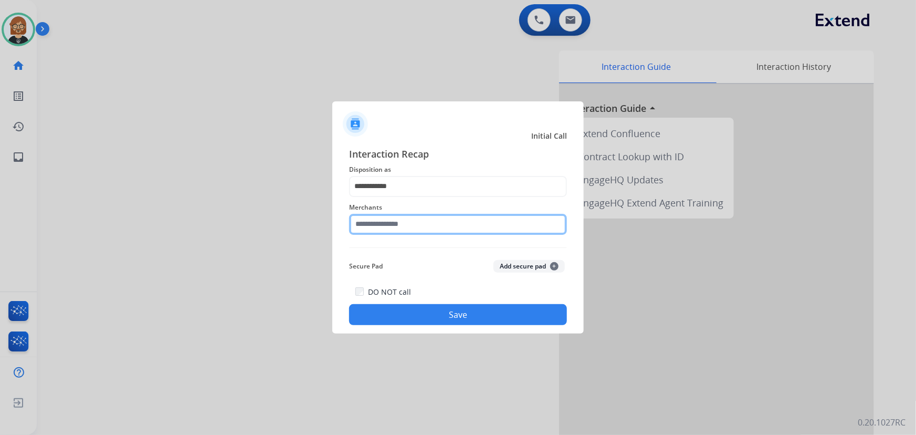
click at [454, 228] on input "text" at bounding box center [458, 224] width 218 height 21
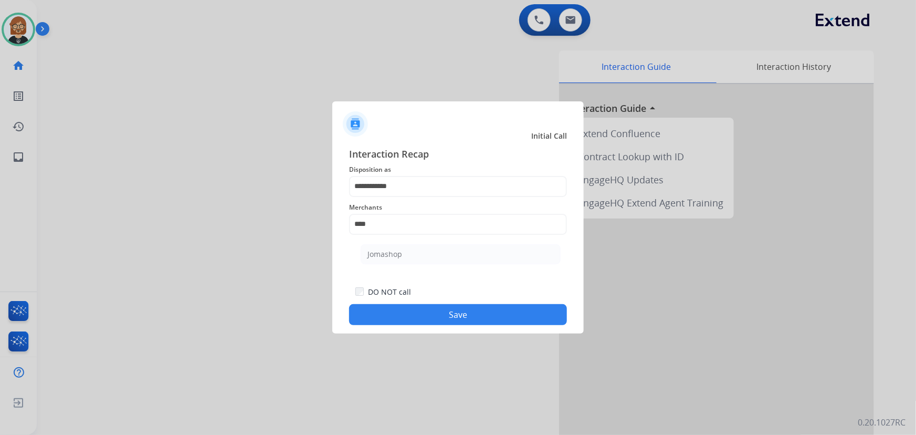
click at [479, 255] on li "Jomashop" at bounding box center [461, 254] width 200 height 20
type input "********"
click at [488, 308] on button "Save" at bounding box center [458, 314] width 218 height 21
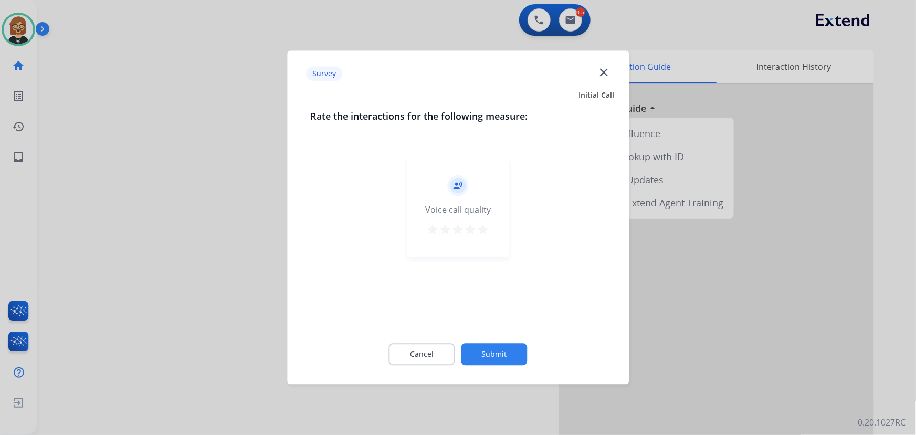
click at [503, 354] on button "Submit" at bounding box center [494, 354] width 66 height 22
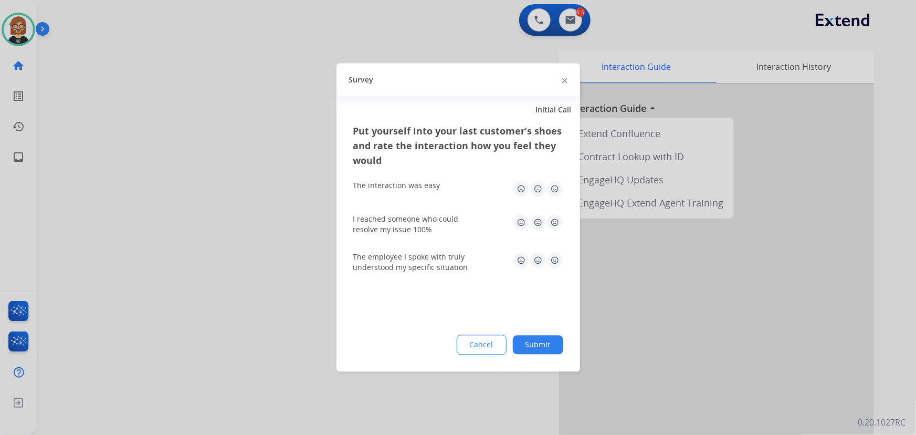
click at [528, 346] on button "Submit" at bounding box center [538, 344] width 50 height 19
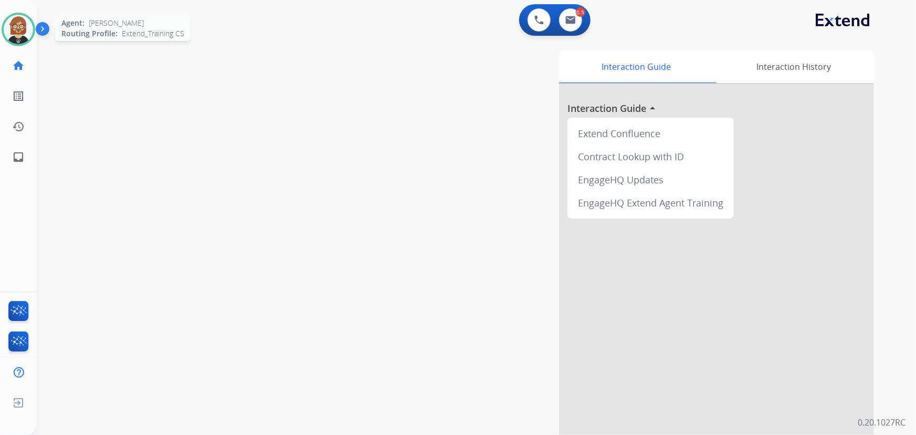
click at [13, 25] on img at bounding box center [18, 29] width 29 height 29
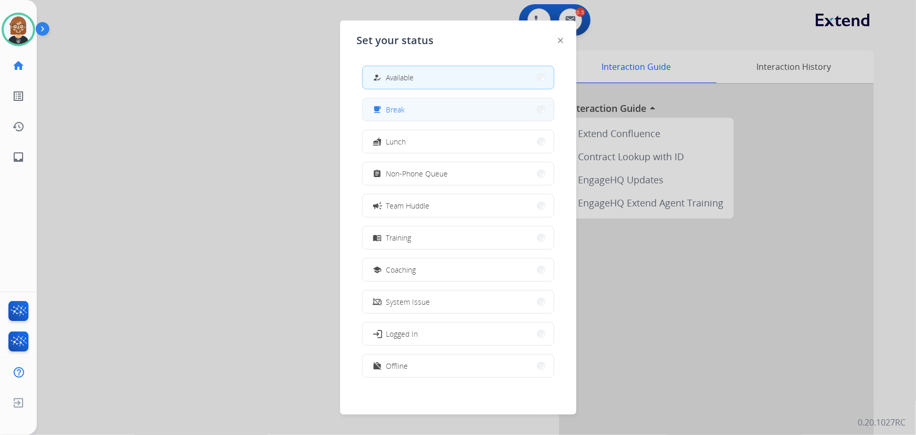
click at [449, 115] on button "free_breakfast Break" at bounding box center [458, 109] width 191 height 23
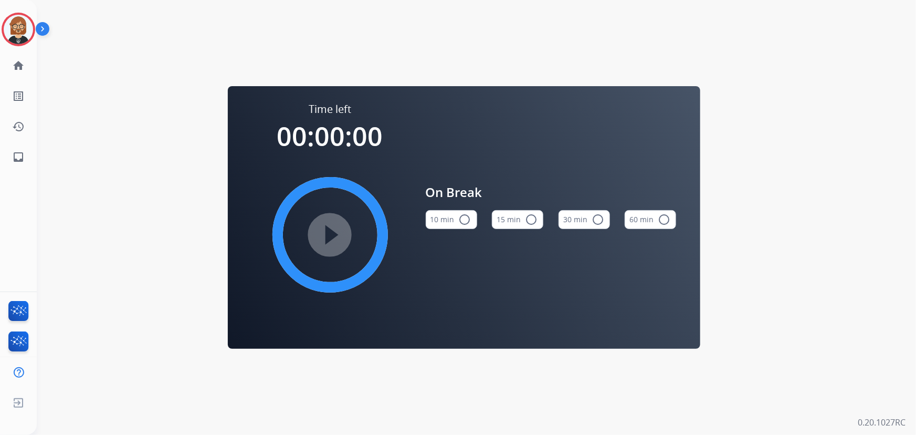
click at [450, 227] on button "10 min radio_button_unchecked" at bounding box center [451, 219] width 51 height 19
click at [334, 229] on mat-icon "play_circle_filled" at bounding box center [330, 234] width 13 height 13
click at [17, 152] on mat-icon "inbox" at bounding box center [18, 157] width 13 height 13
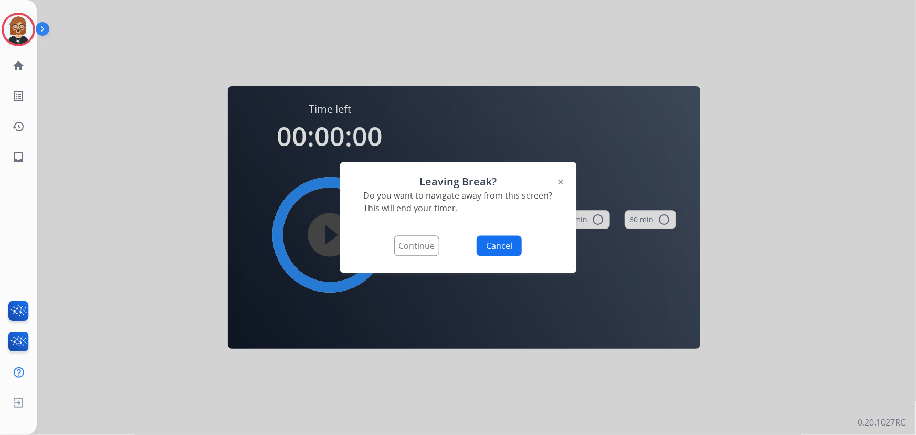
click at [411, 247] on button "Continue" at bounding box center [416, 246] width 45 height 20
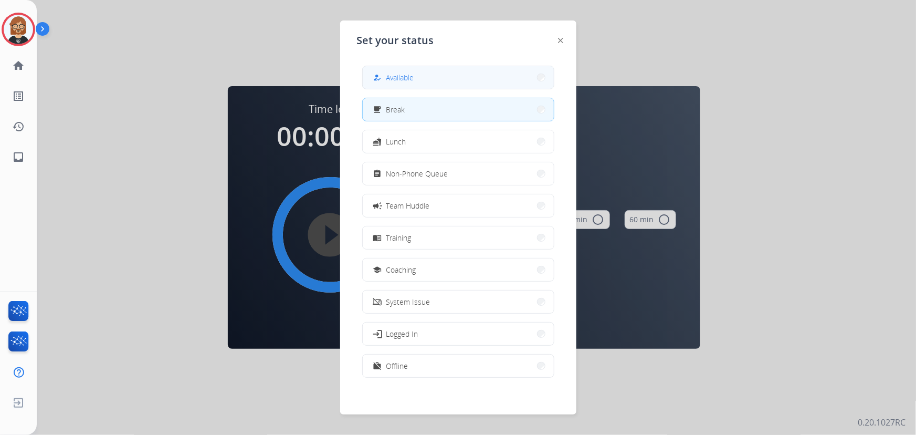
click at [400, 82] on span "Available" at bounding box center [400, 77] width 28 height 11
select select "**********"
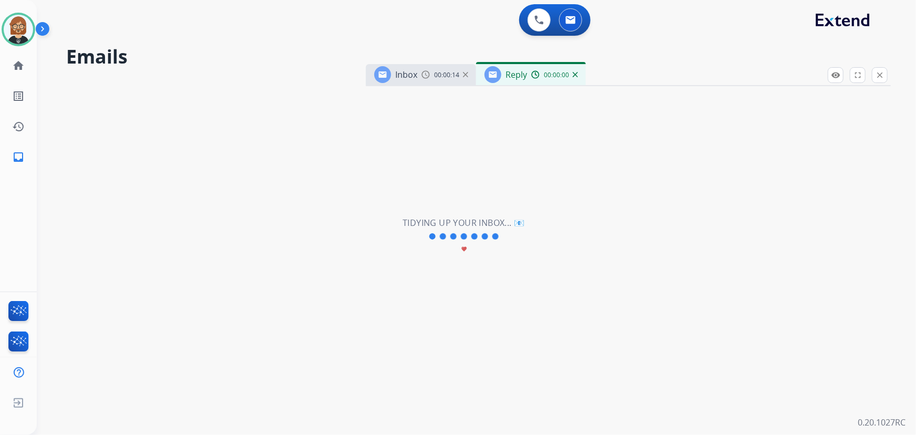
select select "**********"
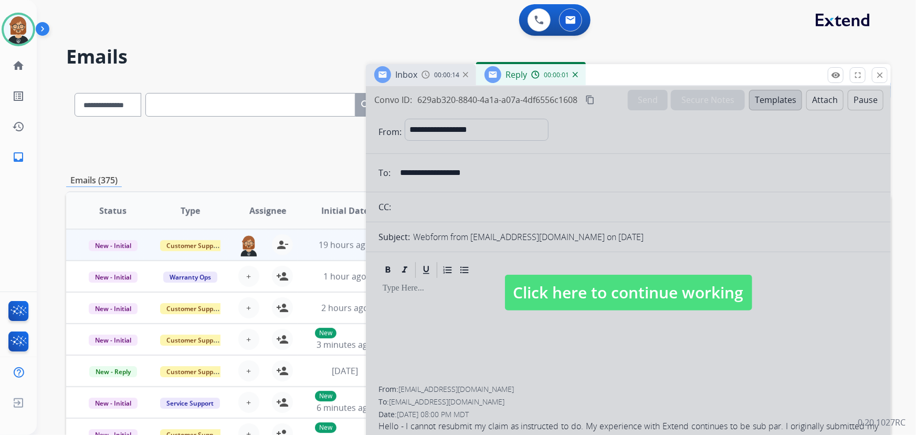
click at [639, 294] on span "Click here to continue working" at bounding box center [628, 292] width 247 height 36
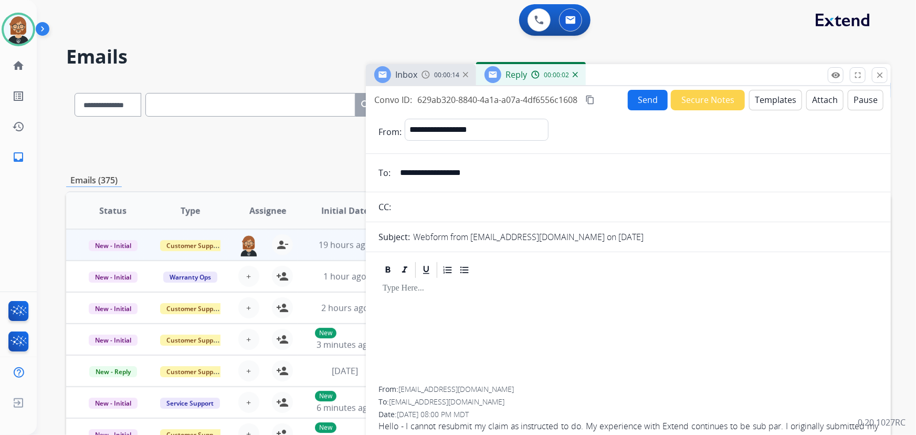
select select
click at [577, 78] on div "Reply 00:00:15" at bounding box center [531, 74] width 110 height 21
click at [574, 75] on img at bounding box center [575, 74] width 5 height 5
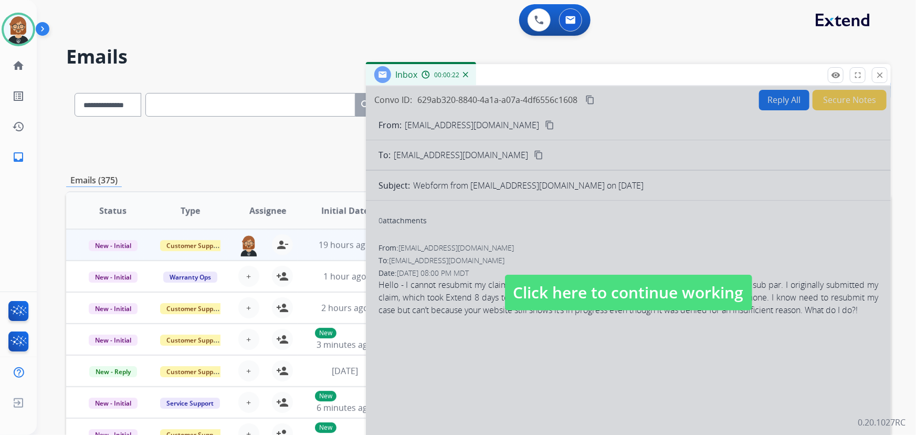
click at [438, 73] on span "00:00:22" at bounding box center [446, 75] width 25 height 8
click at [601, 282] on span "Click here to continue working" at bounding box center [628, 292] width 247 height 36
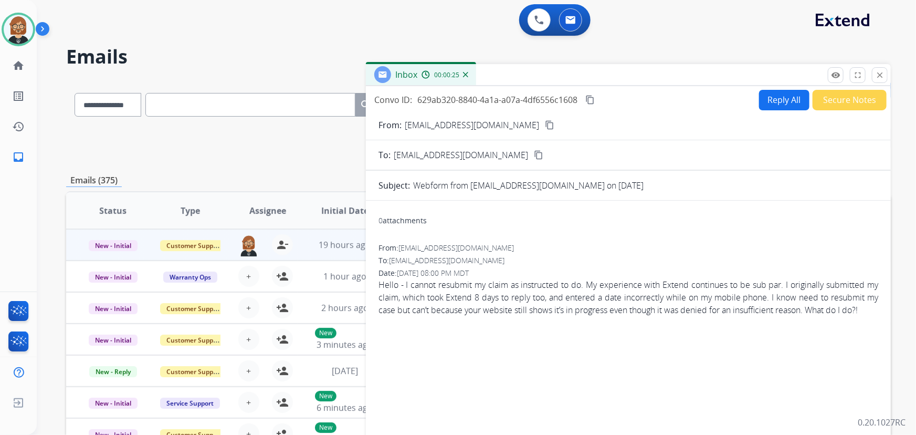
click at [778, 100] on button "Reply All" at bounding box center [784, 100] width 50 height 20
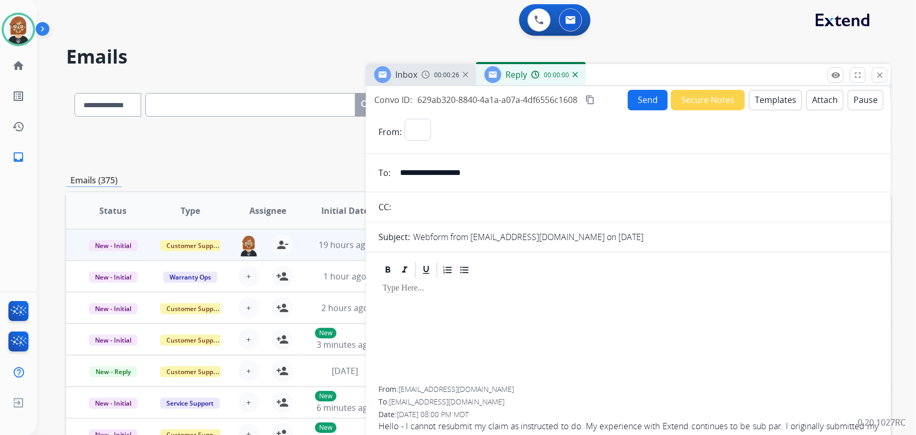
select select "**********"
click at [777, 104] on button "Templates" at bounding box center [775, 100] width 53 height 20
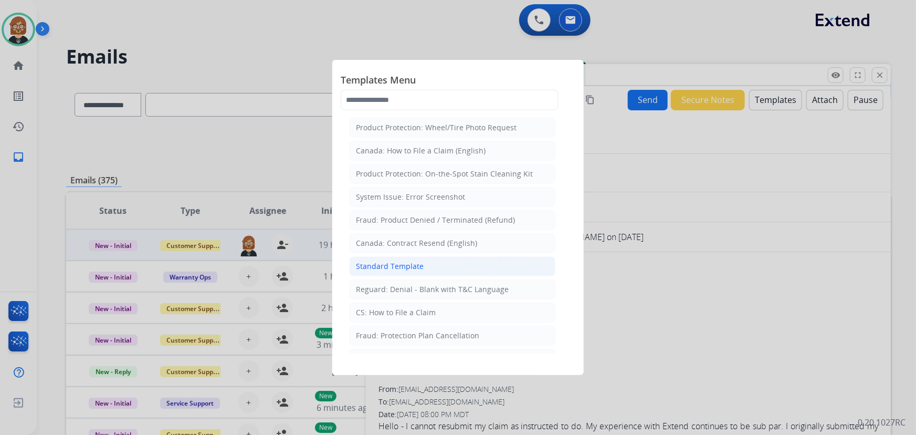
click at [423, 262] on li "Standard Template" at bounding box center [452, 266] width 206 height 20
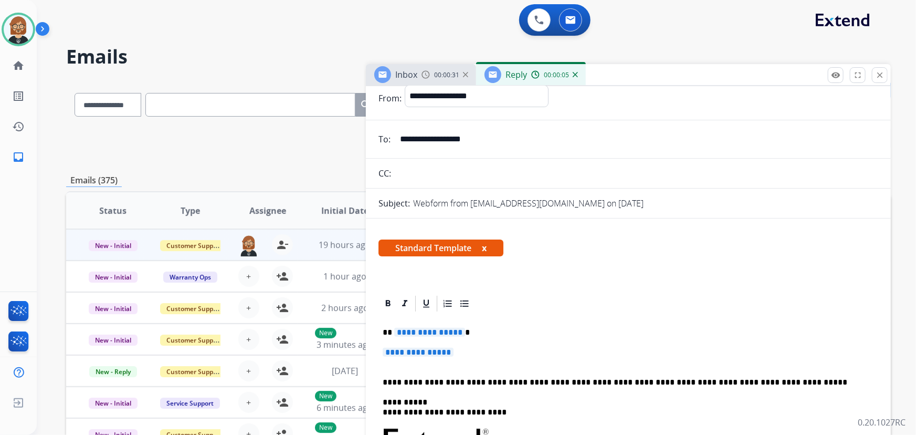
scroll to position [143, 0]
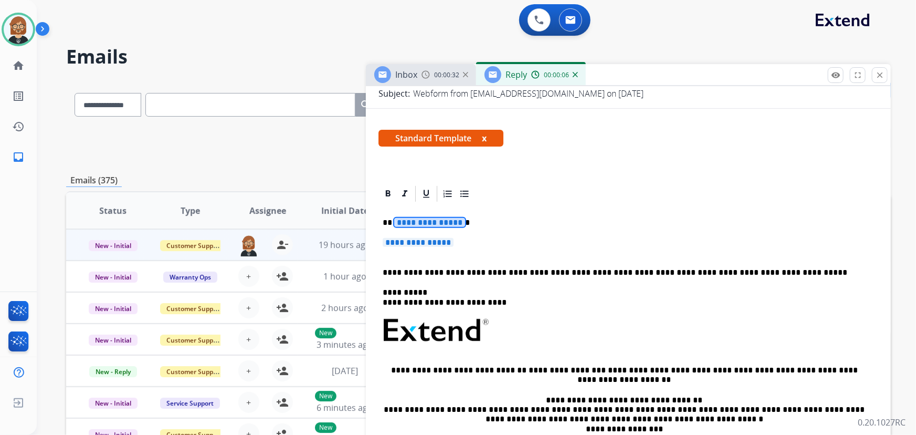
click at [451, 224] on span "**********" at bounding box center [429, 222] width 71 height 9
click at [443, 242] on span "**********" at bounding box center [418, 242] width 71 height 9
click at [448, 220] on span "**********" at bounding box center [429, 222] width 71 height 9
click at [431, 244] on span "**********" at bounding box center [418, 242] width 71 height 9
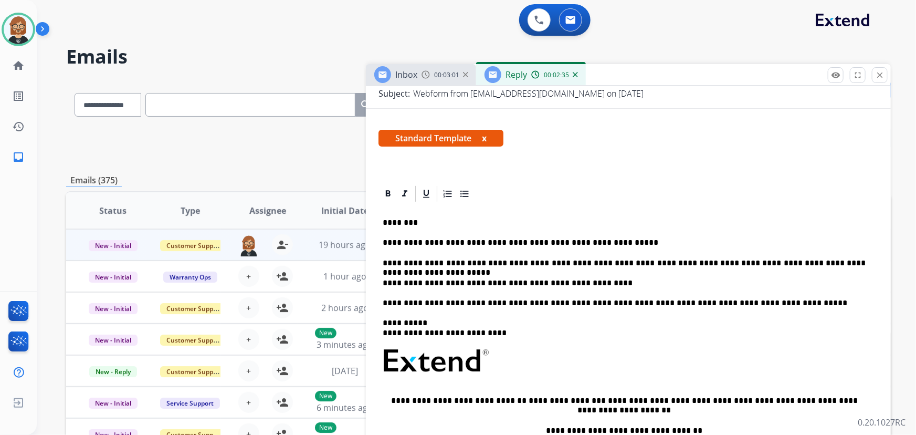
click at [622, 242] on p "**********" at bounding box center [624, 242] width 483 height 9
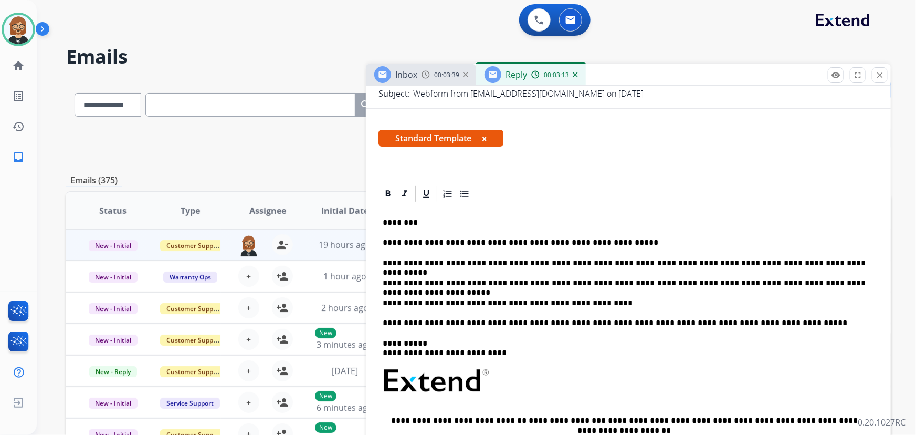
click at [669, 305] on p "**********" at bounding box center [624, 302] width 483 height 9
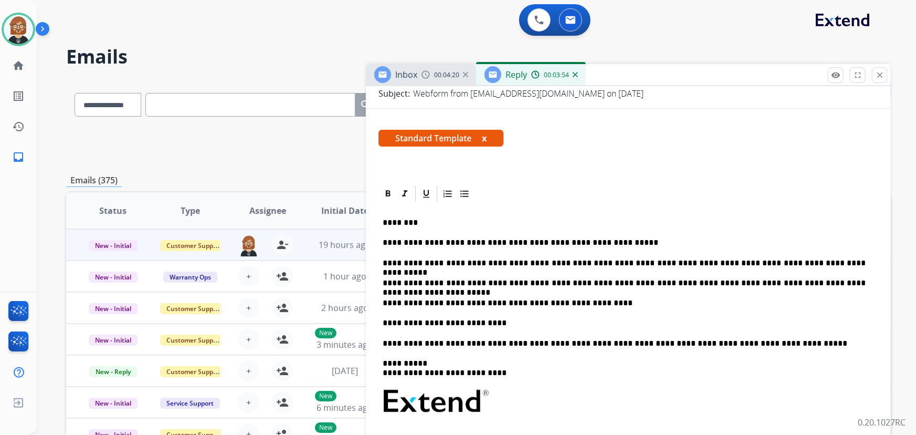
click at [534, 326] on p "**********" at bounding box center [624, 322] width 483 height 9
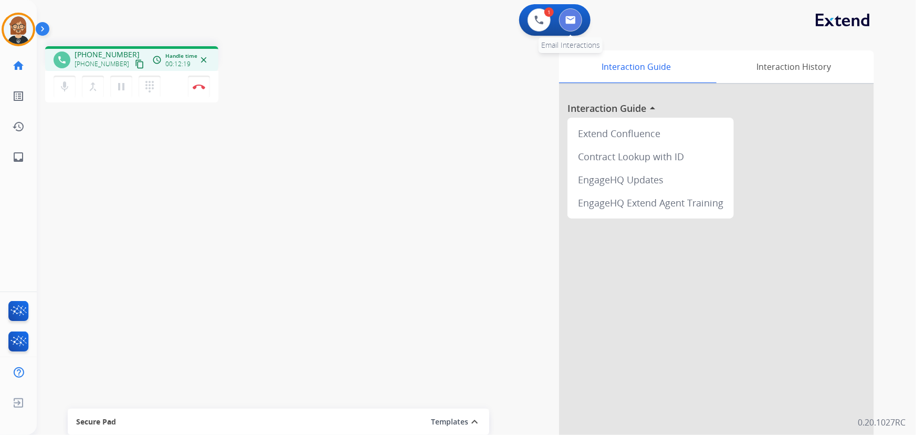
click at [567, 20] on img at bounding box center [570, 20] width 10 height 8
select select "**********"
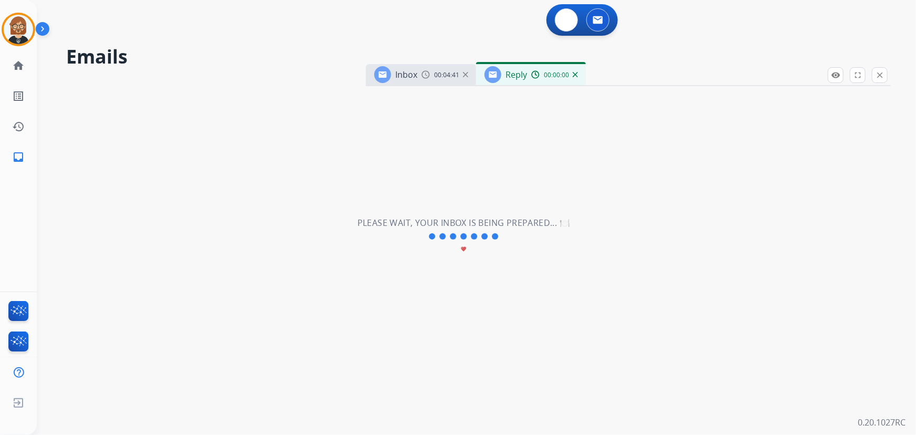
select select "**********"
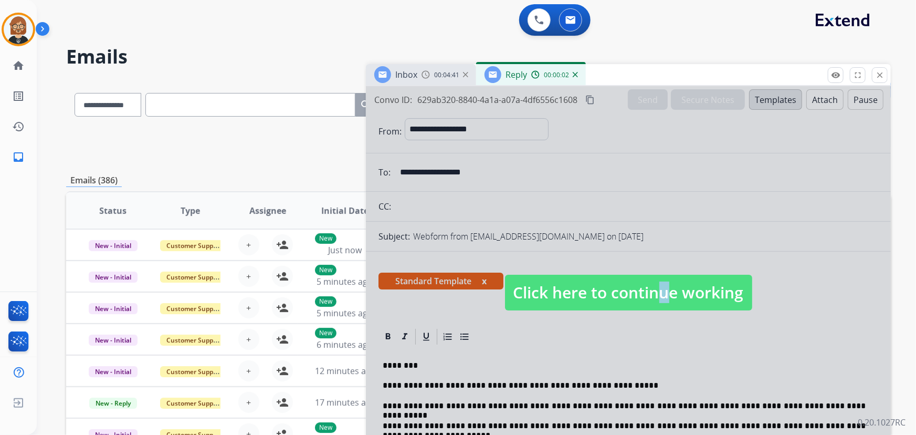
click at [653, 292] on span "Click here to continue working" at bounding box center [628, 292] width 247 height 36
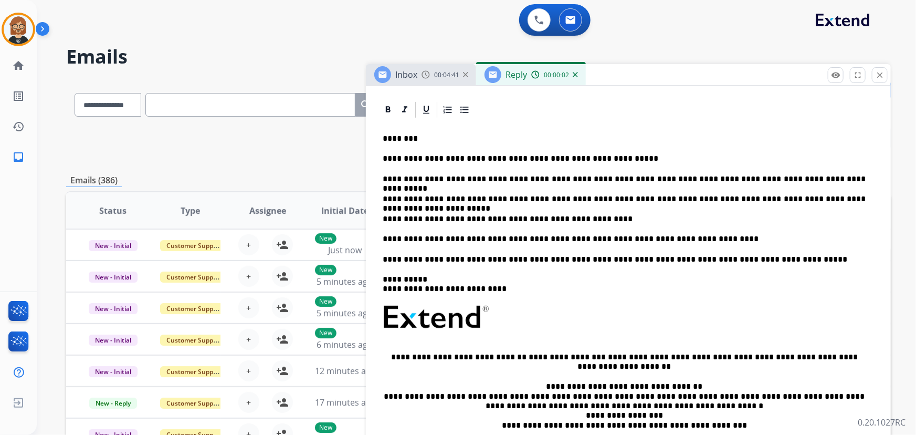
scroll to position [238, 0]
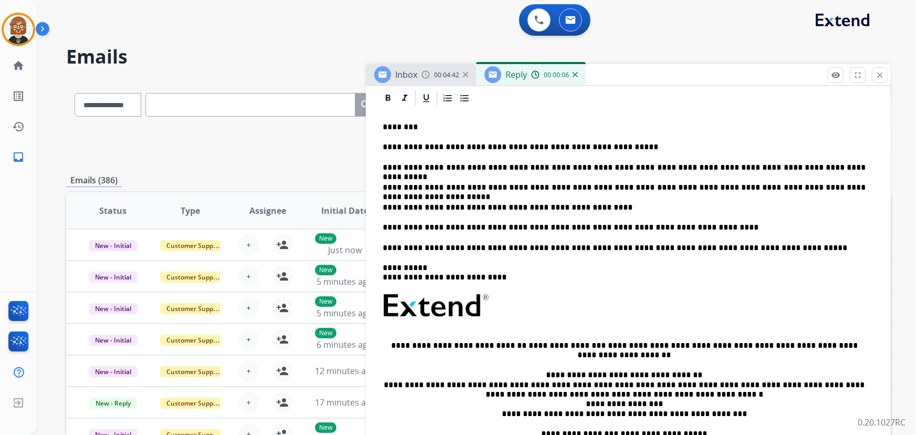
click at [679, 224] on p "**********" at bounding box center [624, 227] width 483 height 9
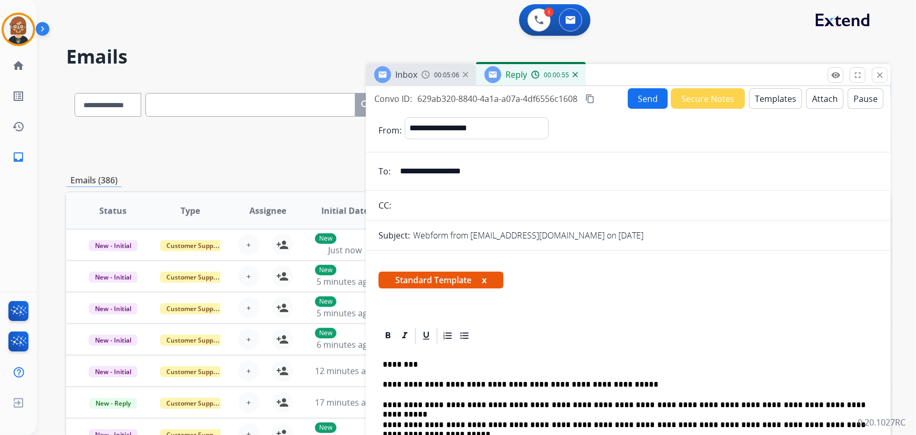
scroll to position [0, 0]
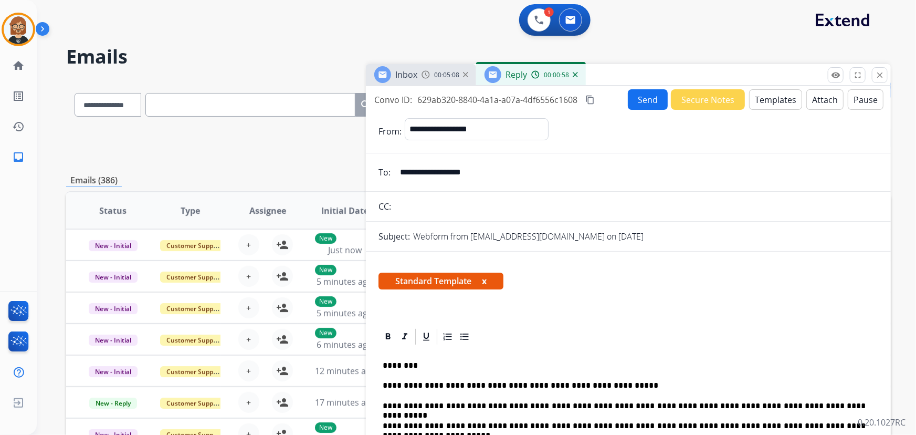
click at [635, 106] on button "Send" at bounding box center [648, 99] width 40 height 20
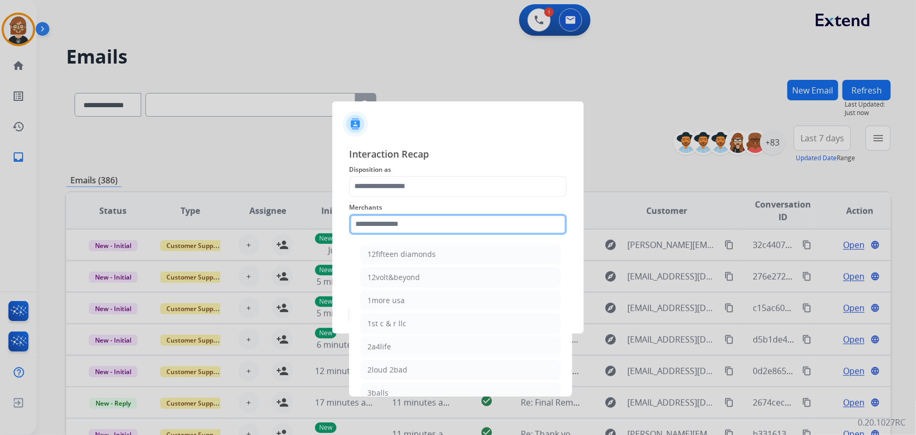
click at [462, 215] on input "text" at bounding box center [458, 224] width 218 height 21
click at [364, 223] on input "text" at bounding box center [458, 224] width 218 height 21
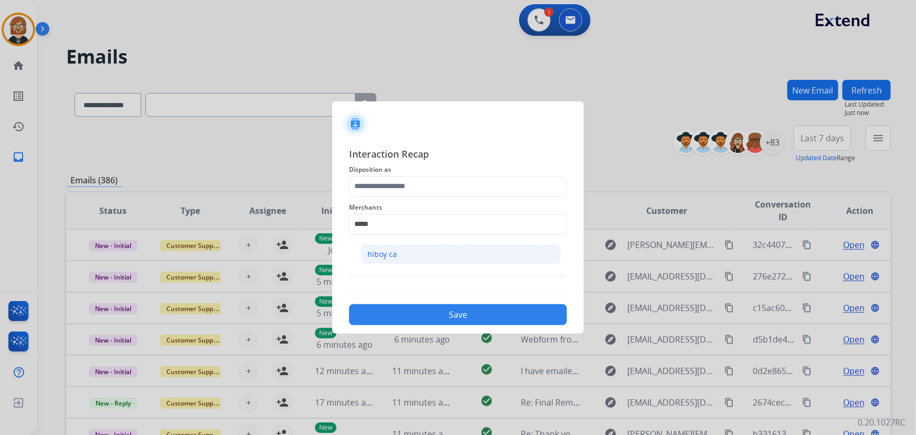
click at [449, 249] on li "hiboy ca" at bounding box center [461, 254] width 200 height 20
type input "********"
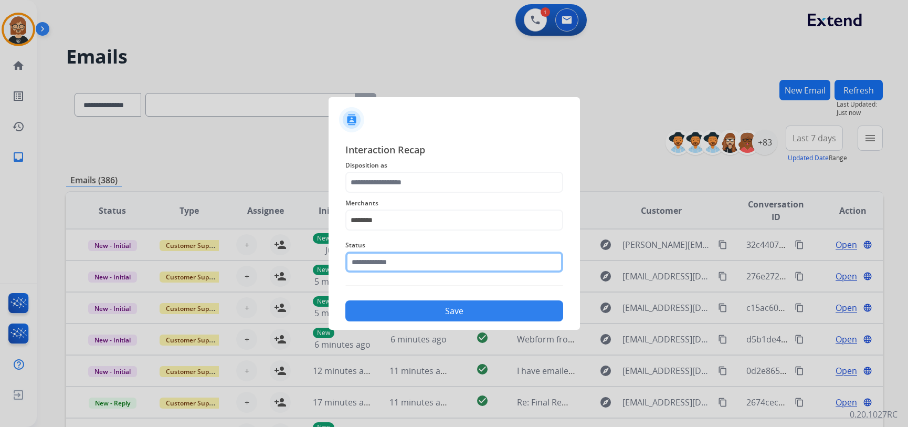
click at [433, 263] on input "text" at bounding box center [454, 261] width 218 height 21
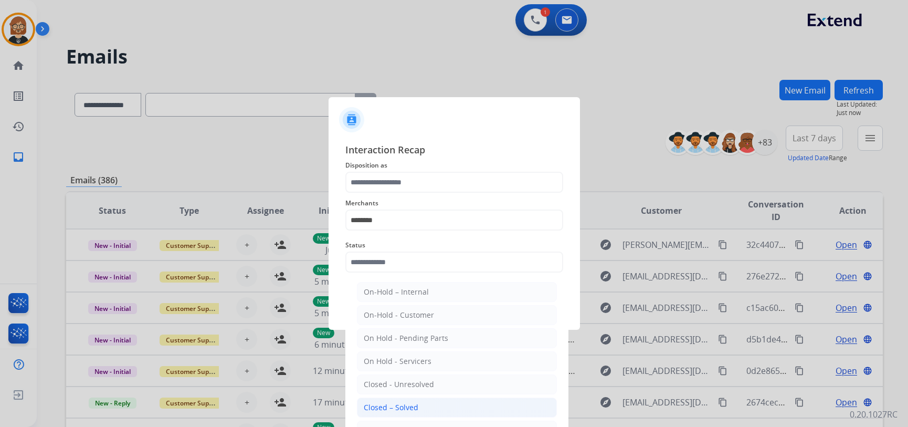
click at [441, 399] on li "Closed – Solved" at bounding box center [457, 407] width 200 height 20
type input "**********"
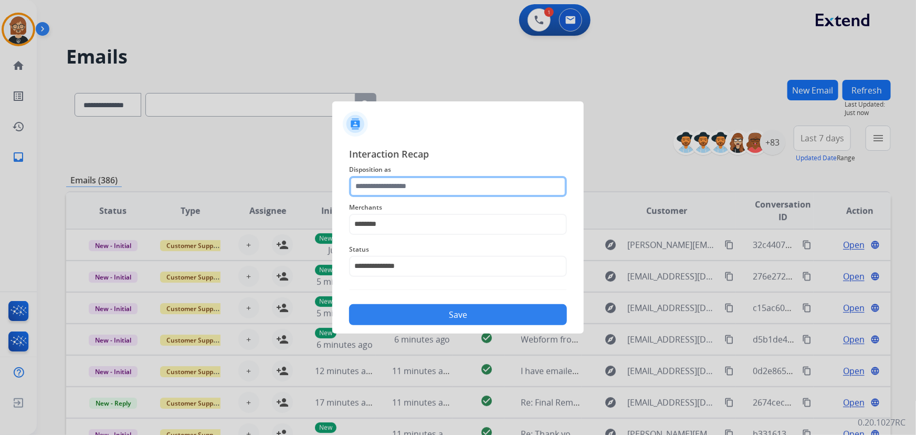
click at [458, 182] on input "text" at bounding box center [458, 186] width 218 height 21
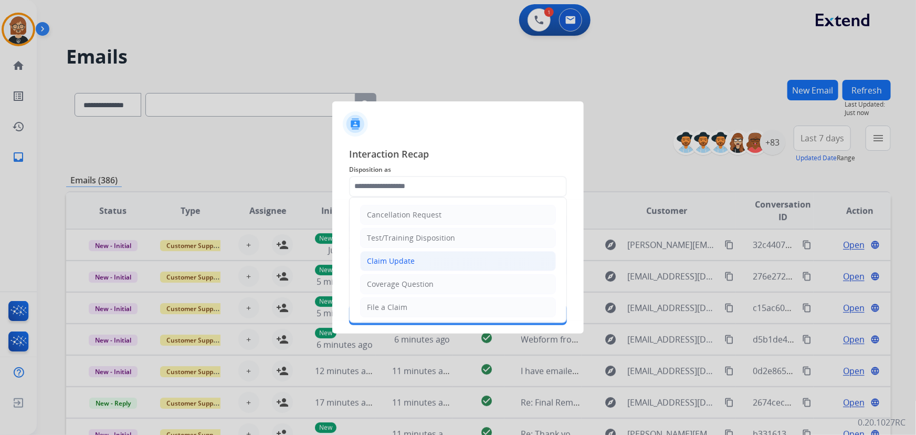
click at [451, 267] on li "Claim Update" at bounding box center [458, 261] width 196 height 20
type input "**********"
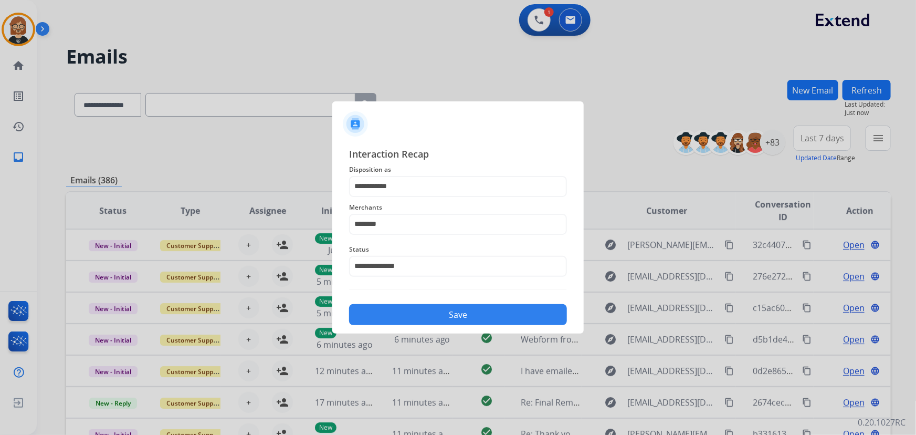
click at [472, 315] on button "Save" at bounding box center [458, 314] width 218 height 21
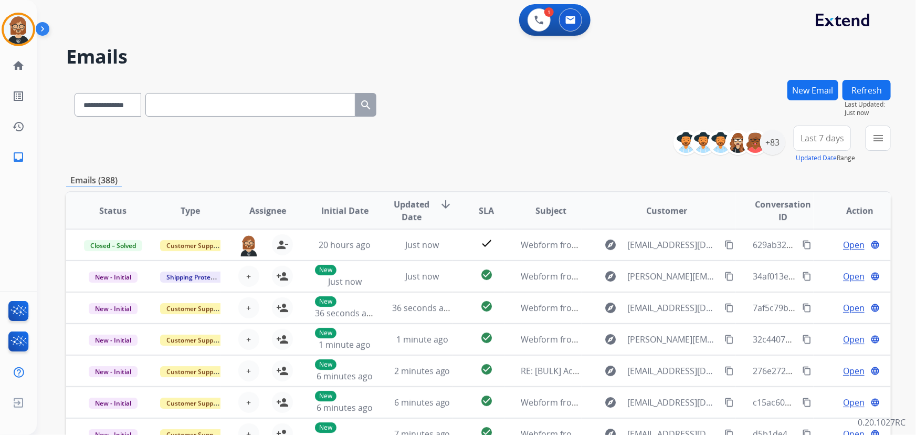
click at [815, 87] on button "New Email" at bounding box center [812, 90] width 51 height 20
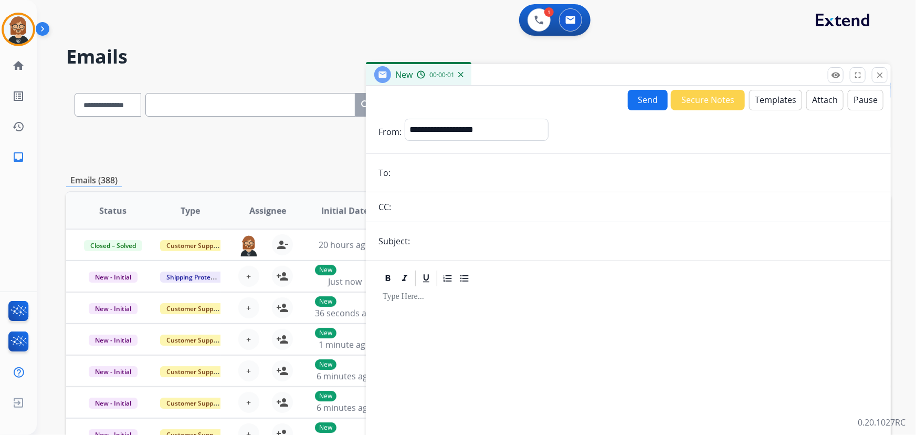
click at [508, 165] on input "email" at bounding box center [636, 172] width 484 height 21
paste input "**********"
type input "**********"
click at [491, 197] on input "text" at bounding box center [636, 206] width 484 height 21
click at [489, 121] on select "**********" at bounding box center [476, 129] width 143 height 21
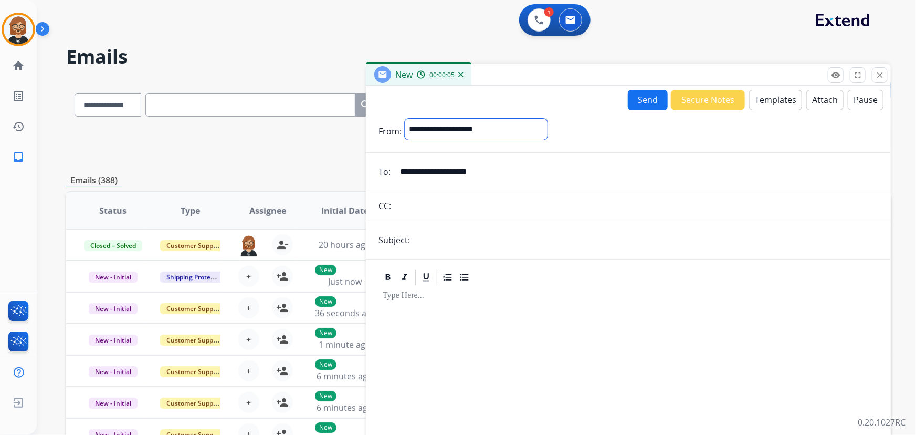
select select "**********"
click at [405, 119] on select "**********" at bounding box center [476, 129] width 143 height 21
drag, startPoint x: 473, startPoint y: 237, endPoint x: 474, endPoint y: 230, distance: 6.9
click at [474, 237] on input "text" at bounding box center [645, 240] width 465 height 21
type input "**********"
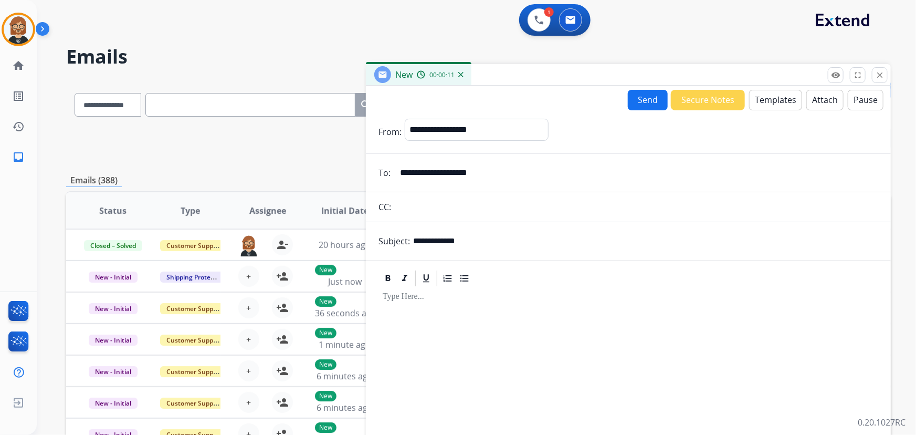
click at [755, 101] on button "Templates" at bounding box center [775, 100] width 53 height 20
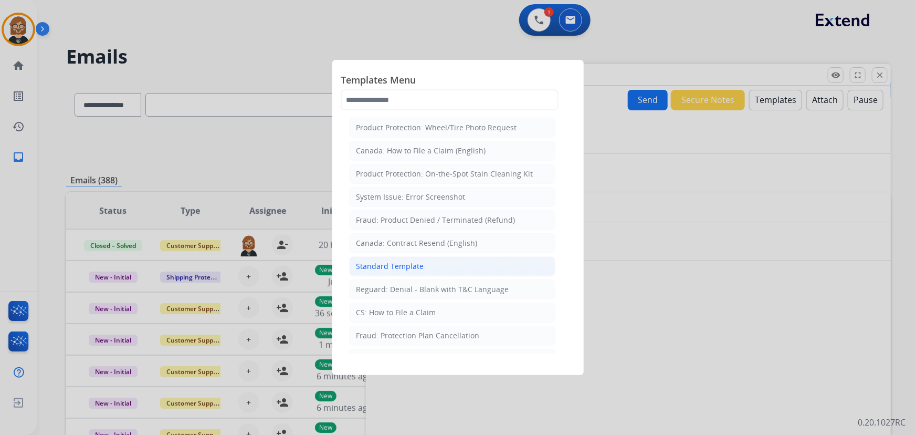
click at [436, 264] on li "Standard Template" at bounding box center [452, 266] width 206 height 20
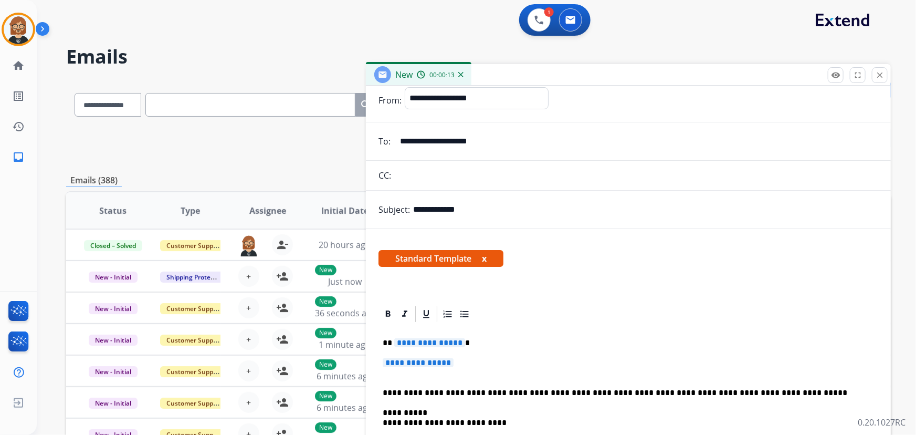
scroll to position [47, 0]
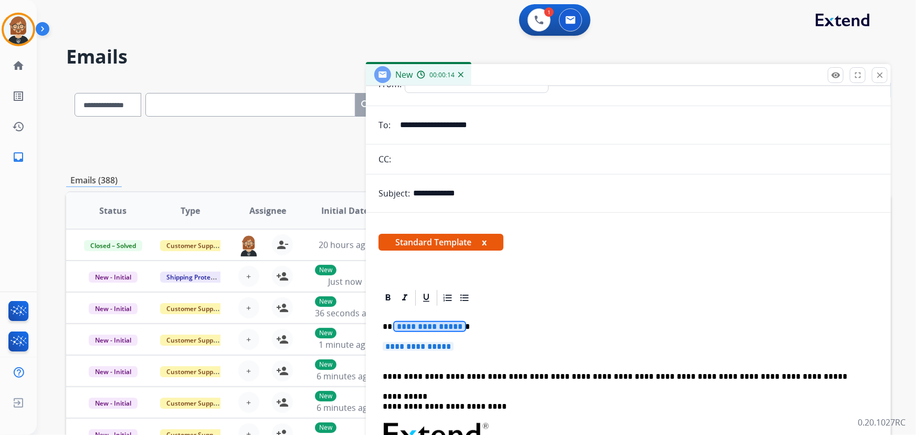
click at [429, 326] on span "**********" at bounding box center [429, 326] width 71 height 9
click at [441, 344] on span "**********" at bounding box center [418, 346] width 71 height 9
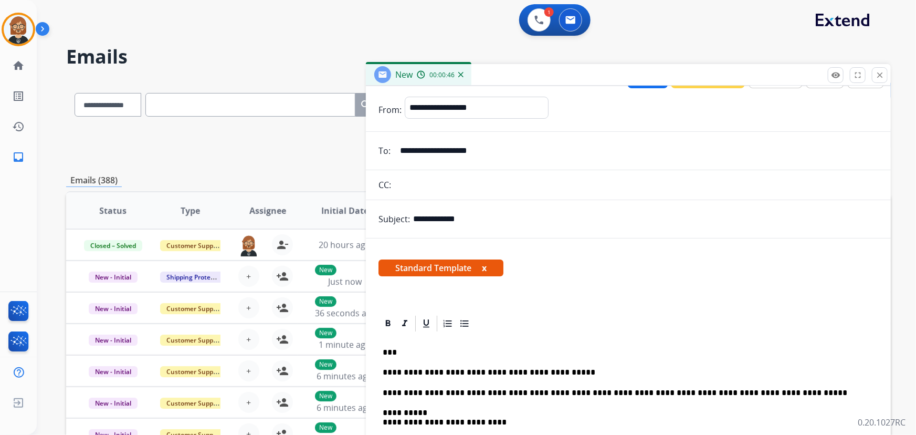
scroll to position [0, 0]
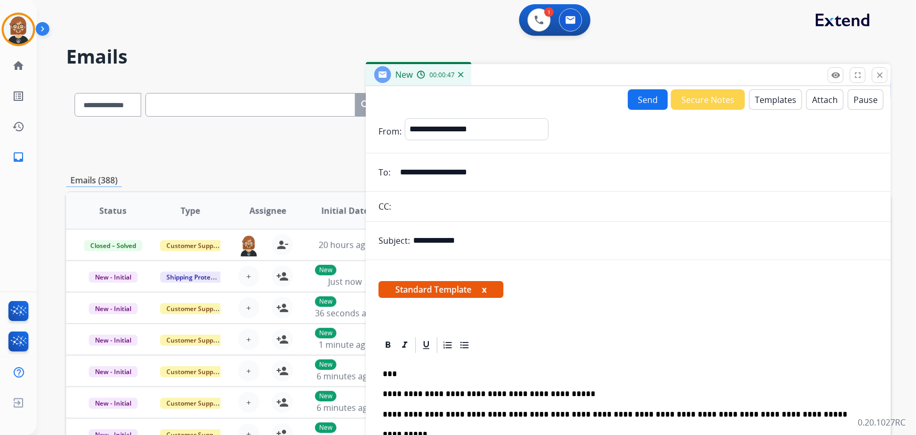
click at [643, 97] on button "Send" at bounding box center [648, 99] width 40 height 20
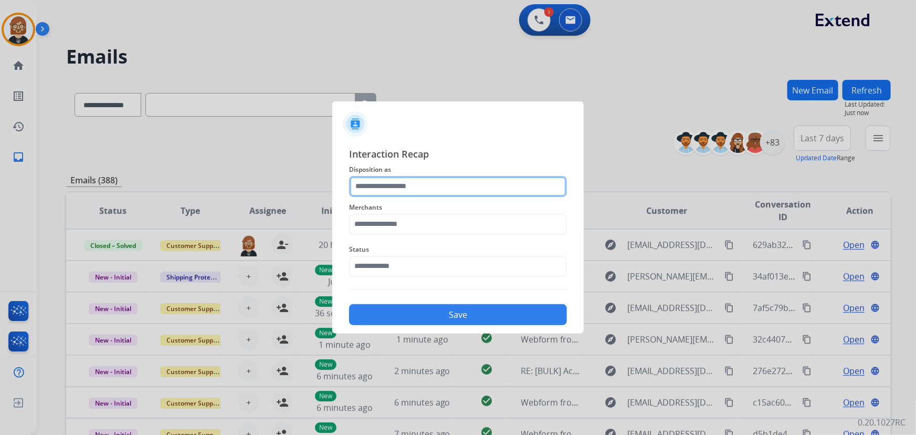
click at [470, 185] on input "text" at bounding box center [458, 186] width 218 height 21
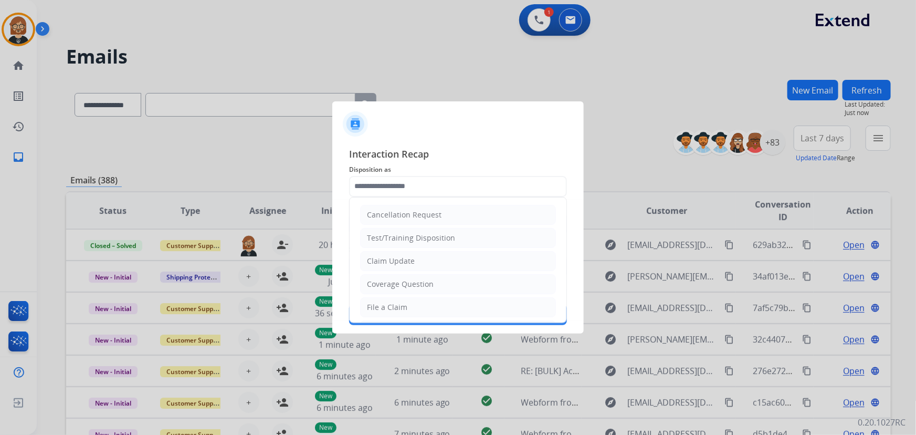
click at [519, 147] on span "Interaction Recap" at bounding box center [458, 154] width 218 height 17
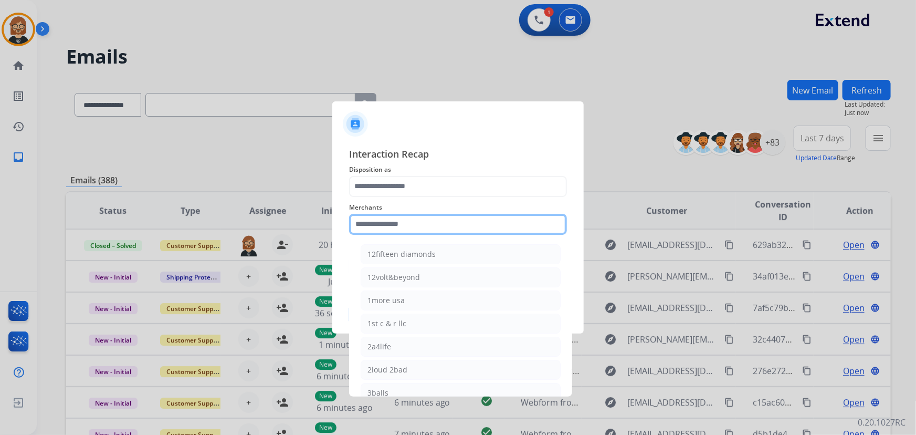
click at [420, 215] on input "text" at bounding box center [458, 224] width 218 height 21
type input "*"
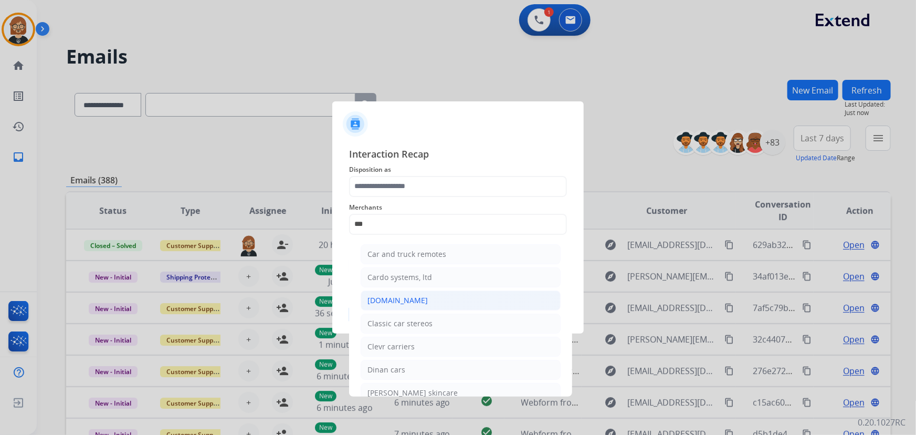
click at [384, 302] on div "Carparts.com" at bounding box center [397, 300] width 60 height 10
type input "**********"
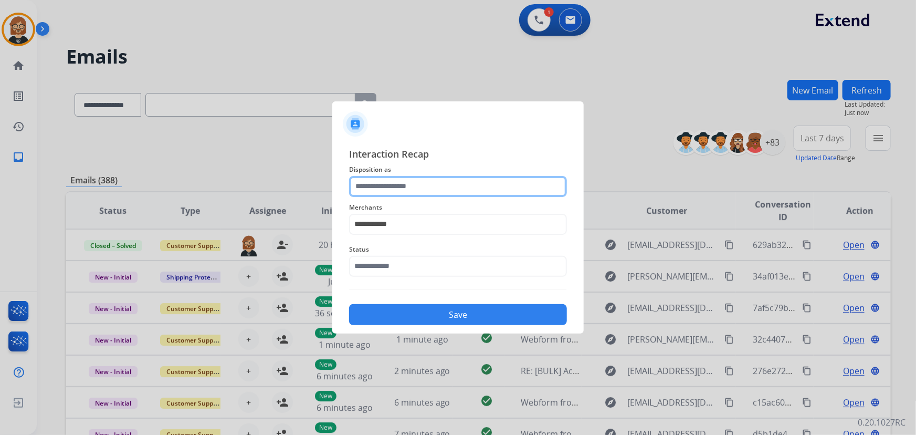
click at [430, 183] on input "text" at bounding box center [458, 186] width 218 height 21
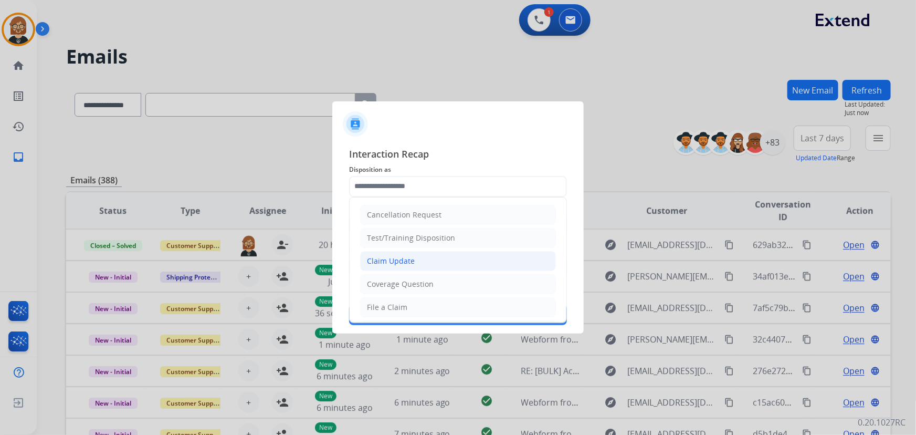
click at [460, 267] on li "Claim Update" at bounding box center [458, 261] width 196 height 20
type input "**********"
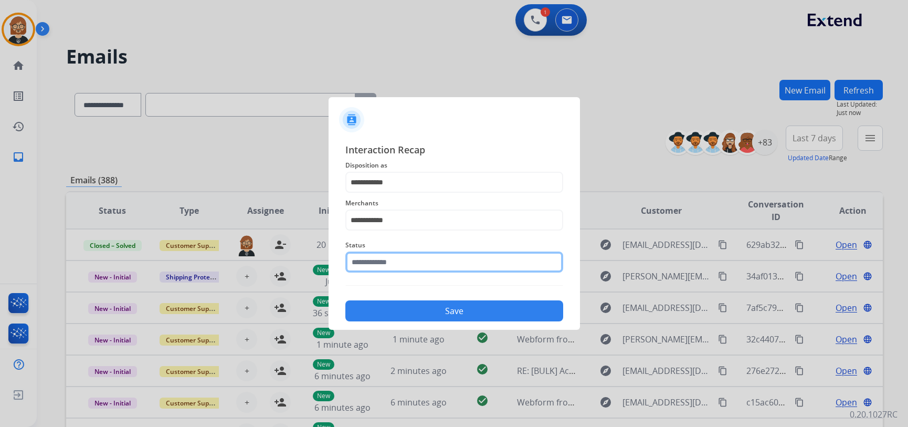
click at [460, 267] on input "text" at bounding box center [454, 261] width 218 height 21
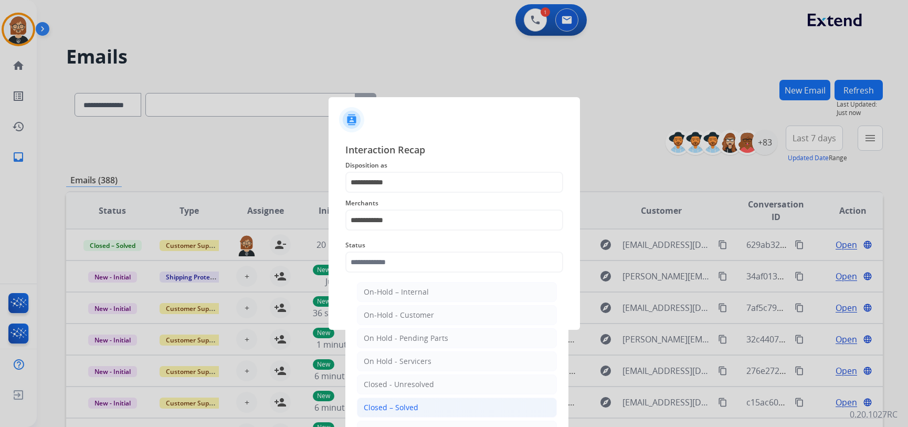
click at [453, 407] on li "Closed – Solved" at bounding box center [457, 407] width 200 height 20
type input "**********"
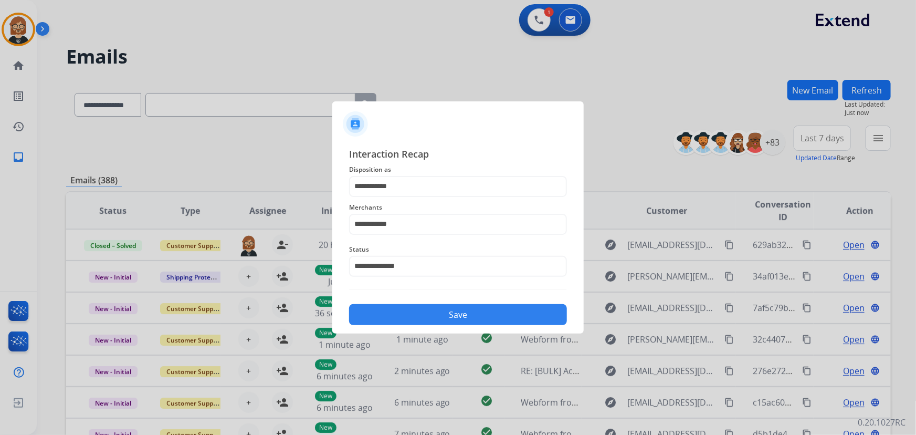
click at [442, 321] on button "Save" at bounding box center [458, 314] width 218 height 21
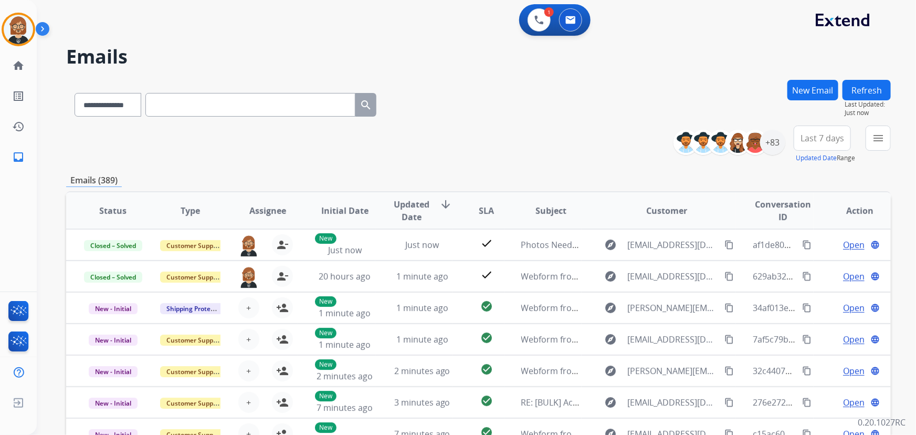
click at [453, 125] on div "**********" at bounding box center [478, 144] width 824 height 38
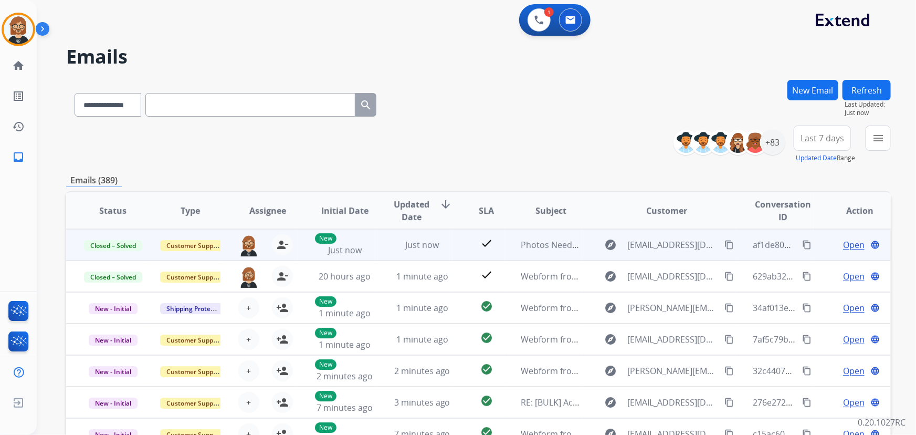
click at [459, 245] on td "check" at bounding box center [477, 244] width 51 height 31
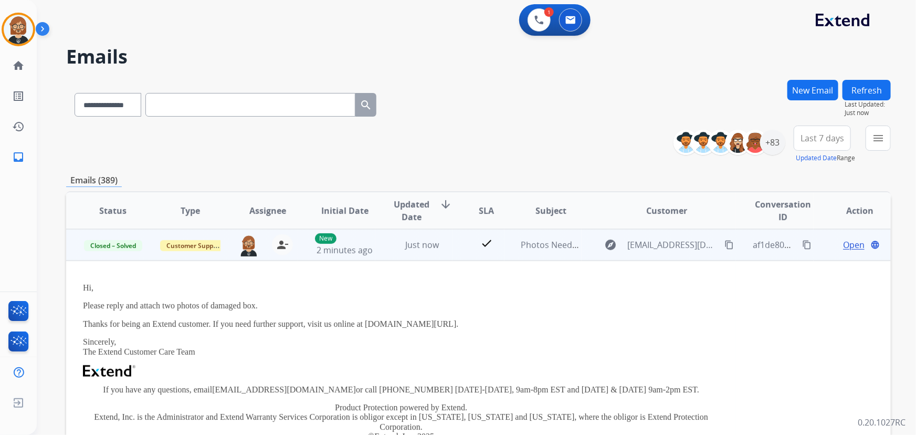
click at [459, 245] on td "check" at bounding box center [477, 244] width 51 height 31
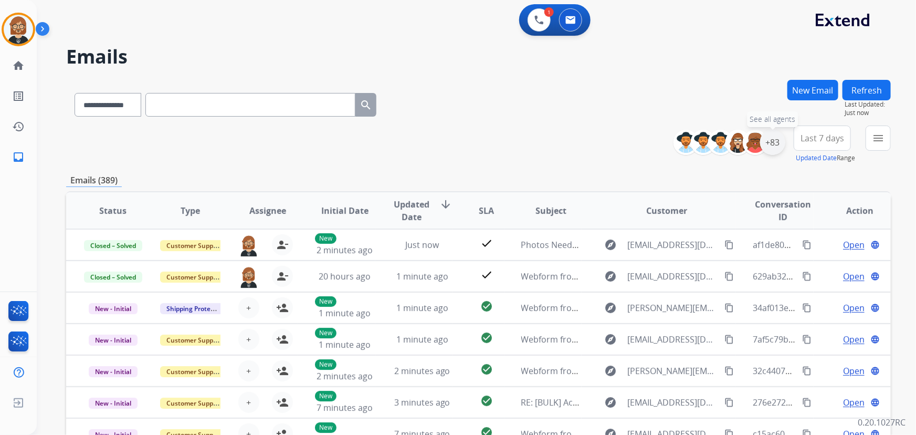
click at [775, 144] on div "+83" at bounding box center [772, 142] width 25 height 25
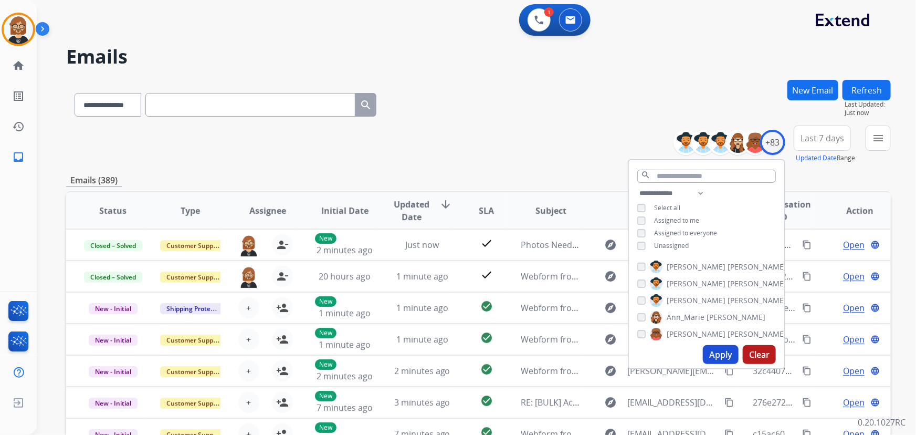
click at [673, 246] on span "Unassigned" at bounding box center [671, 245] width 35 height 9
click at [722, 357] on button "Apply" at bounding box center [721, 354] width 36 height 19
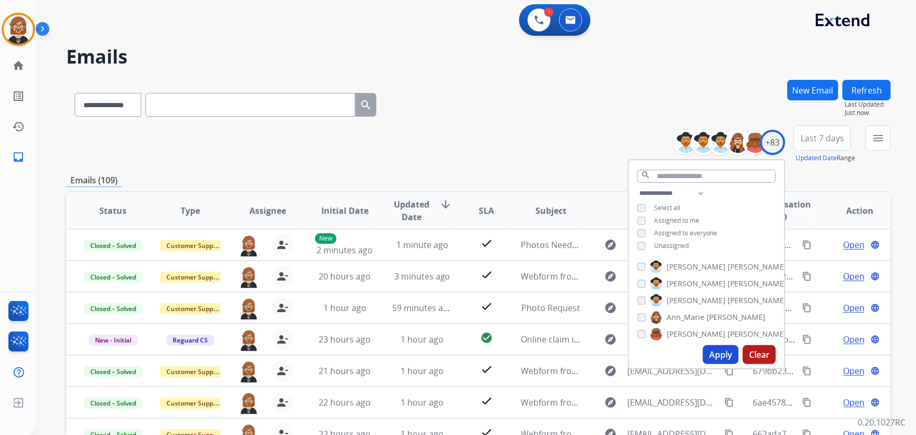
click at [598, 146] on div "**********" at bounding box center [478, 144] width 824 height 38
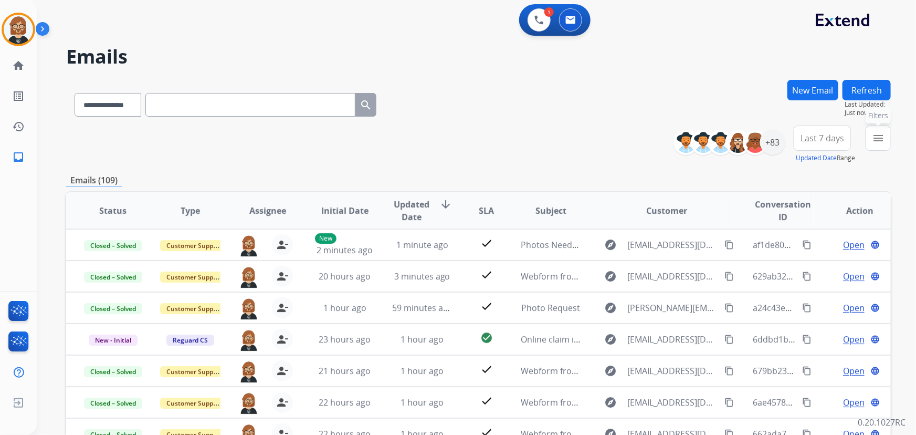
click at [881, 143] on mat-icon "menu" at bounding box center [878, 138] width 13 height 13
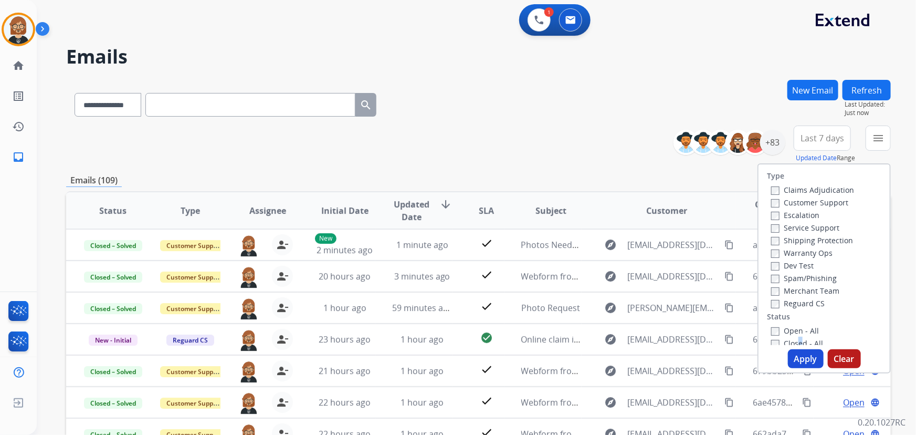
click at [788, 336] on div "Closed - All" at bounding box center [826, 342] width 110 height 13
click at [788, 328] on label "Open - All" at bounding box center [795, 327] width 48 height 10
click at [795, 360] on button "Apply" at bounding box center [806, 358] width 36 height 19
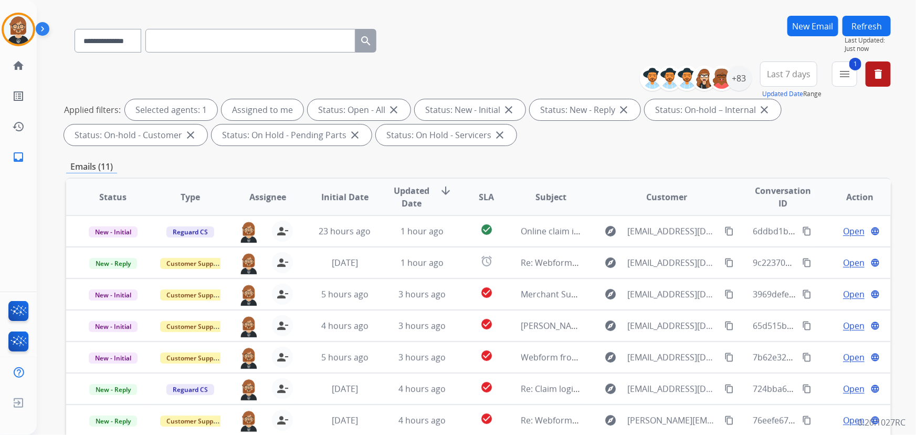
scroll to position [47, 0]
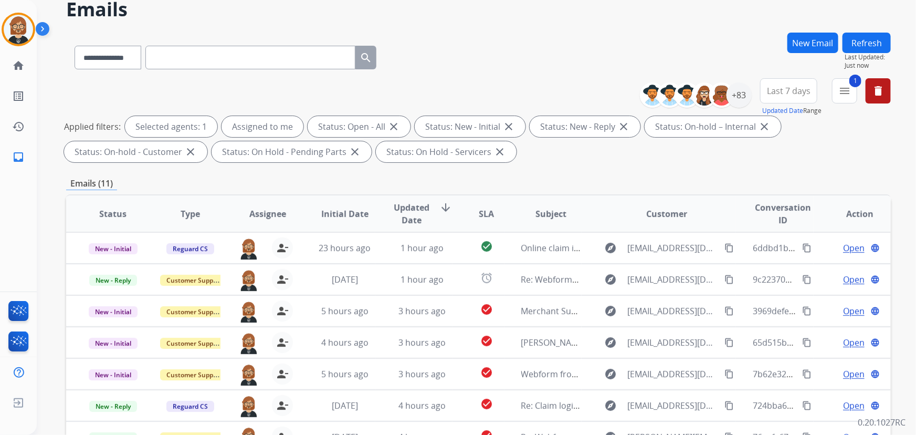
click at [886, 44] on button "Refresh" at bounding box center [866, 43] width 48 height 20
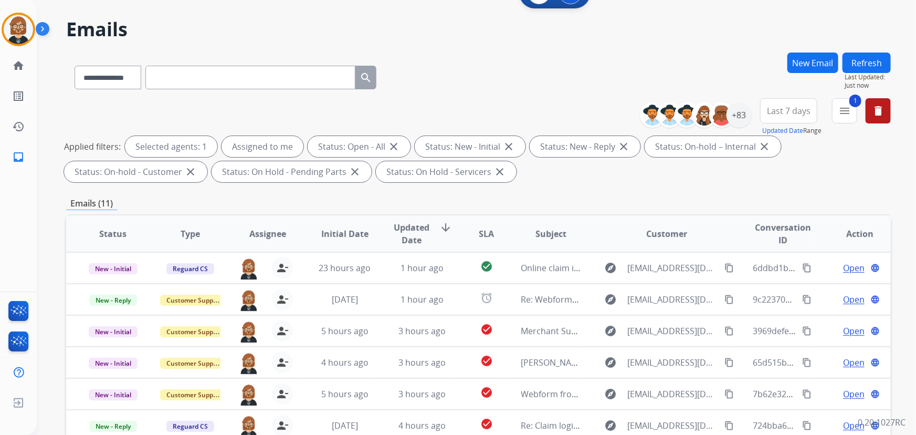
scroll to position [0, 0]
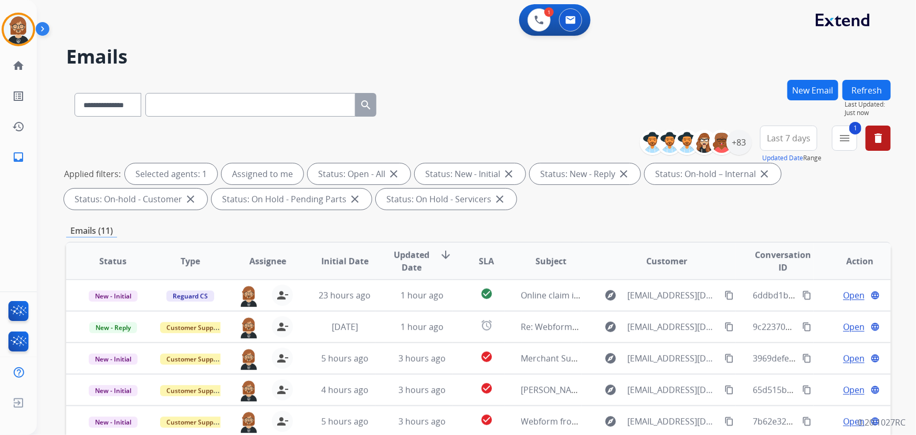
click at [866, 86] on button "Refresh" at bounding box center [866, 90] width 48 height 20
click at [864, 88] on button "Refresh" at bounding box center [866, 90] width 48 height 20
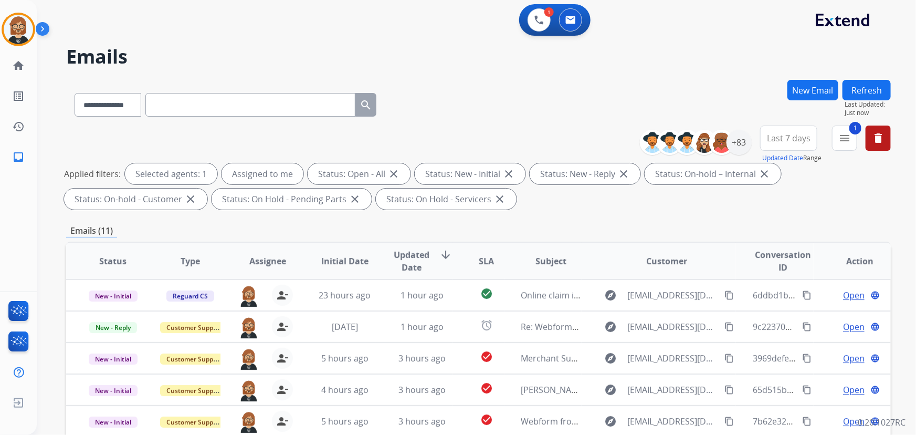
click at [864, 88] on button "Refresh" at bounding box center [866, 90] width 48 height 20
select select "**********"
click at [864, 88] on button "Refresh" at bounding box center [866, 90] width 48 height 20
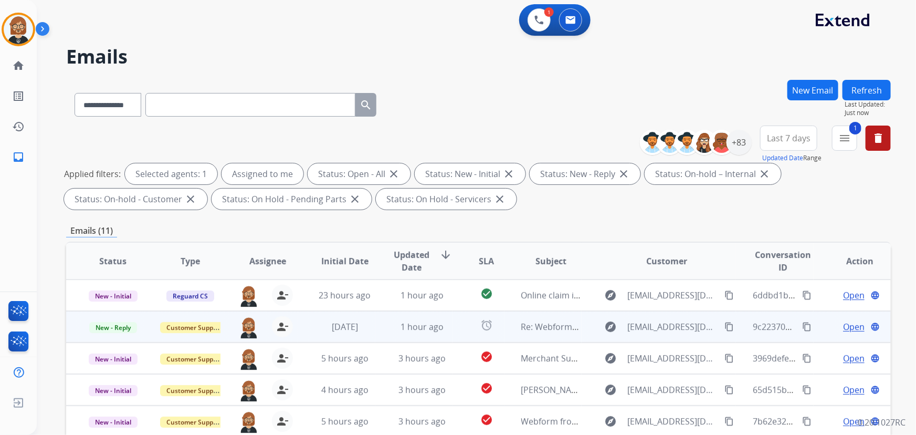
click at [549, 334] on td "Re: Webform from [EMAIL_ADDRESS][DOMAIN_NAME] on [DATE]" at bounding box center [542, 326] width 77 height 31
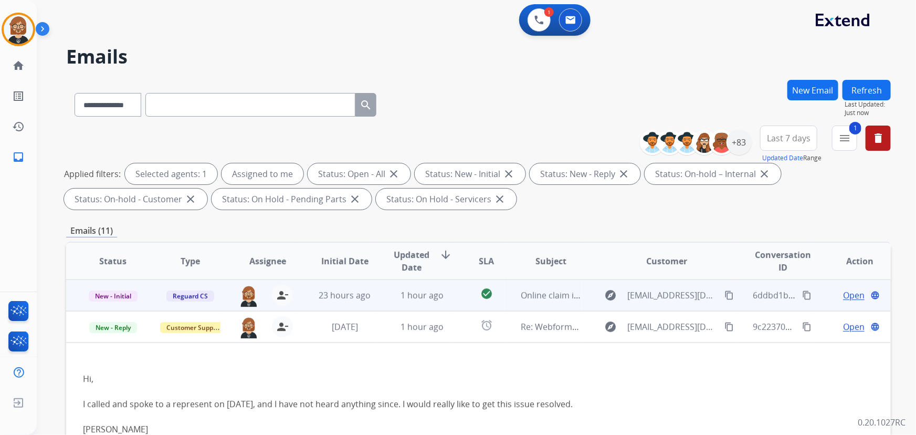
click at [551, 303] on td "Online claim issue" at bounding box center [542, 294] width 77 height 31
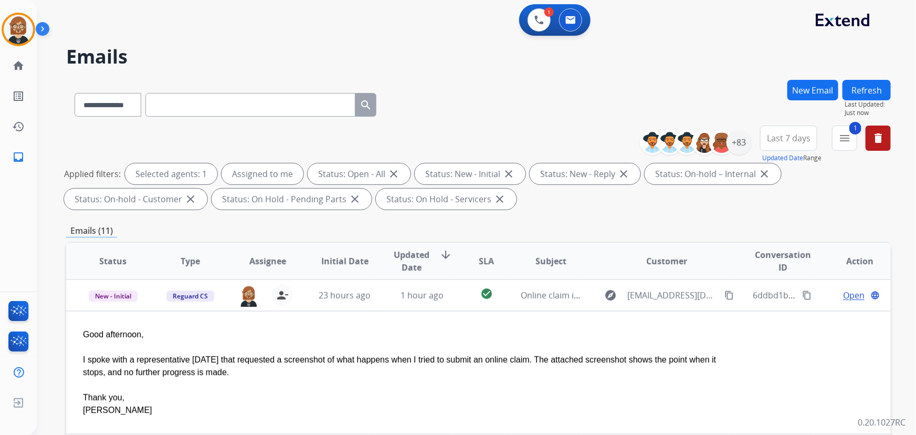
click at [855, 89] on button "Refresh" at bounding box center [866, 90] width 48 height 20
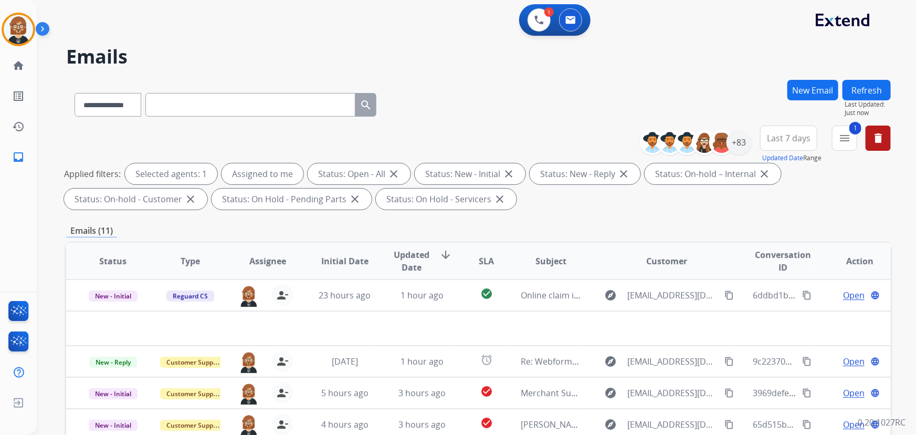
click at [855, 89] on button "Refresh" at bounding box center [866, 90] width 48 height 20
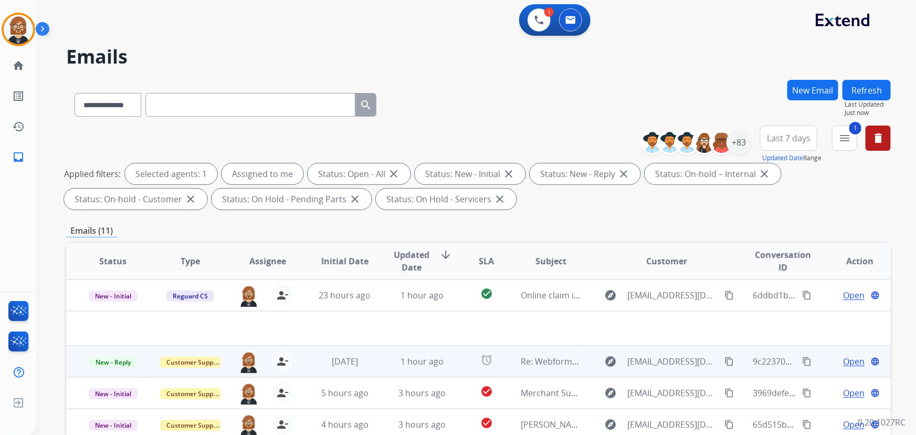
click at [725, 358] on mat-icon "content_copy" at bounding box center [728, 360] width 9 height 9
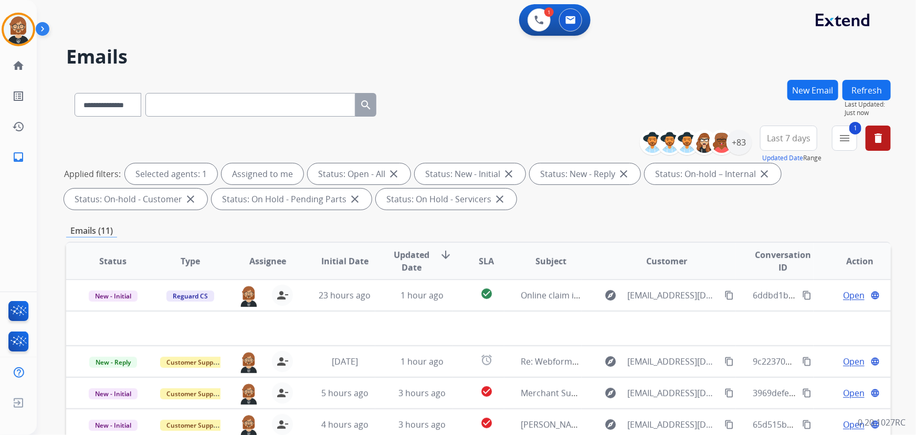
click at [860, 87] on button "Refresh" at bounding box center [866, 90] width 48 height 20
click at [875, 90] on button "Refresh" at bounding box center [866, 90] width 48 height 20
click at [863, 86] on button "Refresh" at bounding box center [866, 90] width 48 height 20
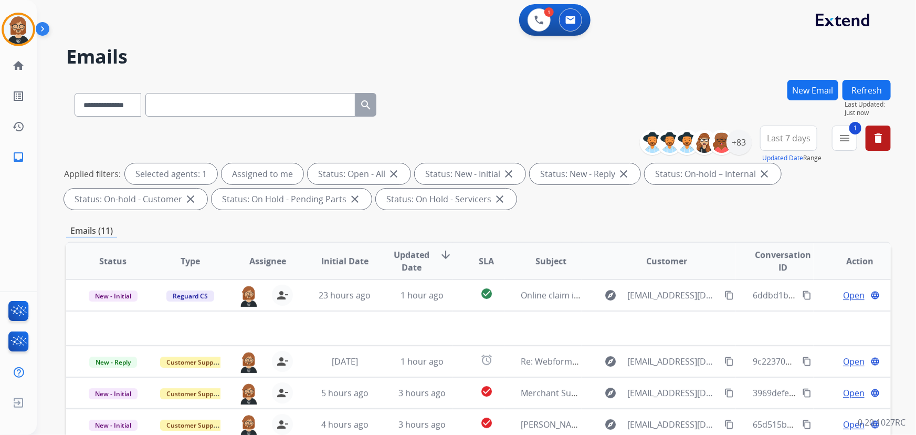
click at [863, 86] on button "Refresh" at bounding box center [866, 90] width 48 height 20
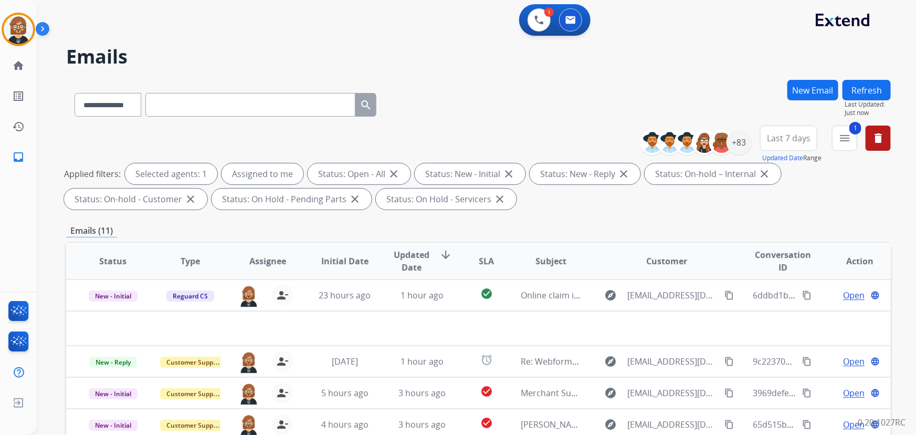
click at [879, 90] on button "Refresh" at bounding box center [866, 90] width 48 height 20
click at [874, 93] on button "Refresh" at bounding box center [866, 90] width 48 height 20
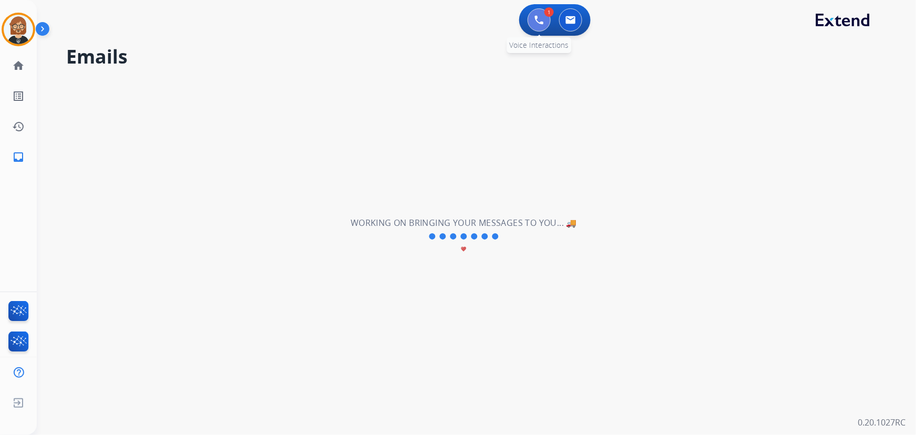
click at [538, 23] on img at bounding box center [538, 19] width 9 height 9
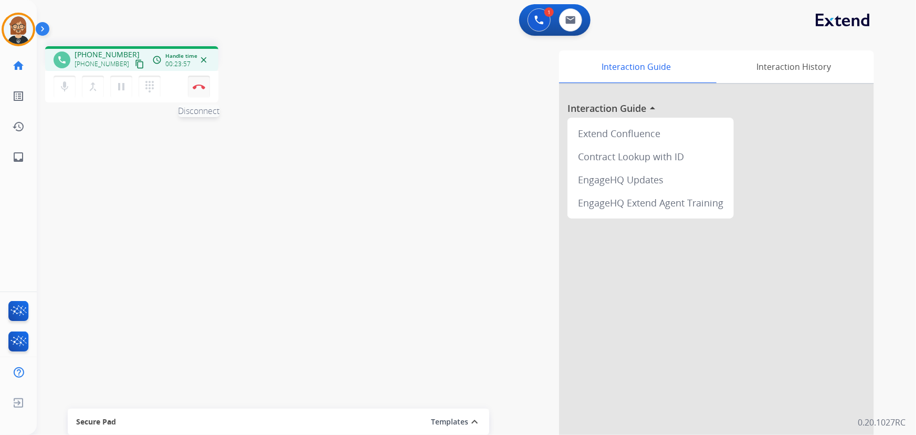
click at [196, 87] on img at bounding box center [199, 86] width 13 height 5
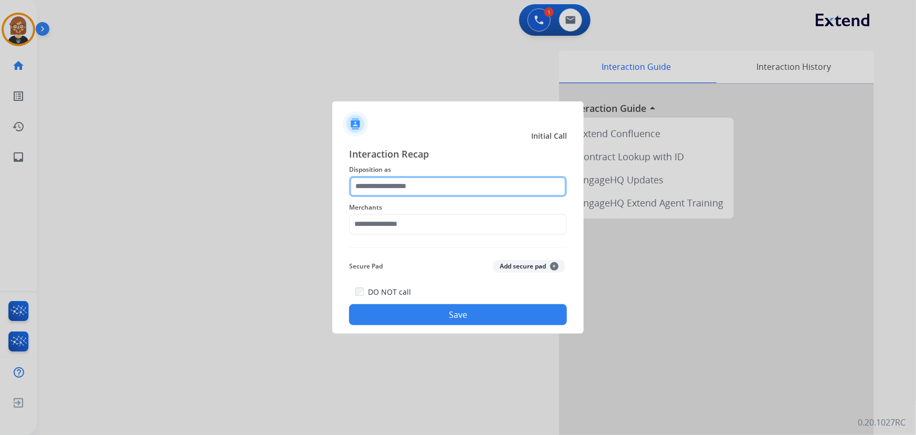
click at [438, 183] on input "text" at bounding box center [458, 186] width 218 height 21
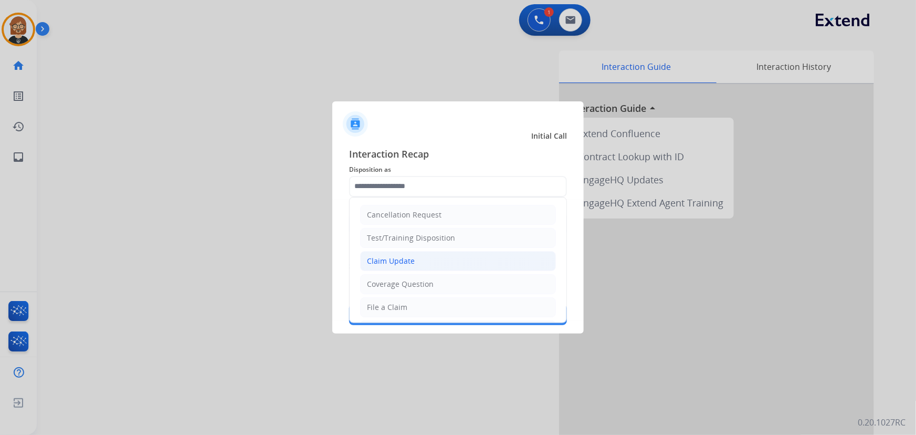
click at [419, 263] on li "Claim Update" at bounding box center [458, 261] width 196 height 20
type input "**********"
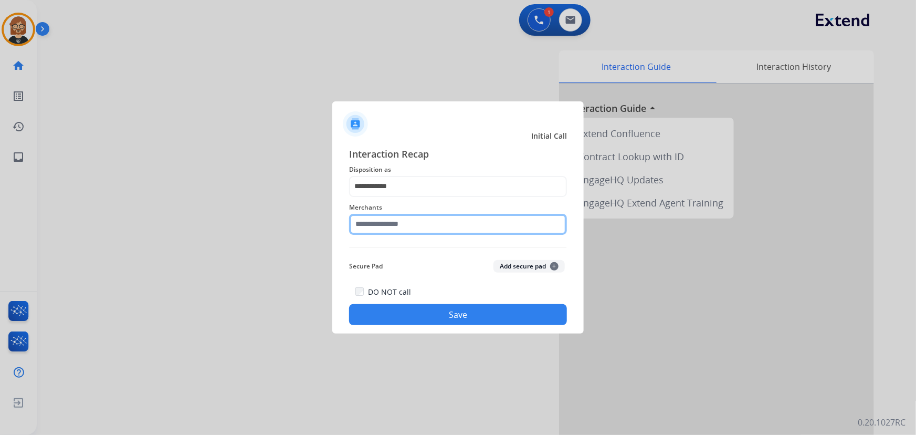
click at [422, 228] on input "text" at bounding box center [458, 224] width 218 height 21
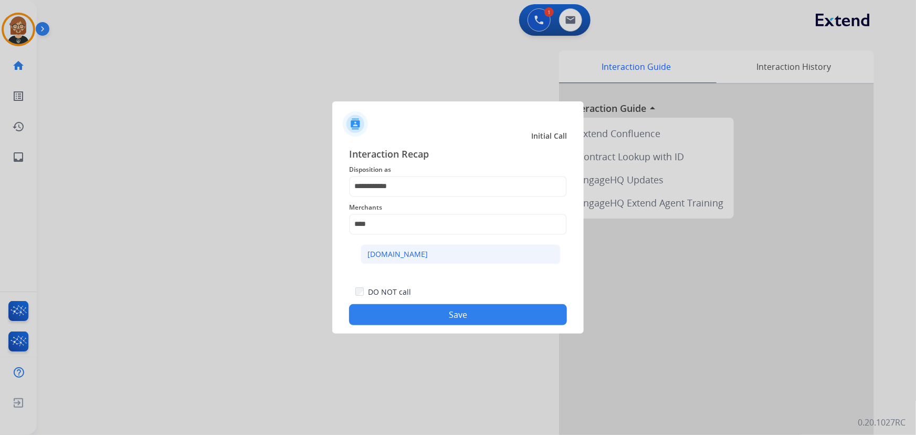
click at [467, 255] on li "[DOMAIN_NAME]" at bounding box center [461, 254] width 200 height 20
type input "**********"
click at [463, 319] on button "Save" at bounding box center [458, 314] width 218 height 21
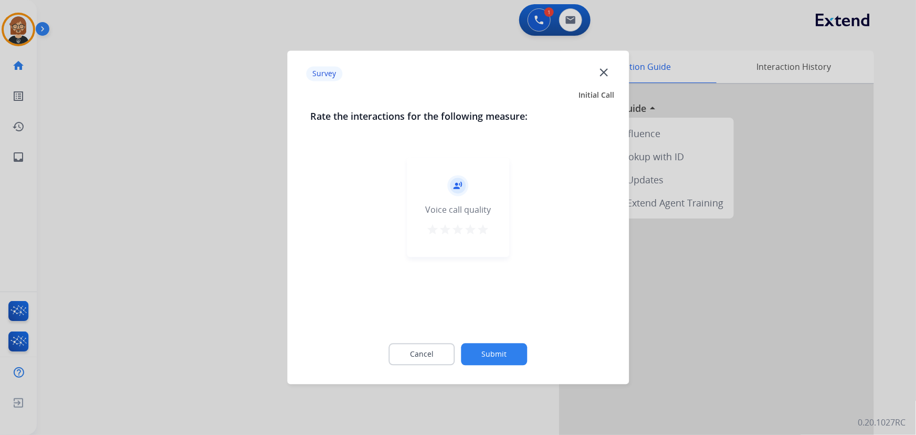
click at [486, 350] on button "Submit" at bounding box center [494, 354] width 66 height 22
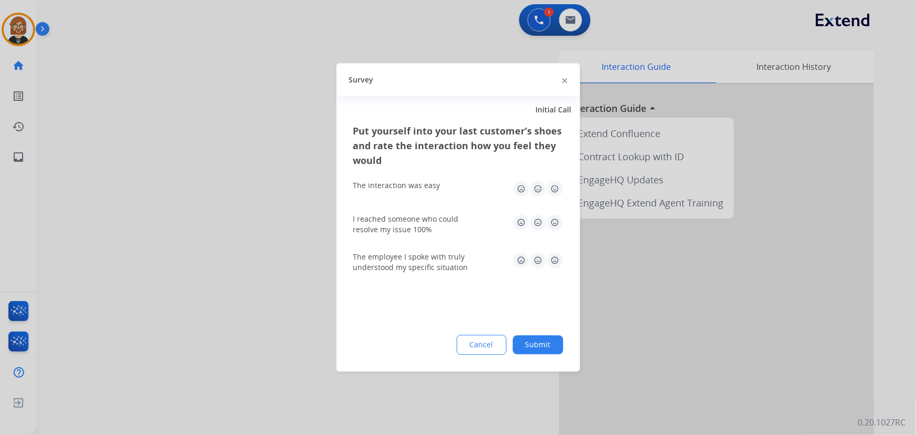
click at [529, 344] on button "Submit" at bounding box center [538, 344] width 50 height 19
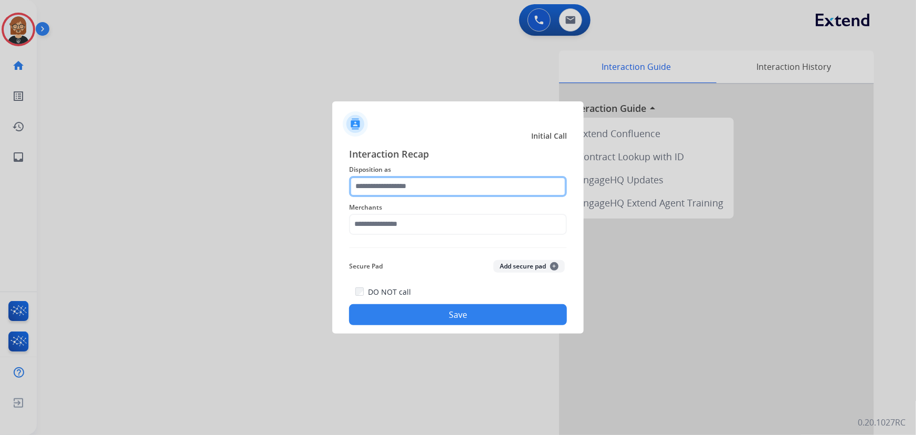
click at [489, 195] on input "text" at bounding box center [458, 186] width 218 height 21
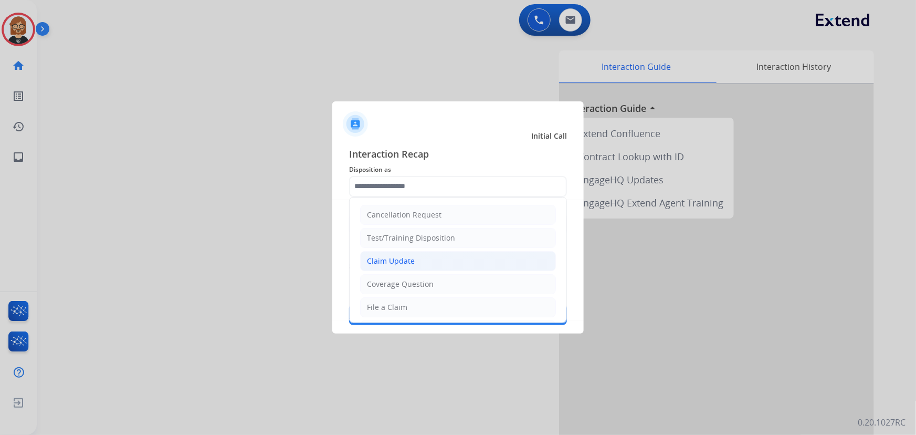
click at [464, 261] on li "Claim Update" at bounding box center [458, 261] width 196 height 20
type input "**********"
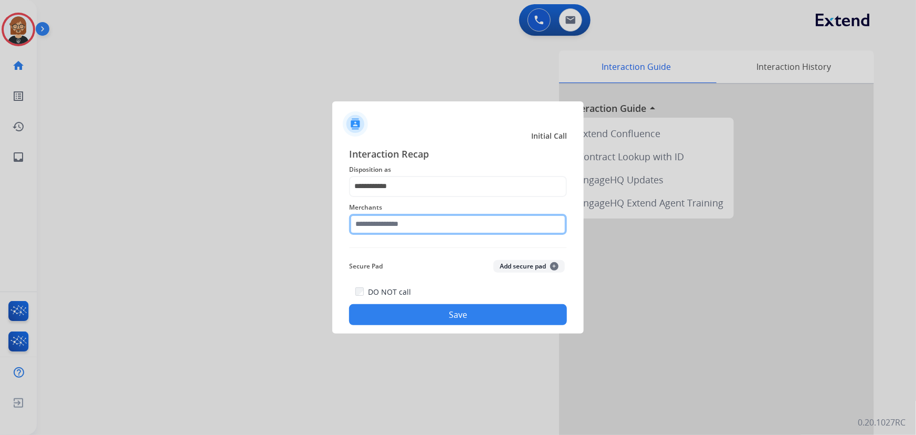
click at [458, 229] on input "text" at bounding box center [458, 224] width 218 height 21
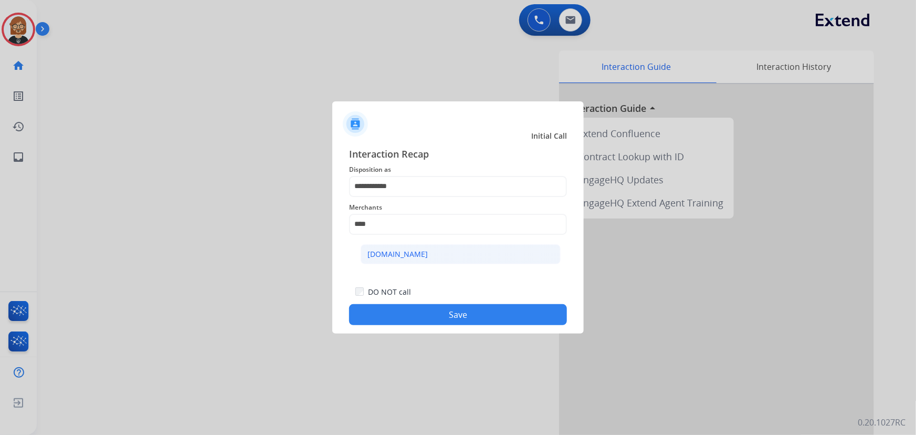
click at [420, 251] on li "[DOMAIN_NAME]" at bounding box center [461, 254] width 200 height 20
type input "**********"
click at [474, 329] on div "**********" at bounding box center [457, 236] width 251 height 196
click at [469, 310] on button "Save" at bounding box center [458, 314] width 218 height 21
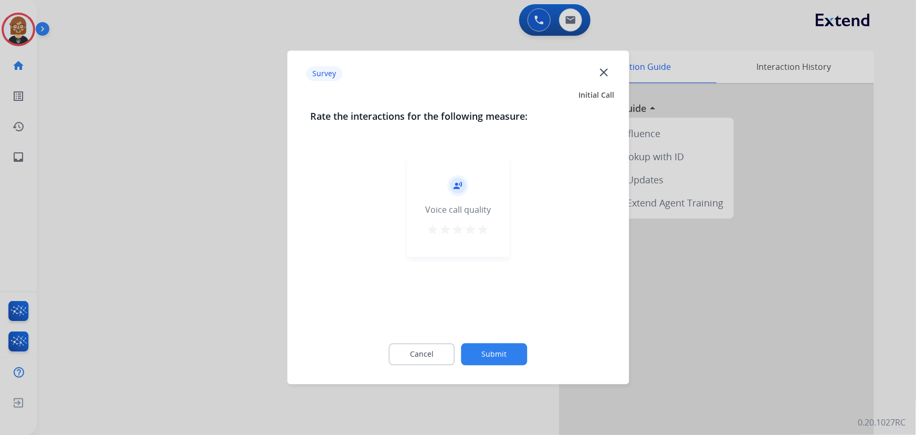
click at [485, 349] on button "Submit" at bounding box center [494, 354] width 66 height 22
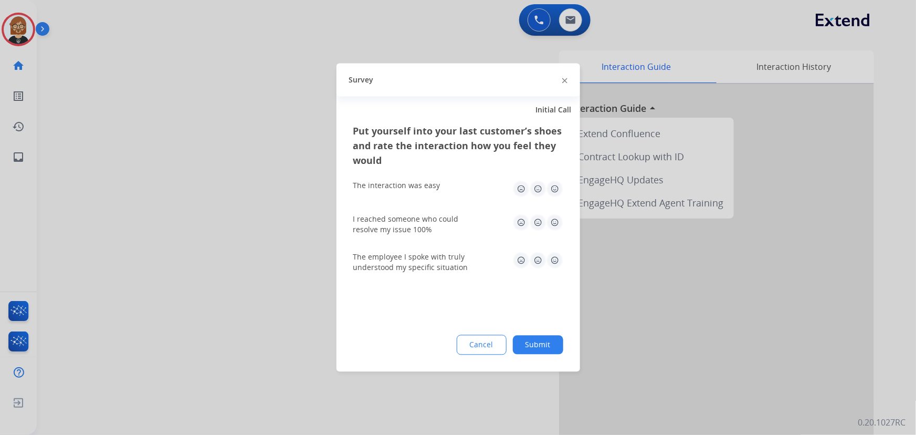
drag, startPoint x: 527, startPoint y: 342, endPoint x: 520, endPoint y: 340, distance: 8.1
click at [525, 342] on button "Submit" at bounding box center [538, 344] width 50 height 19
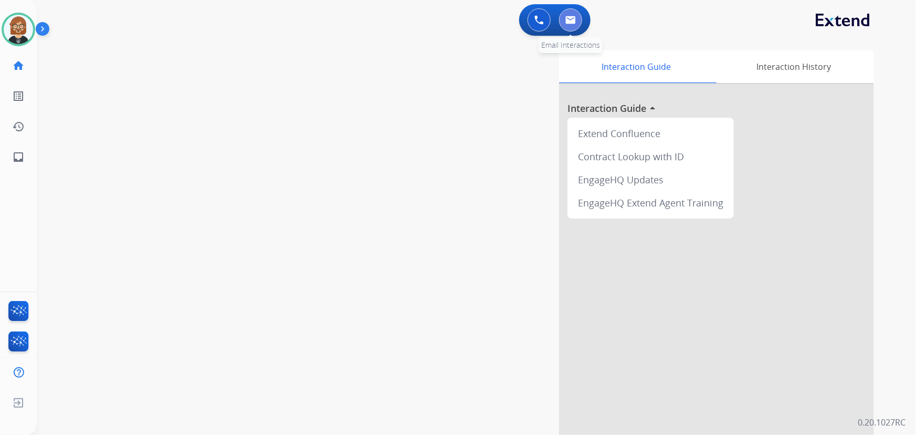
click at [577, 21] on button at bounding box center [570, 19] width 23 height 23
select select "**********"
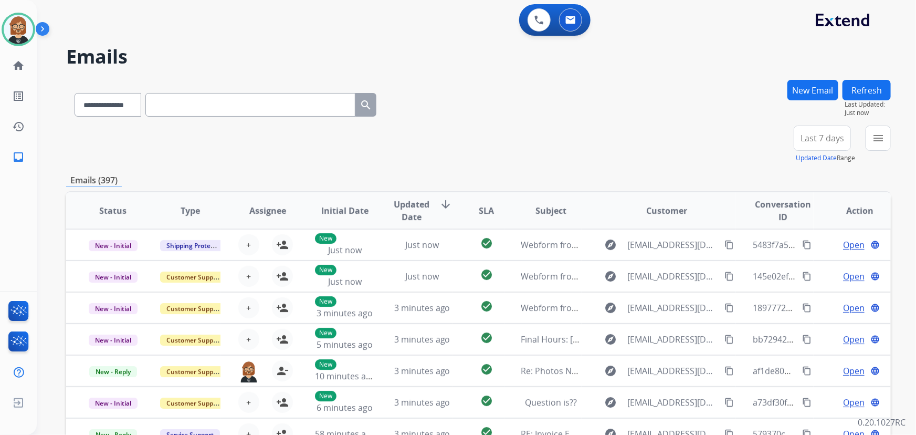
scroll to position [1, 0]
click at [881, 94] on button "Refresh" at bounding box center [866, 90] width 48 height 20
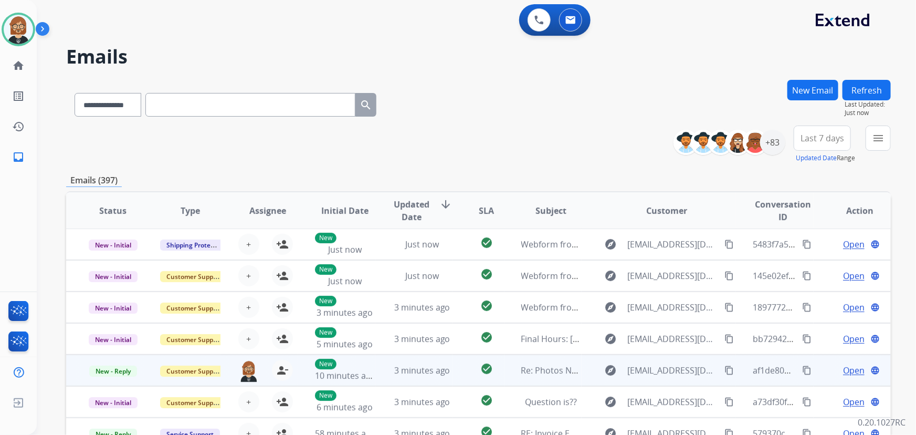
click at [461, 365] on td "check_circle" at bounding box center [477, 369] width 51 height 31
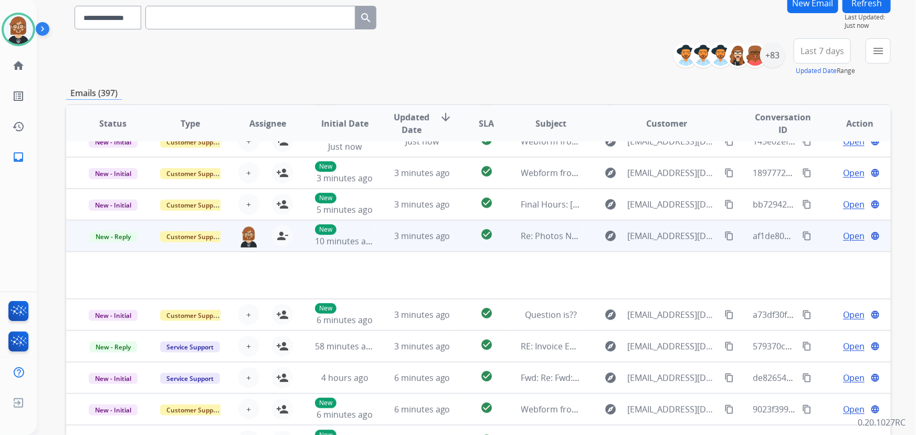
scroll to position [95, 0]
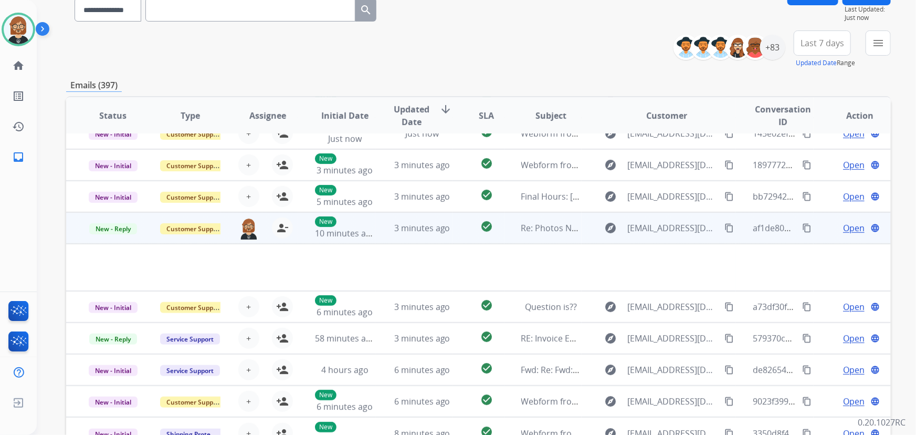
click at [843, 229] on span "Open" at bounding box center [854, 227] width 22 height 13
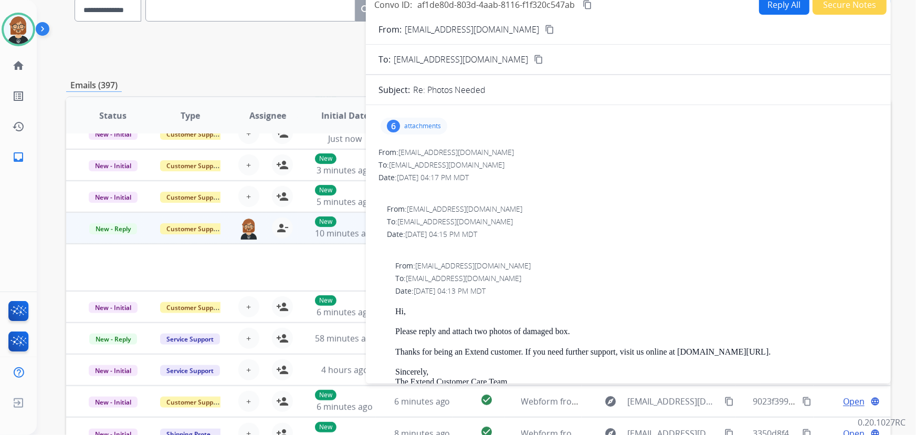
click at [428, 125] on p "attachments" at bounding box center [422, 126] width 37 height 8
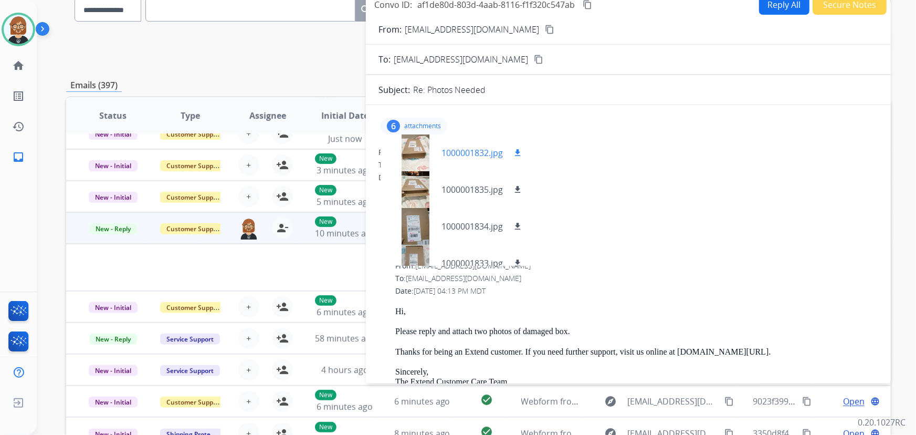
click at [414, 146] on div at bounding box center [415, 152] width 52 height 37
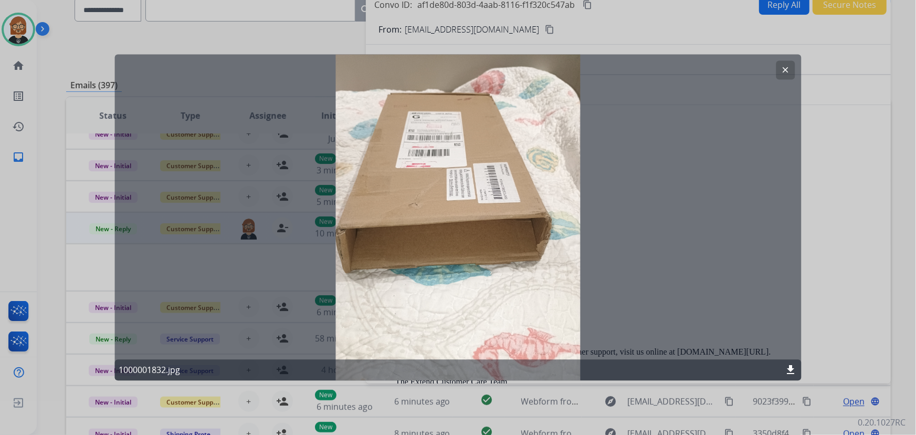
click at [791, 74] on button "clear" at bounding box center [785, 70] width 19 height 19
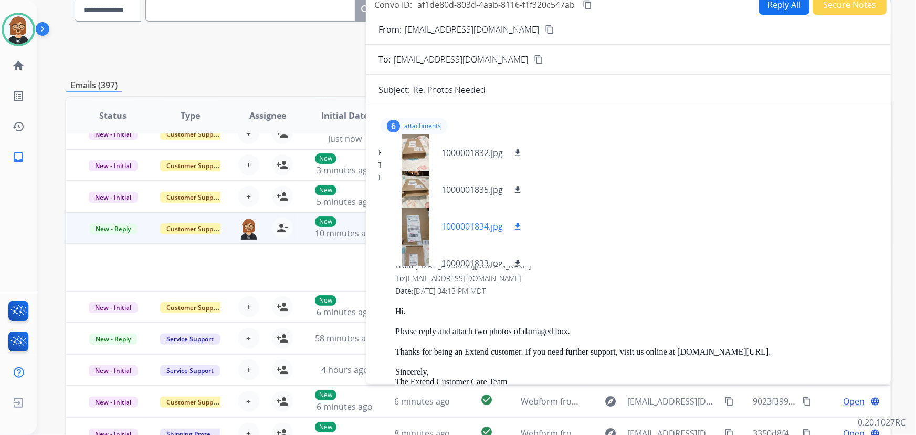
click at [419, 221] on div at bounding box center [415, 226] width 52 height 37
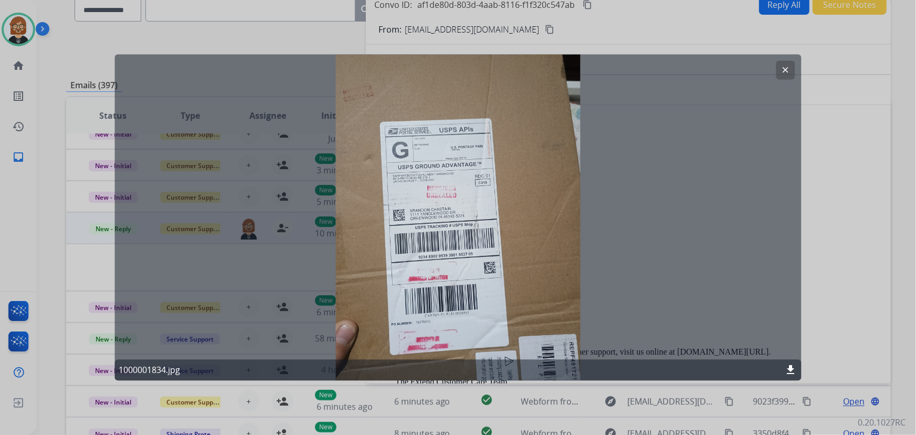
click at [790, 70] on button "clear" at bounding box center [785, 70] width 19 height 19
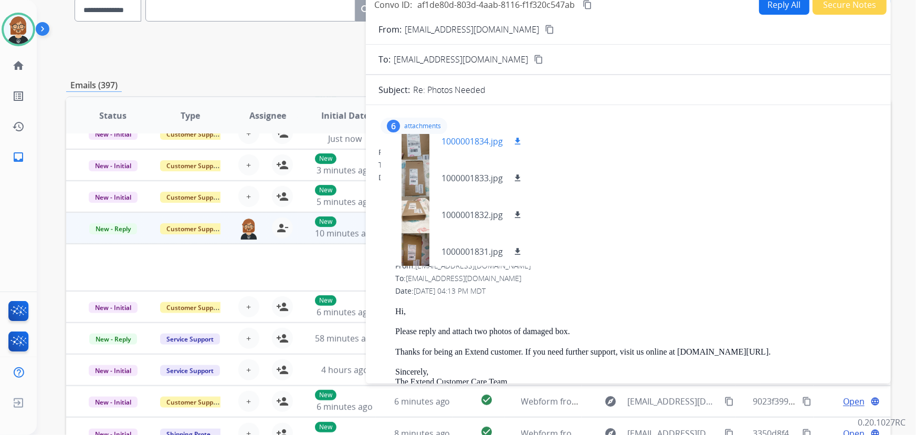
scroll to position [89, 0]
click at [408, 209] on div at bounding box center [415, 210] width 52 height 37
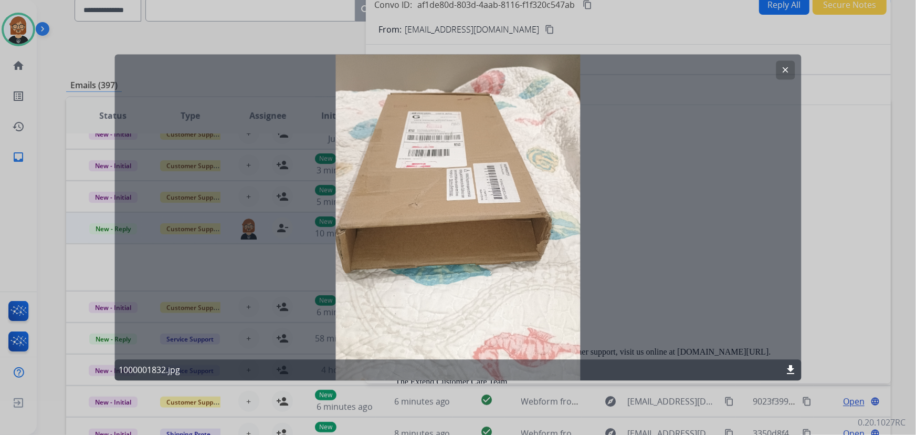
click at [789, 367] on mat-icon "download" at bounding box center [791, 370] width 13 height 13
click at [777, 171] on div "clear 1000001832.jpg download" at bounding box center [457, 218] width 687 height 326
click at [789, 67] on mat-icon "clear" at bounding box center [785, 70] width 9 height 9
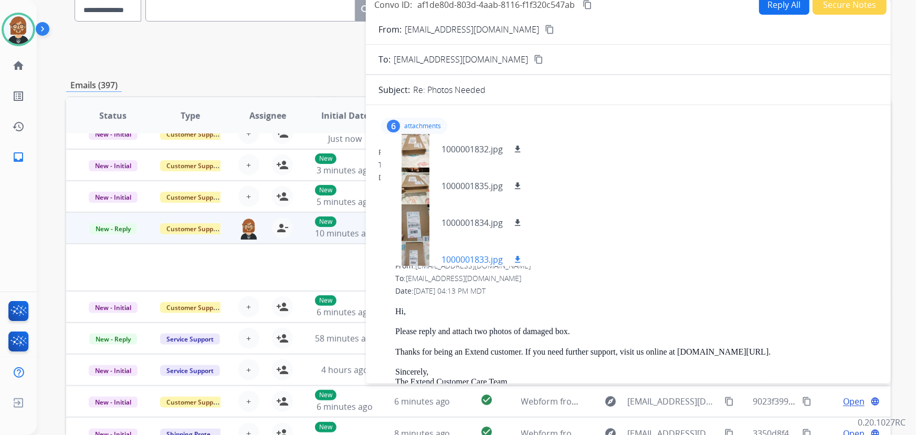
scroll to position [0, 0]
click at [473, 183] on p "1000001835.jpg" at bounding box center [471, 189] width 61 height 13
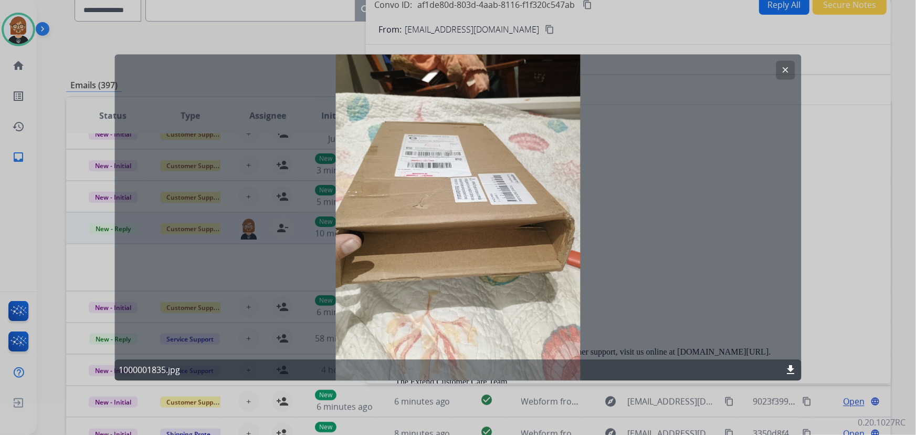
drag, startPoint x: 781, startPoint y: 365, endPoint x: 791, endPoint y: 368, distance: 10.0
click at [785, 368] on div "1000001835.jpg download" at bounding box center [457, 369] width 687 height 21
click at [791, 368] on mat-icon "download" at bounding box center [791, 370] width 13 height 13
click at [91, 84] on div at bounding box center [458, 217] width 916 height 435
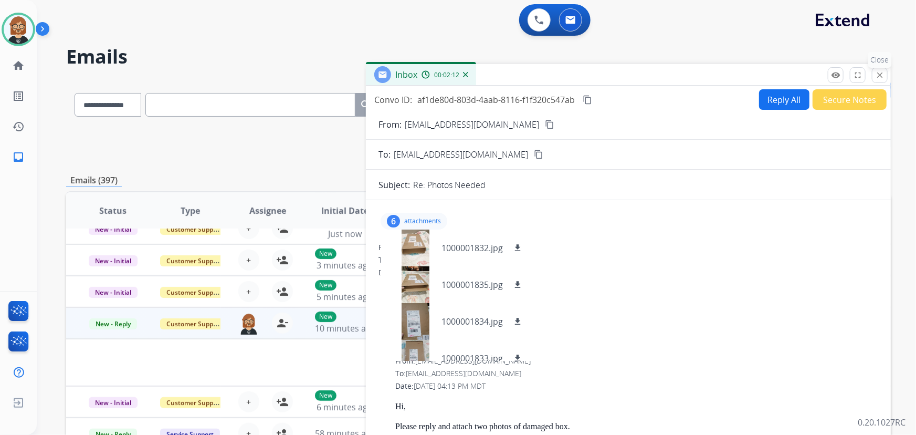
click at [876, 81] on button "close Close" at bounding box center [880, 75] width 16 height 16
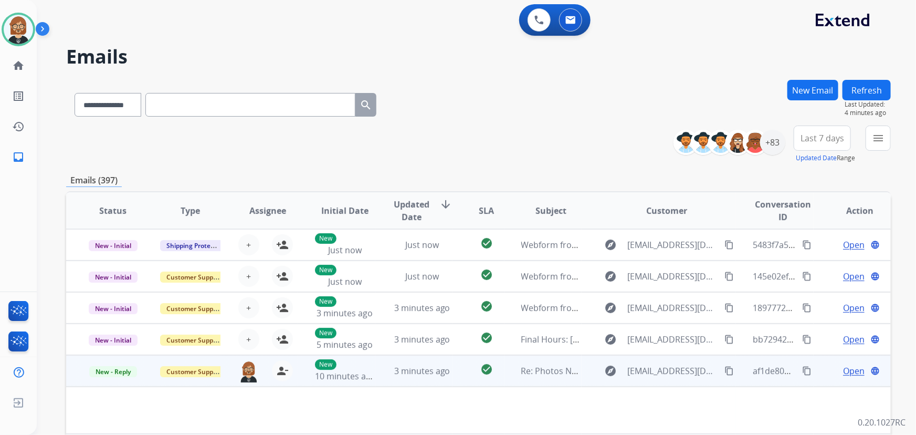
click at [414, 377] on td "3 minutes ago" at bounding box center [413, 370] width 77 height 31
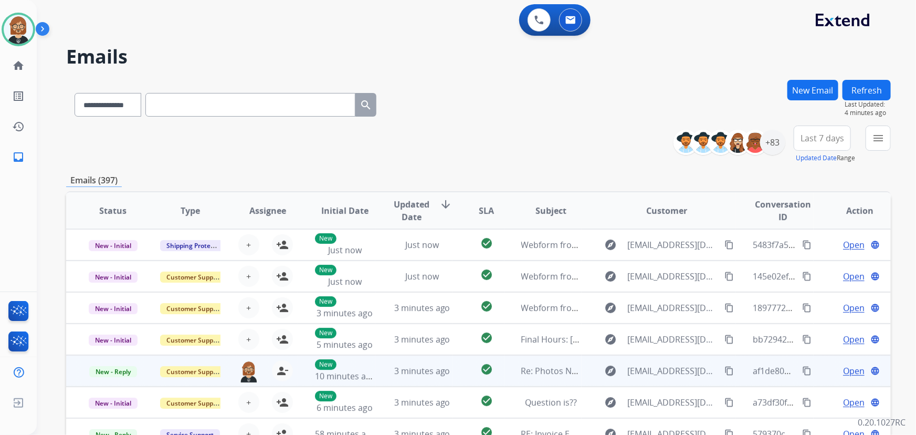
click at [414, 377] on td "3 minutes ago" at bounding box center [413, 370] width 77 height 31
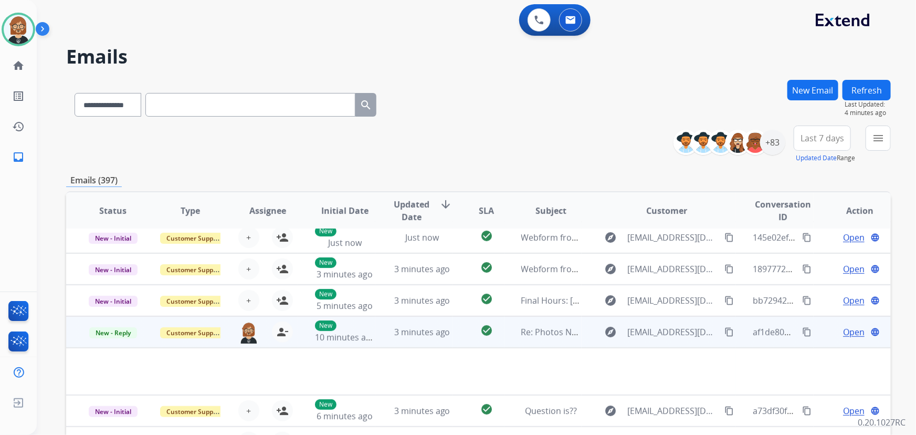
scroll to position [48, 0]
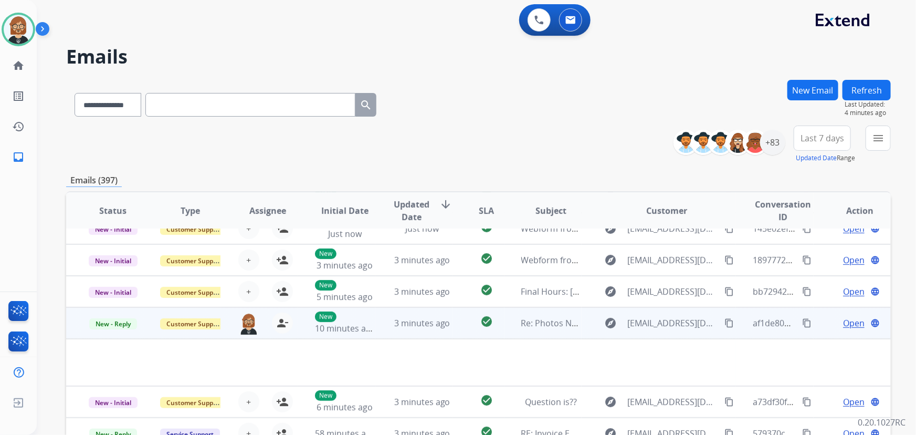
click at [843, 318] on span "Open" at bounding box center [854, 322] width 22 height 13
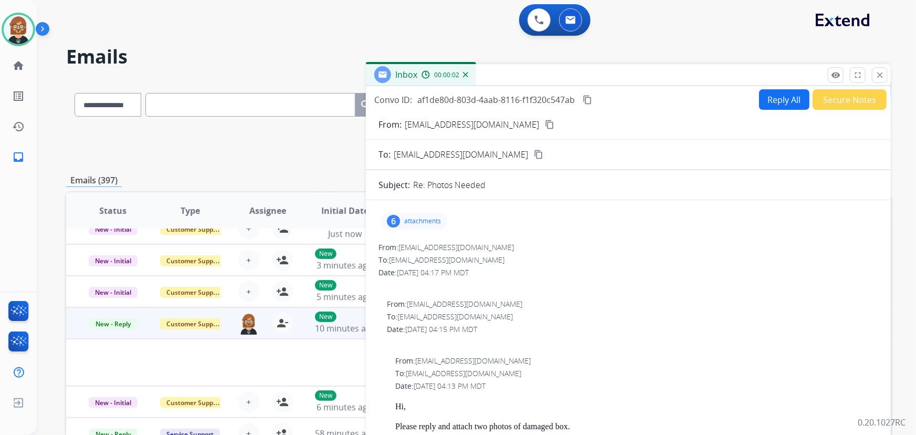
click at [761, 100] on button "Reply All" at bounding box center [784, 99] width 50 height 20
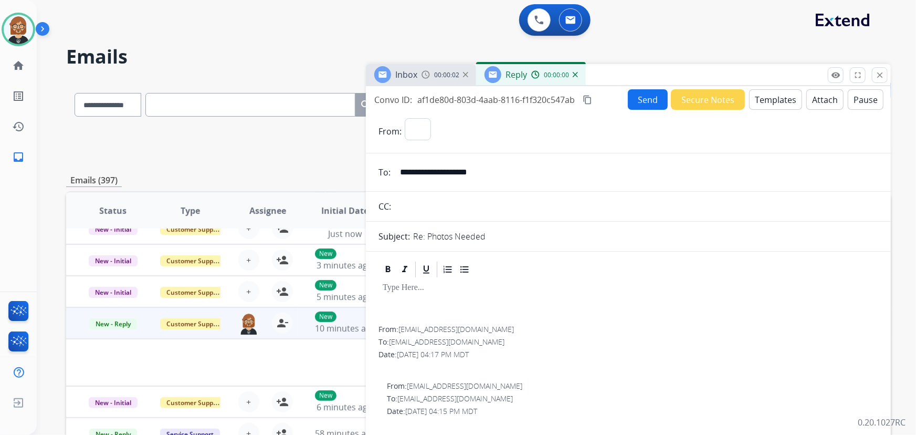
select select "**********"
click at [767, 105] on button "Templates" at bounding box center [775, 99] width 53 height 20
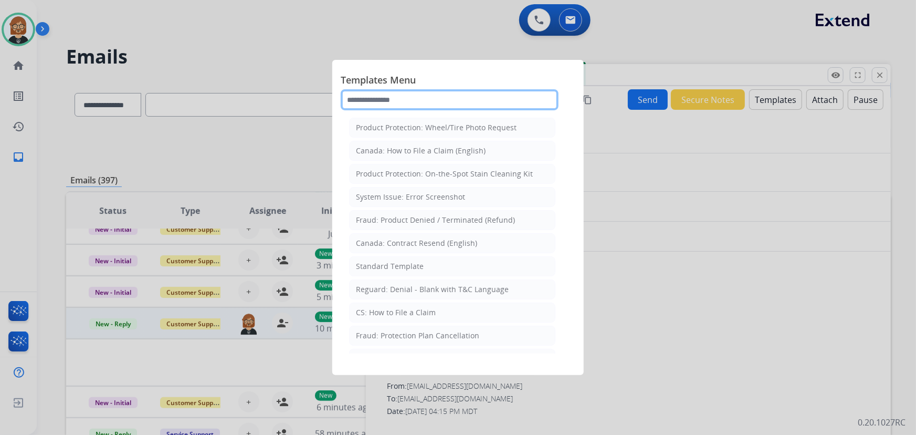
click at [451, 94] on input "text" at bounding box center [450, 99] width 218 height 21
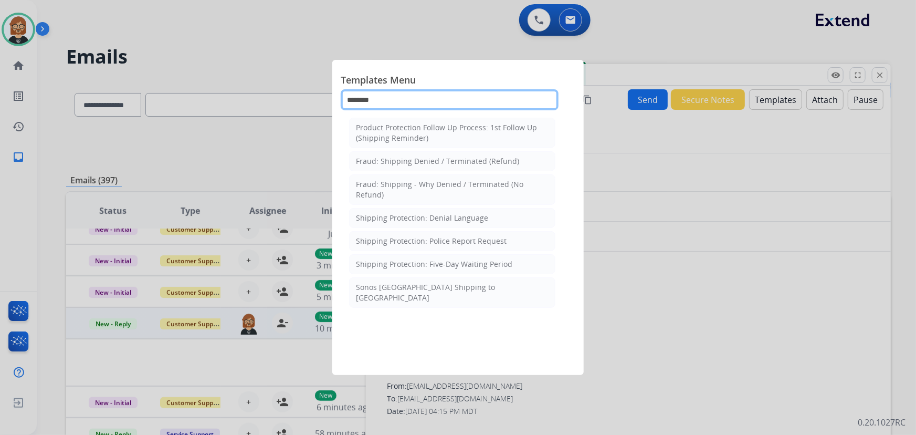
drag, startPoint x: 397, startPoint y: 107, endPoint x: 261, endPoint y: 103, distance: 136.0
click at [261, 103] on app-templates-menu-modal "Templates Menu ******** Product Protection Follow Up Process: 1st Follow Up (Sh…" at bounding box center [458, 217] width 916 height 435
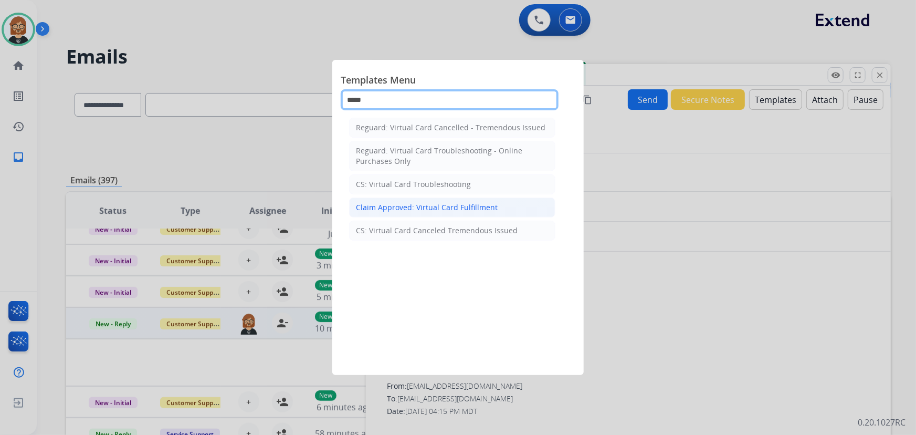
type input "*****"
click at [452, 204] on div "Claim Approved: Virtual Card Fulfillment" at bounding box center [427, 207] width 142 height 10
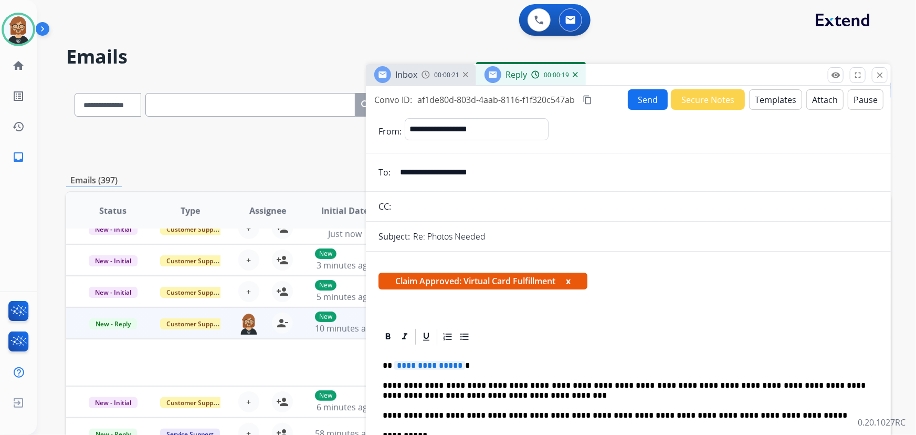
click at [778, 108] on button "Templates" at bounding box center [775, 99] width 53 height 20
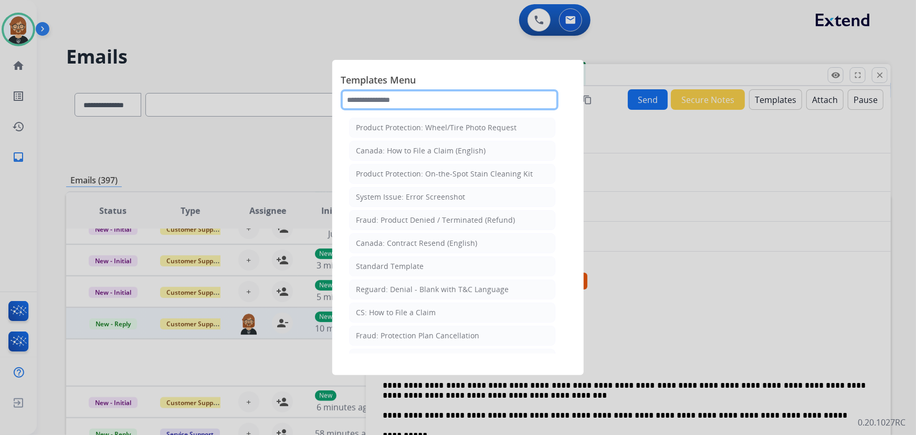
click at [380, 98] on input "text" at bounding box center [450, 99] width 218 height 21
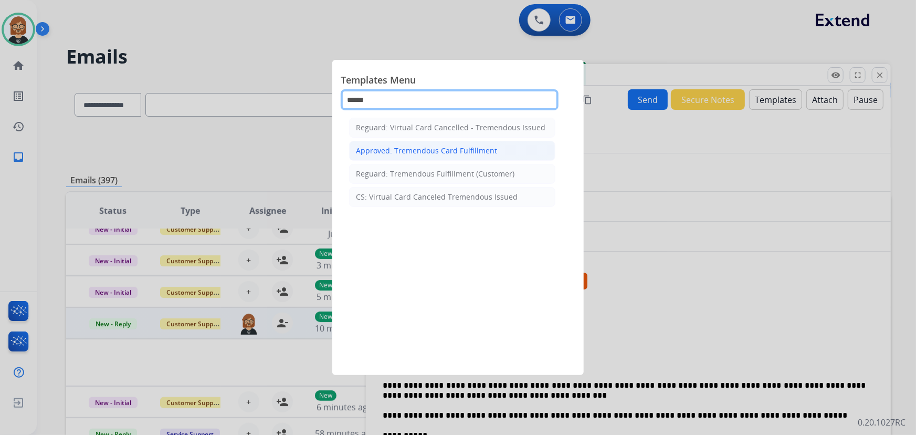
type input "******"
click at [427, 154] on div "Approved: Tremendous Card Fulfillment" at bounding box center [426, 150] width 141 height 10
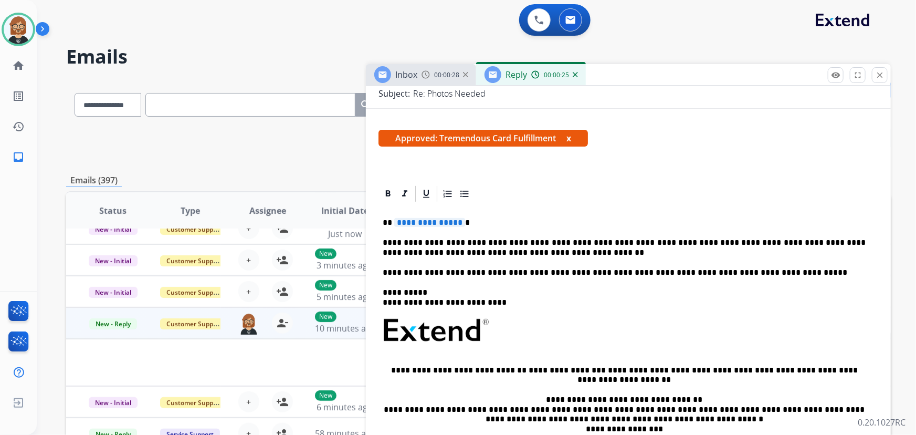
scroll to position [190, 0]
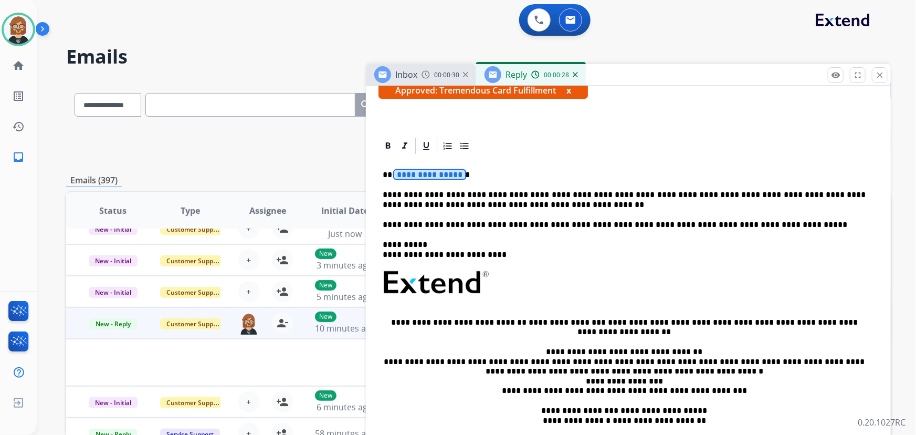
click at [432, 176] on span "**********" at bounding box center [429, 174] width 71 height 9
click at [435, 171] on span "**********" at bounding box center [429, 174] width 71 height 9
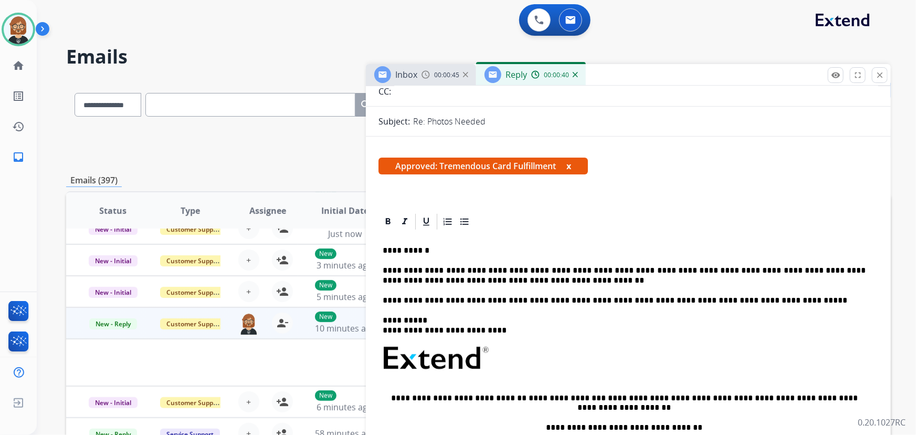
scroll to position [0, 0]
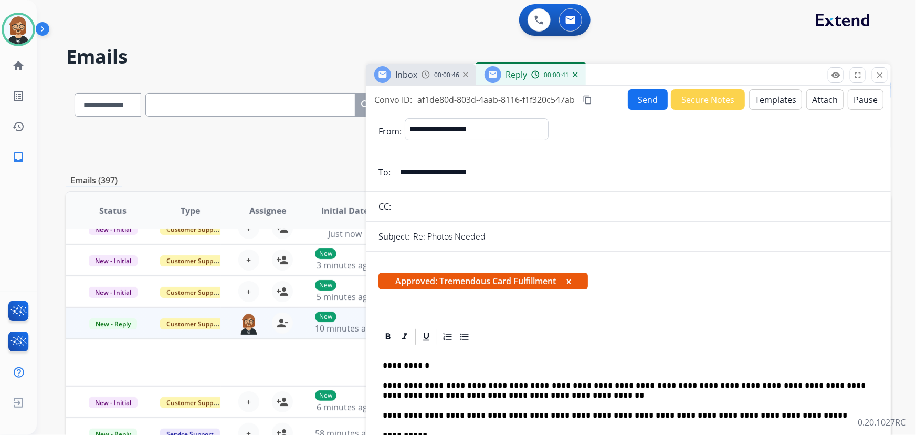
click at [638, 100] on button "Send" at bounding box center [648, 99] width 40 height 20
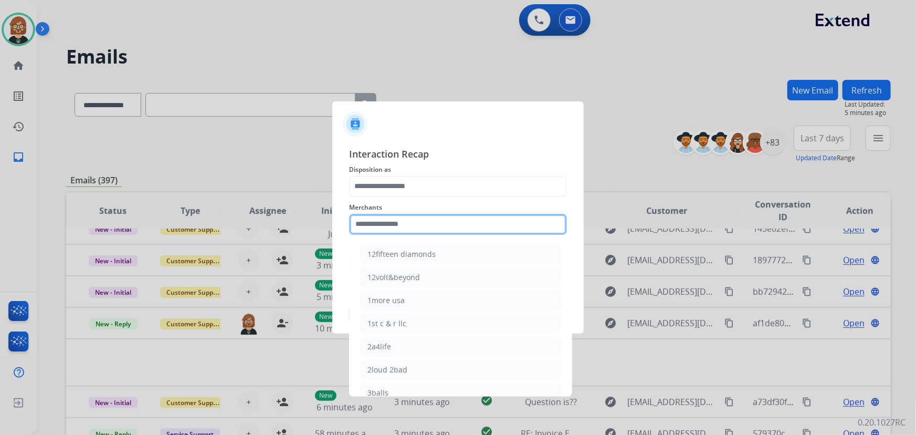
click at [479, 233] on input "text" at bounding box center [458, 224] width 218 height 21
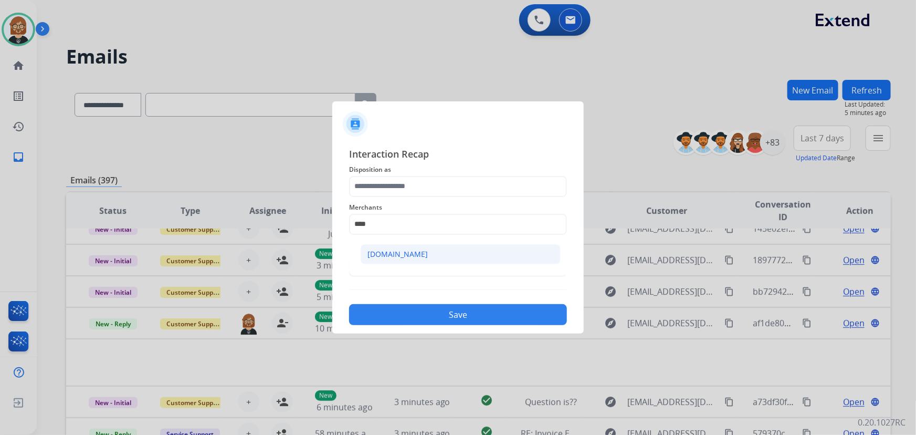
click at [453, 259] on li "[DOMAIN_NAME]" at bounding box center [461, 254] width 200 height 20
type input "**********"
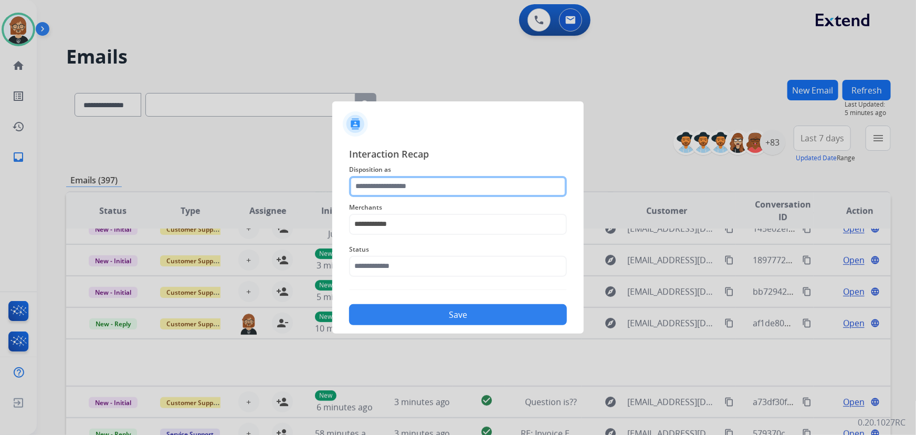
click at [464, 183] on input "text" at bounding box center [458, 186] width 218 height 21
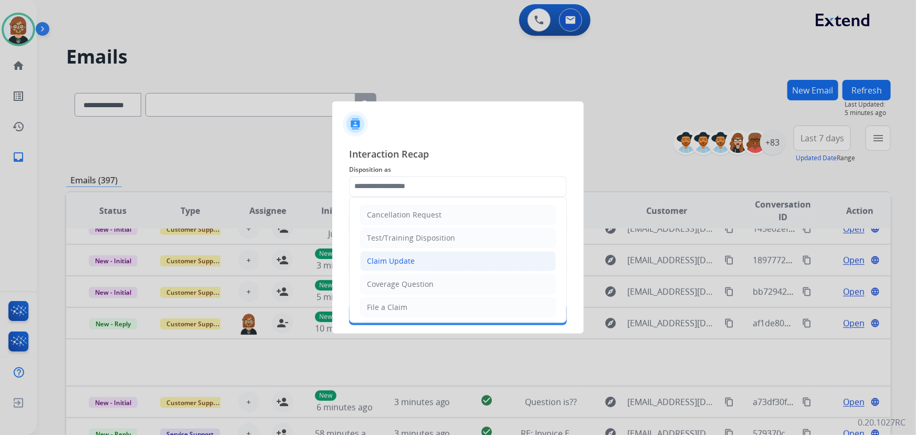
click at [452, 259] on li "Claim Update" at bounding box center [458, 261] width 196 height 20
type input "**********"
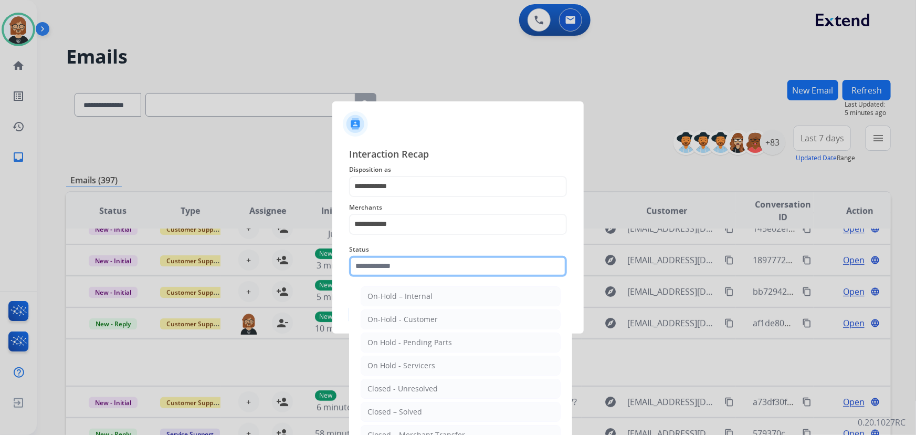
click at [452, 259] on input "text" at bounding box center [458, 266] width 218 height 21
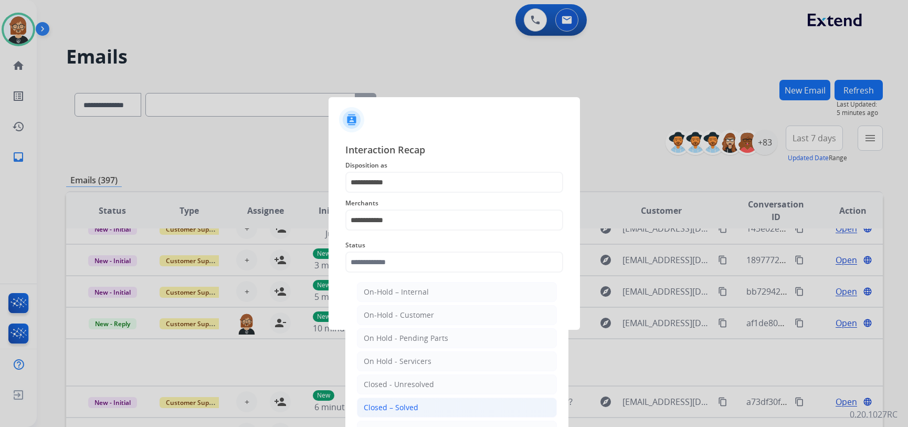
click at [456, 409] on li "Closed – Solved" at bounding box center [457, 407] width 200 height 20
type input "**********"
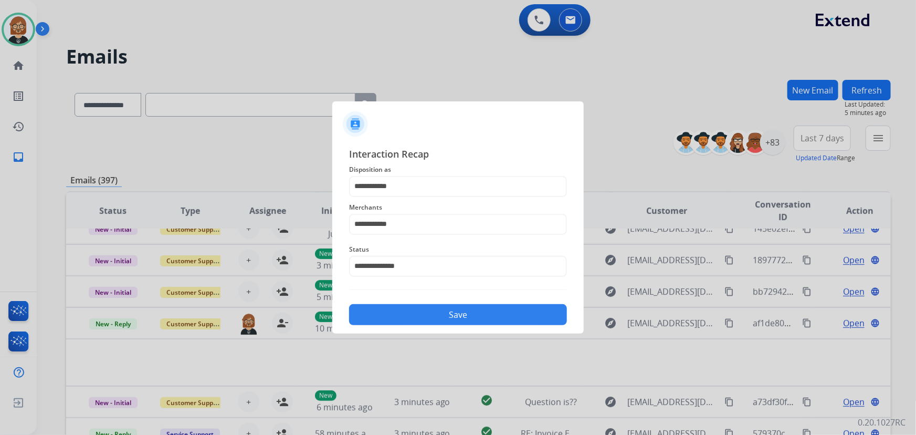
click at [472, 309] on button "Save" at bounding box center [458, 314] width 218 height 21
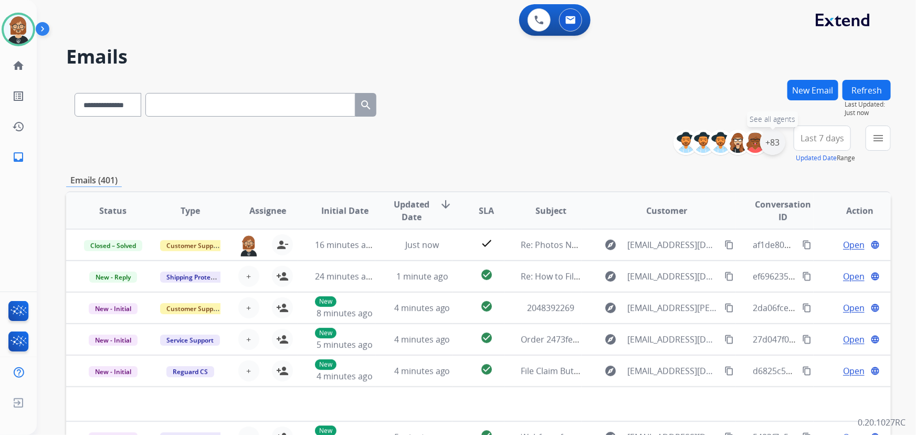
click at [776, 140] on div "+83" at bounding box center [772, 142] width 25 height 25
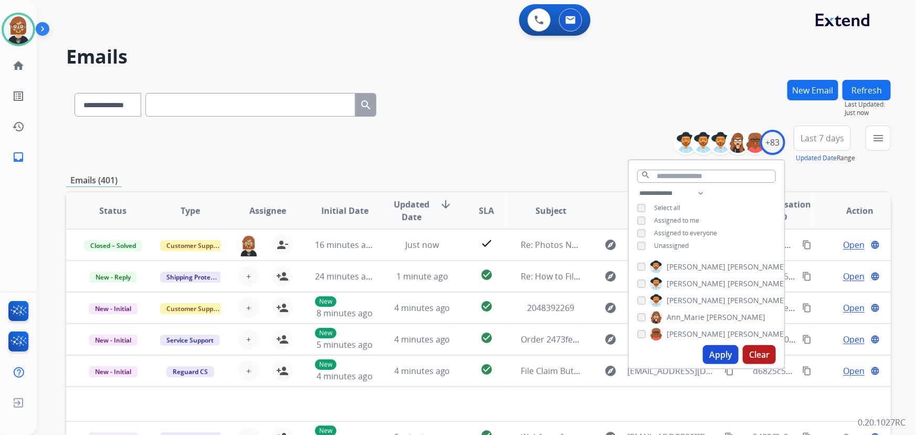
click at [664, 246] on span "Unassigned" at bounding box center [671, 245] width 35 height 9
click at [722, 353] on button "Apply" at bounding box center [721, 354] width 36 height 19
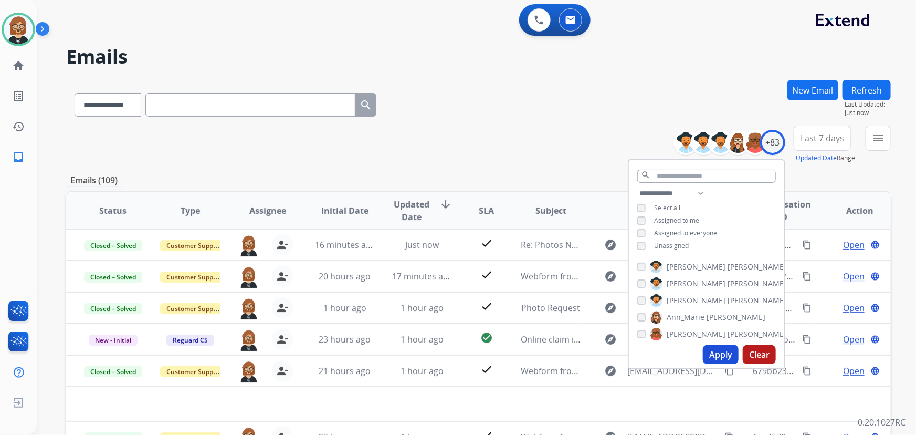
click at [815, 178] on div "Emails (109)" at bounding box center [478, 180] width 824 height 13
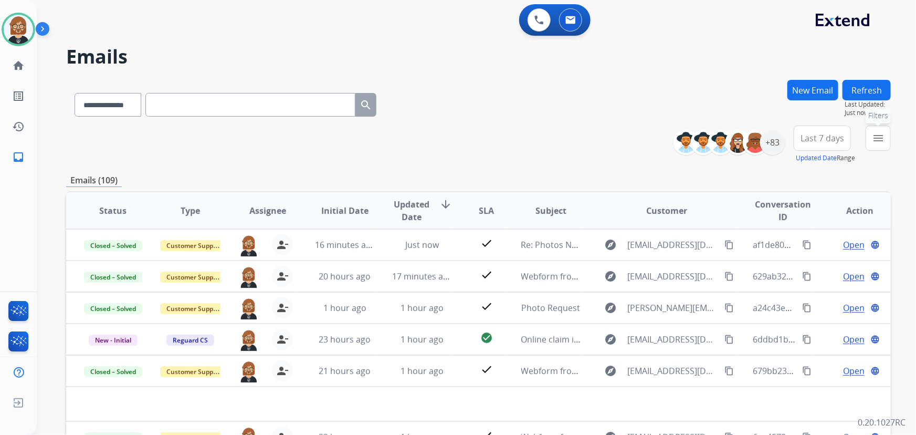
click at [882, 141] on mat-icon "menu" at bounding box center [878, 138] width 13 height 13
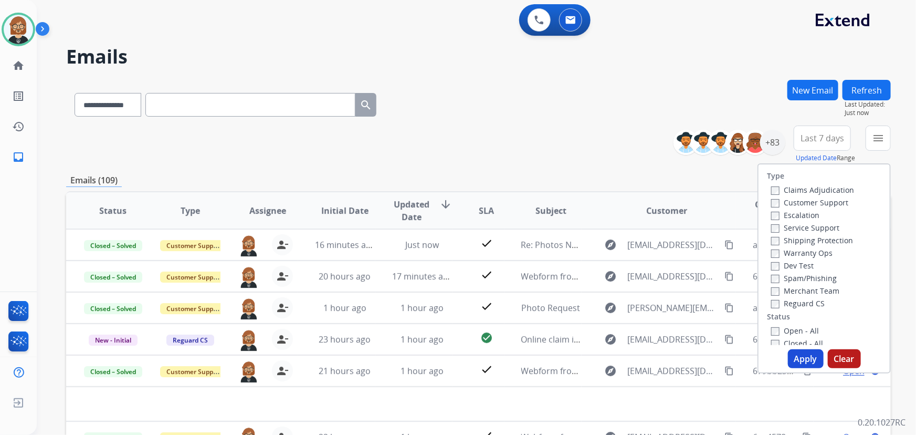
click at [808, 332] on label "Open - All" at bounding box center [795, 330] width 48 height 10
click at [803, 361] on button "Apply" at bounding box center [806, 358] width 36 height 19
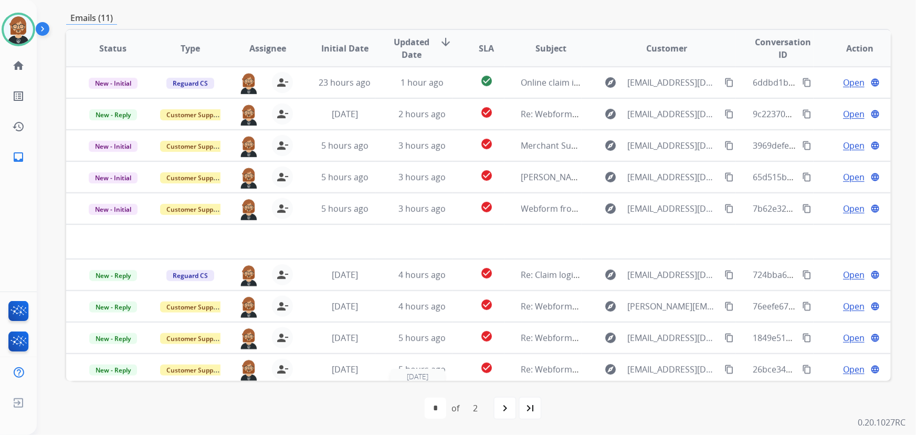
scroll to position [35, 0]
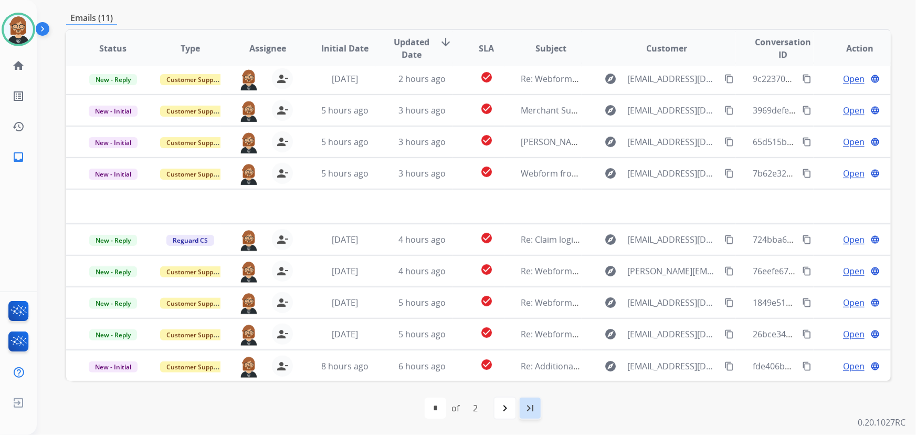
click at [529, 407] on mat-icon "last_page" at bounding box center [530, 407] width 13 height 13
select select "*"
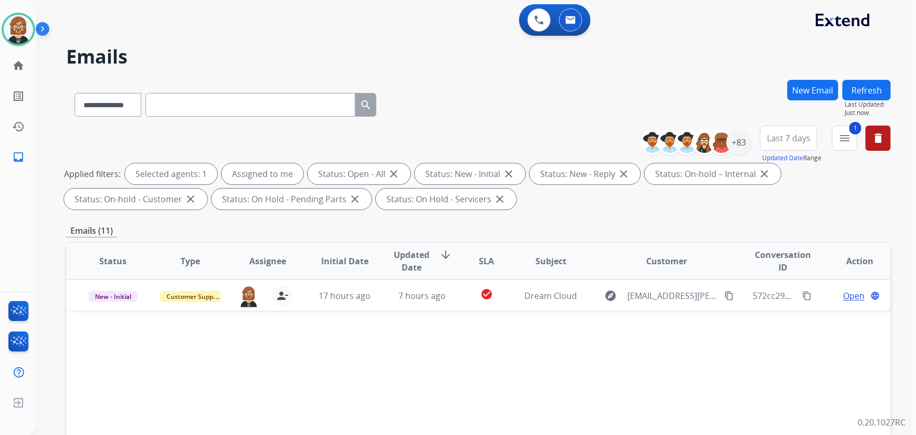
scroll to position [0, 0]
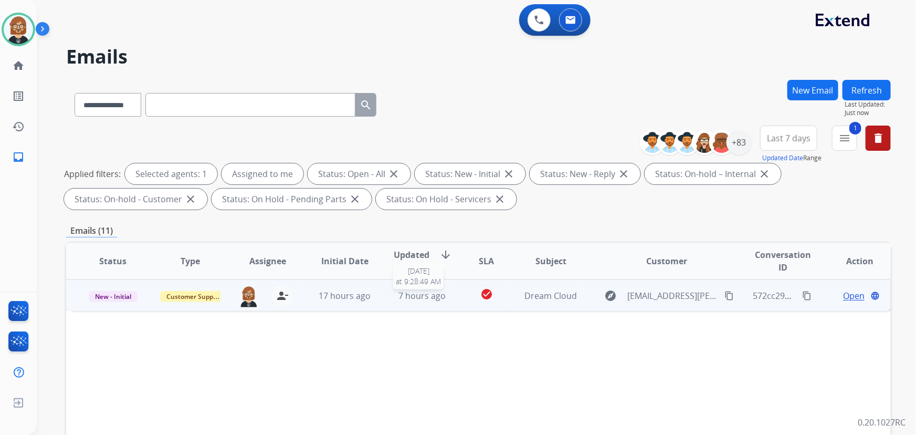
click at [430, 299] on span "7 hours ago" at bounding box center [421, 296] width 47 height 12
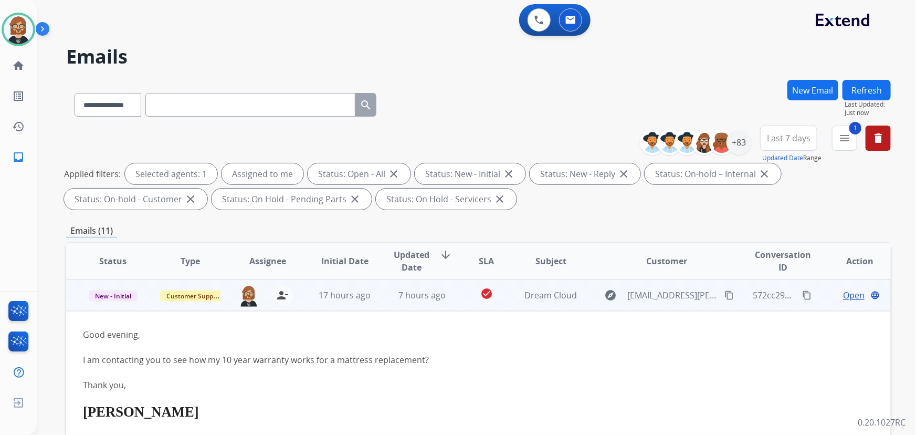
click at [844, 298] on span "Open" at bounding box center [854, 295] width 22 height 13
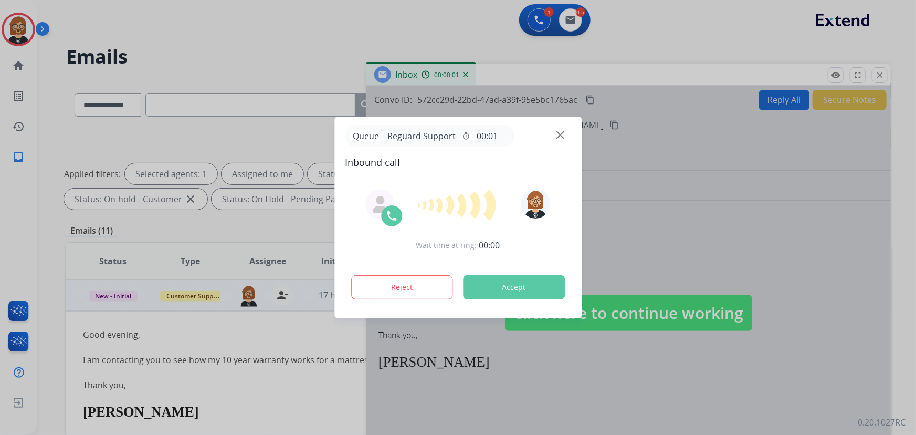
click at [787, 102] on div at bounding box center [458, 217] width 916 height 435
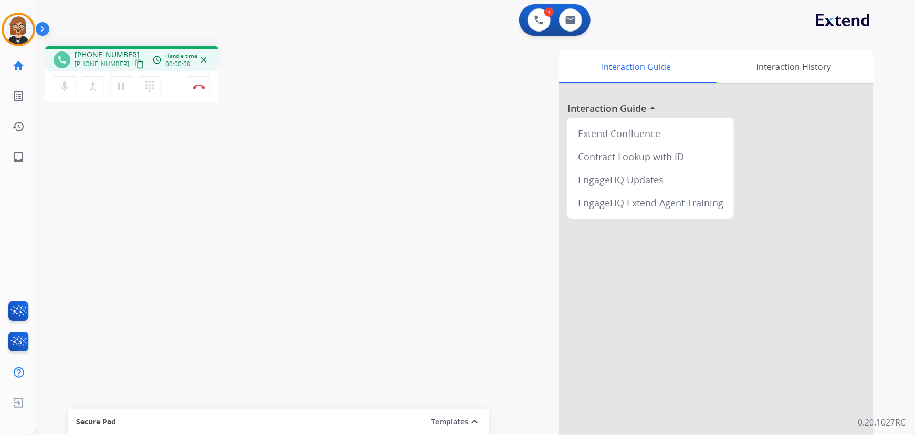
click at [323, 165] on div "phone +15302091203 +15302091203 content_copy access_time Call metrics Queue 00:…" at bounding box center [464, 257] width 854 height 438
click at [200, 85] on img at bounding box center [199, 86] width 13 height 5
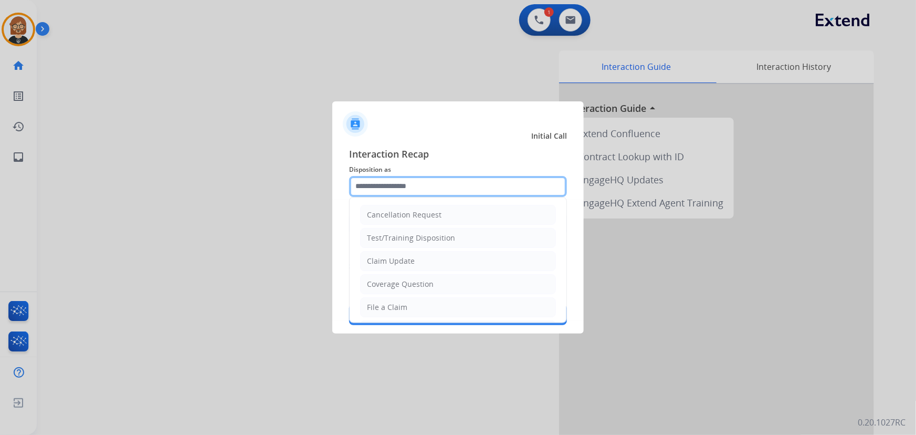
click at [459, 188] on input "text" at bounding box center [458, 186] width 218 height 21
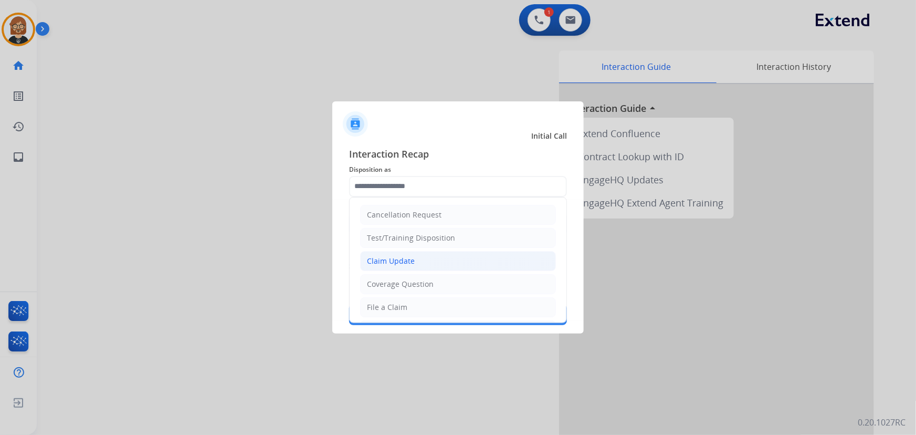
click at [454, 259] on li "Claim Update" at bounding box center [458, 261] width 196 height 20
type input "**********"
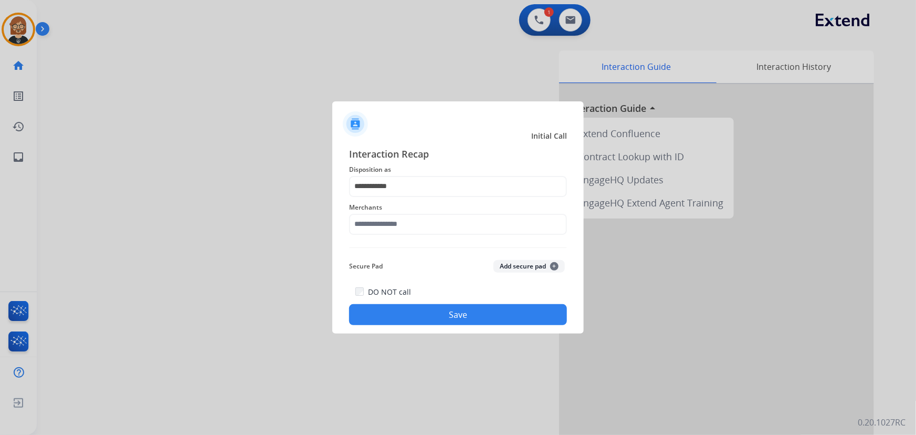
click at [462, 239] on div "**********" at bounding box center [458, 235] width 218 height 179
click at [465, 226] on input "text" at bounding box center [458, 224] width 218 height 21
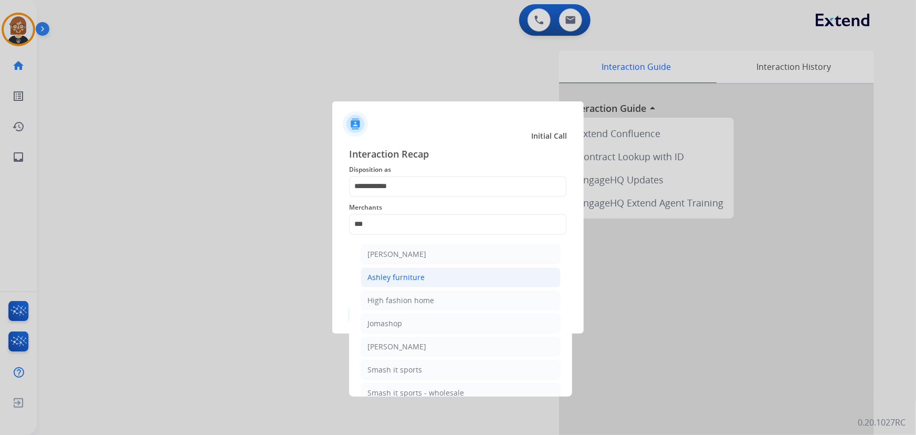
click at [419, 273] on div "Ashley furniture" at bounding box center [395, 277] width 57 height 10
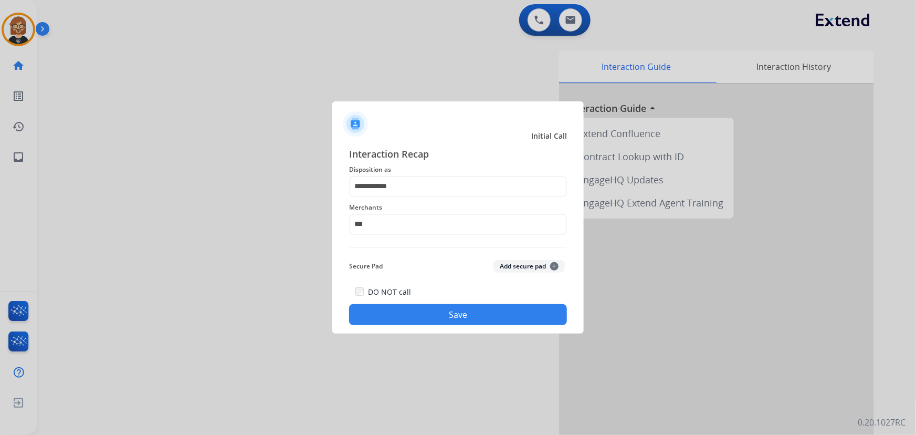
type input "**********"
click at [460, 303] on div "DO NOT call Save" at bounding box center [458, 305] width 218 height 40
click at [457, 312] on button "Save" at bounding box center [458, 314] width 218 height 21
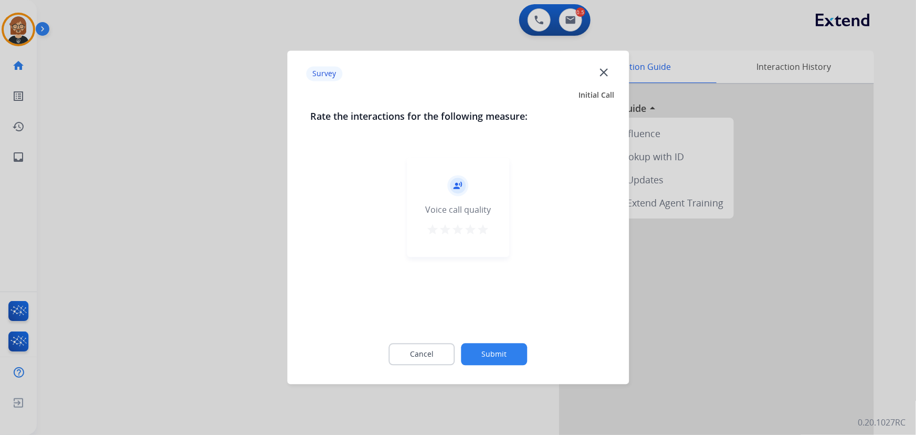
click at [515, 358] on button "Submit" at bounding box center [494, 354] width 66 height 22
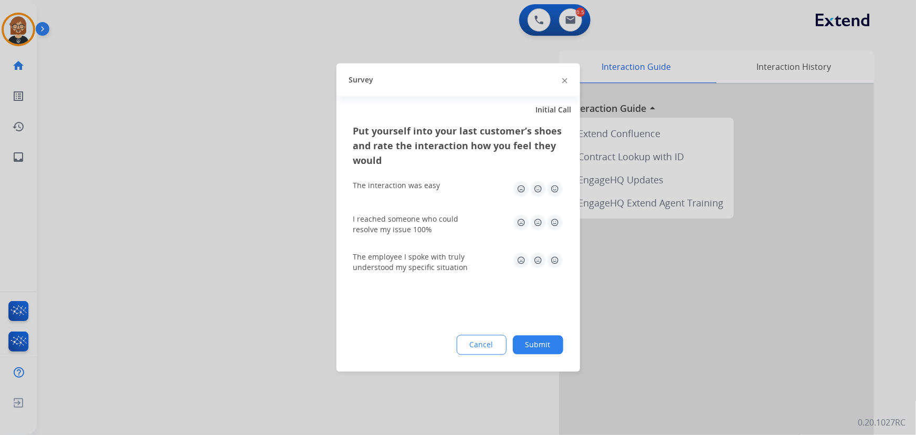
click at [544, 335] on div "Cancel Submit" at bounding box center [458, 345] width 210 height 20
click at [542, 340] on button "Submit" at bounding box center [538, 344] width 50 height 19
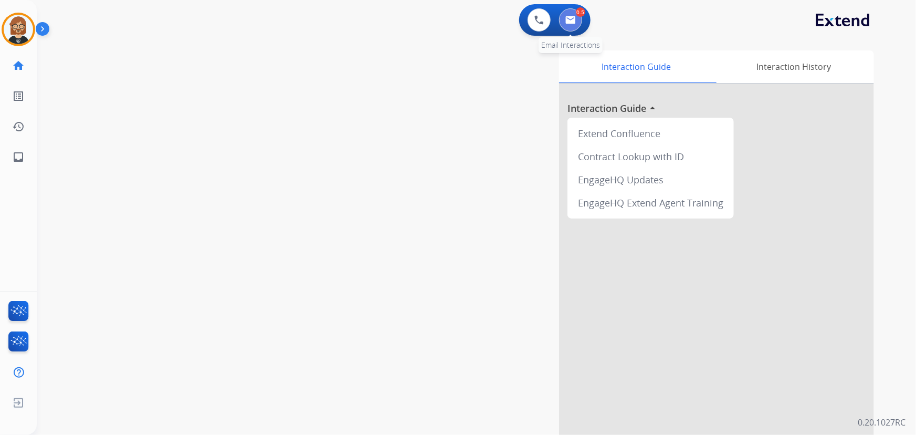
click at [569, 22] on img at bounding box center [570, 20] width 10 height 8
select select "**********"
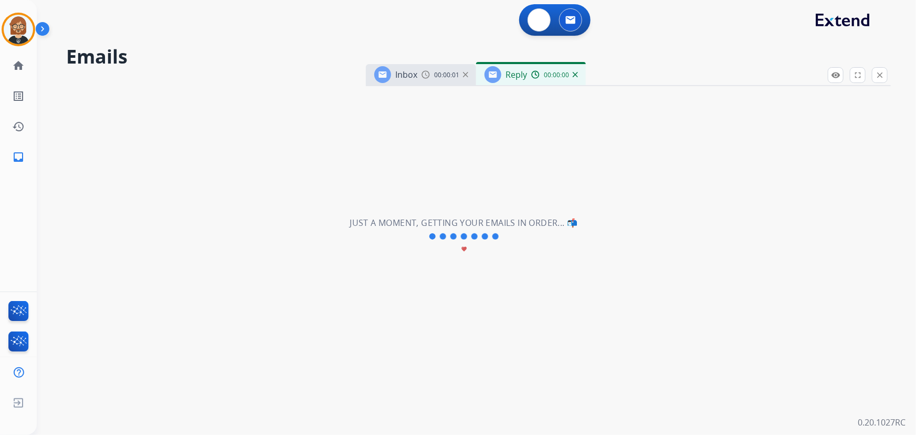
select select "**********"
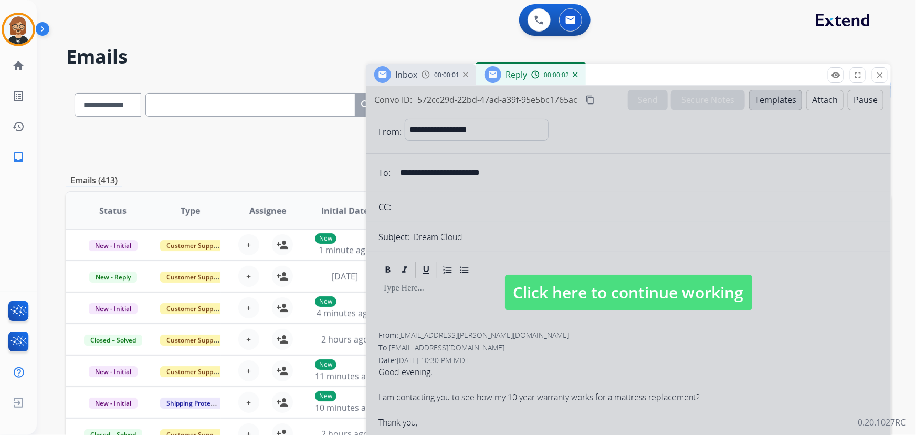
click at [664, 300] on span "Click here to continue working" at bounding box center [628, 292] width 247 height 36
select select
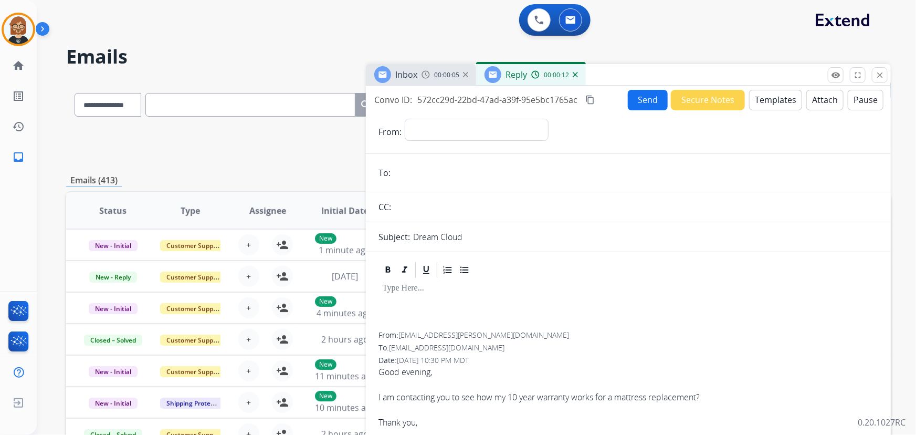
click at [575, 74] on img at bounding box center [575, 74] width 5 height 5
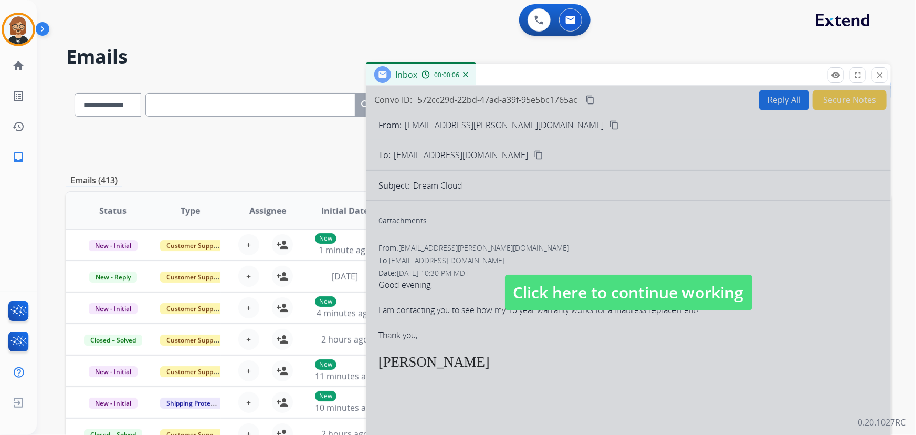
click at [647, 295] on span "Click here to continue working" at bounding box center [628, 292] width 247 height 36
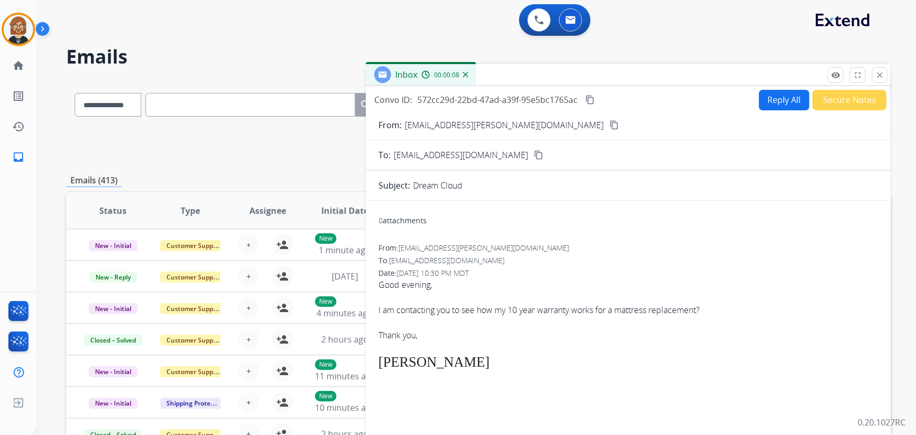
click at [759, 104] on button "Reply All" at bounding box center [784, 100] width 50 height 20
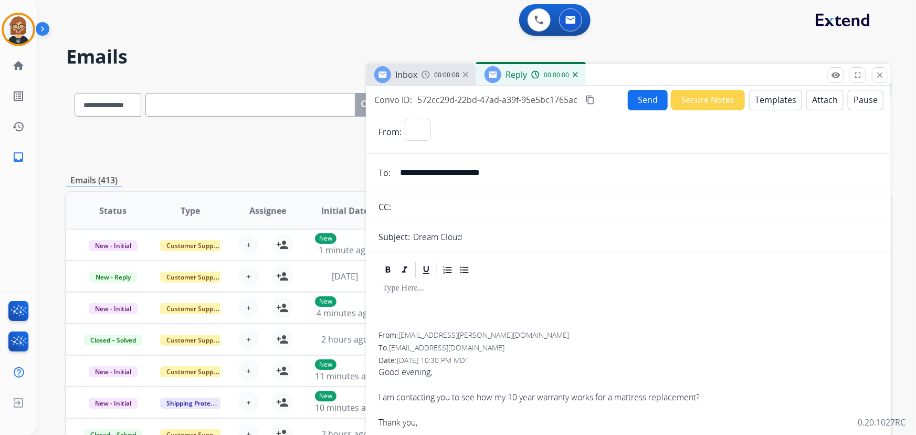
select select "**********"
click at [761, 99] on button "Templates" at bounding box center [775, 100] width 53 height 20
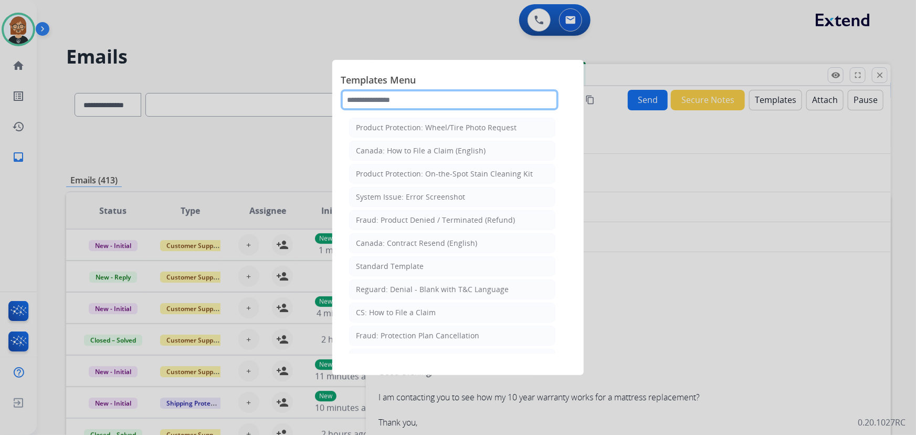
click at [420, 102] on input "text" at bounding box center [450, 99] width 218 height 21
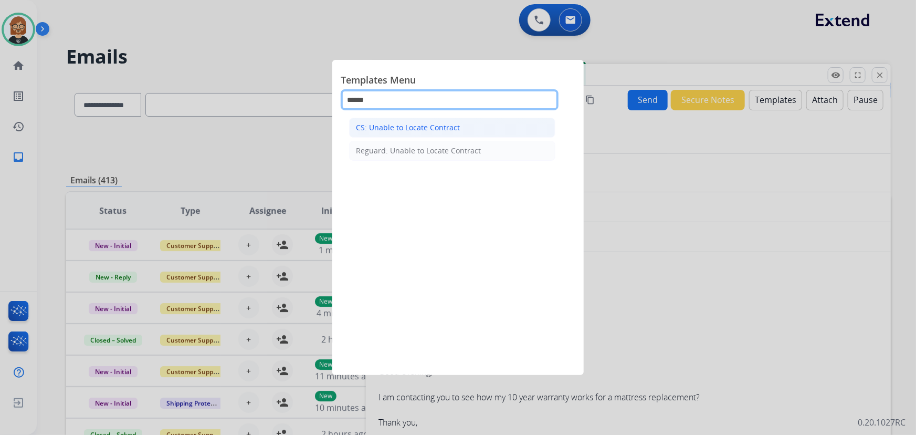
type input "******"
click at [374, 131] on div "CS: Unable to Locate Contract" at bounding box center [408, 127] width 104 height 10
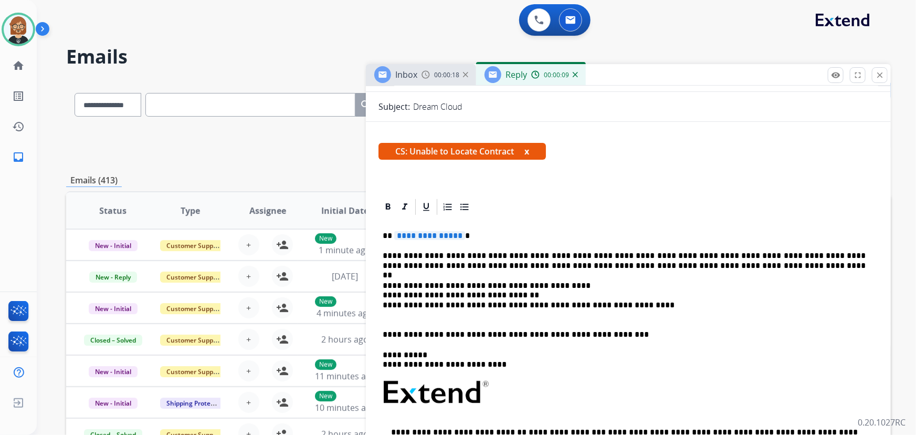
scroll to position [143, 0]
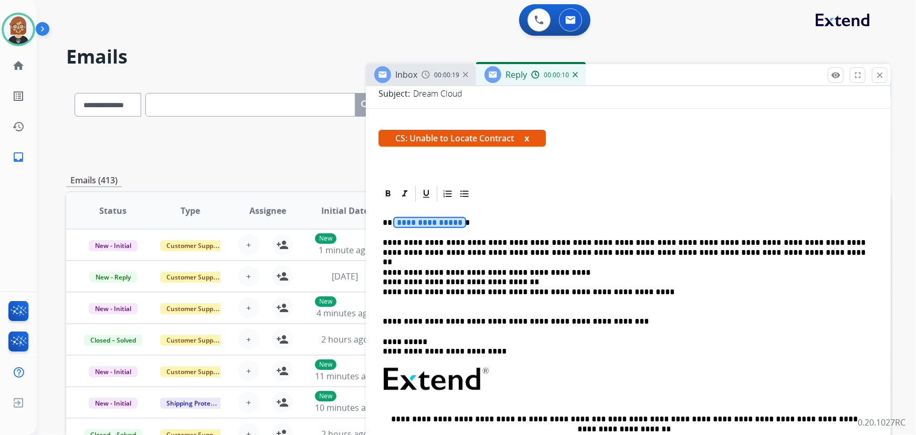
click at [421, 220] on span "**********" at bounding box center [429, 222] width 71 height 9
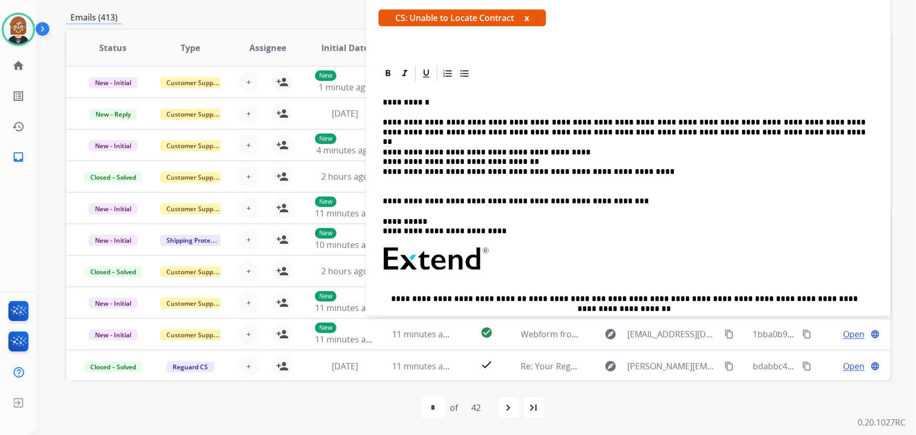
scroll to position [75, 0]
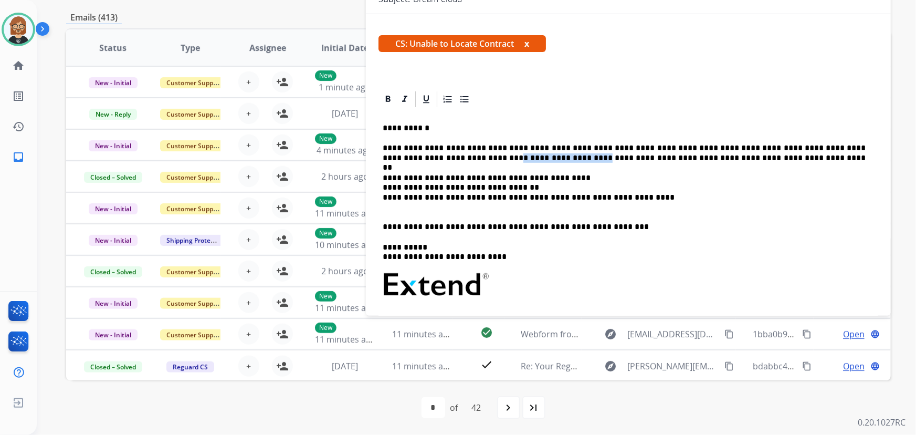
drag, startPoint x: 409, startPoint y: 161, endPoint x: 483, endPoint y: 154, distance: 74.3
click at [483, 154] on p "**********" at bounding box center [624, 152] width 483 height 19
click at [865, 146] on p "**********" at bounding box center [624, 152] width 483 height 19
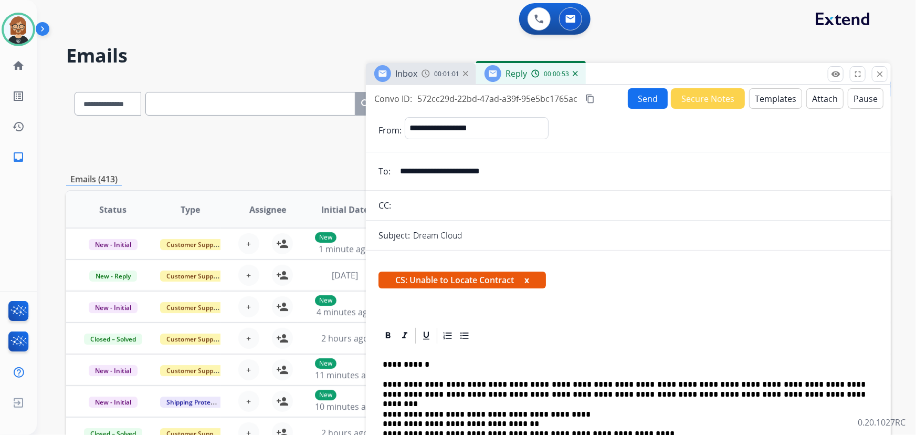
scroll to position [0, 0]
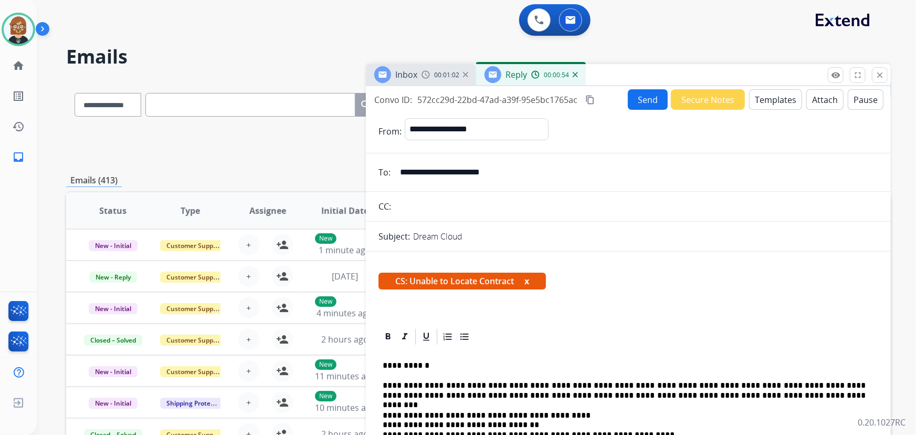
click at [648, 100] on button "Send" at bounding box center [648, 99] width 40 height 20
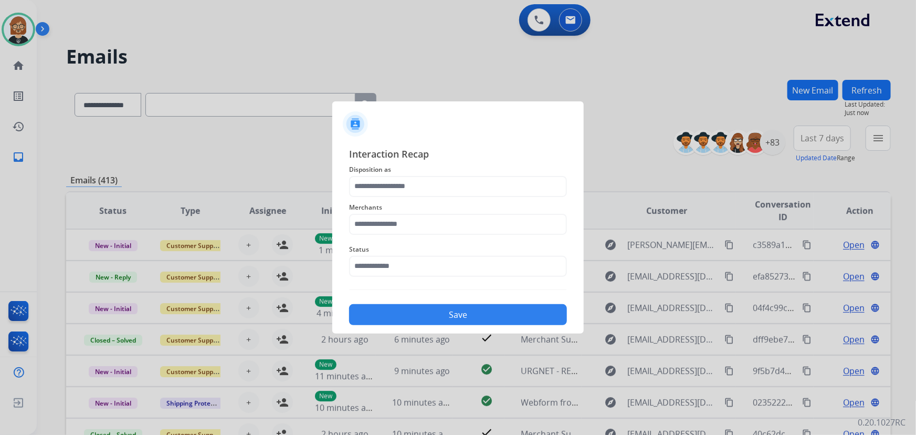
click at [457, 235] on div "Merchants" at bounding box center [458, 218] width 218 height 42
click at [460, 225] on input "text" at bounding box center [458, 224] width 218 height 21
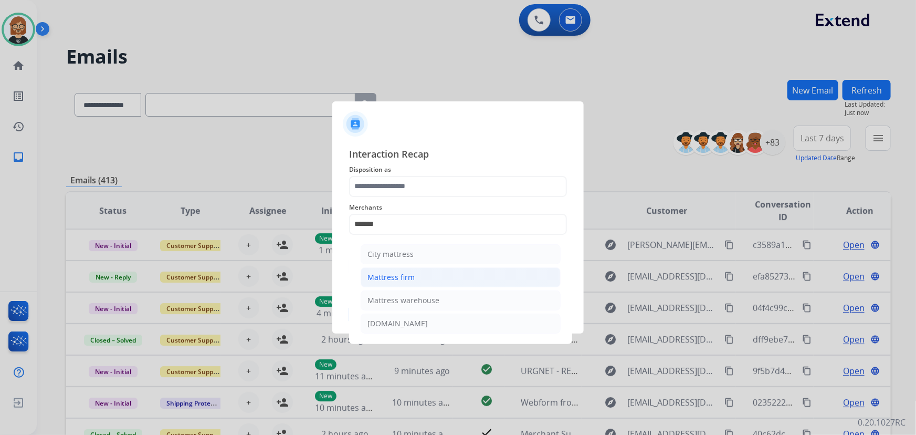
click at [444, 273] on li "Mattress firm" at bounding box center [461, 277] width 200 height 20
type input "**********"
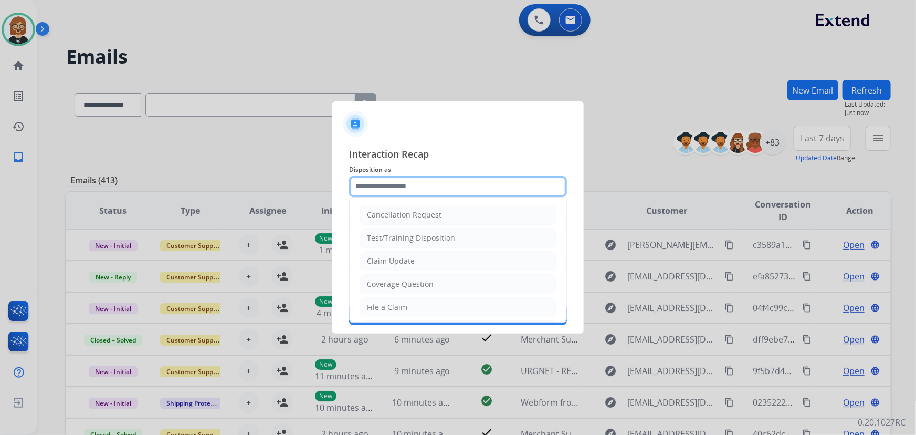
click at [457, 188] on input "text" at bounding box center [458, 186] width 218 height 21
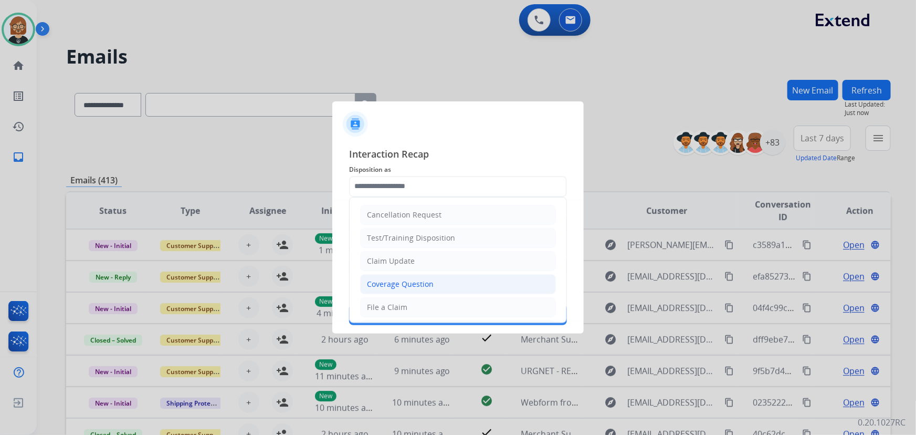
click at [435, 280] on li "Coverage Question" at bounding box center [458, 284] width 196 height 20
type input "**********"
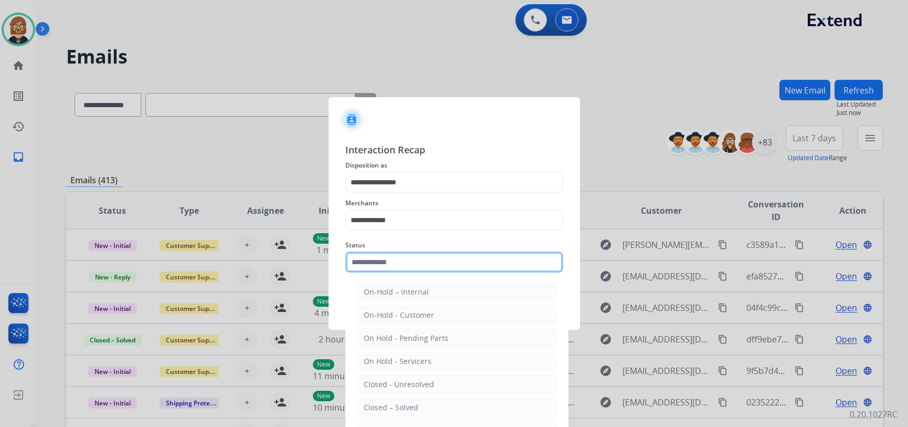
click at [443, 256] on input "text" at bounding box center [454, 261] width 218 height 21
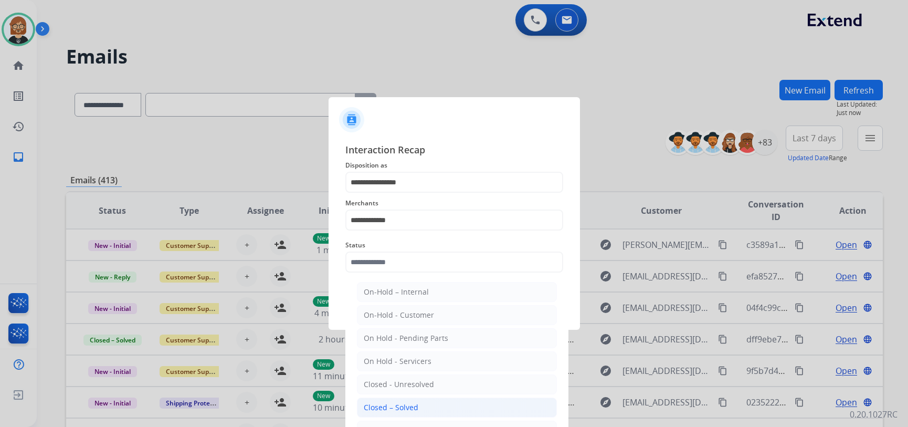
click at [443, 407] on li "Closed – Solved" at bounding box center [457, 407] width 200 height 20
type input "**********"
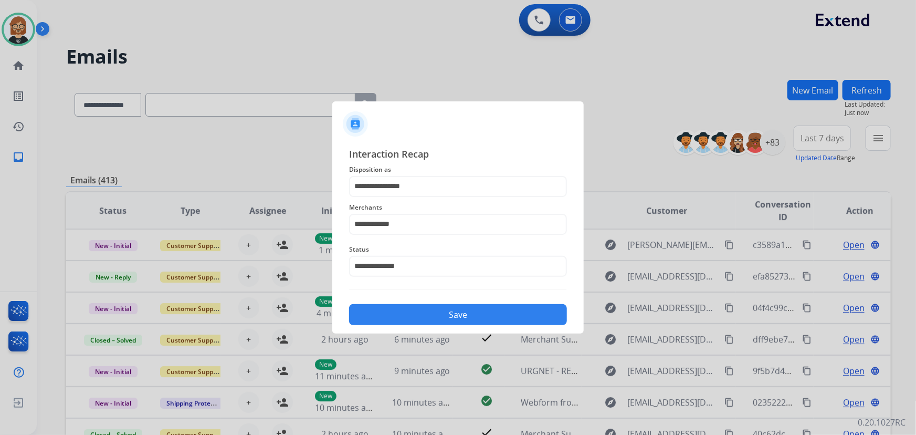
click at [478, 317] on button "Save" at bounding box center [458, 314] width 218 height 21
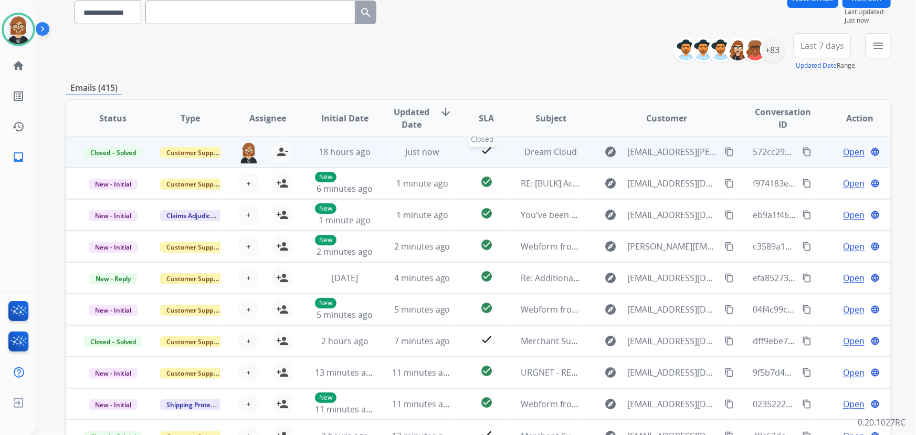
scroll to position [95, 0]
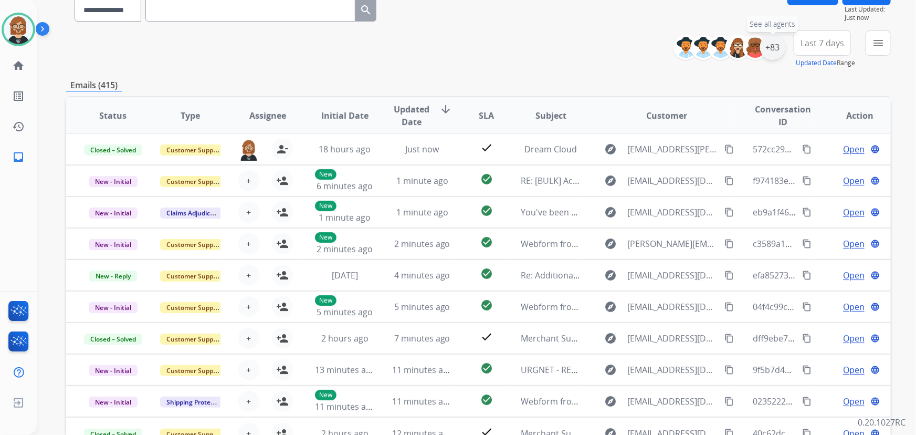
click at [776, 50] on div "+83" at bounding box center [772, 47] width 25 height 25
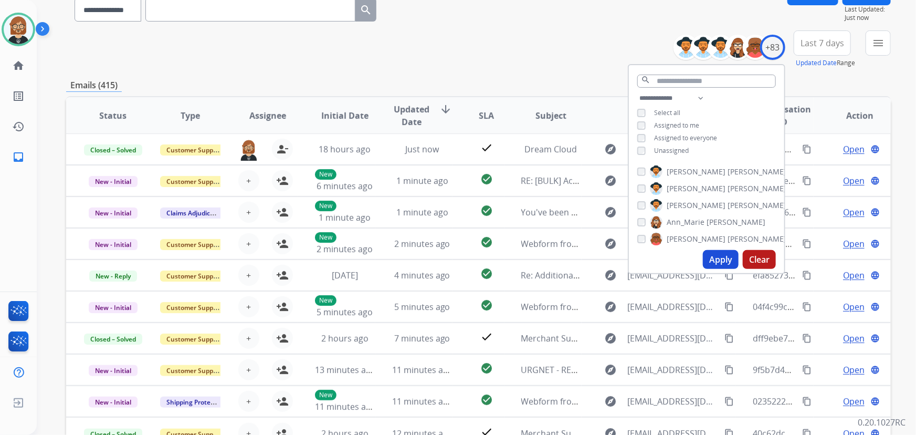
click at [675, 146] on span "Unassigned" at bounding box center [671, 150] width 35 height 9
click at [717, 257] on button "Apply" at bounding box center [721, 259] width 36 height 19
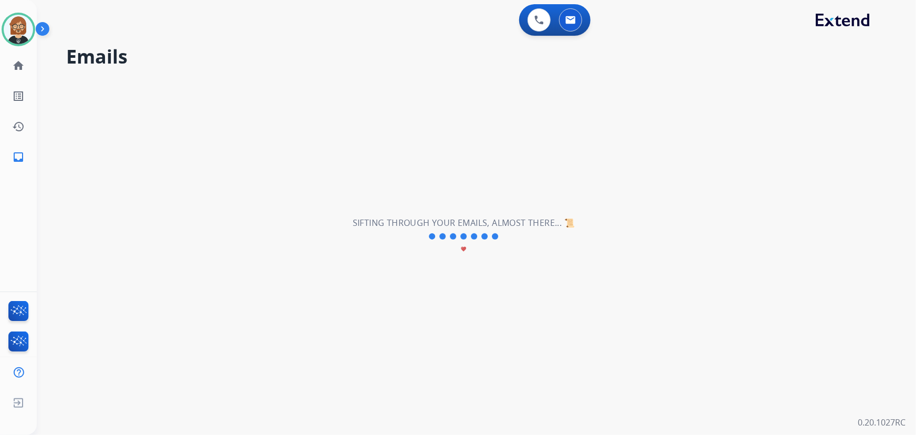
scroll to position [0, 0]
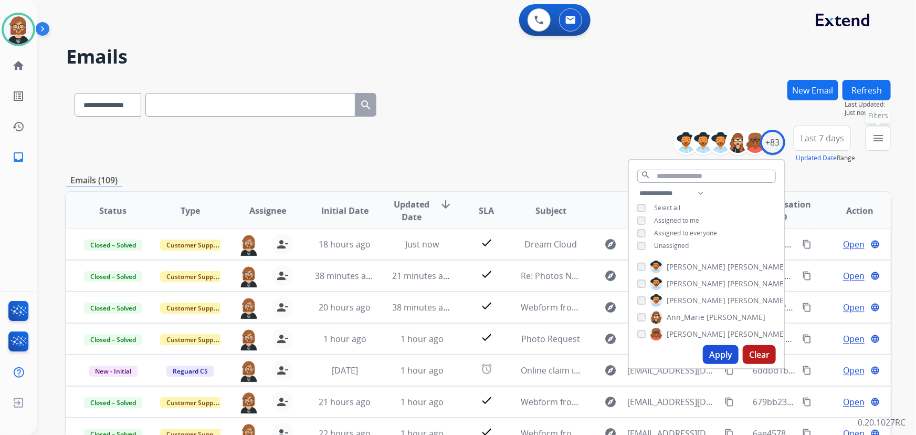
click at [875, 139] on mat-icon "menu" at bounding box center [878, 138] width 13 height 13
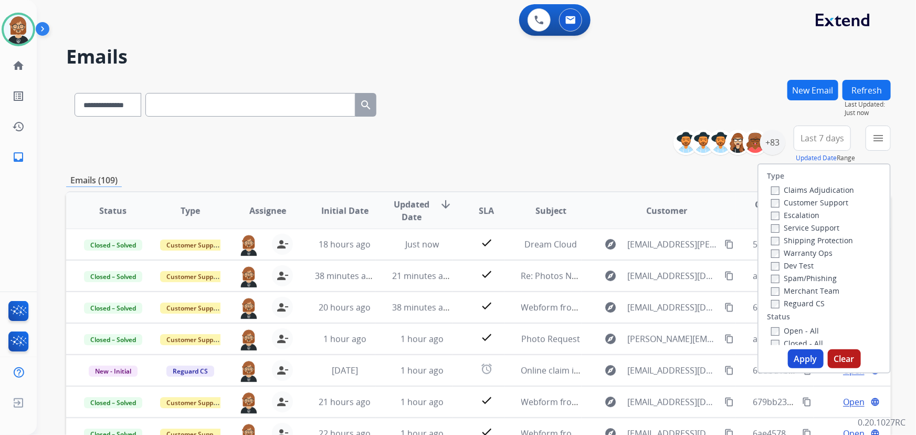
click at [801, 331] on label "Open - All" at bounding box center [795, 330] width 48 height 10
click at [803, 358] on button "Apply" at bounding box center [806, 358] width 36 height 19
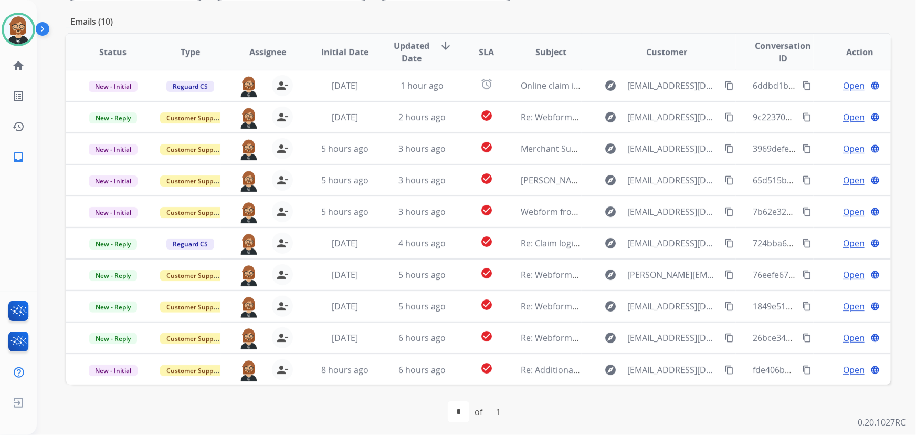
scroll to position [213, 0]
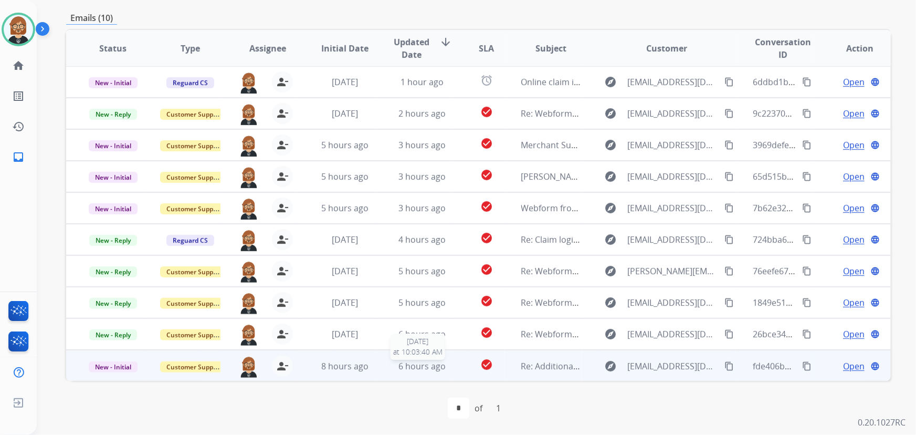
click at [425, 367] on span "6 hours ago" at bounding box center [421, 366] width 47 height 12
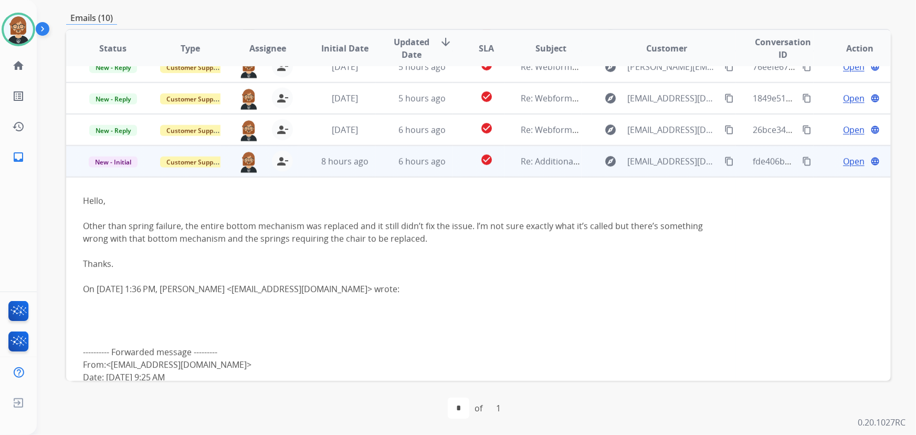
scroll to position [188, 0]
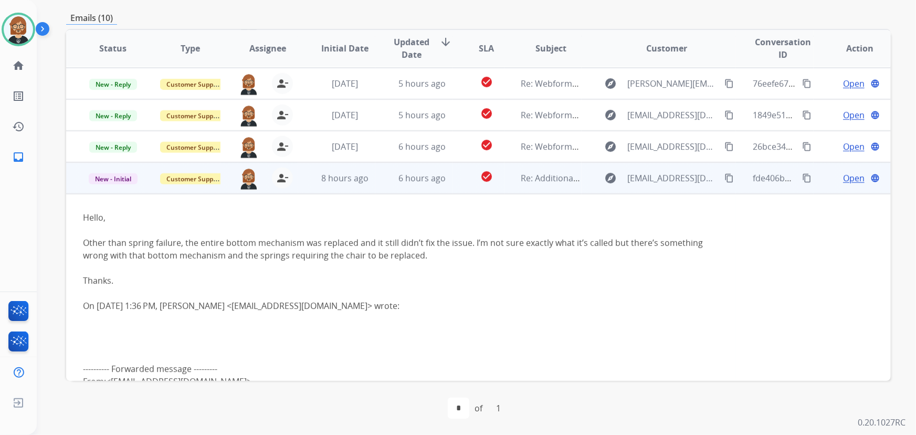
click at [724, 178] on mat-icon "content_copy" at bounding box center [728, 177] width 9 height 9
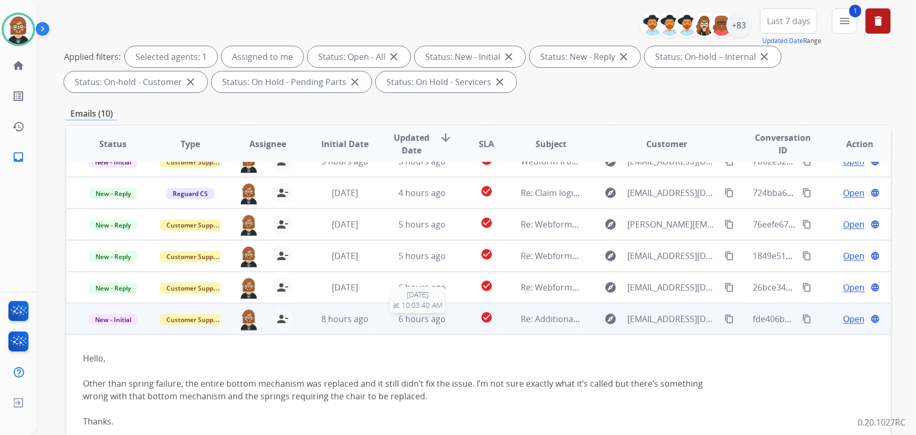
scroll to position [95, 0]
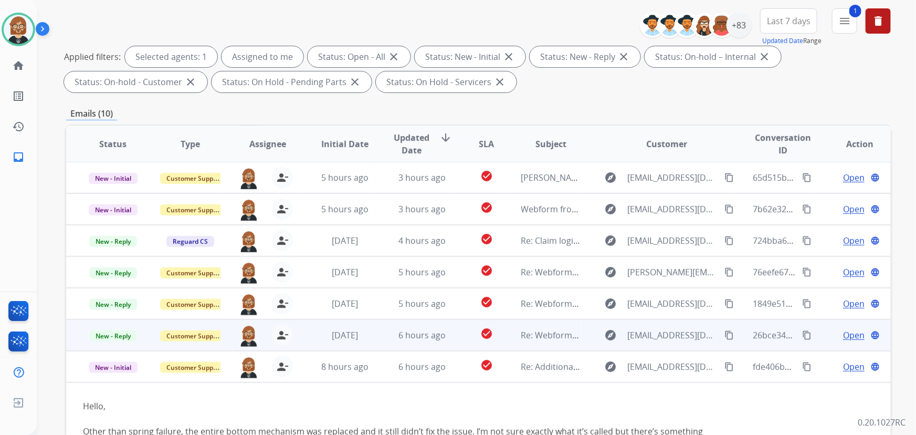
click at [425, 343] on td "6 hours ago" at bounding box center [413, 334] width 77 height 31
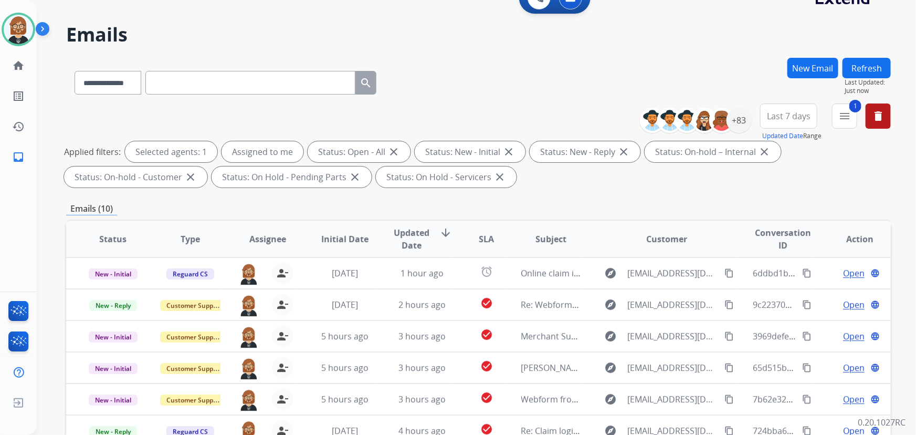
scroll to position [22, 0]
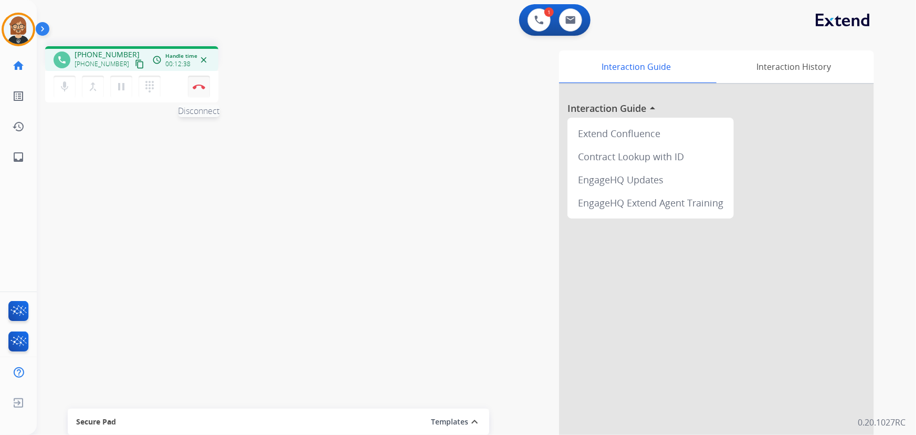
click at [193, 88] on img at bounding box center [199, 86] width 13 height 5
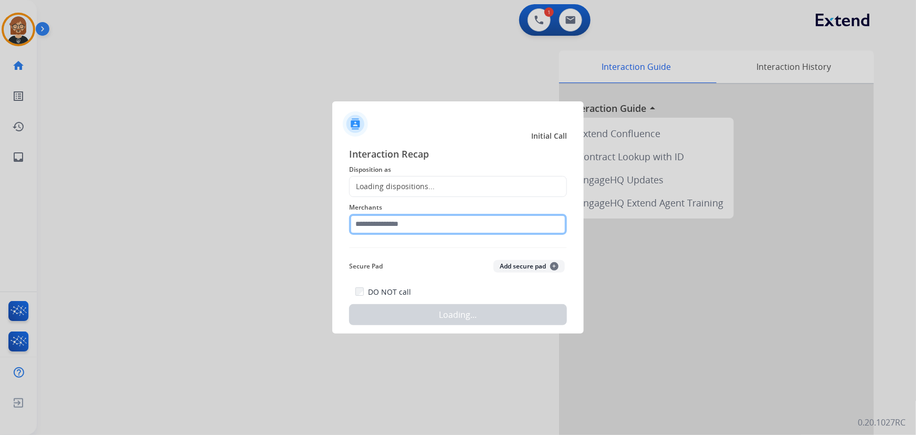
click at [420, 224] on input "text" at bounding box center [458, 224] width 218 height 21
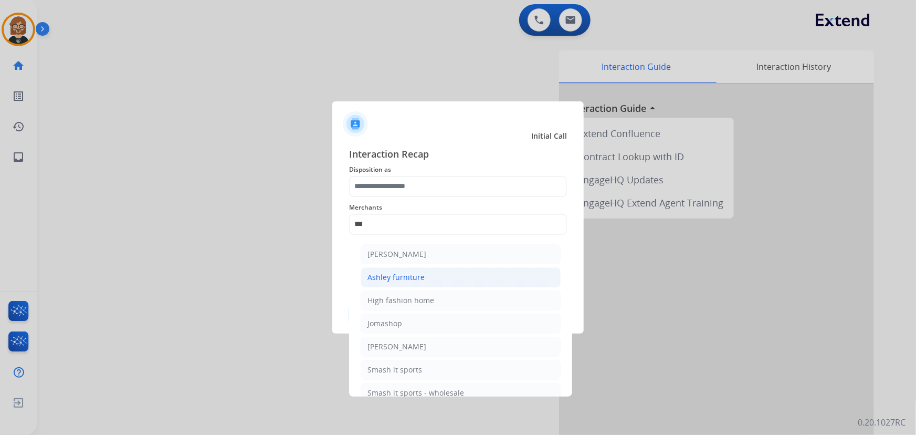
click at [431, 277] on li "Ashley furniture" at bounding box center [461, 277] width 200 height 20
type input "**********"
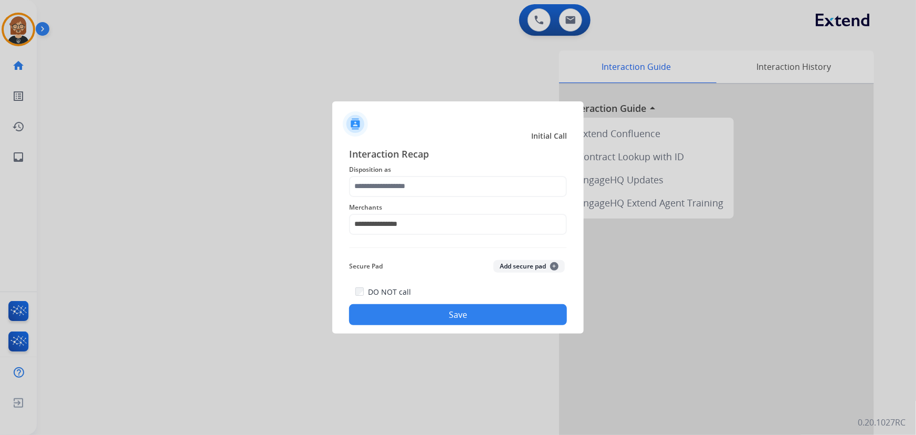
click at [513, 313] on button "Save" at bounding box center [458, 314] width 218 height 21
click at [413, 199] on div "**********" at bounding box center [458, 218] width 218 height 42
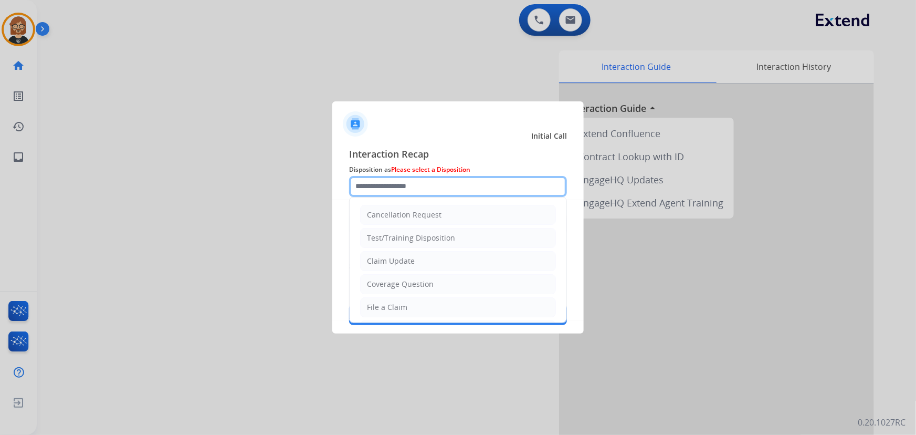
click at [415, 195] on input "text" at bounding box center [458, 186] width 218 height 21
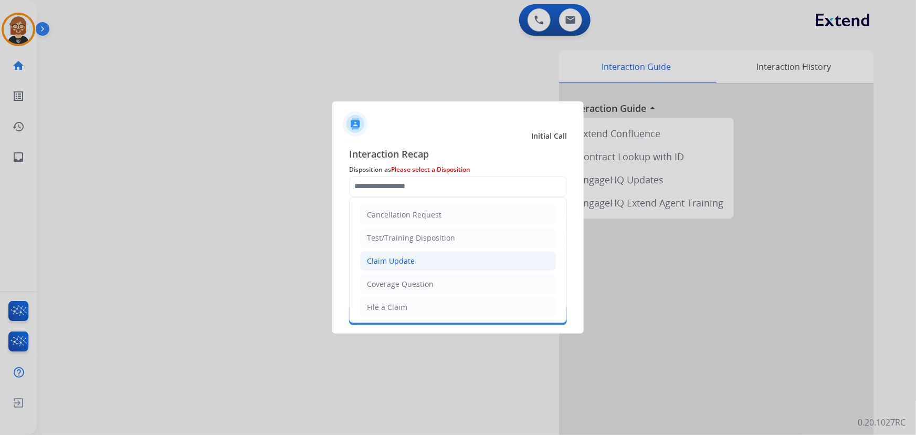
click at [426, 256] on li "Claim Update" at bounding box center [458, 261] width 196 height 20
type input "**********"
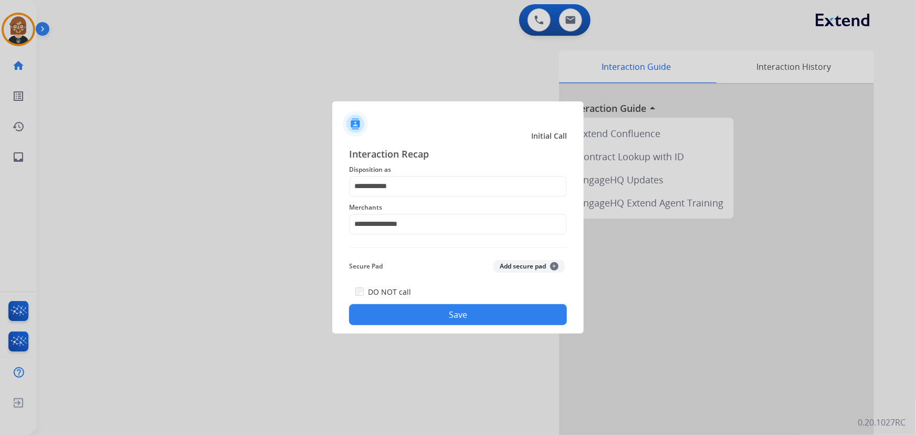
click at [465, 313] on button "Save" at bounding box center [458, 314] width 218 height 21
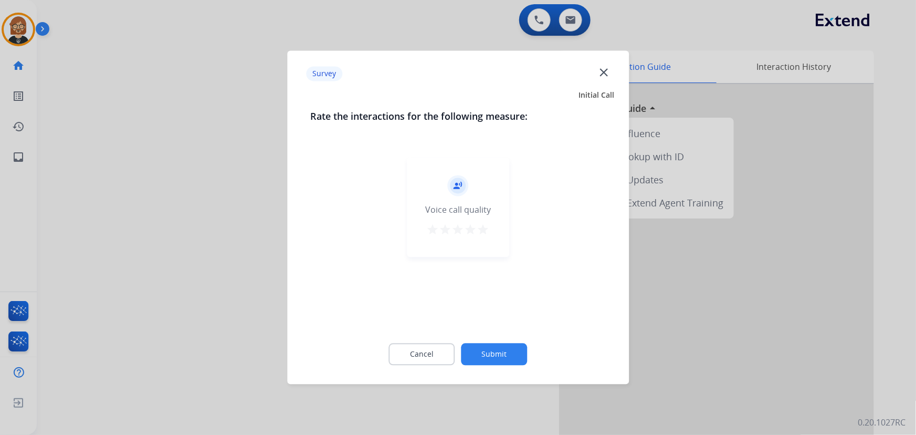
click at [503, 362] on button "Submit" at bounding box center [494, 354] width 66 height 22
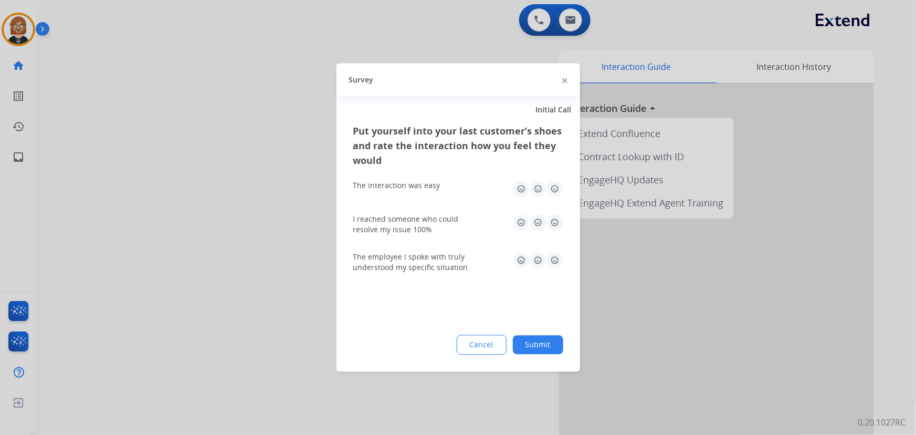
click at [525, 344] on button "Submit" at bounding box center [538, 344] width 50 height 19
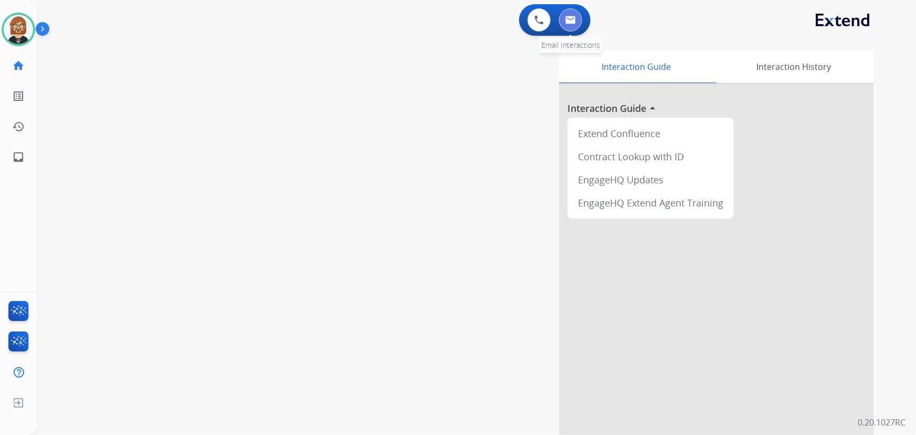
click at [574, 16] on img at bounding box center [570, 20] width 10 height 8
select select "**********"
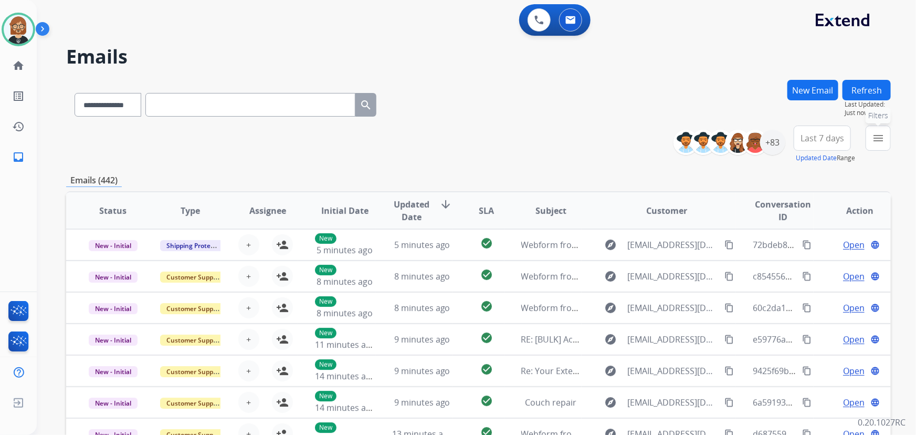
click at [872, 136] on mat-icon "menu" at bounding box center [878, 138] width 13 height 13
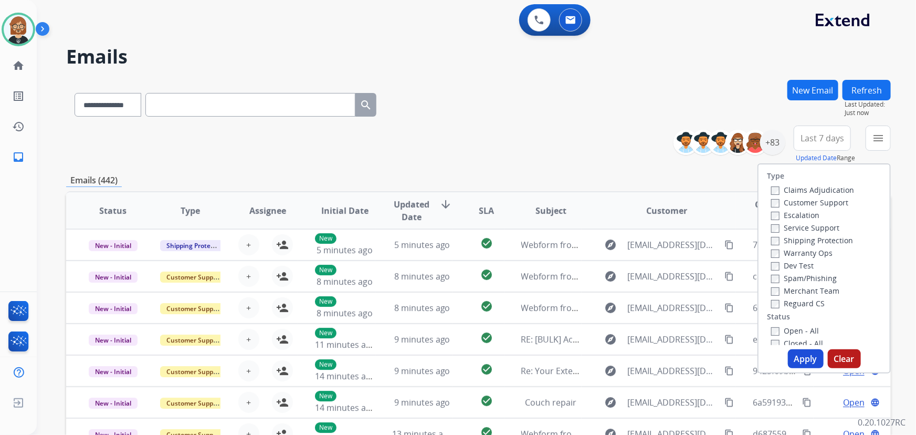
click at [798, 333] on label "Open - All" at bounding box center [795, 330] width 48 height 10
click at [800, 358] on button "Apply" at bounding box center [806, 358] width 36 height 19
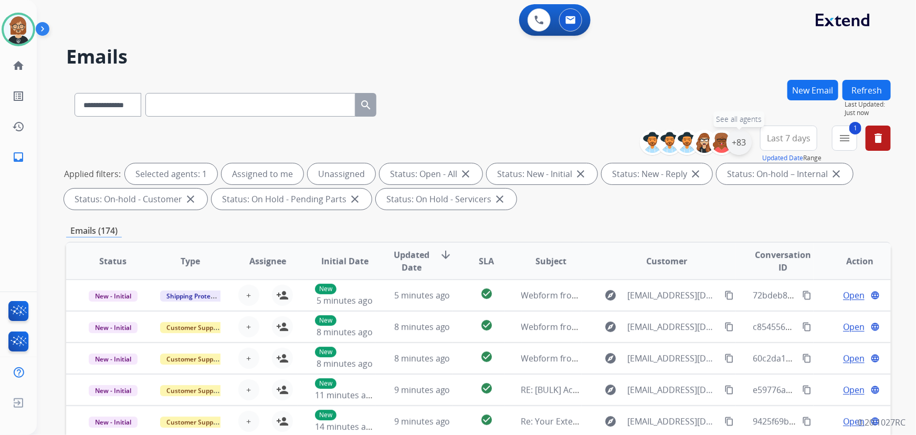
click at [736, 146] on div "+83" at bounding box center [738, 142] width 25 height 25
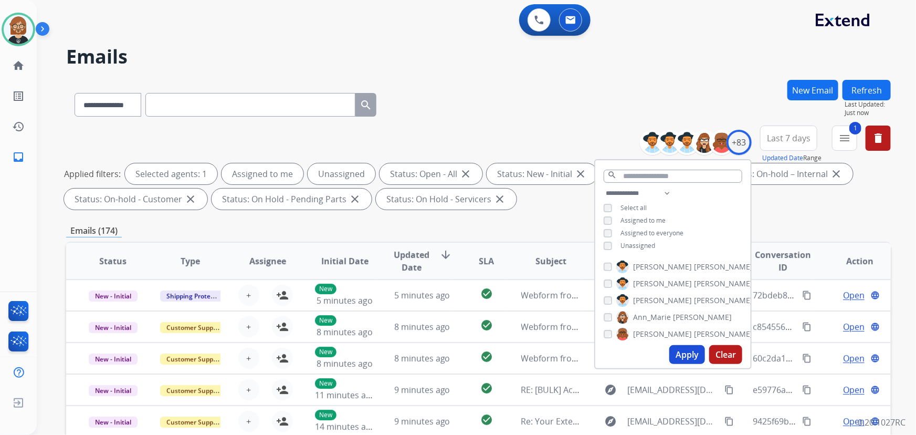
click at [648, 245] on span "Unassigned" at bounding box center [637, 245] width 35 height 9
click at [702, 359] on button "Apply" at bounding box center [687, 354] width 36 height 19
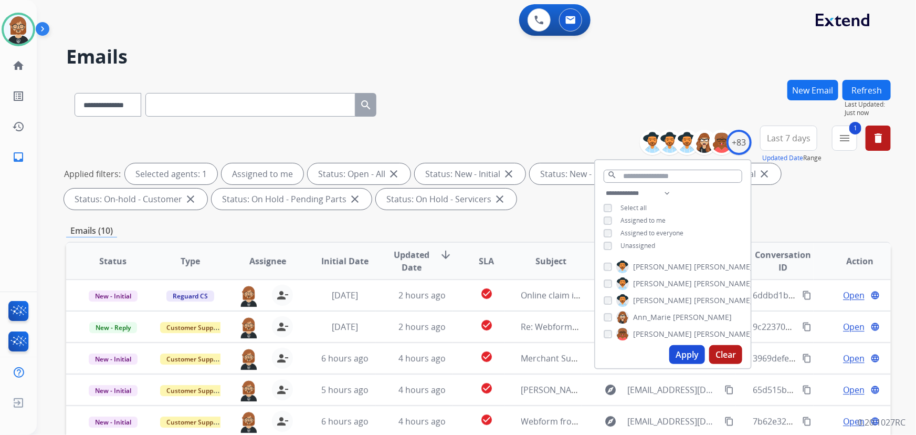
click at [550, 214] on div "**********" at bounding box center [478, 364] width 824 height 568
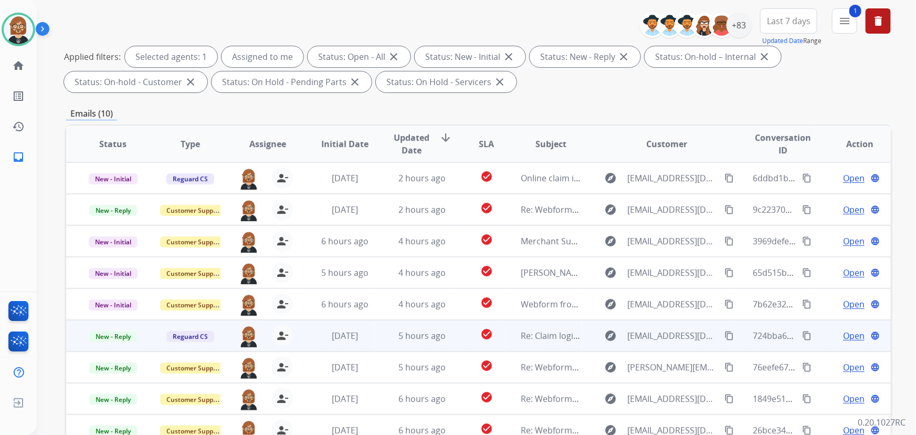
scroll to position [213, 0]
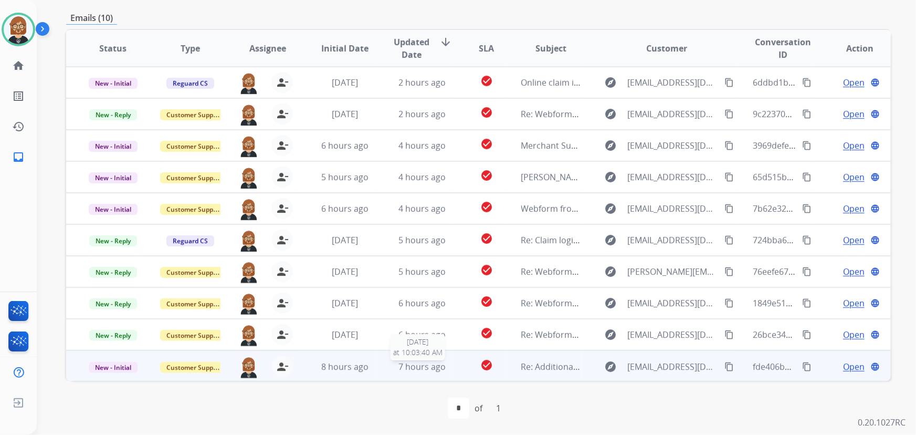
click at [415, 364] on span "7 hours ago" at bounding box center [421, 367] width 47 height 12
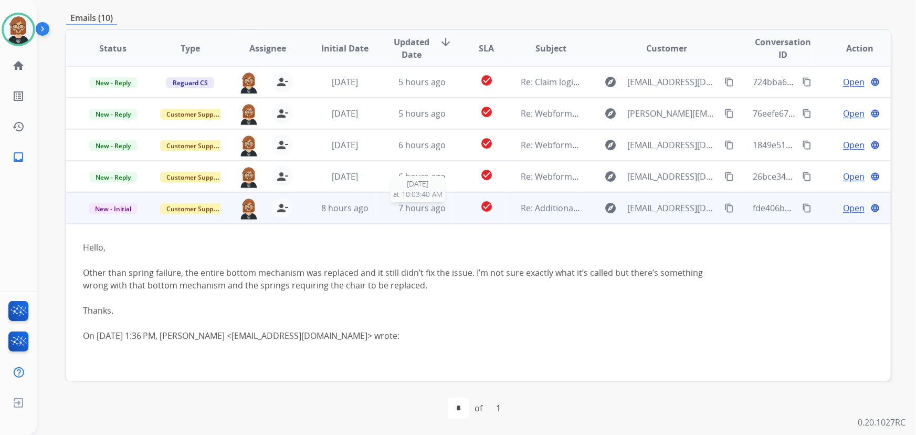
scroll to position [283, 0]
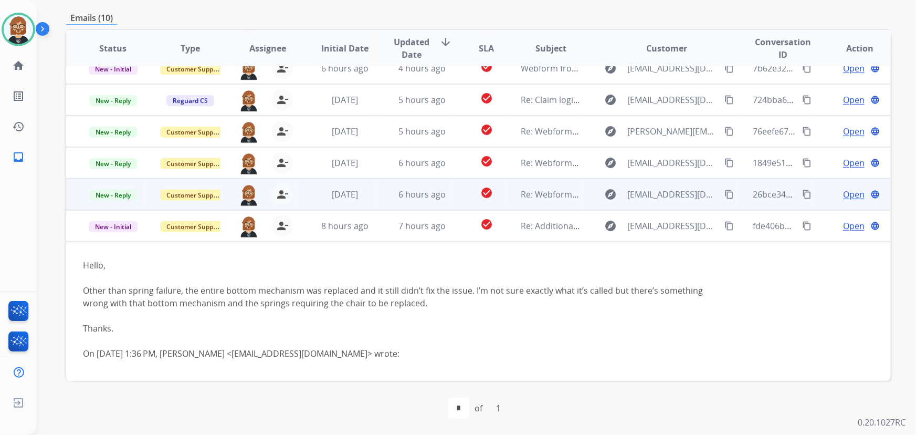
click at [393, 200] on td "6 hours ago" at bounding box center [413, 193] width 77 height 31
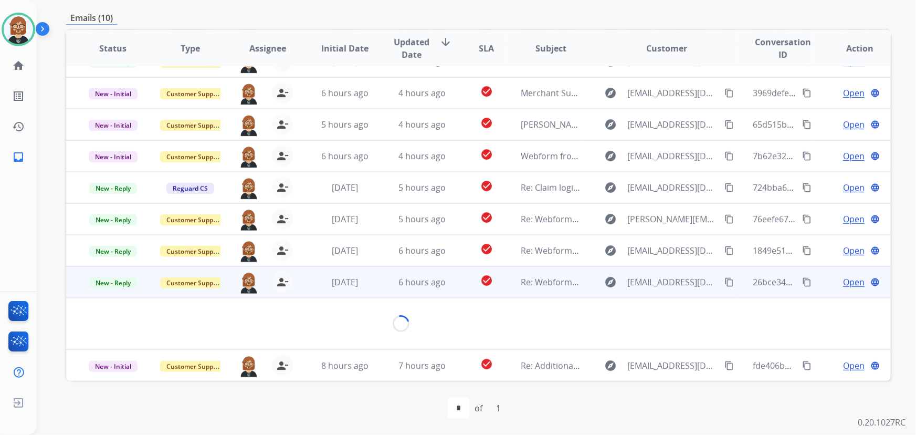
scroll to position [130, 0]
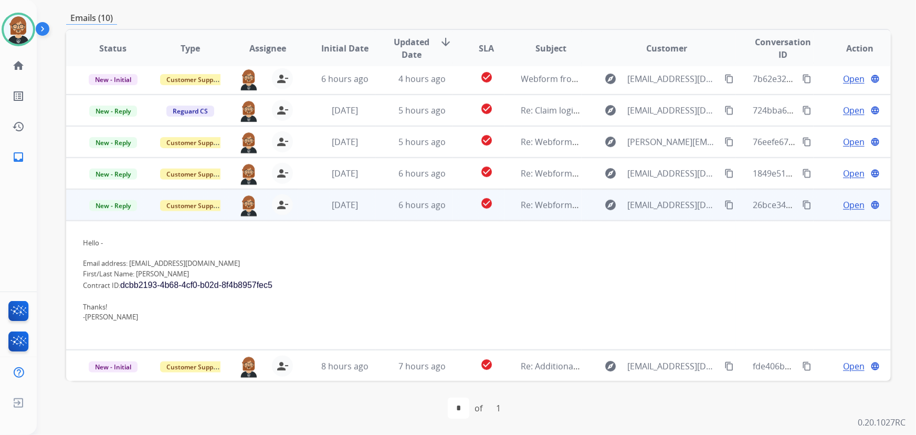
click at [859, 207] on div "Open language" at bounding box center [860, 204] width 60 height 13
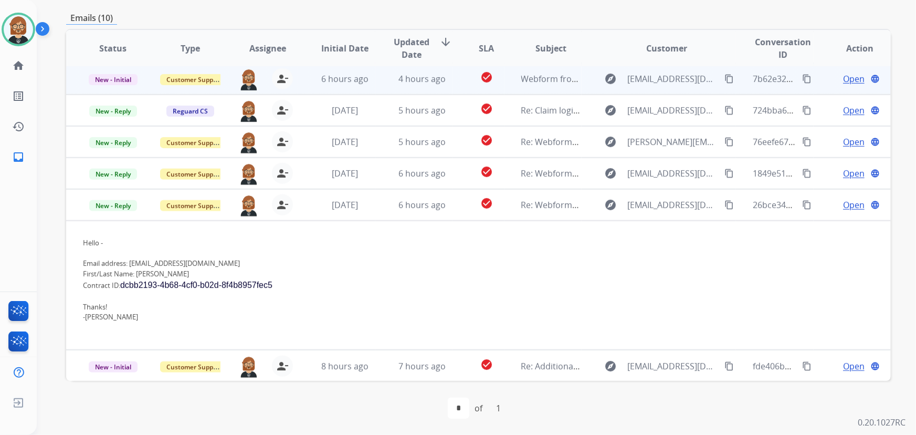
scroll to position [1, 0]
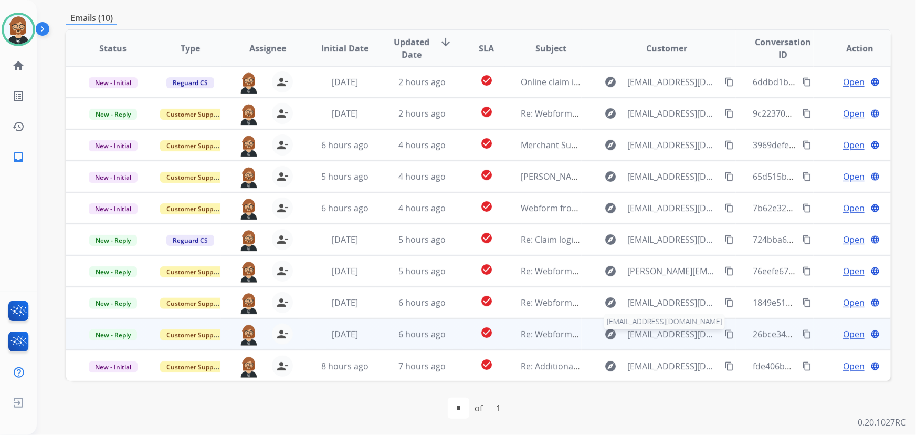
click at [663, 331] on span "nathankusie@yahoo.com" at bounding box center [673, 333] width 91 height 13
type input "**********"
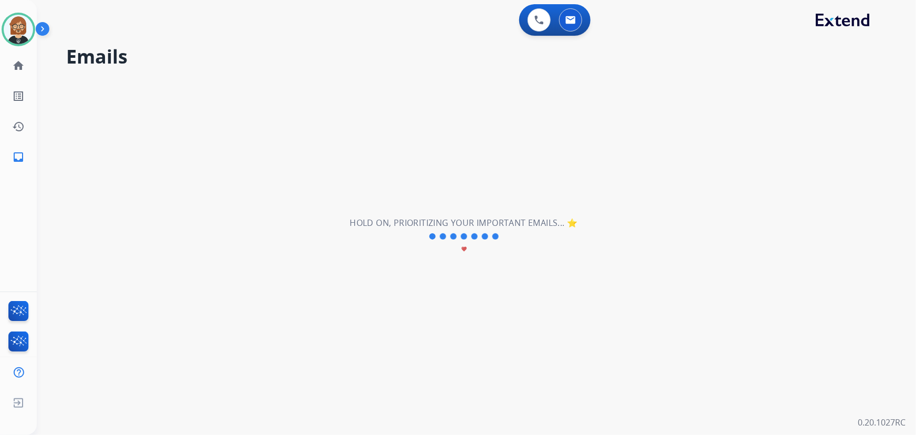
scroll to position [0, 0]
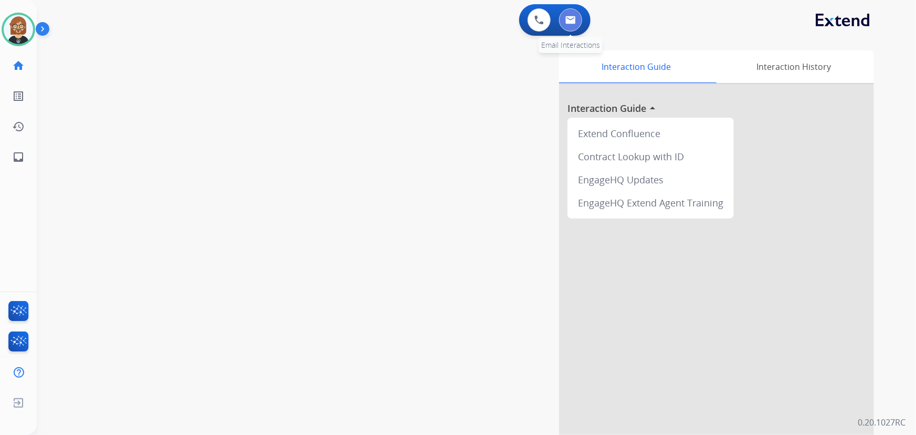
click at [565, 26] on button at bounding box center [570, 19] width 23 height 23
select select "**********"
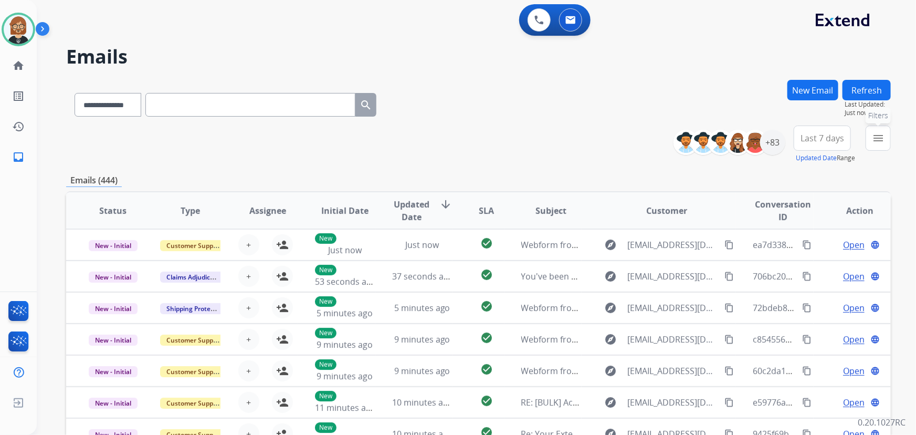
click at [874, 136] on mat-icon "menu" at bounding box center [878, 138] width 13 height 13
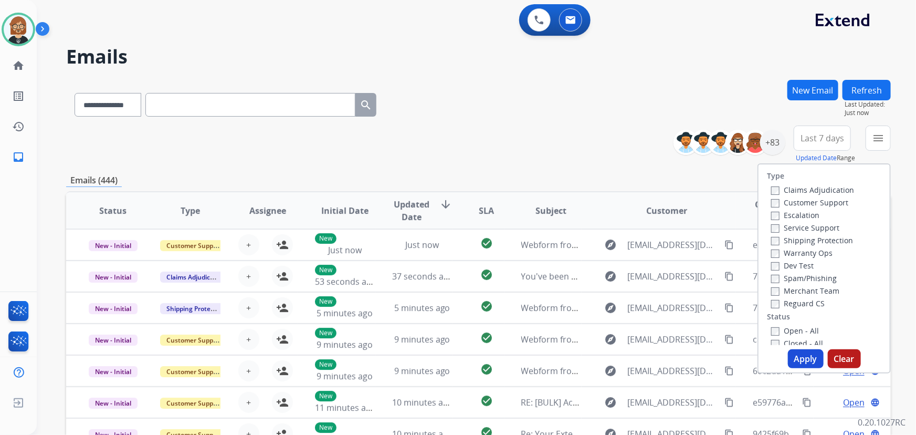
click at [794, 327] on label "Open - All" at bounding box center [795, 330] width 48 height 10
click at [813, 357] on button "Apply" at bounding box center [806, 358] width 36 height 19
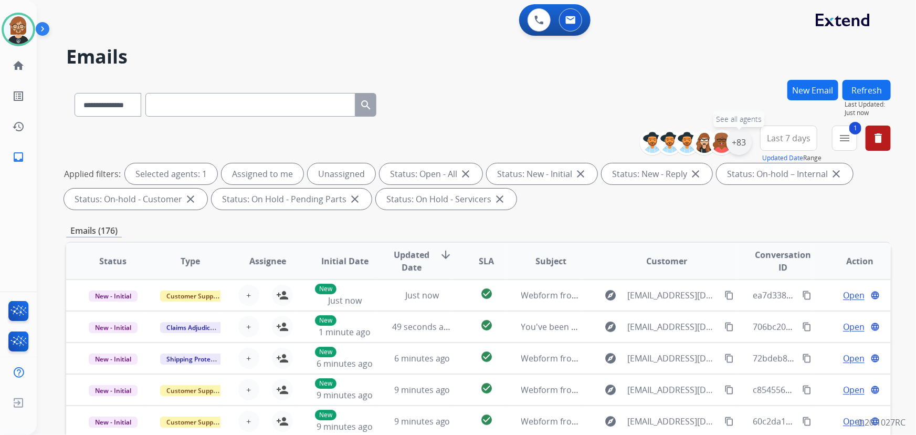
click at [742, 138] on div "+83" at bounding box center [738, 142] width 25 height 25
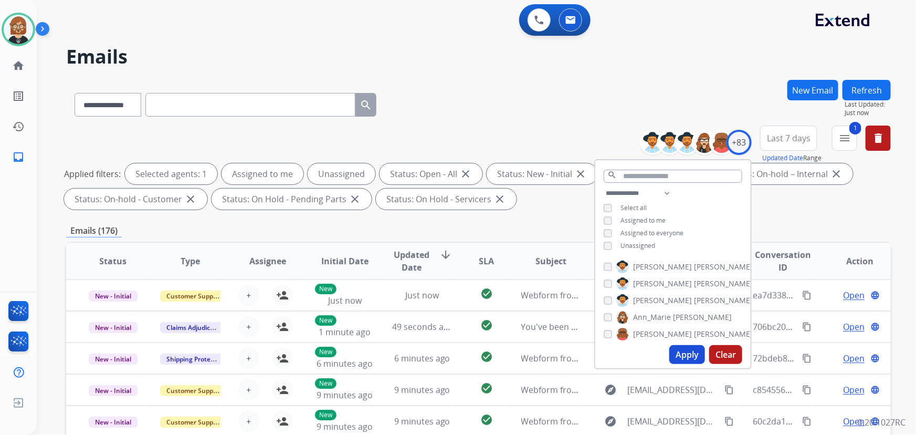
click at [642, 248] on span "Unassigned" at bounding box center [637, 245] width 35 height 9
click at [679, 350] on button "Apply" at bounding box center [687, 354] width 36 height 19
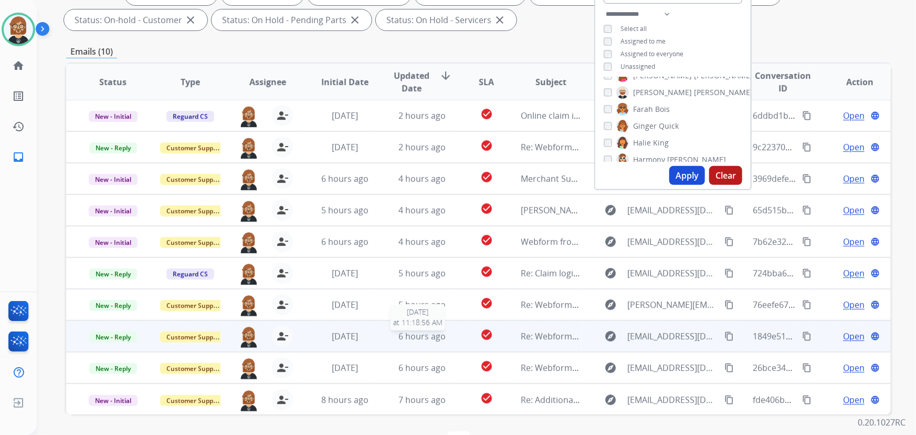
scroll to position [190, 0]
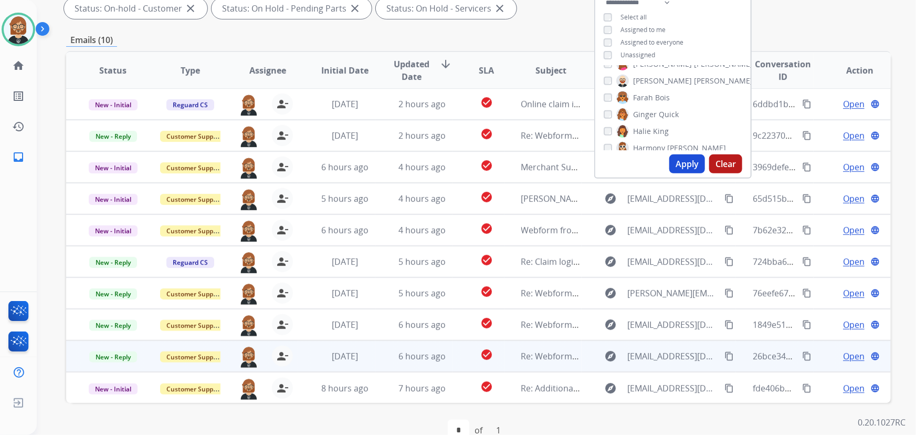
click at [845, 352] on span "Open" at bounding box center [854, 355] width 22 height 13
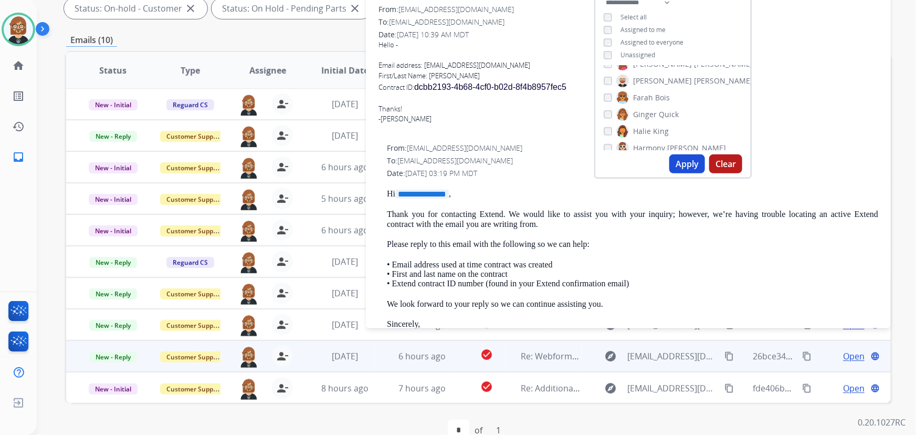
scroll to position [0, 0]
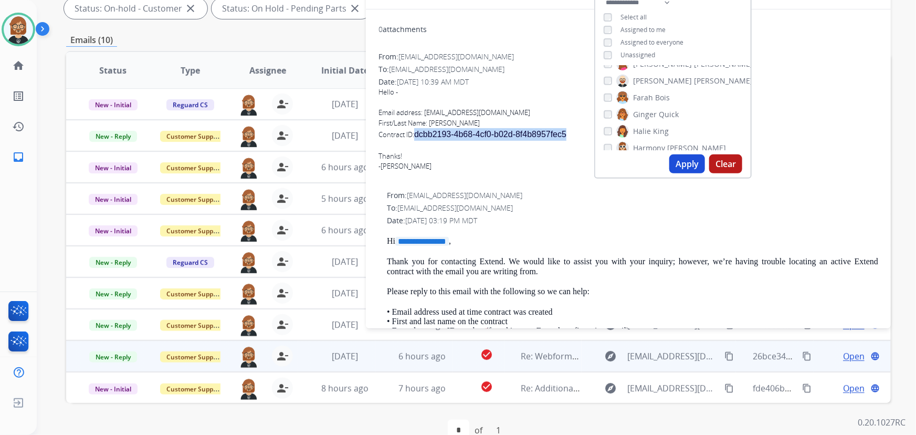
drag, startPoint x: 573, startPoint y: 130, endPoint x: 417, endPoint y: 131, distance: 155.9
click at [417, 131] on div "Contract ID: dcbb2193-4b68-4cf0-b02d-8f4b8957fec5" at bounding box center [628, 134] width 500 height 13
copy span "dcbb2193-4b68-4cf0-b02d-8f4b8957fec5"
click at [672, 166] on button "Apply" at bounding box center [687, 163] width 36 height 19
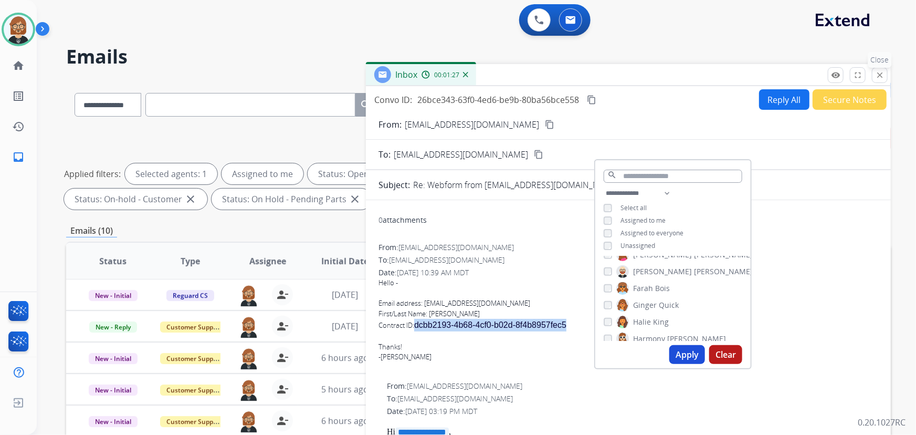
click at [883, 76] on mat-icon "close" at bounding box center [879, 74] width 9 height 9
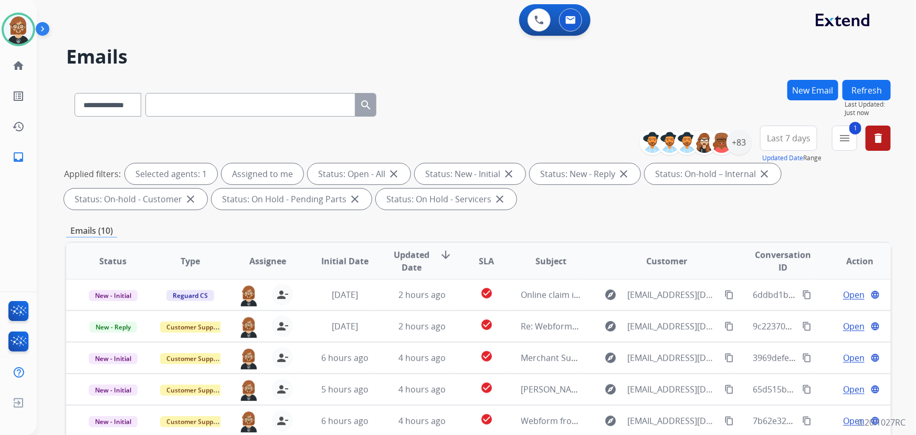
click at [854, 80] on button "Refresh" at bounding box center [866, 90] width 48 height 20
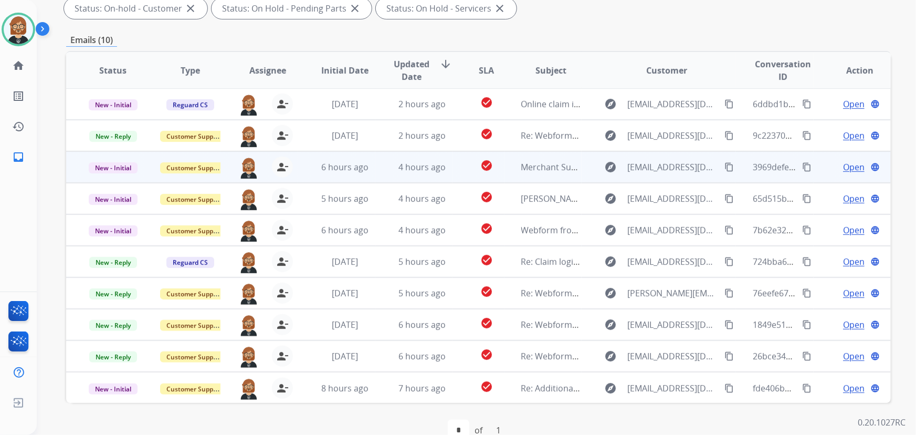
scroll to position [213, 0]
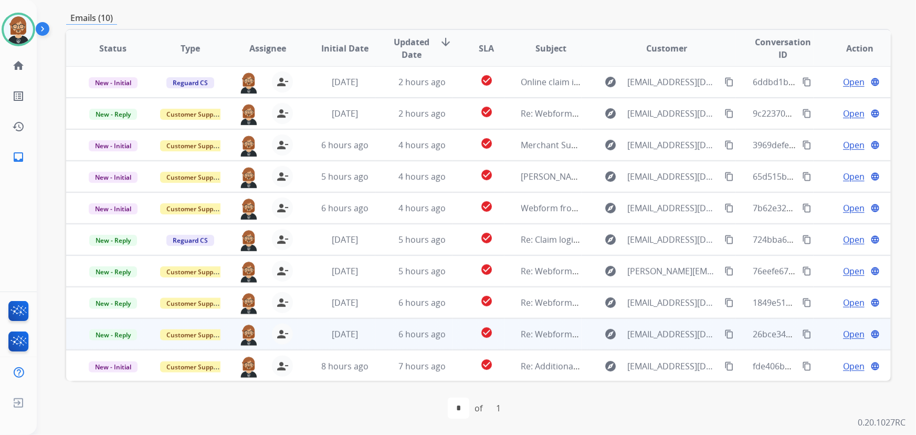
click at [426, 341] on td "6 hours ago" at bounding box center [413, 333] width 77 height 31
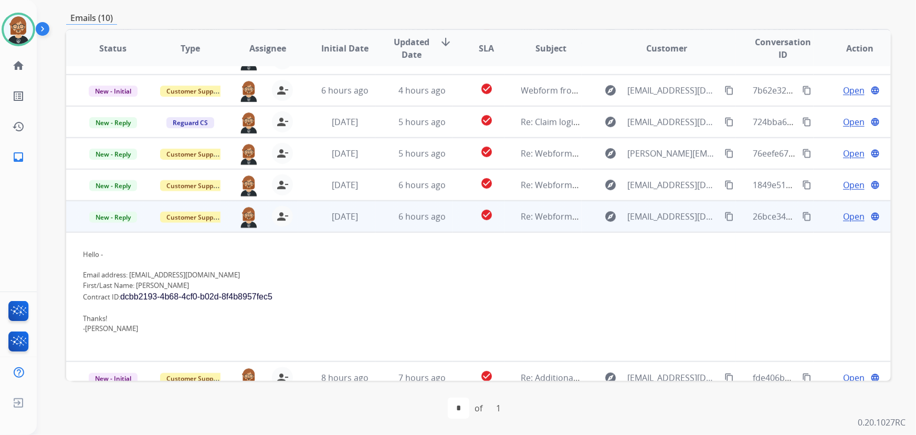
scroll to position [130, 0]
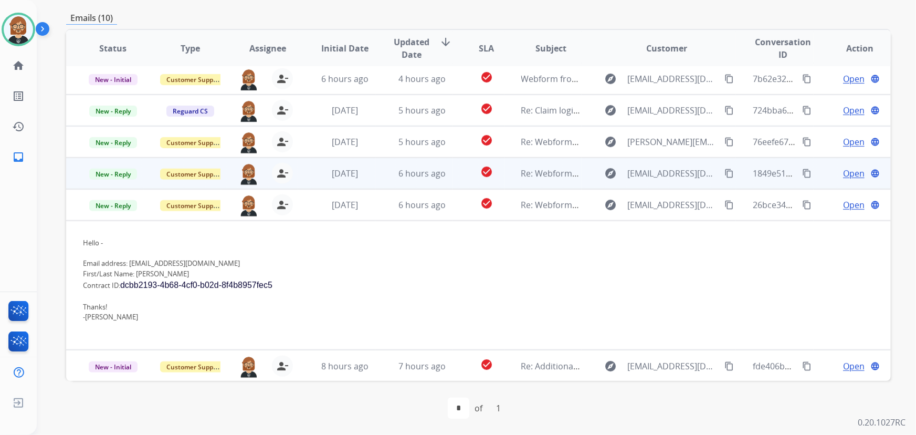
click at [409, 177] on span "6 hours ago" at bounding box center [421, 173] width 47 height 12
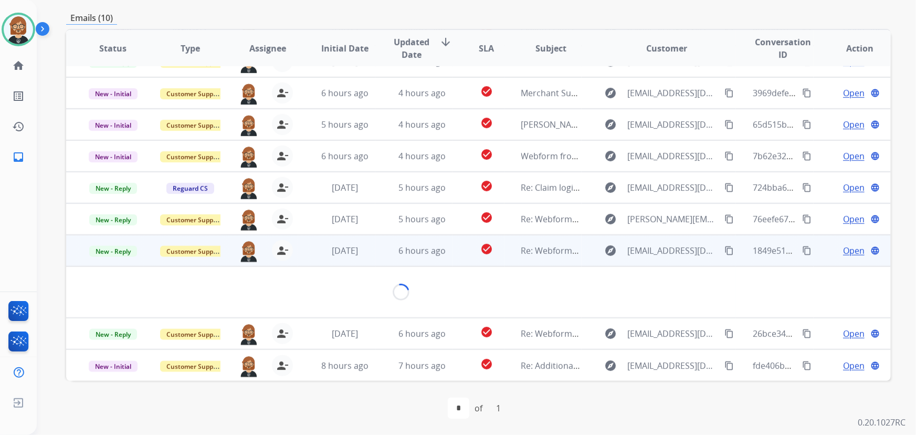
scroll to position [98, 0]
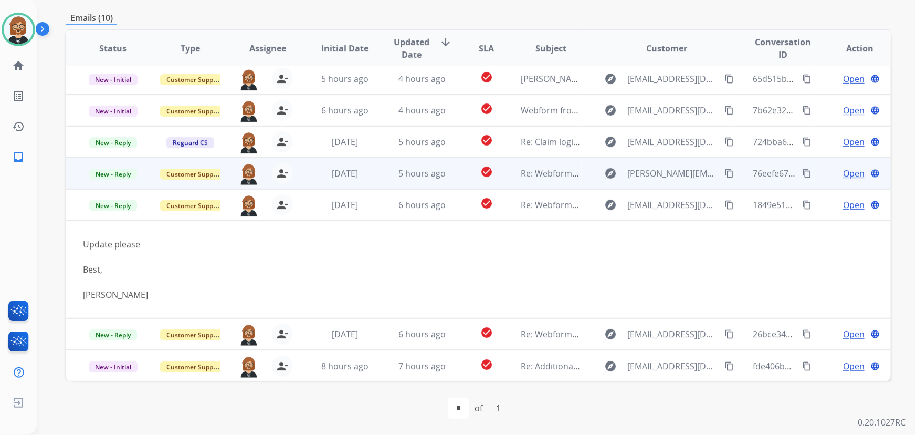
click at [344, 179] on td "1 day ago" at bounding box center [336, 172] width 77 height 31
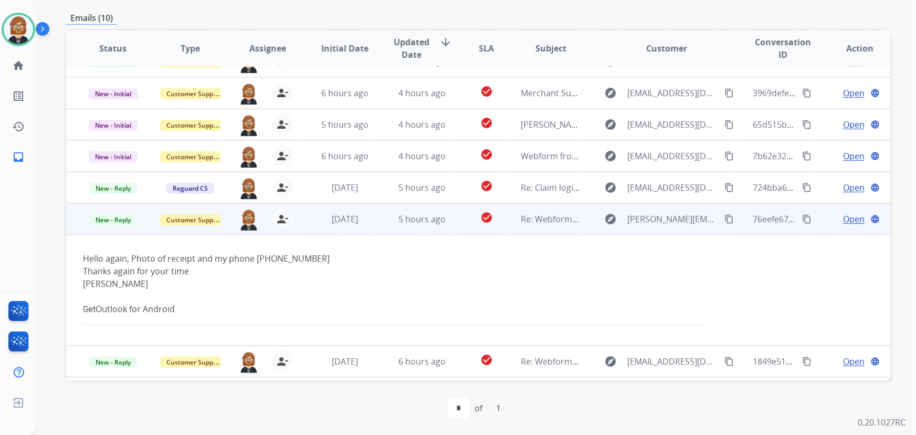
scroll to position [111, 0]
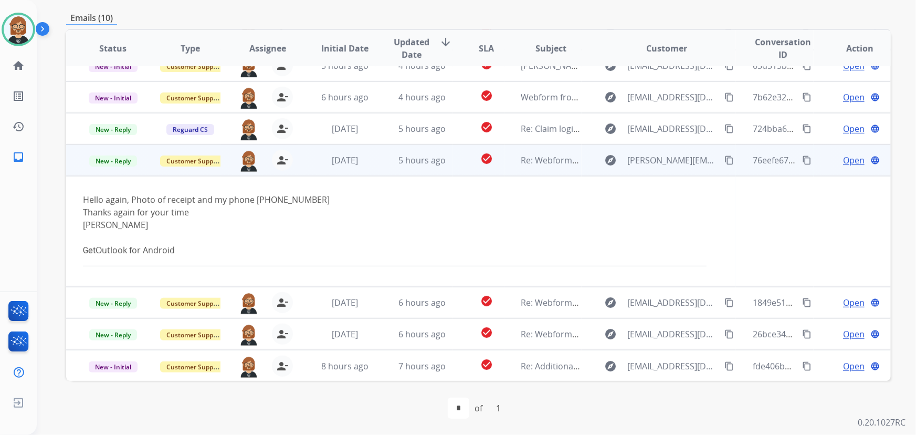
click at [843, 158] on span "Open" at bounding box center [854, 160] width 22 height 13
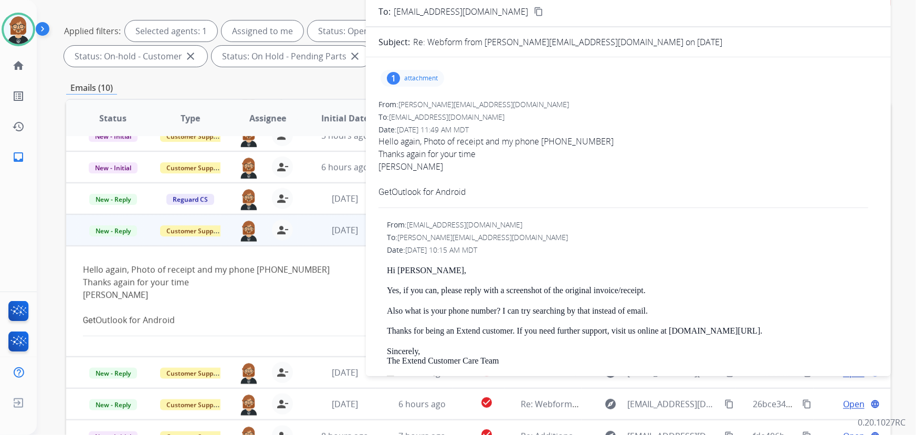
scroll to position [69, 0]
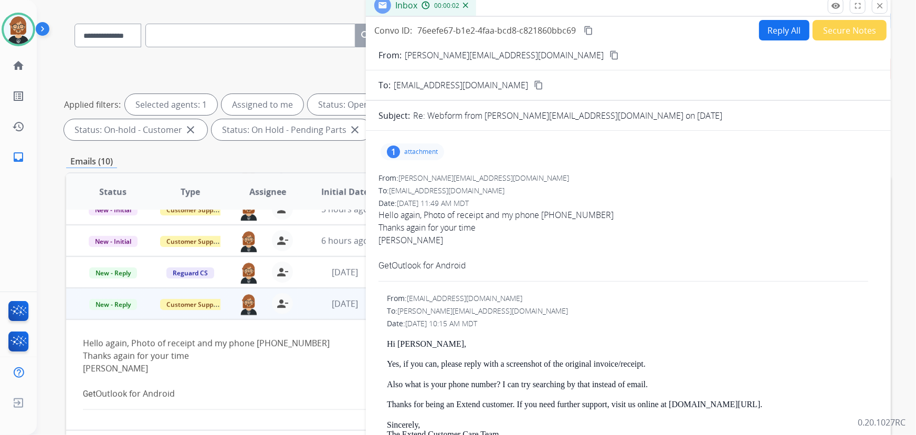
click at [424, 150] on p "attachment" at bounding box center [421, 151] width 34 height 8
click at [409, 175] on div at bounding box center [415, 178] width 52 height 37
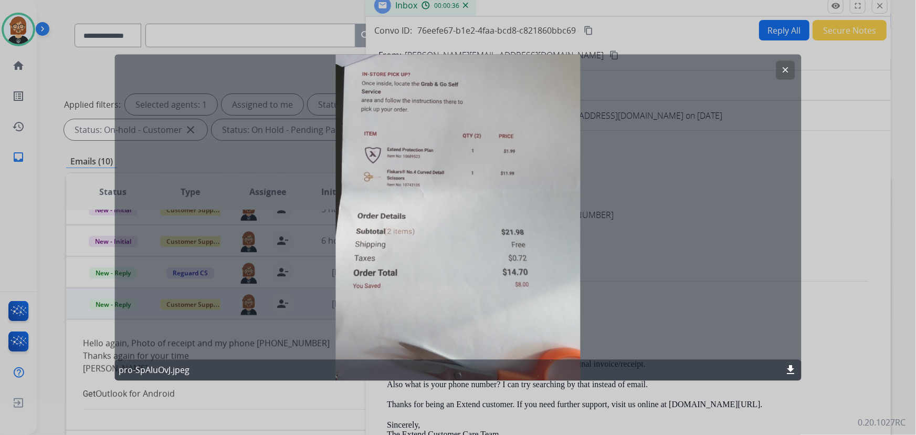
click at [682, 192] on div "clear pro-SpAluOvJ.jpeg download" at bounding box center [457, 218] width 687 height 326
click at [615, 184] on div "clear pro-SpAluOvJ.jpeg download" at bounding box center [457, 218] width 687 height 326
click at [782, 71] on mat-icon "clear" at bounding box center [785, 70] width 9 height 9
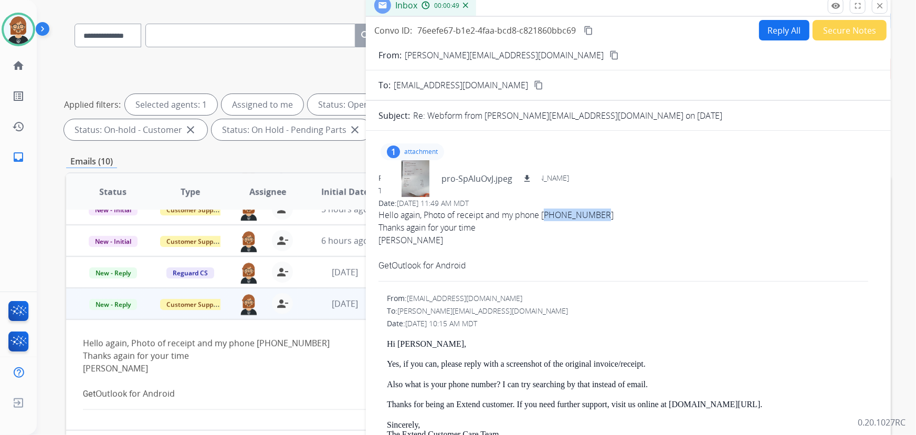
drag, startPoint x: 544, startPoint y: 215, endPoint x: 595, endPoint y: 215, distance: 50.9
click at [595, 215] on div "Hello again, Photo of receipt and my phone 734 552-7082" at bounding box center [628, 214] width 500 height 13
copy div "734 552-7082"
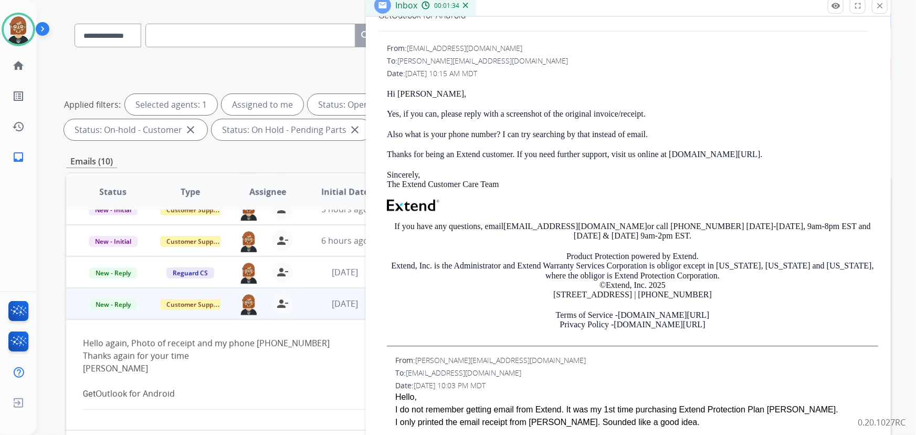
scroll to position [238, 0]
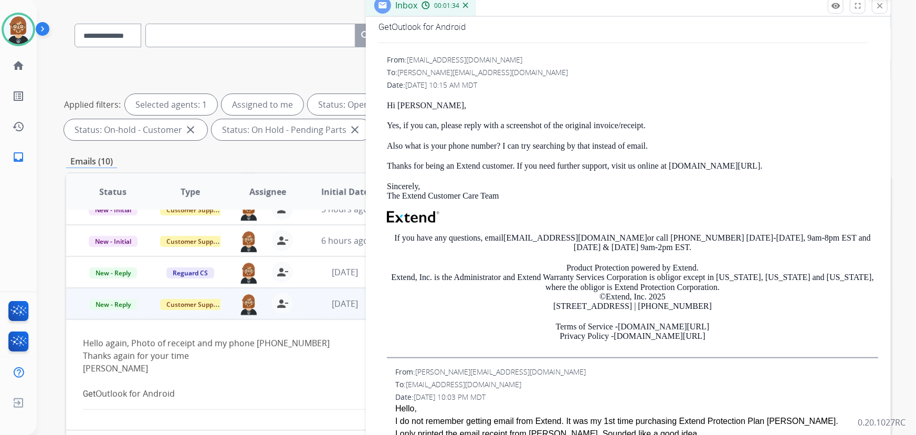
click at [883, 7] on mat-icon "close" at bounding box center [879, 5] width 9 height 9
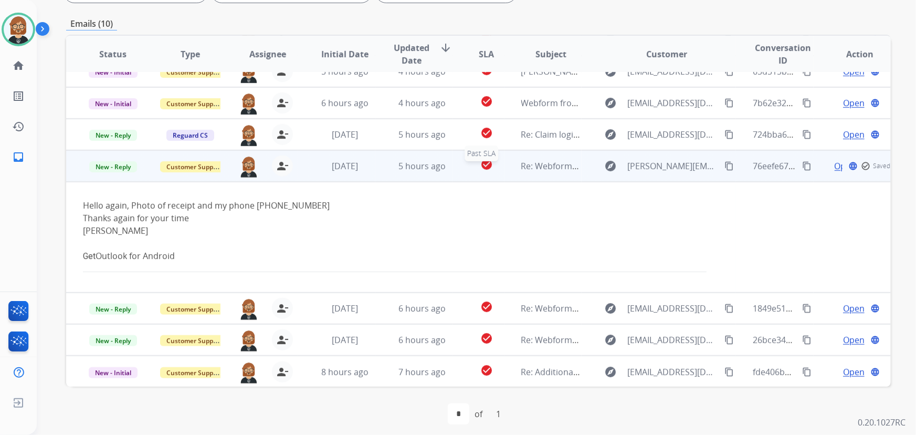
scroll to position [213, 0]
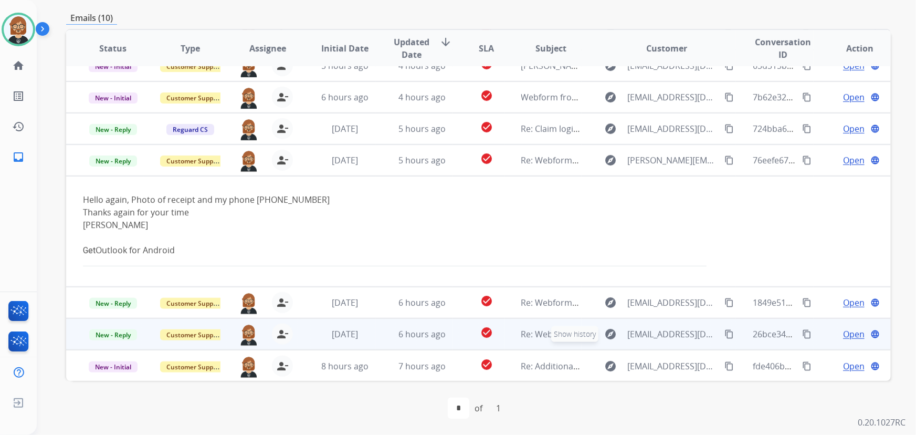
click at [605, 335] on mat-icon "explore" at bounding box center [611, 333] width 13 height 13
type input "**********"
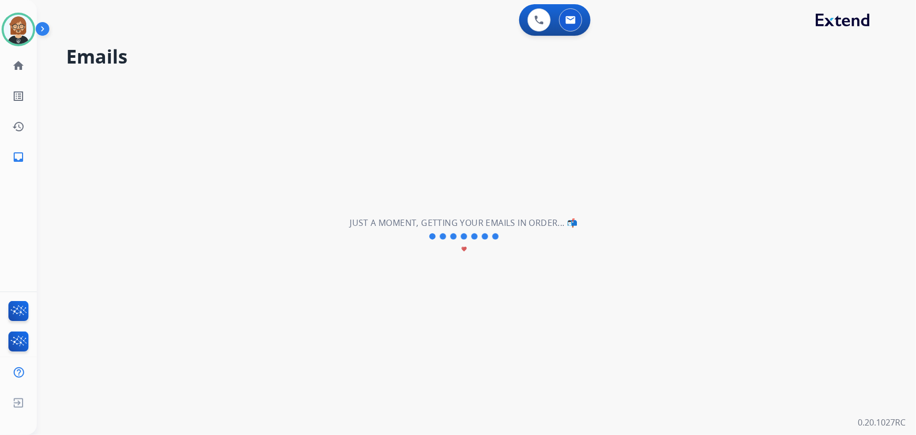
scroll to position [2, 0]
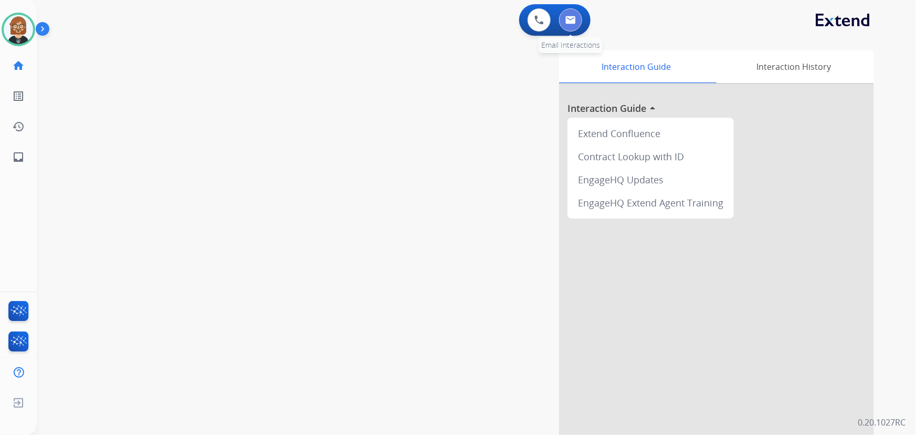
click at [577, 21] on div "0 Email Interactions" at bounding box center [570, 19] width 31 height 23
click at [577, 21] on button at bounding box center [570, 19] width 23 height 23
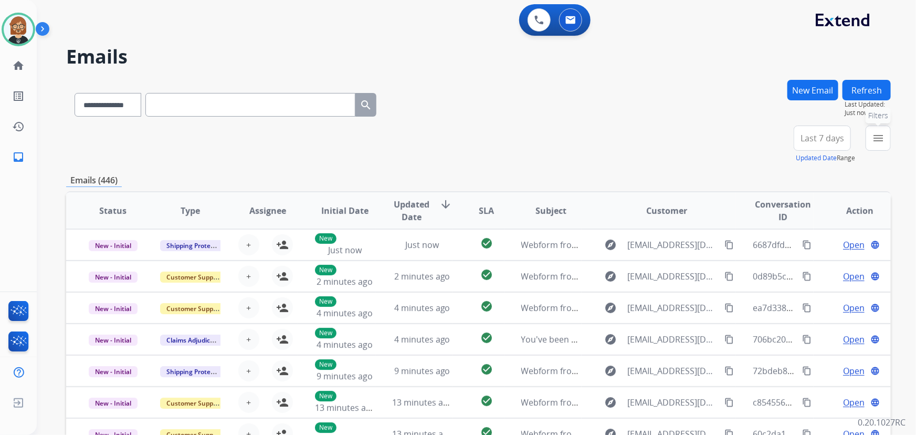
click at [877, 138] on mat-icon "menu" at bounding box center [878, 138] width 13 height 13
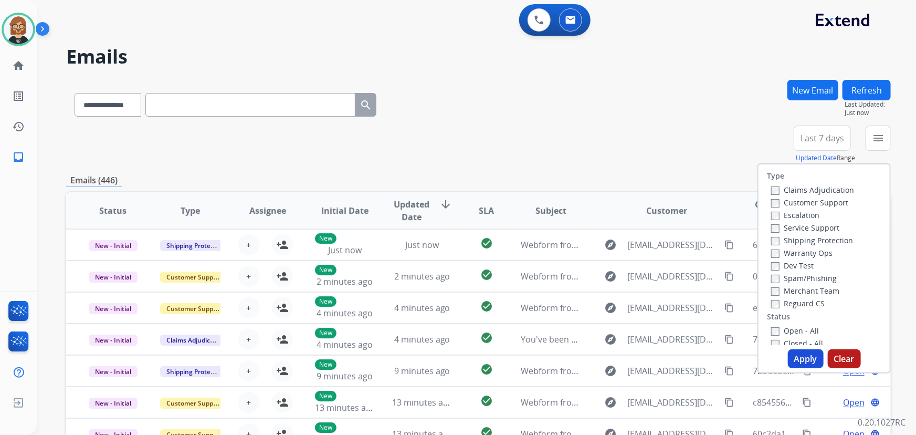
click at [787, 335] on div "Open - All" at bounding box center [826, 330] width 110 height 13
click at [784, 333] on label "Open - All" at bounding box center [795, 330] width 48 height 10
click at [796, 354] on button "Apply" at bounding box center [806, 358] width 36 height 19
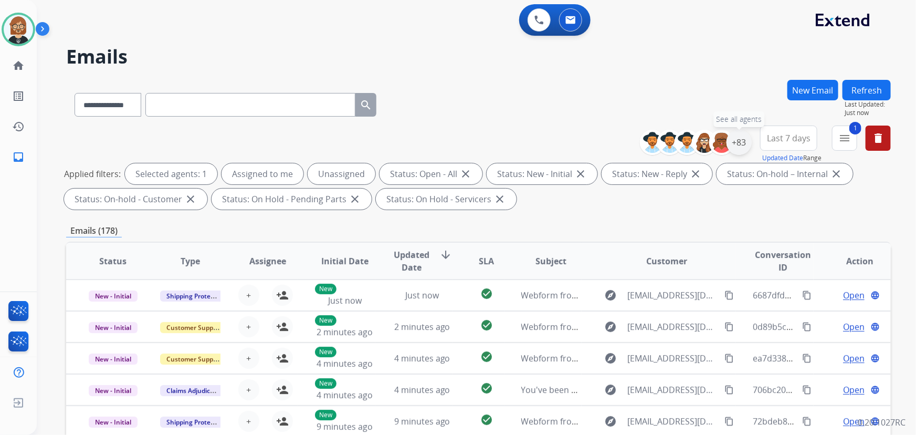
click at [735, 142] on div "+83" at bounding box center [738, 142] width 25 height 25
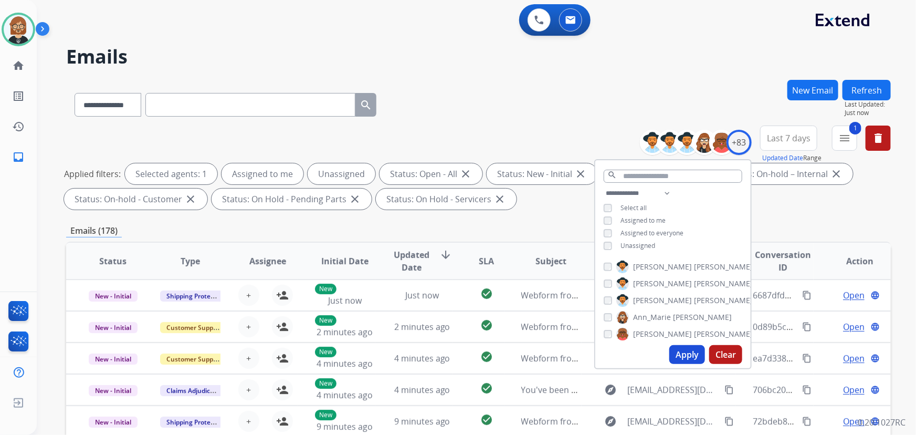
click at [630, 243] on span "Unassigned" at bounding box center [637, 245] width 35 height 9
click at [678, 357] on button "Apply" at bounding box center [687, 354] width 36 height 19
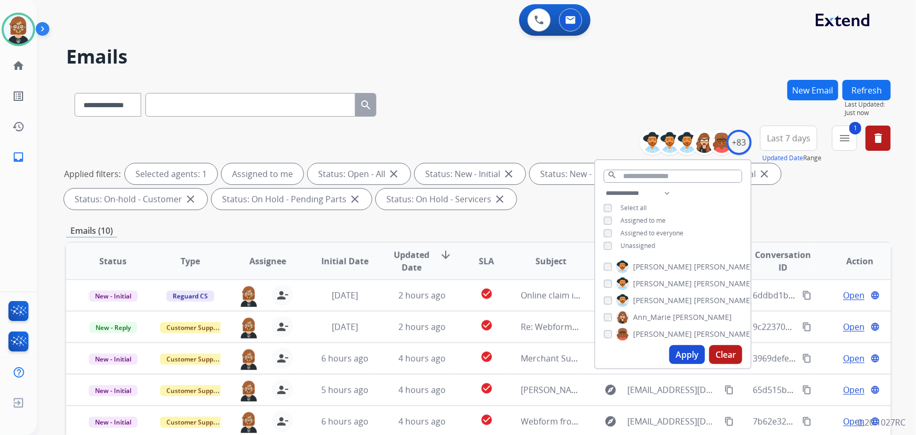
click at [537, 209] on div "**********" at bounding box center [478, 169] width 824 height 88
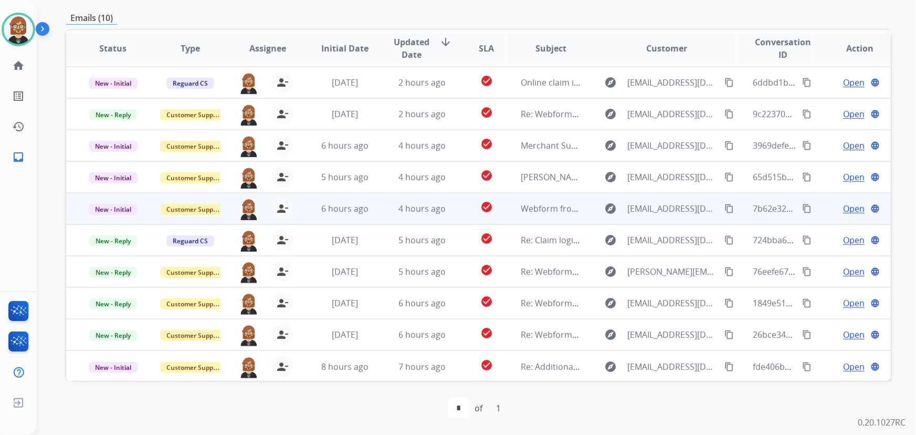
scroll to position [1, 0]
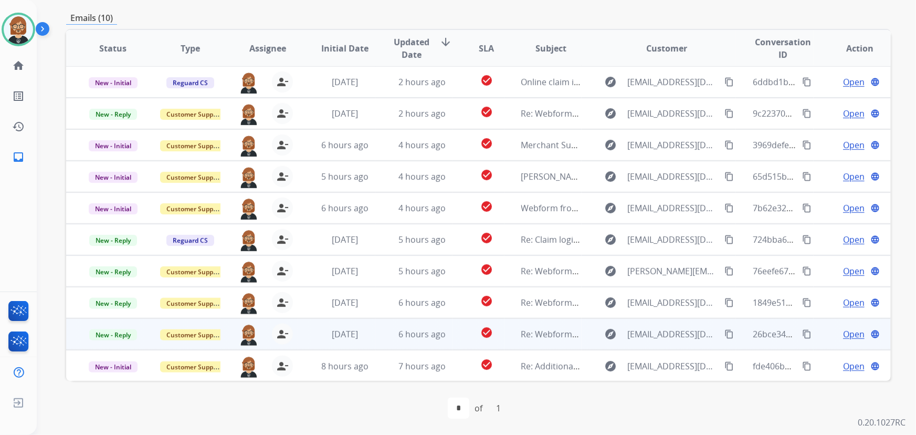
click at [843, 334] on span "Open" at bounding box center [854, 333] width 22 height 13
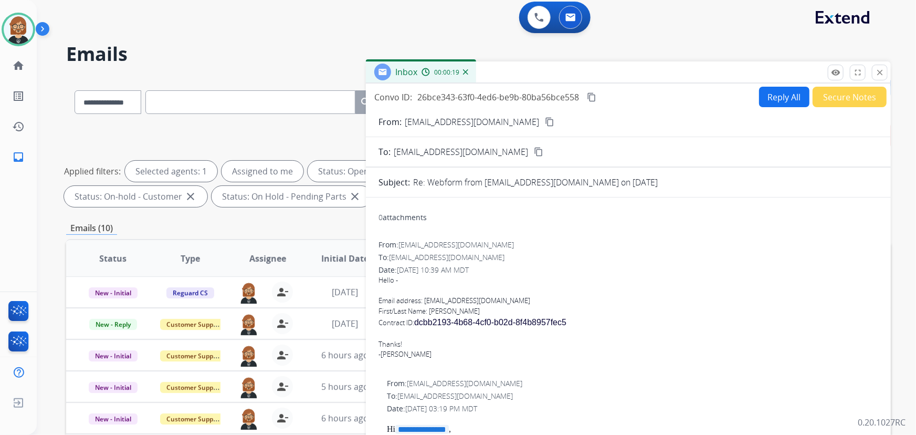
scroll to position [0, 0]
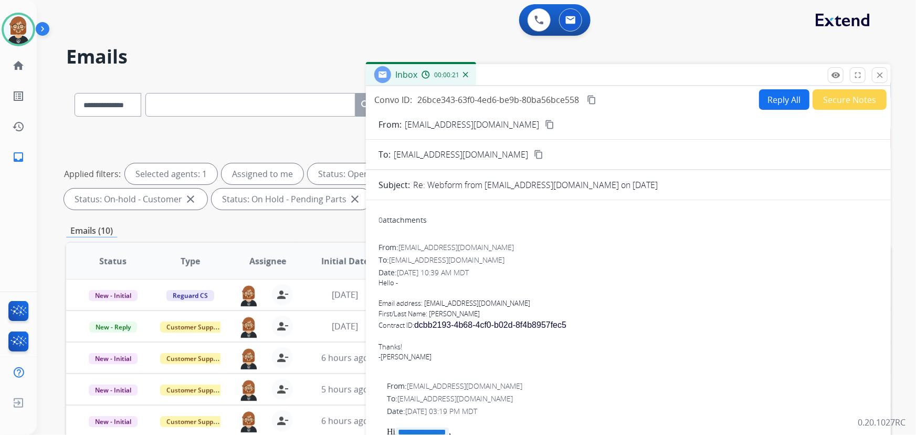
click at [785, 95] on button "Reply All" at bounding box center [784, 99] width 50 height 20
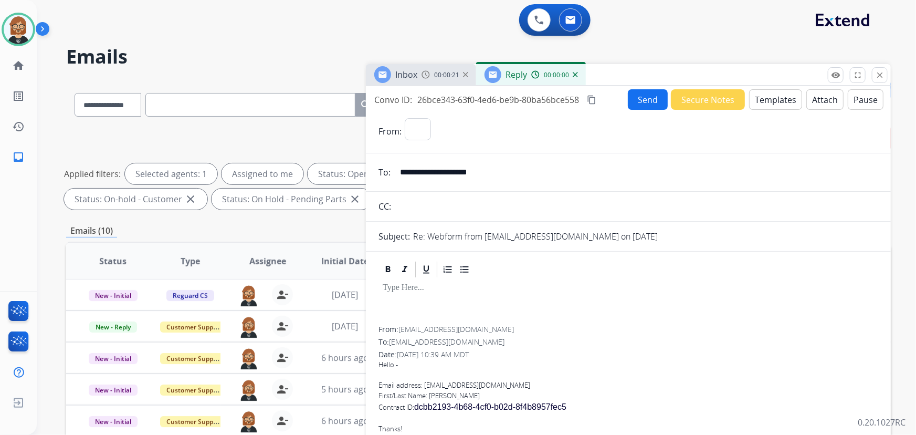
select select "**********"
click at [769, 103] on button "Templates" at bounding box center [775, 99] width 53 height 20
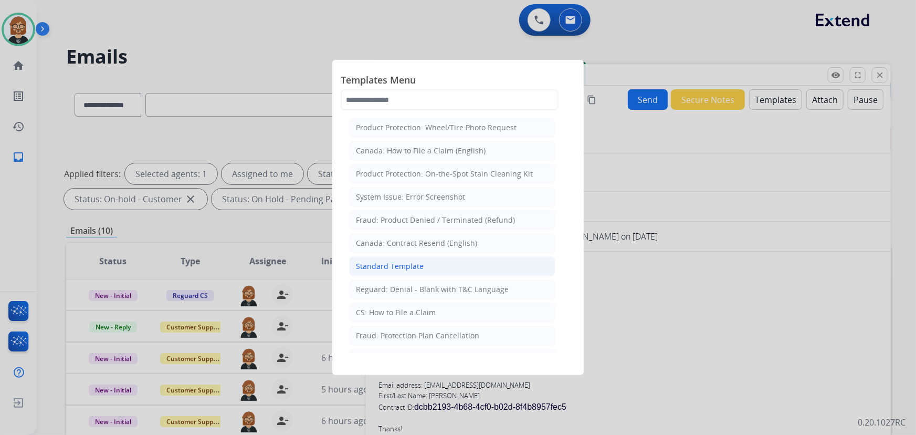
click at [386, 270] on div "Standard Template" at bounding box center [390, 266] width 68 height 10
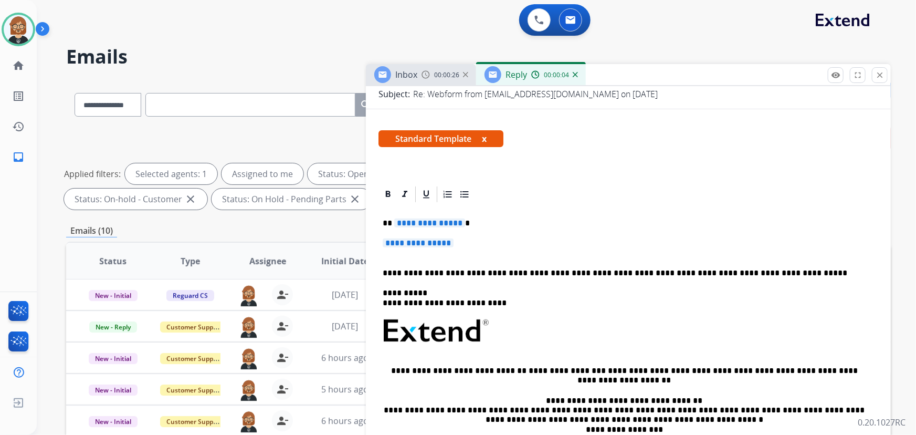
scroll to position [143, 0]
click at [443, 240] on span "**********" at bounding box center [418, 242] width 71 height 9
click at [437, 223] on span "**********" at bounding box center [429, 222] width 71 height 9
click at [428, 240] on span "**********" at bounding box center [418, 242] width 71 height 9
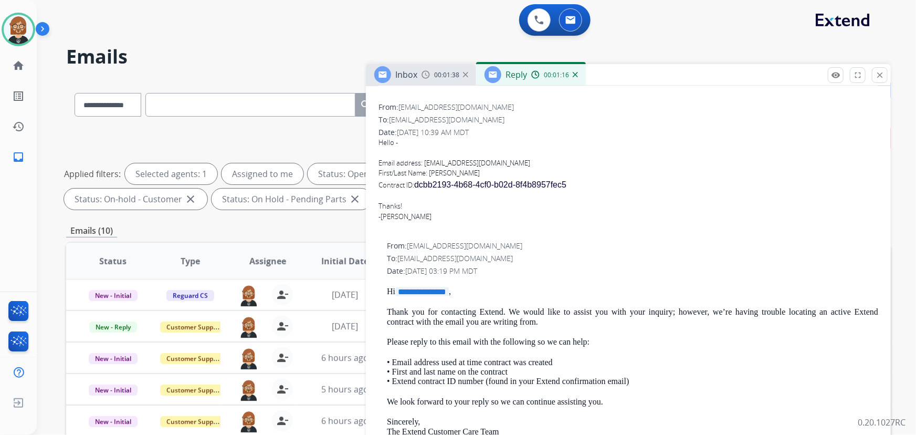
scroll to position [572, 0]
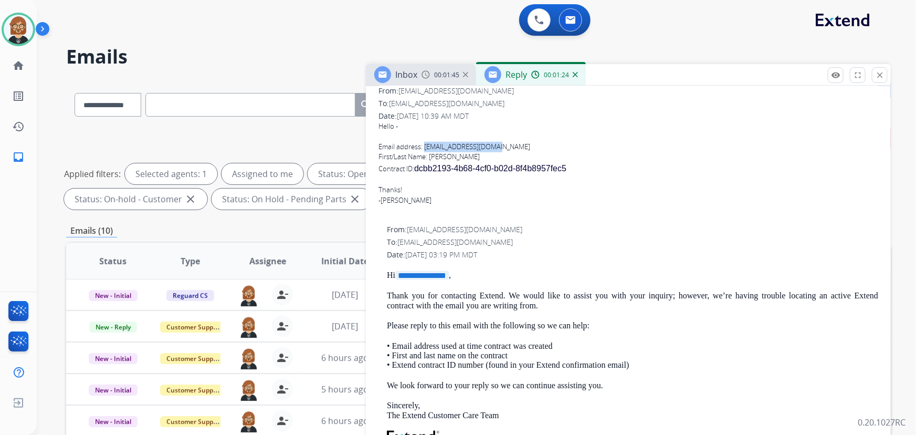
drag, startPoint x: 425, startPoint y: 146, endPoint x: 505, endPoint y: 145, distance: 80.8
click at [505, 145] on div "Email address: nathankusie@yahoo.com" at bounding box center [628, 147] width 500 height 10
copy div "nathankusie@yahoo.com"
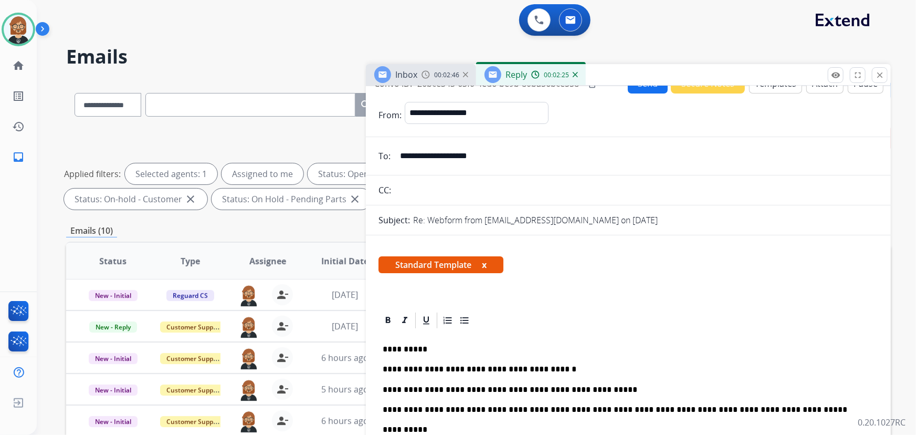
scroll to position [0, 0]
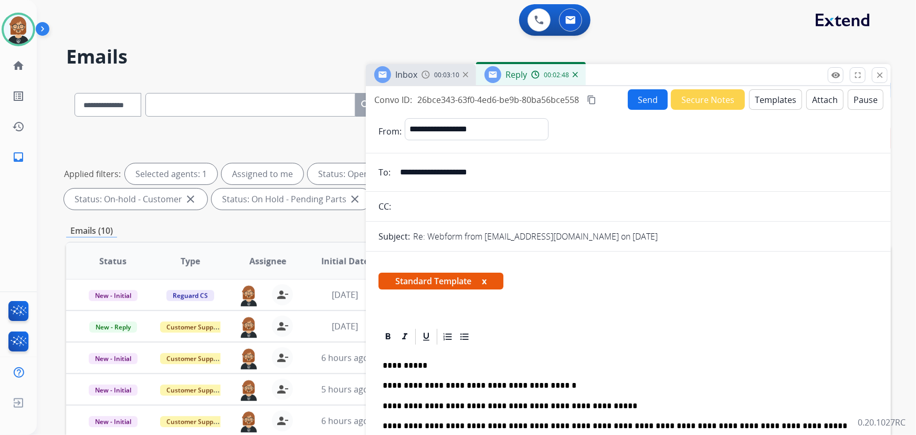
click at [628, 99] on button "Send" at bounding box center [648, 99] width 40 height 20
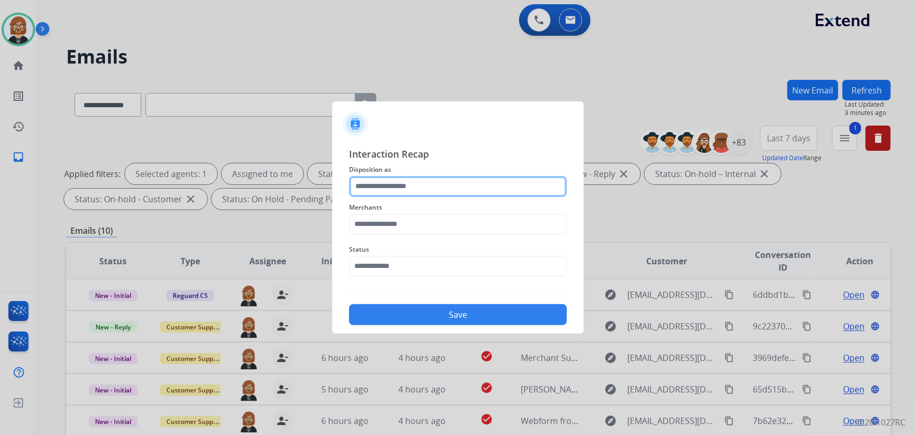
click at [436, 185] on input "text" at bounding box center [458, 186] width 218 height 21
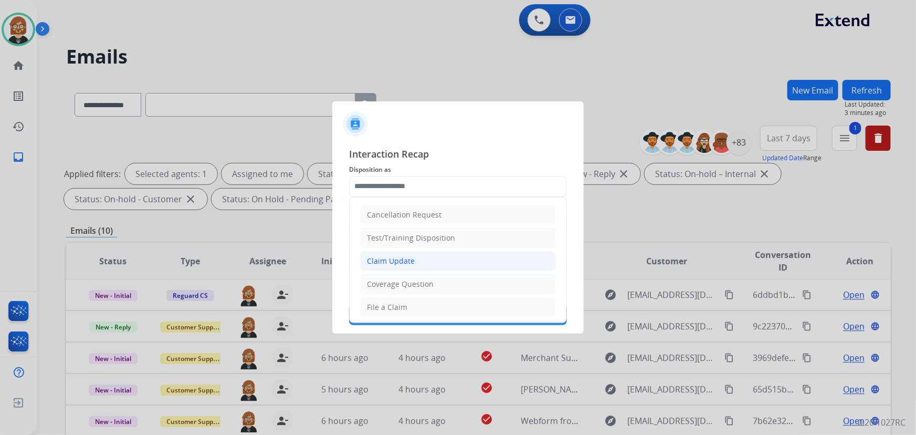
click at [425, 261] on li "Claim Update" at bounding box center [458, 261] width 196 height 20
type input "**********"
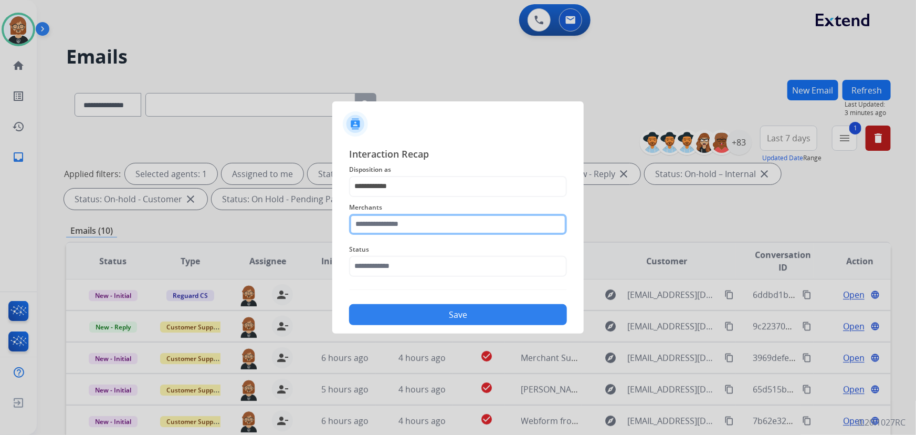
click at [447, 233] on input "text" at bounding box center [458, 224] width 218 height 21
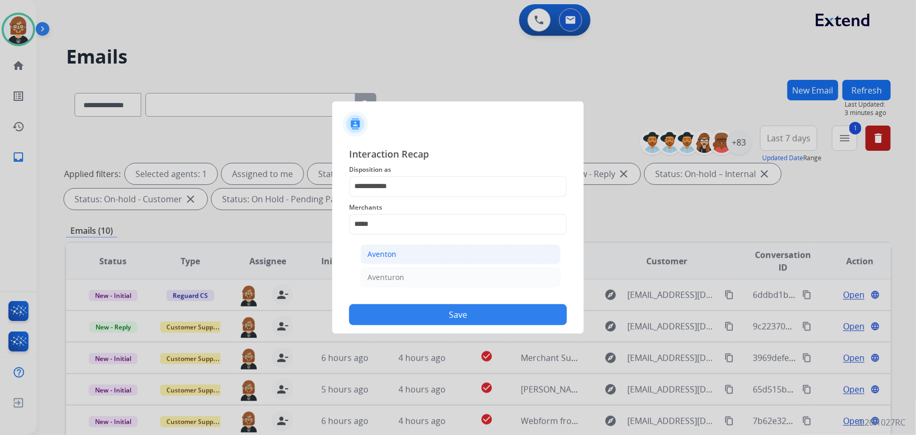
click at [396, 256] on li "Aventon" at bounding box center [461, 254] width 200 height 20
type input "*******"
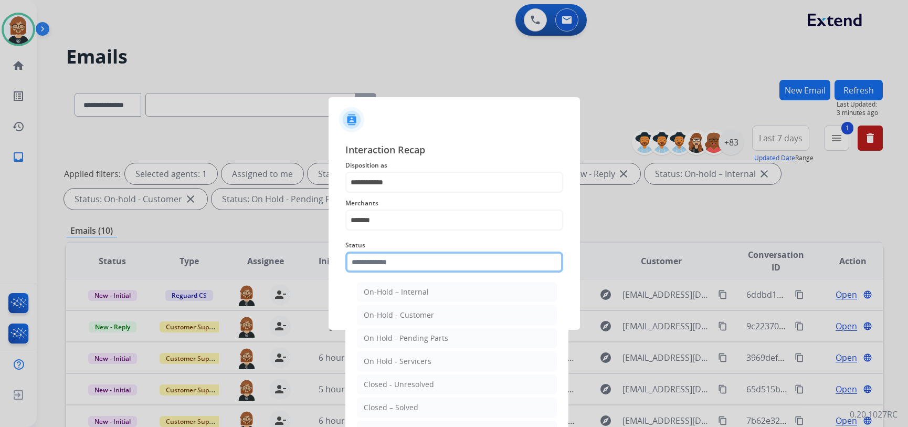
click at [401, 273] on div "Status On-Hold – Internal On-Hold - Customer On Hold - Pending Parts On Hold - …" at bounding box center [454, 256] width 218 height 42
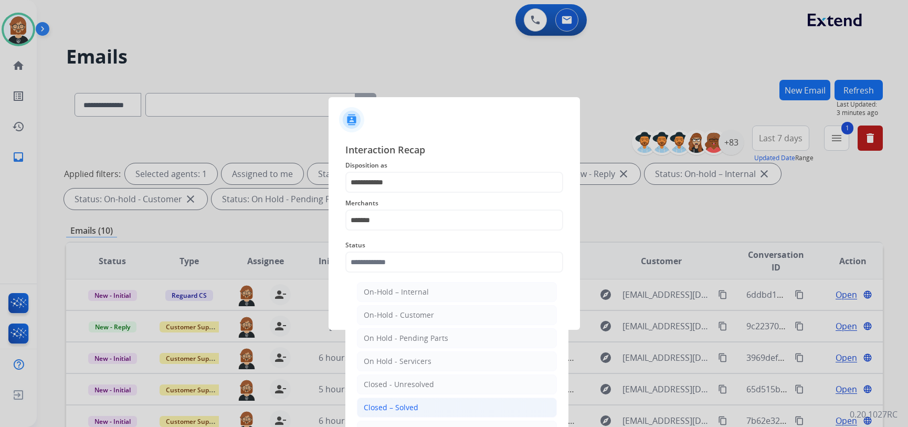
click at [429, 406] on li "Closed – Solved" at bounding box center [457, 407] width 200 height 20
type input "**********"
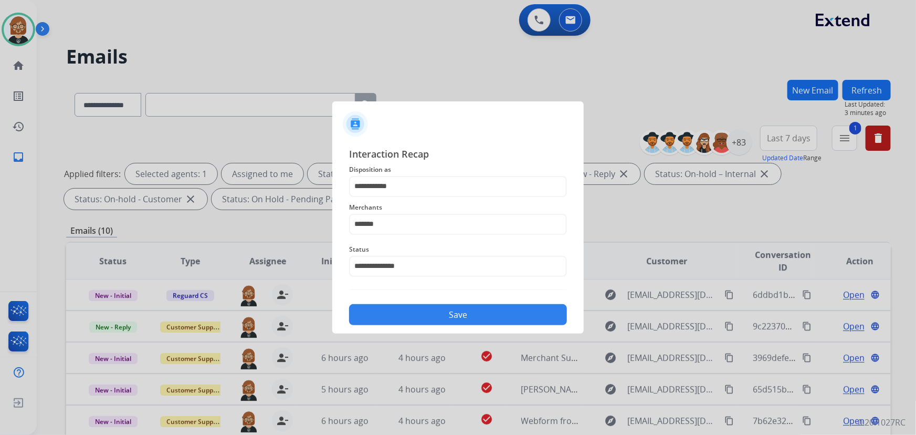
click at [433, 321] on button "Save" at bounding box center [458, 314] width 218 height 21
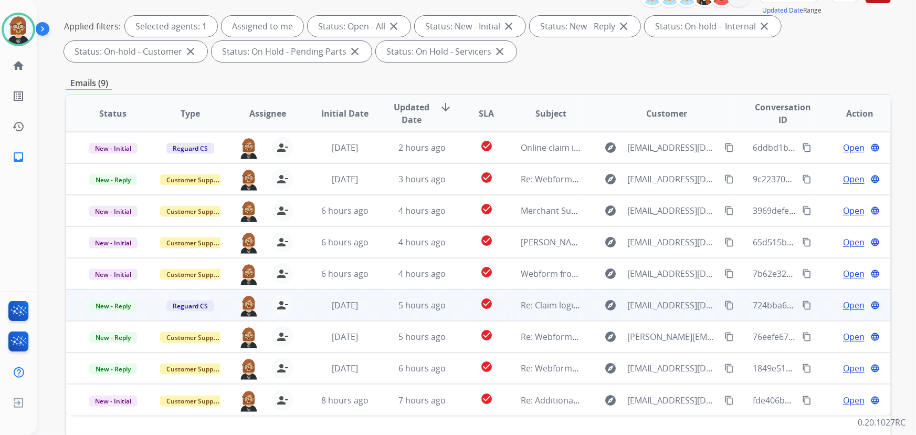
scroll to position [213, 0]
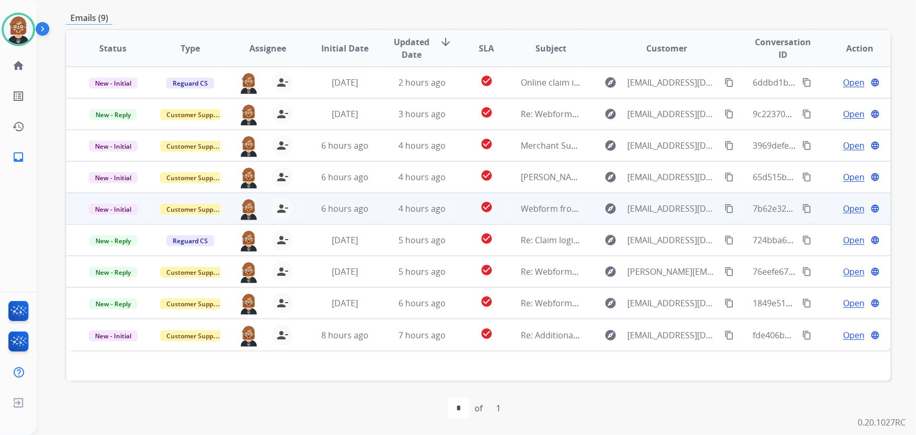
click at [447, 193] on td "4 hours ago" at bounding box center [413, 208] width 77 height 31
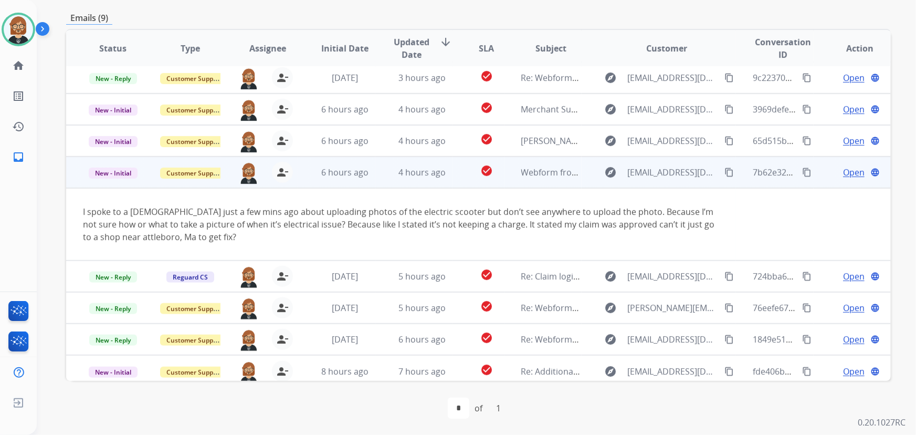
scroll to position [41, 0]
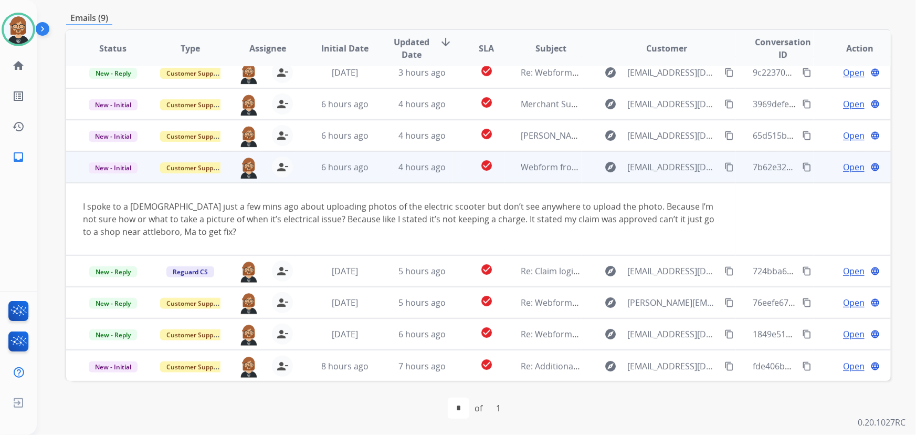
click at [724, 168] on mat-icon "content_copy" at bounding box center [728, 166] width 9 height 9
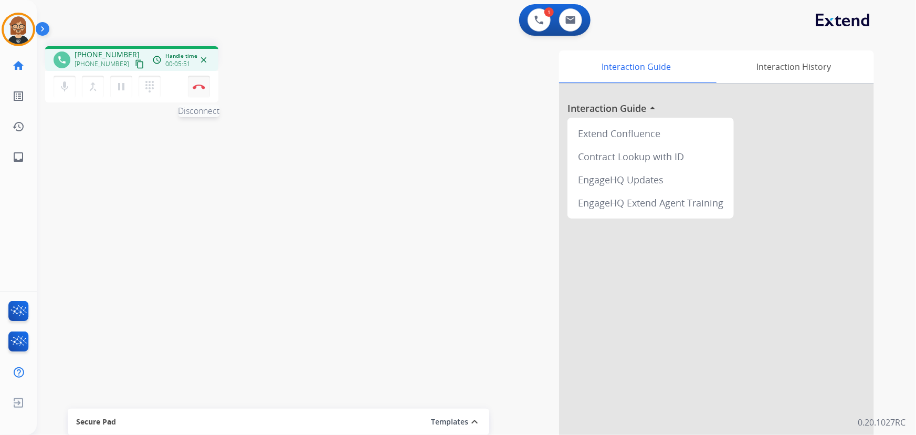
click at [197, 87] on img at bounding box center [199, 86] width 13 height 5
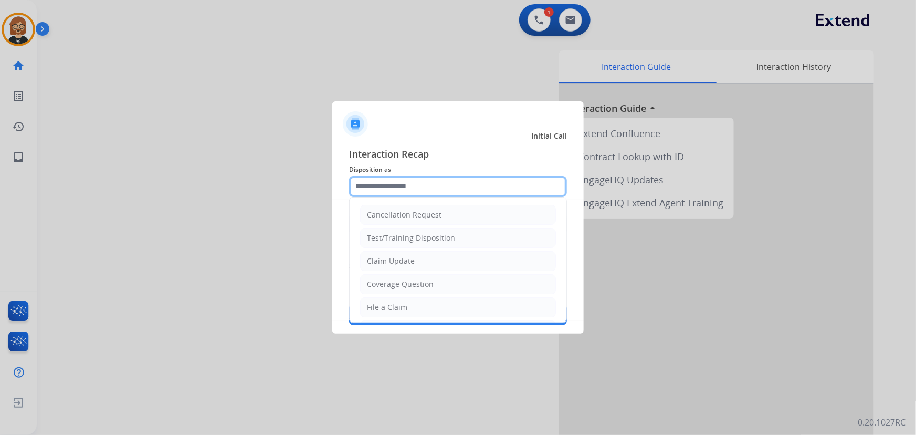
click at [499, 186] on input "text" at bounding box center [458, 186] width 218 height 21
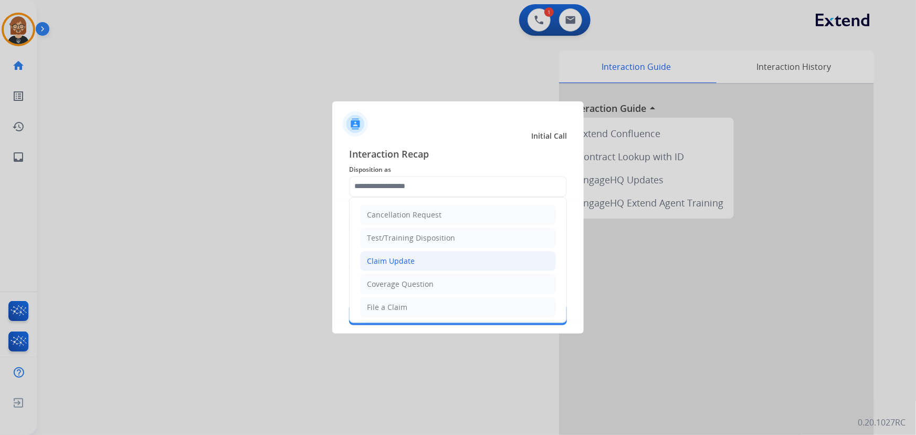
click at [493, 255] on li "Claim Update" at bounding box center [458, 261] width 196 height 20
type input "**********"
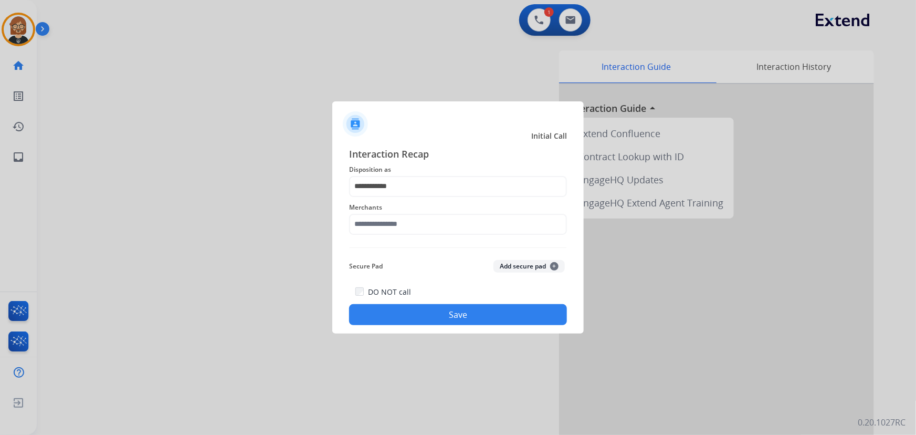
click at [492, 210] on span "Merchants" at bounding box center [458, 207] width 218 height 13
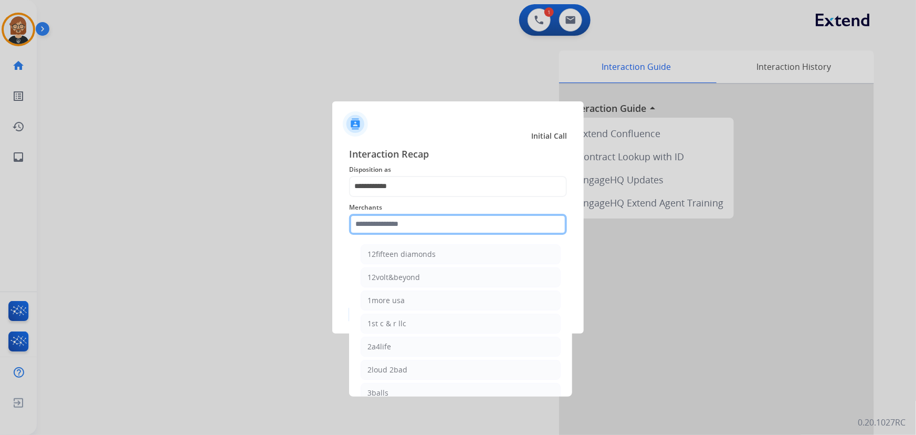
click at [491, 220] on input "text" at bounding box center [458, 224] width 218 height 21
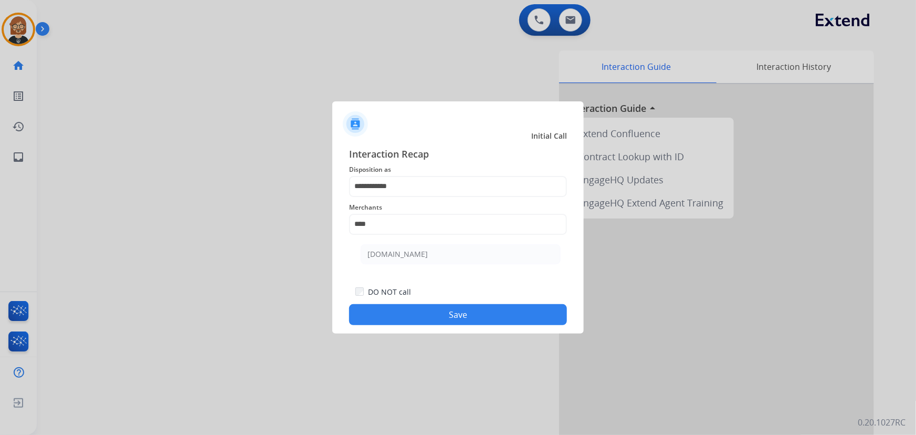
click at [479, 255] on li "Carparts.com" at bounding box center [461, 254] width 200 height 20
type input "**********"
click at [488, 309] on button "Save" at bounding box center [458, 314] width 218 height 21
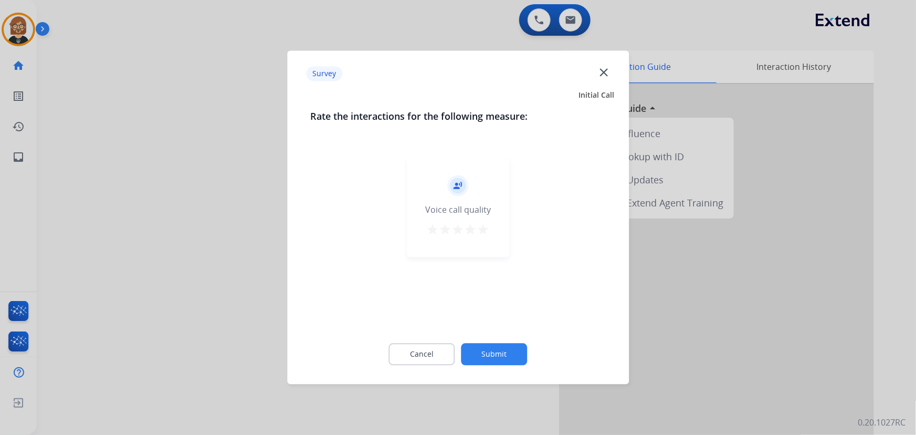
click at [499, 352] on button "Submit" at bounding box center [494, 354] width 66 height 22
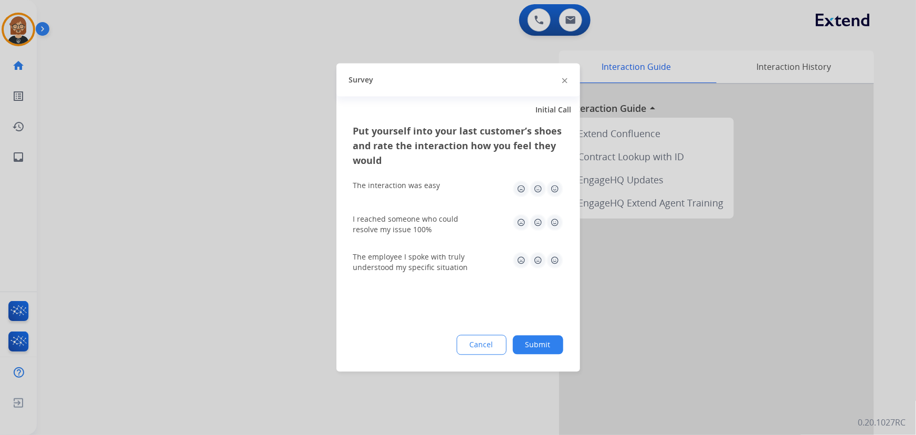
click at [546, 348] on button "Submit" at bounding box center [538, 344] width 50 height 19
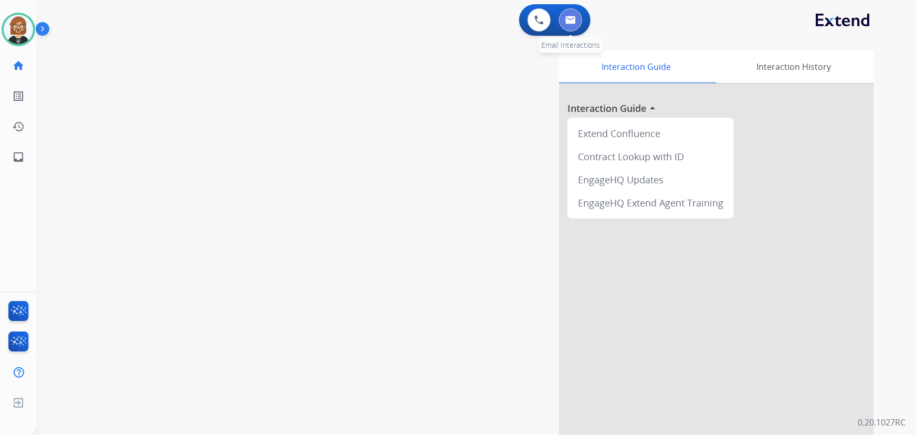
click at [568, 22] on img at bounding box center [570, 20] width 10 height 8
select select "**********"
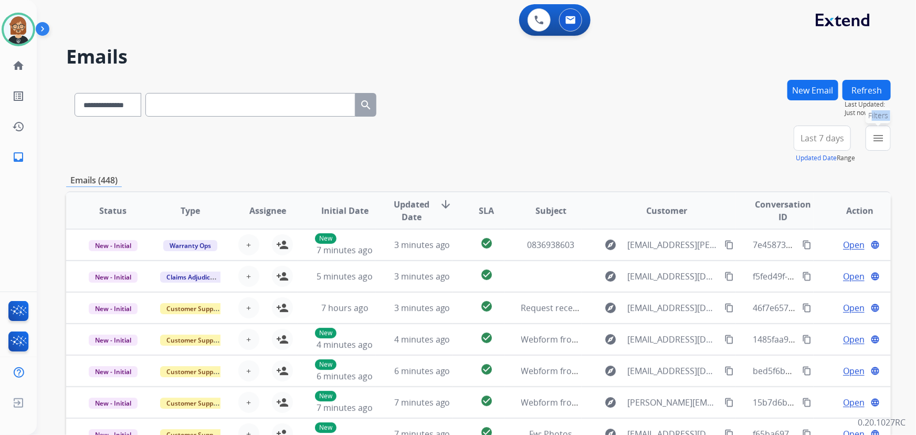
click at [890, 132] on div "**********" at bounding box center [476, 217] width 879 height 435
click at [877, 142] on mat-icon "menu" at bounding box center [878, 138] width 13 height 13
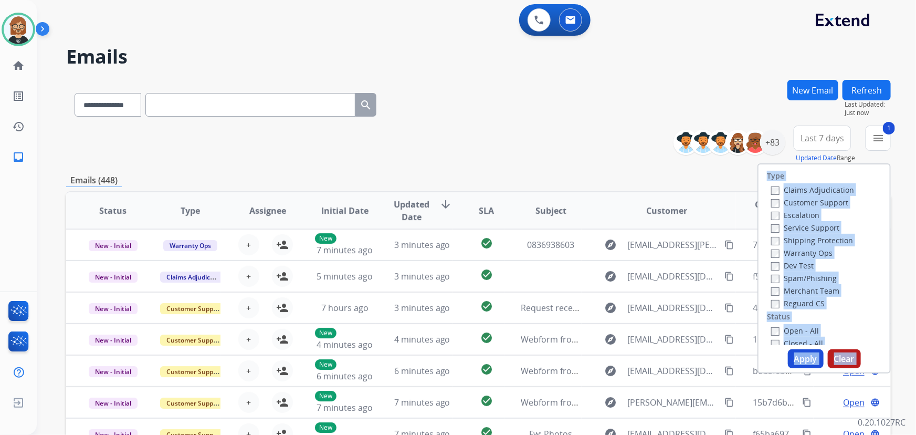
click at [815, 356] on button "Apply" at bounding box center [806, 358] width 36 height 19
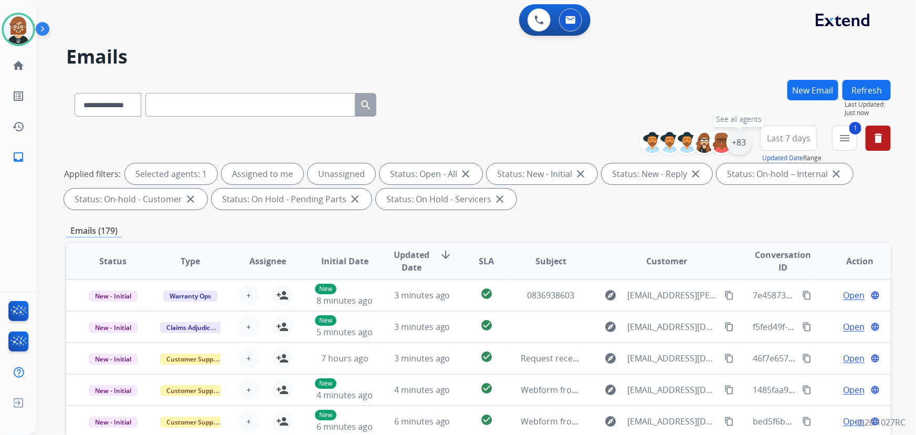
click at [735, 136] on div "+83" at bounding box center [738, 142] width 25 height 25
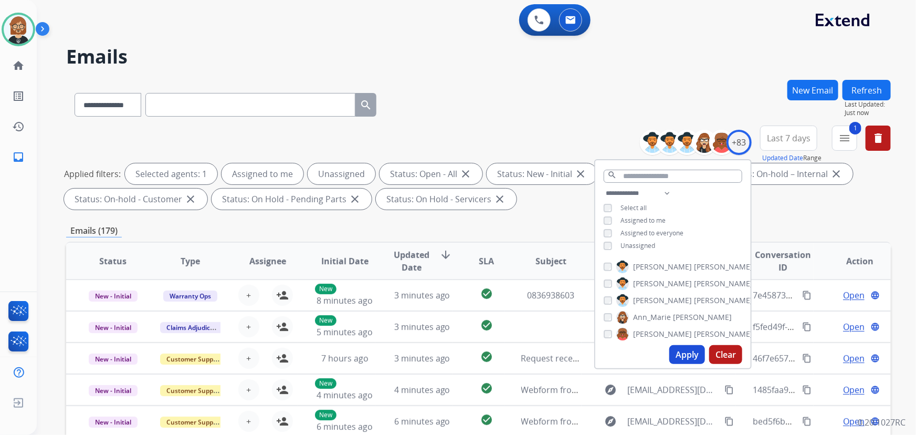
click at [620, 242] on span "Unassigned" at bounding box center [637, 245] width 35 height 9
click at [693, 361] on button "Apply" at bounding box center [687, 354] width 36 height 19
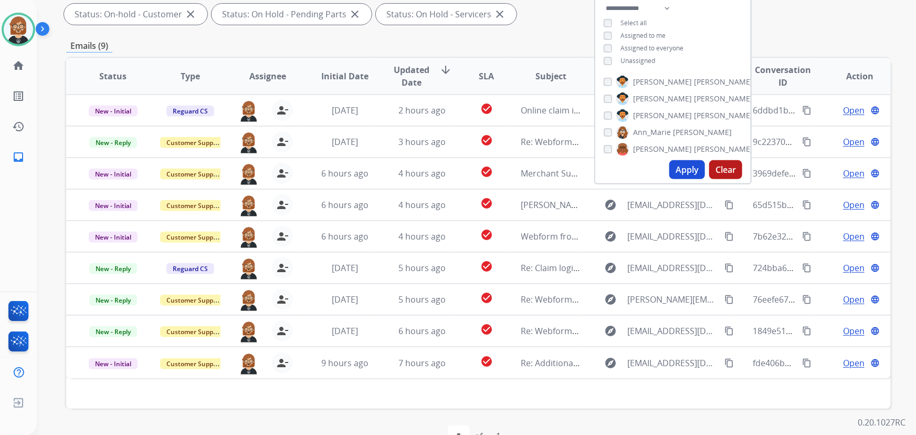
scroll to position [190, 0]
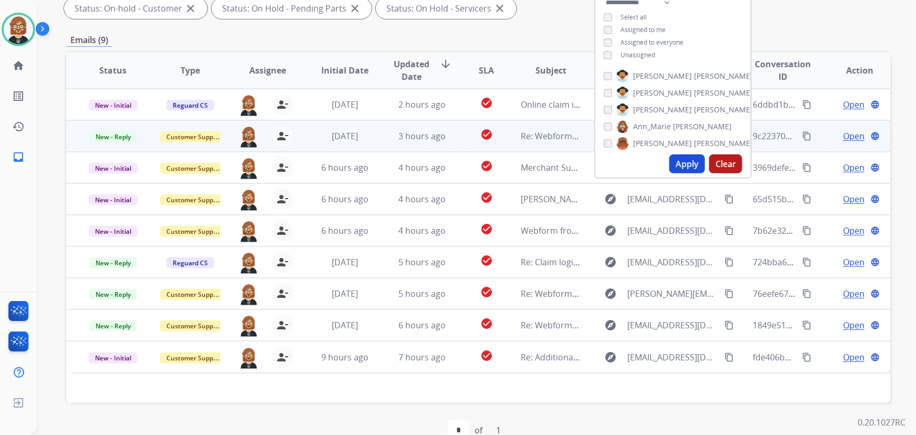
click at [427, 143] on td "3 hours ago" at bounding box center [413, 135] width 77 height 31
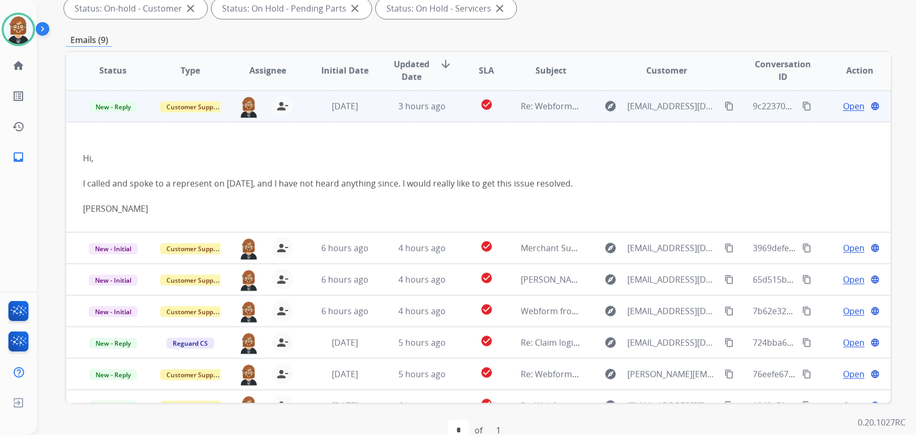
scroll to position [31, 0]
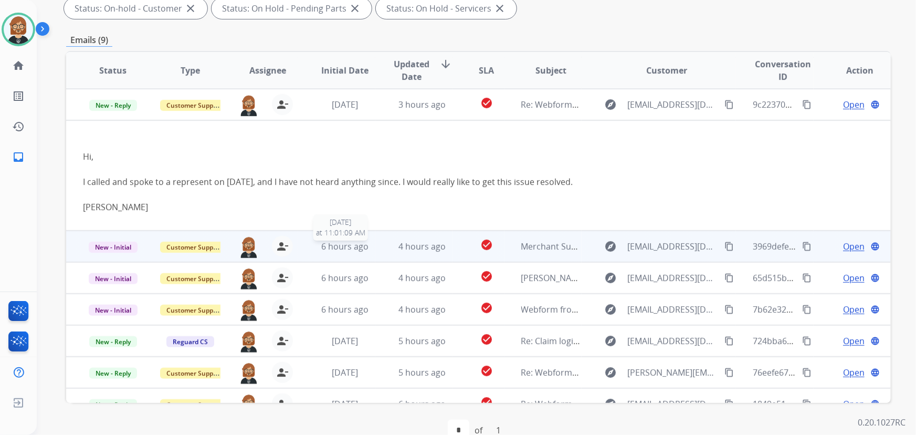
click at [366, 243] on div "6 hours ago" at bounding box center [345, 246] width 60 height 13
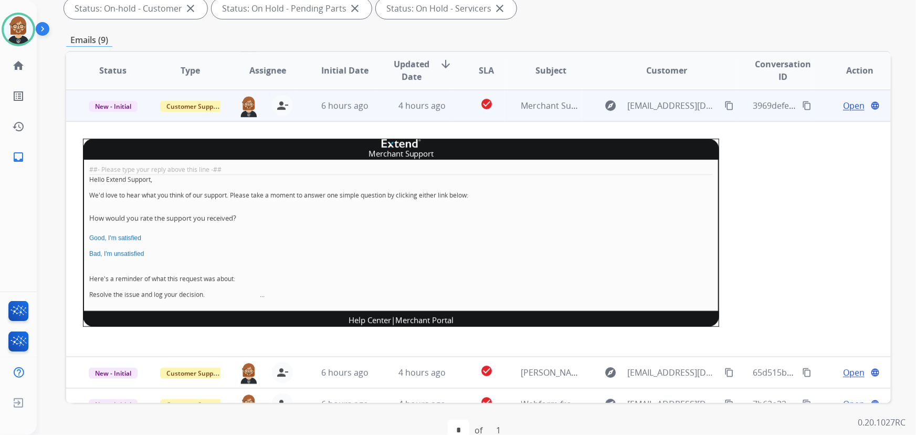
scroll to position [63, 0]
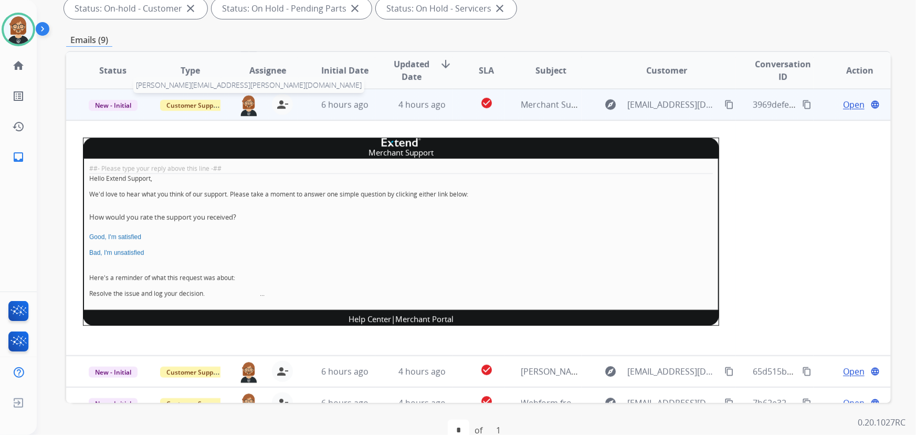
click at [247, 107] on img at bounding box center [248, 105] width 21 height 22
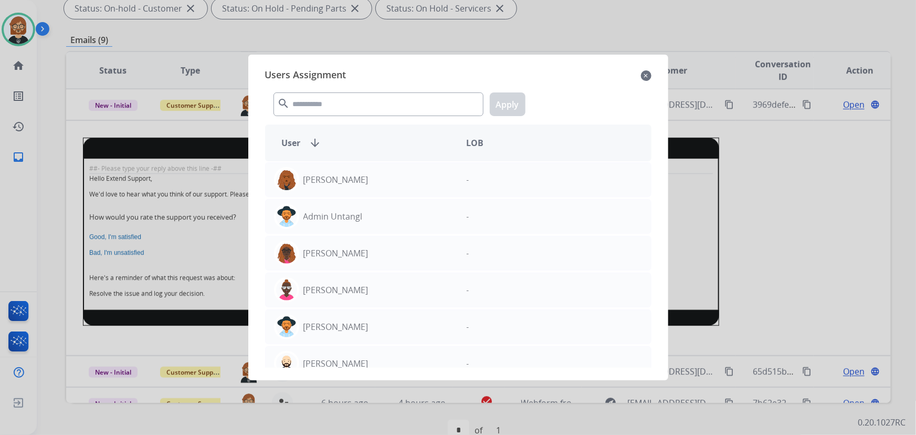
click at [650, 79] on mat-icon "close" at bounding box center [646, 75] width 10 height 13
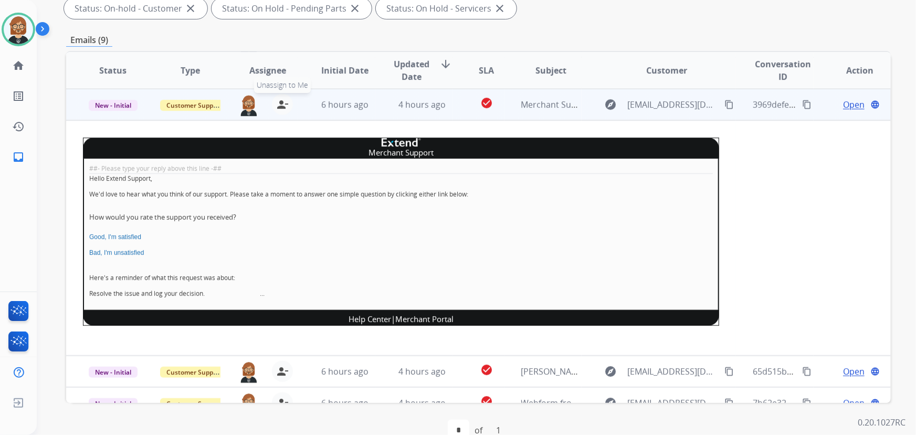
click at [282, 103] on mat-icon "person_remove" at bounding box center [282, 104] width 13 height 13
click at [114, 102] on span "New - Initial" at bounding box center [113, 105] width 49 height 11
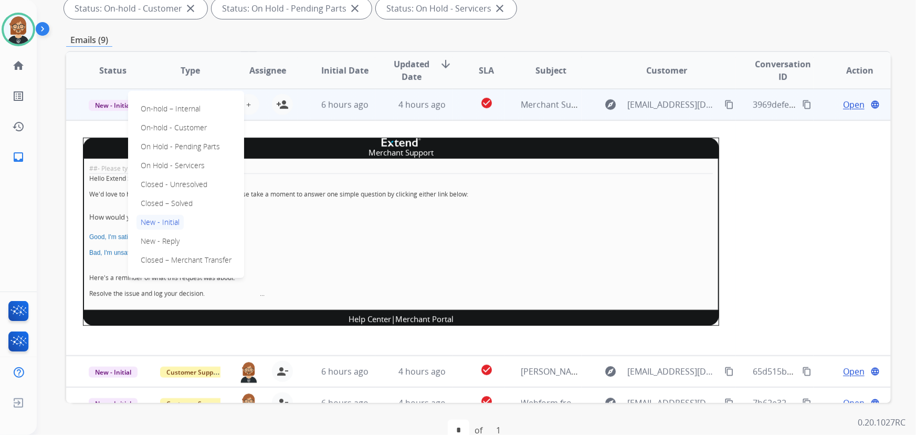
click at [257, 132] on td "Merchant Support ##- Please type your reply above this line -## Hello Extend Su…" at bounding box center [401, 237] width 670 height 235
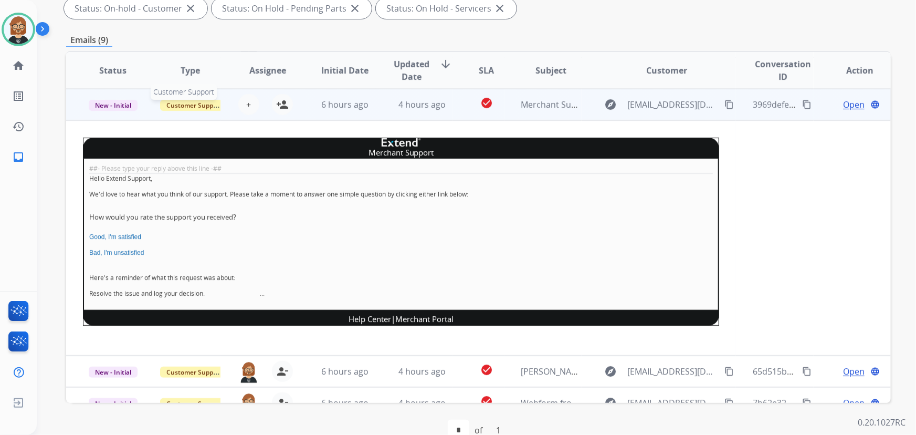
click at [187, 98] on div "Customer Support" at bounding box center [190, 104] width 60 height 13
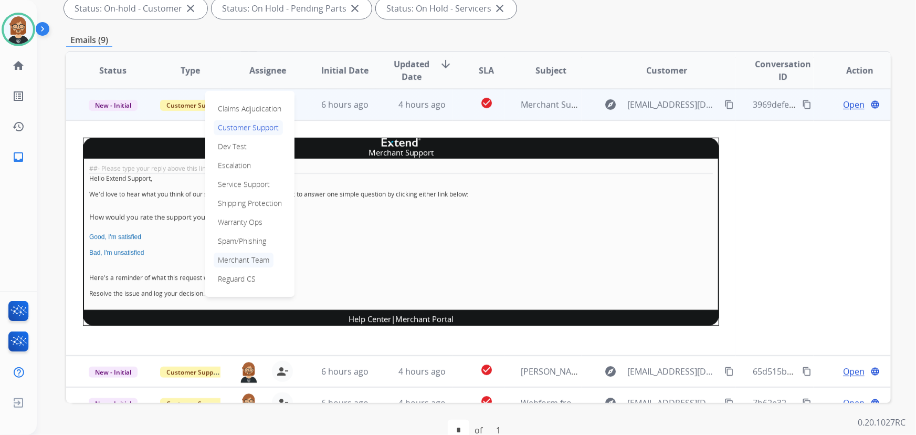
click at [270, 258] on p "Merchant Team" at bounding box center [244, 259] width 60 height 15
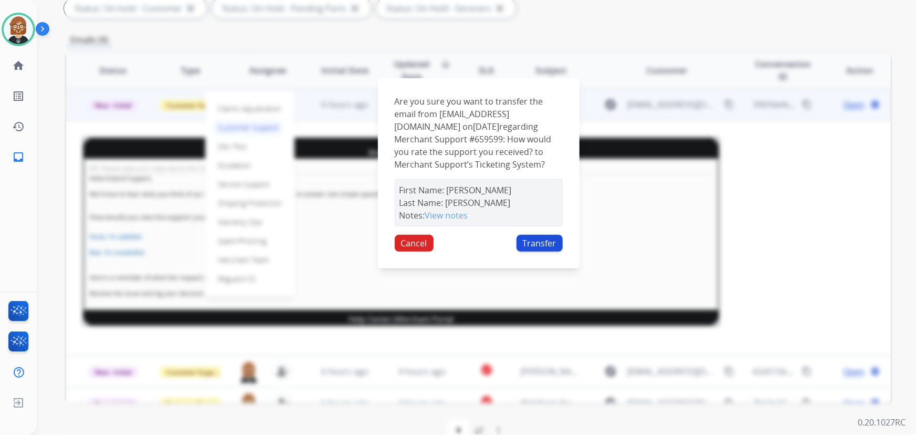
click at [547, 249] on button "Transfer" at bounding box center [539, 243] width 46 height 17
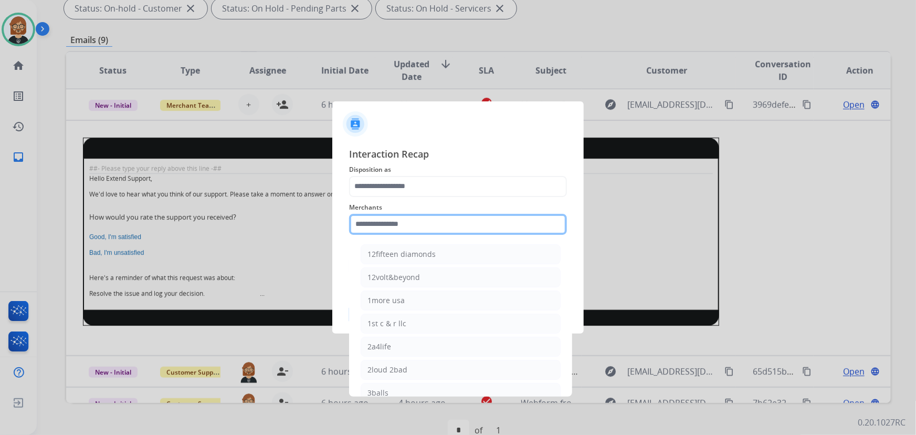
click at [500, 220] on input "text" at bounding box center [458, 224] width 218 height 21
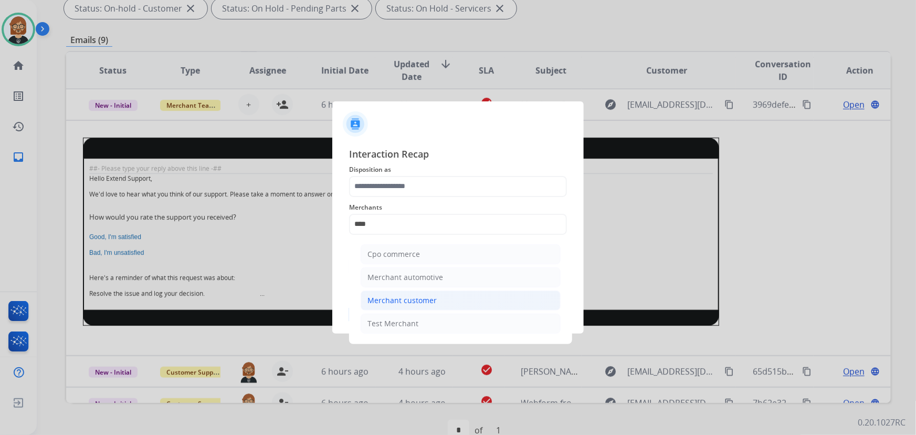
click at [447, 298] on li "Merchant customer" at bounding box center [461, 300] width 200 height 20
type input "**********"
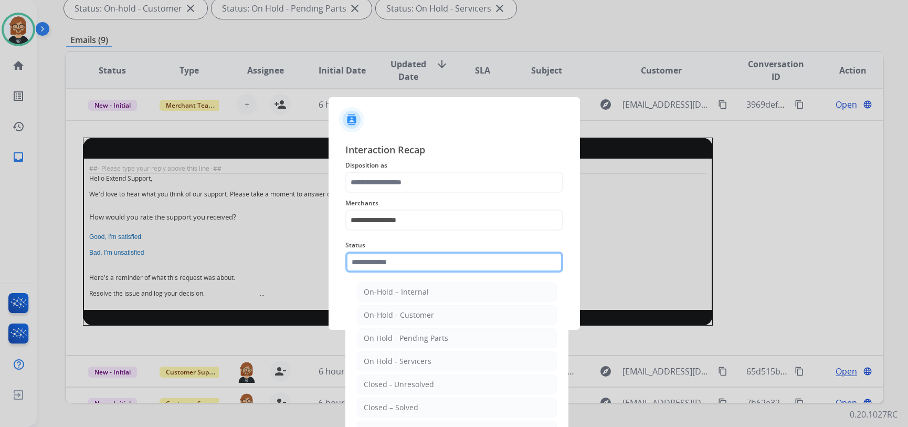
click at [446, 262] on input "text" at bounding box center [454, 261] width 218 height 21
click at [470, 404] on li "Closed – Solved" at bounding box center [457, 407] width 200 height 20
type input "**********"
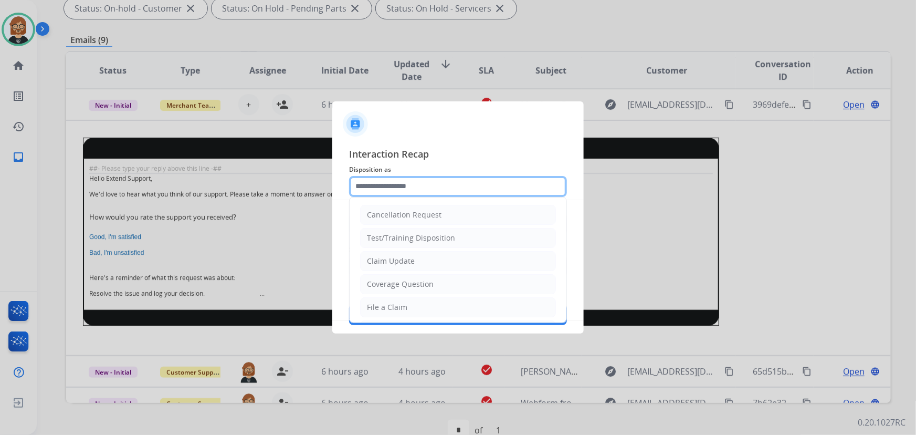
click at [446, 192] on input "text" at bounding box center [458, 186] width 218 height 21
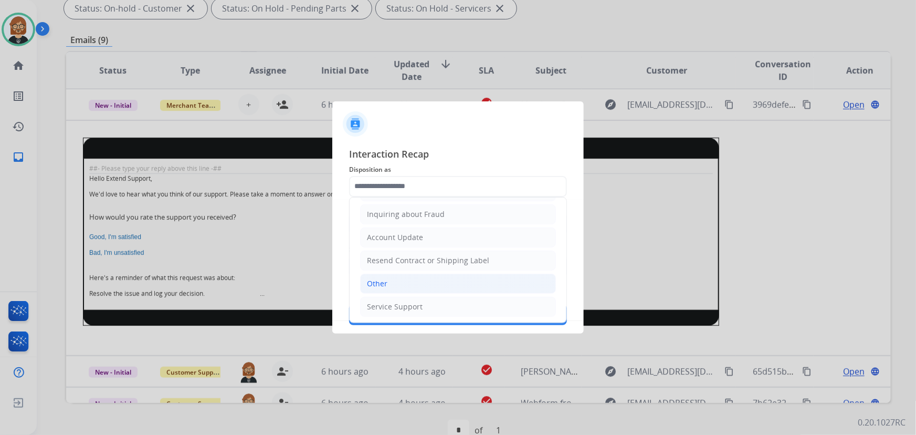
click at [462, 279] on li "Other" at bounding box center [458, 283] width 196 height 20
type input "*****"
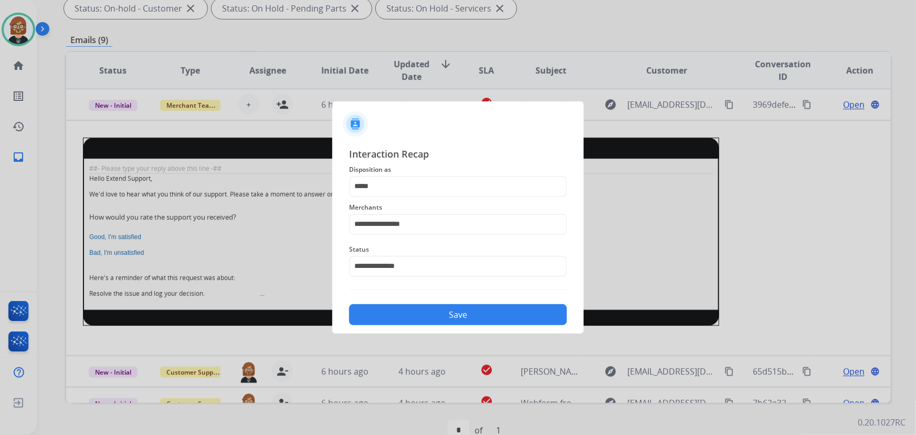
click at [474, 316] on button "Save" at bounding box center [458, 314] width 218 height 21
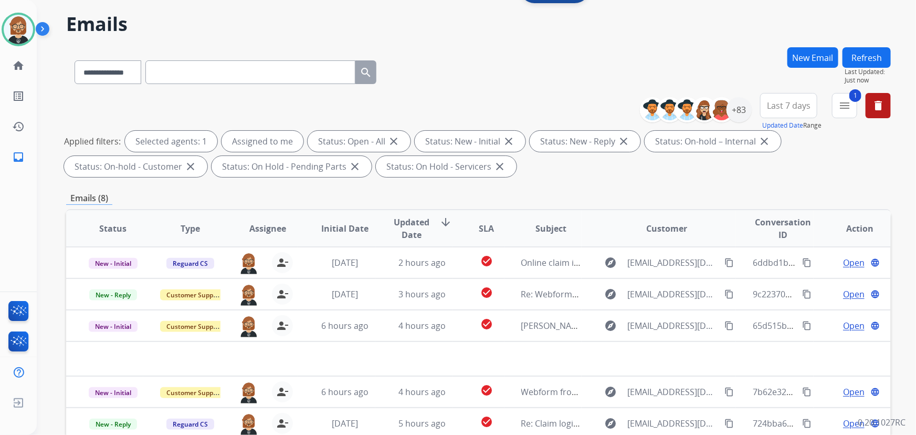
scroll to position [22, 0]
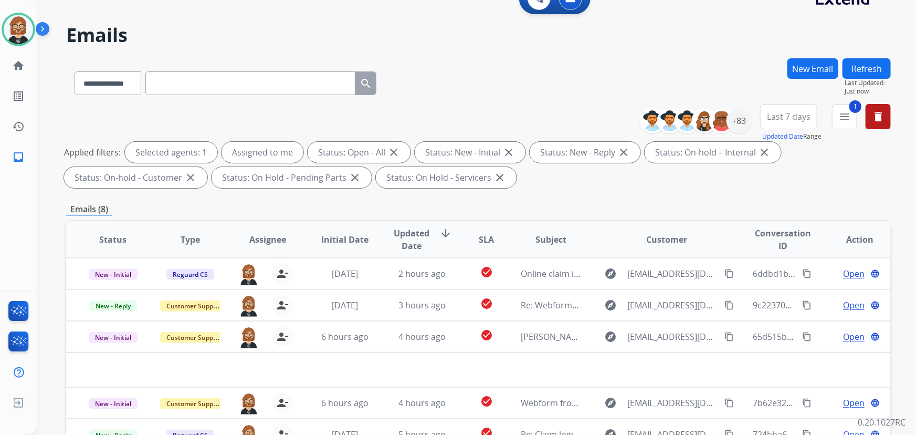
click at [873, 66] on button "Refresh" at bounding box center [866, 68] width 48 height 20
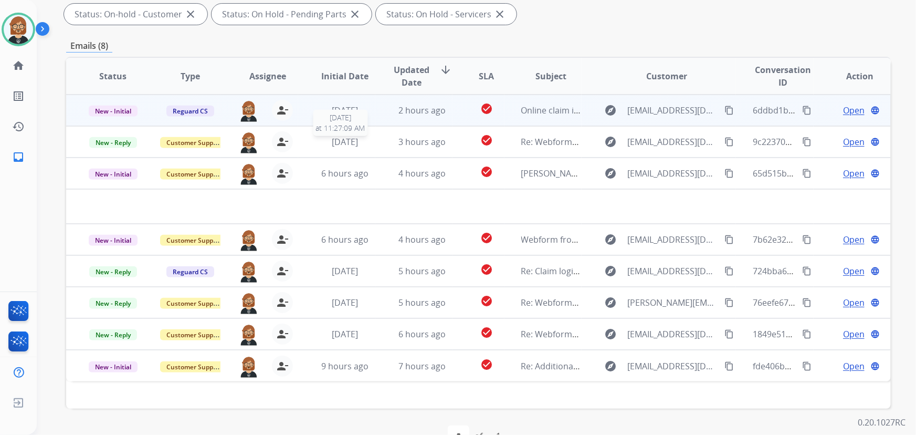
scroll to position [190, 0]
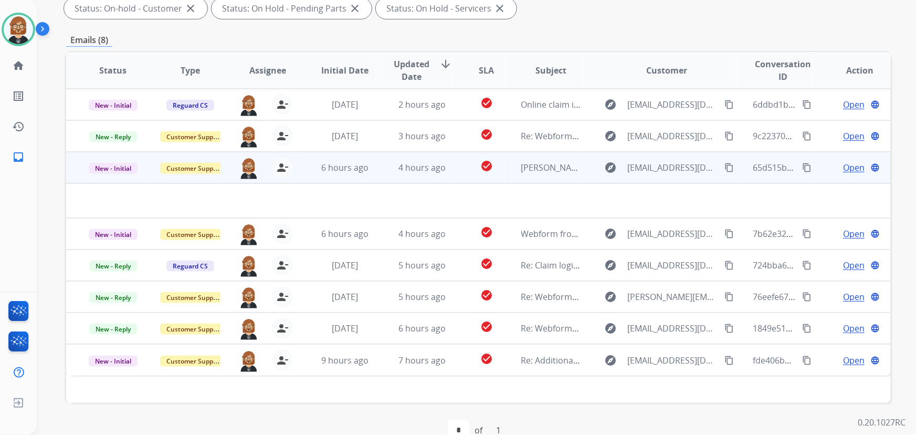
click at [368, 173] on td "6 hours ago" at bounding box center [336, 167] width 77 height 31
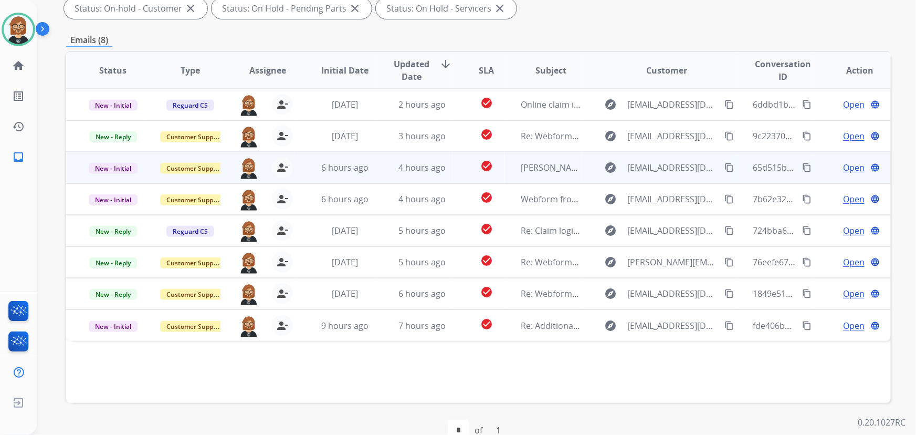
click at [368, 173] on td "6 hours ago" at bounding box center [336, 167] width 77 height 31
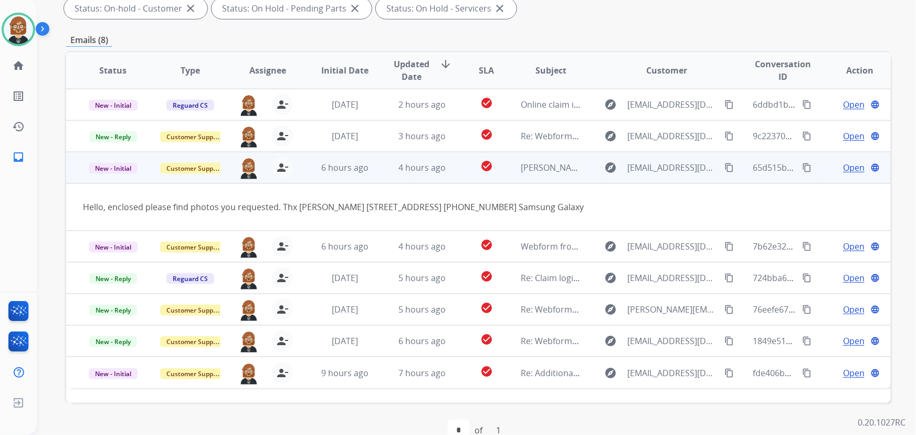
click at [724, 166] on mat-icon "content_copy" at bounding box center [728, 167] width 9 height 9
click at [723, 168] on button "content_copy Copied!" at bounding box center [729, 167] width 13 height 13
click at [843, 168] on span "Open" at bounding box center [854, 167] width 22 height 13
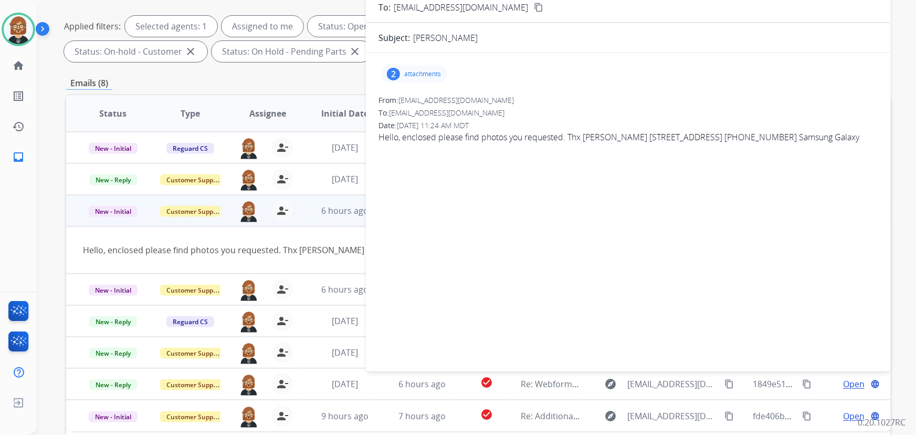
scroll to position [95, 0]
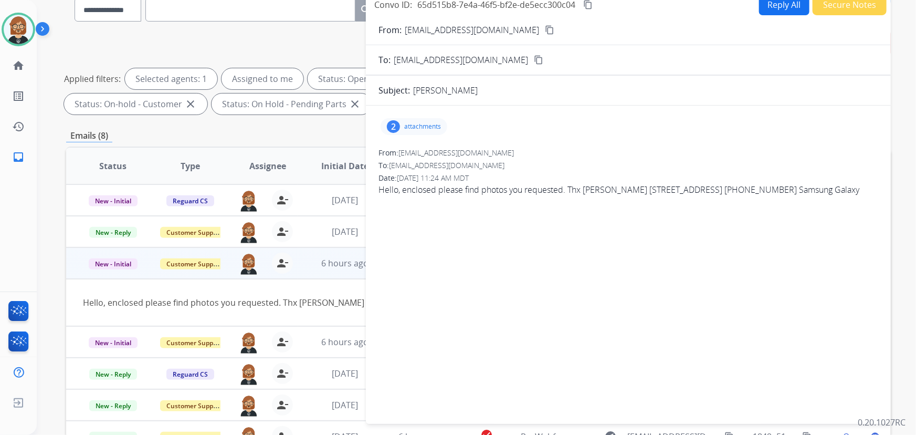
click at [411, 120] on div "2 attachments" at bounding box center [413, 126] width 67 height 17
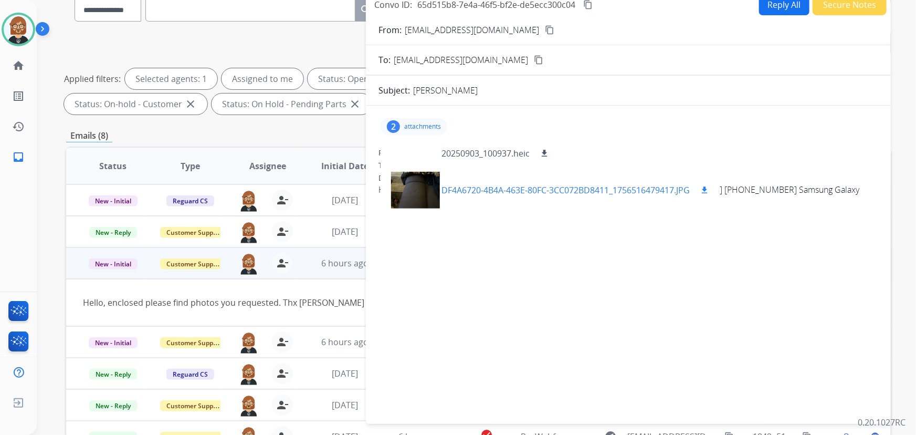
click at [420, 186] on div at bounding box center [415, 190] width 52 height 37
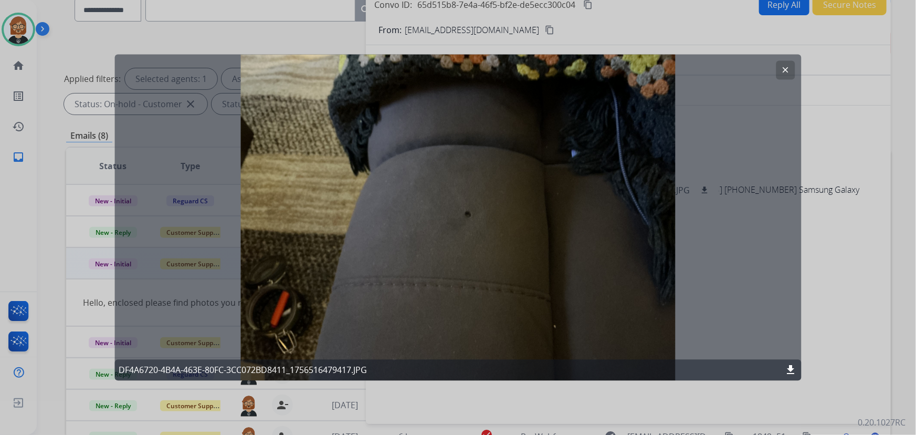
click at [782, 179] on div "clear DF4A6720-4B4A-463E-80FC-3CC072BD8411_1756516479417.JPG download" at bounding box center [457, 218] width 687 height 326
drag, startPoint x: 780, startPoint y: 69, endPoint x: 774, endPoint y: 67, distance: 7.1
click at [777, 68] on button "clear" at bounding box center [785, 70] width 19 height 19
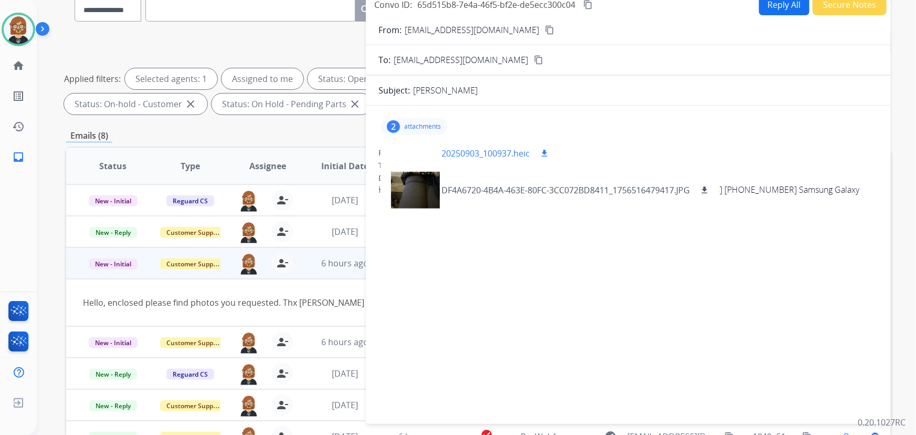
click at [405, 154] on div at bounding box center [415, 153] width 52 height 37
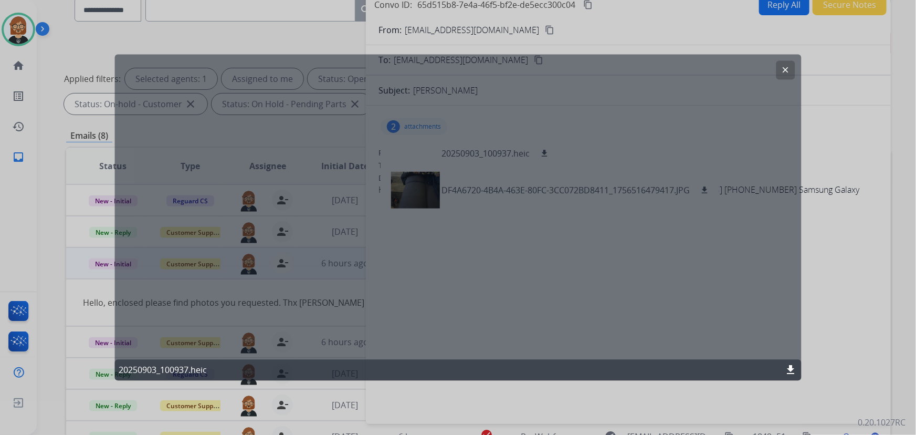
click at [779, 68] on button "clear" at bounding box center [785, 70] width 19 height 19
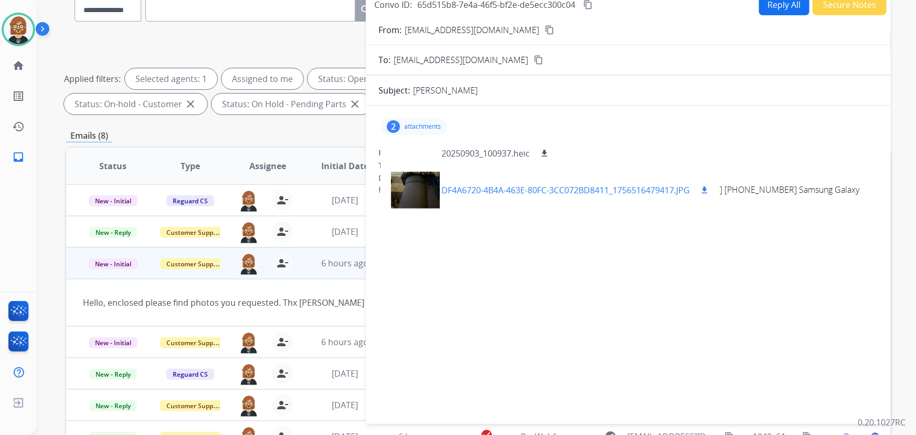
click at [708, 185] on mat-icon "download" at bounding box center [704, 189] width 9 height 9
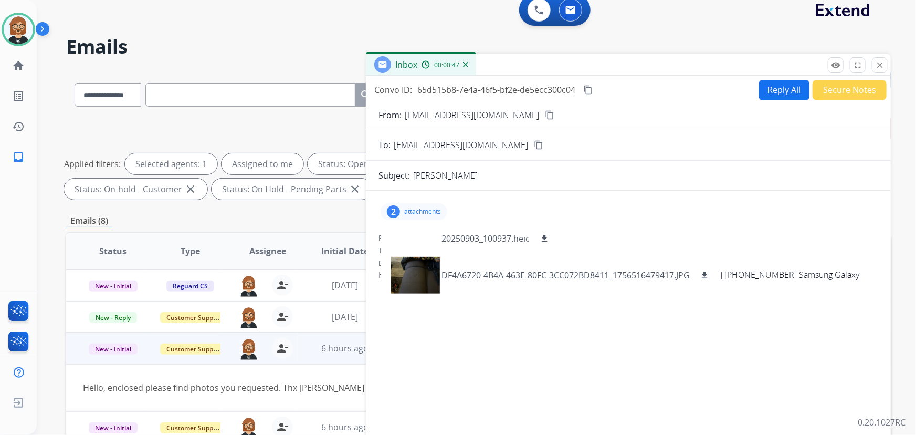
scroll to position [0, 0]
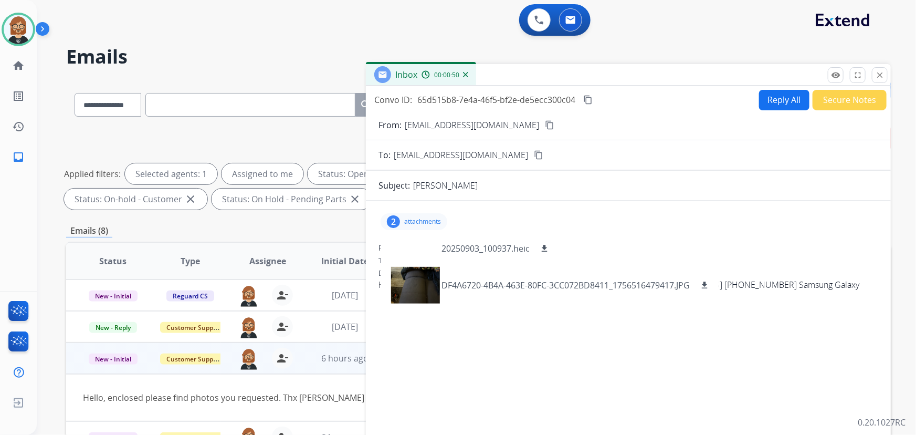
click at [849, 97] on button "Secure Notes" at bounding box center [849, 100] width 74 height 20
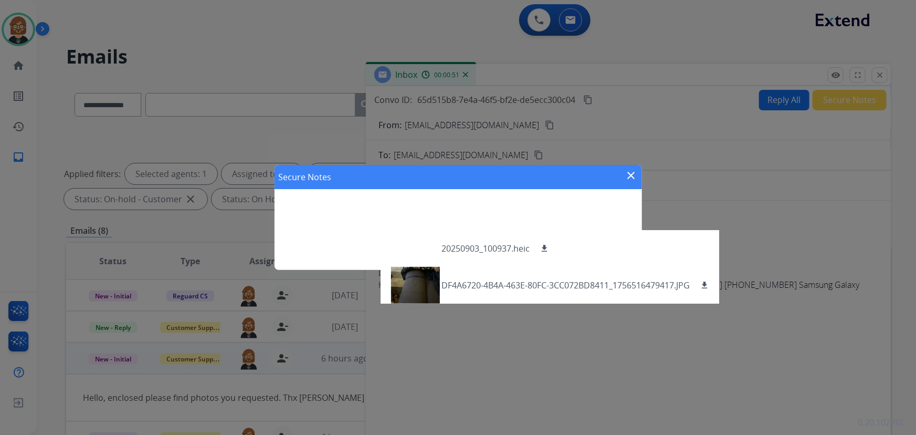
click at [423, 208] on div "Secure Notes close add" at bounding box center [457, 217] width 367 height 105
click at [639, 181] on div "Secure Notes close" at bounding box center [457, 177] width 367 height 24
click at [628, 175] on mat-icon "close" at bounding box center [631, 175] width 13 height 13
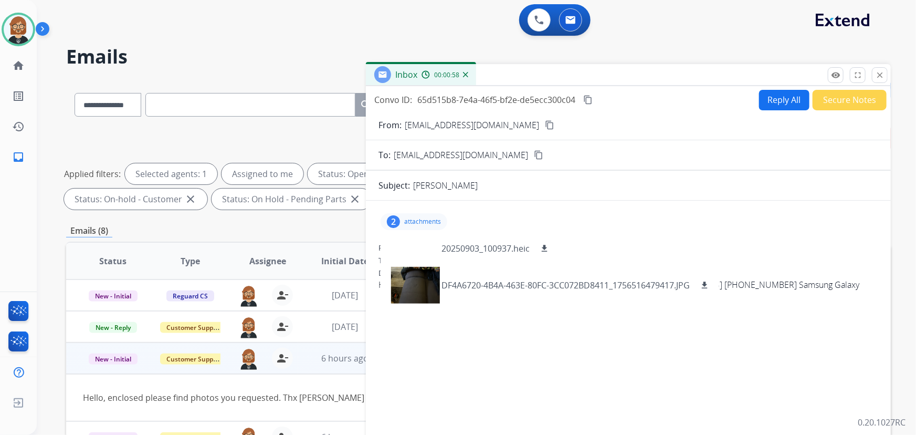
click at [405, 221] on p "attachments" at bounding box center [422, 221] width 37 height 8
click at [830, 97] on button "Secure Notes" at bounding box center [849, 100] width 74 height 20
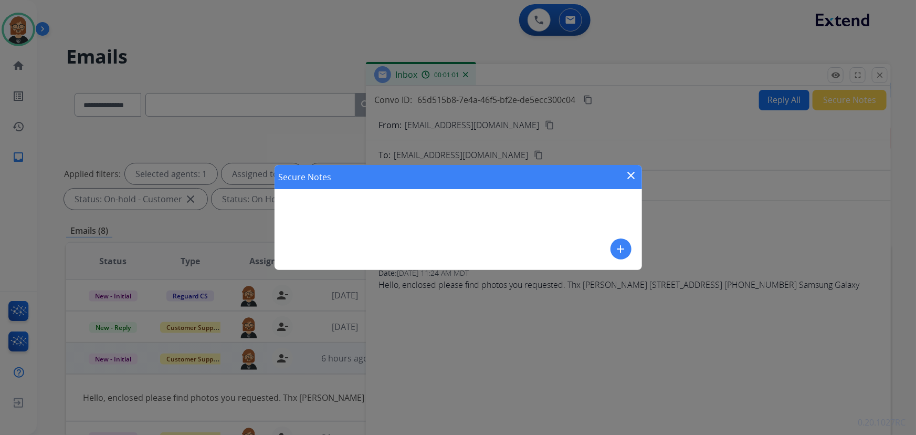
click at [625, 253] on mat-icon "add" at bounding box center [621, 248] width 13 height 13
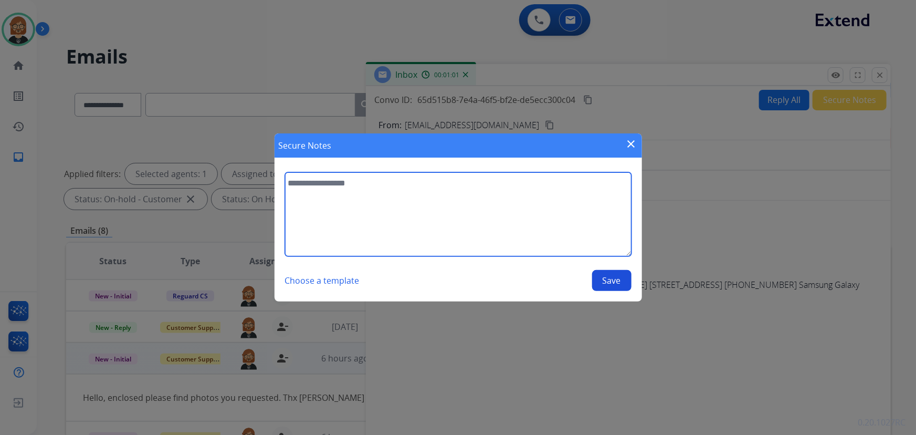
click at [452, 234] on textarea at bounding box center [458, 214] width 346 height 84
type textarea "**********"
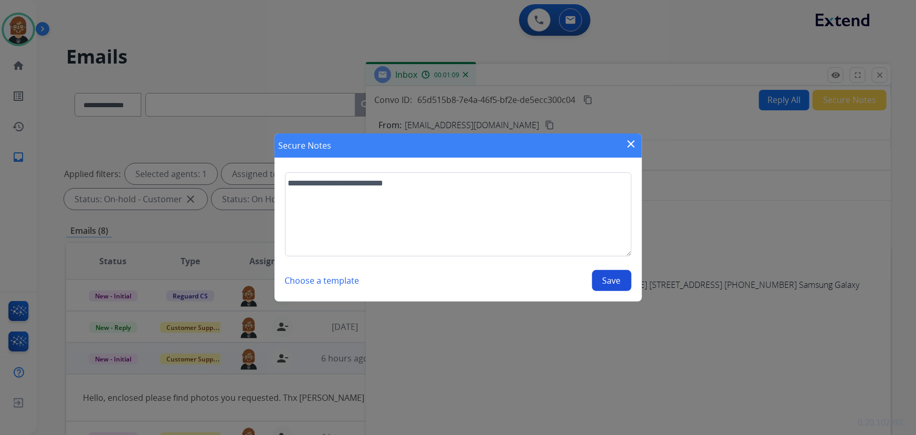
drag, startPoint x: 624, startPoint y: 281, endPoint x: 617, endPoint y: 283, distance: 7.6
click at [624, 281] on button "Save" at bounding box center [611, 280] width 39 height 21
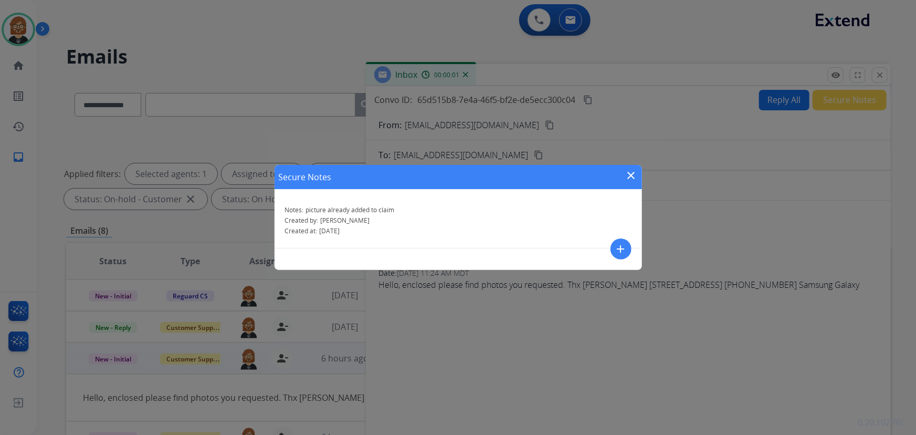
click at [631, 175] on mat-icon "close" at bounding box center [631, 175] width 13 height 13
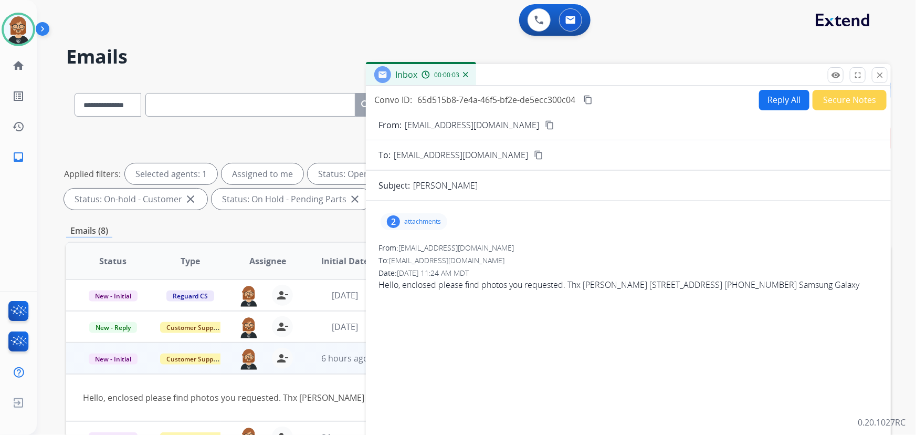
drag, startPoint x: 875, startPoint y: 73, endPoint x: 857, endPoint y: 79, distance: 18.6
click at [875, 73] on mat-icon "close" at bounding box center [879, 74] width 9 height 9
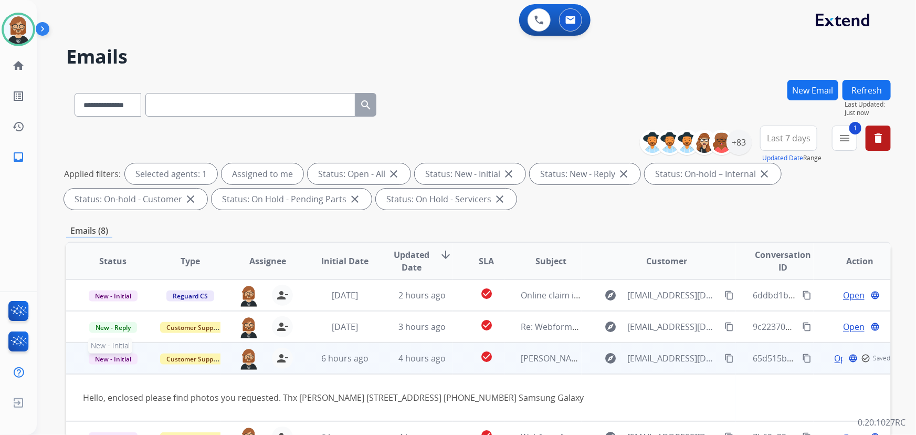
click at [109, 360] on span "New - Initial" at bounding box center [113, 358] width 49 height 11
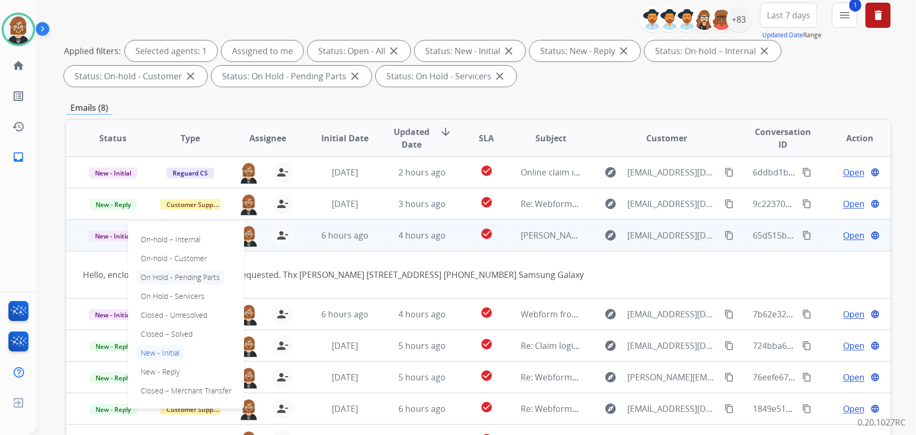
scroll to position [190, 0]
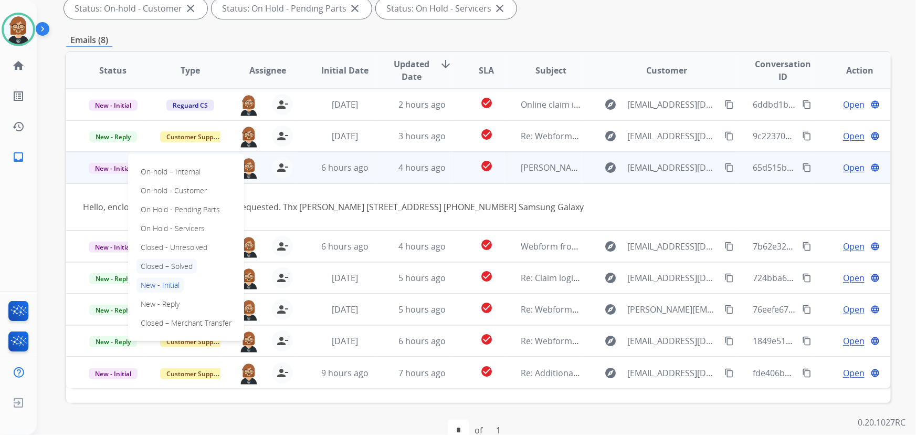
click at [168, 264] on p "Closed – Solved" at bounding box center [166, 266] width 60 height 15
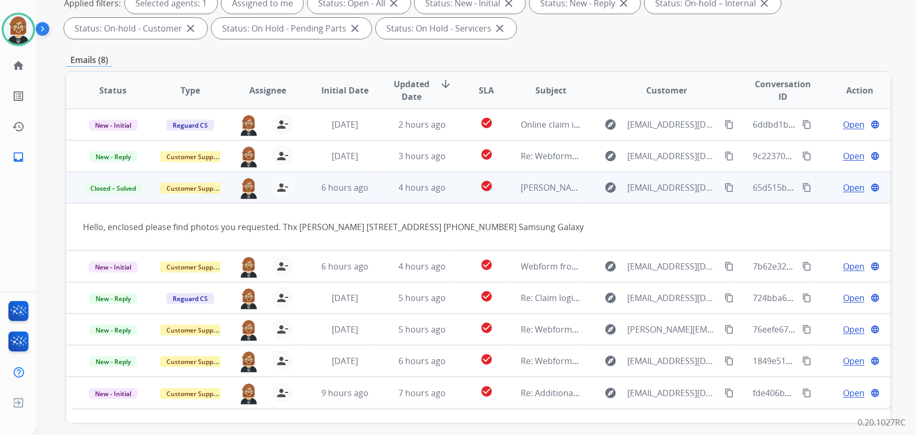
scroll to position [0, 0]
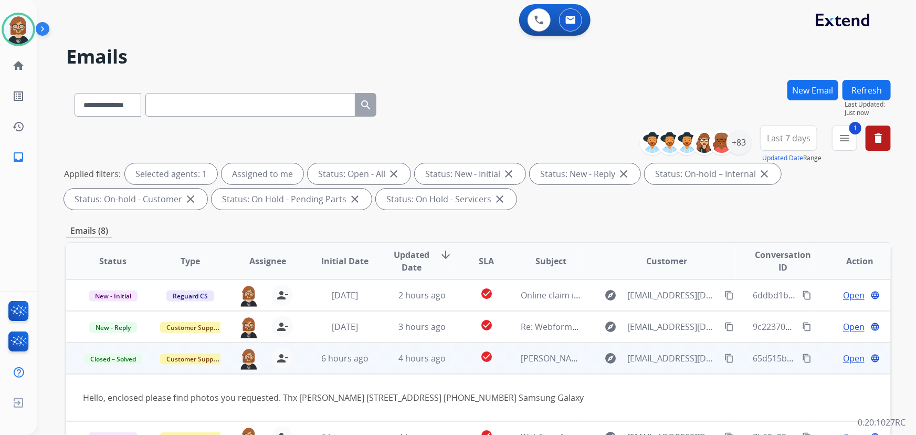
click at [886, 86] on button "Refresh" at bounding box center [866, 90] width 48 height 20
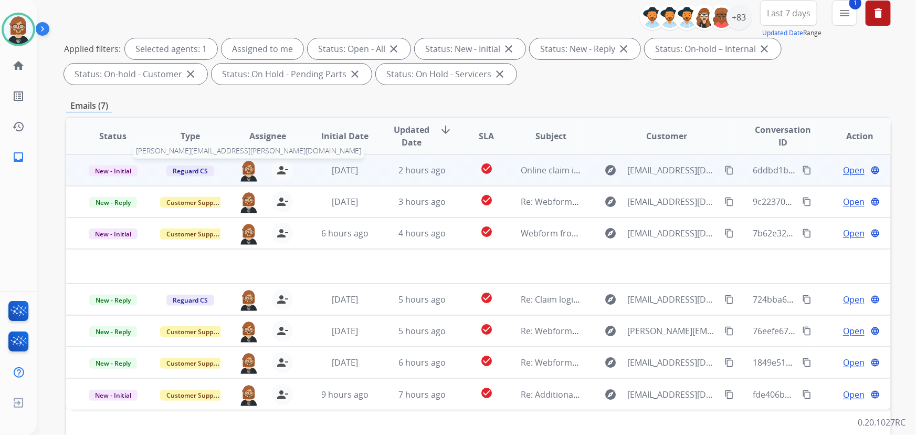
scroll to position [190, 0]
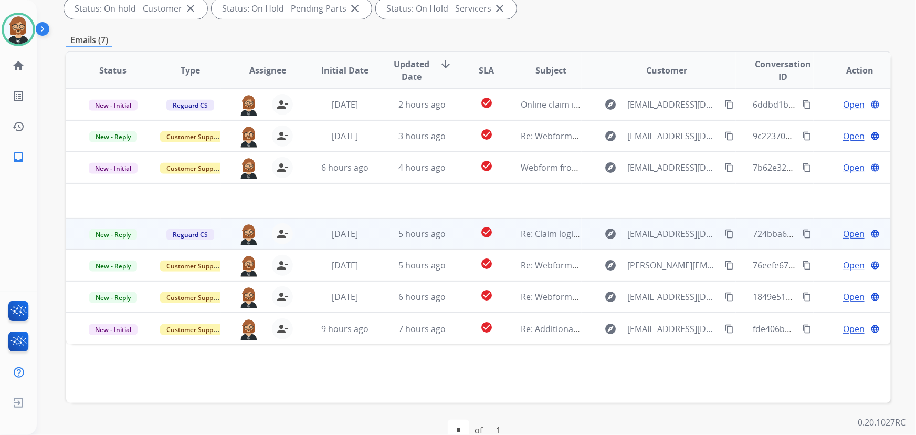
click at [375, 235] on td "5 hours ago" at bounding box center [413, 233] width 77 height 31
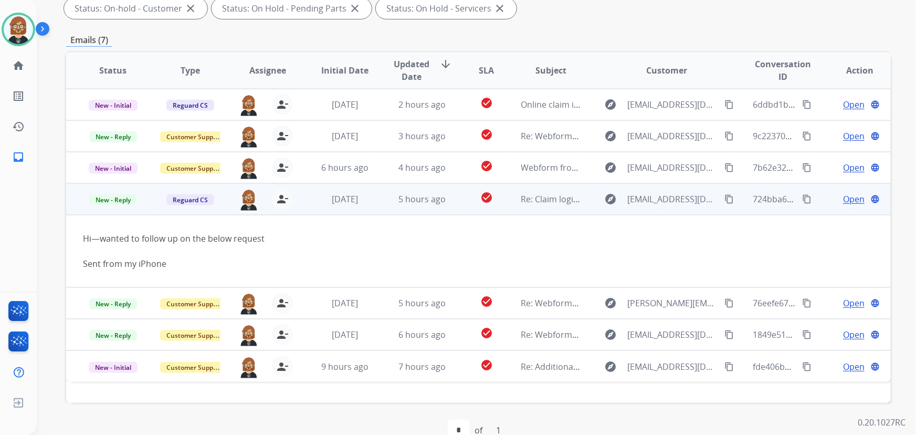
click at [849, 205] on td "Open language" at bounding box center [851, 198] width 77 height 31
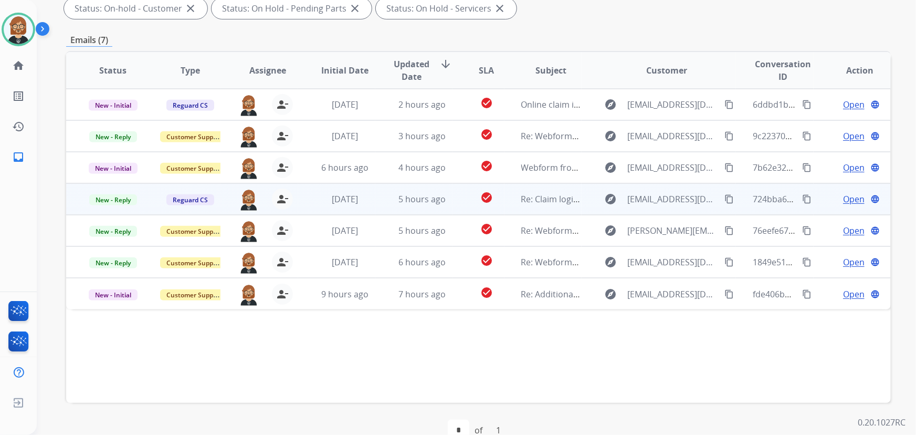
click at [849, 203] on span "Open" at bounding box center [854, 199] width 22 height 13
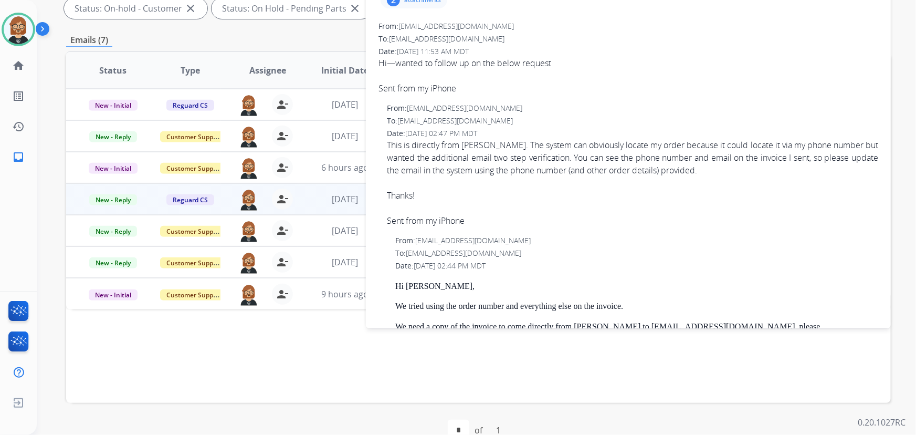
scroll to position [0, 0]
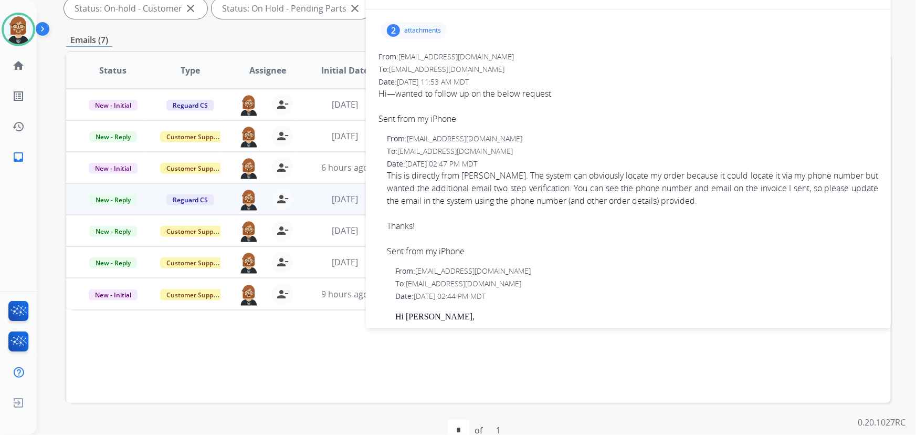
click at [419, 28] on p "attachments" at bounding box center [422, 30] width 37 height 8
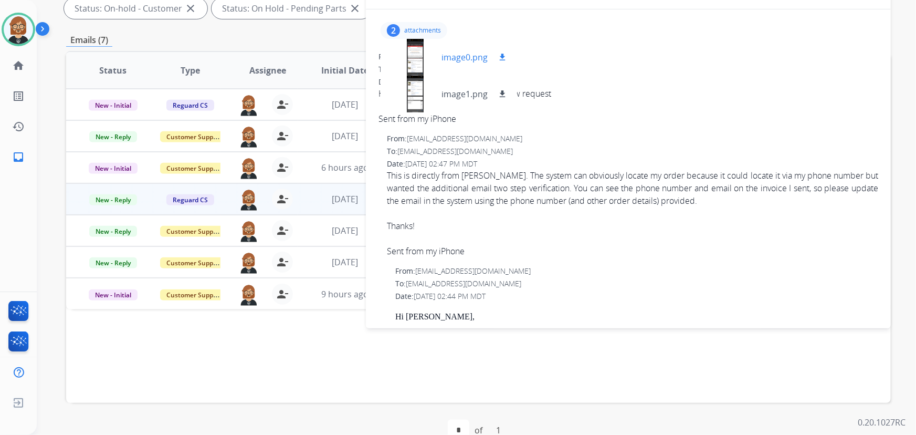
click at [420, 57] on div at bounding box center [415, 57] width 52 height 37
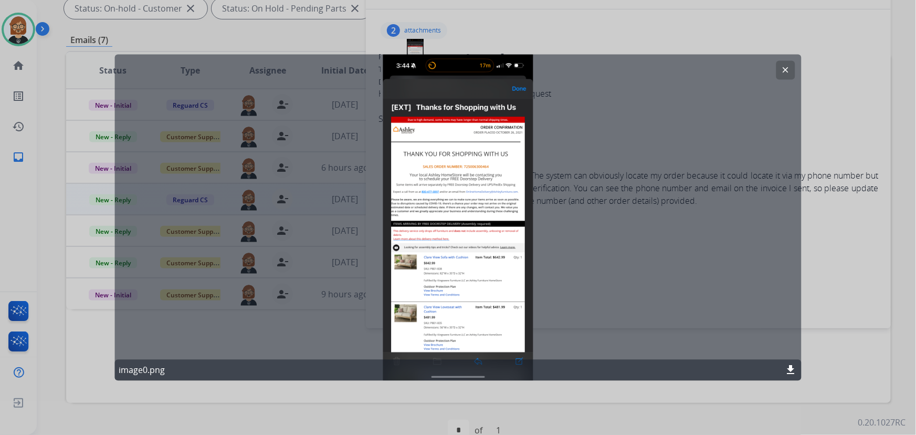
click at [468, 194] on div "clear image0.png download" at bounding box center [457, 218] width 687 height 326
click at [456, 193] on div "clear image0.png download" at bounding box center [457, 218] width 687 height 326
click at [455, 193] on div "clear image0.png download" at bounding box center [457, 218] width 687 height 326
click at [780, 67] on button "clear" at bounding box center [785, 70] width 19 height 19
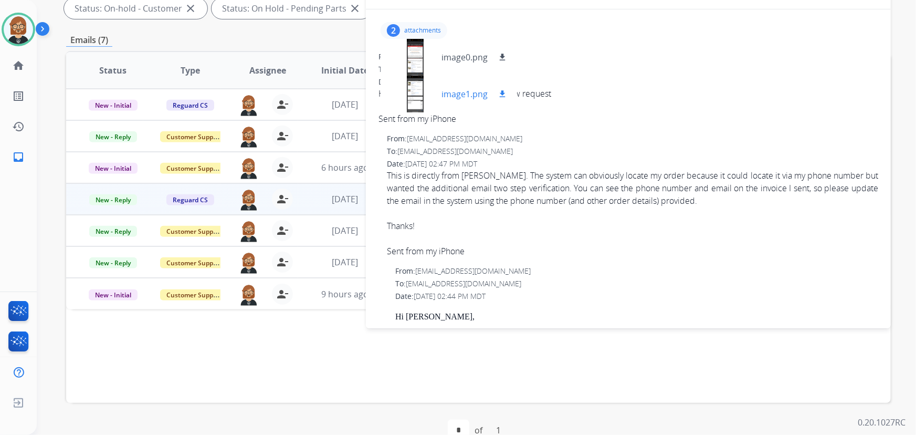
click at [420, 105] on div at bounding box center [415, 94] width 52 height 37
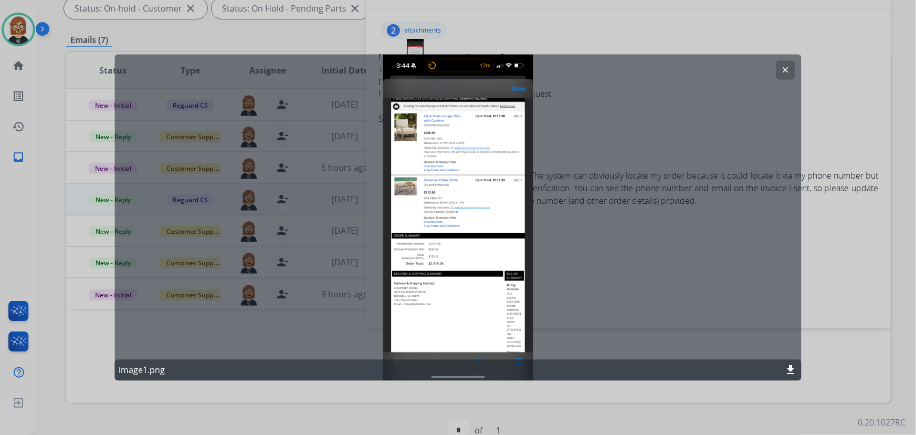
click at [410, 289] on div "clear image1.png download" at bounding box center [457, 218] width 687 height 326
click at [629, 267] on div "clear image1.png download" at bounding box center [457, 218] width 687 height 326
click at [782, 76] on button "clear" at bounding box center [785, 70] width 19 height 19
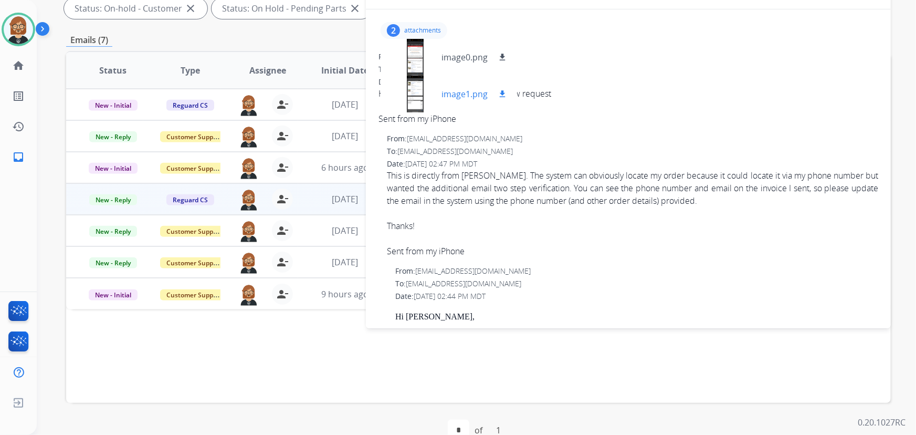
click at [499, 90] on mat-icon "download" at bounding box center [501, 93] width 9 height 9
click at [4, 200] on div "Ken Available Edit Avatar Agent: Ken Routing Profile: Extend_Training CS home H…" at bounding box center [18, 217] width 37 height 435
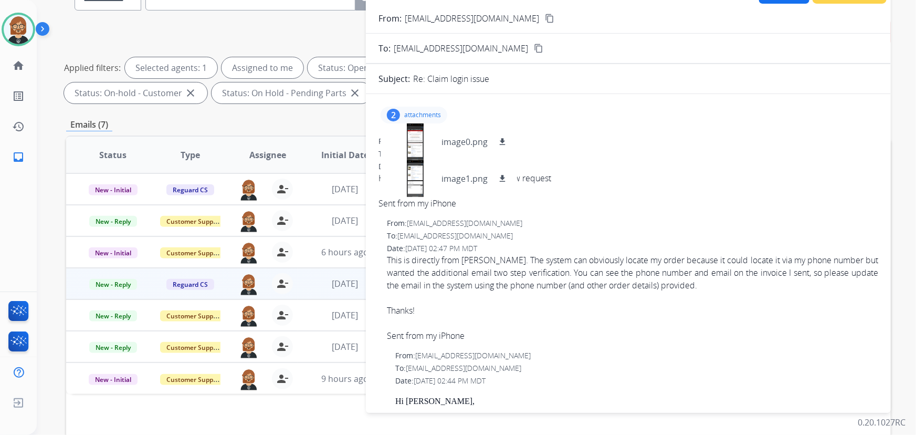
scroll to position [95, 0]
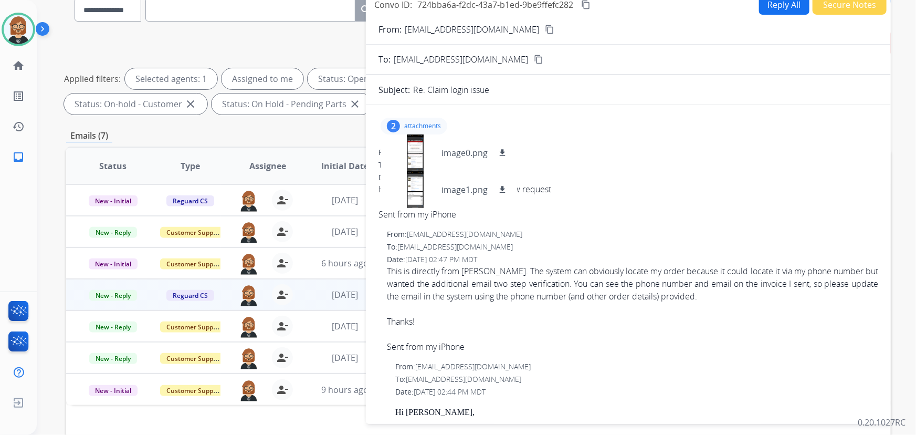
click at [584, 245] on div "To: customerservice@reguardprotection.com" at bounding box center [632, 246] width 491 height 10
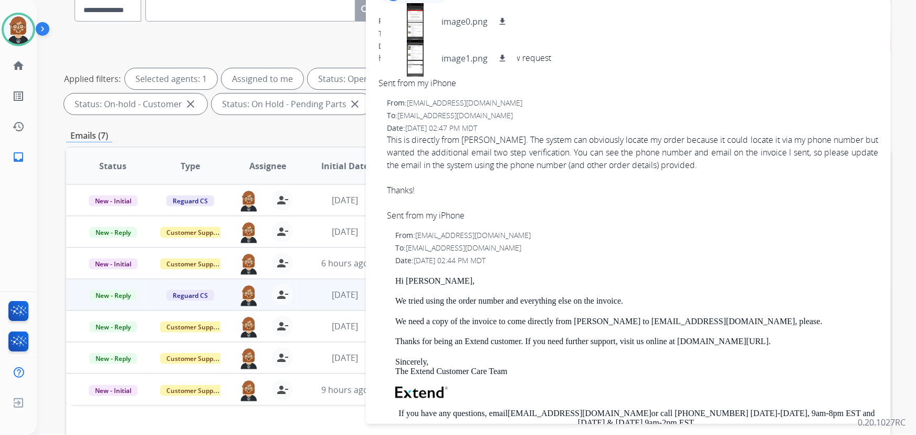
scroll to position [47, 0]
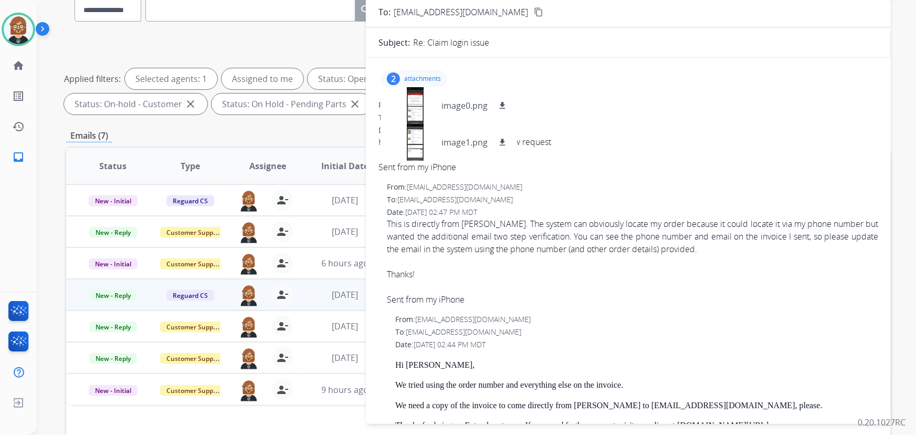
click at [456, 220] on span "This is directly from Ashley. The system can obviously locate my order because …" at bounding box center [632, 261] width 491 height 88
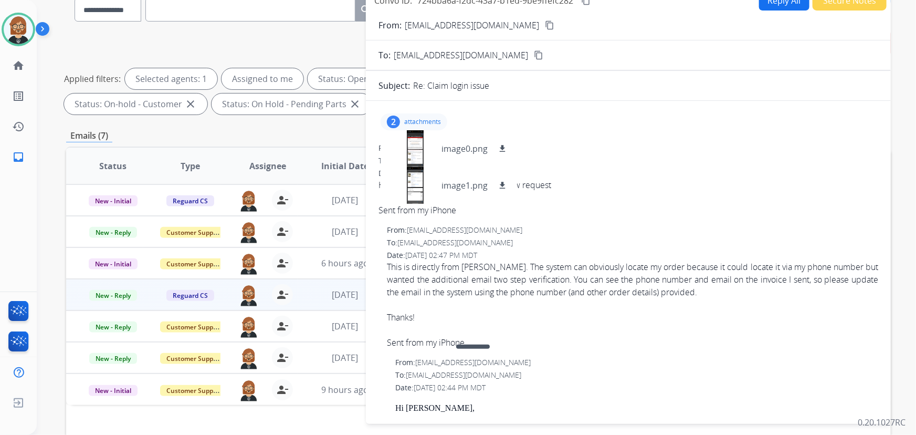
scroll to position [0, 0]
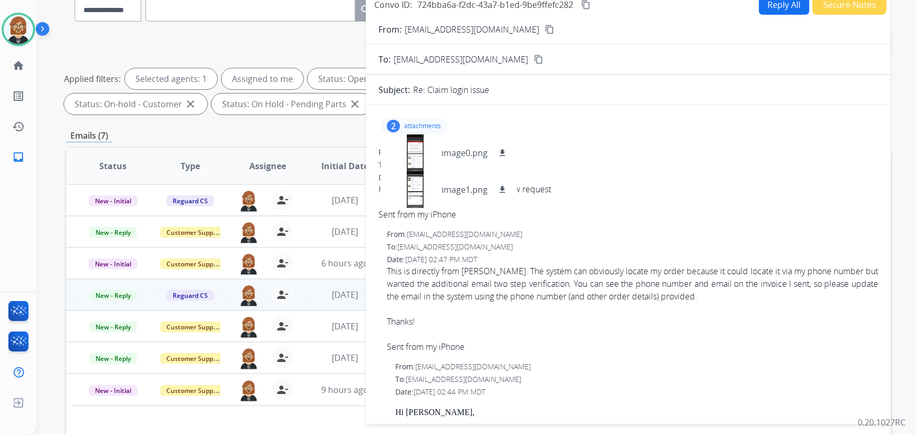
click at [415, 126] on p "attachments" at bounding box center [422, 126] width 37 height 8
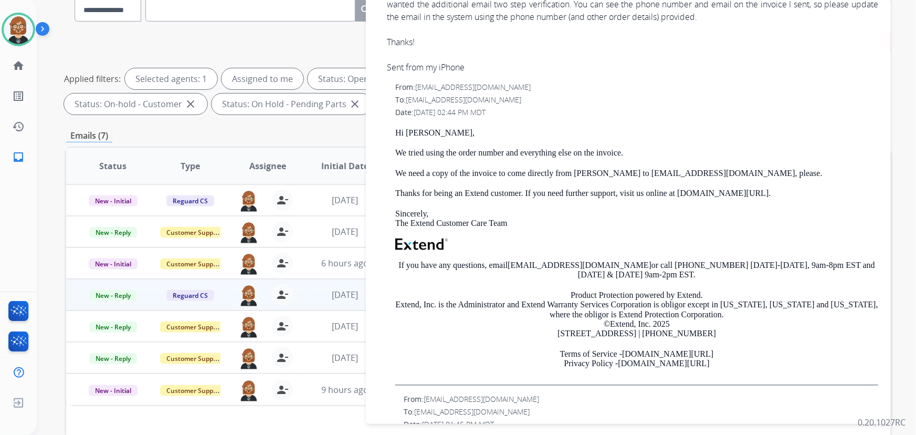
scroll to position [286, 0]
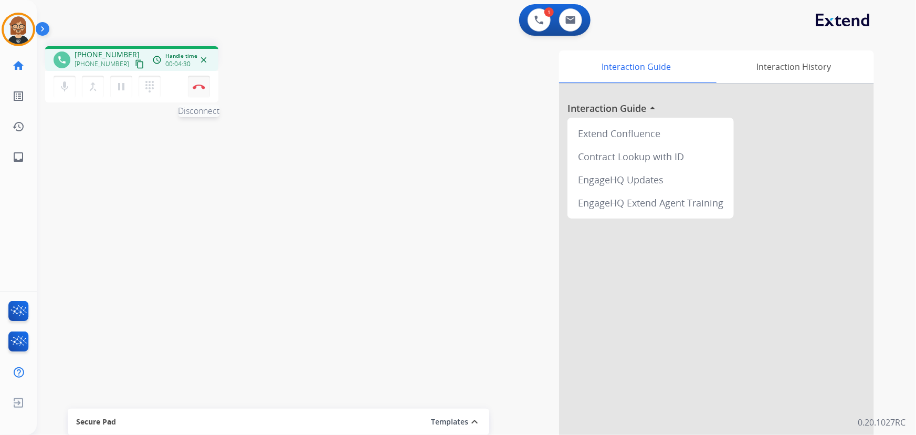
click at [203, 90] on button "Disconnect" at bounding box center [199, 87] width 22 height 22
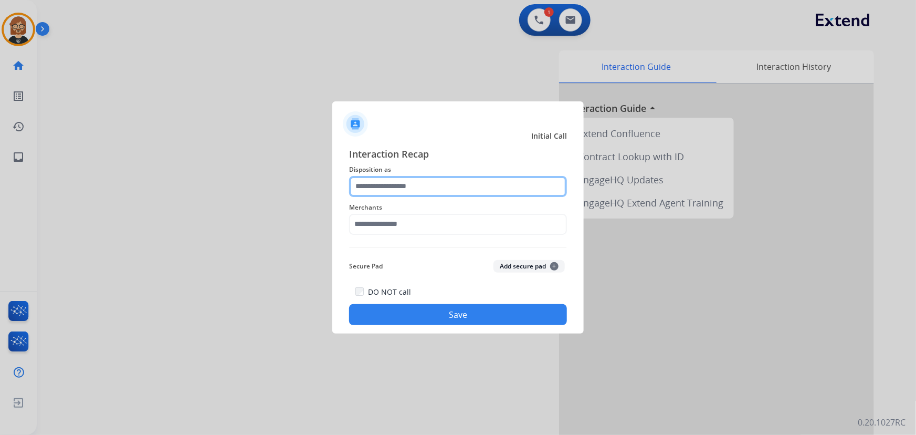
click at [478, 185] on input "text" at bounding box center [458, 186] width 218 height 21
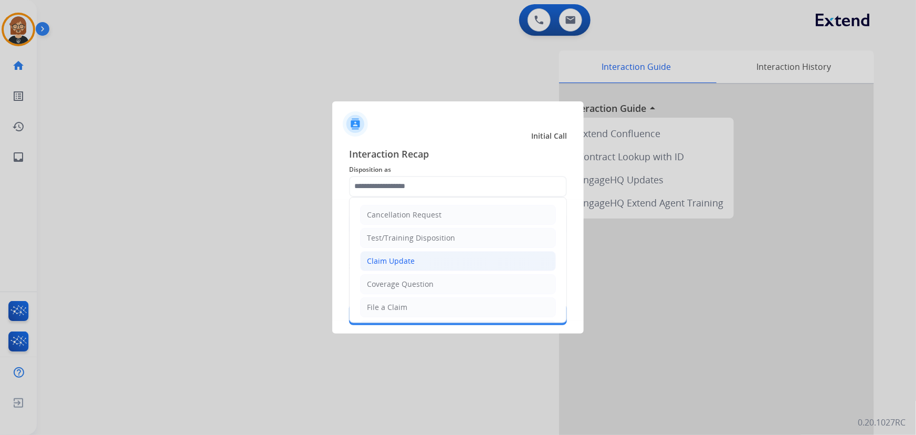
click at [467, 251] on ul "Cancellation Request Test/Training Disposition Claim Update Coverage Question F…" at bounding box center [457, 341] width 217 height 289
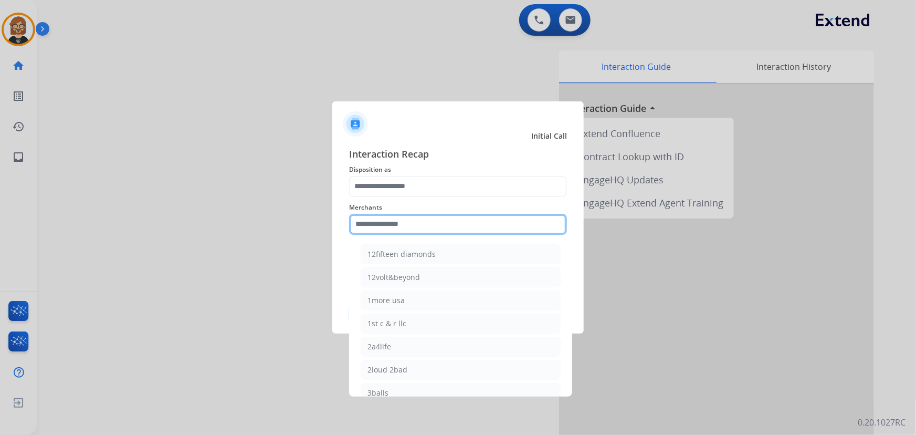
click at [472, 231] on input "text" at bounding box center [458, 224] width 218 height 21
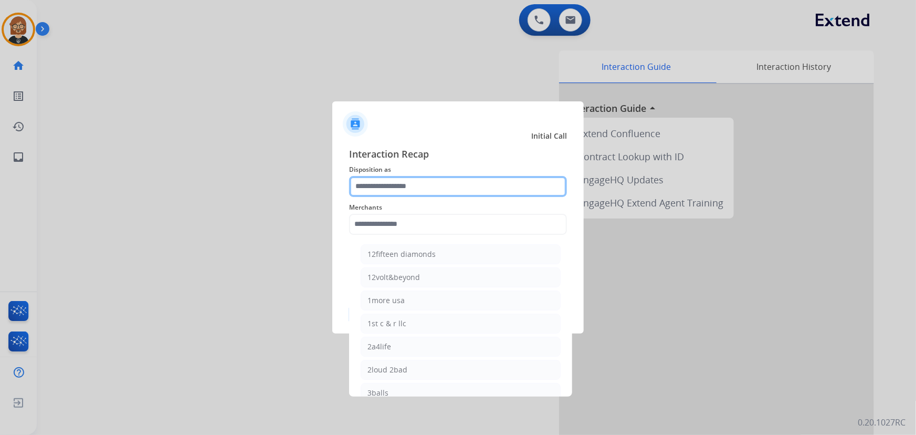
click at [469, 186] on input "text" at bounding box center [458, 186] width 218 height 21
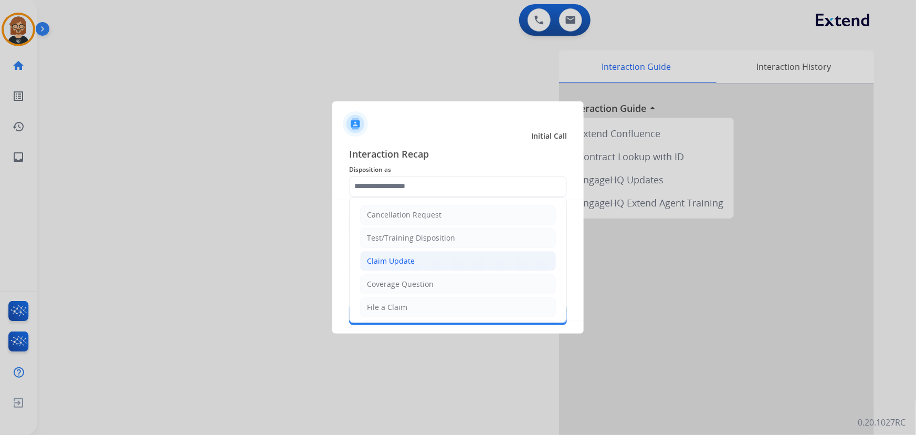
click at [460, 267] on li "Claim Update" at bounding box center [458, 261] width 196 height 20
type input "**********"
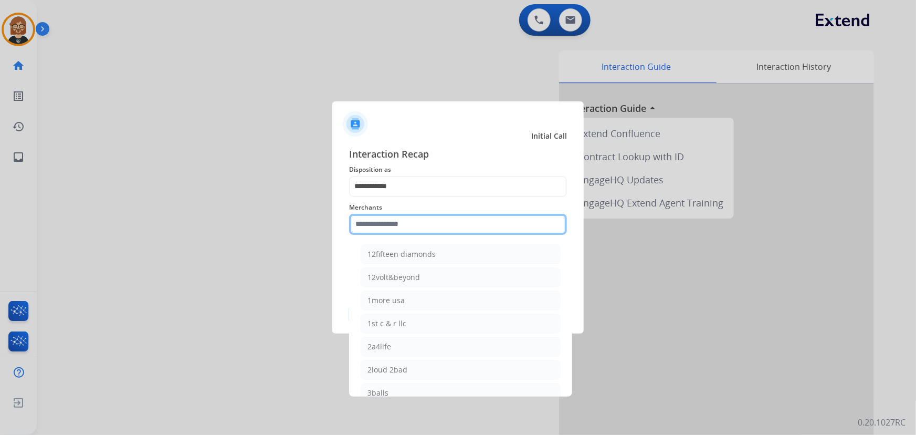
click at [451, 221] on input "text" at bounding box center [458, 224] width 218 height 21
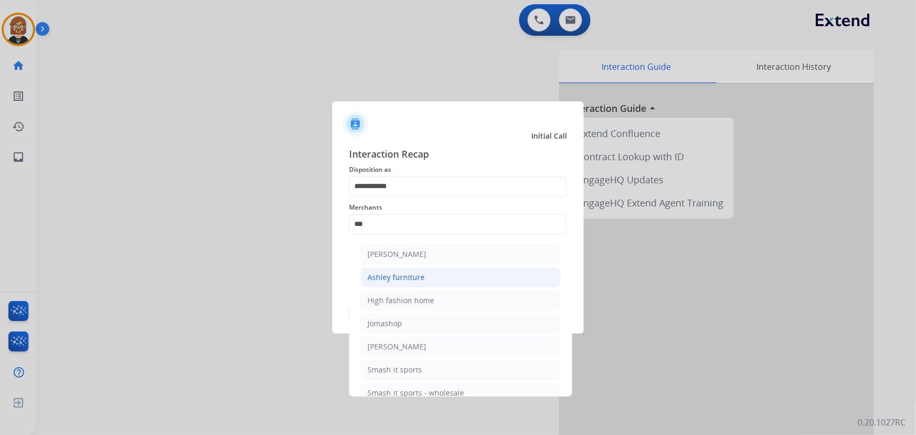
click at [457, 281] on li "Ashley furniture" at bounding box center [461, 277] width 200 height 20
type input "**********"
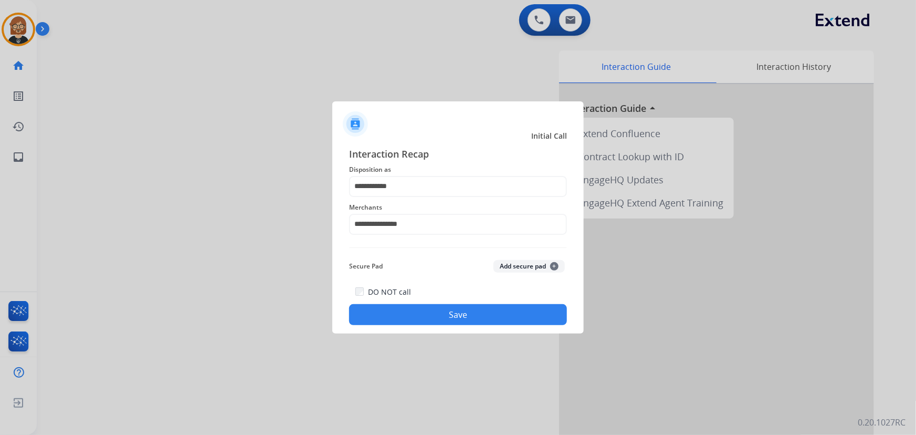
click at [450, 314] on button "Save" at bounding box center [458, 314] width 218 height 21
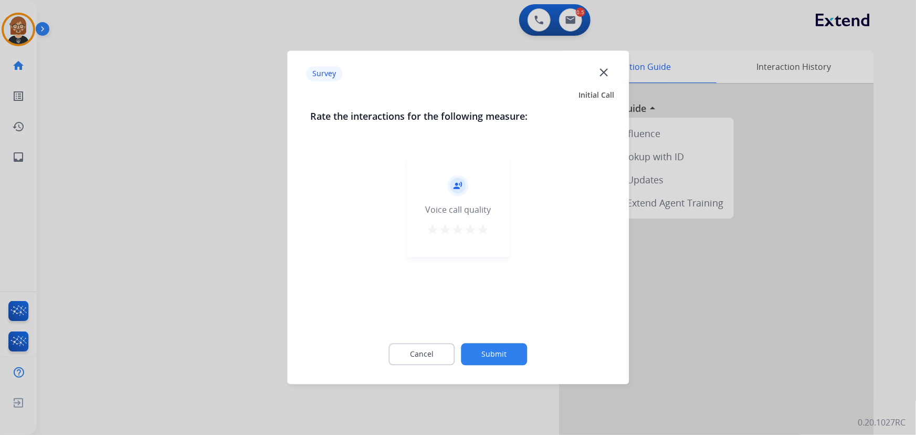
click at [485, 345] on button "Submit" at bounding box center [494, 354] width 66 height 22
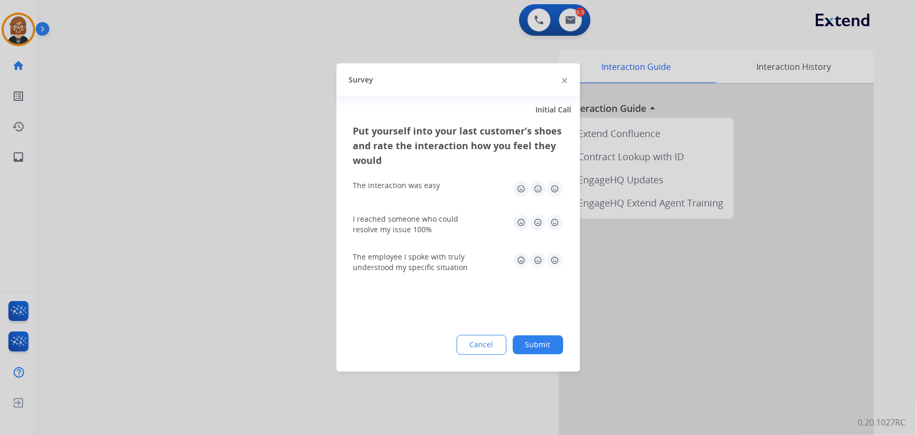
click at [547, 342] on button "Submit" at bounding box center [538, 344] width 50 height 19
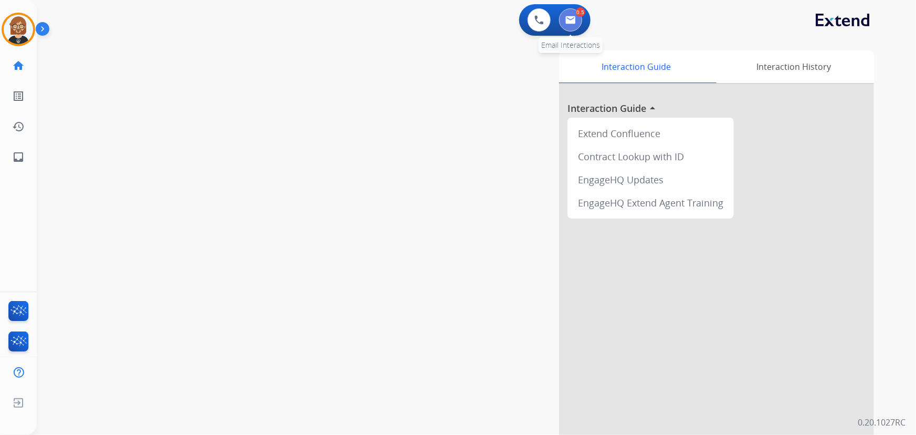
click at [567, 23] on img at bounding box center [570, 20] width 10 height 8
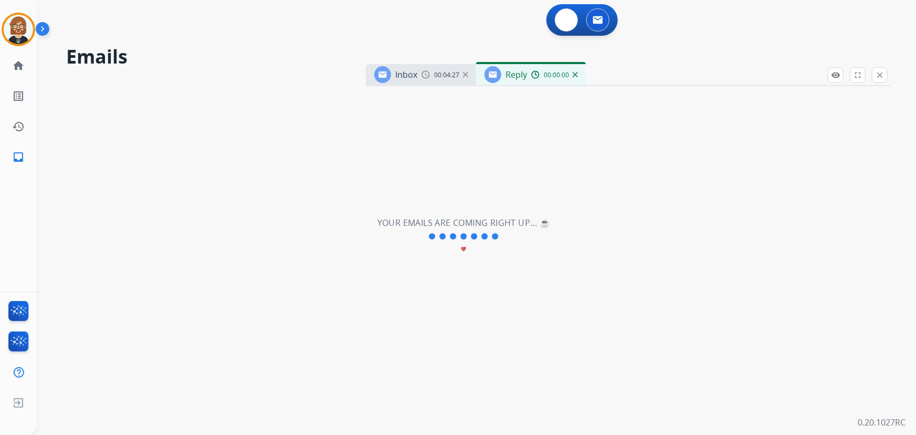
select select "**********"
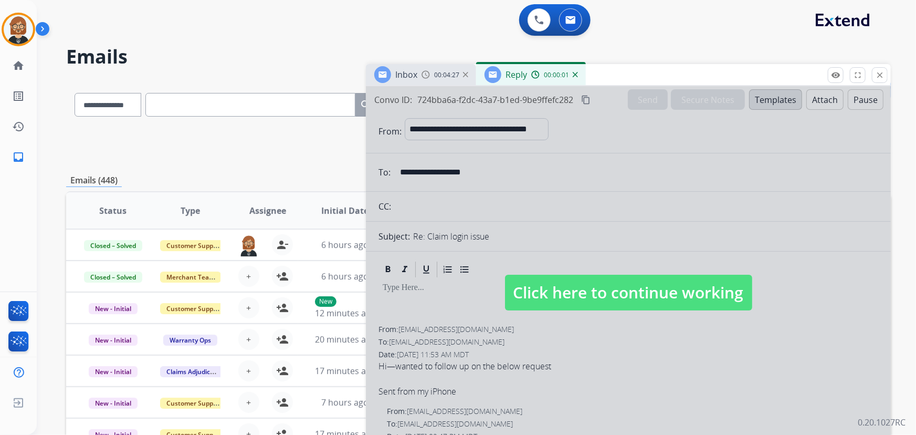
click at [606, 304] on span "Click here to continue working" at bounding box center [628, 292] width 247 height 36
select select
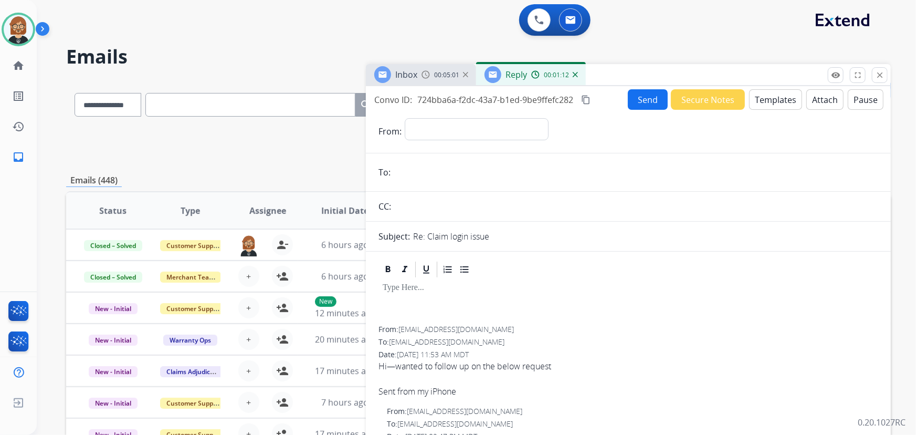
click at [768, 101] on button "Templates" at bounding box center [775, 99] width 53 height 20
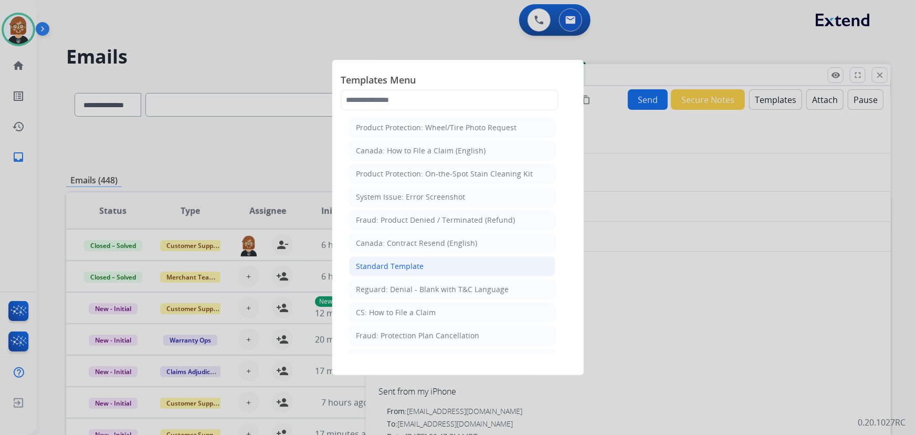
click at [406, 262] on div "Standard Template" at bounding box center [390, 266] width 68 height 10
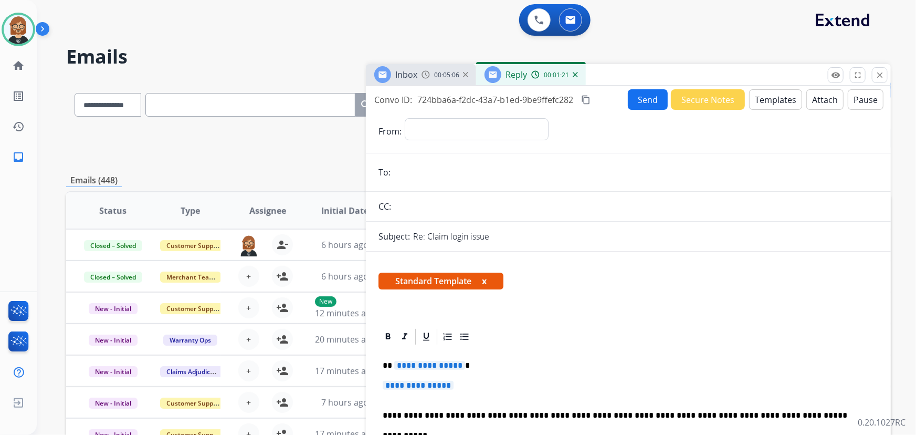
click at [425, 389] on span "**********" at bounding box center [418, 384] width 71 height 9
click at [426, 387] on span "**********" at bounding box center [418, 384] width 71 height 9
click at [443, 367] on span "**********" at bounding box center [429, 365] width 71 height 9
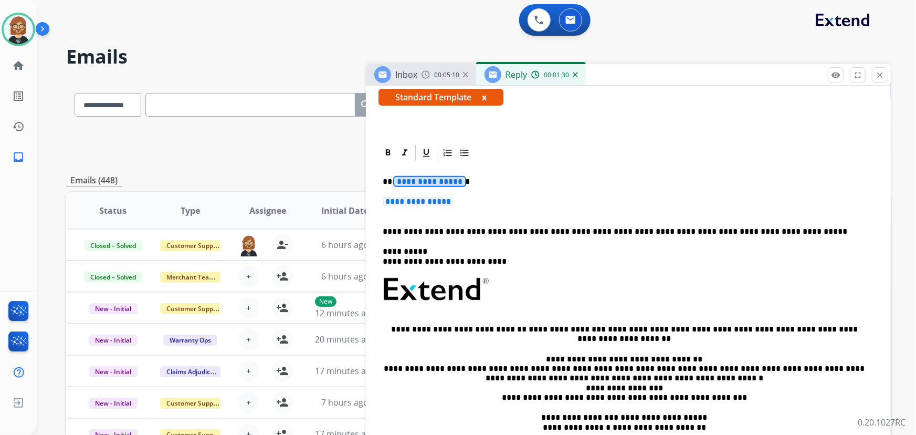
scroll to position [190, 0]
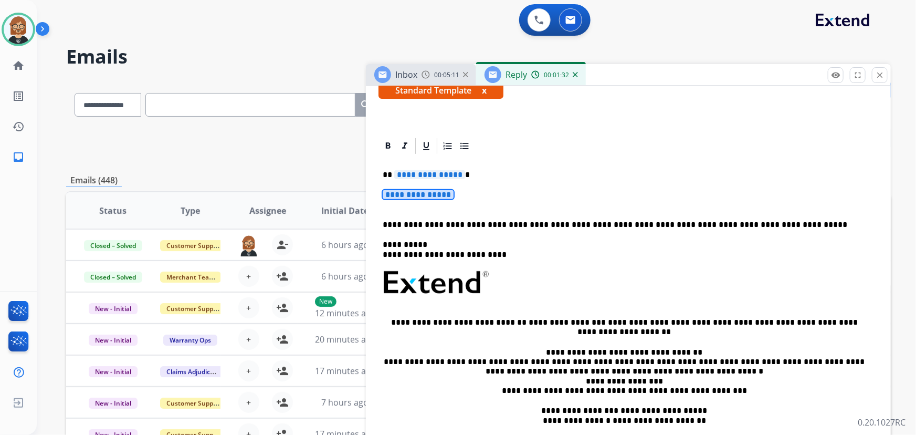
click at [430, 190] on span "**********" at bounding box center [418, 194] width 71 height 9
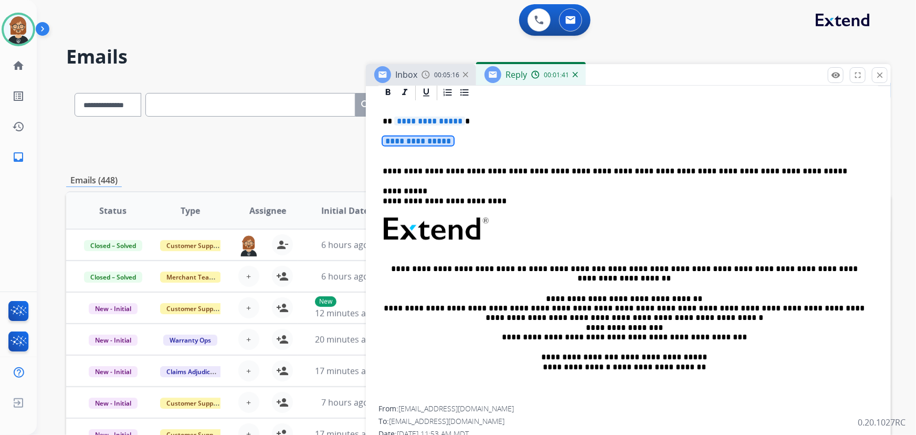
scroll to position [238, 0]
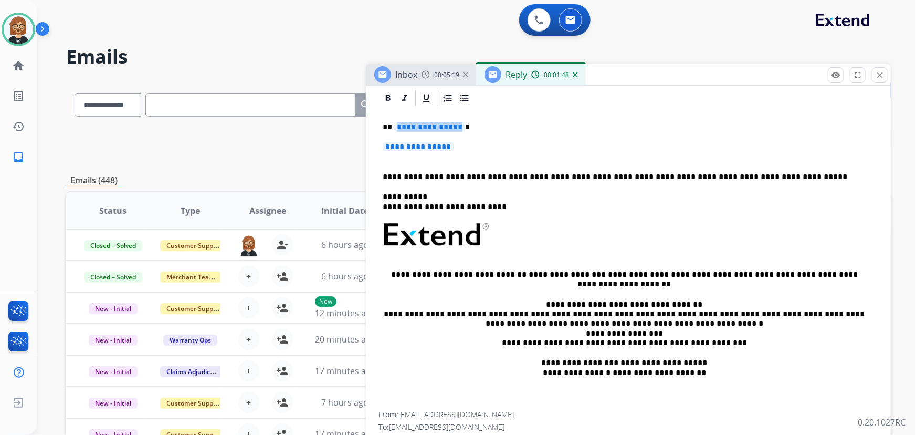
drag, startPoint x: 458, startPoint y: 126, endPoint x: 394, endPoint y: 123, distance: 64.6
click at [394, 123] on span "**********" at bounding box center [429, 126] width 71 height 9
click at [415, 144] on span "**********" at bounding box center [418, 146] width 71 height 9
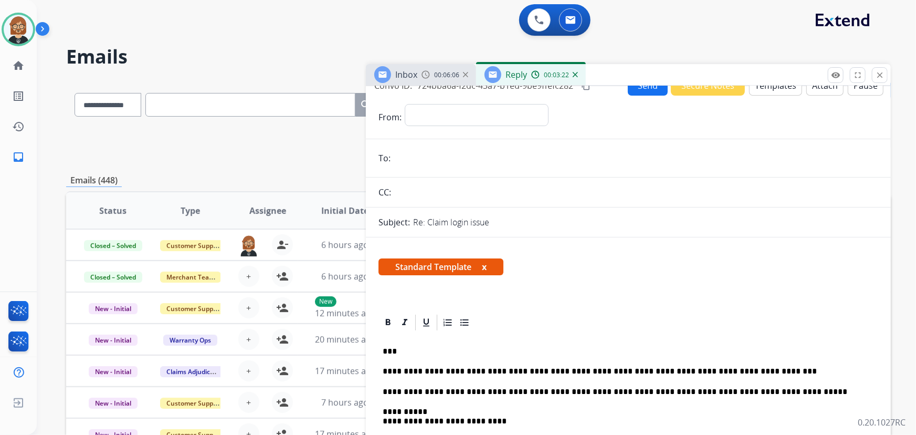
scroll to position [0, 0]
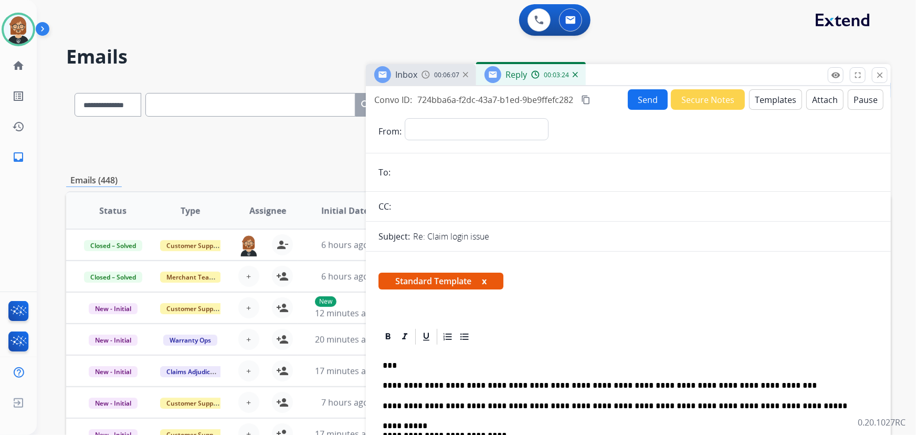
click at [639, 92] on button "Send" at bounding box center [648, 99] width 40 height 20
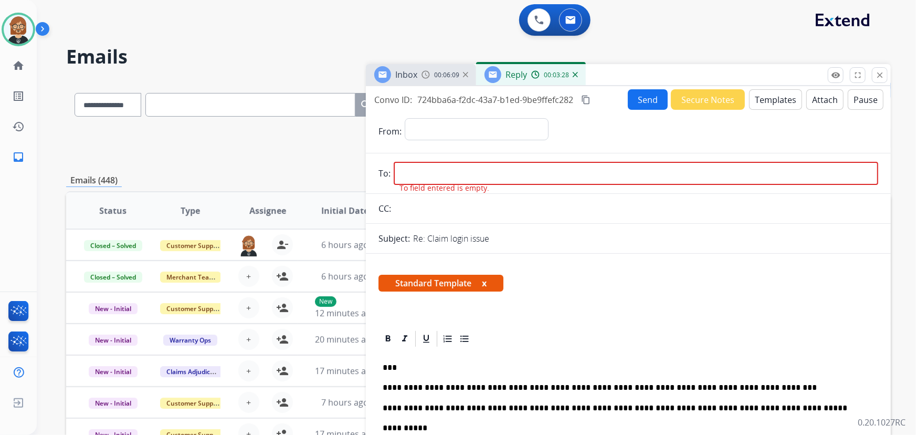
click at [421, 73] on img at bounding box center [425, 74] width 8 height 8
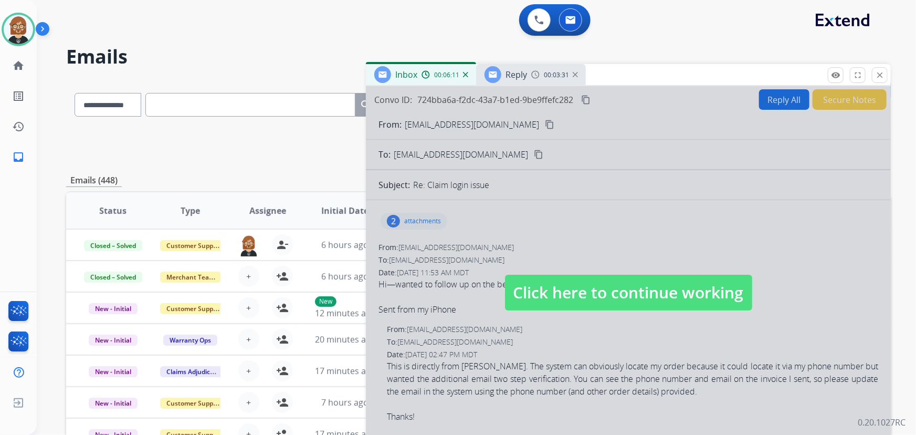
click at [582, 205] on div at bounding box center [628, 282] width 525 height 392
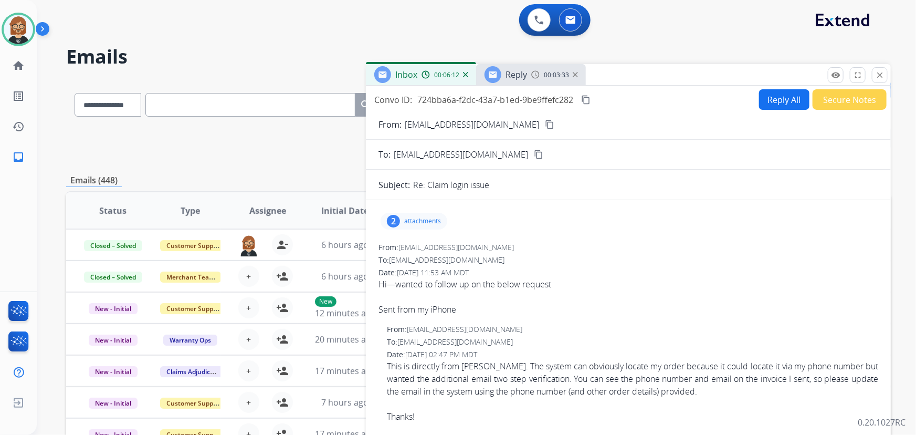
click at [545, 122] on mat-icon "content_copy" at bounding box center [549, 124] width 9 height 9
click at [515, 76] on span "Reply" at bounding box center [516, 75] width 22 height 12
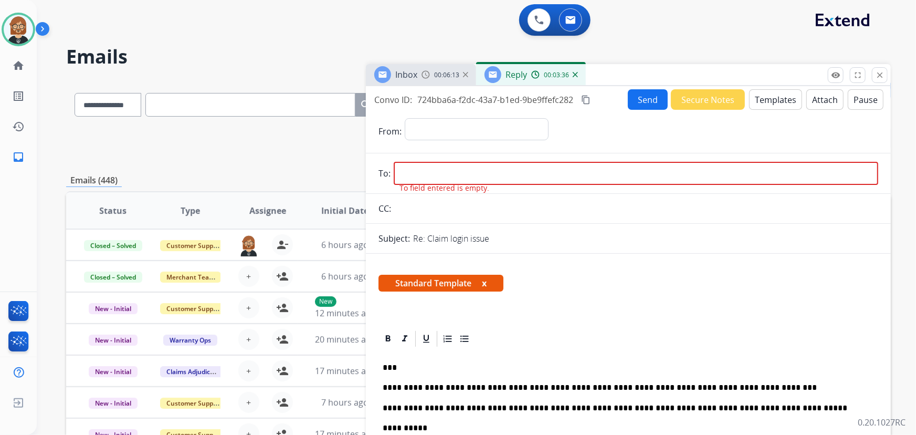
click at [474, 165] on input "email" at bounding box center [636, 173] width 484 height 23
paste input "**********"
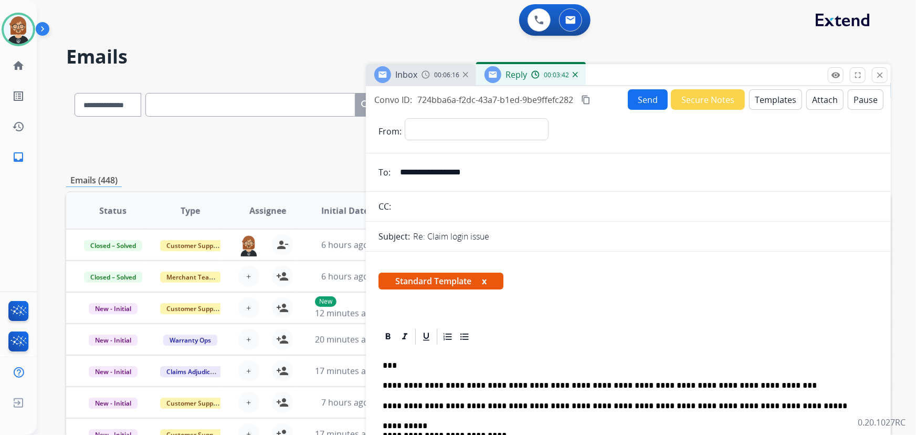
type input "**********"
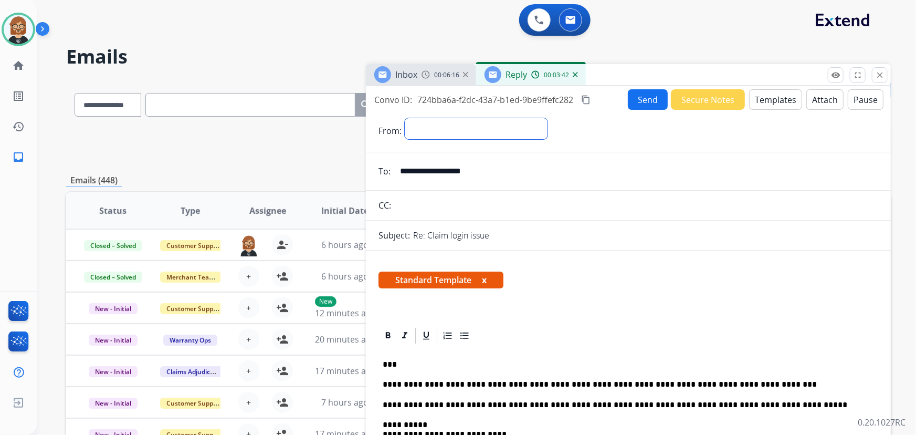
click at [522, 120] on select "**********" at bounding box center [476, 128] width 143 height 21
select select "**********"
click at [405, 118] on select "**********" at bounding box center [476, 128] width 143 height 21
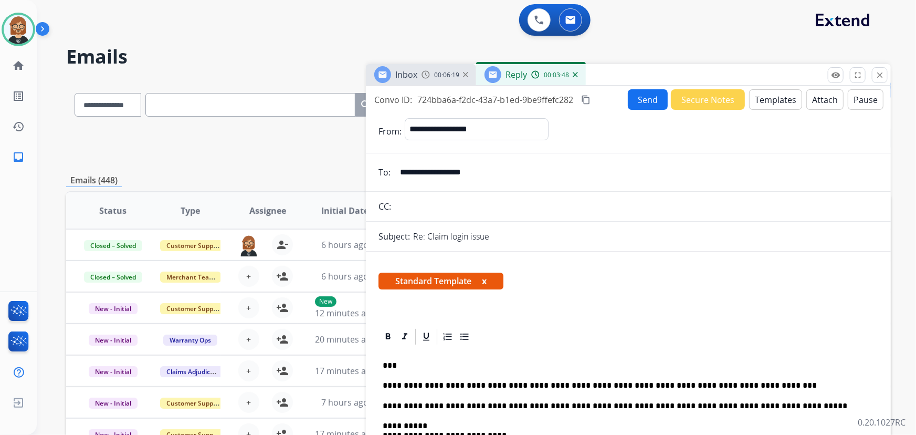
click at [645, 99] on button "Send" at bounding box center [648, 99] width 40 height 20
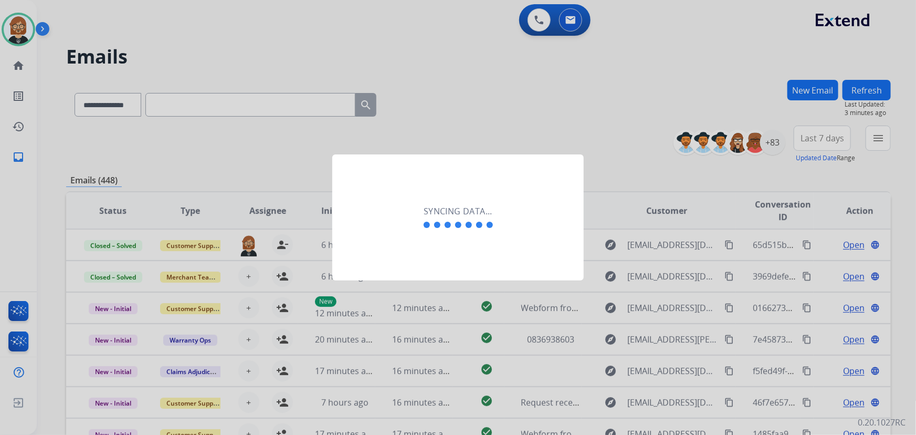
click at [453, 213] on h2 "Syncing data..." at bounding box center [457, 211] width 69 height 13
click at [648, 125] on div at bounding box center [458, 217] width 916 height 435
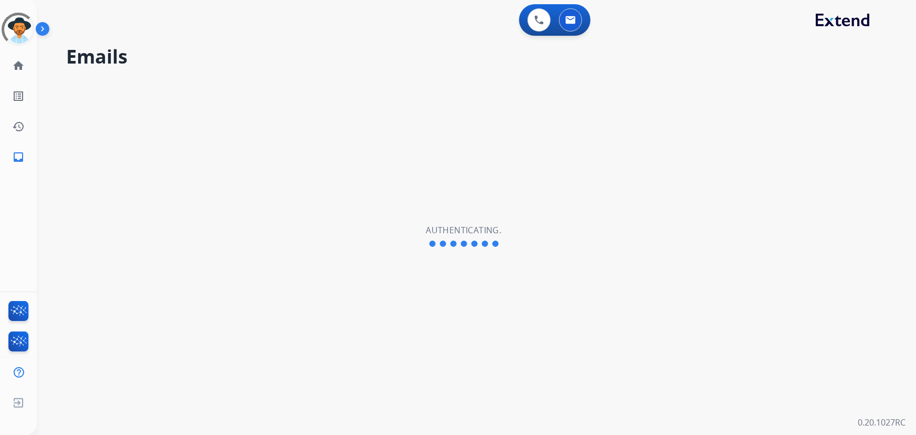
select select "**********"
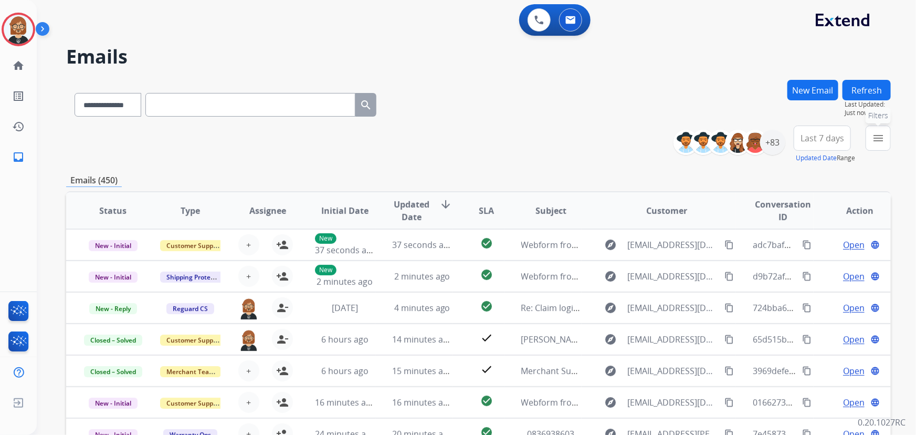
click at [872, 137] on mat-icon "menu" at bounding box center [878, 138] width 13 height 13
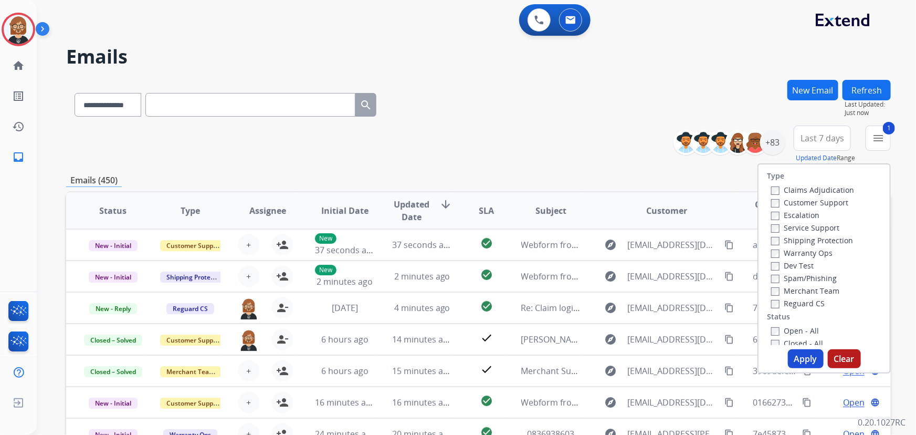
click at [810, 356] on button "Apply" at bounding box center [806, 358] width 36 height 19
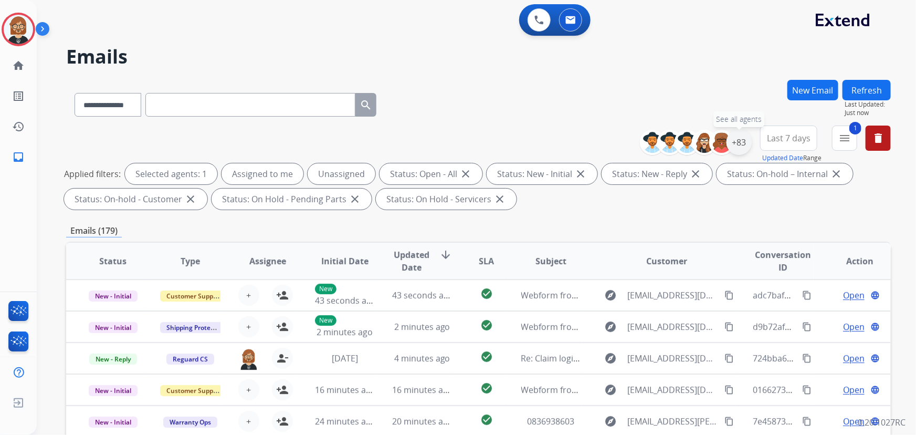
click at [742, 138] on div "+83" at bounding box center [738, 142] width 25 height 25
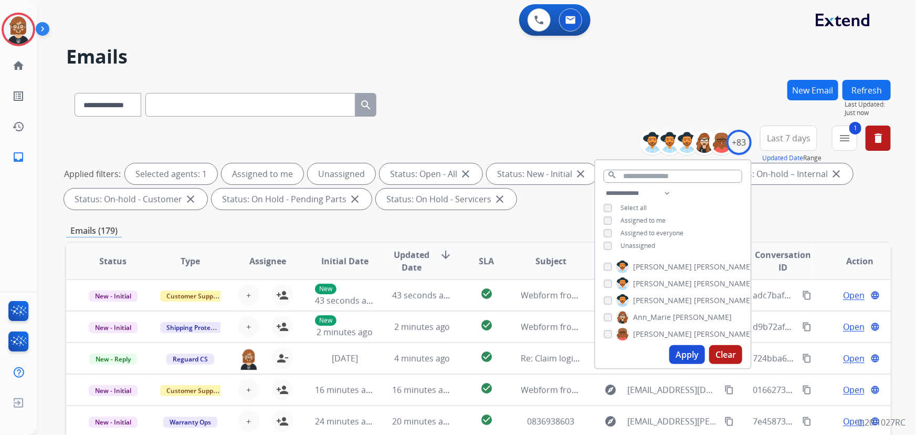
click at [624, 243] on span "Unassigned" at bounding box center [637, 245] width 35 height 9
click at [677, 353] on button "Apply" at bounding box center [687, 354] width 36 height 19
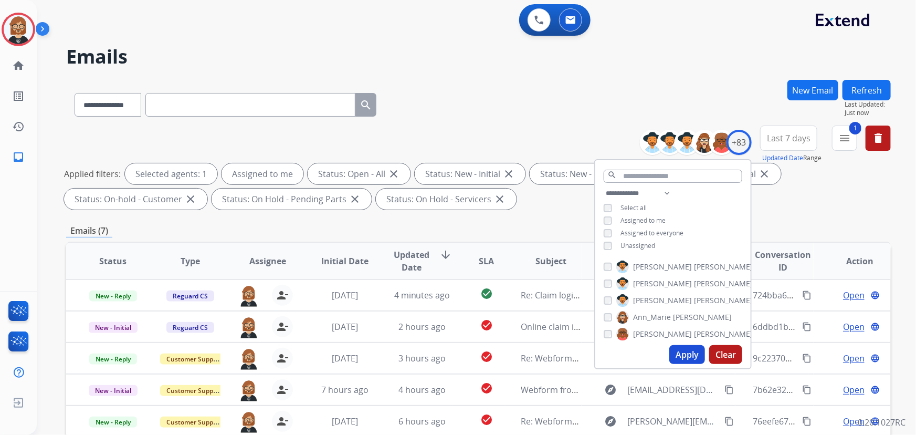
click at [214, 246] on th "Type" at bounding box center [181, 260] width 77 height 37
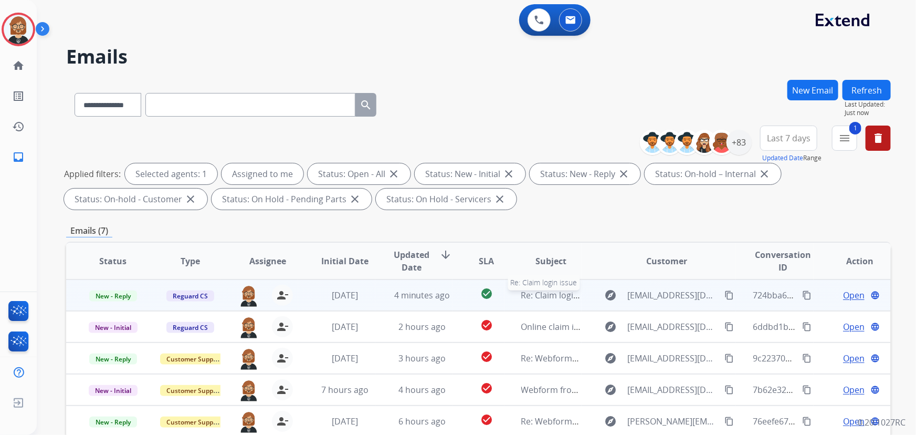
click at [536, 290] on span "Re: Claim login issue" at bounding box center [561, 295] width 80 height 12
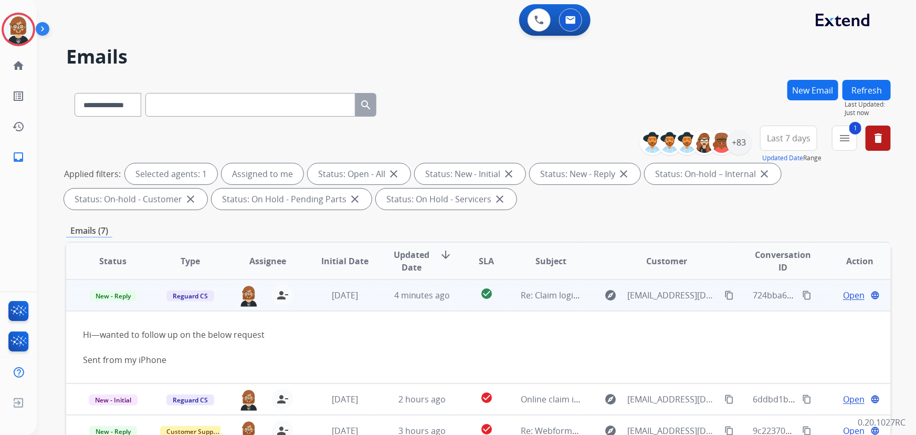
click at [843, 298] on span "Open" at bounding box center [854, 295] width 22 height 13
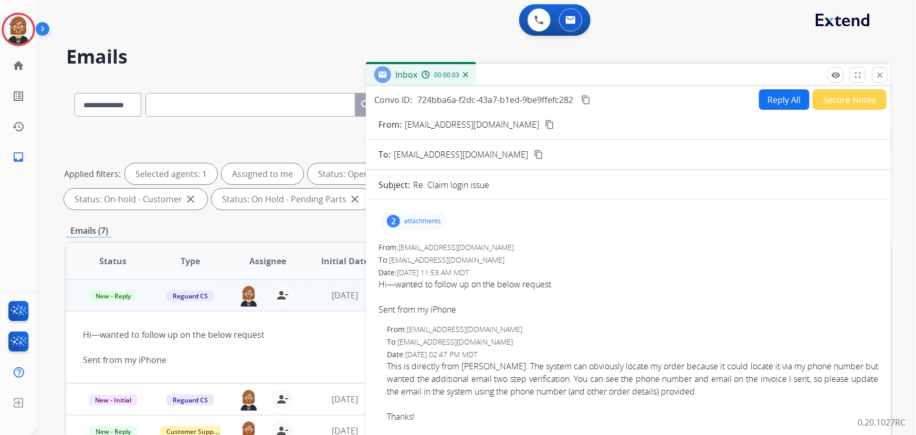
click at [783, 100] on button "Reply All" at bounding box center [784, 99] width 50 height 20
select select "**********"
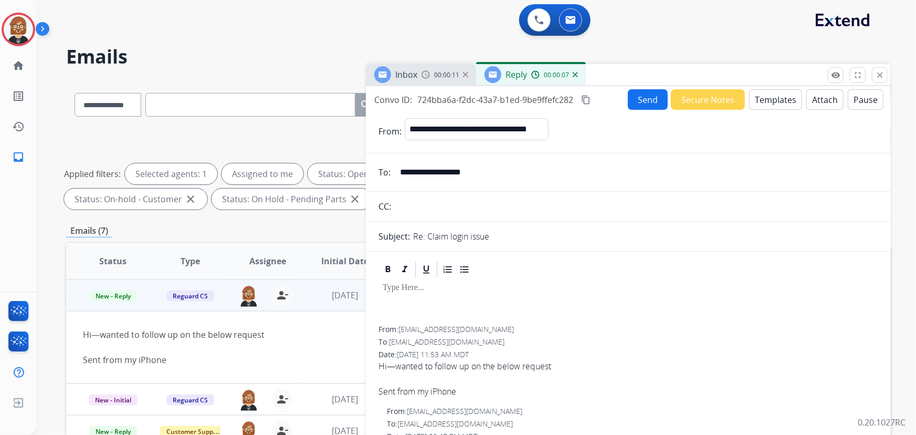
click at [761, 105] on button "Templates" at bounding box center [775, 99] width 53 height 20
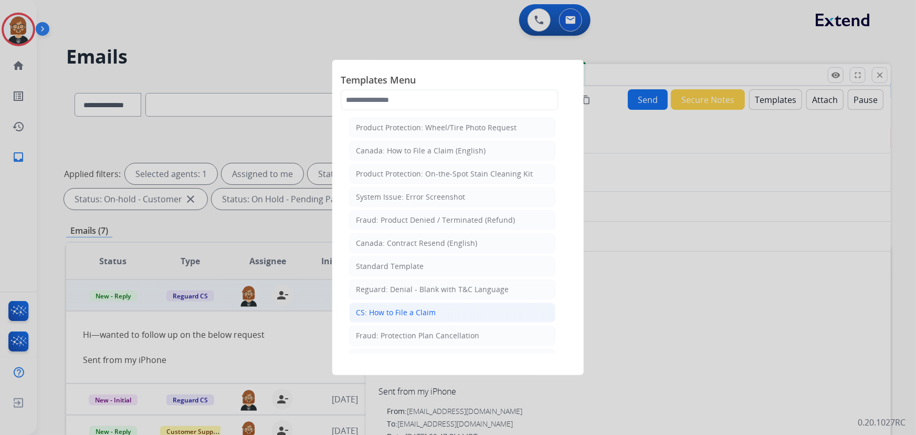
click at [391, 307] on div "CS: How to File a Claim" at bounding box center [396, 312] width 80 height 10
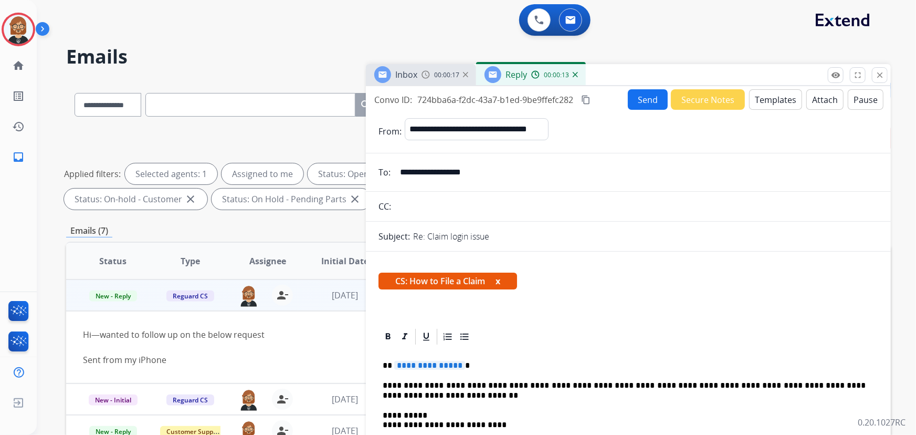
click at [763, 101] on button "Templates" at bounding box center [775, 99] width 53 height 20
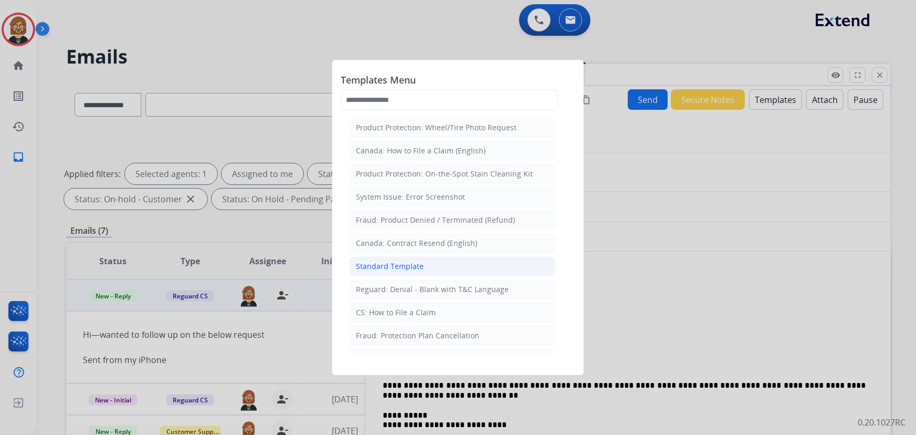
click at [412, 266] on div "Standard Template" at bounding box center [390, 266] width 68 height 10
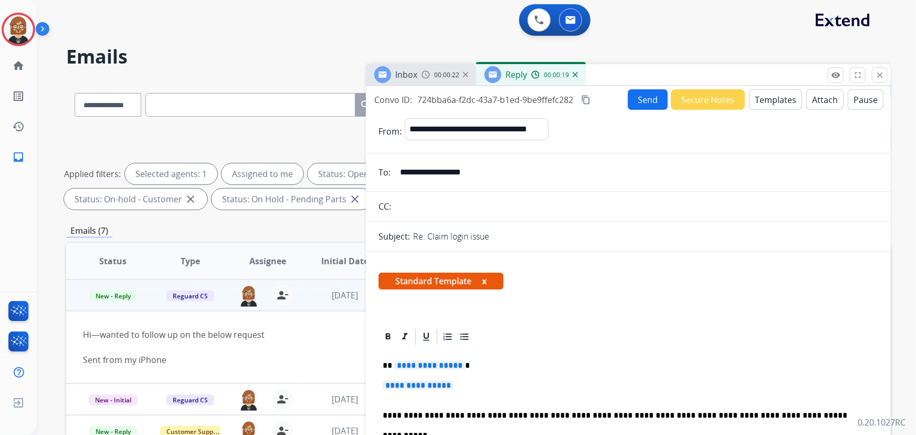
click at [433, 367] on span "**********" at bounding box center [429, 365] width 71 height 9
click at [393, 387] on p "**********" at bounding box center [624, 389] width 483 height 19
click at [393, 386] on span "**********" at bounding box center [418, 384] width 71 height 9
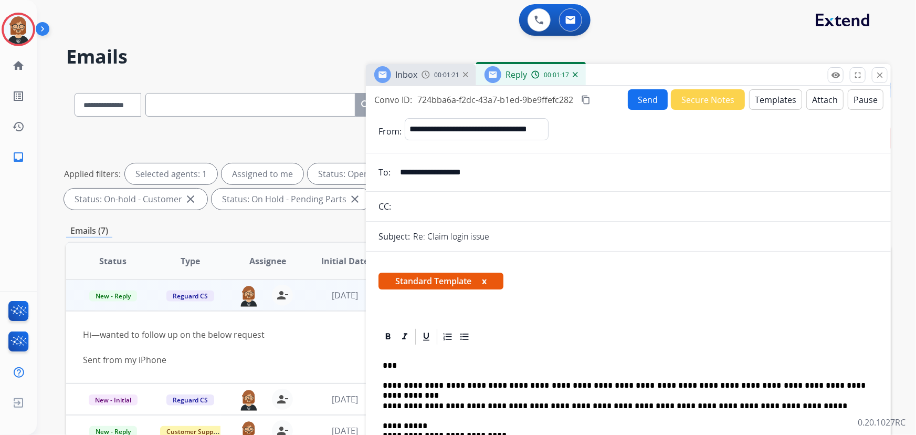
click at [643, 100] on button "Send" at bounding box center [648, 99] width 40 height 20
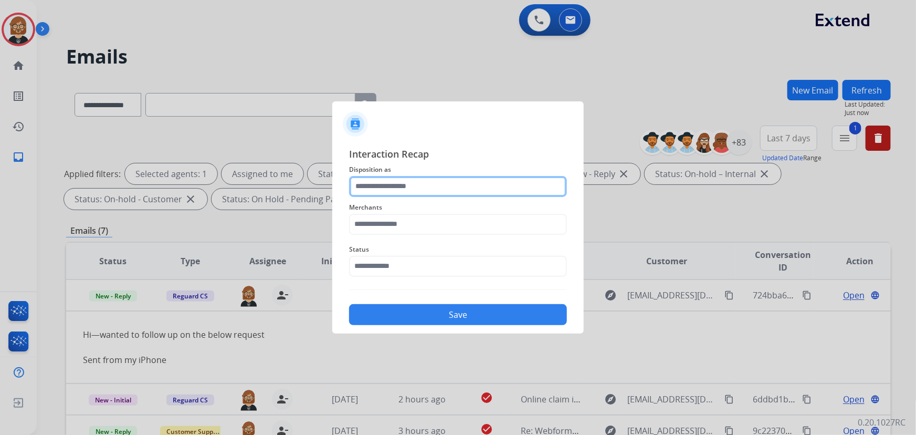
click at [451, 178] on input "text" at bounding box center [458, 186] width 218 height 21
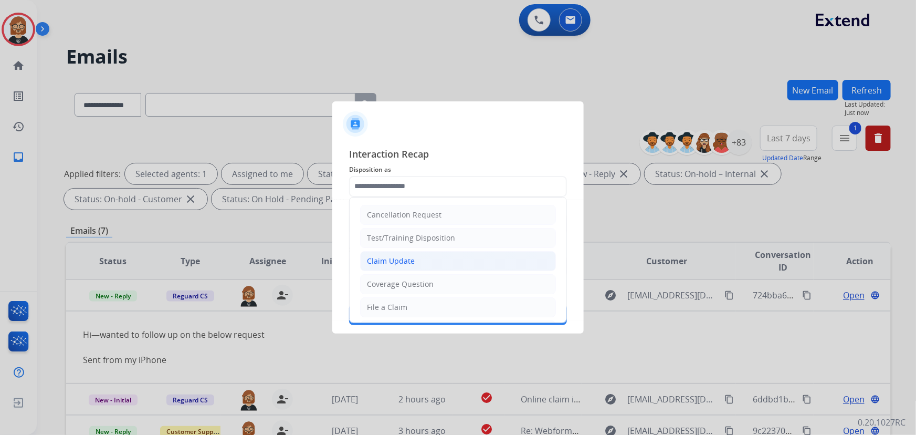
click at [432, 251] on li "Claim Update" at bounding box center [458, 261] width 196 height 20
type input "**********"
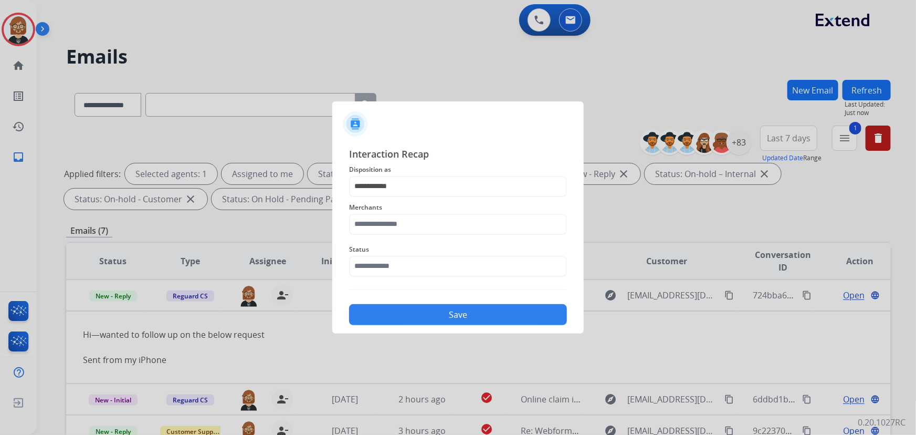
click at [436, 210] on span "Merchants" at bounding box center [458, 207] width 218 height 13
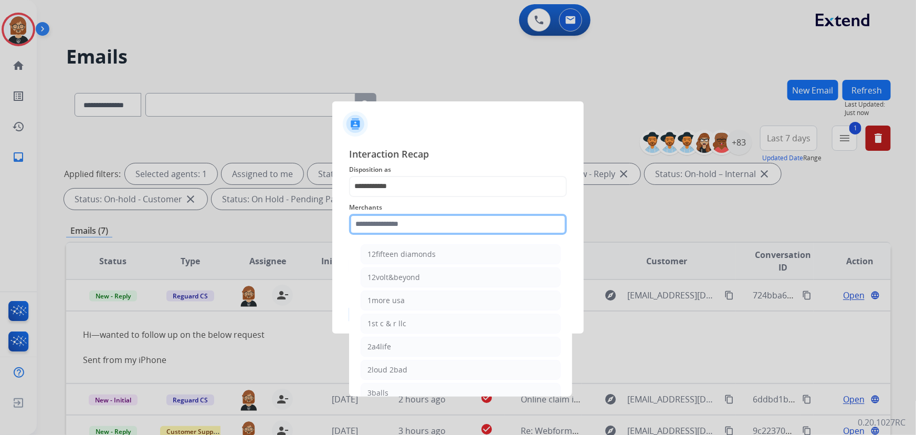
click at [444, 224] on input "text" at bounding box center [458, 224] width 218 height 21
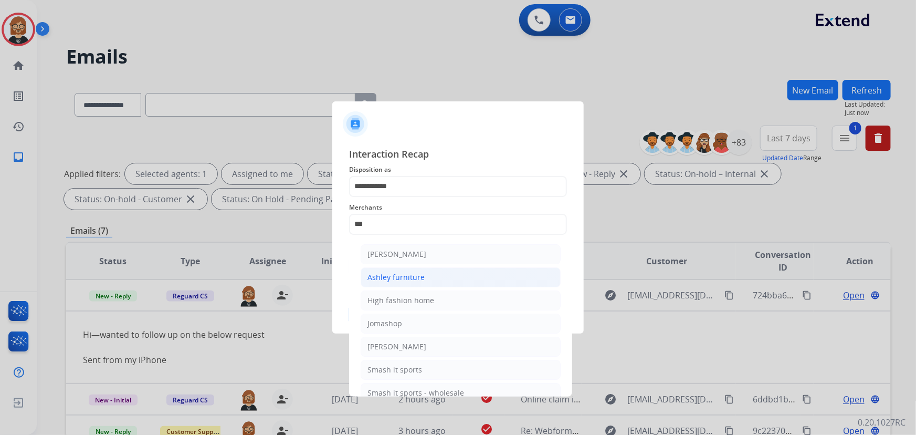
click at [436, 283] on li "Ashley furniture" at bounding box center [461, 277] width 200 height 20
type input "**********"
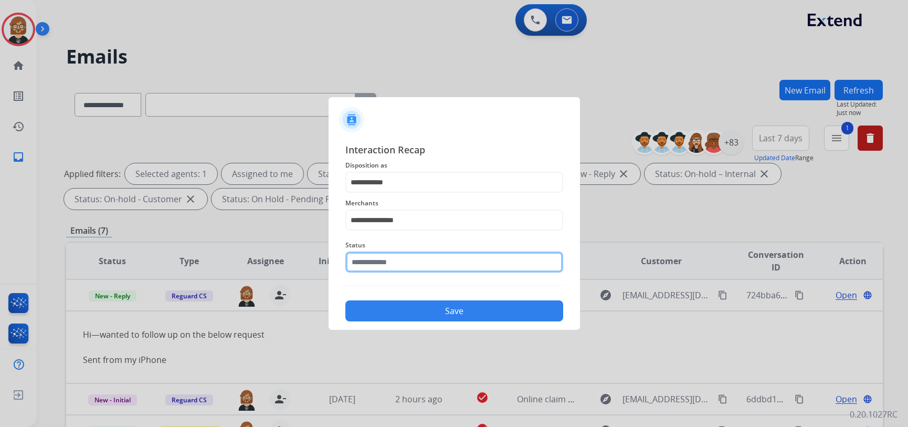
click at [433, 271] on input "text" at bounding box center [454, 261] width 218 height 21
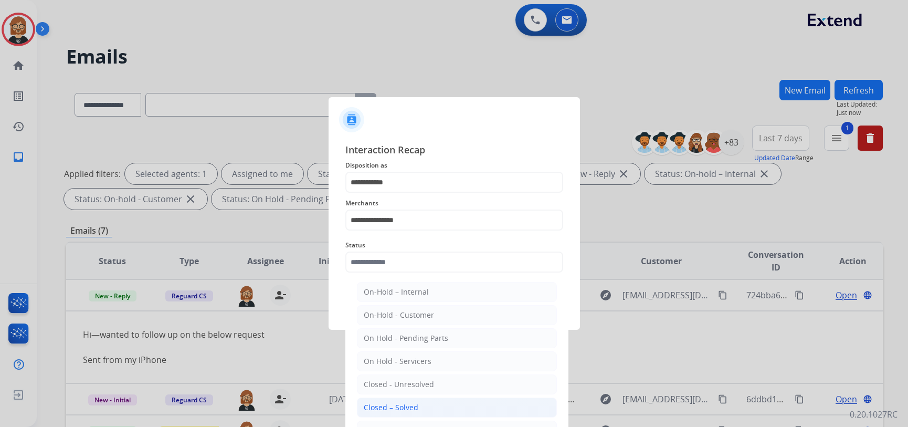
click at [445, 407] on li "Closed – Solved" at bounding box center [457, 407] width 200 height 20
type input "**********"
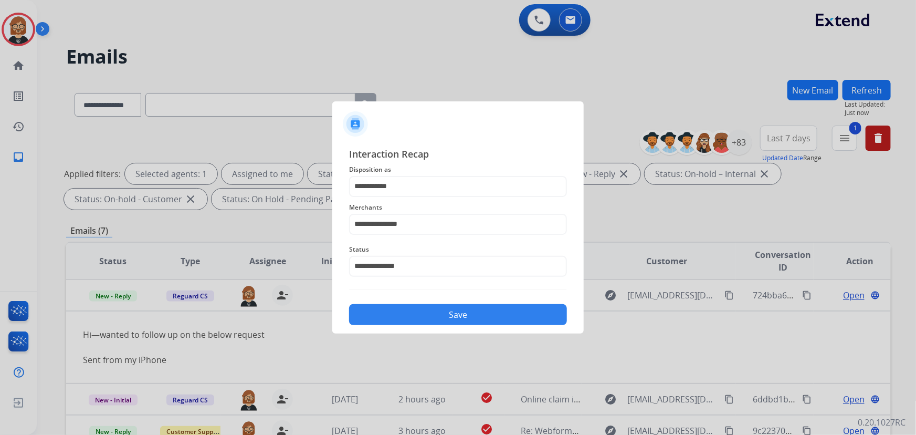
click at [472, 316] on button "Save" at bounding box center [458, 314] width 218 height 21
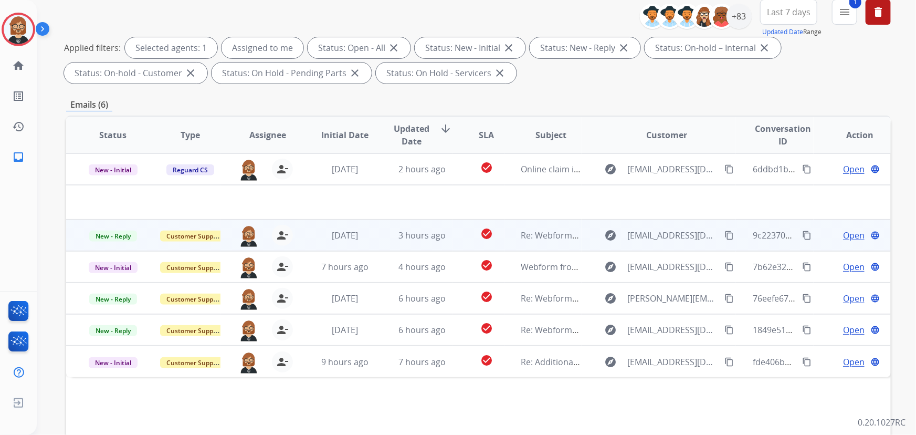
scroll to position [143, 0]
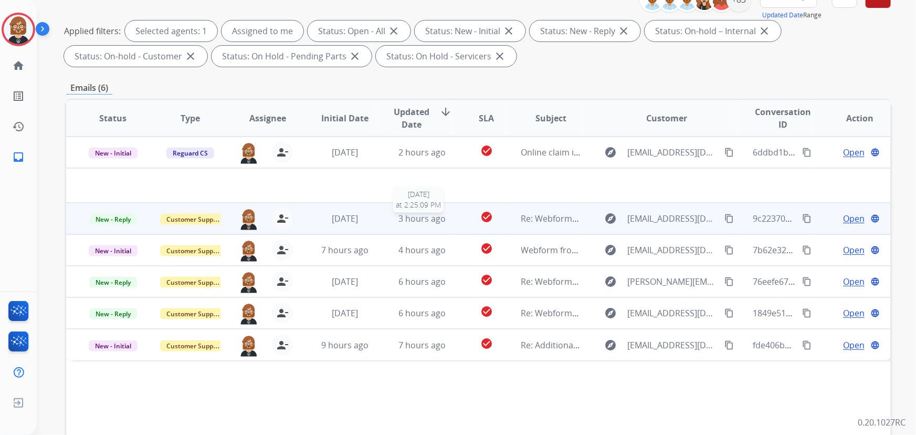
click at [434, 220] on span "3 hours ago" at bounding box center [421, 219] width 47 height 12
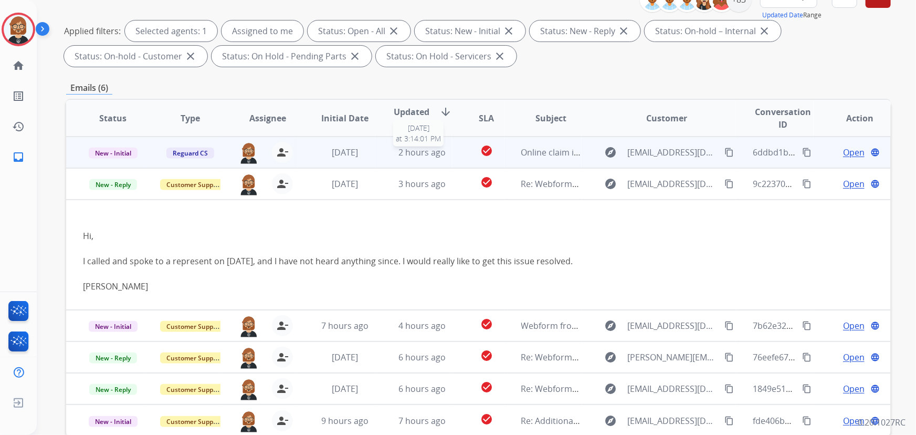
click at [444, 156] on div "2 hours ago" at bounding box center [422, 152] width 60 height 13
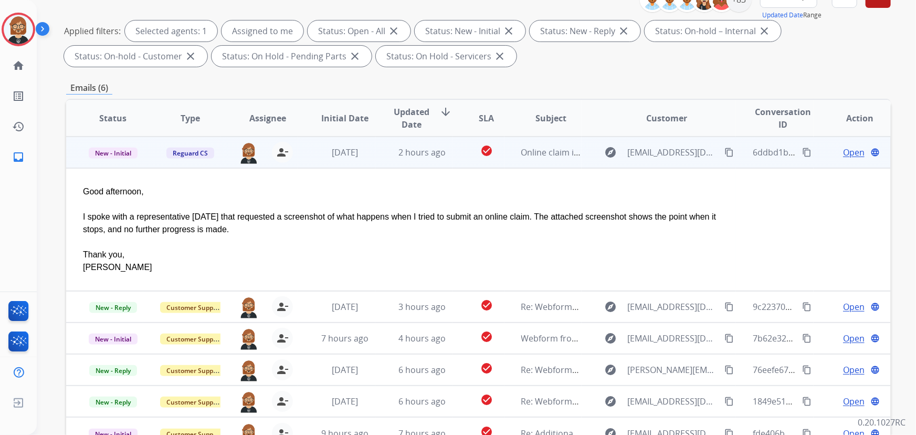
click at [843, 152] on span "Open" at bounding box center [854, 152] width 22 height 13
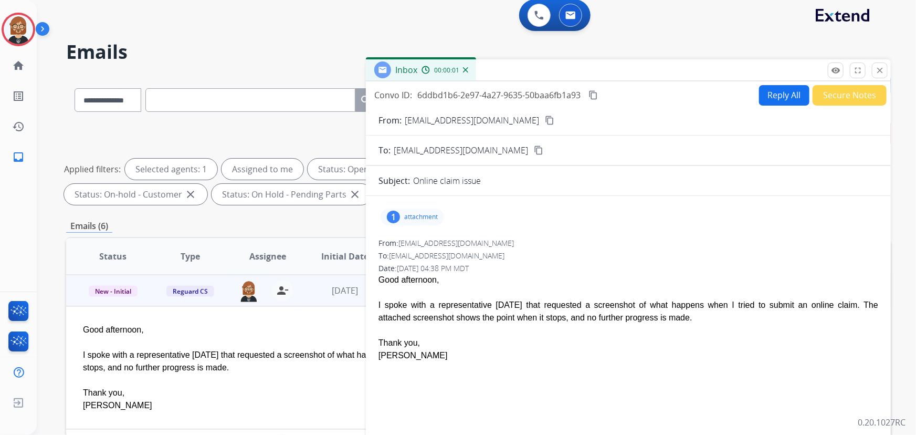
scroll to position [0, 0]
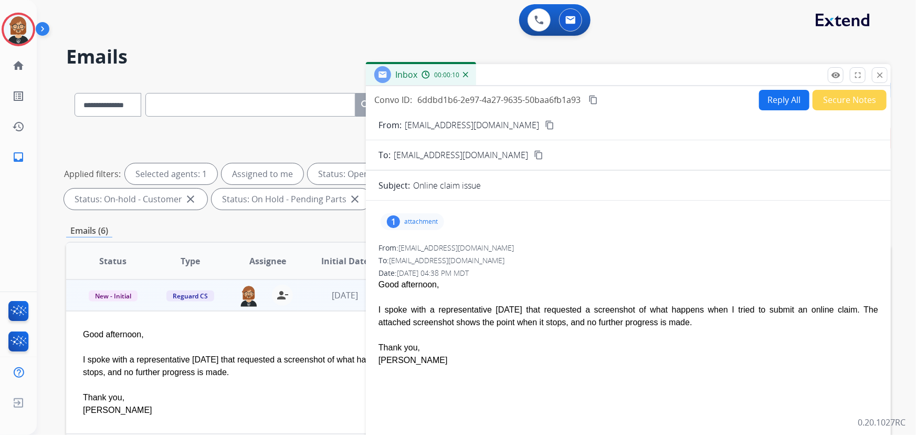
click at [814, 98] on button "Secure Notes" at bounding box center [849, 100] width 74 height 20
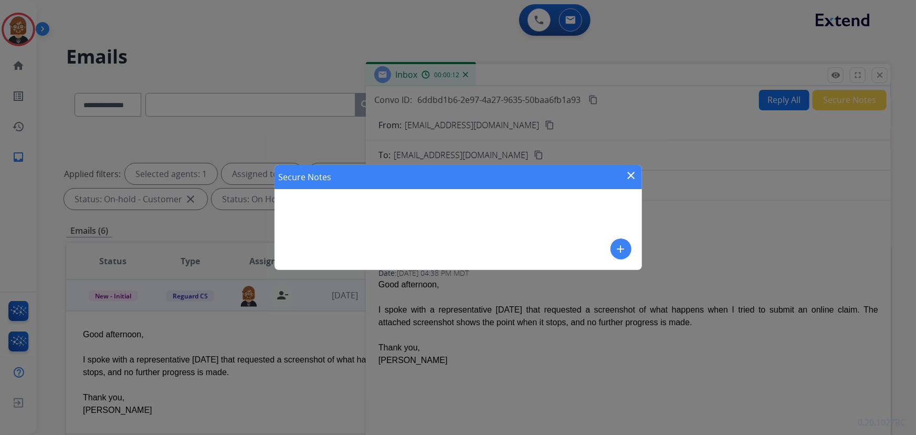
click at [622, 246] on mat-icon "add" at bounding box center [621, 248] width 13 height 13
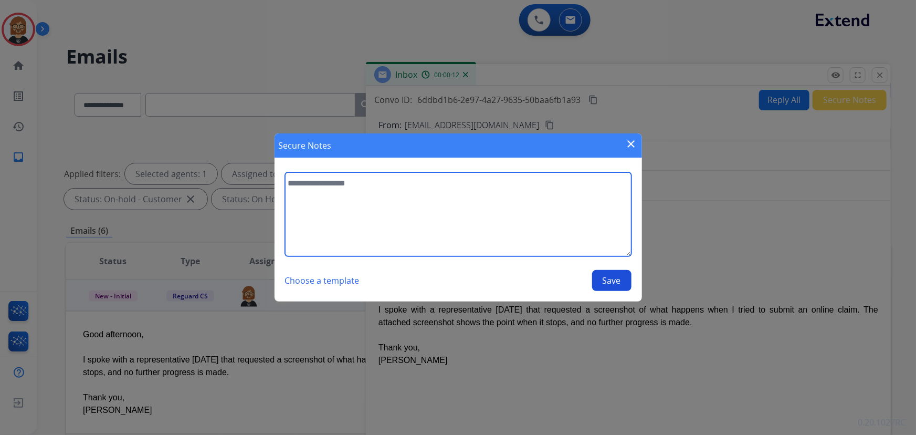
click at [409, 221] on textarea at bounding box center [458, 214] width 346 height 84
type textarea "**********"
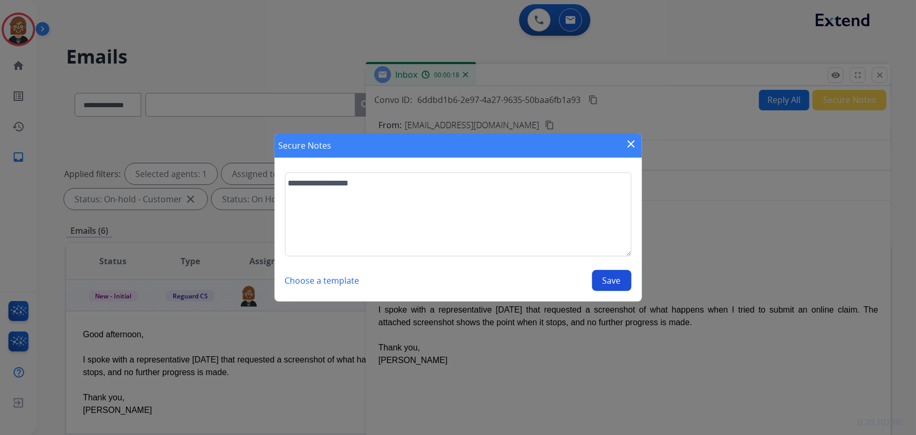
click at [599, 274] on button "Save" at bounding box center [611, 280] width 39 height 21
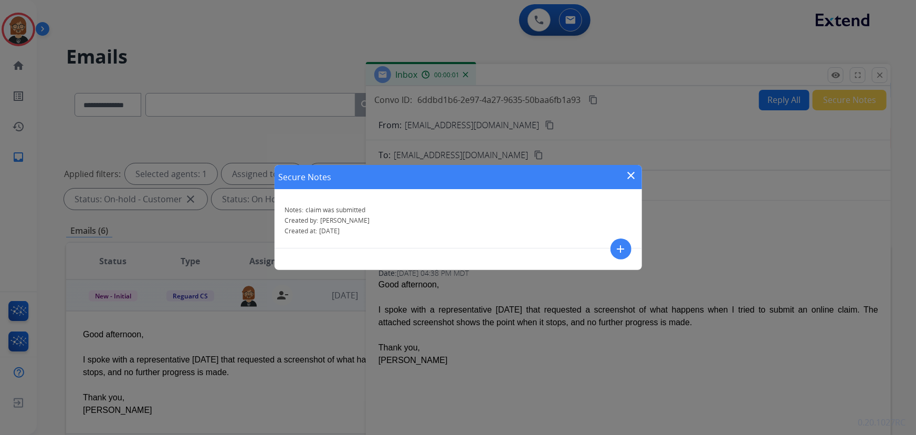
click at [631, 173] on mat-icon "close" at bounding box center [631, 175] width 13 height 13
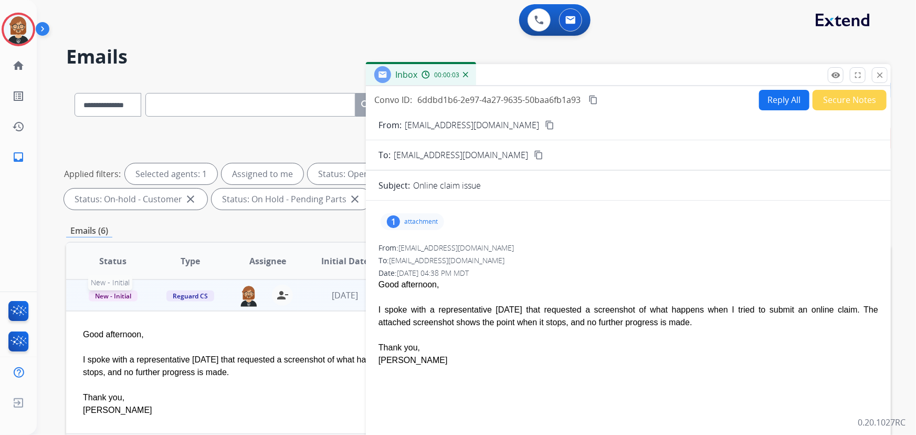
click at [111, 291] on span "New - Initial" at bounding box center [113, 295] width 49 height 11
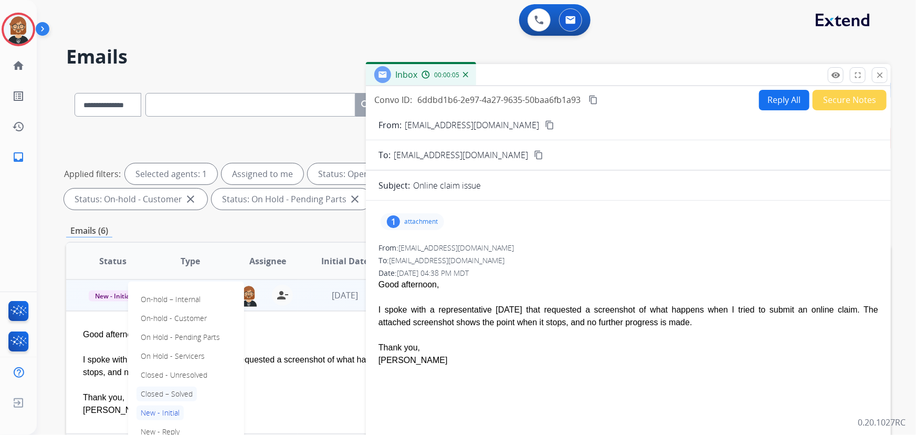
click at [173, 390] on p "Closed – Solved" at bounding box center [166, 393] width 60 height 15
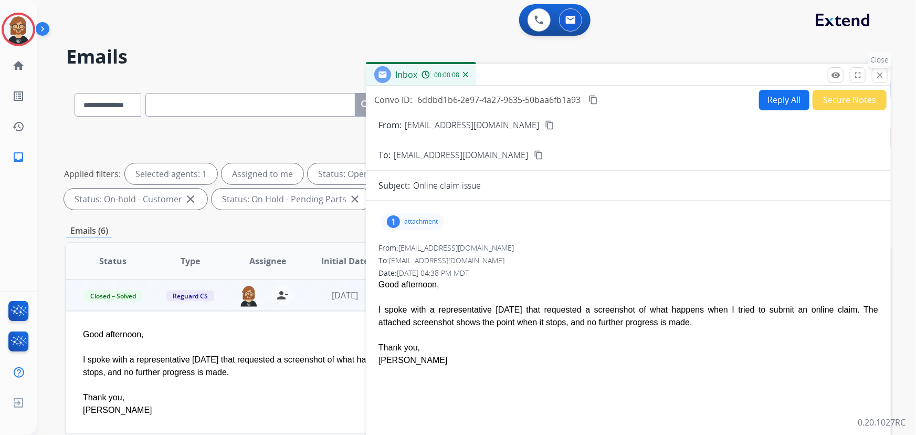
click at [873, 73] on button "close Close" at bounding box center [880, 75] width 16 height 16
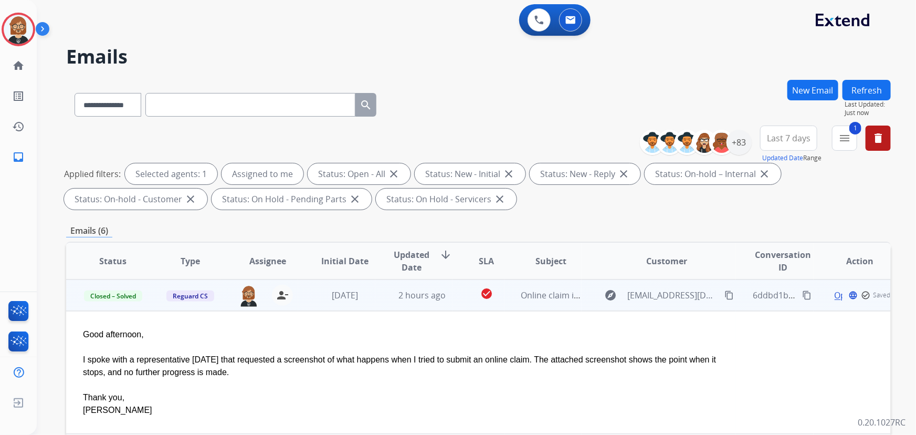
click at [876, 94] on button "Refresh" at bounding box center [866, 90] width 48 height 20
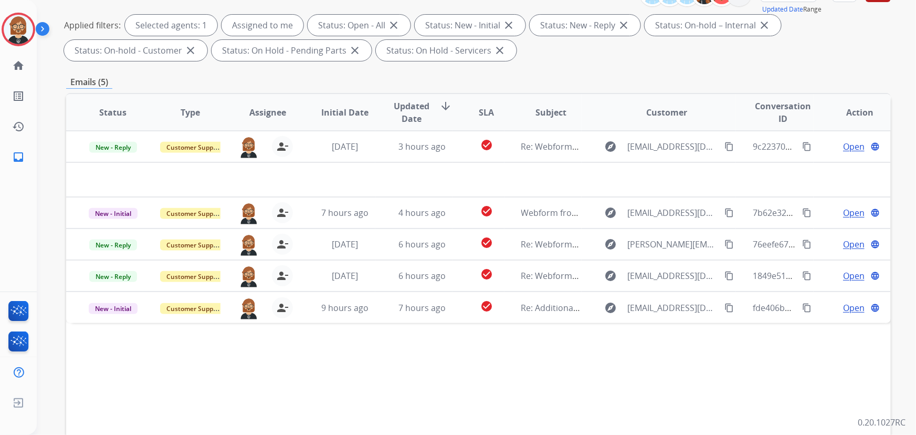
scroll to position [143, 0]
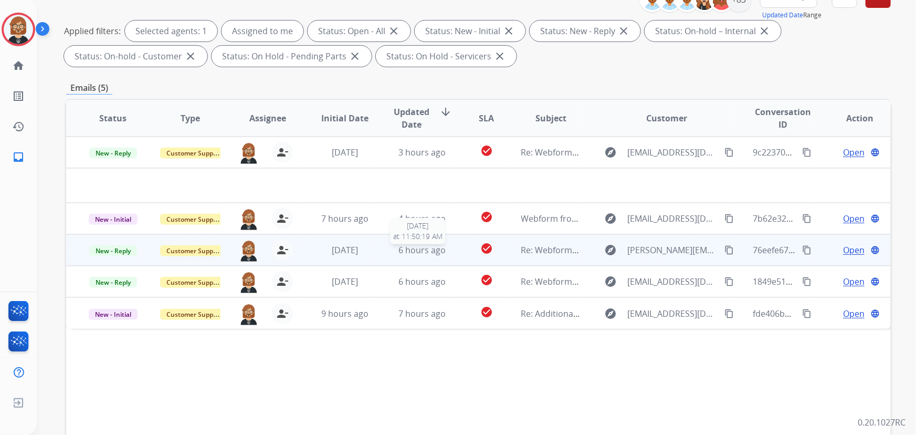
click at [426, 254] on span "6 hours ago" at bounding box center [421, 250] width 47 height 12
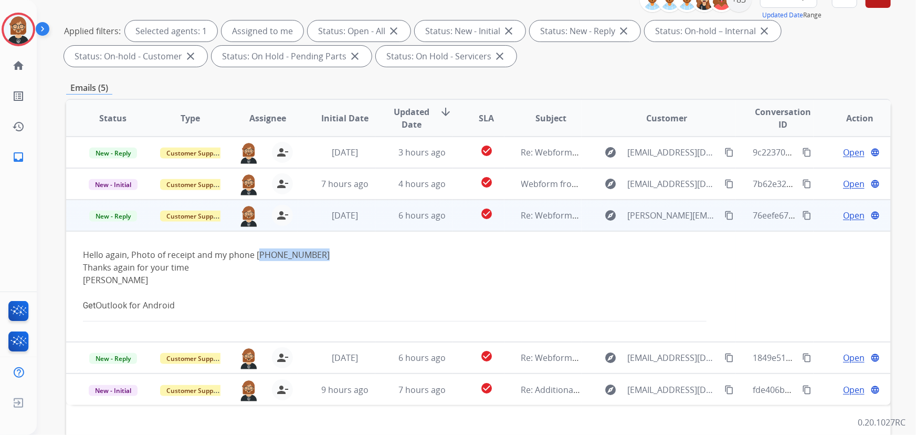
drag, startPoint x: 254, startPoint y: 251, endPoint x: 313, endPoint y: 252, distance: 58.8
click at [313, 252] on div "Hello again, Photo of receipt and my phone [PHONE_NUMBER]" at bounding box center [401, 254] width 636 height 13
click at [843, 214] on span "Open" at bounding box center [854, 215] width 22 height 13
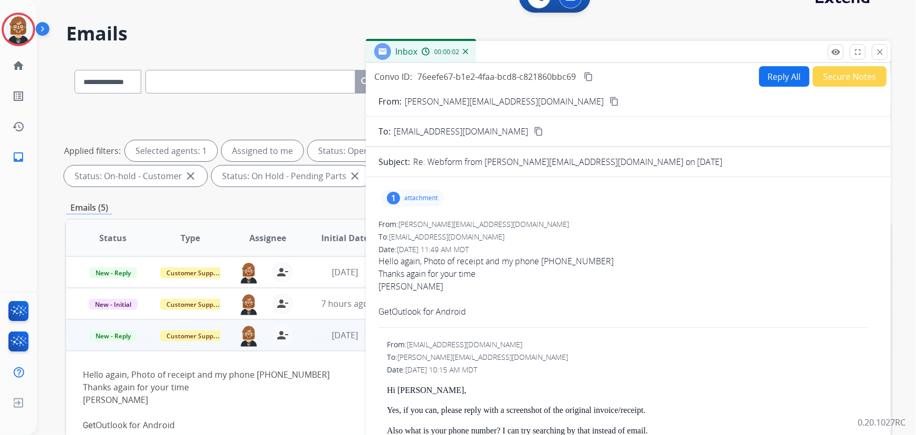
scroll to position [0, 0]
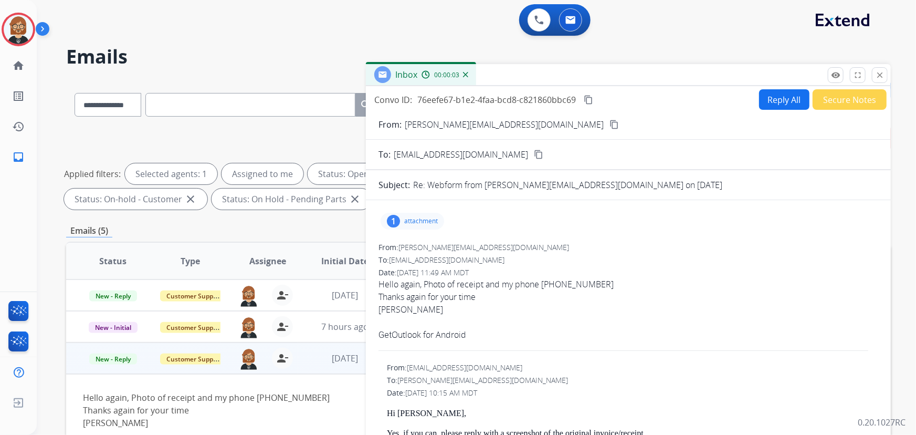
click at [759, 96] on button "Reply All" at bounding box center [784, 99] width 50 height 20
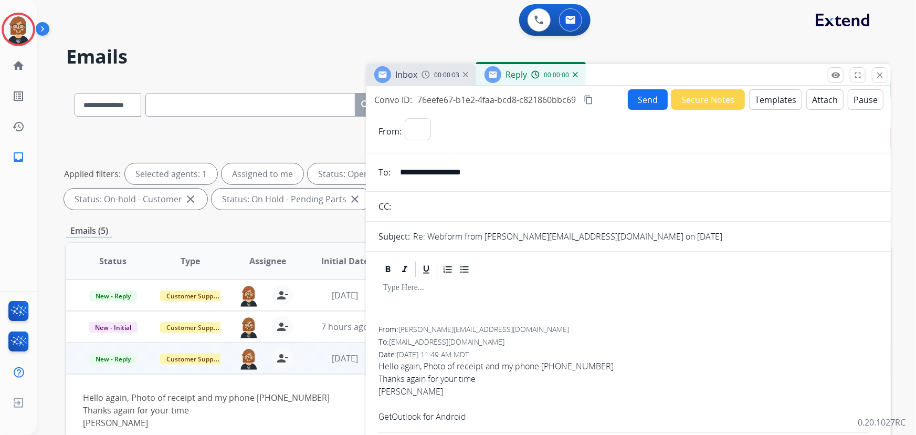
select select "**********"
click at [771, 102] on button "Templates" at bounding box center [775, 99] width 53 height 20
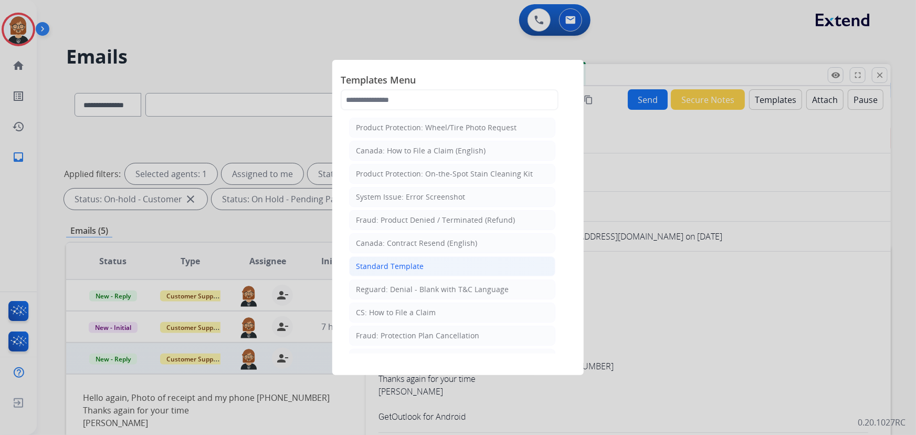
click at [400, 271] on li "Standard Template" at bounding box center [452, 266] width 206 height 20
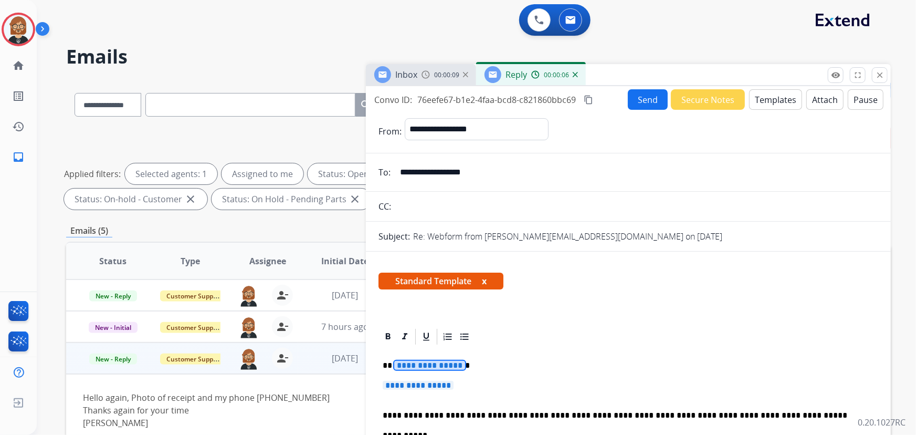
click at [425, 363] on span "**********" at bounding box center [429, 365] width 71 height 9
click at [443, 385] on span "**********" at bounding box center [418, 384] width 71 height 9
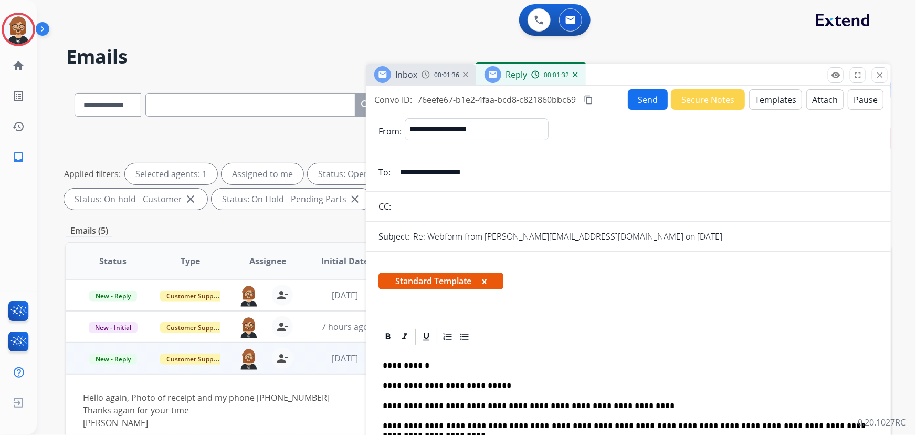
scroll to position [5, 0]
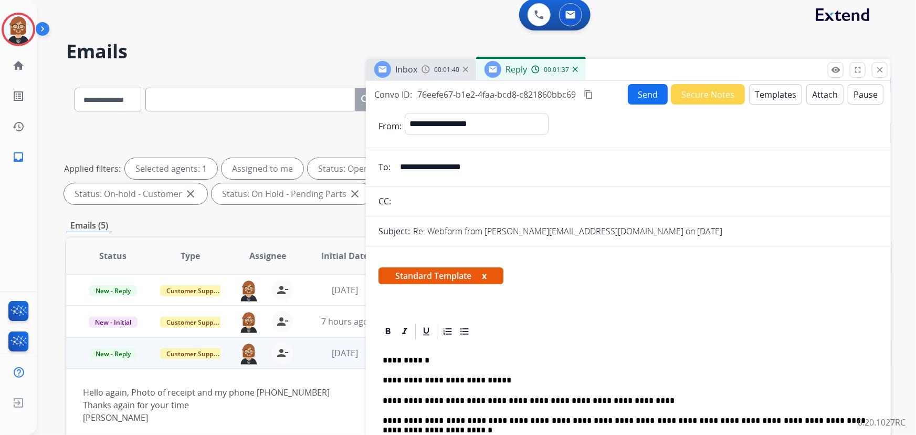
click at [654, 100] on button "Send" at bounding box center [648, 94] width 40 height 20
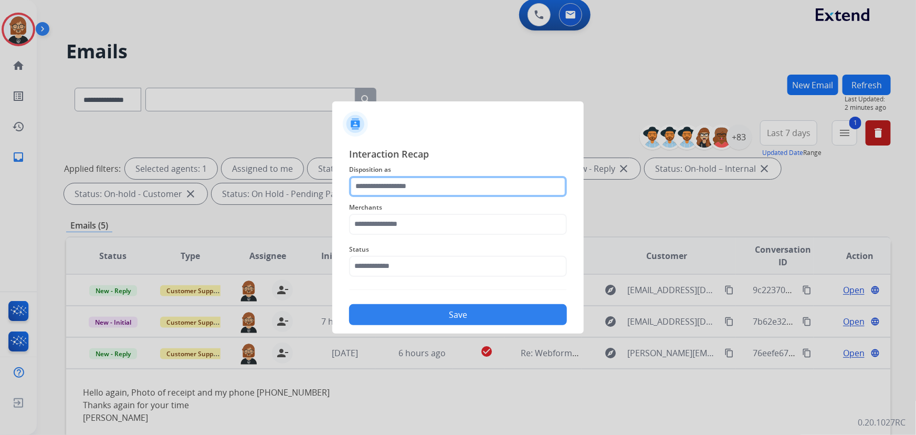
click at [446, 186] on input "text" at bounding box center [458, 186] width 218 height 21
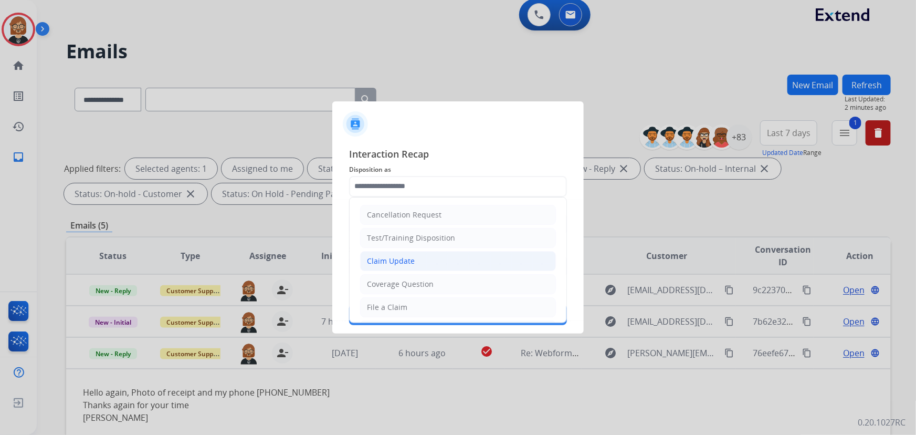
click at [410, 259] on div "Claim Update" at bounding box center [391, 261] width 48 height 10
type input "**********"
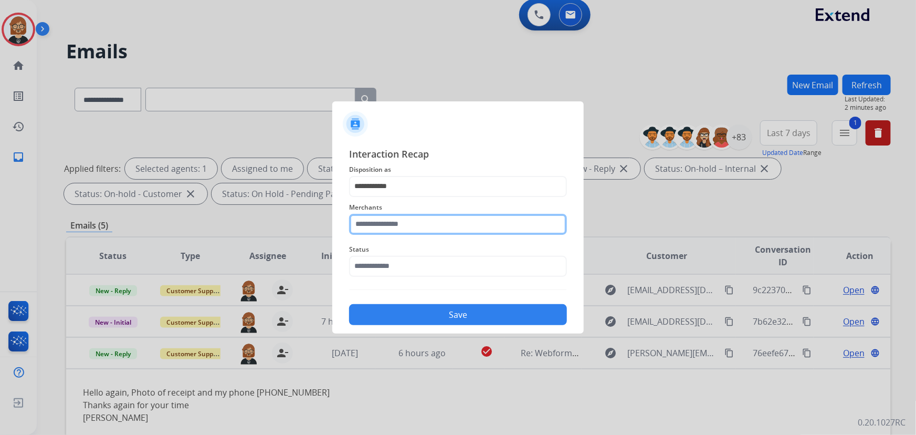
click at [420, 218] on input "text" at bounding box center [458, 224] width 218 height 21
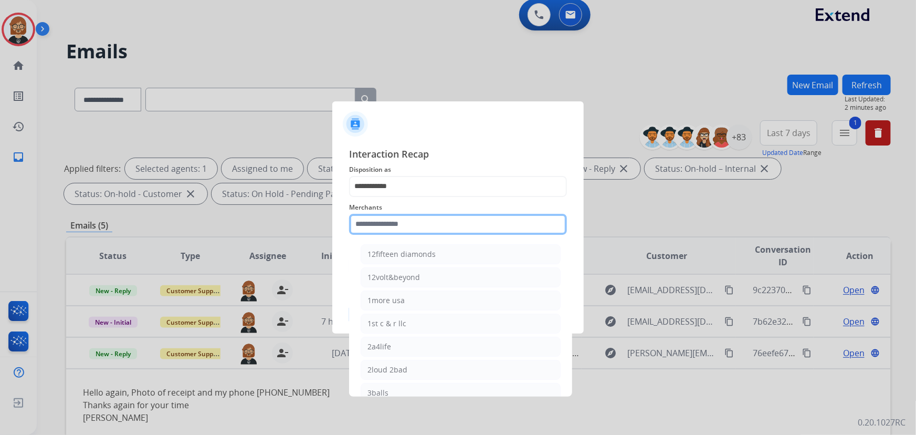
click at [430, 220] on input "text" at bounding box center [458, 224] width 218 height 21
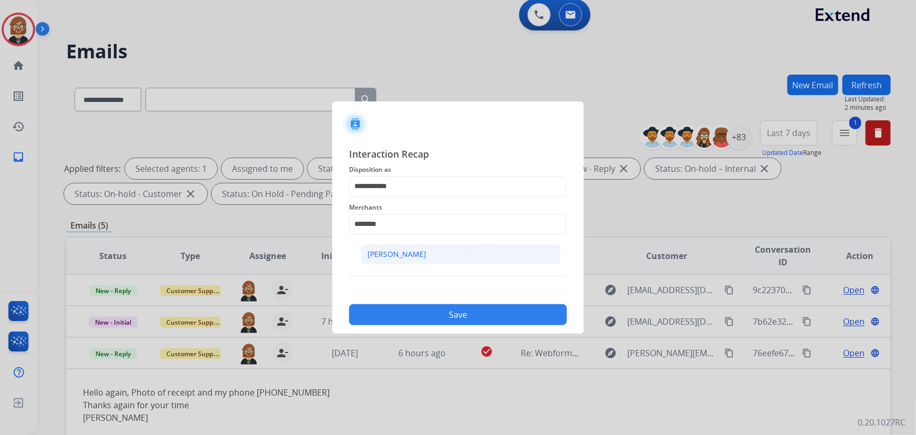
click at [433, 252] on li "[PERSON_NAME]" at bounding box center [461, 254] width 200 height 20
type input "********"
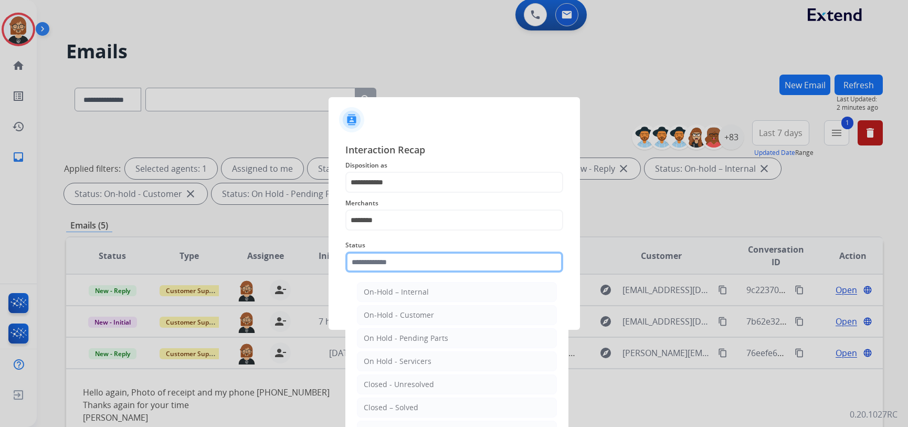
click at [428, 266] on input "text" at bounding box center [454, 261] width 218 height 21
click at [432, 408] on li "Closed – Solved" at bounding box center [457, 407] width 200 height 20
type input "**********"
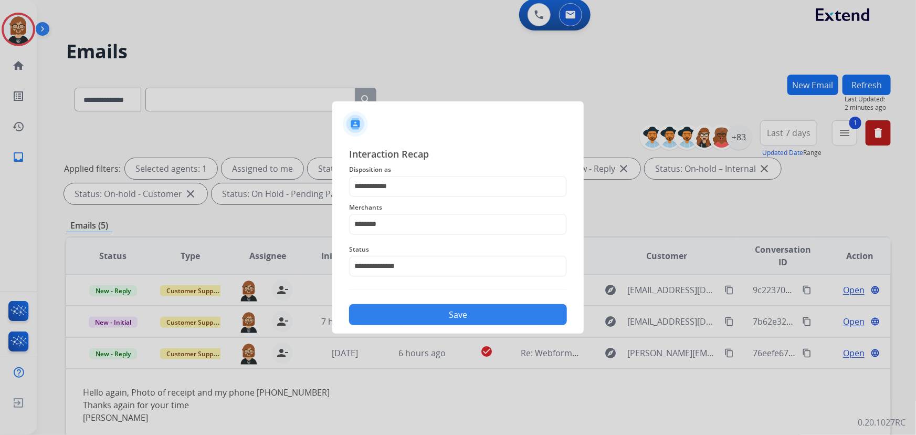
click at [441, 323] on button "Save" at bounding box center [458, 314] width 218 height 21
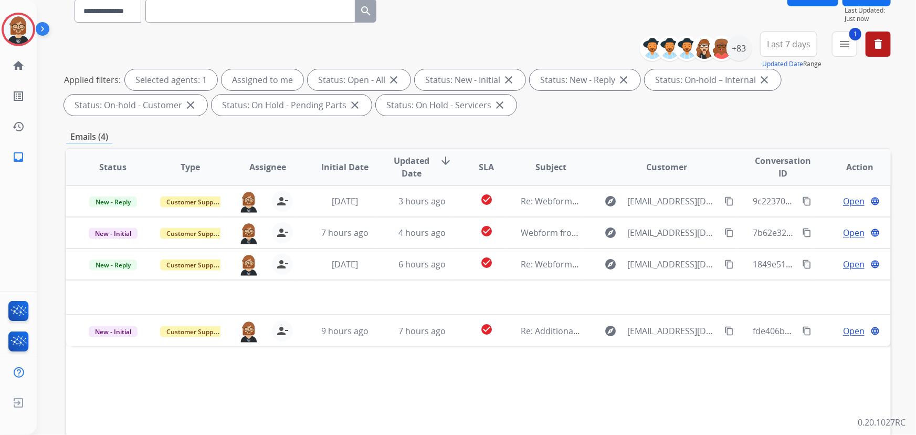
scroll to position [190, 0]
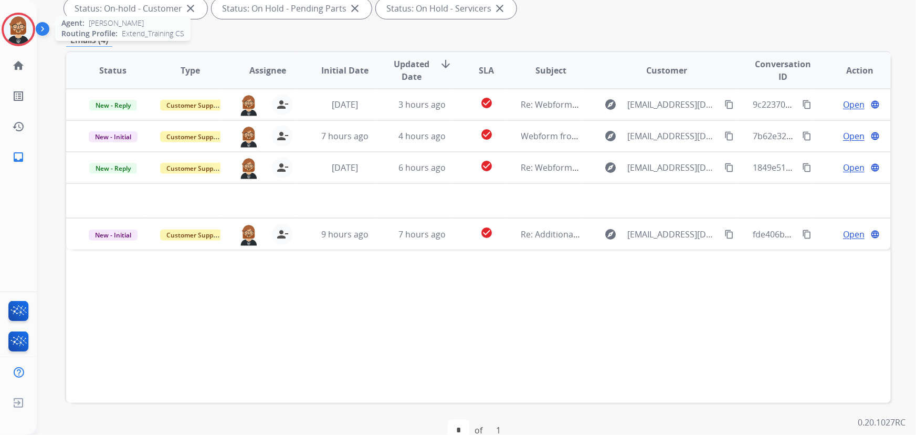
click at [10, 19] on img at bounding box center [18, 29] width 29 height 29
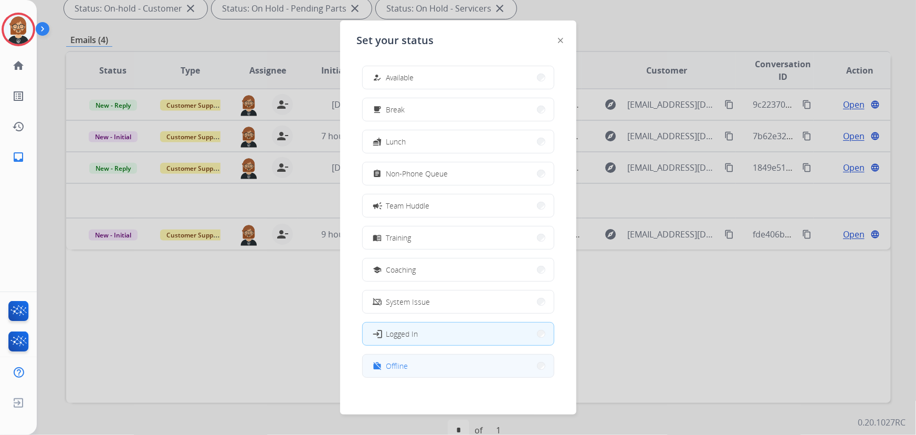
click at [451, 365] on button "work_off Offline" at bounding box center [458, 365] width 191 height 23
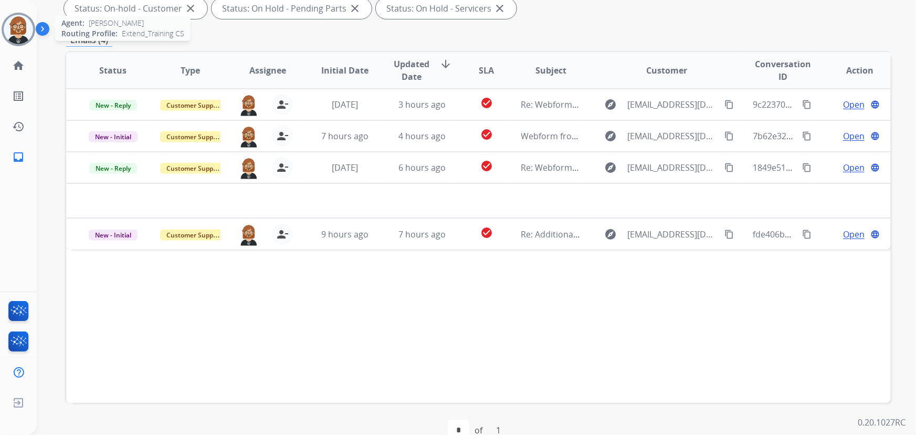
click at [24, 27] on img at bounding box center [18, 29] width 29 height 29
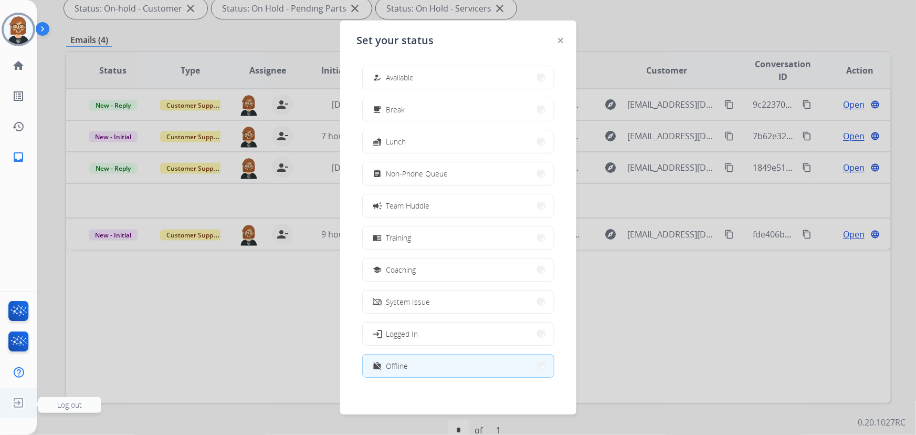
click at [23, 406] on img at bounding box center [18, 403] width 19 height 20
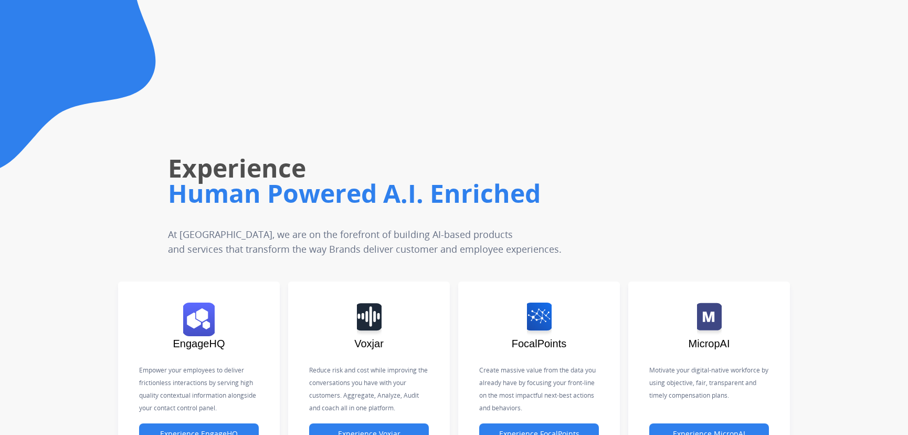
click at [827, 57] on div "Experience Human Powered A.I. Enriched At [GEOGRAPHIC_DATA], we are on the fore…" at bounding box center [517, 149] width 782 height 214
